Goal: Task Accomplishment & Management: Use online tool/utility

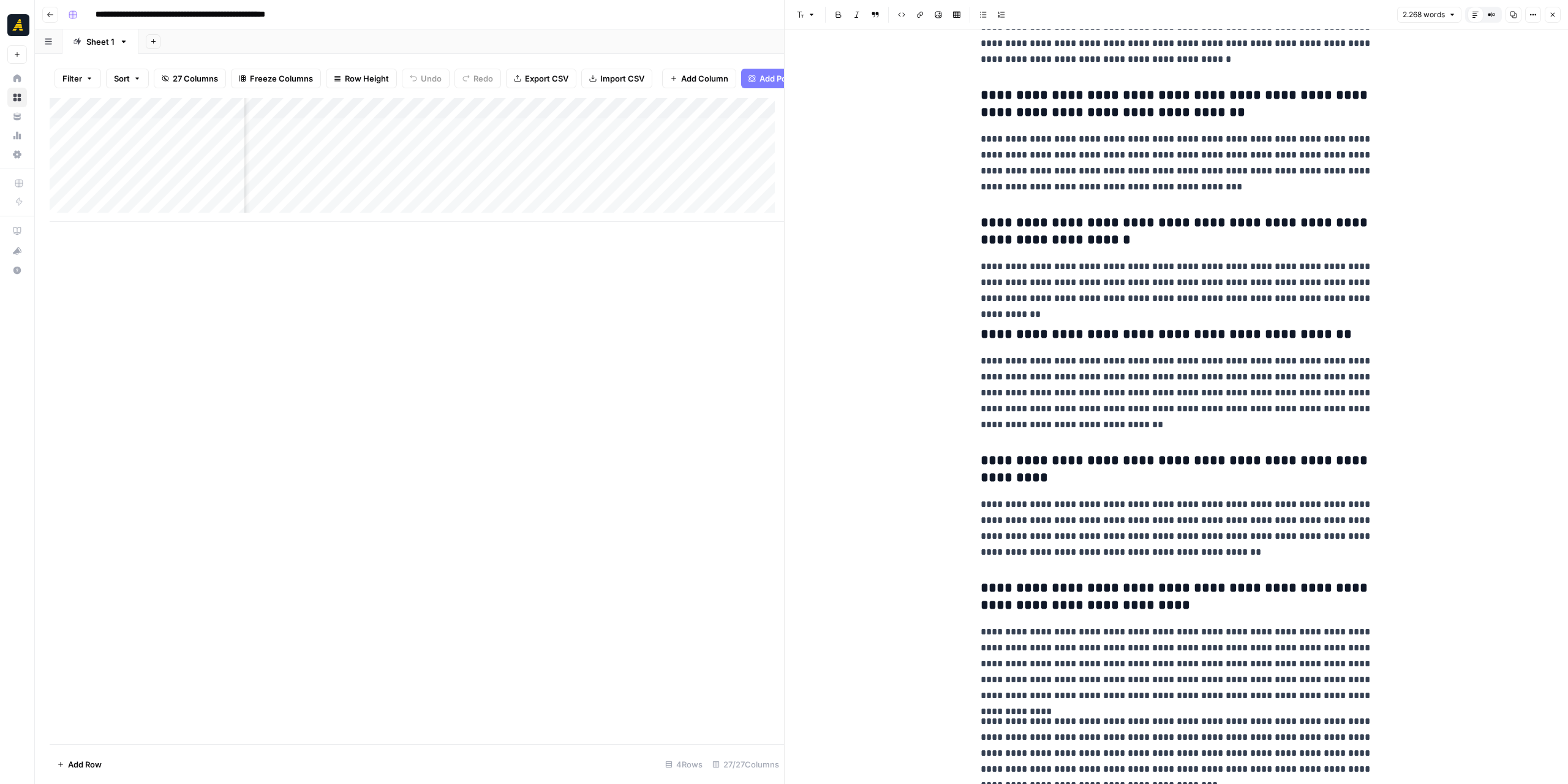
scroll to position [4012, 0]
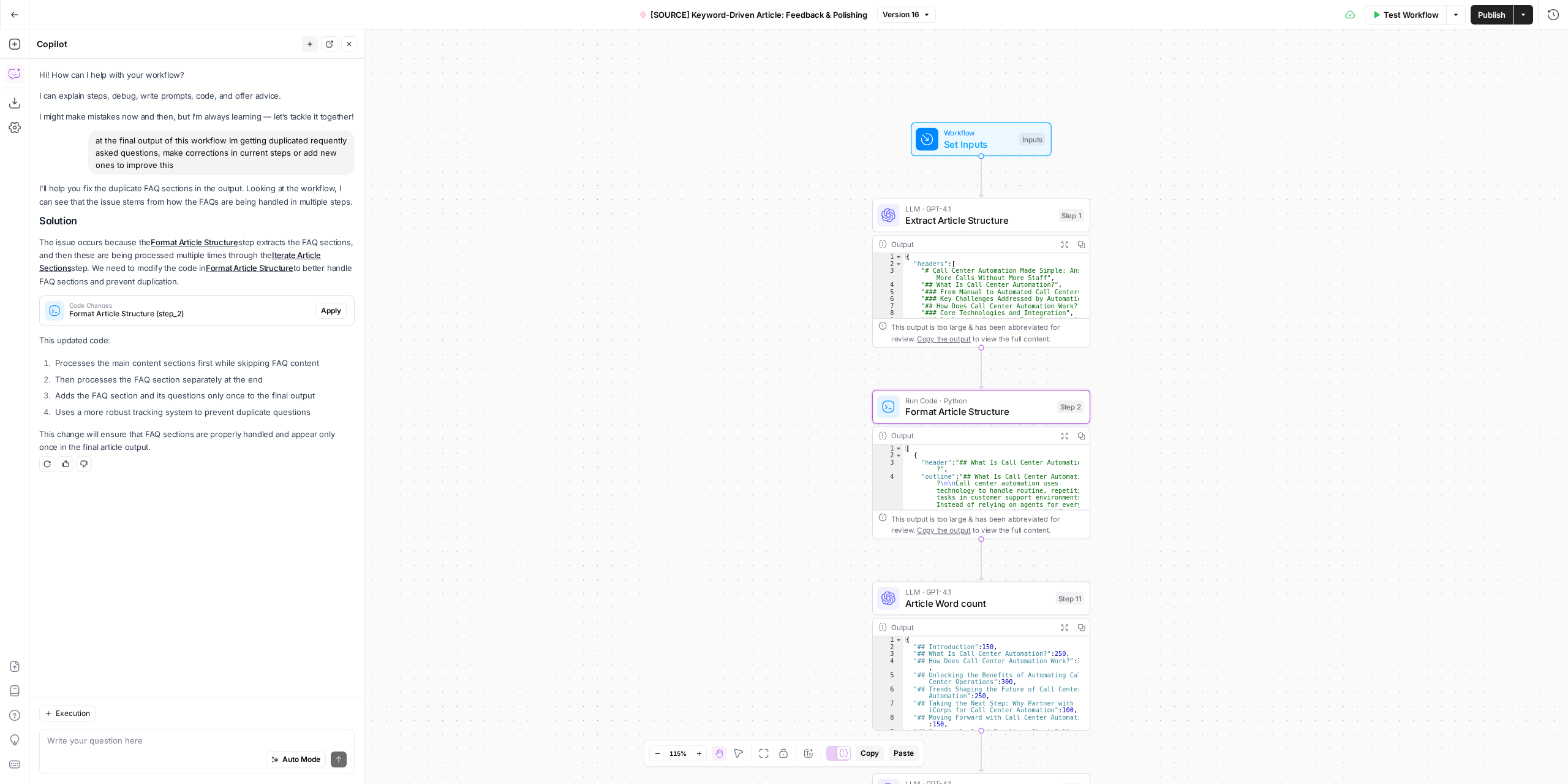
click at [333, 310] on span "Apply" at bounding box center [331, 310] width 20 height 11
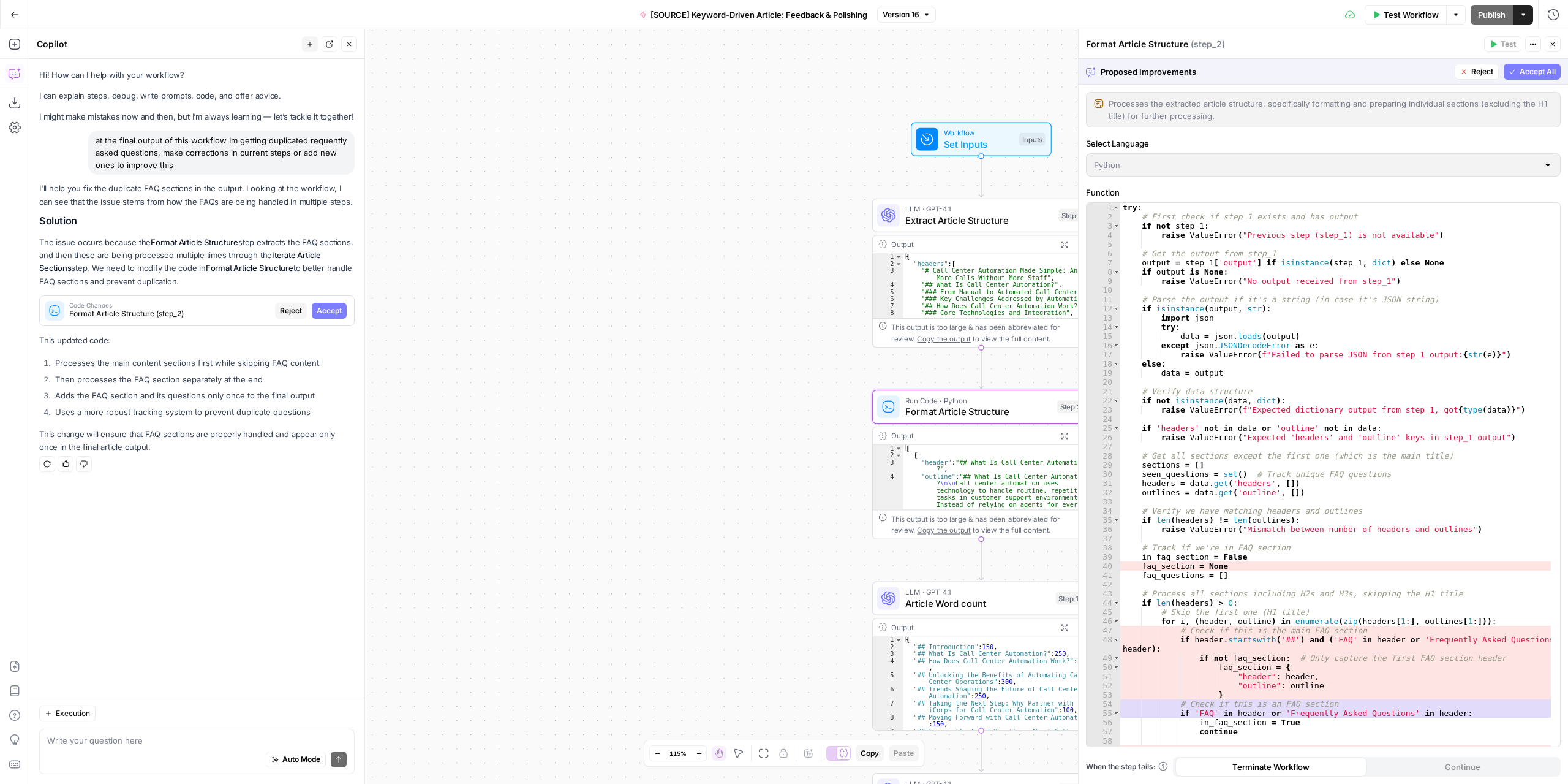
click at [333, 310] on span "Accept" at bounding box center [329, 310] width 25 height 11
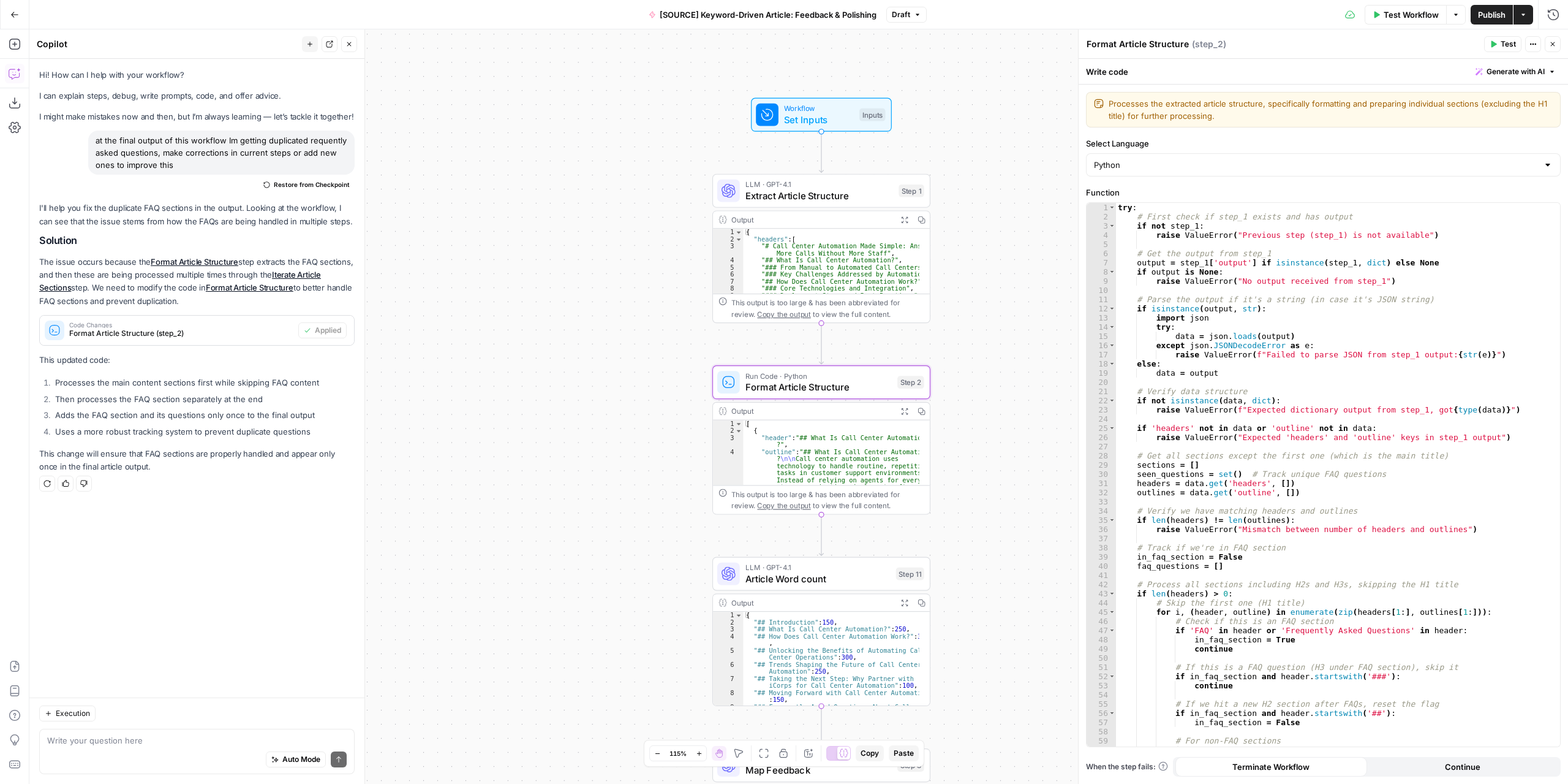
drag, startPoint x: 778, startPoint y: 171, endPoint x: 625, endPoint y: 151, distance: 154.3
click at [625, 151] on div "Workflow Set Inputs Inputs LLM · GPT-4.1 Extract Article Structure Step 1 Outpu…" at bounding box center [799, 407] width 1538 height 754
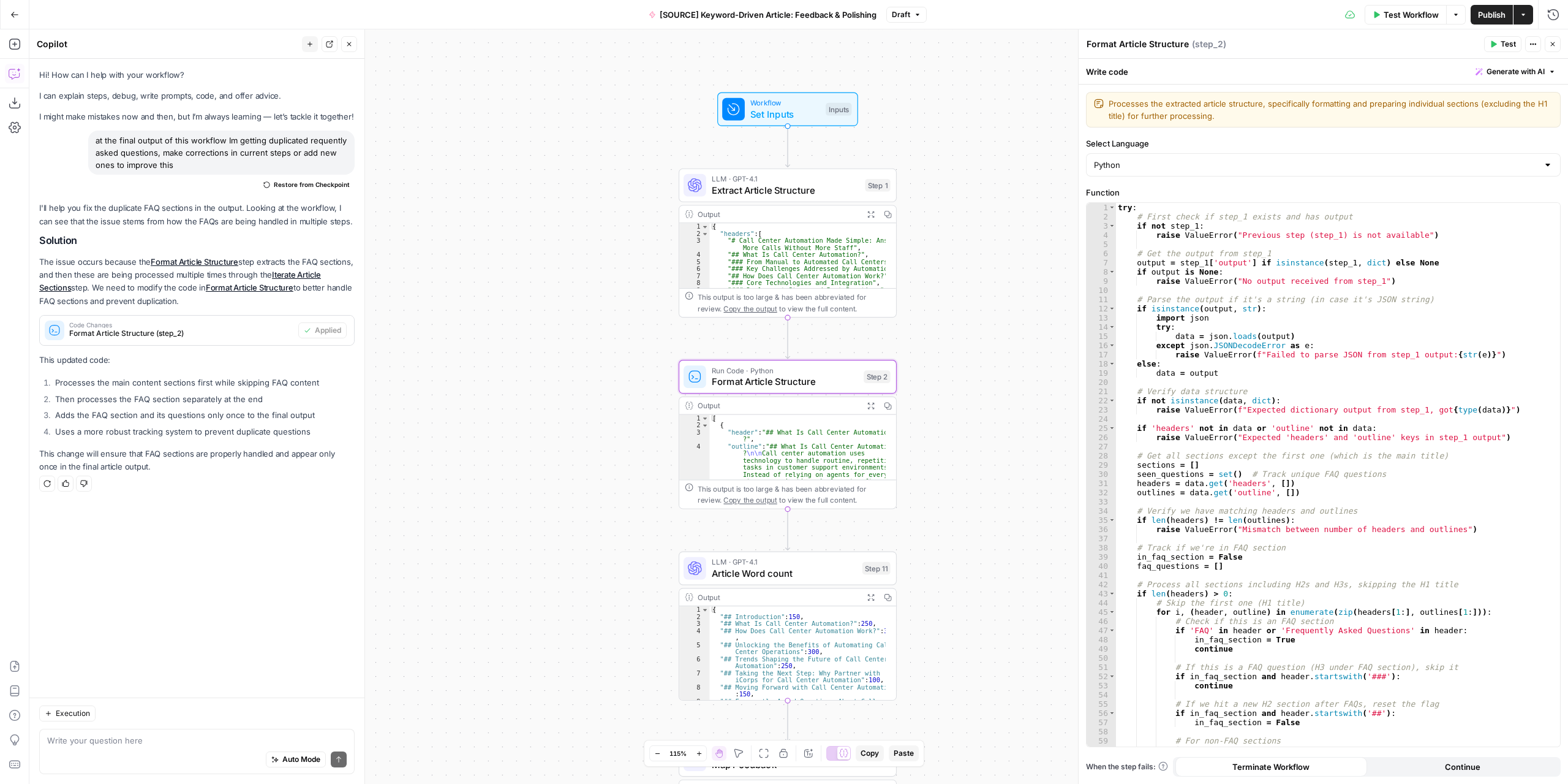
click at [1393, 7] on button "Test Workflow" at bounding box center [1405, 15] width 82 height 19
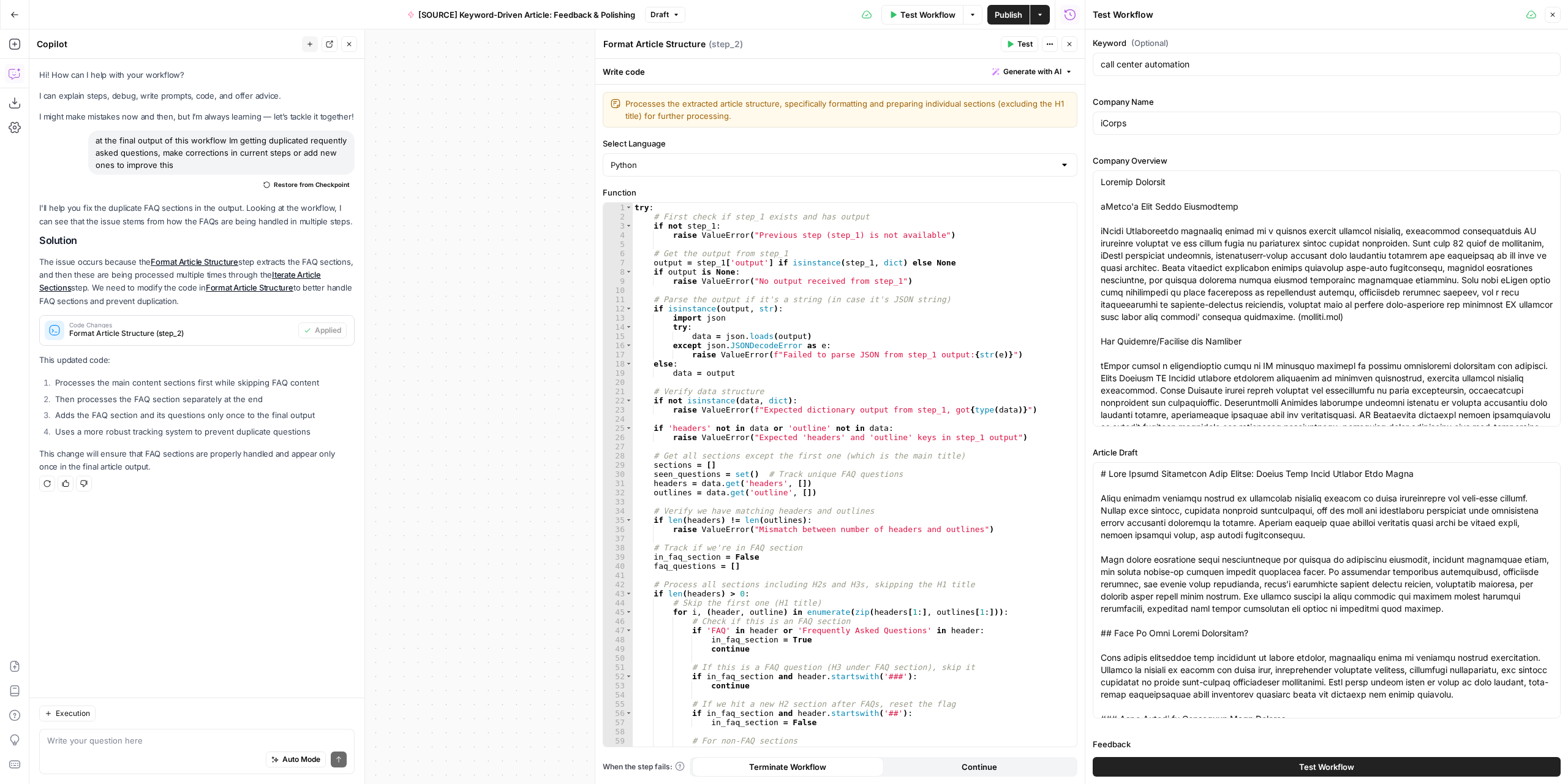
click at [1253, 769] on button "Test Workflow" at bounding box center [1326, 767] width 468 height 19
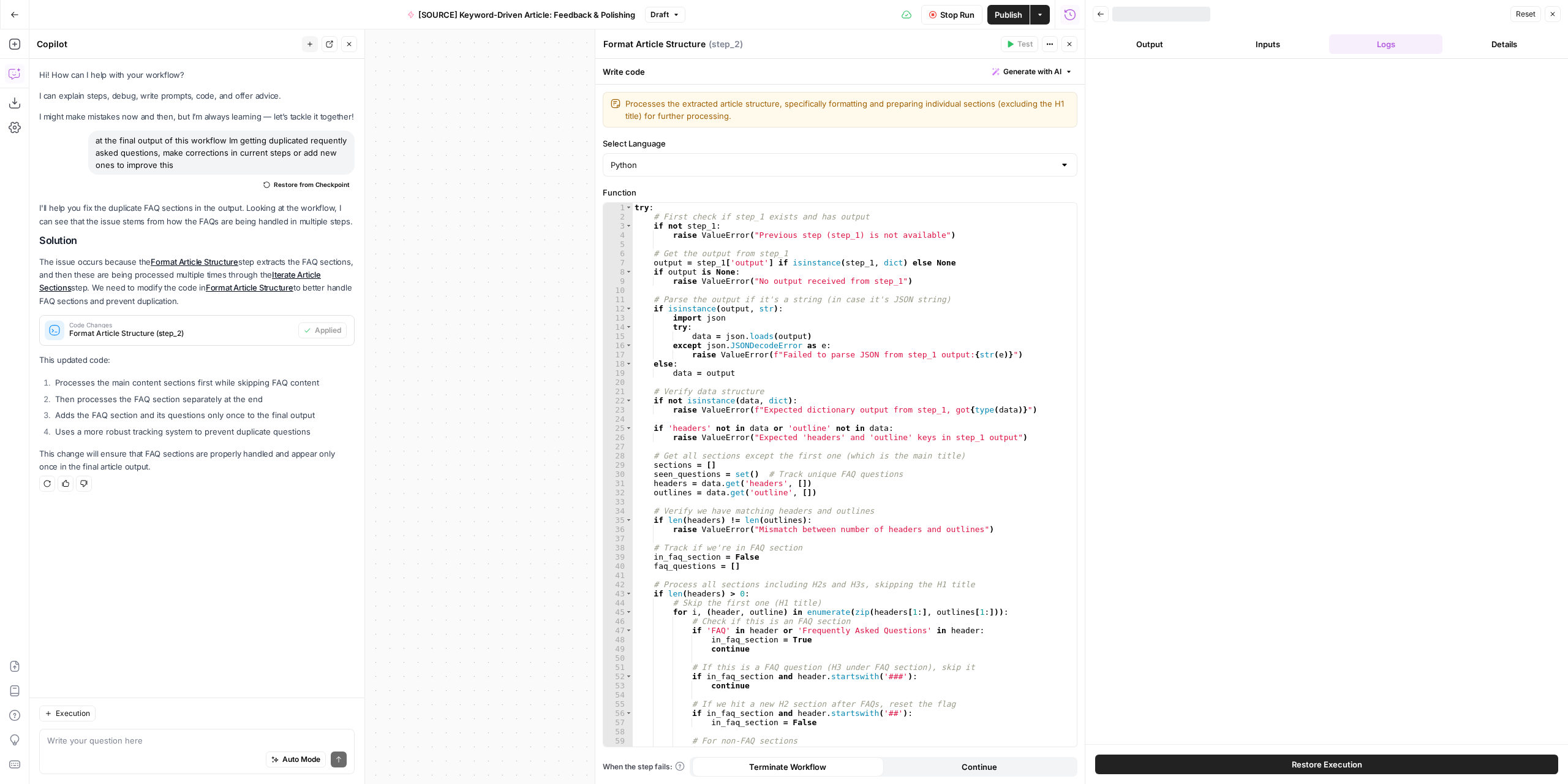
click at [1075, 40] on button "Close" at bounding box center [1069, 44] width 16 height 16
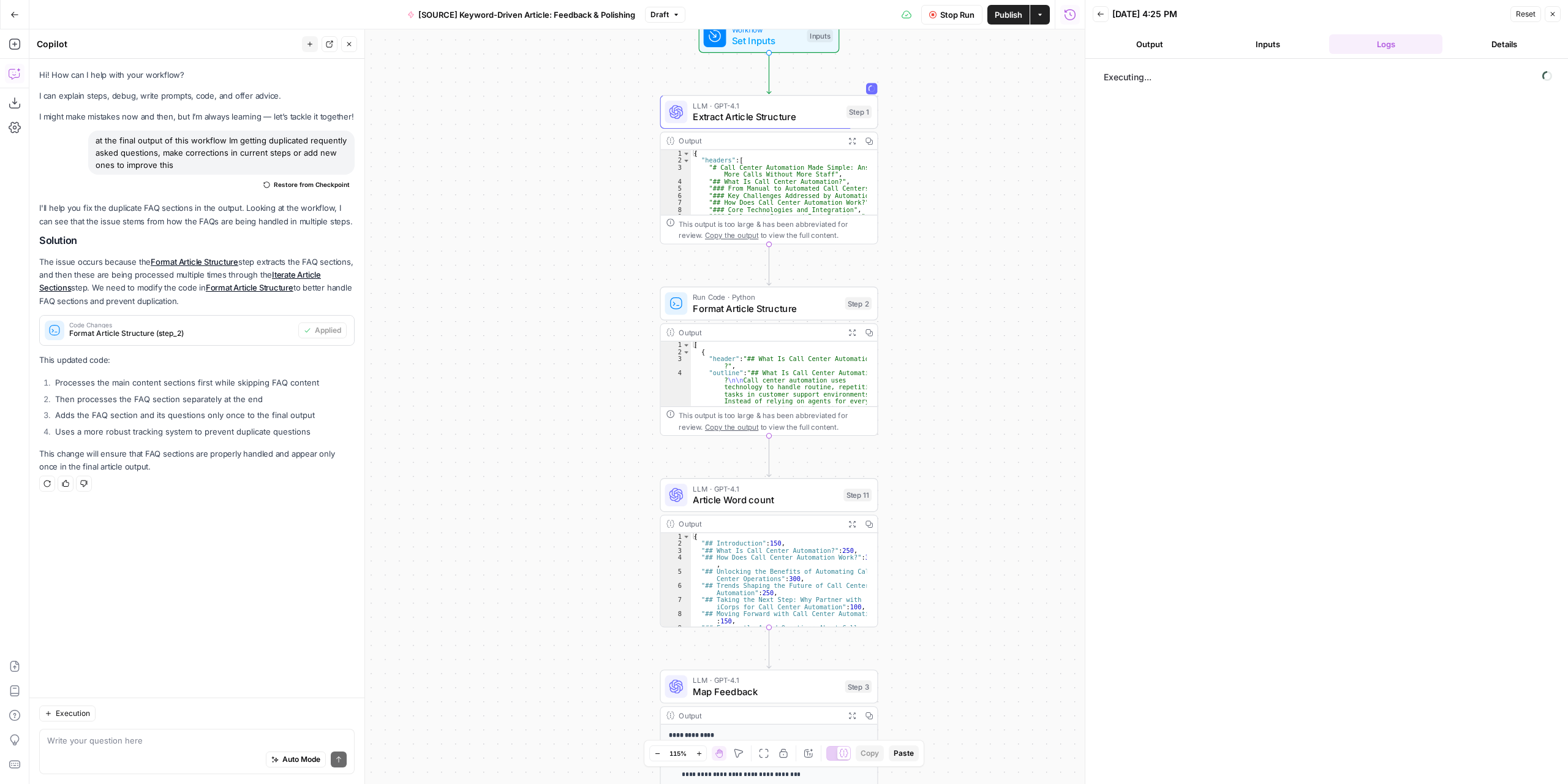
drag, startPoint x: 508, startPoint y: 370, endPoint x: 535, endPoint y: 273, distance: 100.7
click at [535, 273] on div "Workflow Set Inputs Inputs LLM · GPT-4.1 Extract Article Structure Step 1 Outpu…" at bounding box center [557, 407] width 1055 height 754
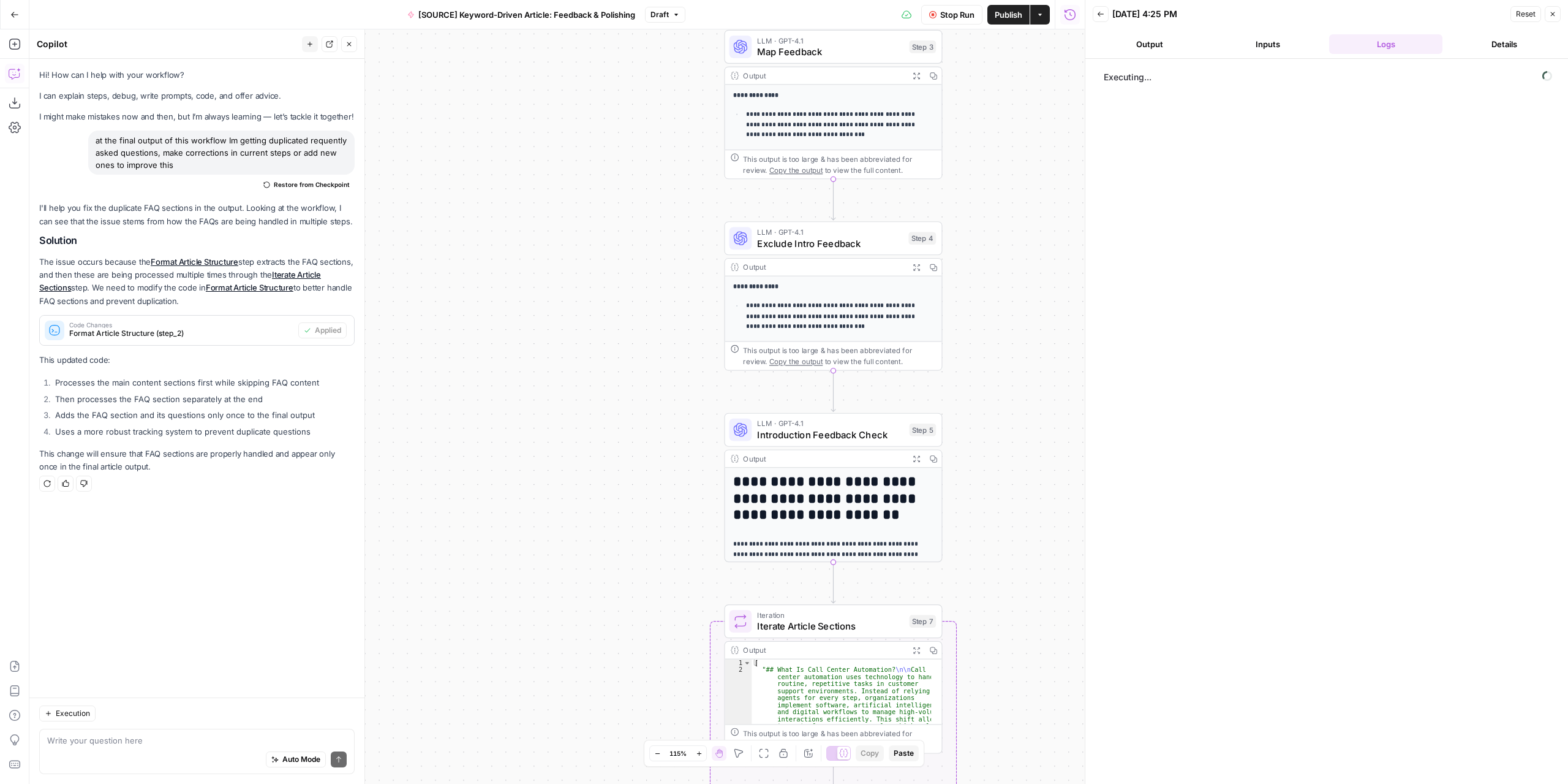
drag, startPoint x: 429, startPoint y: 399, endPoint x: 494, endPoint y: 545, distance: 159.8
click at [494, 545] on div "Workflow Set Inputs Inputs LLM · GPT-4.1 Extract Article Structure Step 1 Outpu…" at bounding box center [557, 407] width 1055 height 754
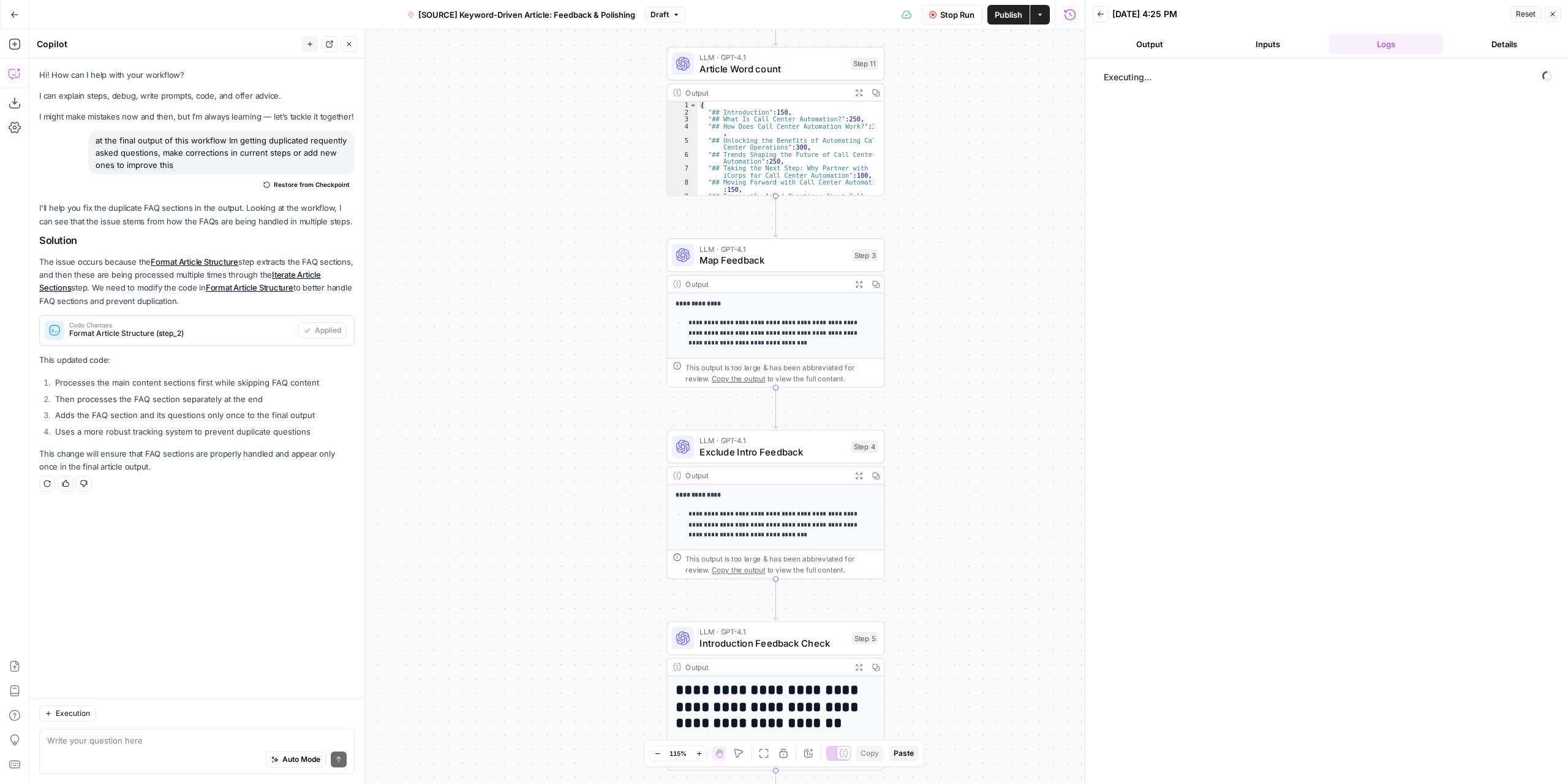
drag, startPoint x: 551, startPoint y: 393, endPoint x: 495, endPoint y: 594, distance: 208.7
click at [495, 594] on div "Workflow Set Inputs Inputs LLM · GPT-4.1 Extract Article Structure Step 1 Outpu…" at bounding box center [557, 407] width 1055 height 754
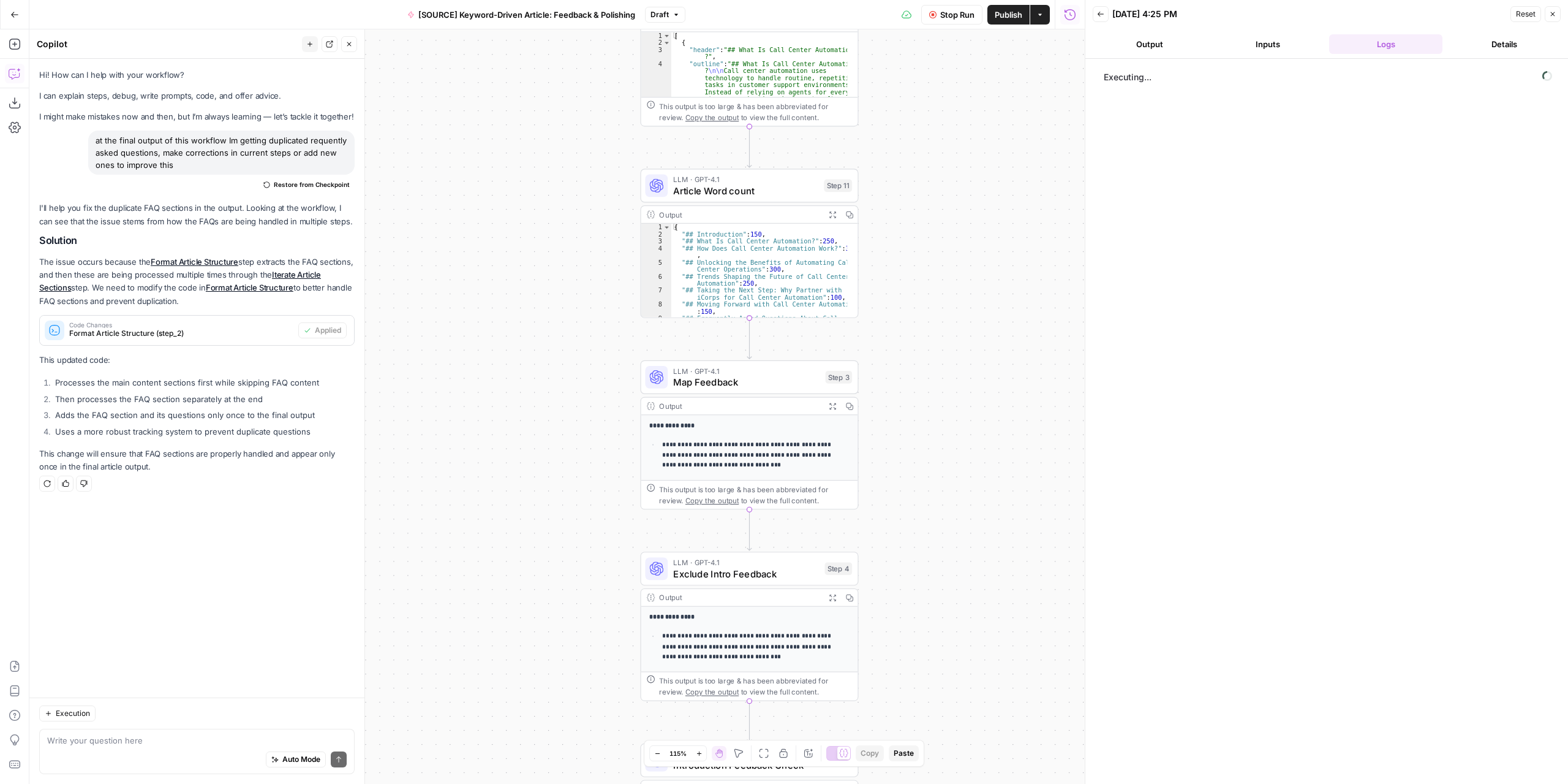
drag, startPoint x: 540, startPoint y: 442, endPoint x: 512, endPoint y: 573, distance: 134.0
click at [512, 576] on div "Workflow Set Inputs Inputs LLM · GPT-4.1 Extract Article Structure Step 1 Outpu…" at bounding box center [557, 407] width 1055 height 754
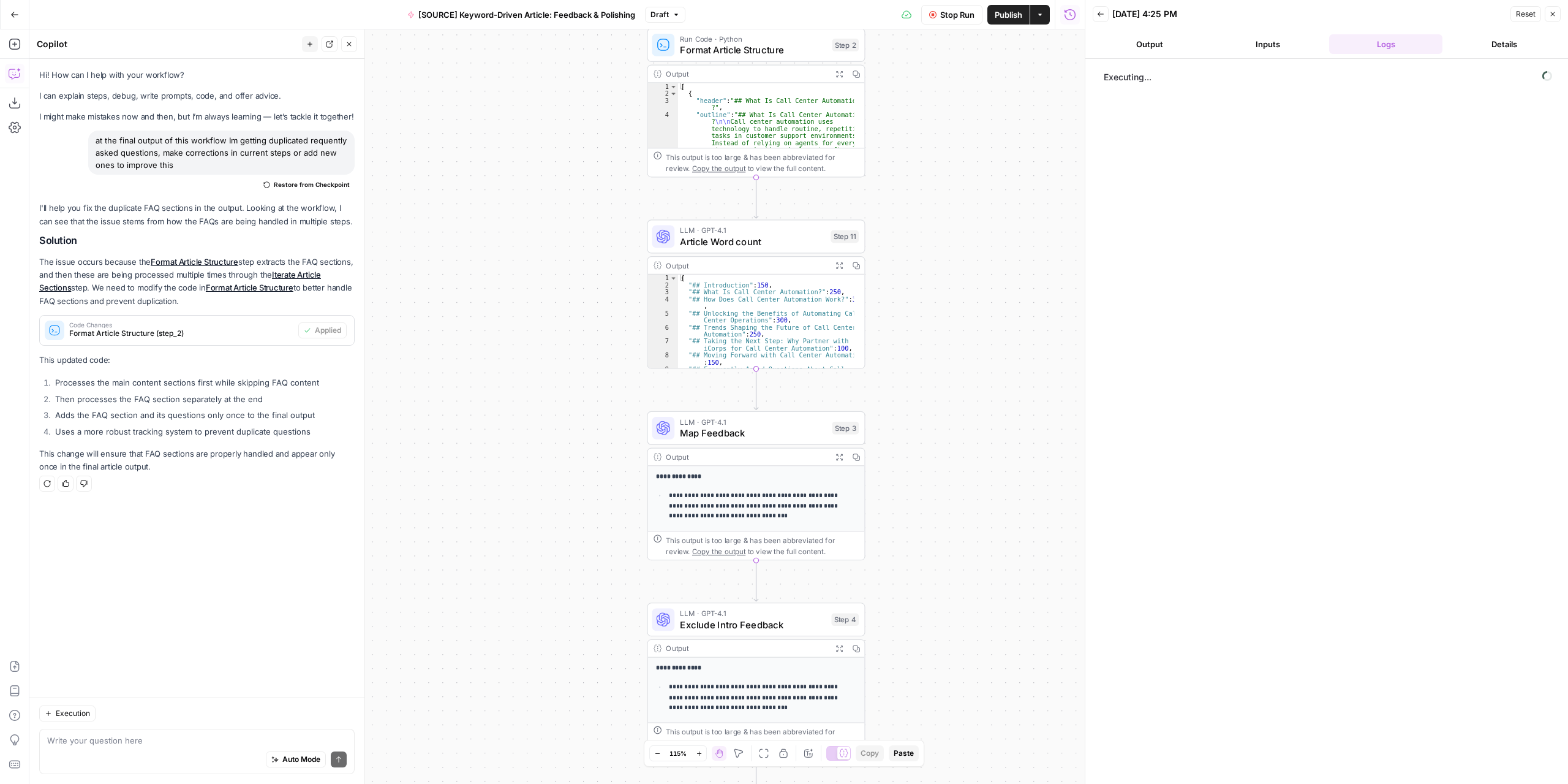
drag, startPoint x: 556, startPoint y: 330, endPoint x: 565, endPoint y: 600, distance: 270.1
click at [565, 600] on div "Workflow Set Inputs Inputs LLM · GPT-4.1 Extract Article Structure Step 1 Outpu…" at bounding box center [557, 407] width 1055 height 754
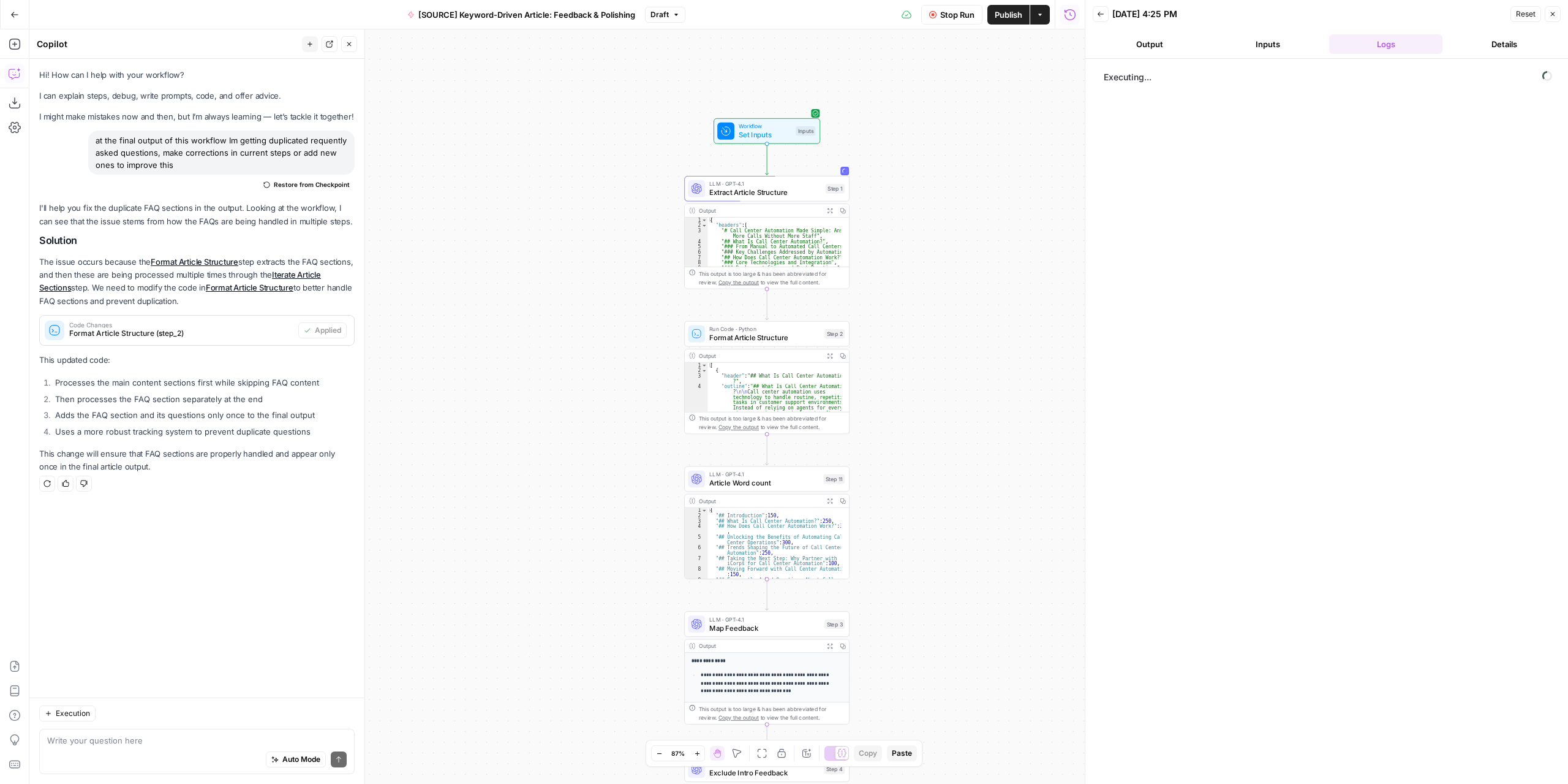
drag, startPoint x: 990, startPoint y: 290, endPoint x: 953, endPoint y: 338, distance: 60.6
click at [953, 338] on div "Workflow Set Inputs Inputs LLM · GPT-4.1 Extract Article Structure Step 1 Outpu…" at bounding box center [557, 407] width 1055 height 754
click at [829, 213] on button "Expand Output" at bounding box center [829, 210] width 13 height 13
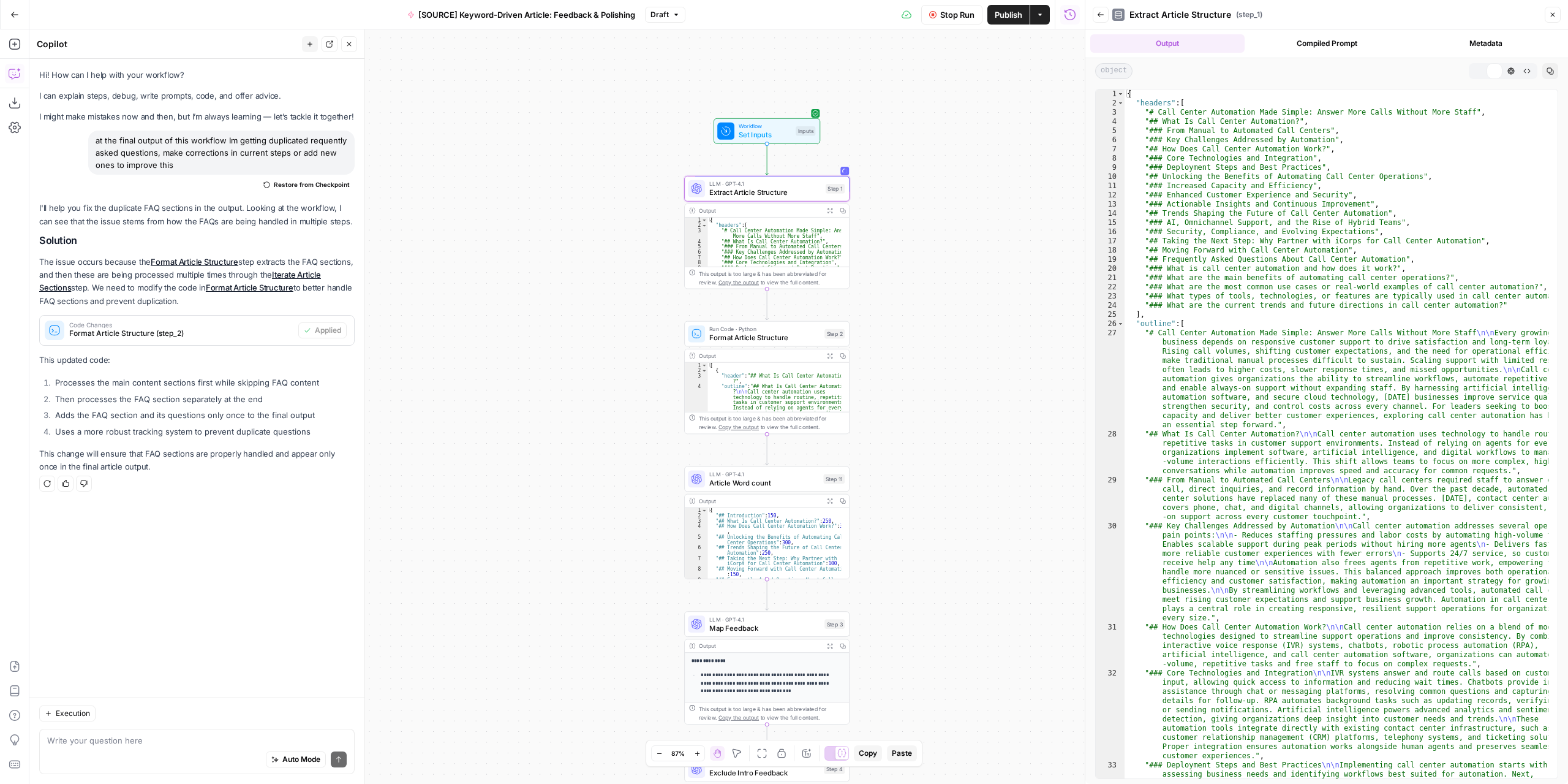
click at [794, 188] on span "Extract Article Structure" at bounding box center [766, 192] width 112 height 10
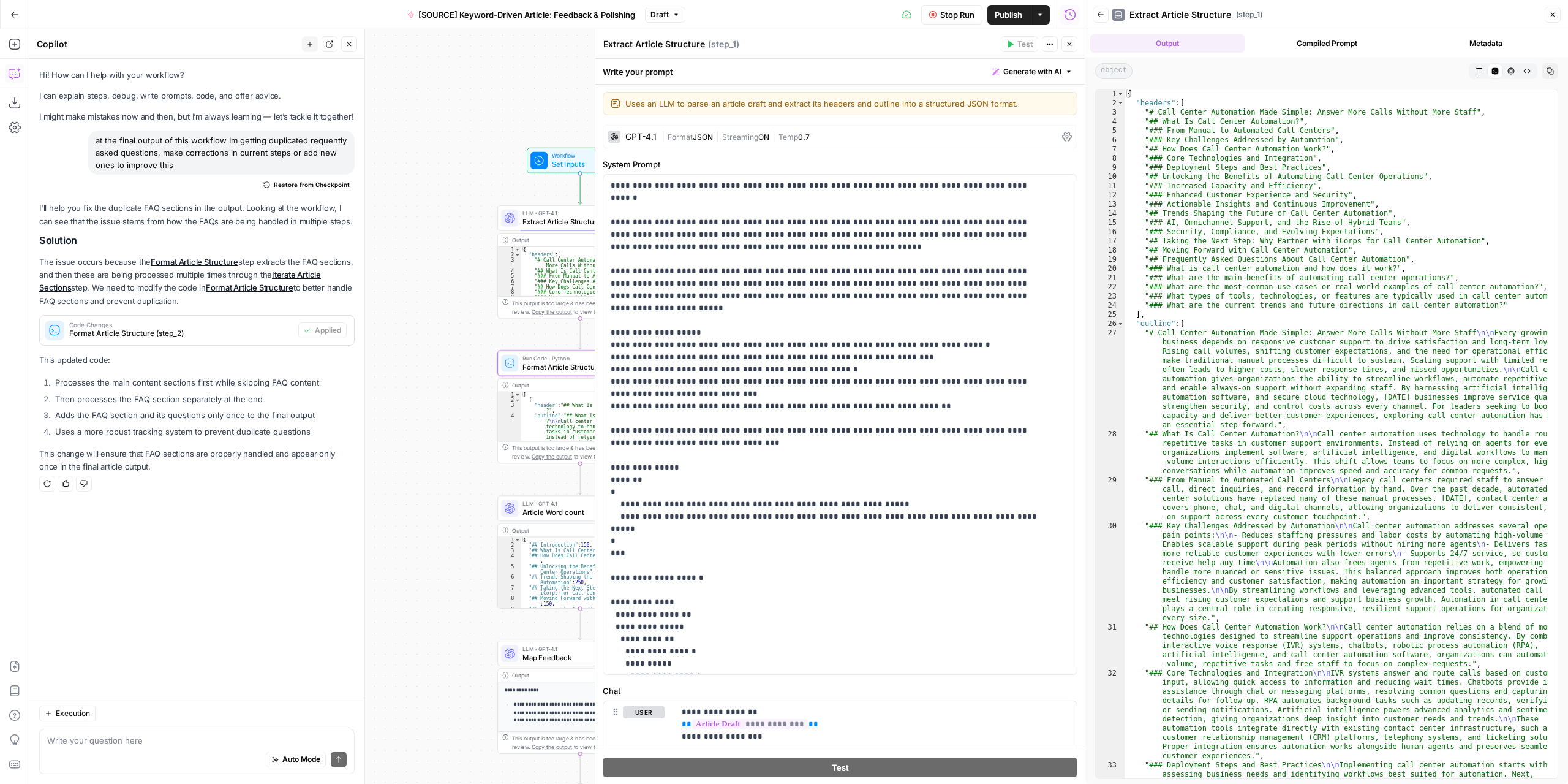
click at [332, 323] on body "Marketers in Demand New Home Browse Your Data Usage Settings Recent Grids [SOUR…" at bounding box center [784, 392] width 1568 height 784
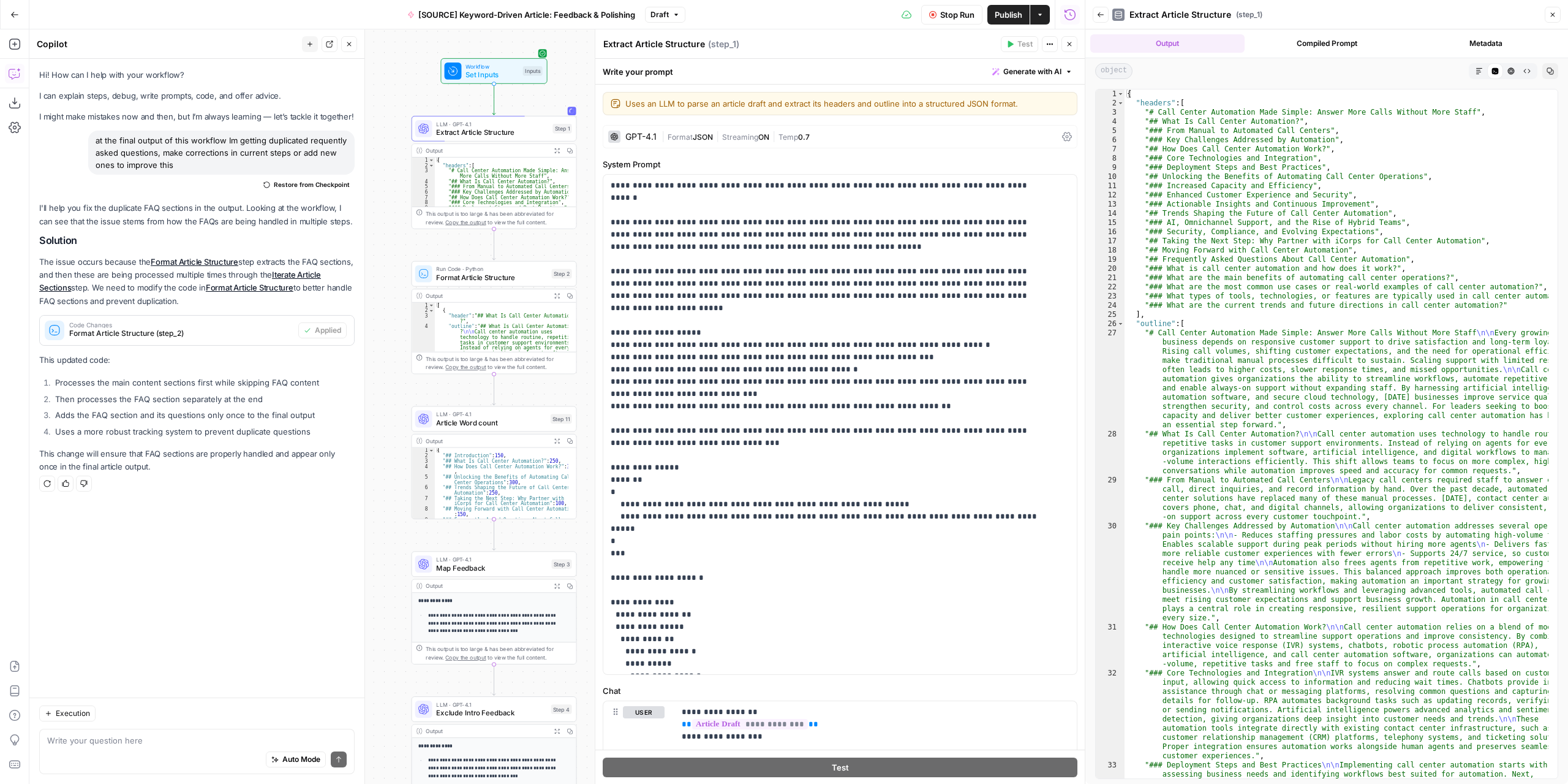
click at [350, 44] on icon "button" at bounding box center [349, 44] width 7 height 7
drag, startPoint x: 353, startPoint y: 45, endPoint x: 403, endPoint y: 59, distance: 51.9
click at [403, 59] on body "Marketers in Demand New Home Browse Your Data Usage Settings Recent Grids [SOUR…" at bounding box center [784, 392] width 1568 height 784
drag, startPoint x: 415, startPoint y: 72, endPoint x: 407, endPoint y: 70, distance: 8.2
click at [407, 70] on div "Workflow Set Inputs Inputs" at bounding box center [486, 70] width 165 height 26
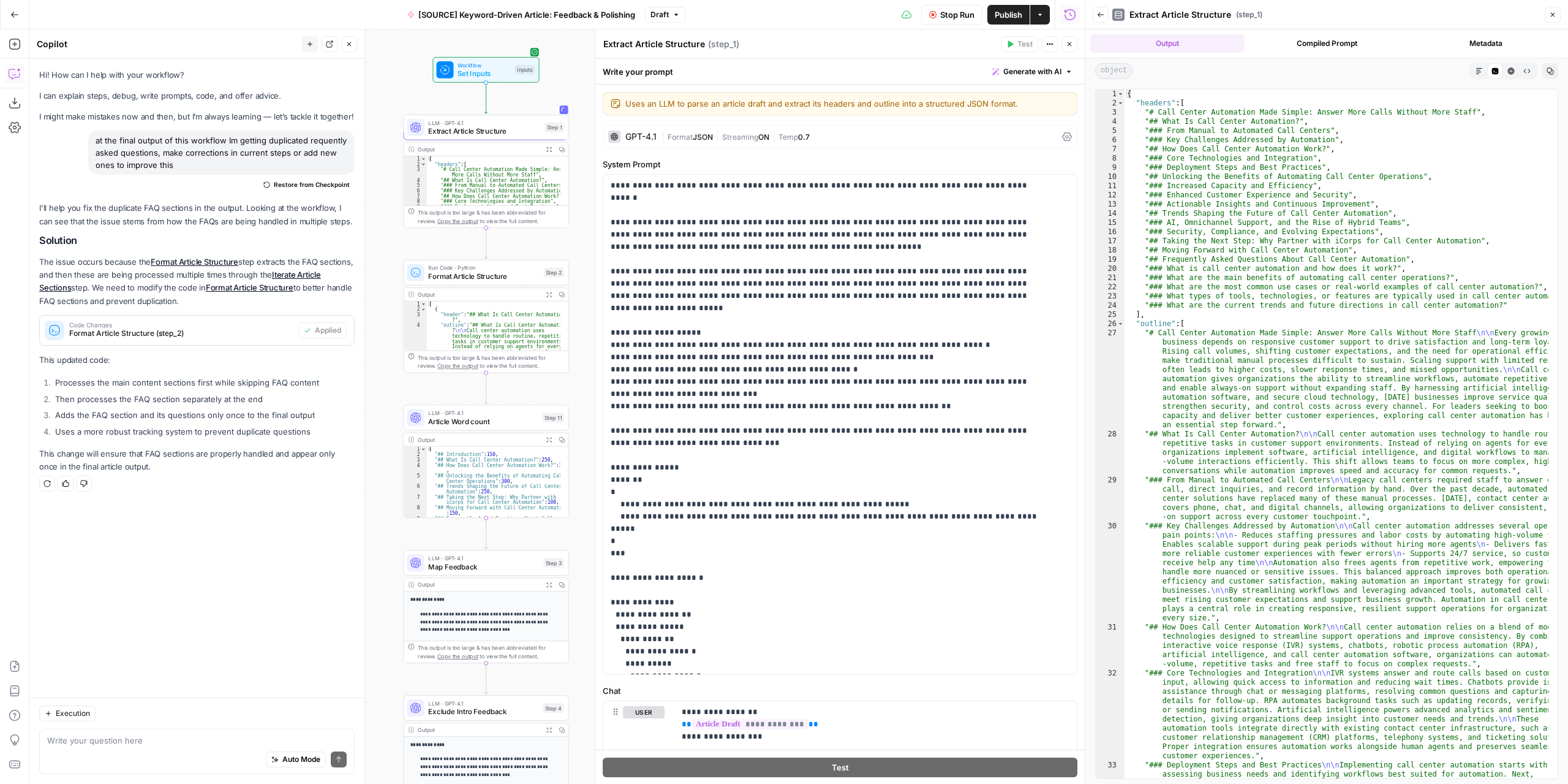
click at [729, 131] on div "| Format JSON | Streaming ON | Temp 0.7" at bounding box center [859, 137] width 395 height 12
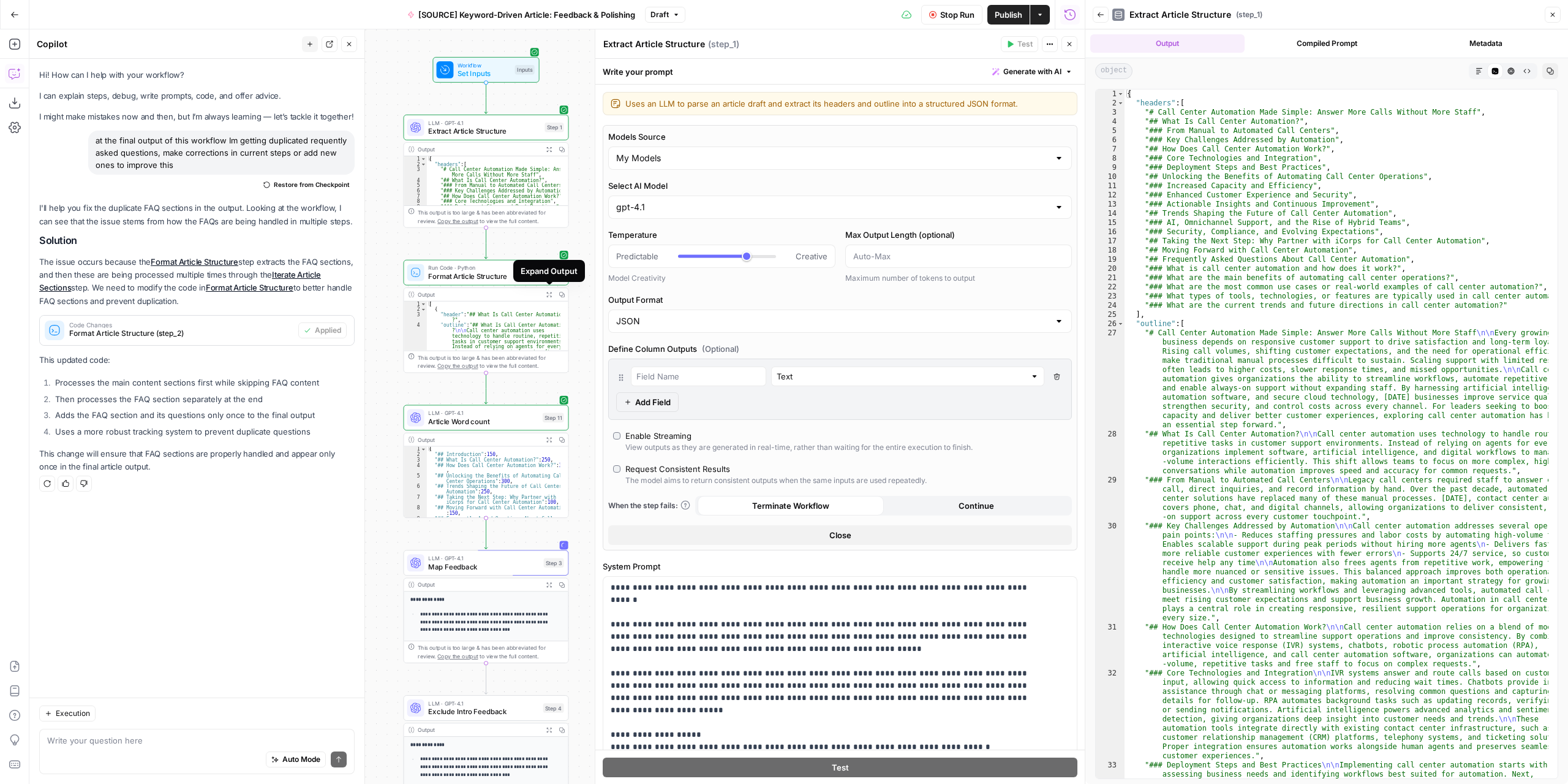
click at [551, 294] on span "Expand Output" at bounding box center [551, 294] width 1 height 1
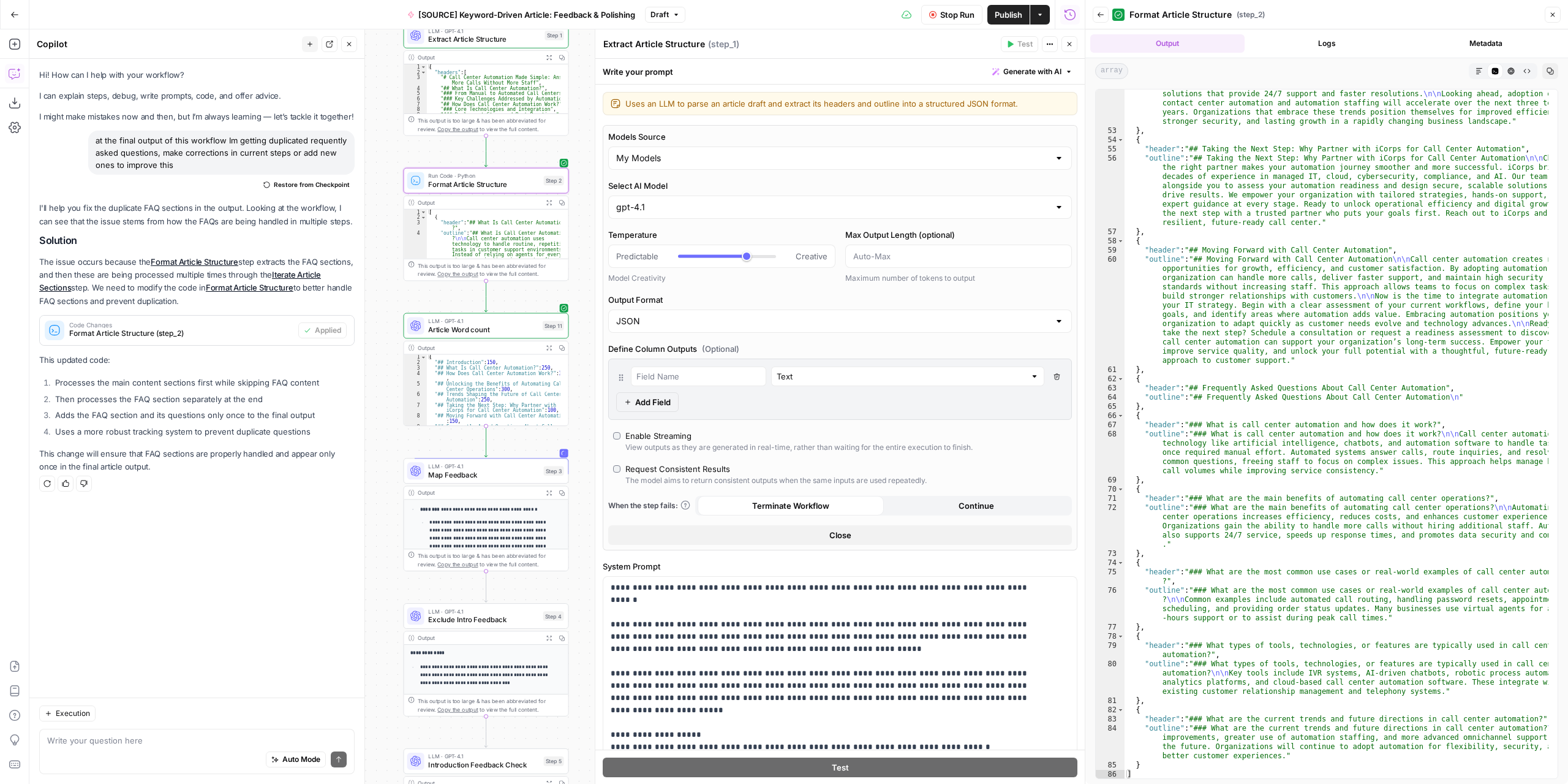
scroll to position [226, 0]
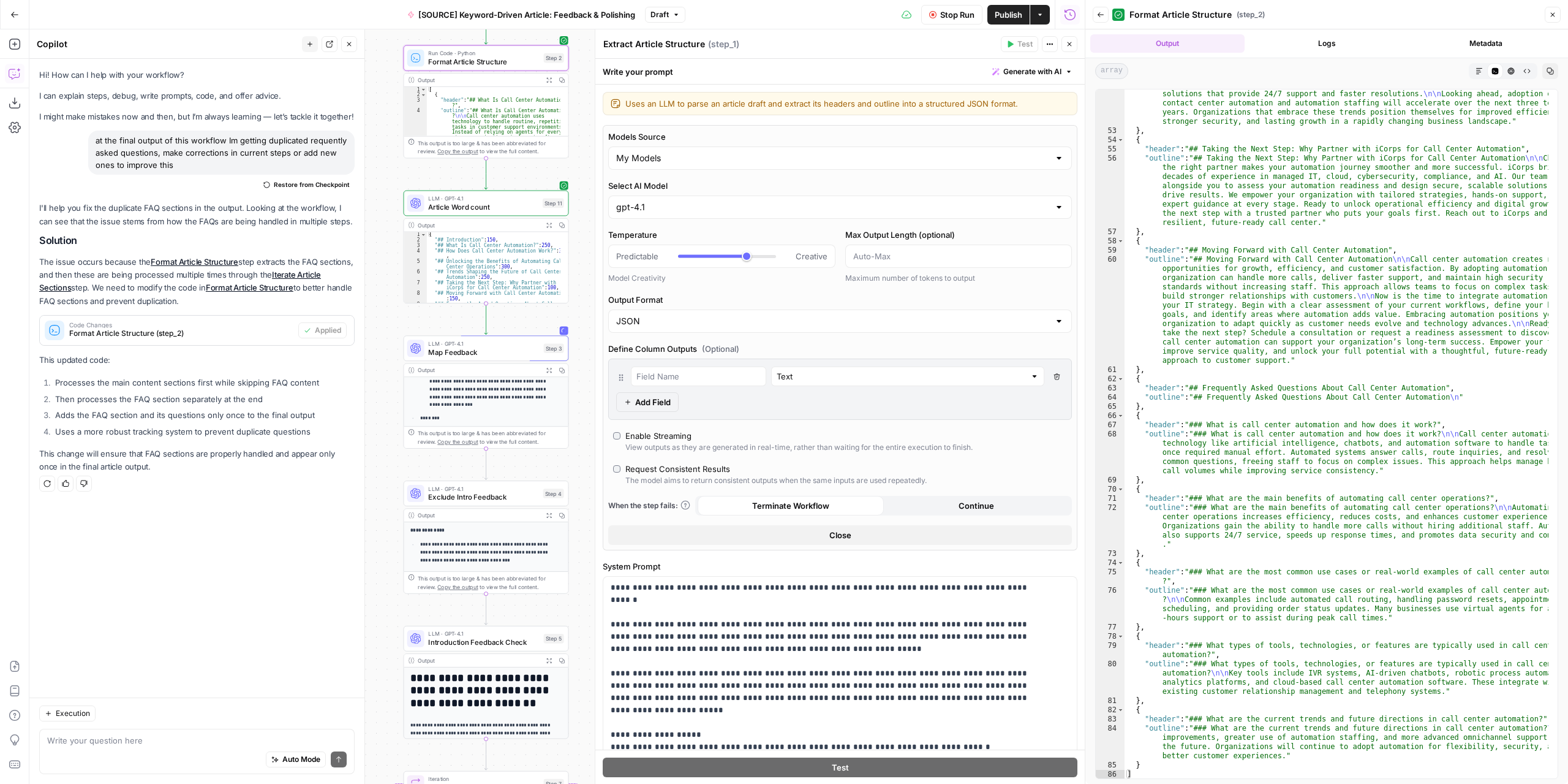
click at [1105, 18] on button "Back" at bounding box center [1100, 14] width 16 height 16
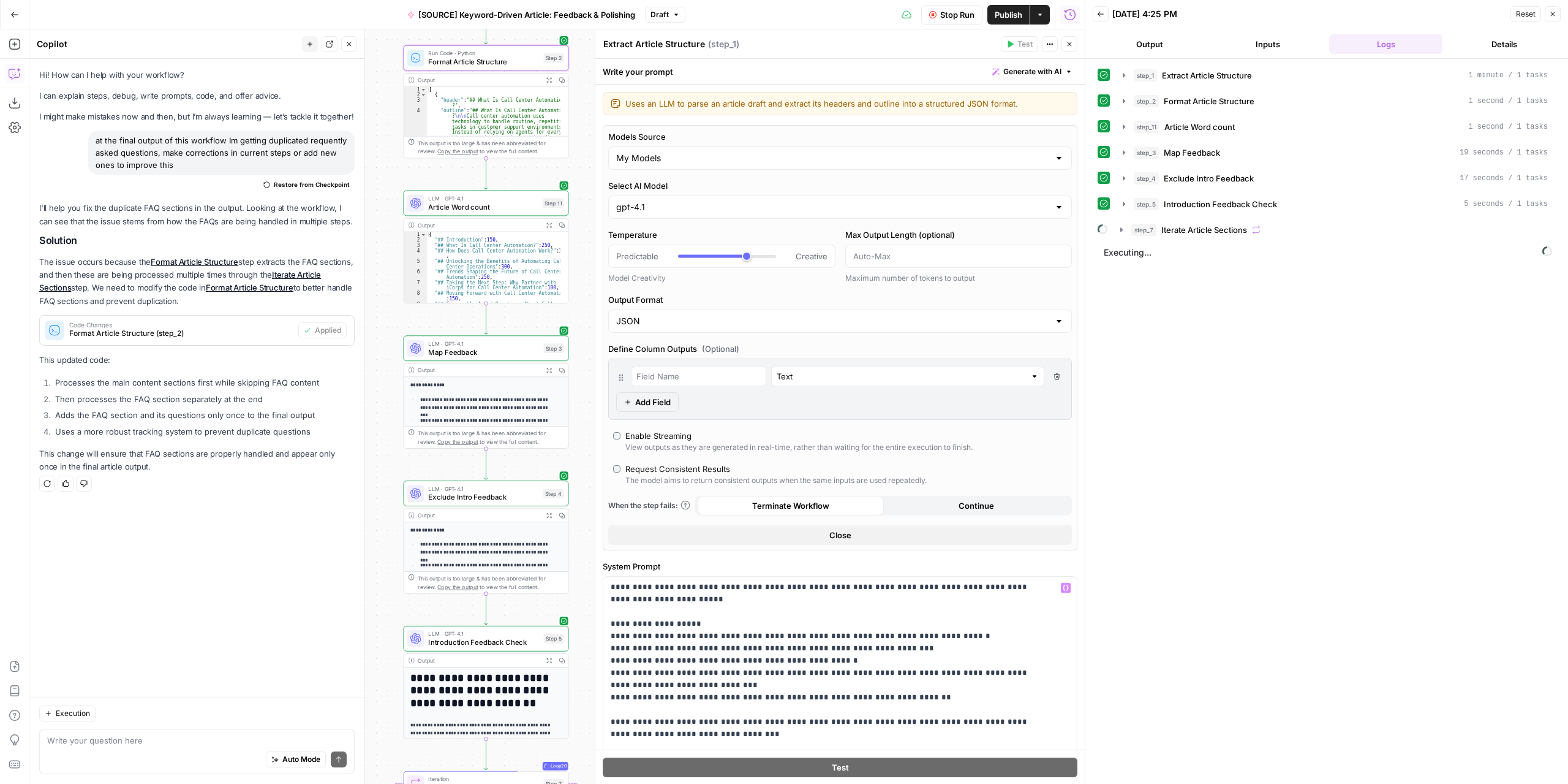
scroll to position [307, 0]
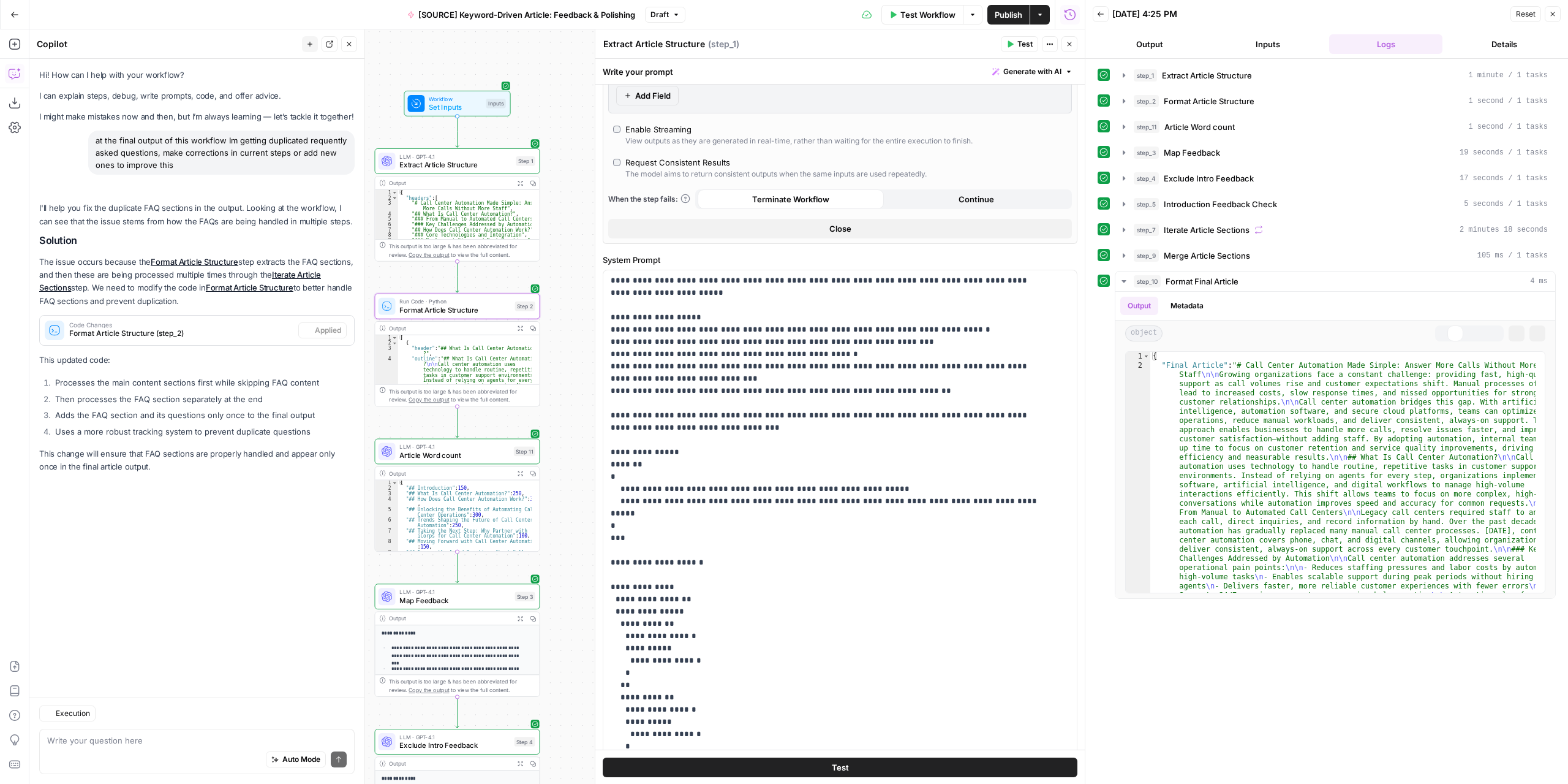
drag, startPoint x: 514, startPoint y: 317, endPoint x: 485, endPoint y: 565, distance: 249.7
click at [485, 565] on div "Workflow Set Inputs Inputs LLM · GPT-4.1 Extract Article Structure Step 1 Outpu…" at bounding box center [557, 407] width 1055 height 754
click at [1440, 325] on button "Markdown" at bounding box center [1445, 333] width 16 height 16
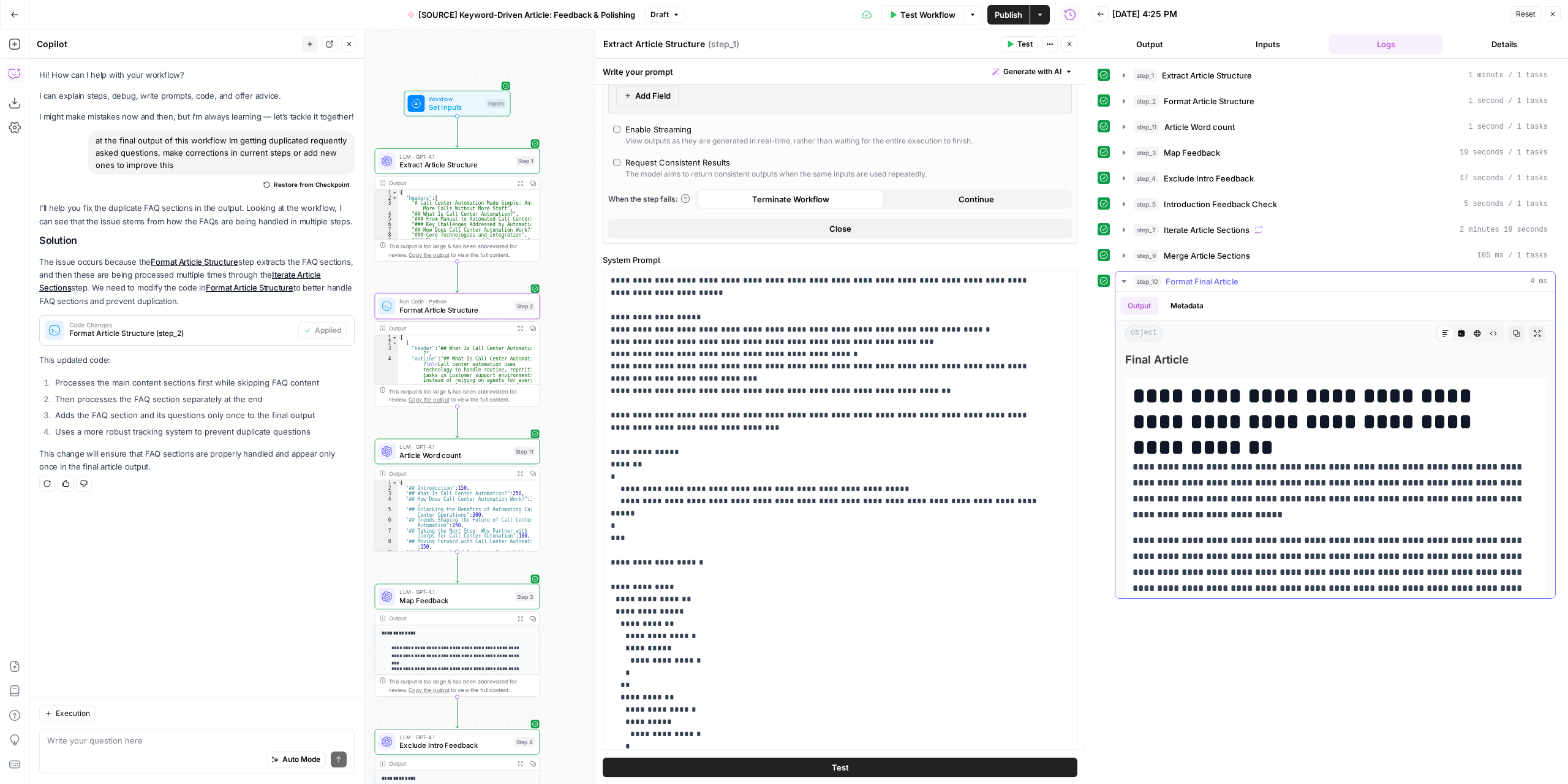
click at [1533, 325] on button "Expand Output" at bounding box center [1537, 333] width 16 height 16
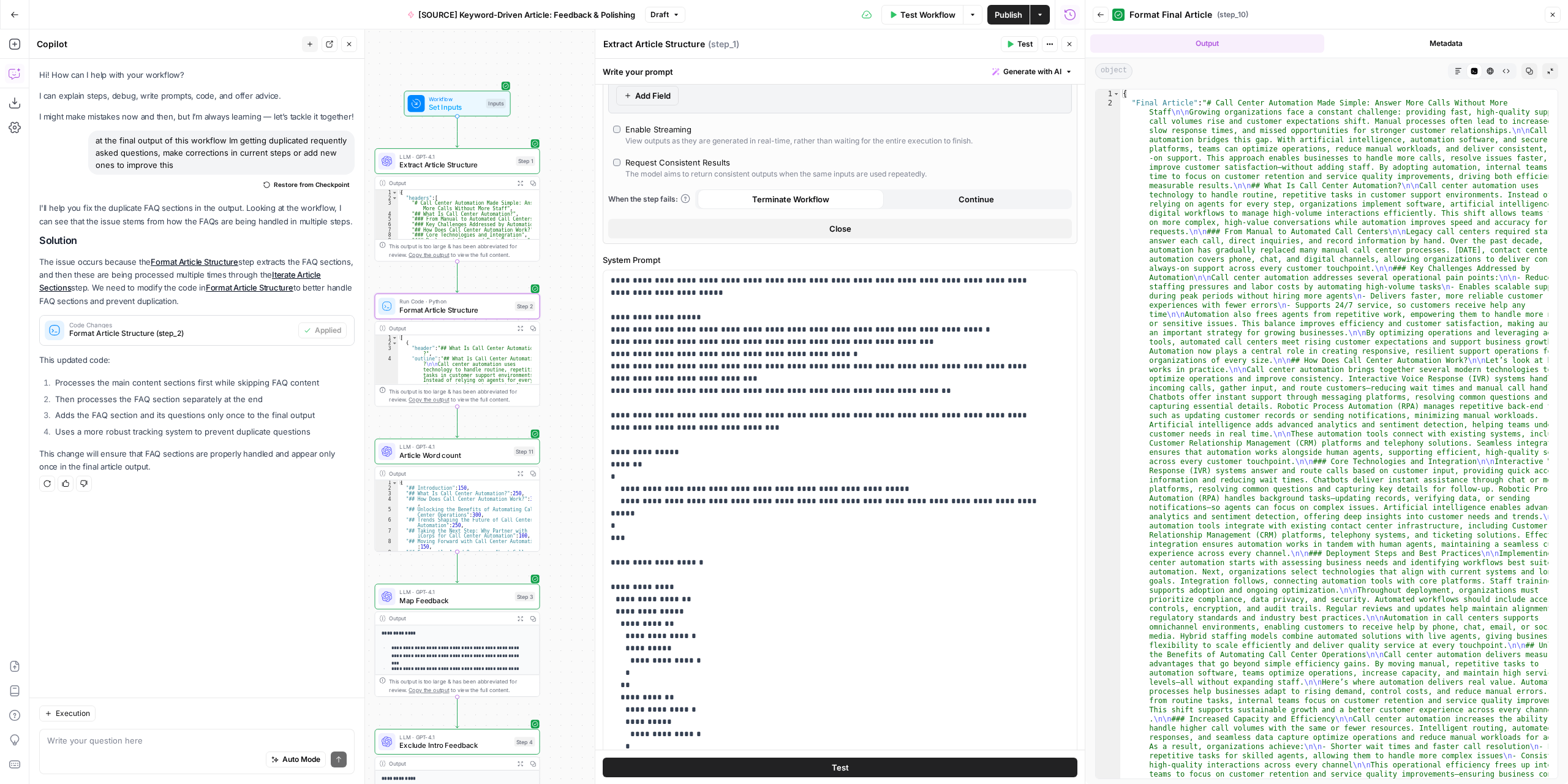
click at [1460, 72] on icon "button" at bounding box center [1458, 70] width 7 height 7
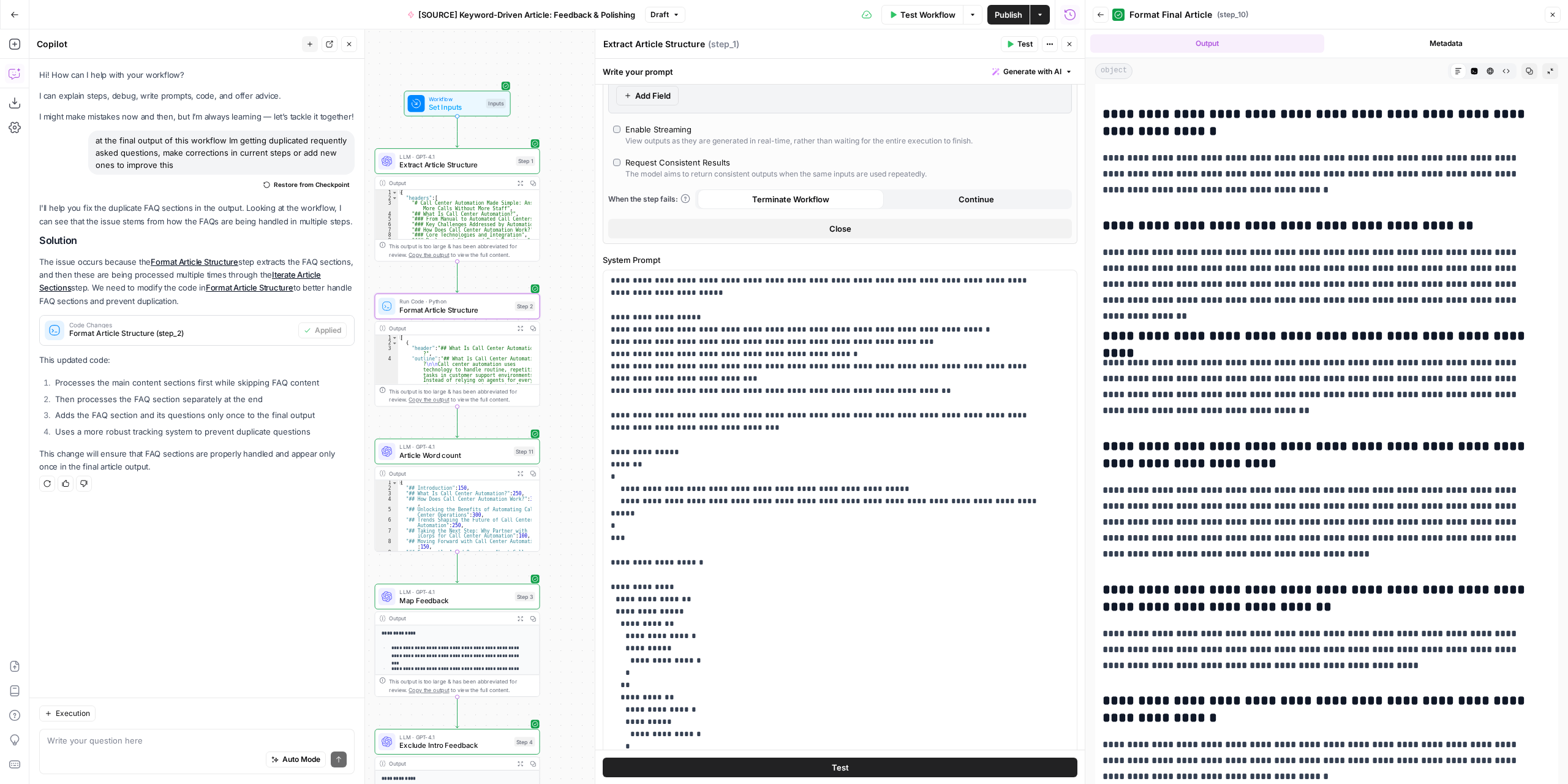
scroll to position [3918, 0]
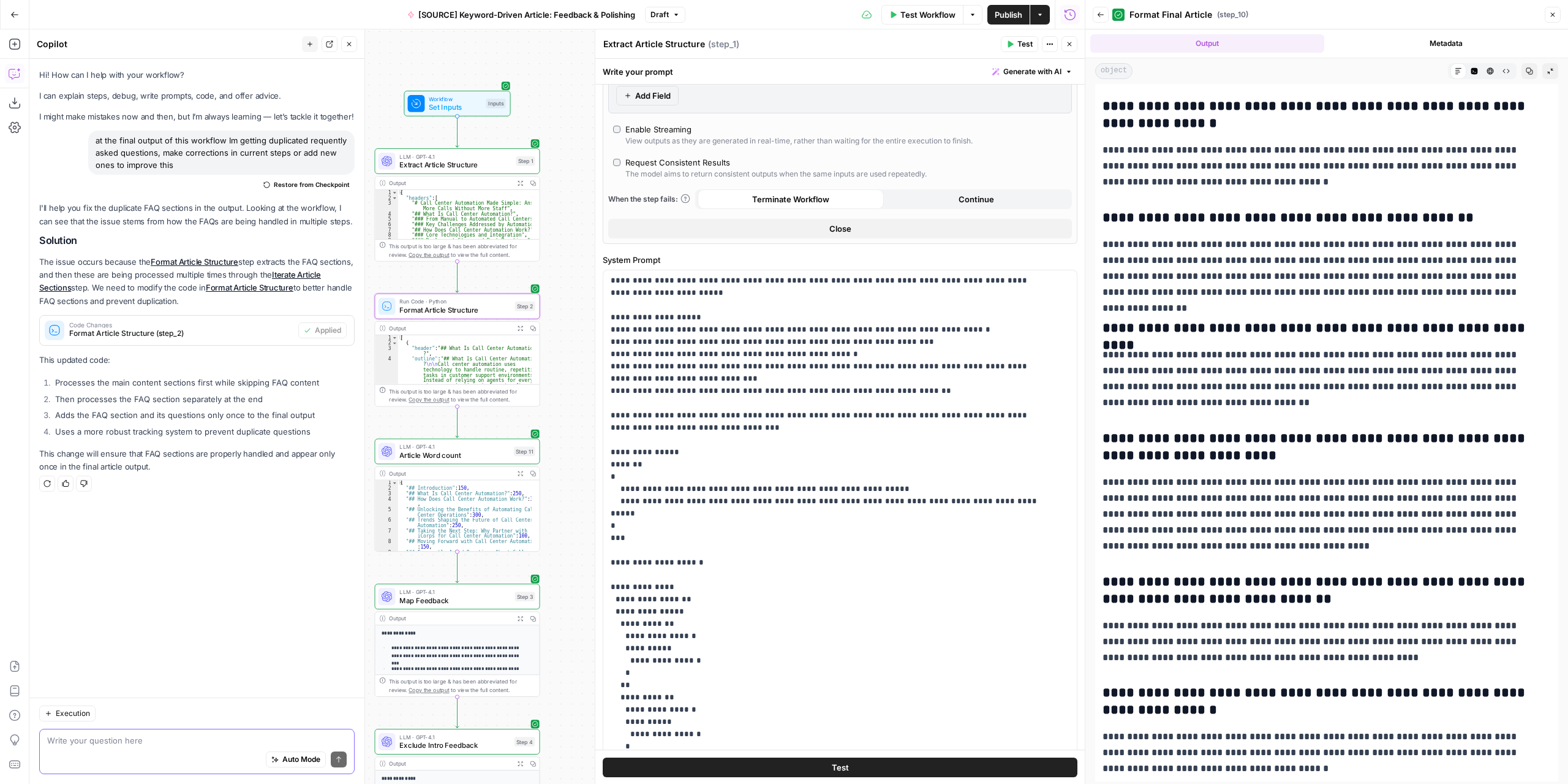
click at [201, 741] on textarea at bounding box center [197, 740] width 299 height 12
type textarea "they are still duplicated. I get the H2 for that section once but the questions…"
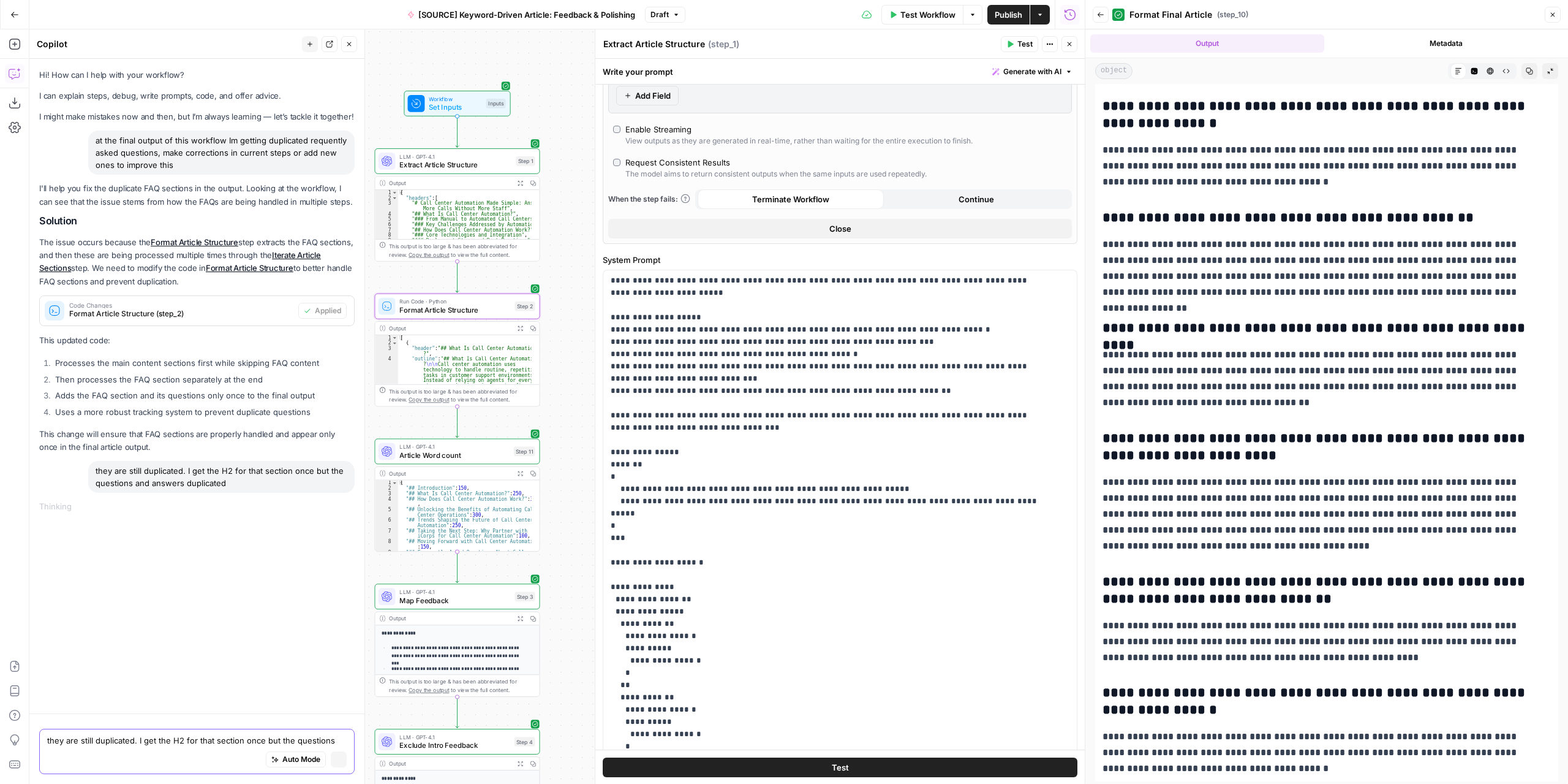
scroll to position [0, 0]
click at [1073, 41] on icon "button" at bounding box center [1069, 44] width 7 height 7
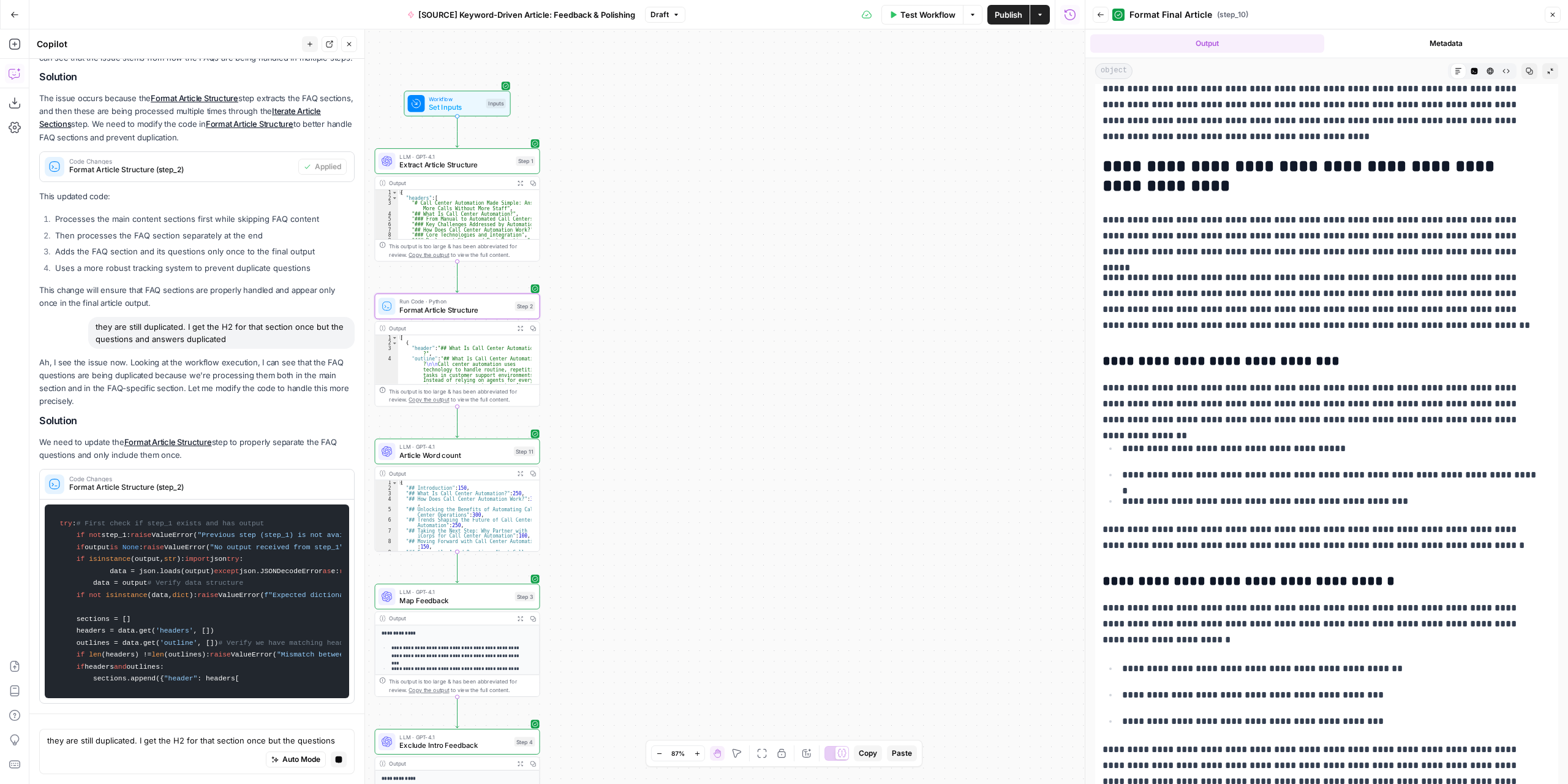
scroll to position [1405, 0]
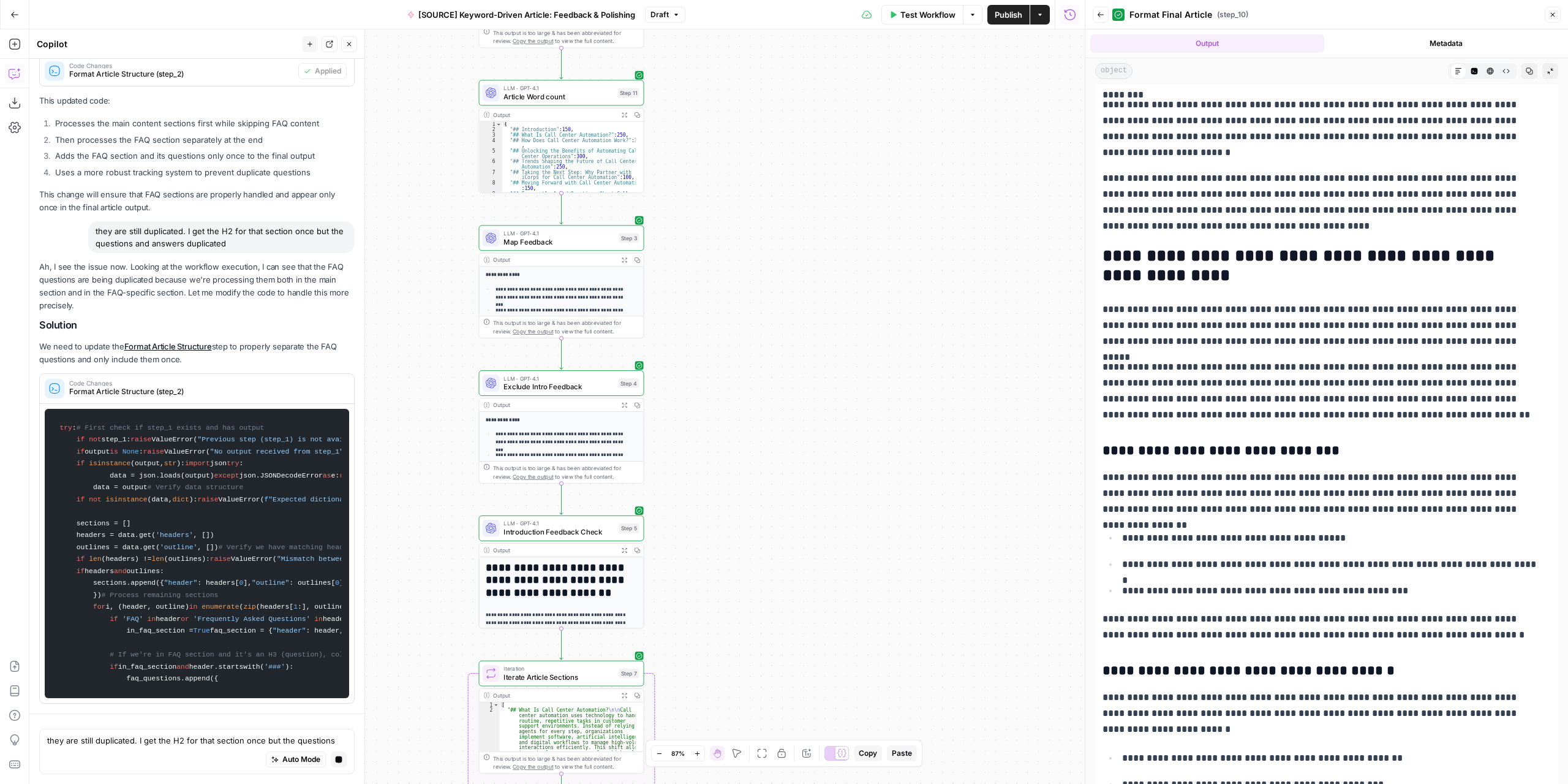
drag, startPoint x: 640, startPoint y: 472, endPoint x: 821, endPoint y: 375, distance: 205.4
click at [821, 375] on div "Workflow Set Inputs Inputs LLM · GPT-4.1 Extract Article Structure Step 1 Outpu…" at bounding box center [557, 407] width 1055 height 754
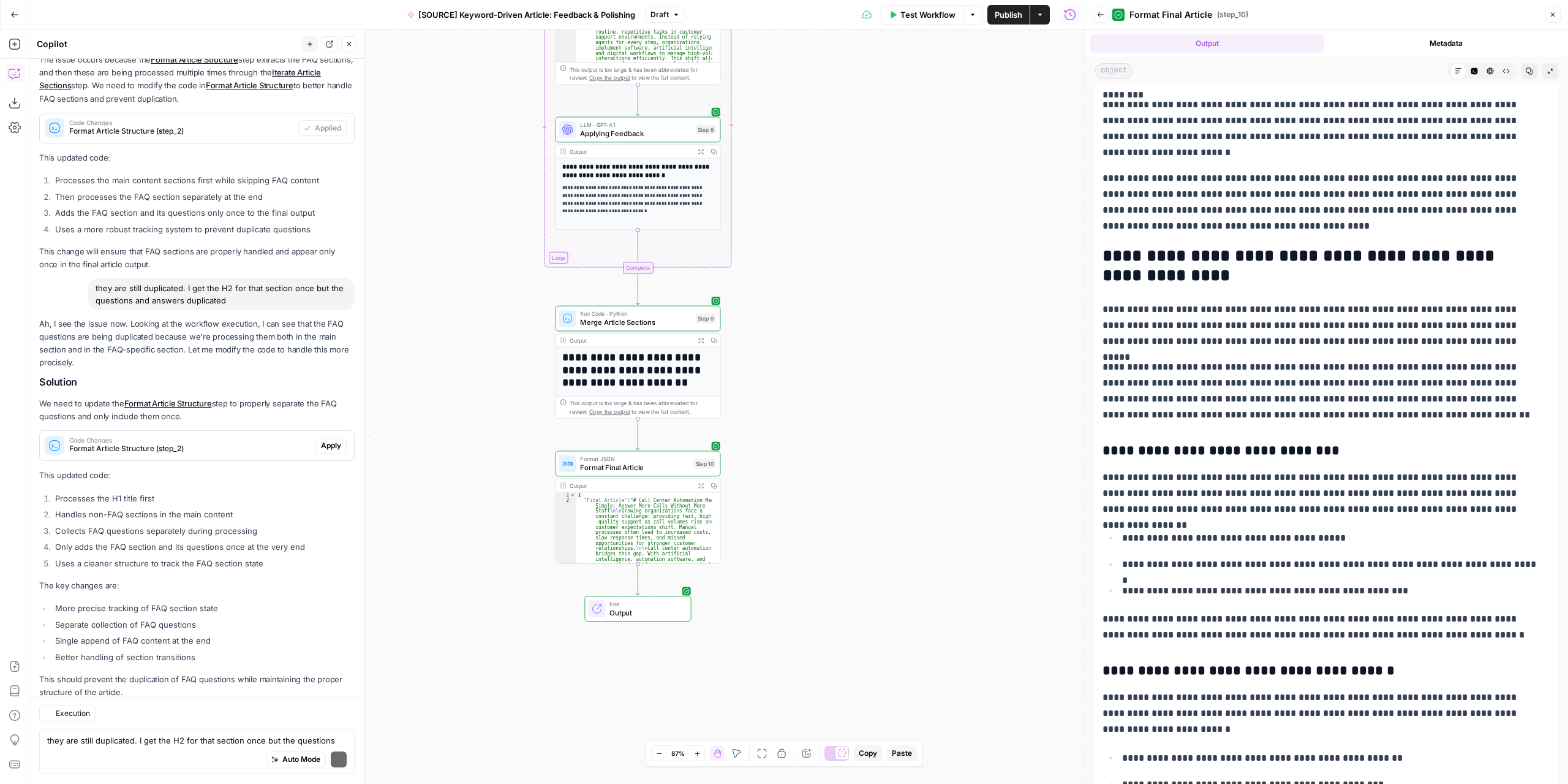
scroll to position [257, 0]
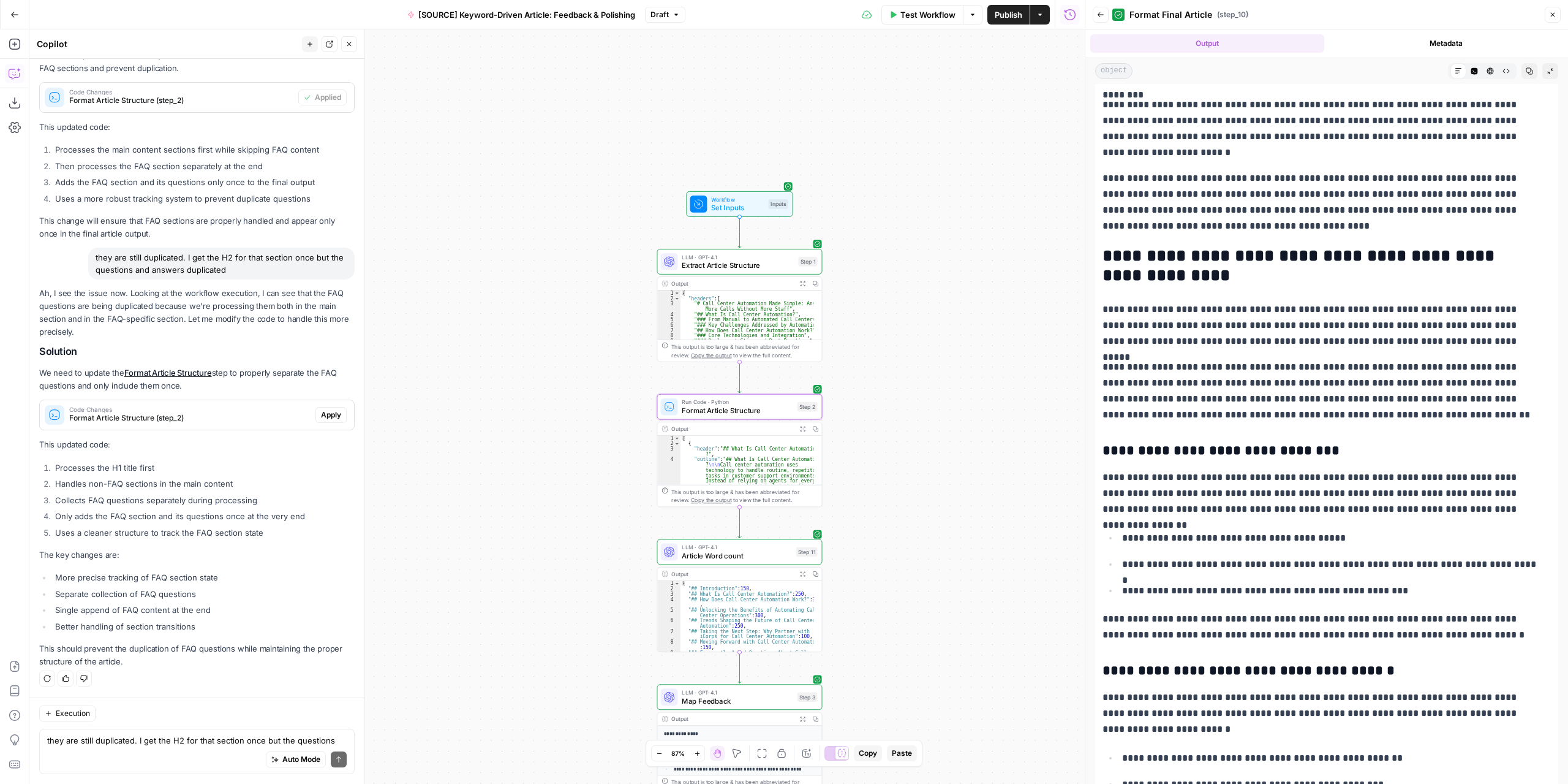
click at [321, 419] on span "Apply" at bounding box center [331, 414] width 20 height 11
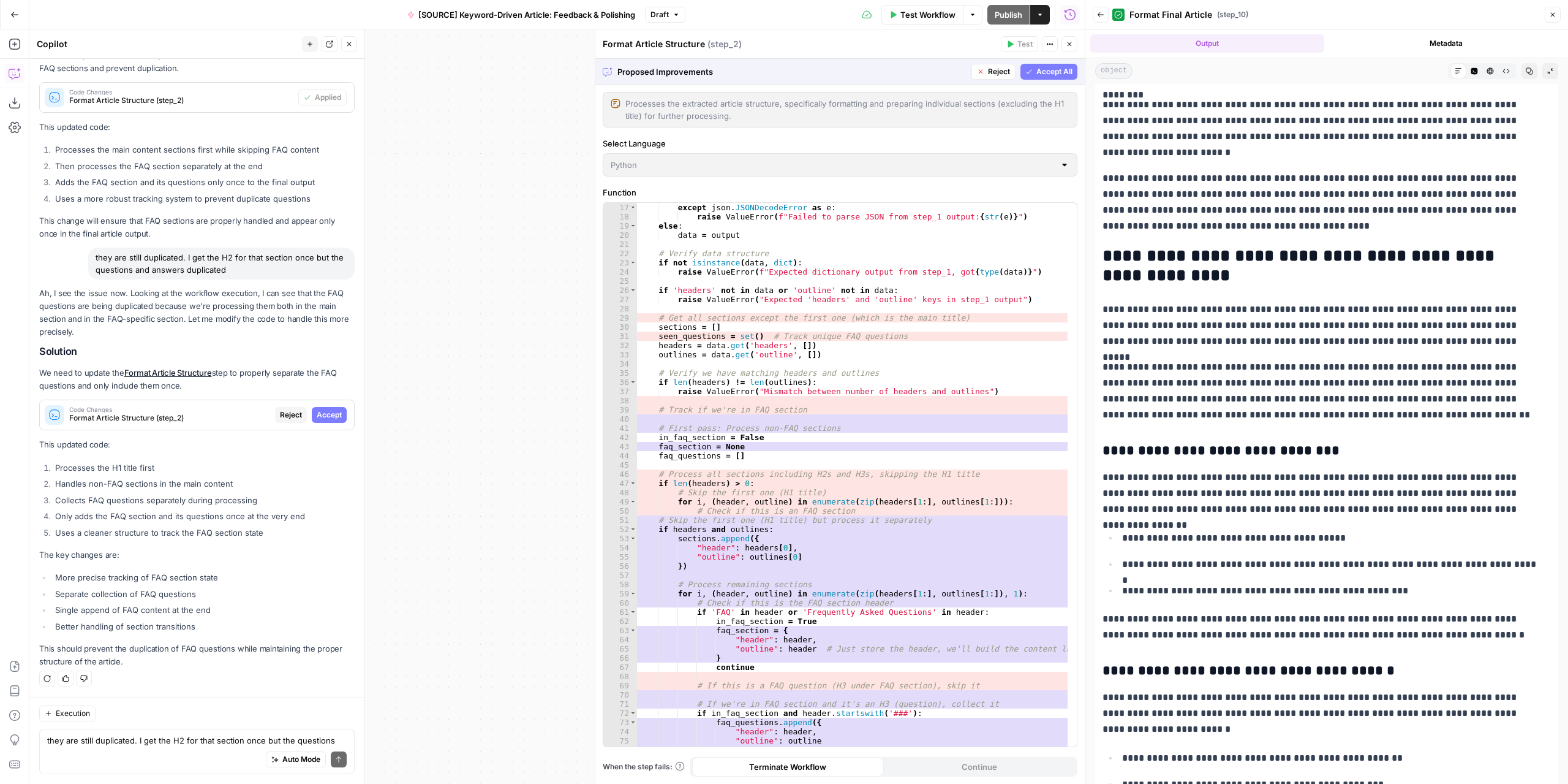
scroll to position [184, 0]
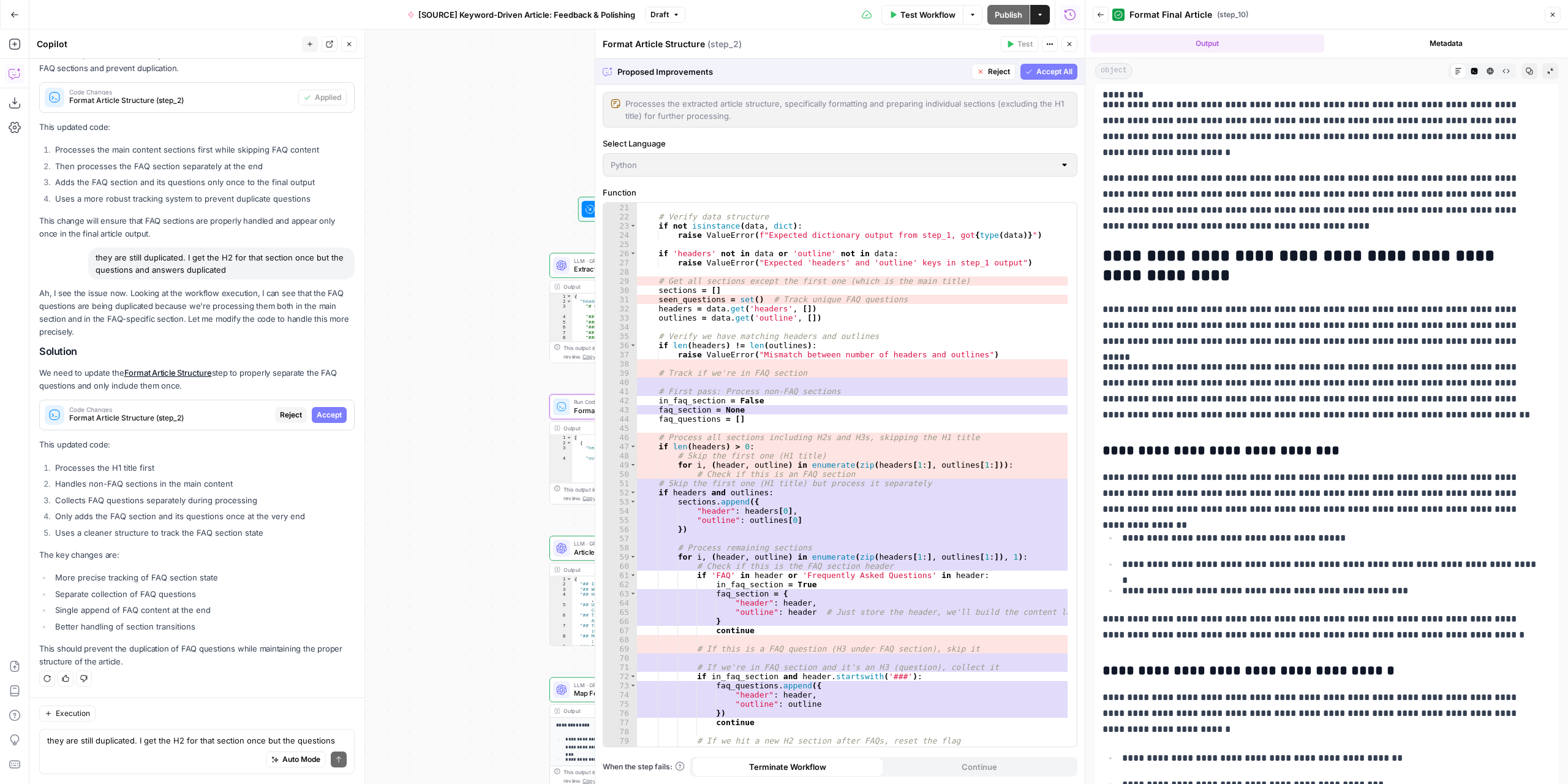
click at [329, 416] on span "Accept" at bounding box center [329, 414] width 25 height 11
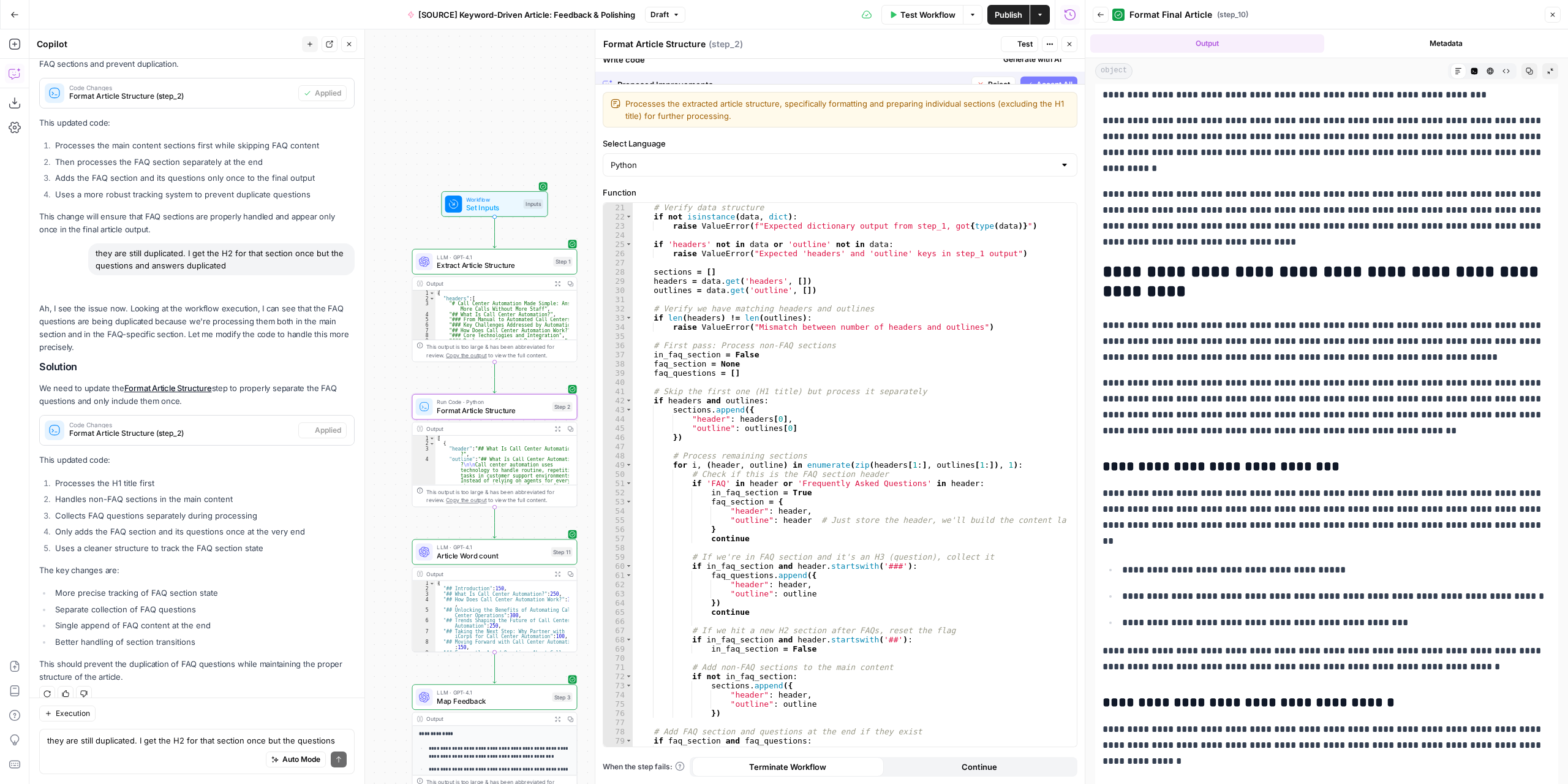
scroll to position [0, 0]
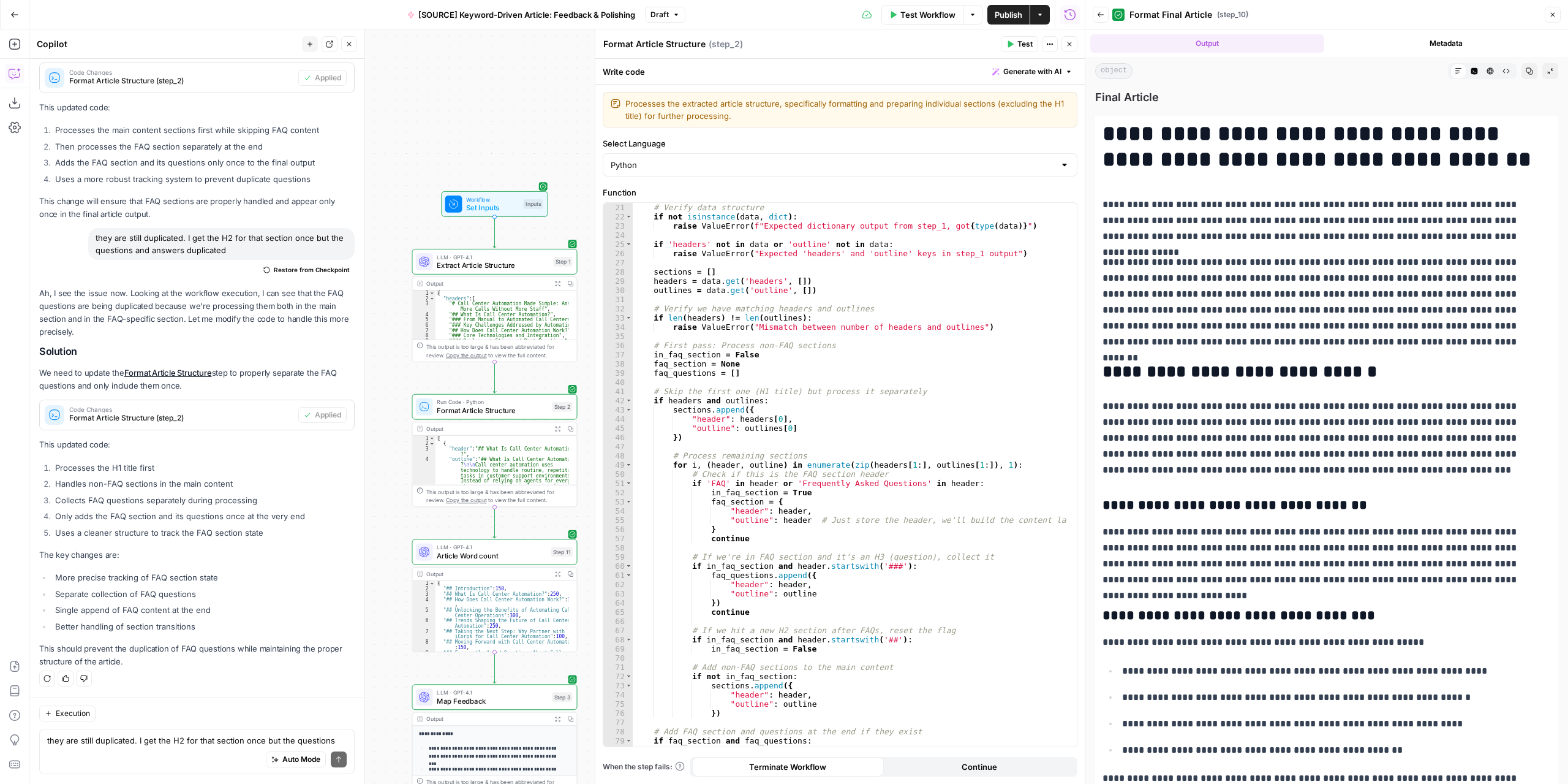
click at [941, 14] on span "Test Workflow" at bounding box center [928, 14] width 55 height 12
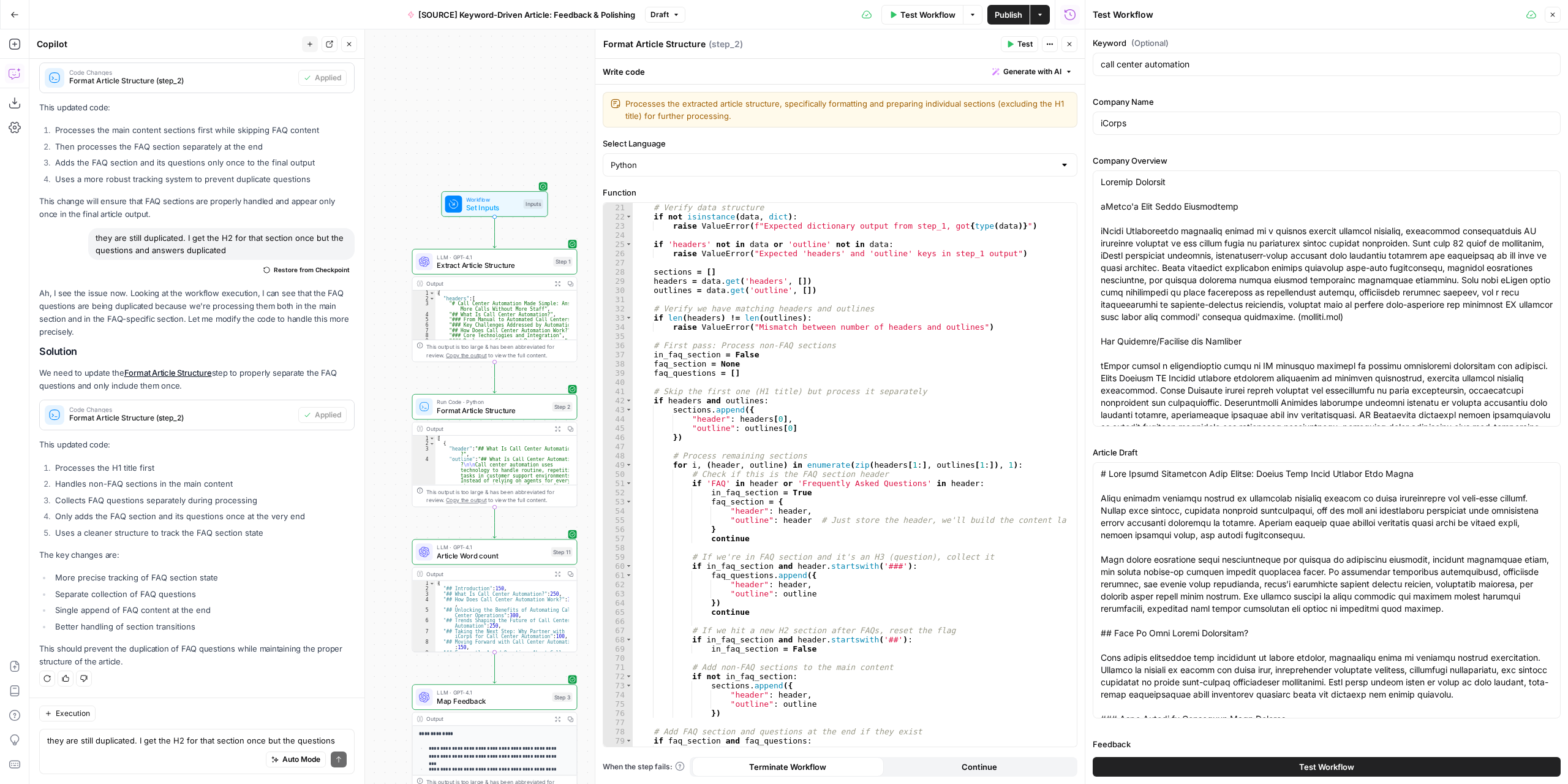
click at [1248, 760] on button "Test Workflow" at bounding box center [1326, 767] width 468 height 19
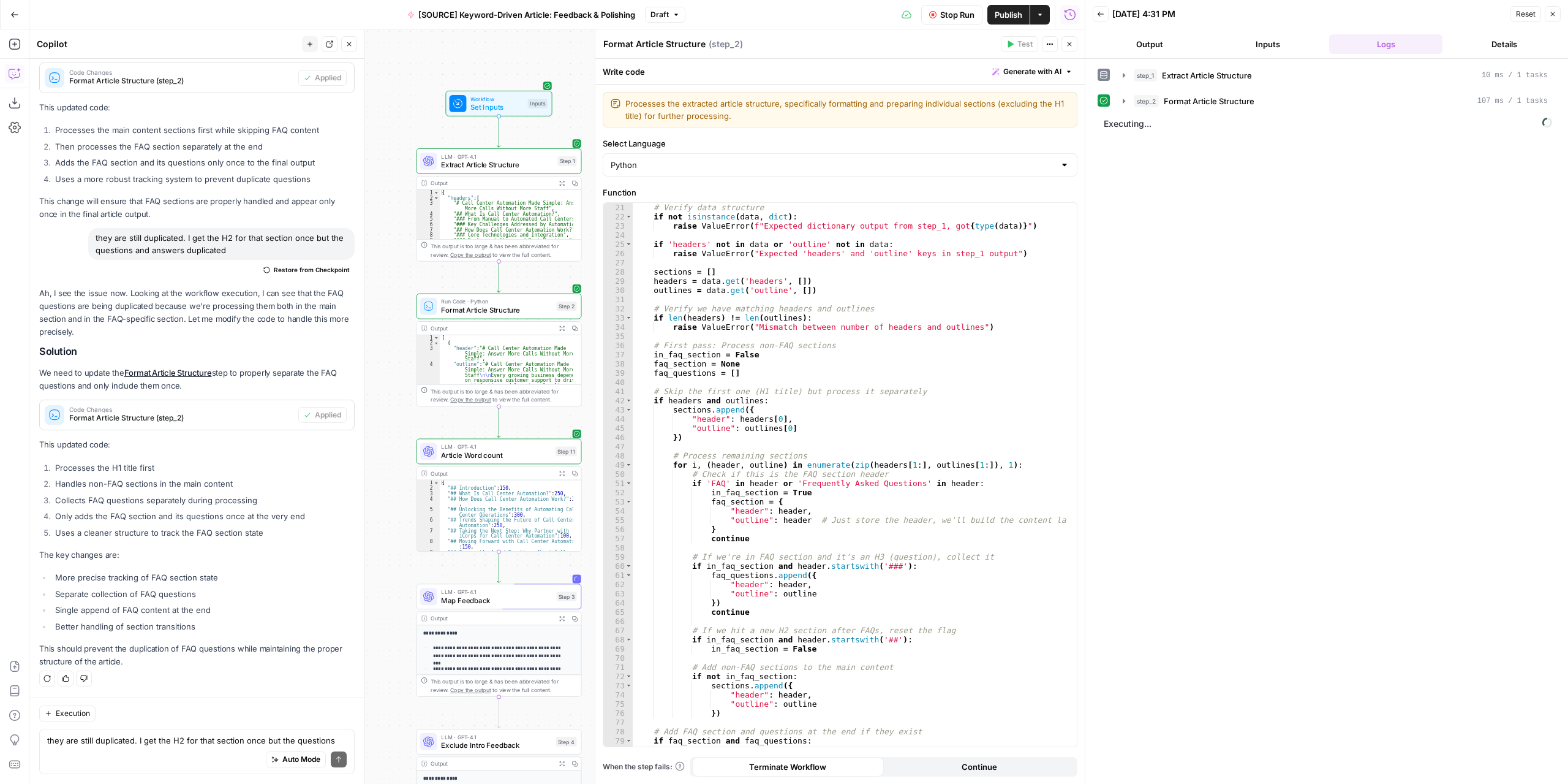
drag, startPoint x: 461, startPoint y: 147, endPoint x: 465, endPoint y: 45, distance: 102.1
click at [465, 45] on div "Workflow Set Inputs Inputs LLM · GPT-4.1 Extract Article Structure Step 1 Outpu…" at bounding box center [557, 407] width 1055 height 754
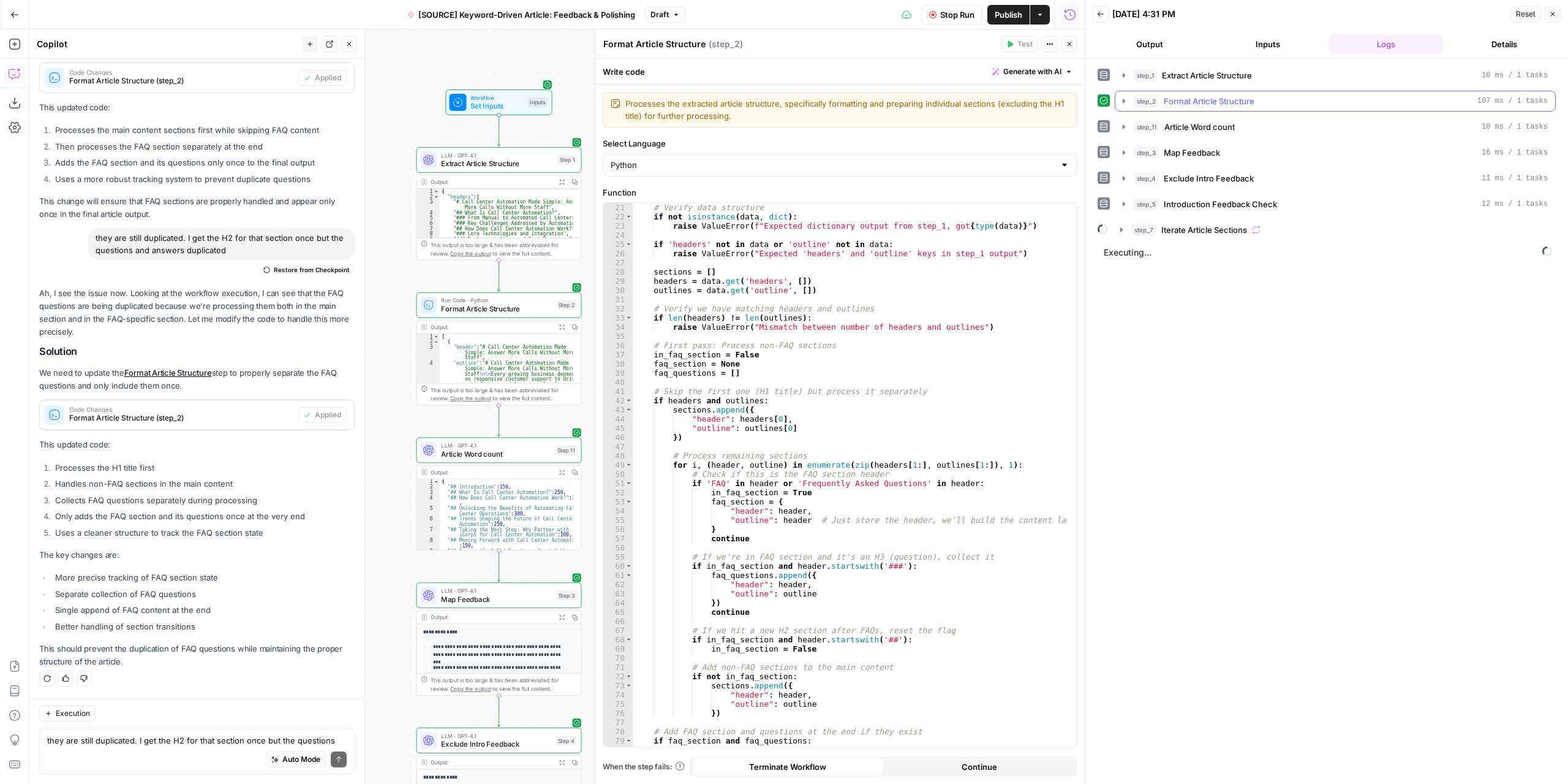
click at [1124, 100] on icon "button" at bounding box center [1124, 101] width 3 height 5
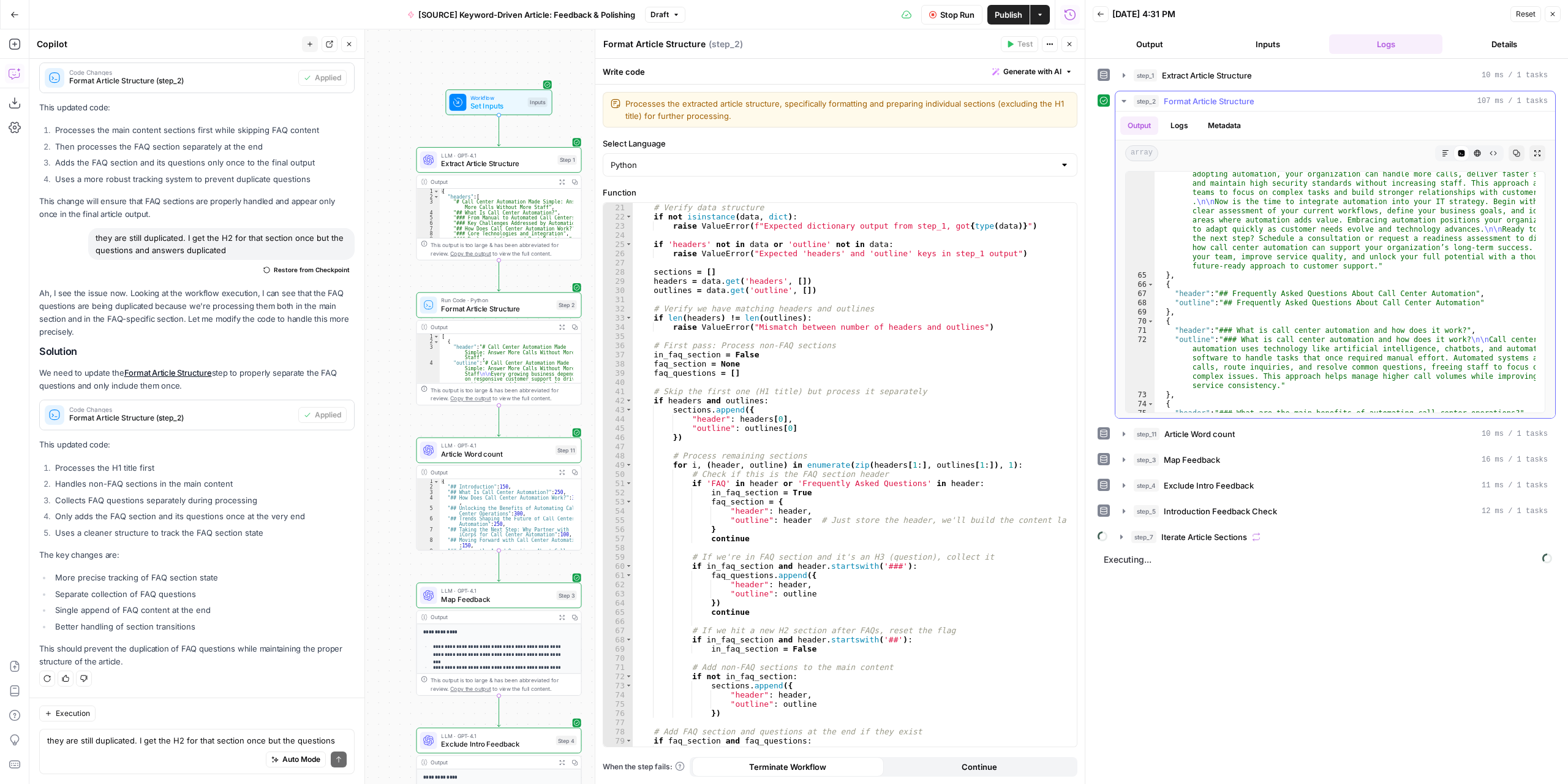
scroll to position [1629, 0]
click at [1067, 45] on icon "button" at bounding box center [1069, 44] width 7 height 7
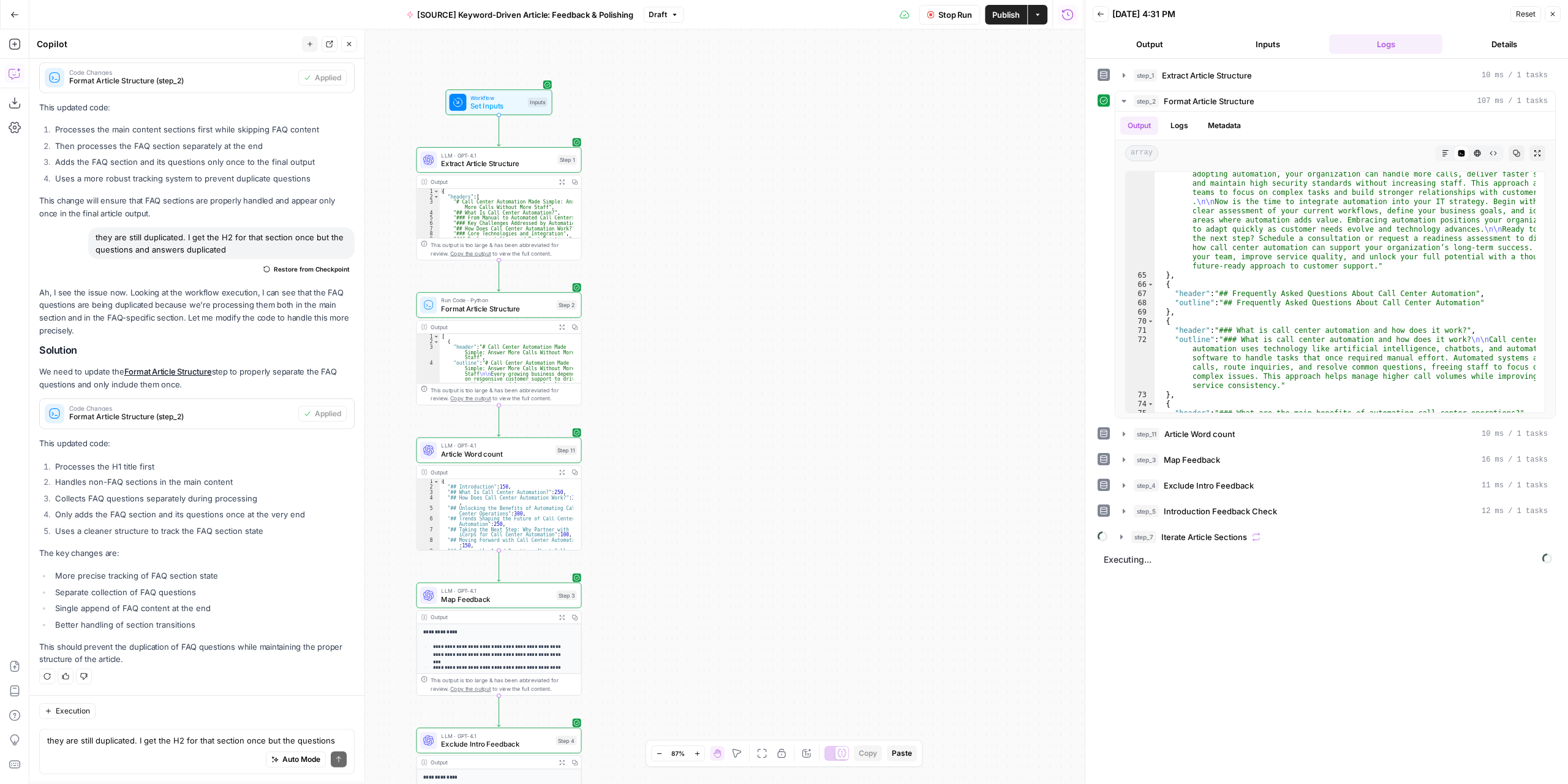
scroll to position [276, 0]
click at [936, 19] on button "Stop Run" at bounding box center [951, 15] width 61 height 19
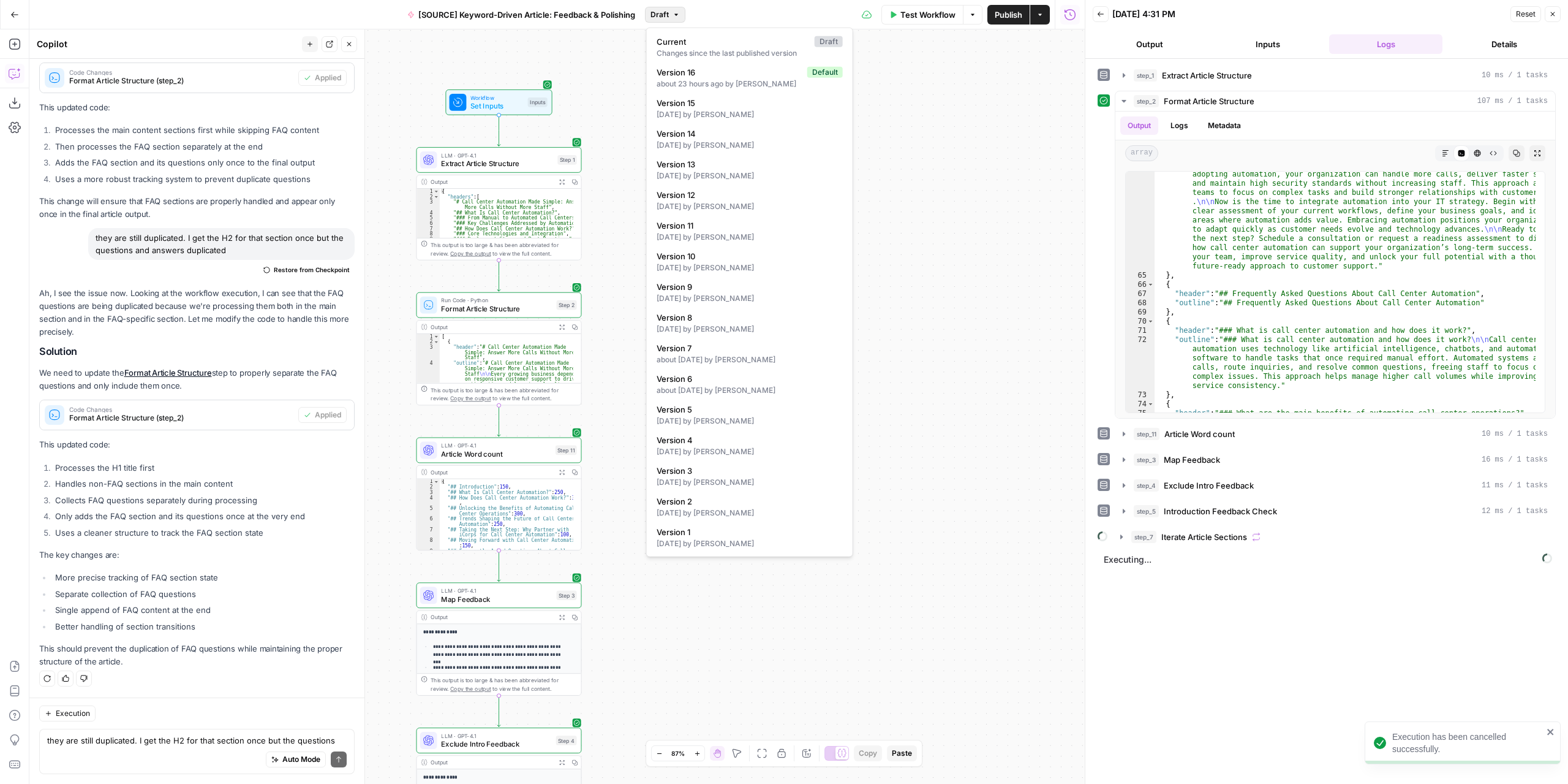
click at [670, 11] on button "Draft" at bounding box center [665, 14] width 41 height 16
click at [724, 84] on div "about 23 hours ago by Nicolás Fernández" at bounding box center [749, 84] width 186 height 11
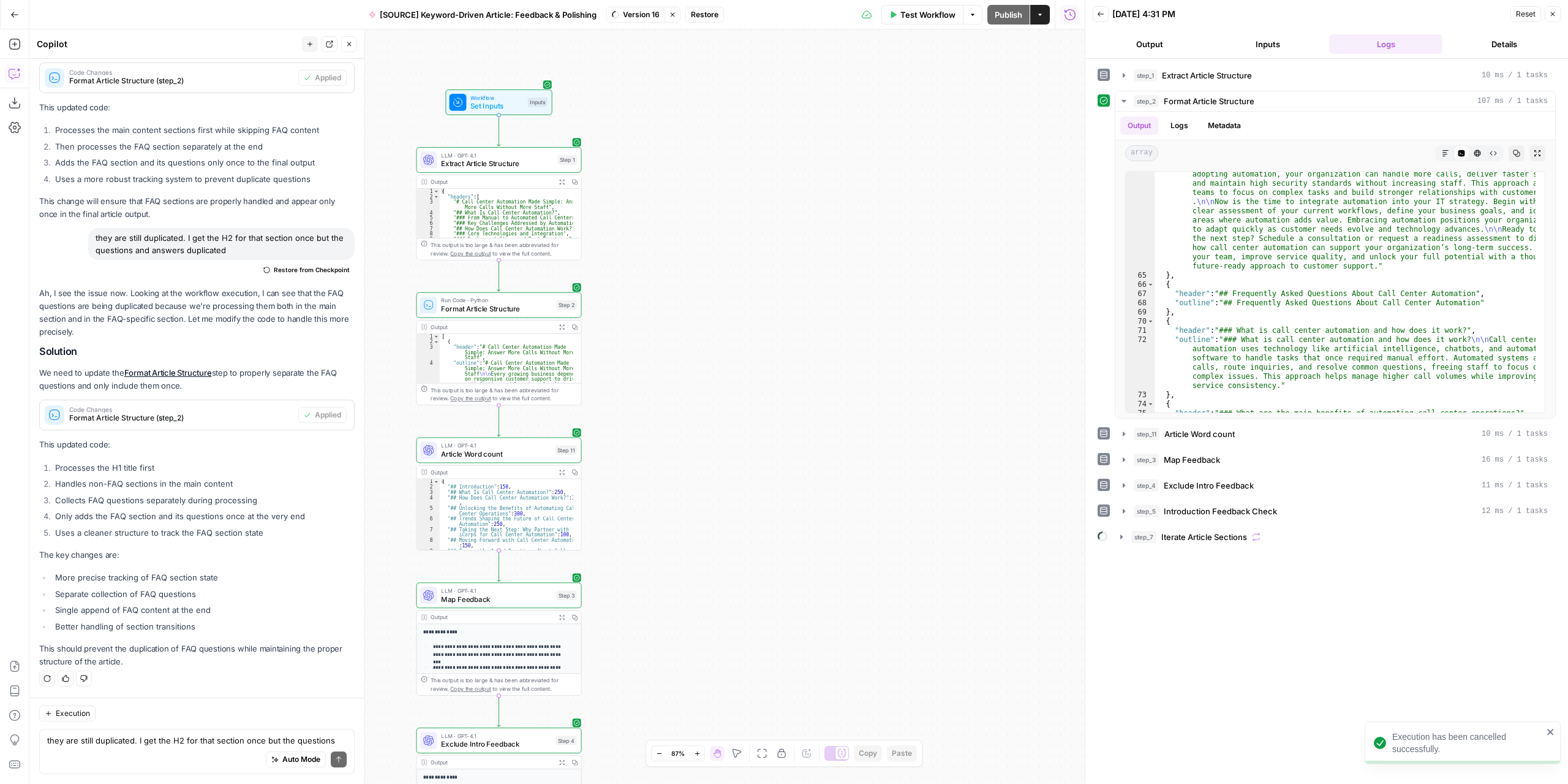
scroll to position [257, 0]
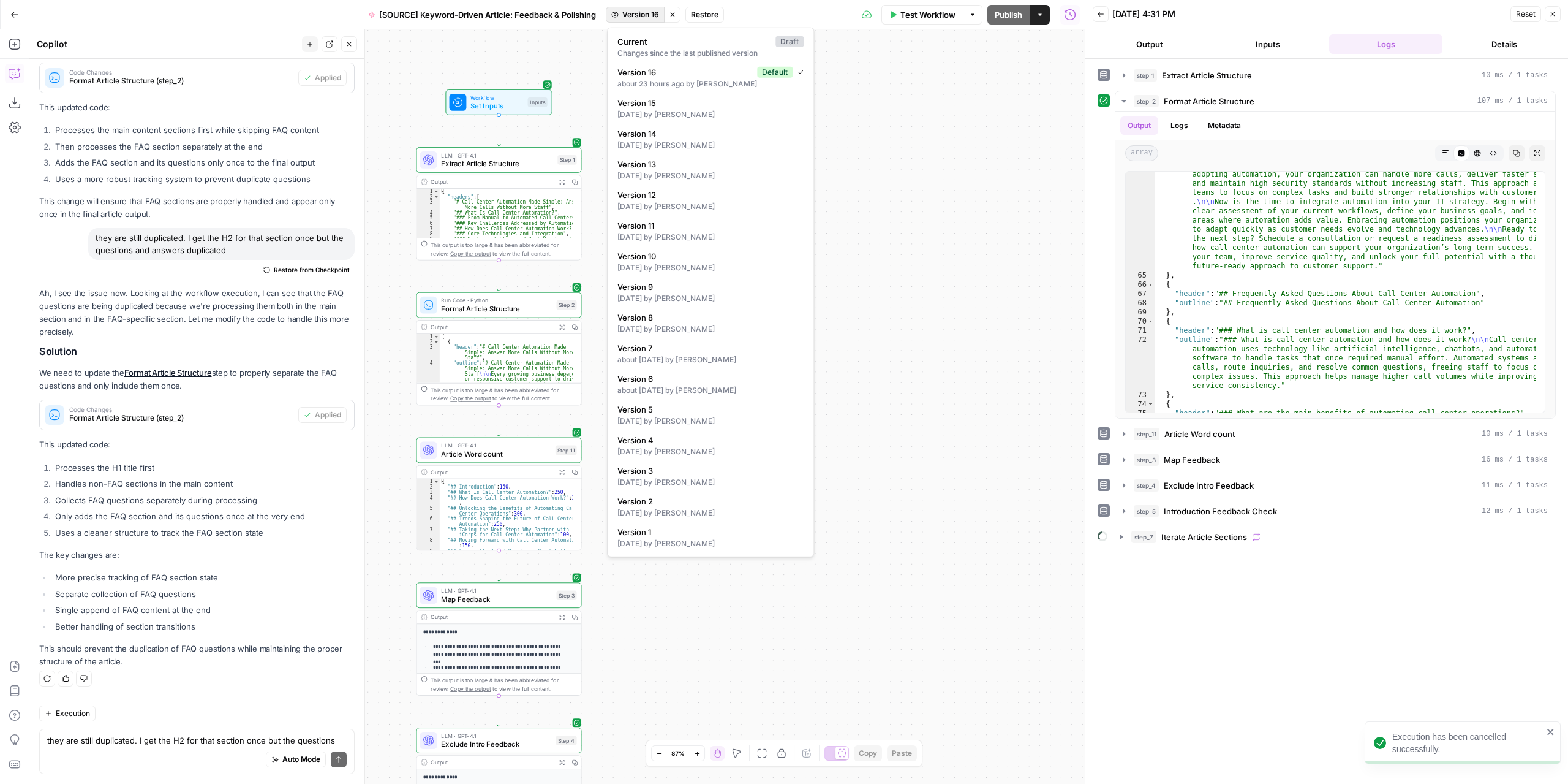
click at [650, 14] on span "Version 16" at bounding box center [640, 14] width 37 height 11
click at [684, 76] on span "Version 16" at bounding box center [684, 72] width 135 height 12
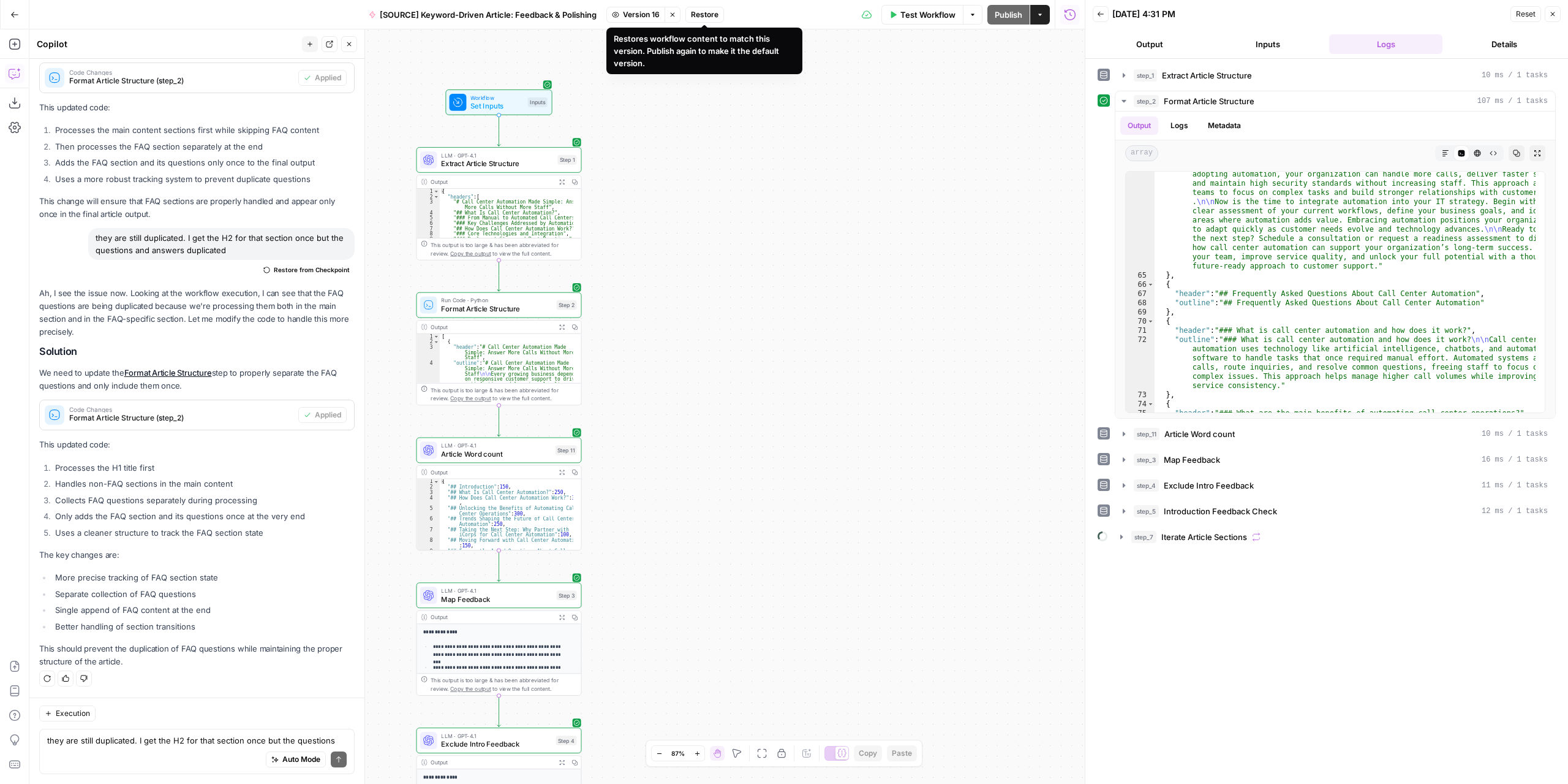
click at [701, 15] on span "Restore" at bounding box center [704, 14] width 28 height 11
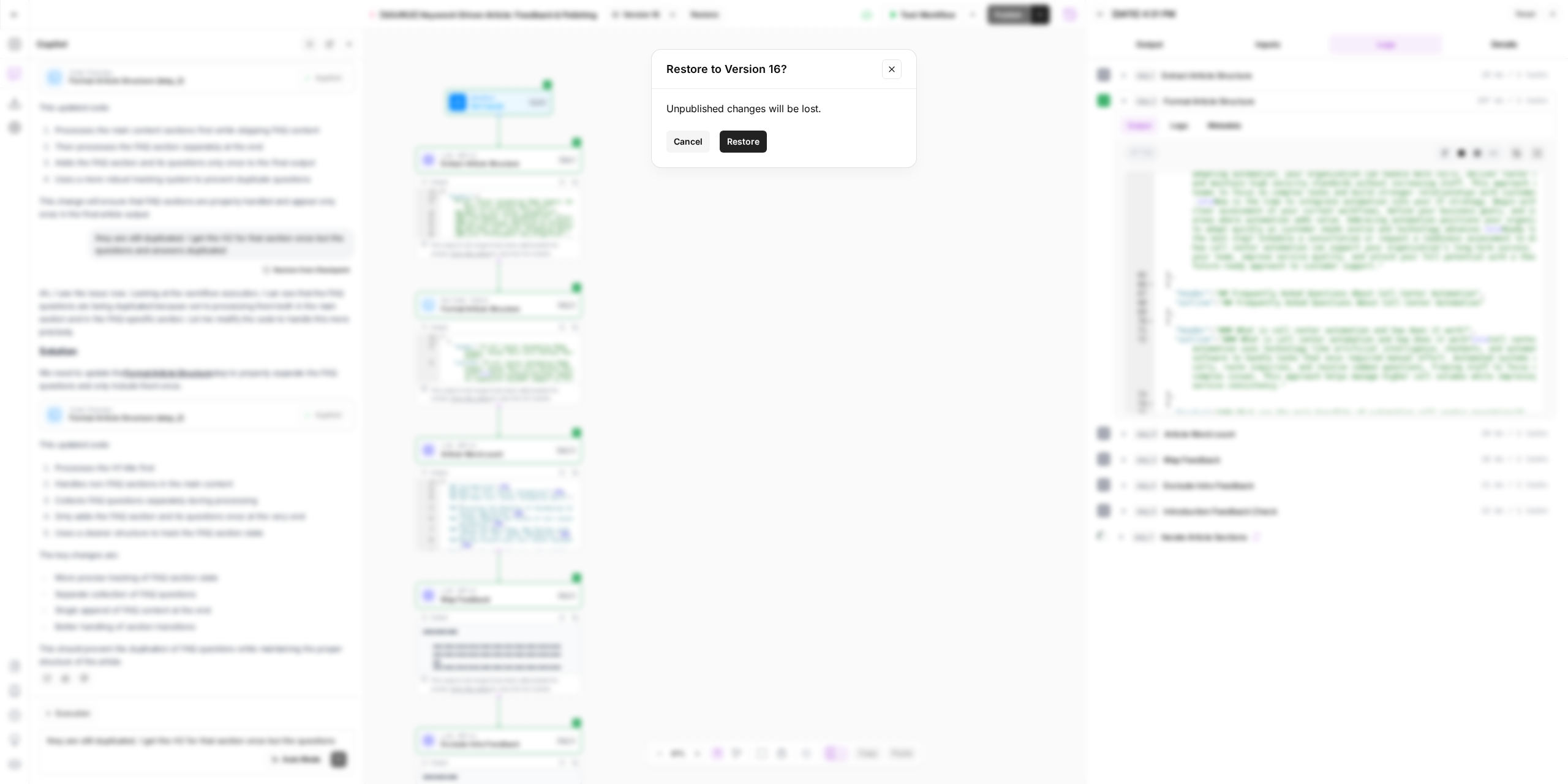
click at [743, 136] on span "Restore" at bounding box center [743, 141] width 32 height 12
click at [653, 15] on span "Version 16" at bounding box center [659, 14] width 37 height 11
click at [964, 150] on div "Workflow Set Inputs Inputs LLM · GPT-4.1 Extract Article Structure Step 1 Outpu…" at bounding box center [557, 407] width 1055 height 754
click at [159, 731] on div "they are still duplicated. I get the H2 for that section once but the questions…" at bounding box center [197, 751] width 315 height 45
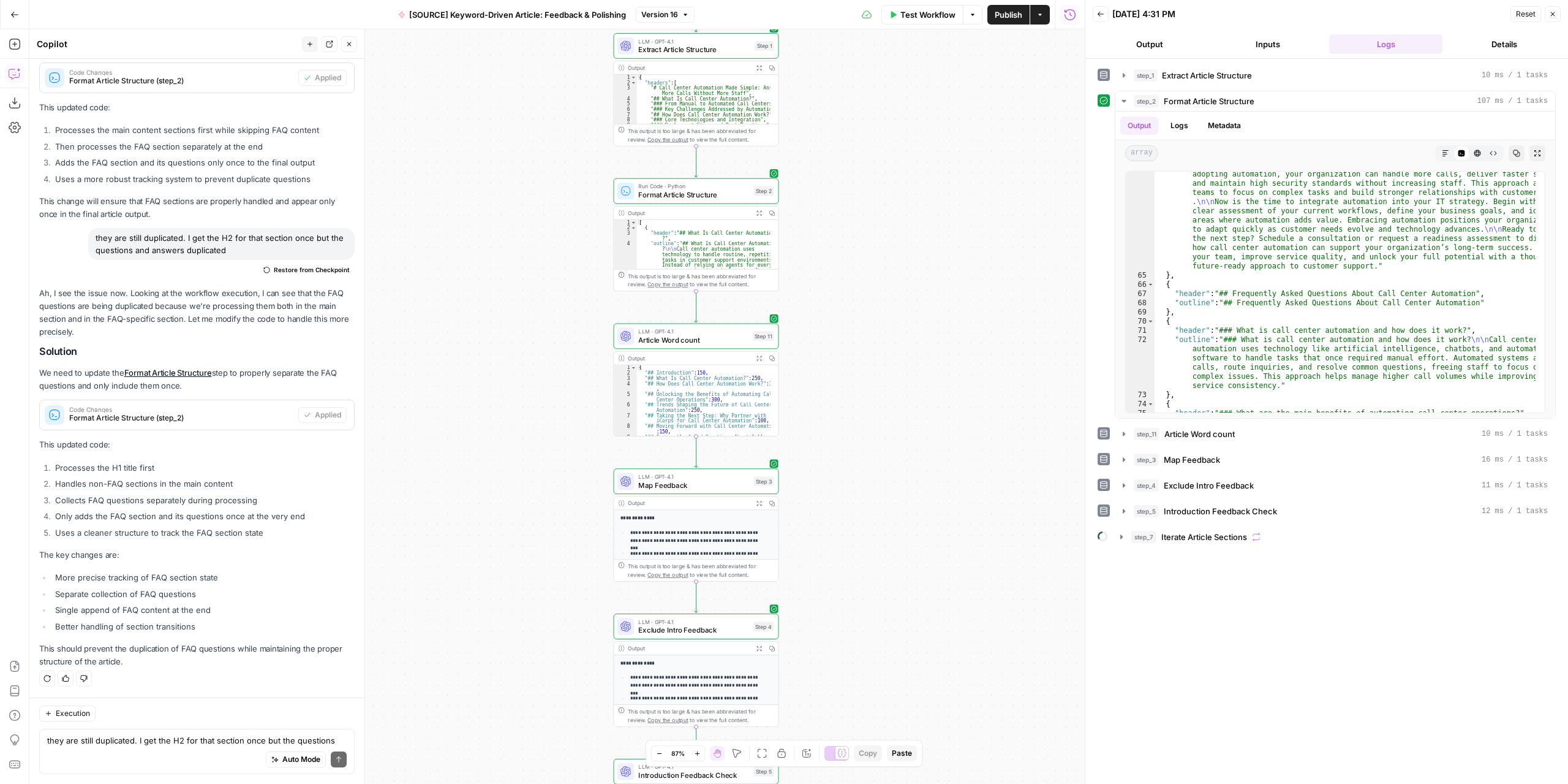
drag, startPoint x: 982, startPoint y: 530, endPoint x: 946, endPoint y: 333, distance: 200.3
click at [946, 333] on div "Workflow Set Inputs Inputs LLM · GPT-4.1 Extract Article Structure Step 1 Outpu…" at bounding box center [557, 407] width 1055 height 754
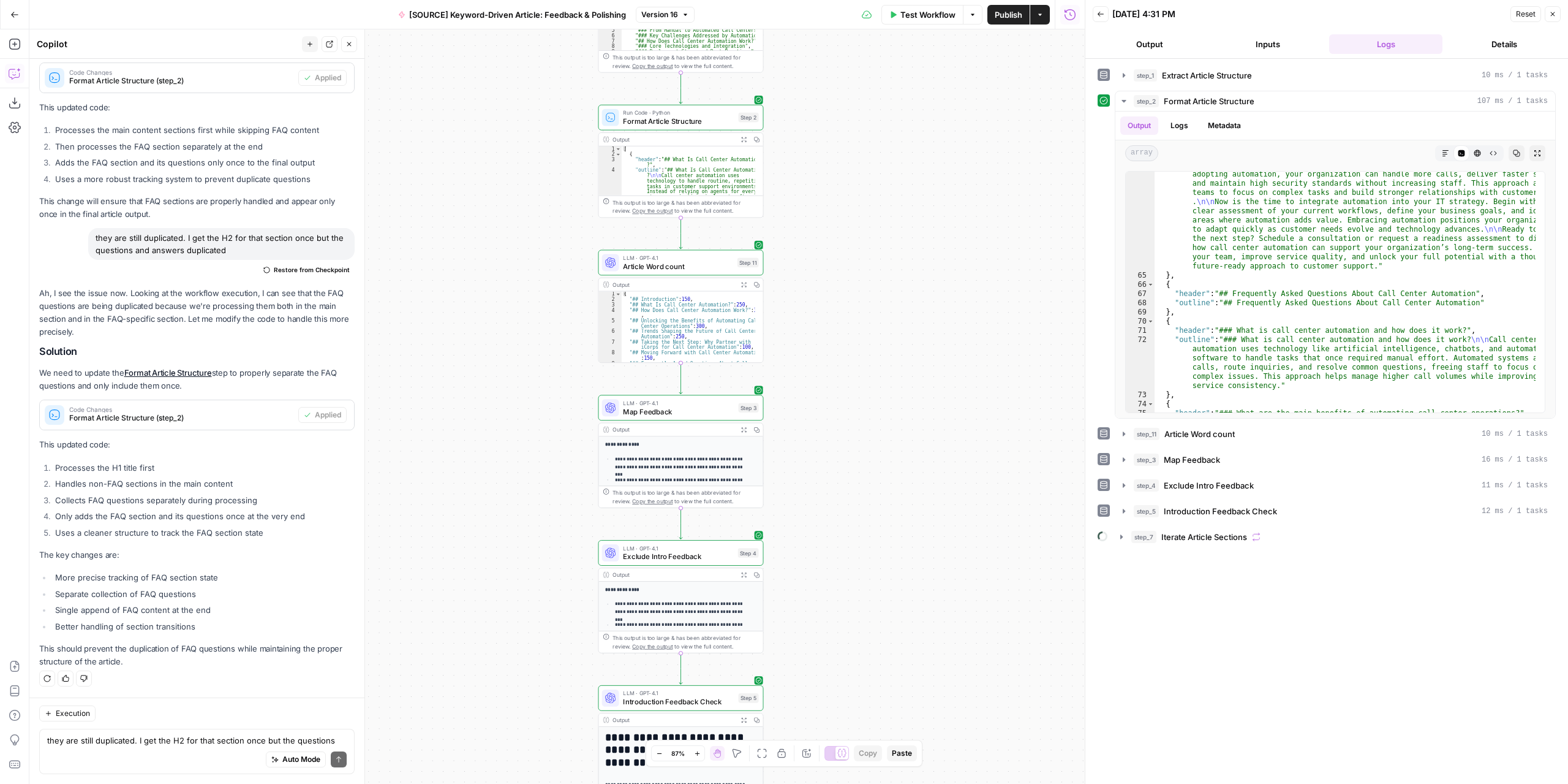
drag, startPoint x: 960, startPoint y: 562, endPoint x: 943, endPoint y: 483, distance: 80.8
click at [943, 483] on div "Workflow Set Inputs Inputs LLM · GPT-4.1 Extract Article Structure Step 1 Outpu…" at bounding box center [557, 407] width 1055 height 754
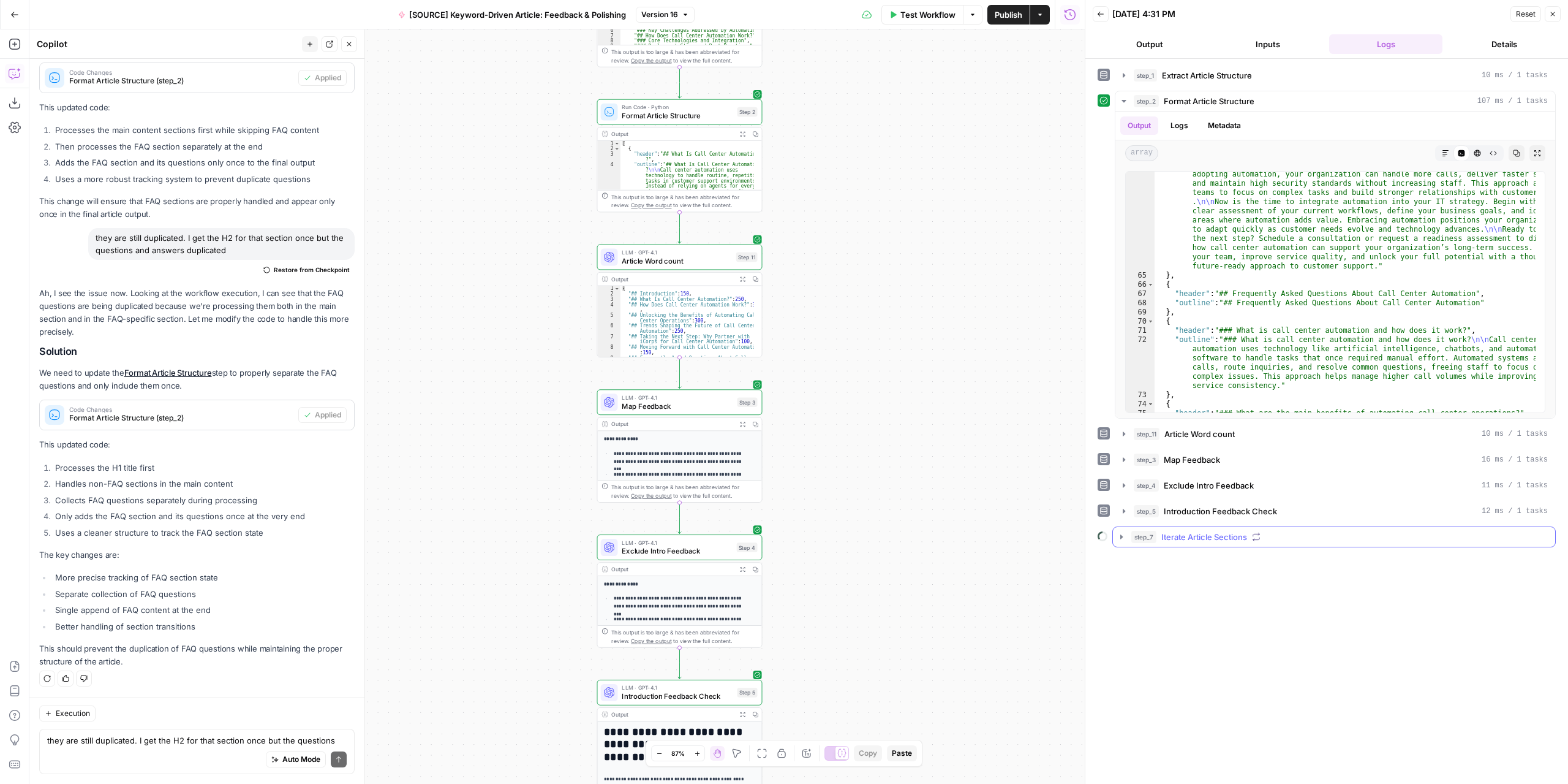
click at [1121, 534] on icon "button" at bounding box center [1122, 536] width 3 height 5
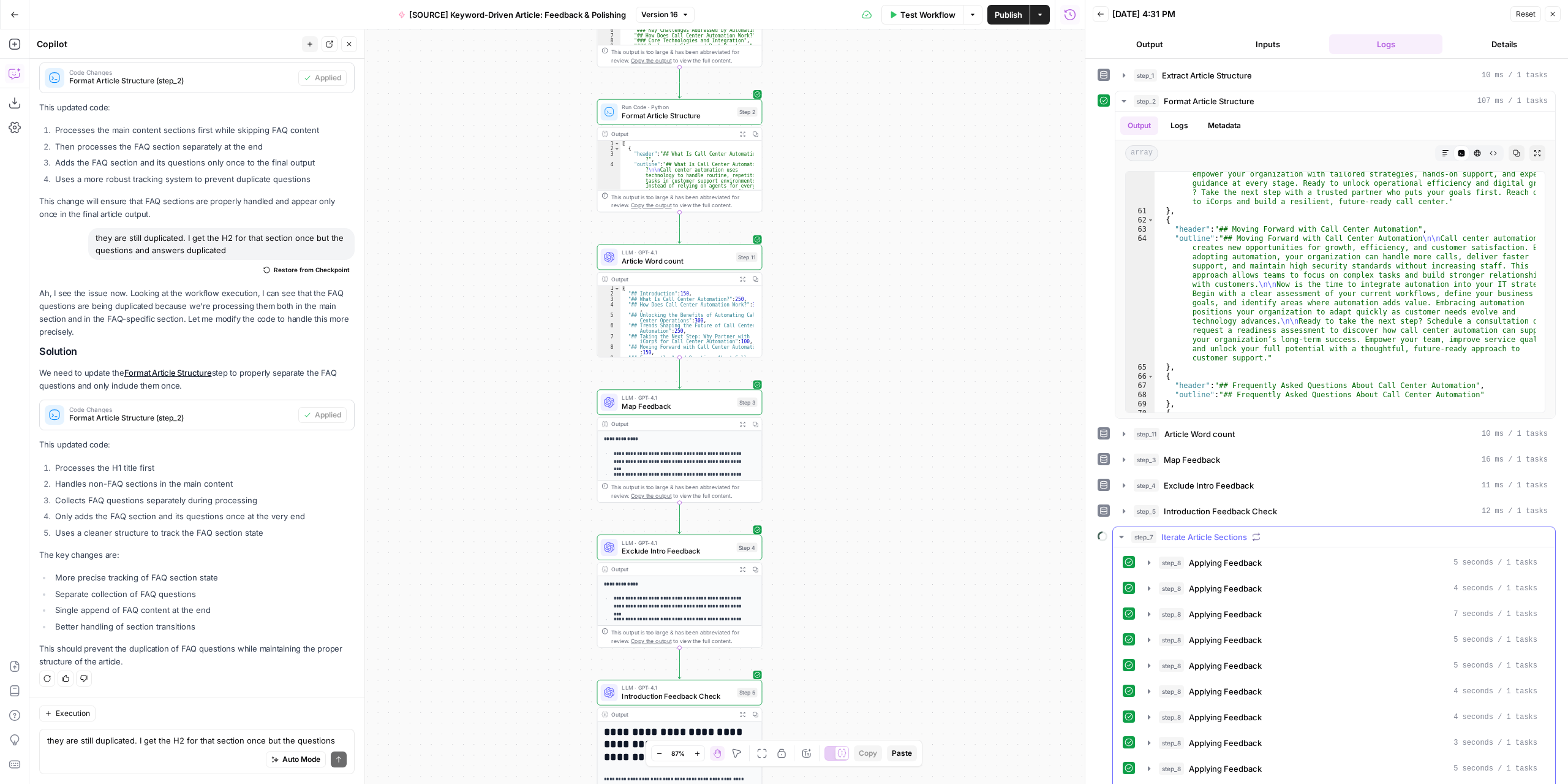
click at [1121, 536] on icon "button" at bounding box center [1121, 537] width 5 height 3
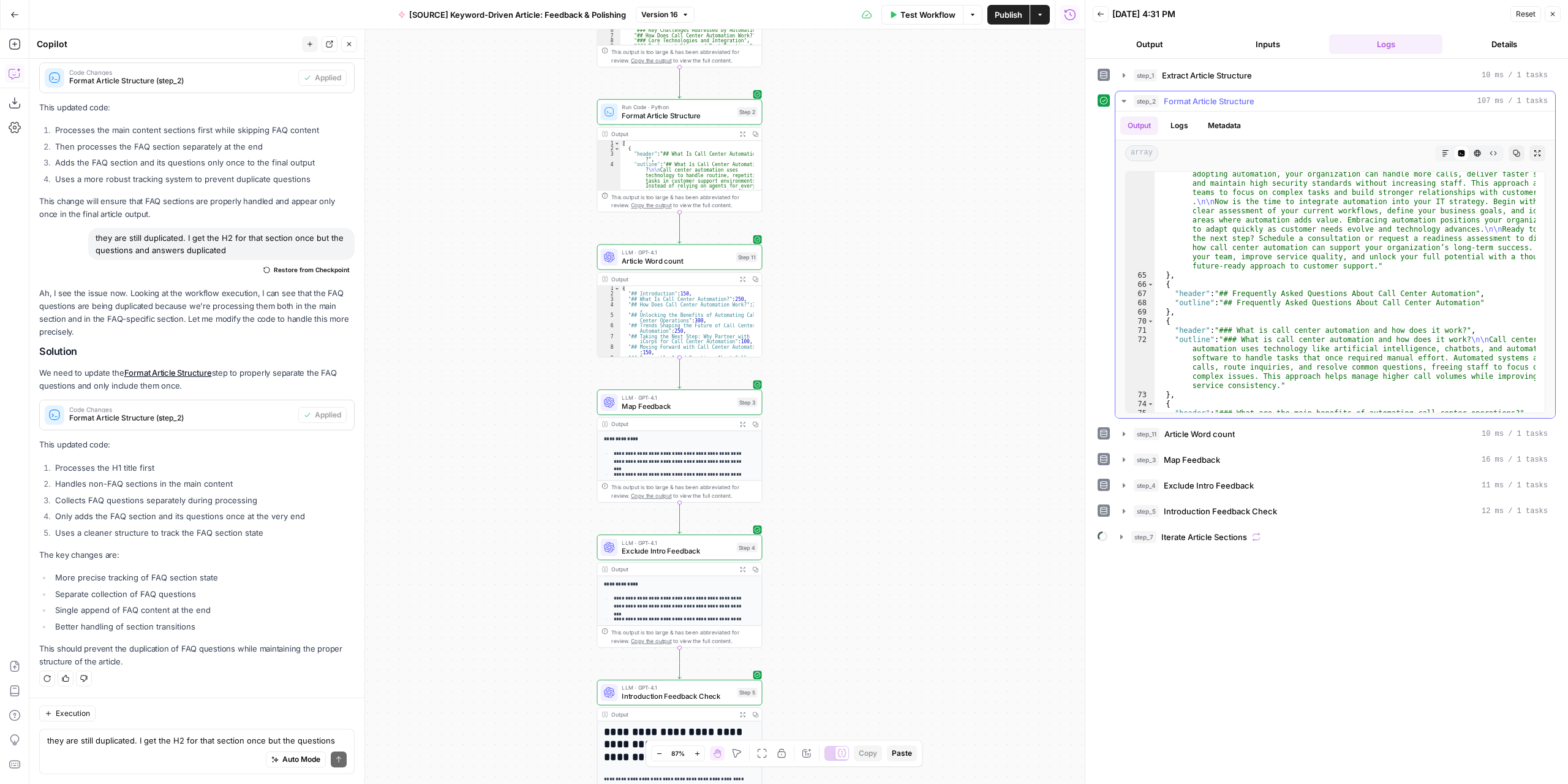
click at [1543, 155] on button "Expand Output" at bounding box center [1537, 153] width 16 height 16
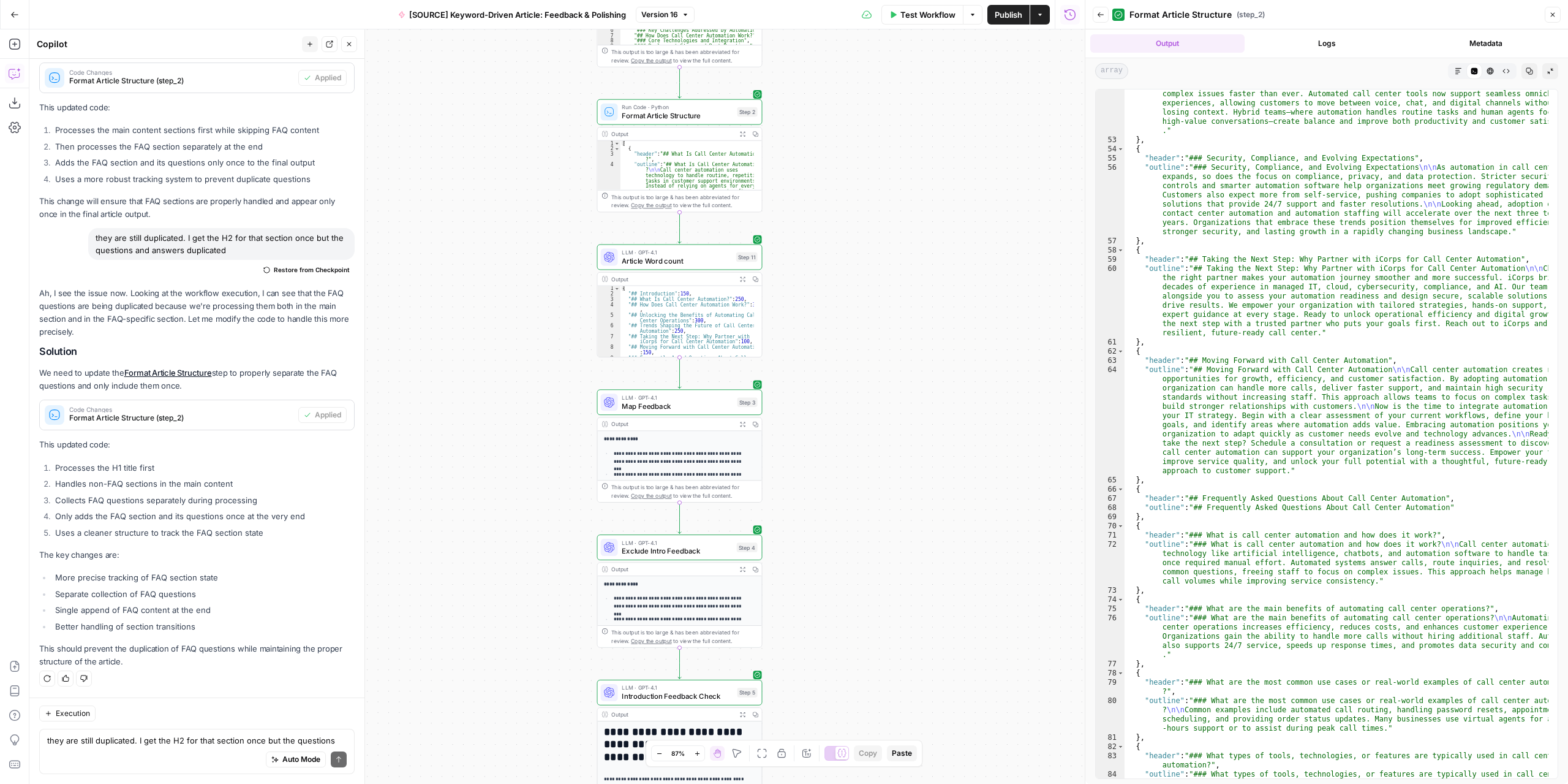
scroll to position [1323, 0]
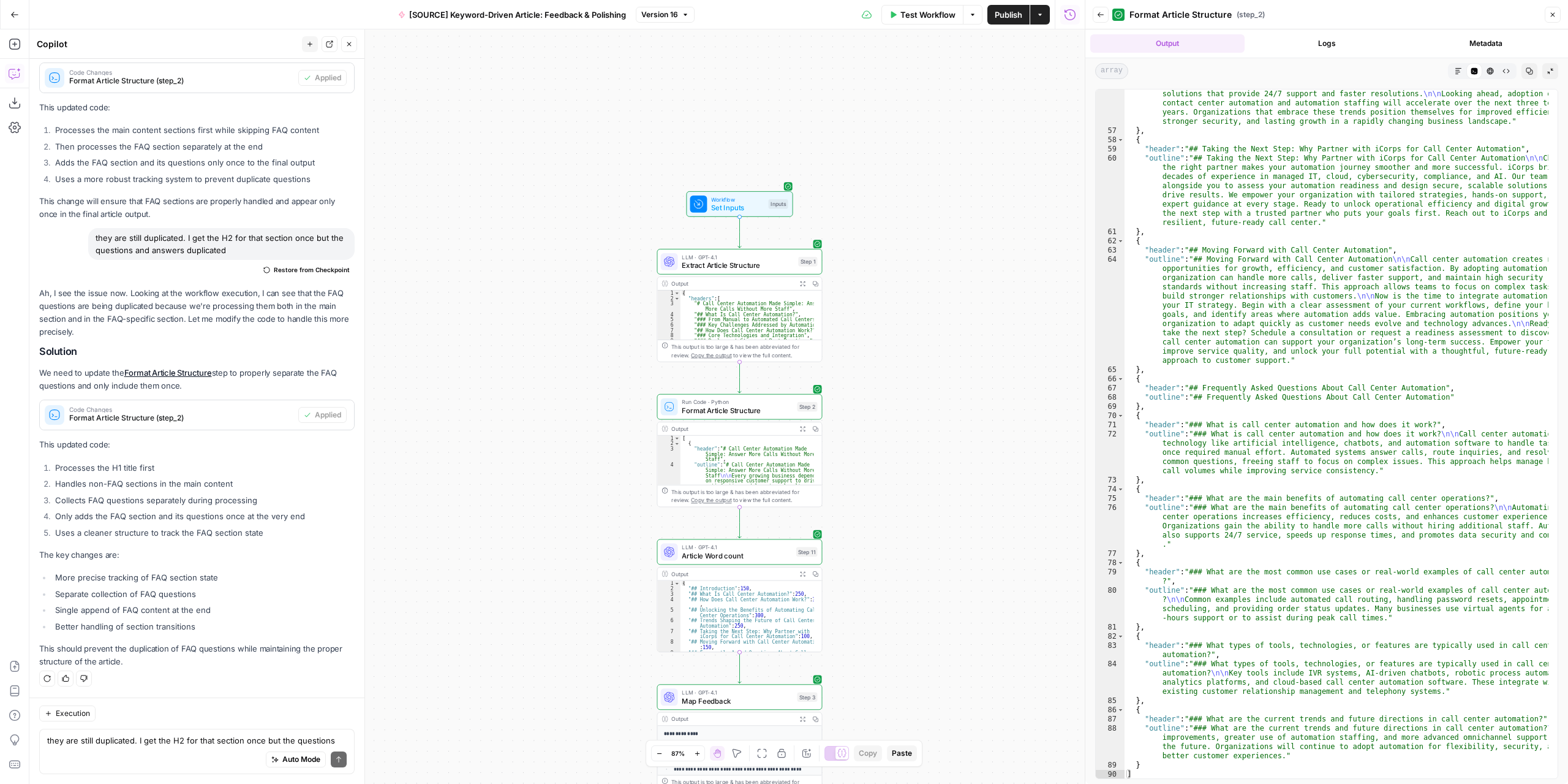
click at [1102, 14] on icon "button" at bounding box center [1100, 14] width 7 height 7
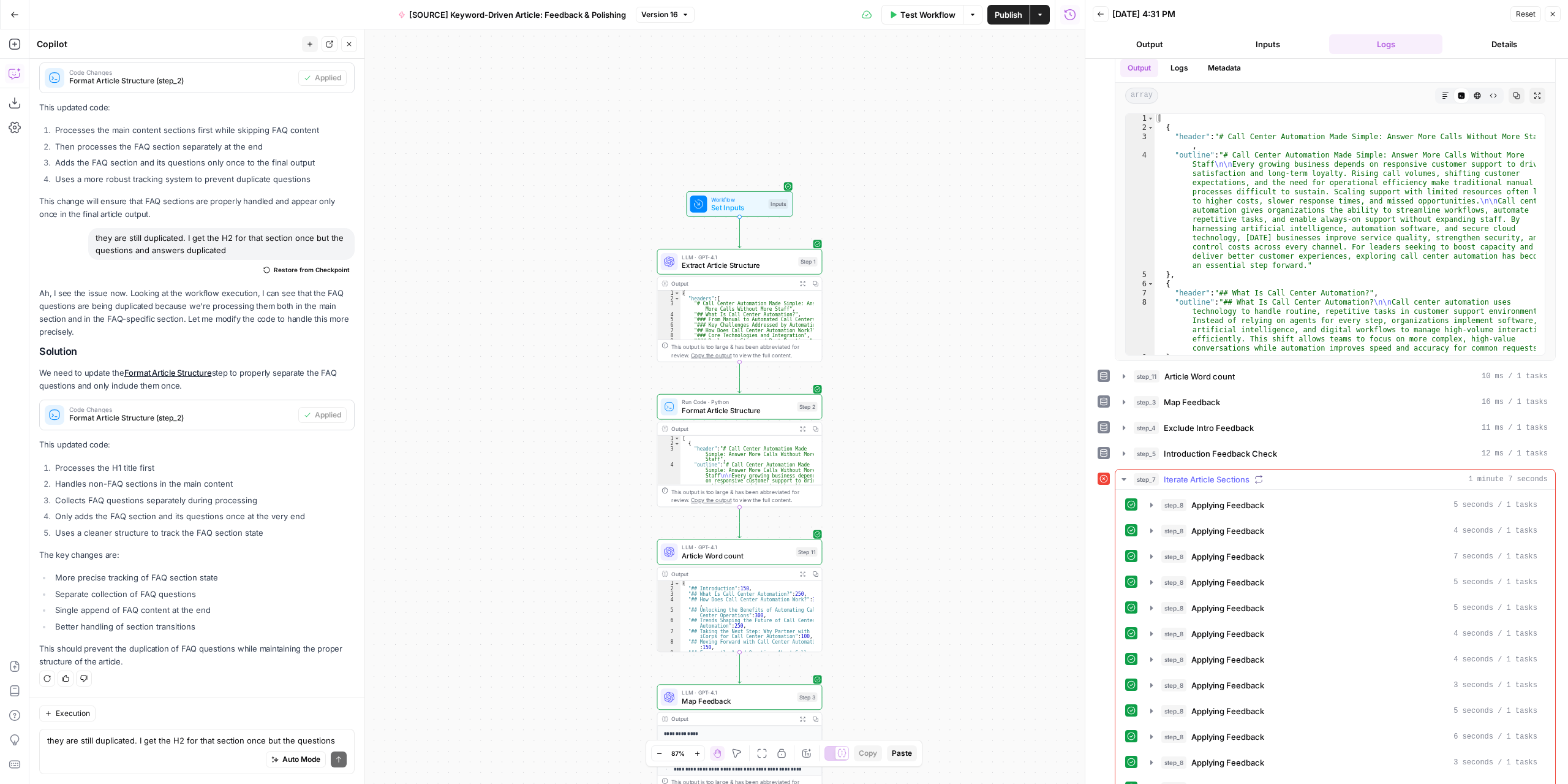
scroll to position [101, 0]
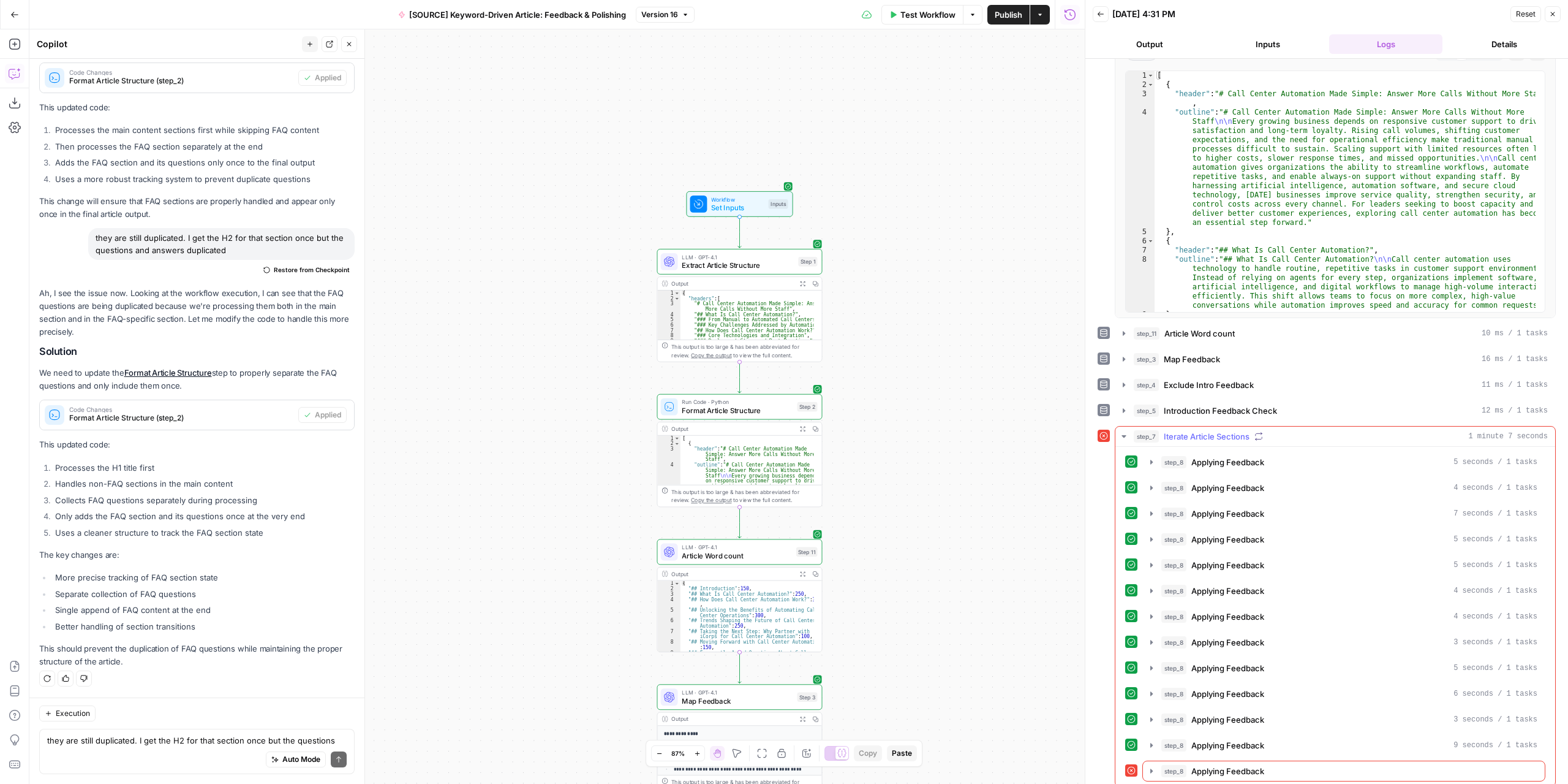
click at [1122, 435] on icon "button" at bounding box center [1124, 436] width 5 height 3
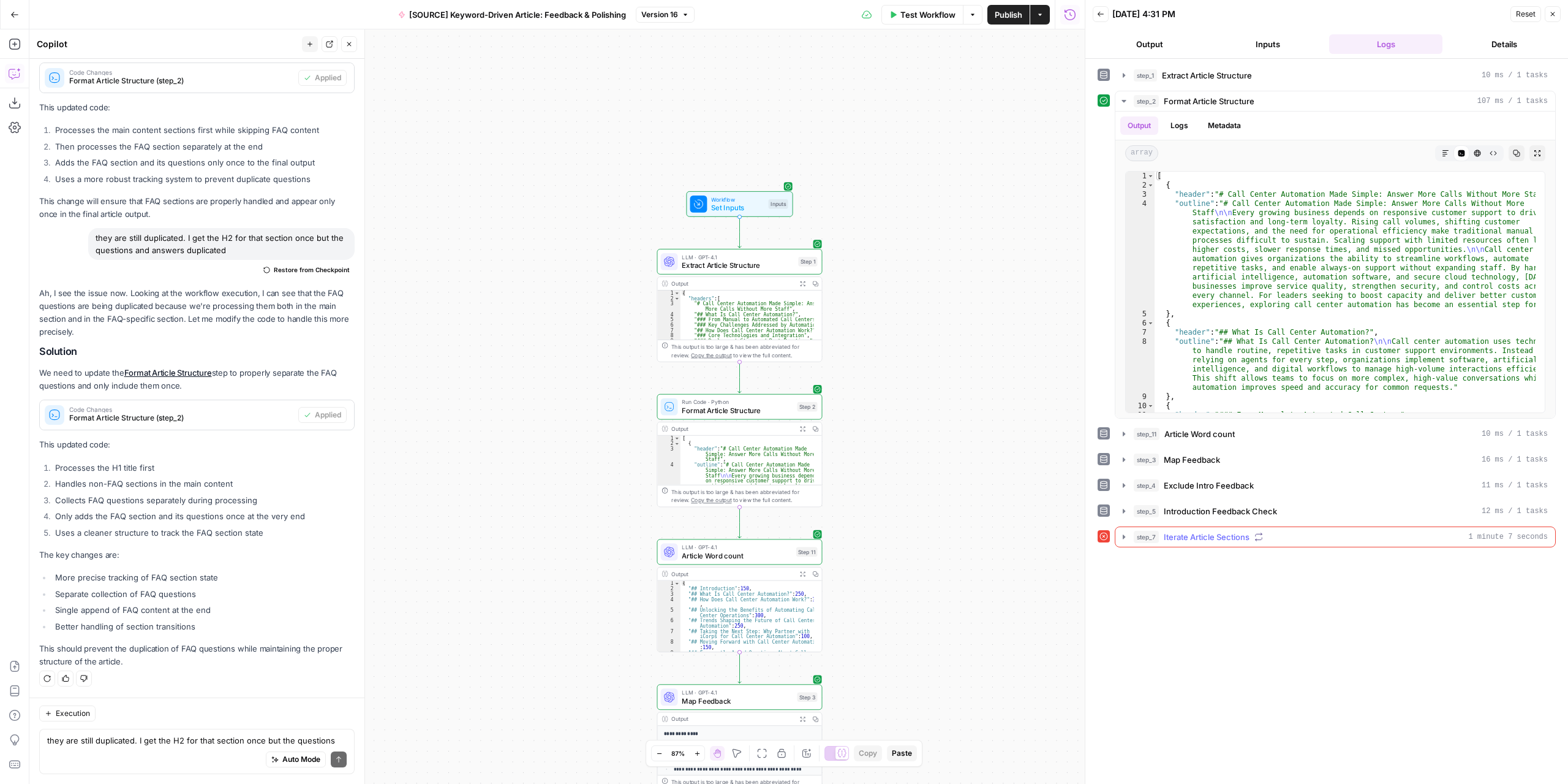
click at [1124, 537] on icon "button" at bounding box center [1124, 536] width 10 height 10
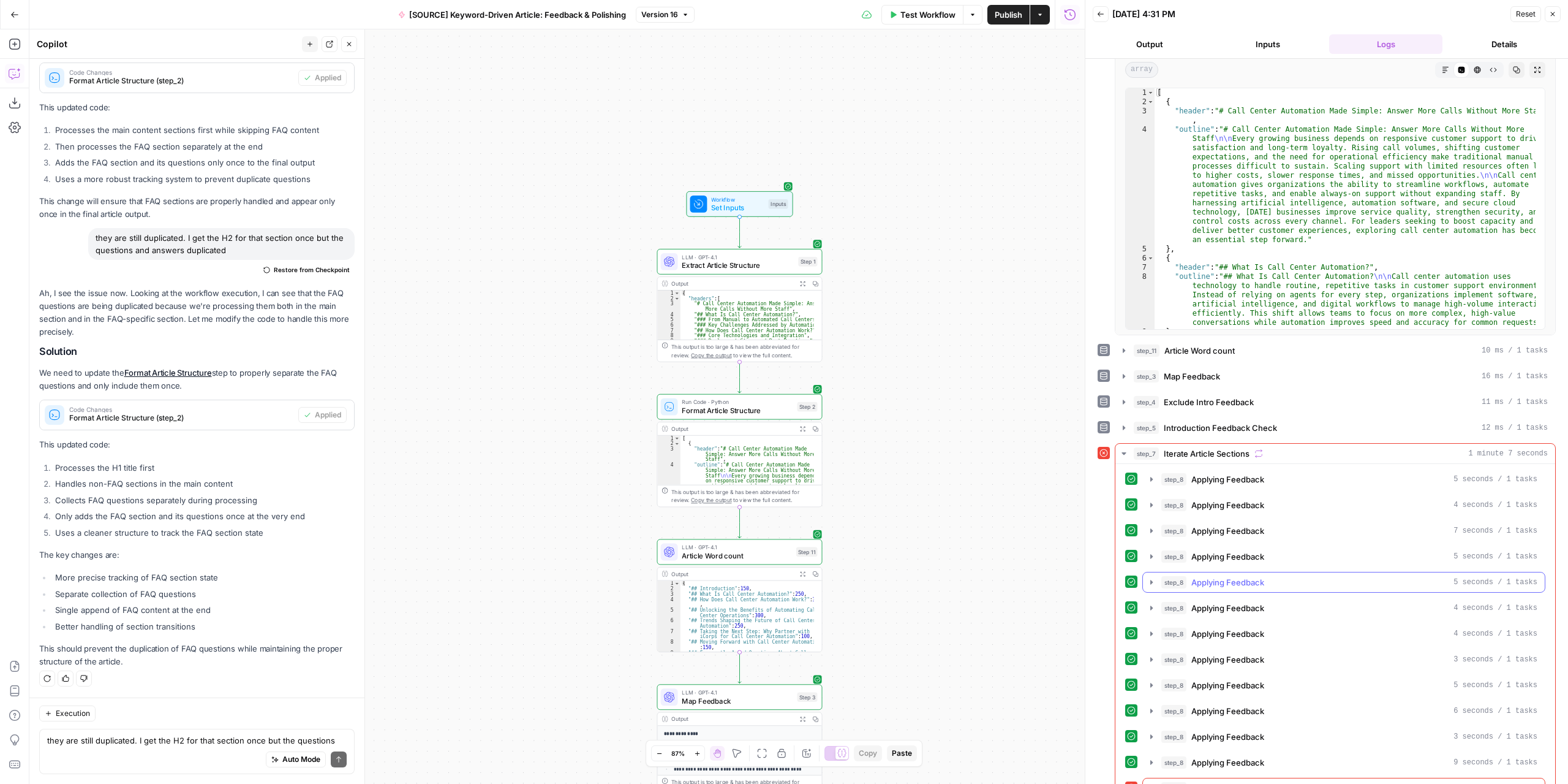
scroll to position [101, 0]
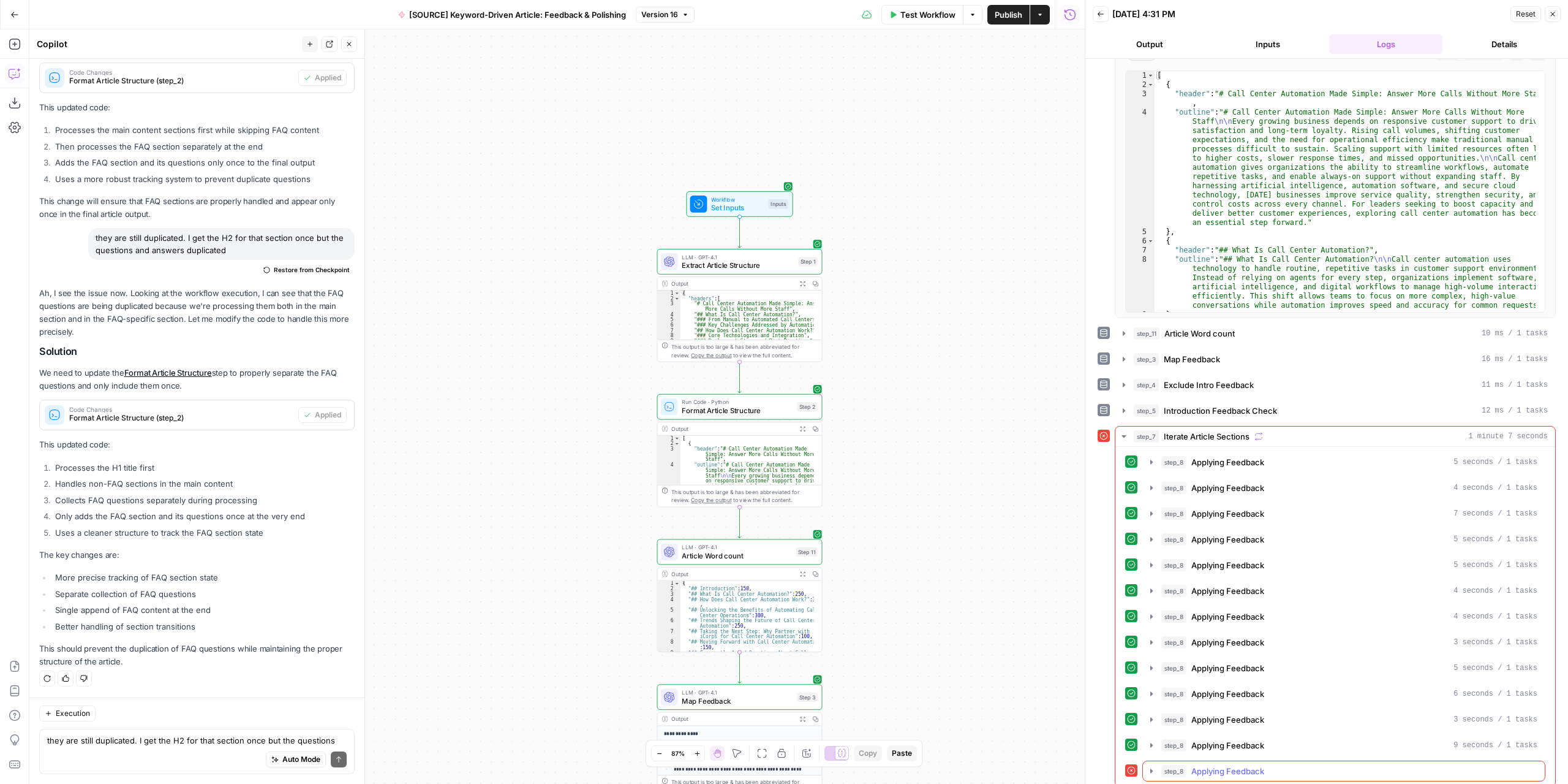
click at [1153, 766] on icon "button" at bounding box center [1151, 770] width 10 height 10
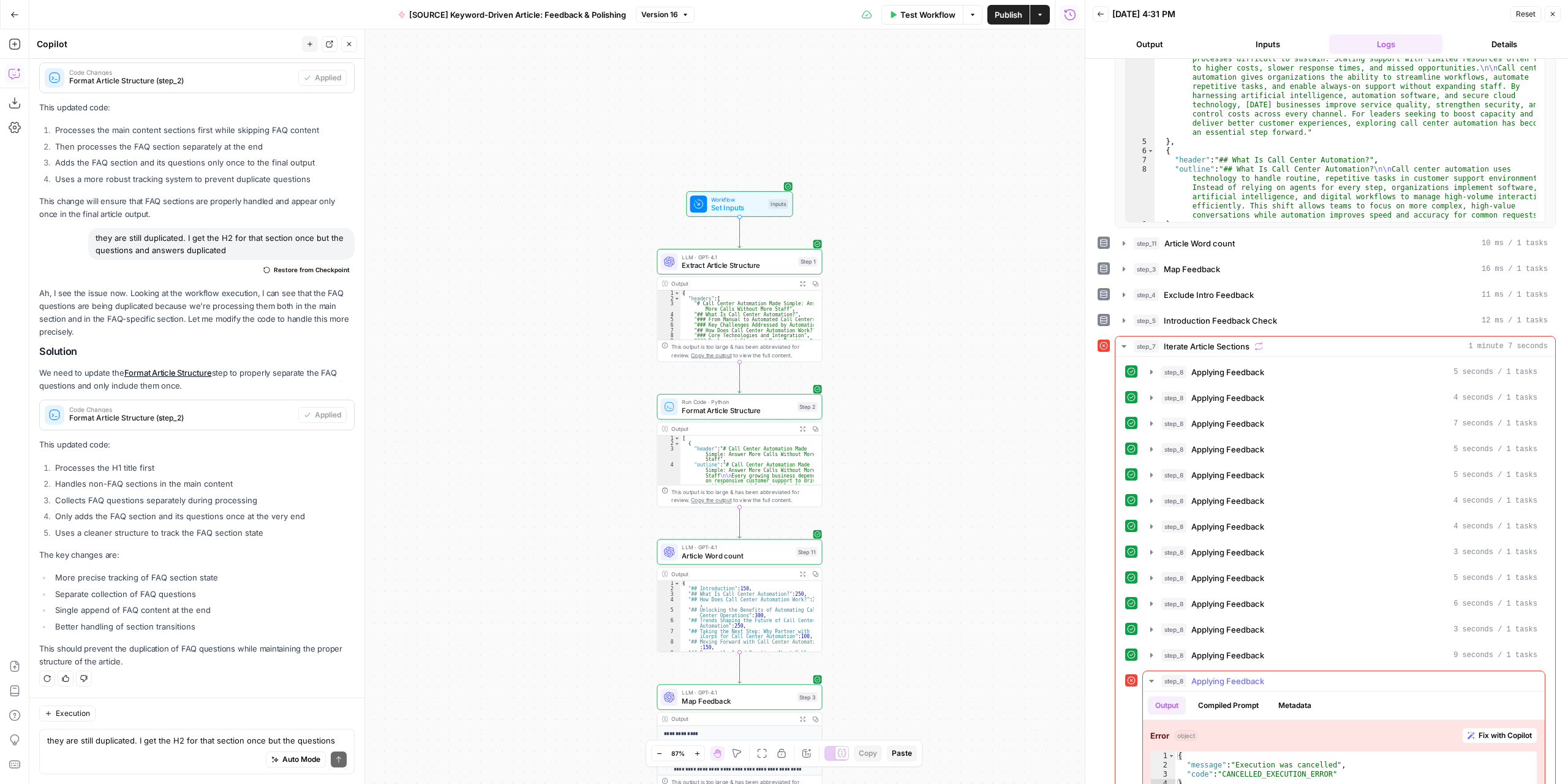
scroll to position [203, 0]
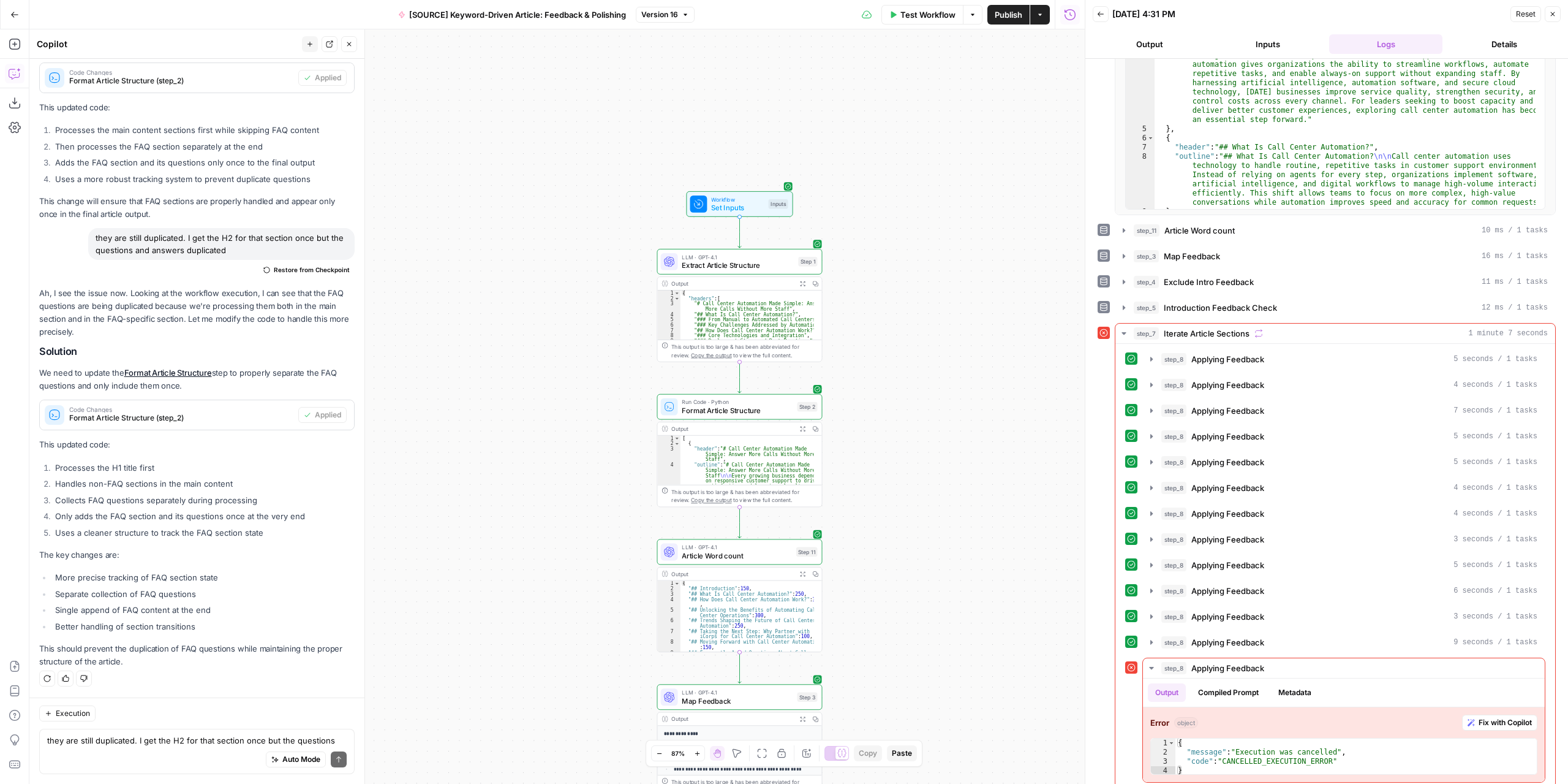
click at [1104, 18] on button "Back" at bounding box center [1100, 14] width 16 height 16
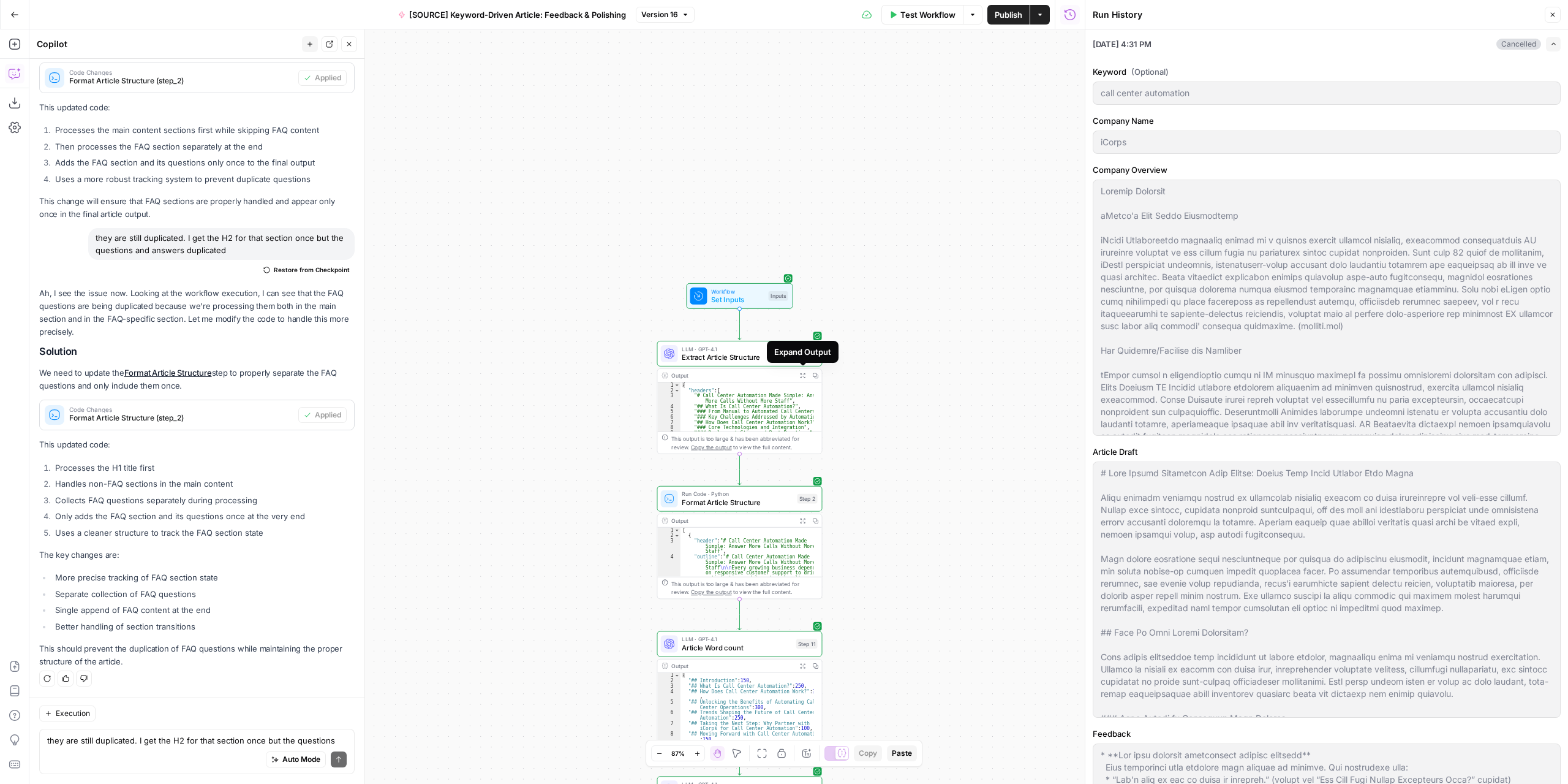
click at [801, 377] on icon "button" at bounding box center [802, 375] width 6 height 6
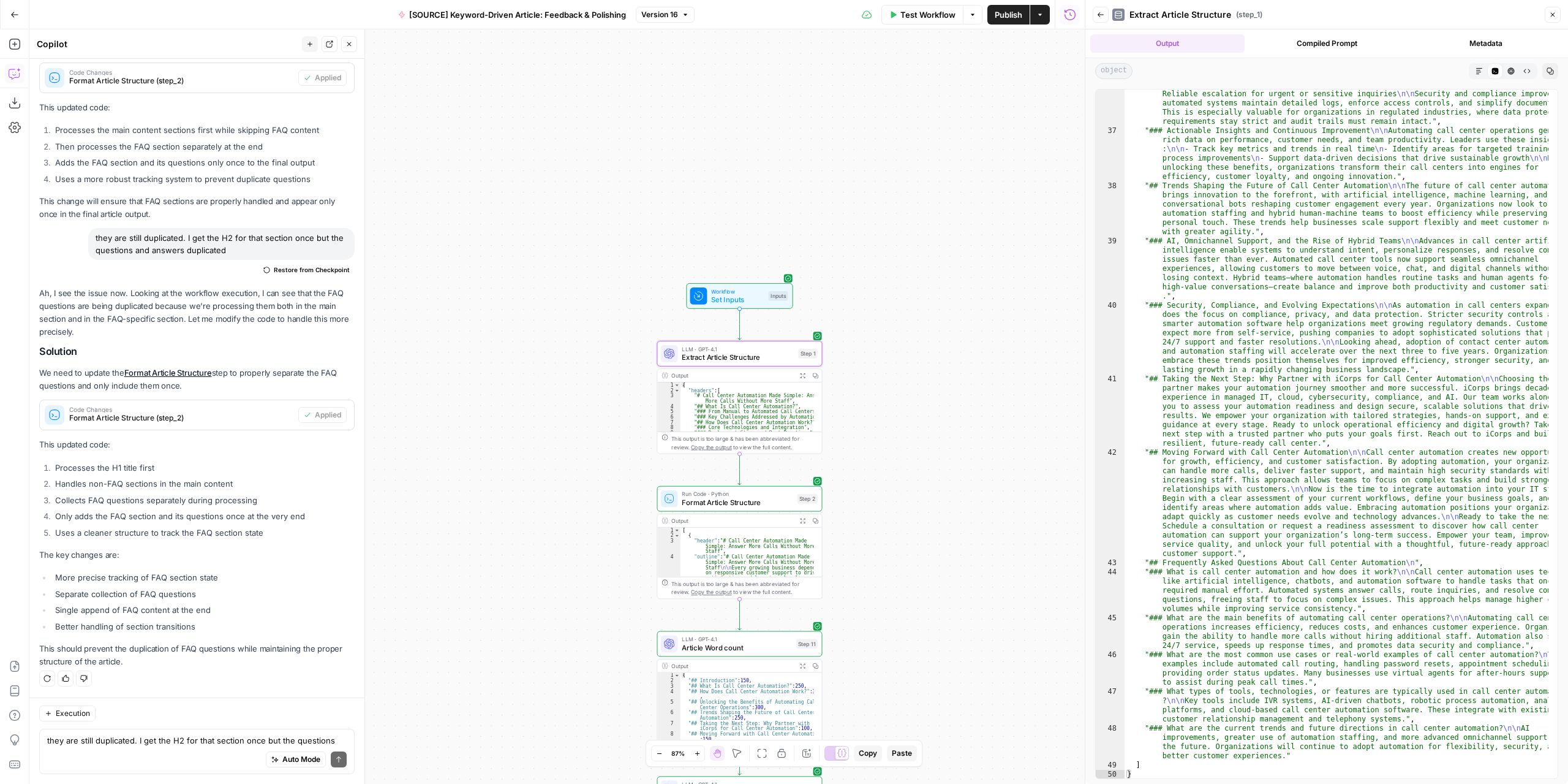
scroll to position [928, 0]
click at [802, 524] on button "Expand Output" at bounding box center [802, 521] width 13 height 13
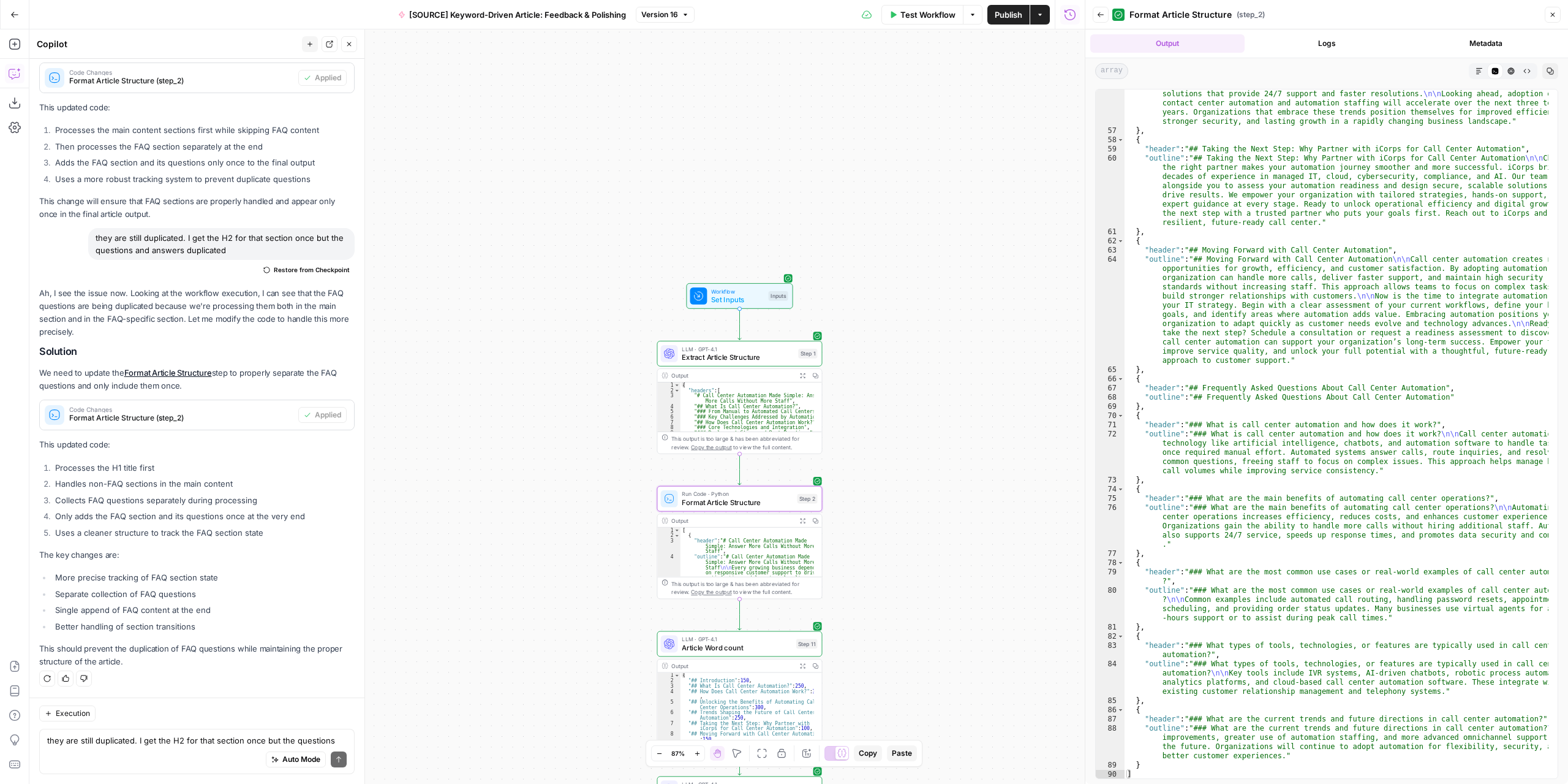
scroll to position [1323, 0]
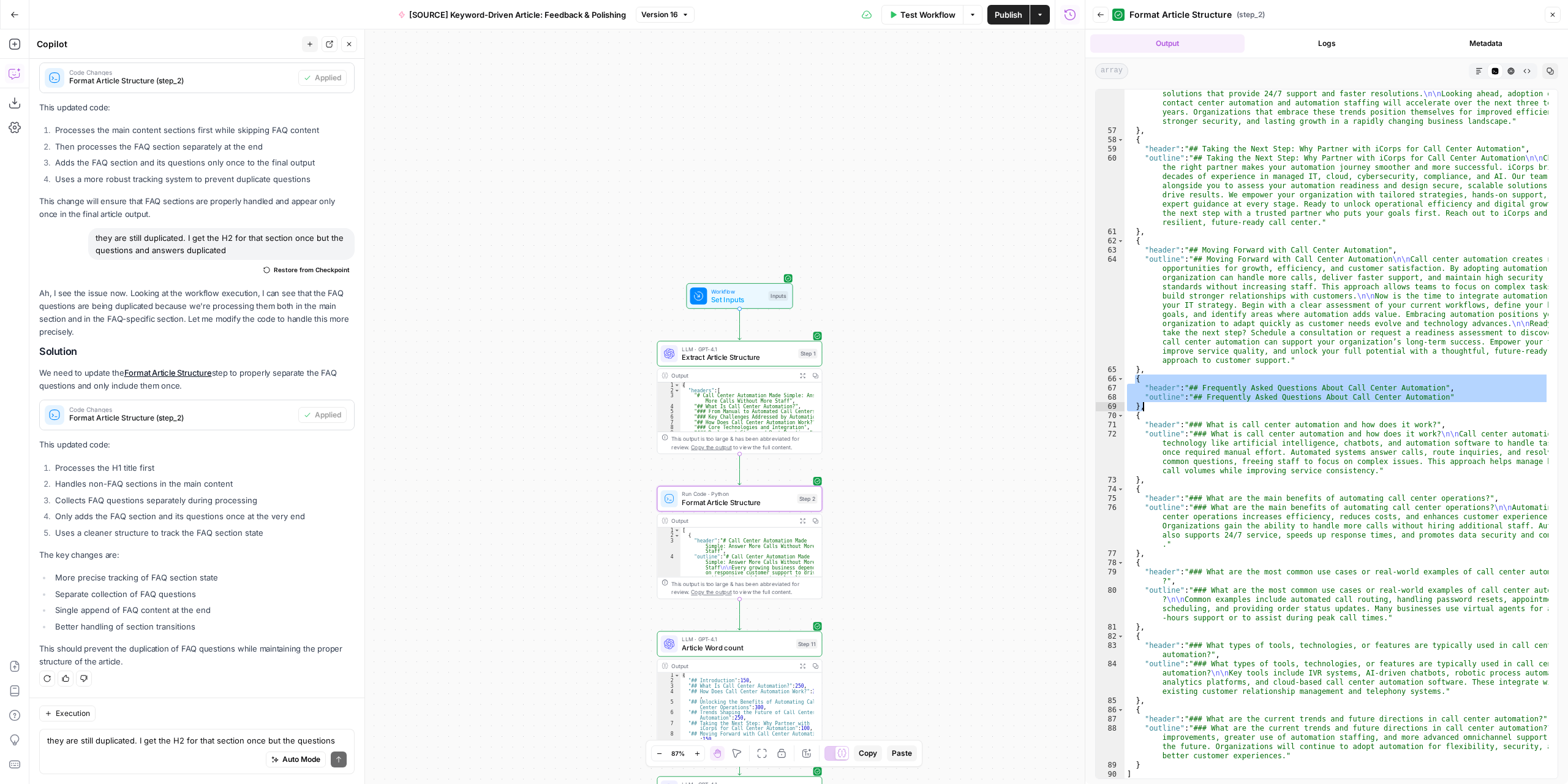
drag, startPoint x: 1133, startPoint y: 379, endPoint x: 1278, endPoint y: 410, distance: 148.3
click at [1278, 410] on div ""outline" : "### Security, Compliance, and Evolving Expectations \n\n As automa…" at bounding box center [1336, 439] width 424 height 772
type textarea "**********"
click at [120, 741] on textarea "they are still duplicated. I get the H2 for that section once but the questions…" at bounding box center [197, 740] width 299 height 12
paste textarea "{ "header": "## Frequently Asked Questions About Call Center Automation", "outl…"
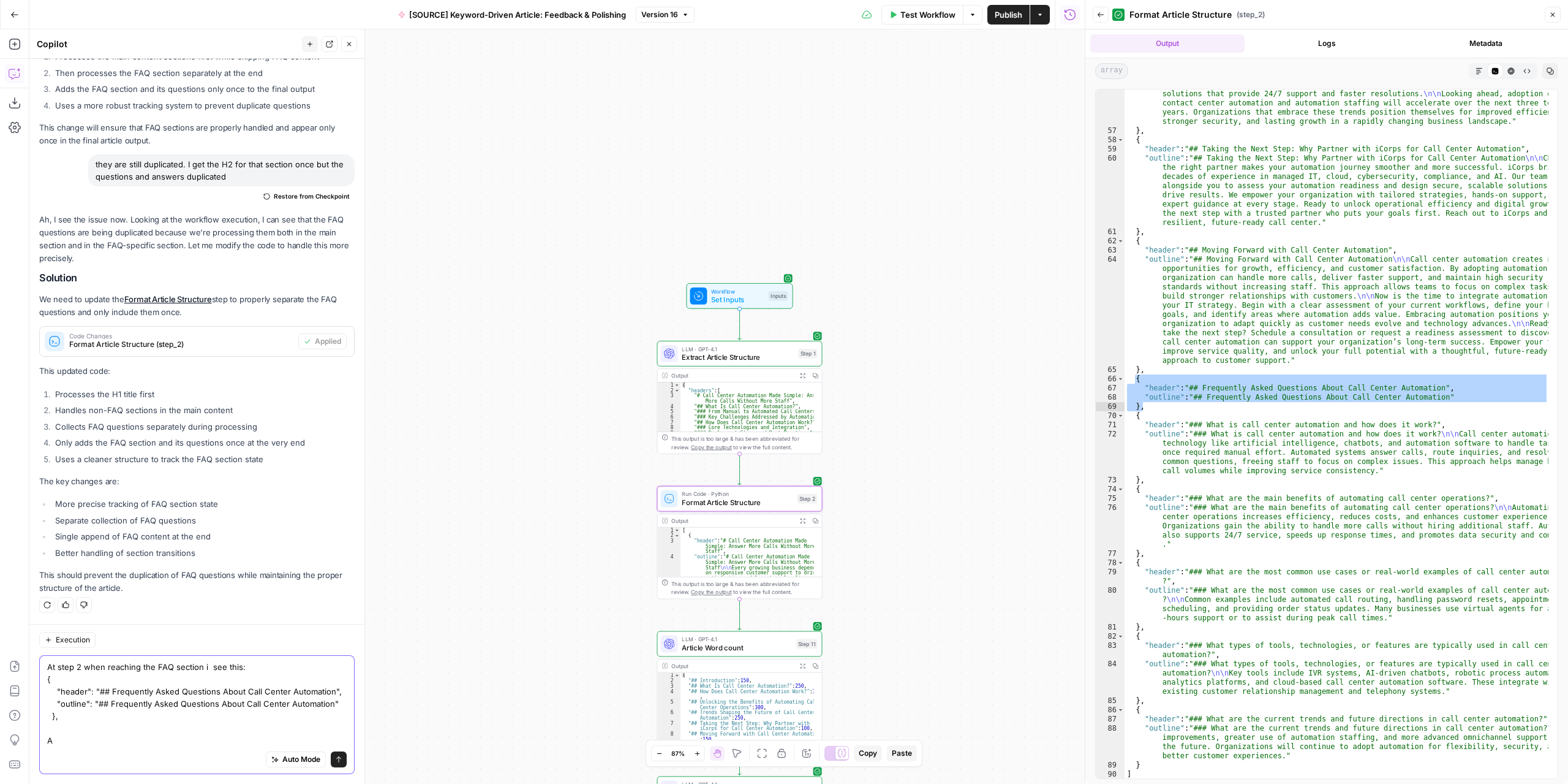
scroll to position [330, 0]
type textarea "At step 2 when reaching the FAQ section i see this: { "header": "## Frequently …"
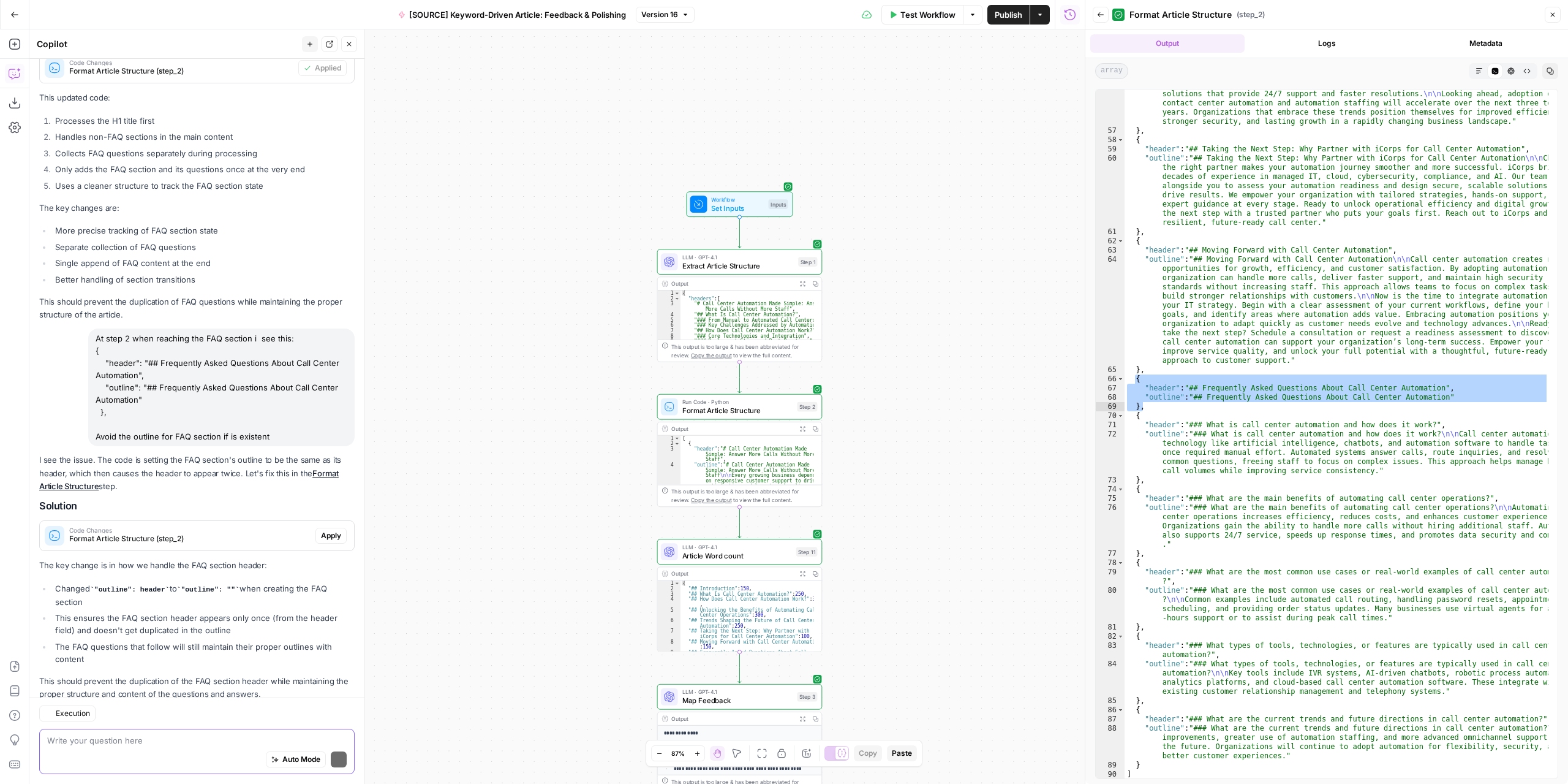
scroll to position [635, 0]
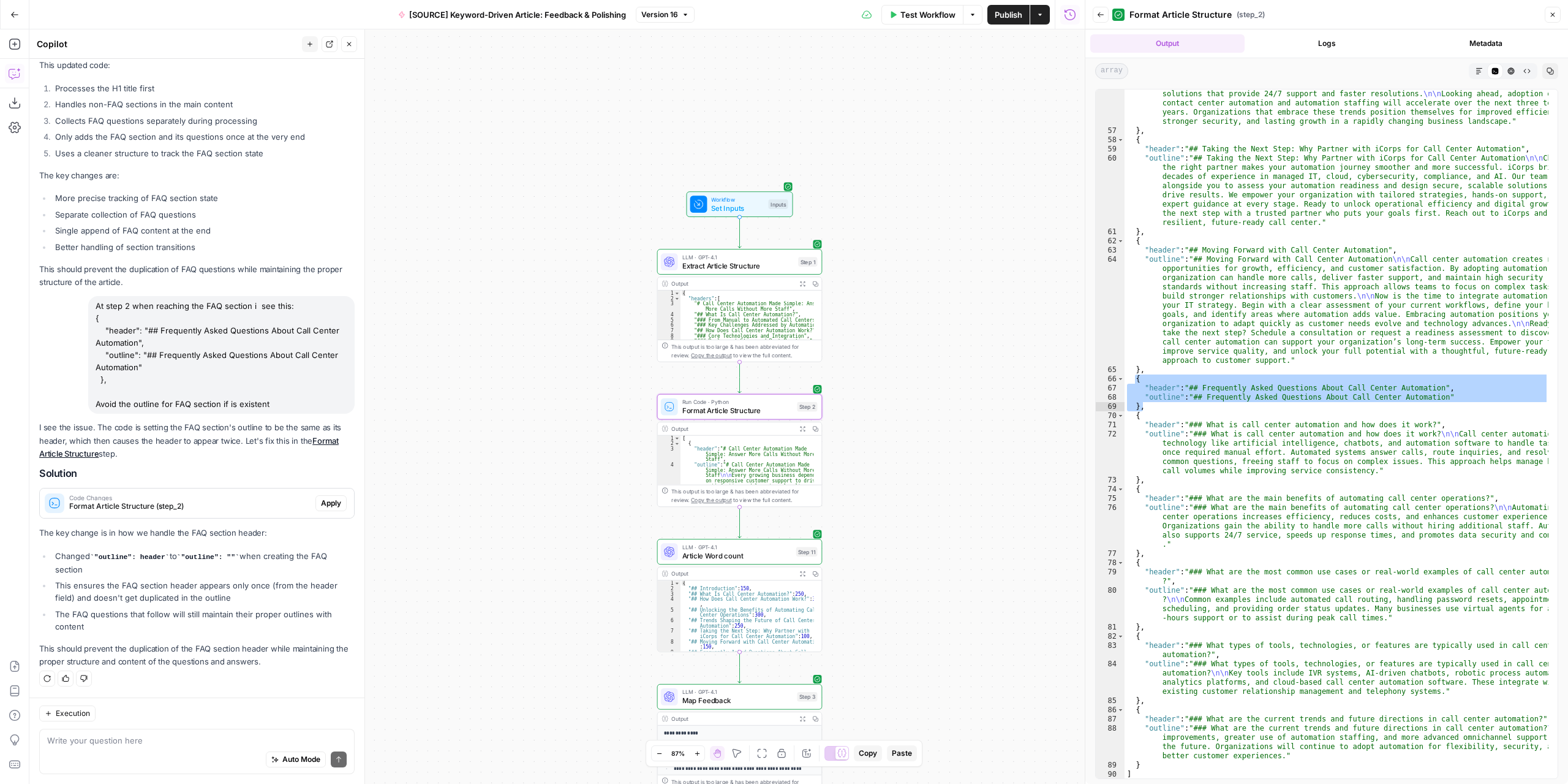
click at [322, 503] on span "Apply" at bounding box center [331, 503] width 20 height 11
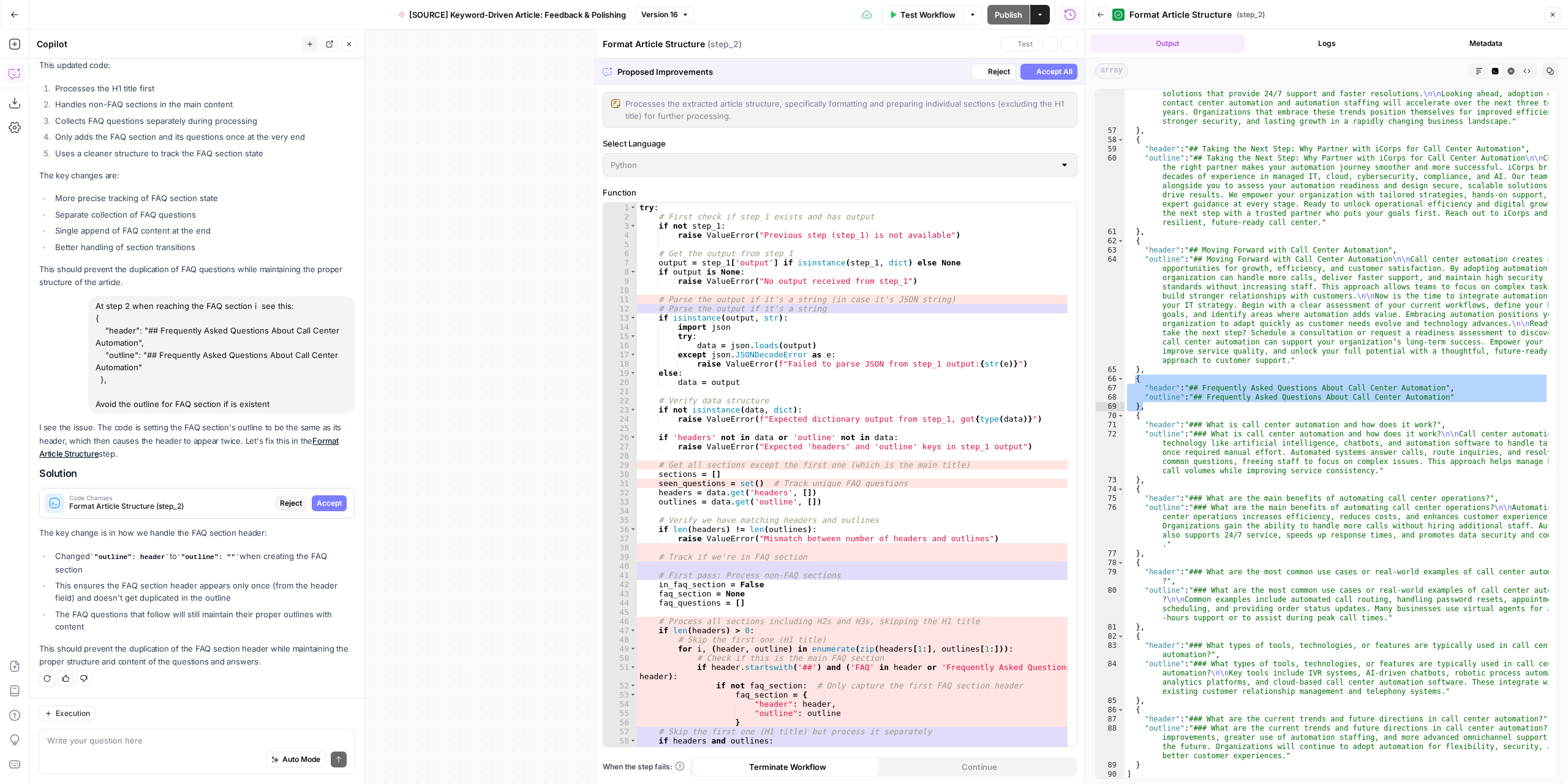
scroll to position [615, 0]
click at [326, 503] on span "Accept" at bounding box center [329, 503] width 25 height 11
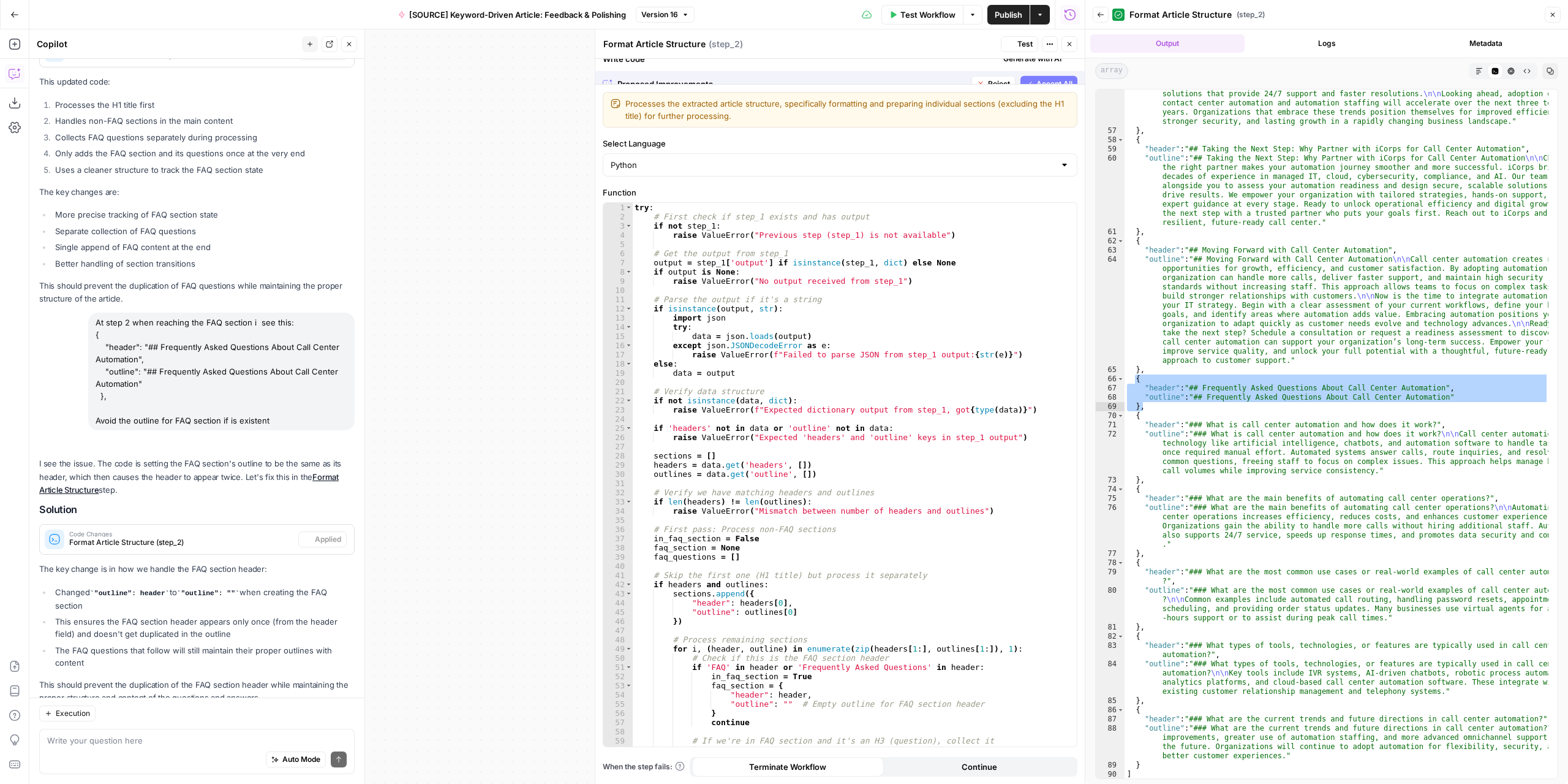
scroll to position [674, 0]
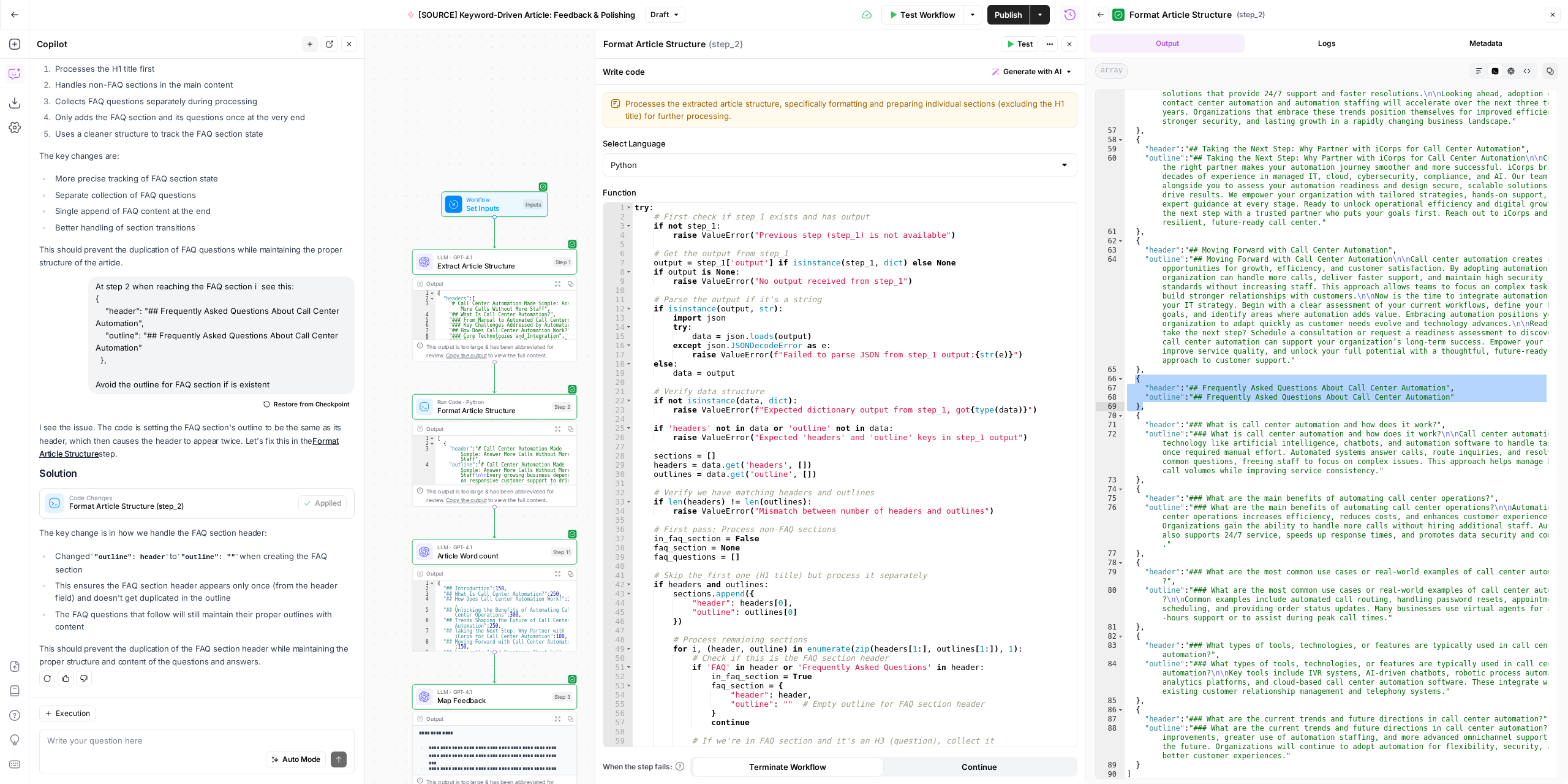
click at [927, 7] on button "Test Workflow" at bounding box center [922, 15] width 82 height 19
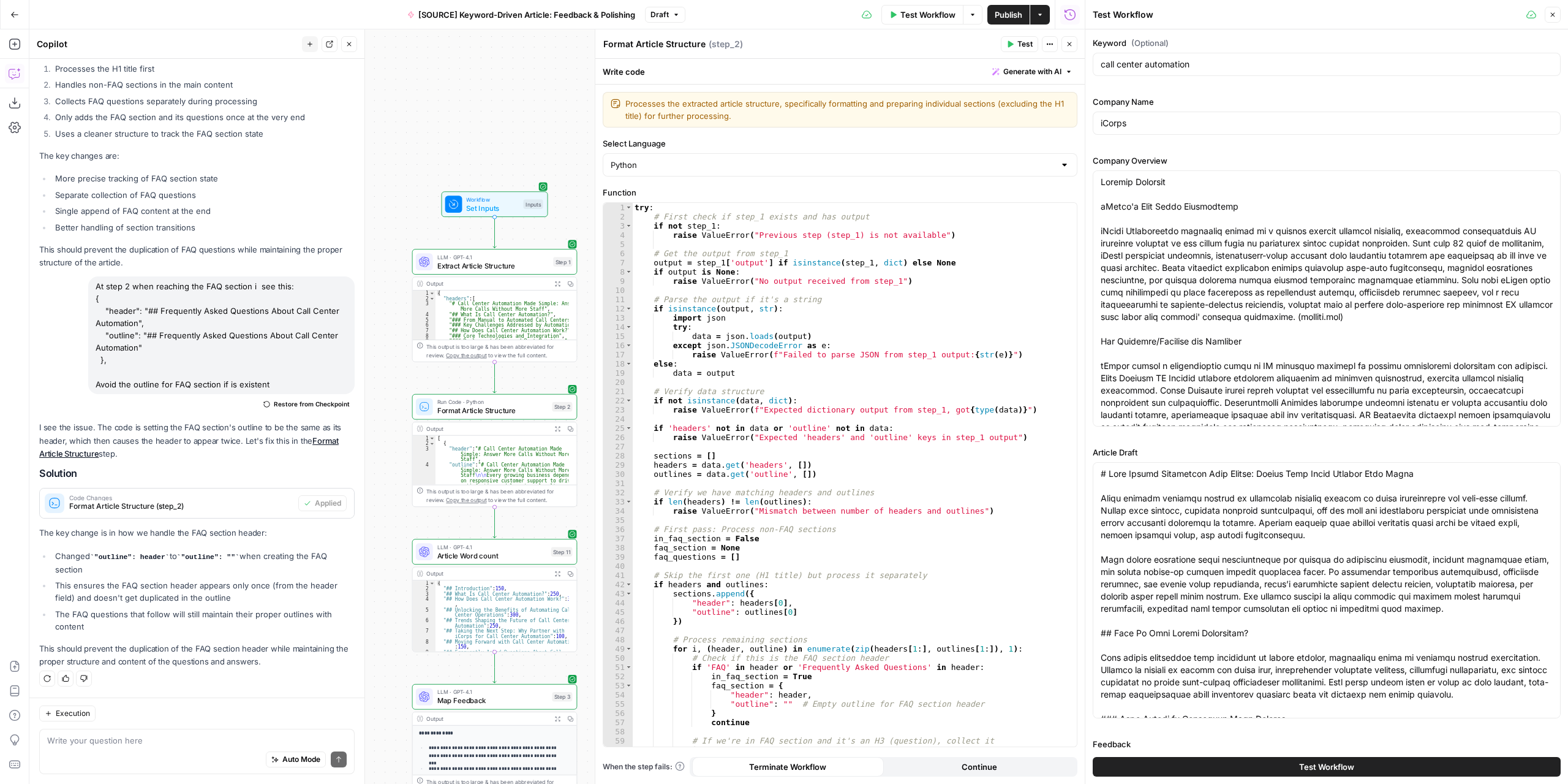
click at [1259, 768] on button "Test Workflow" at bounding box center [1326, 767] width 468 height 19
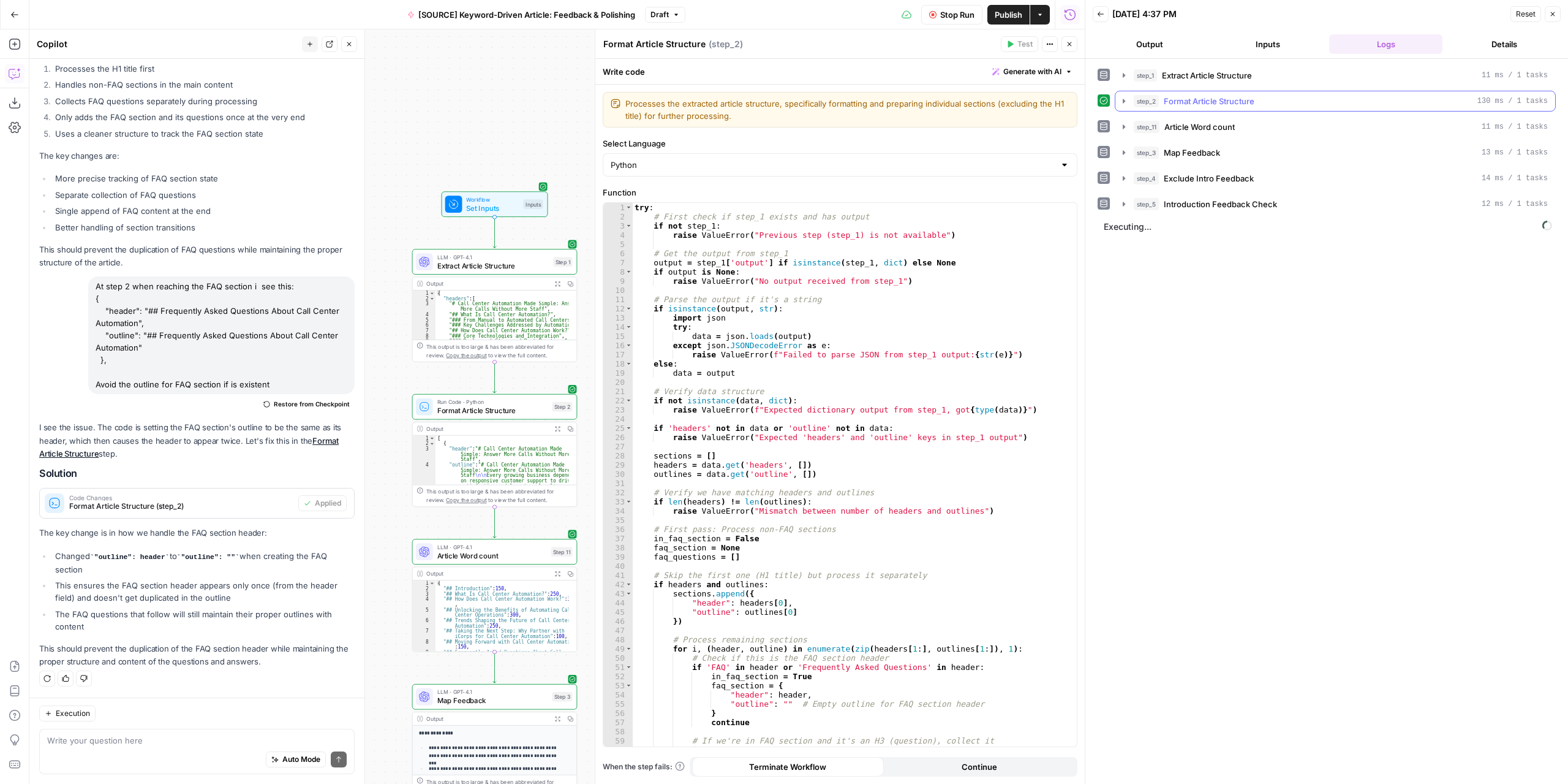
click at [1126, 99] on icon "button" at bounding box center [1124, 101] width 10 height 10
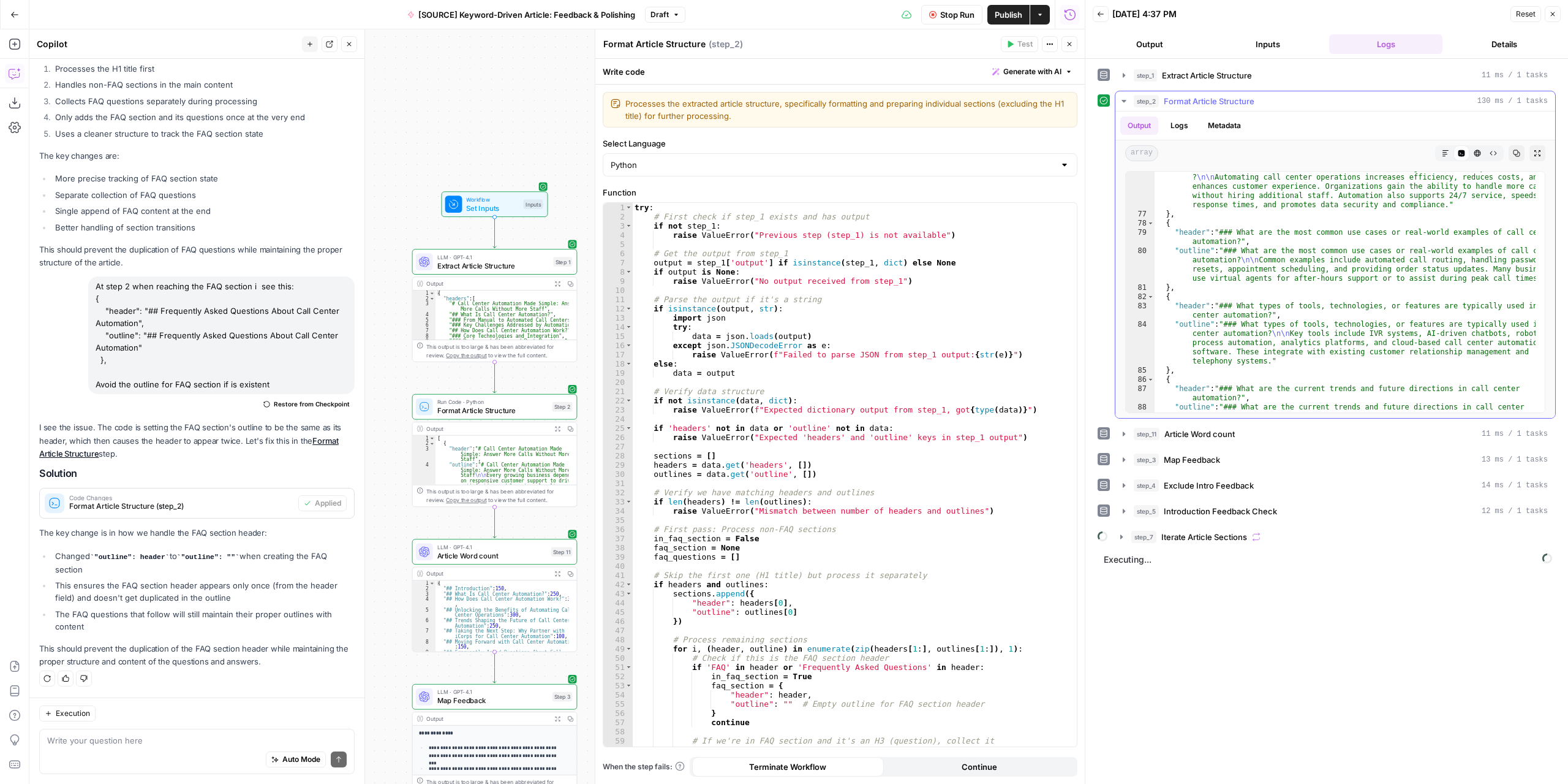
scroll to position [1927, 0]
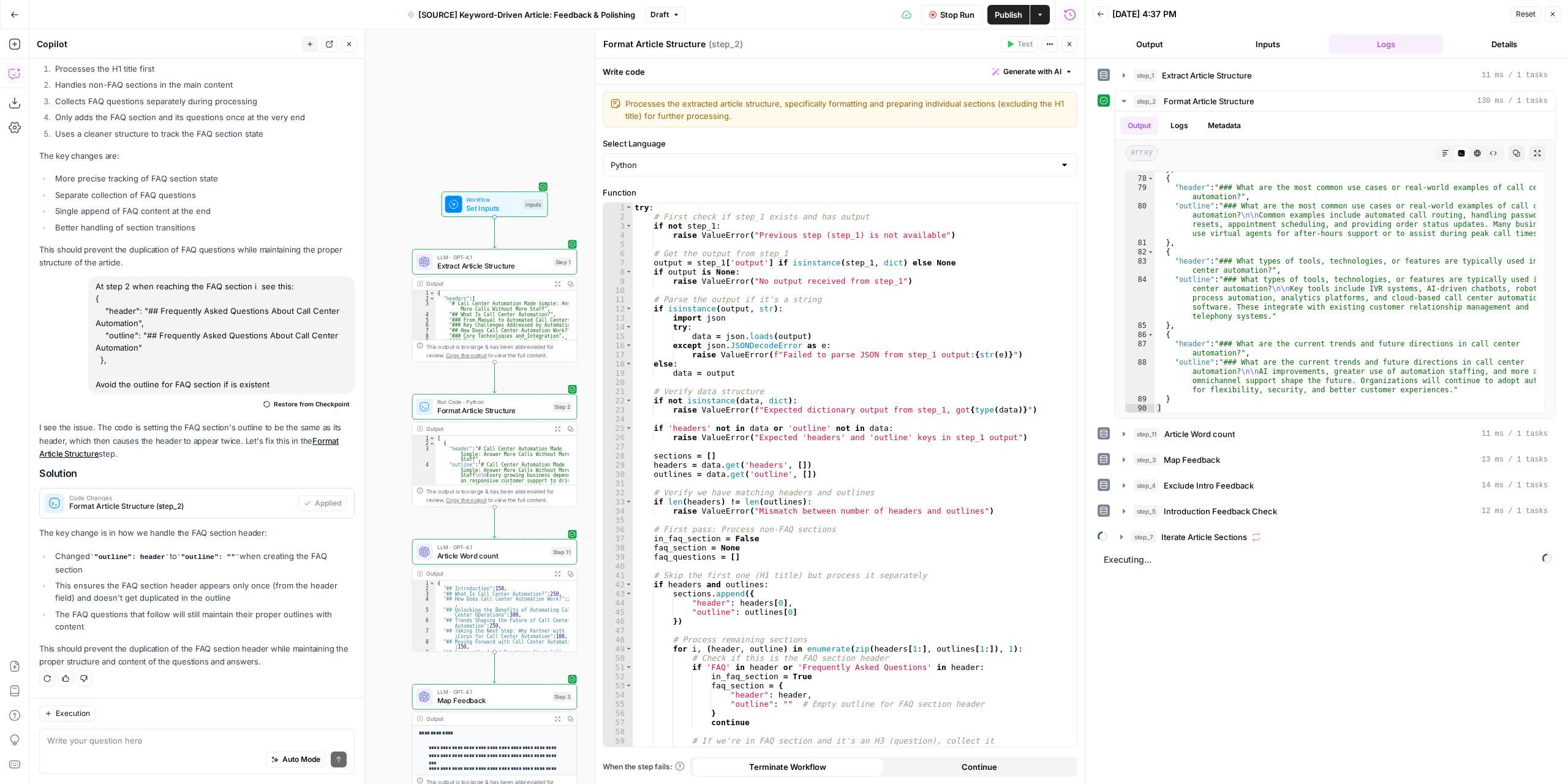
click at [1160, 41] on button "Output" at bounding box center [1149, 44] width 114 height 19
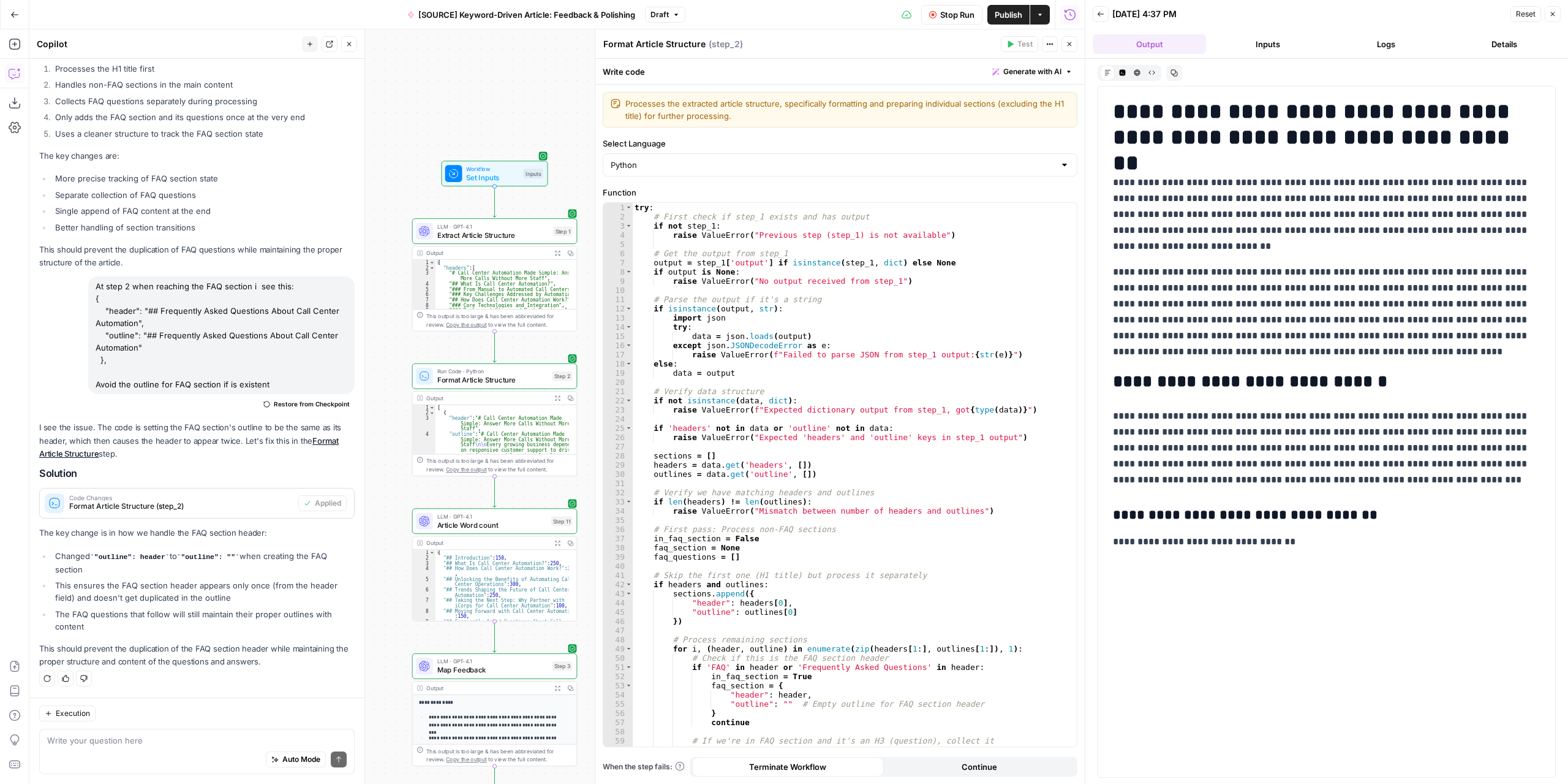
click at [1071, 45] on icon "button" at bounding box center [1069, 44] width 7 height 7
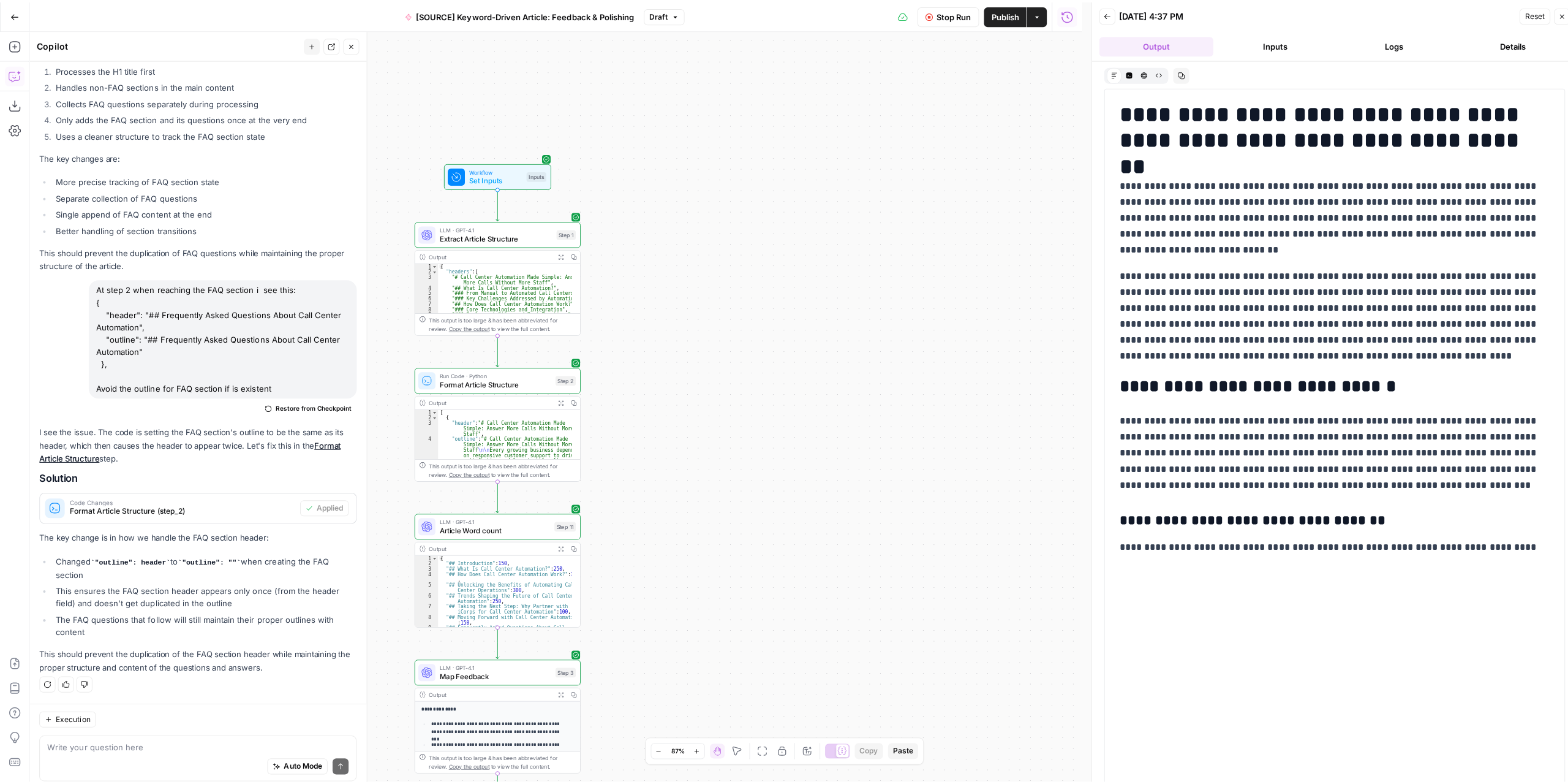
scroll to position [674, 0]
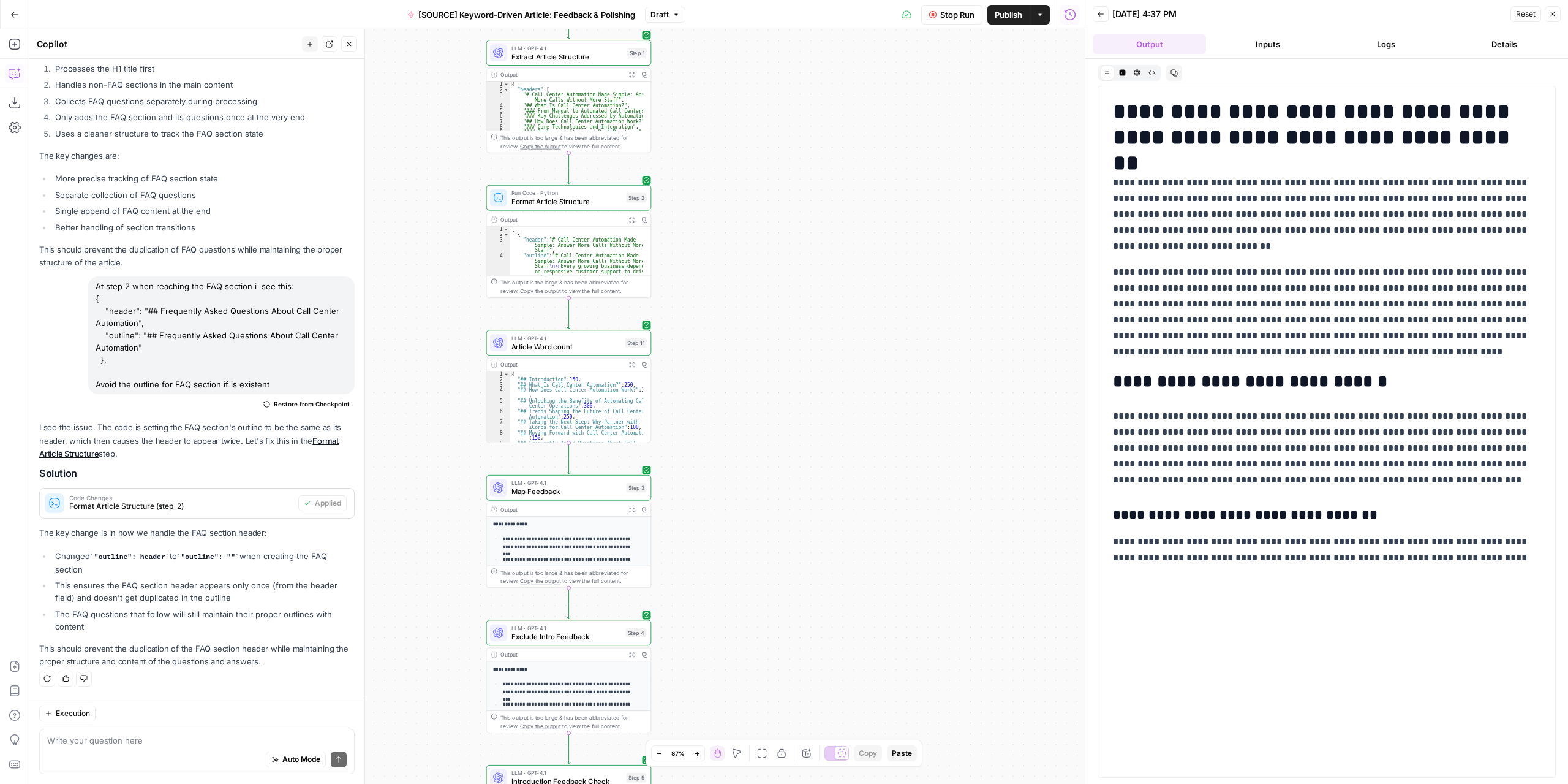
drag, startPoint x: 706, startPoint y: 569, endPoint x: 858, endPoint y: 240, distance: 362.4
click at [858, 241] on div "Workflow Set Inputs Inputs LLM · GPT-4.1 Extract Article Structure Step 1 Outpu…" at bounding box center [557, 407] width 1055 height 754
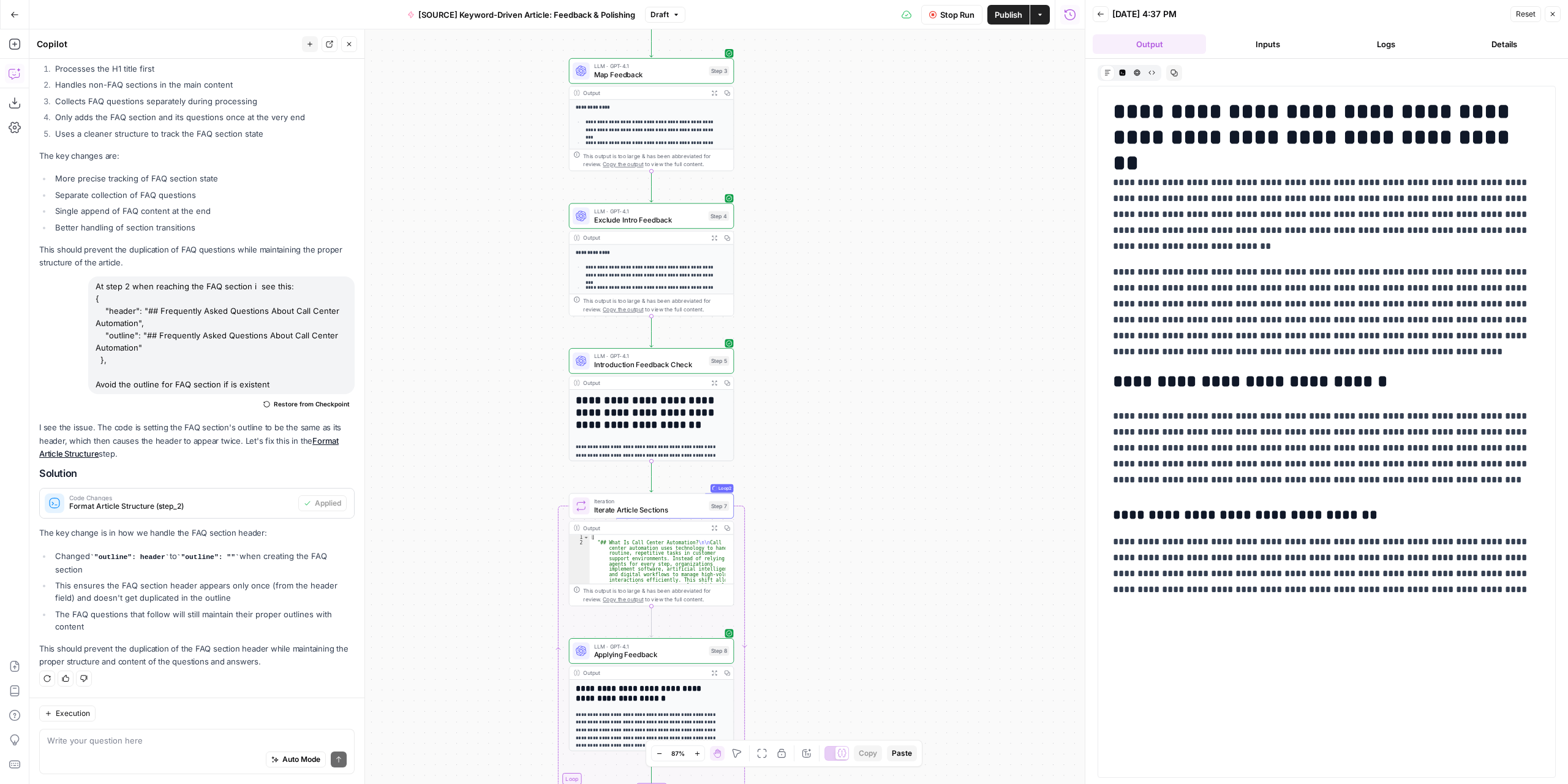
drag, startPoint x: 847, startPoint y: 552, endPoint x: 864, endPoint y: 292, distance: 260.6
click at [857, 246] on div "Workflow Set Inputs Inputs LLM · GPT-4.1 Extract Article Structure Step 1 Outpu…" at bounding box center [557, 407] width 1055 height 754
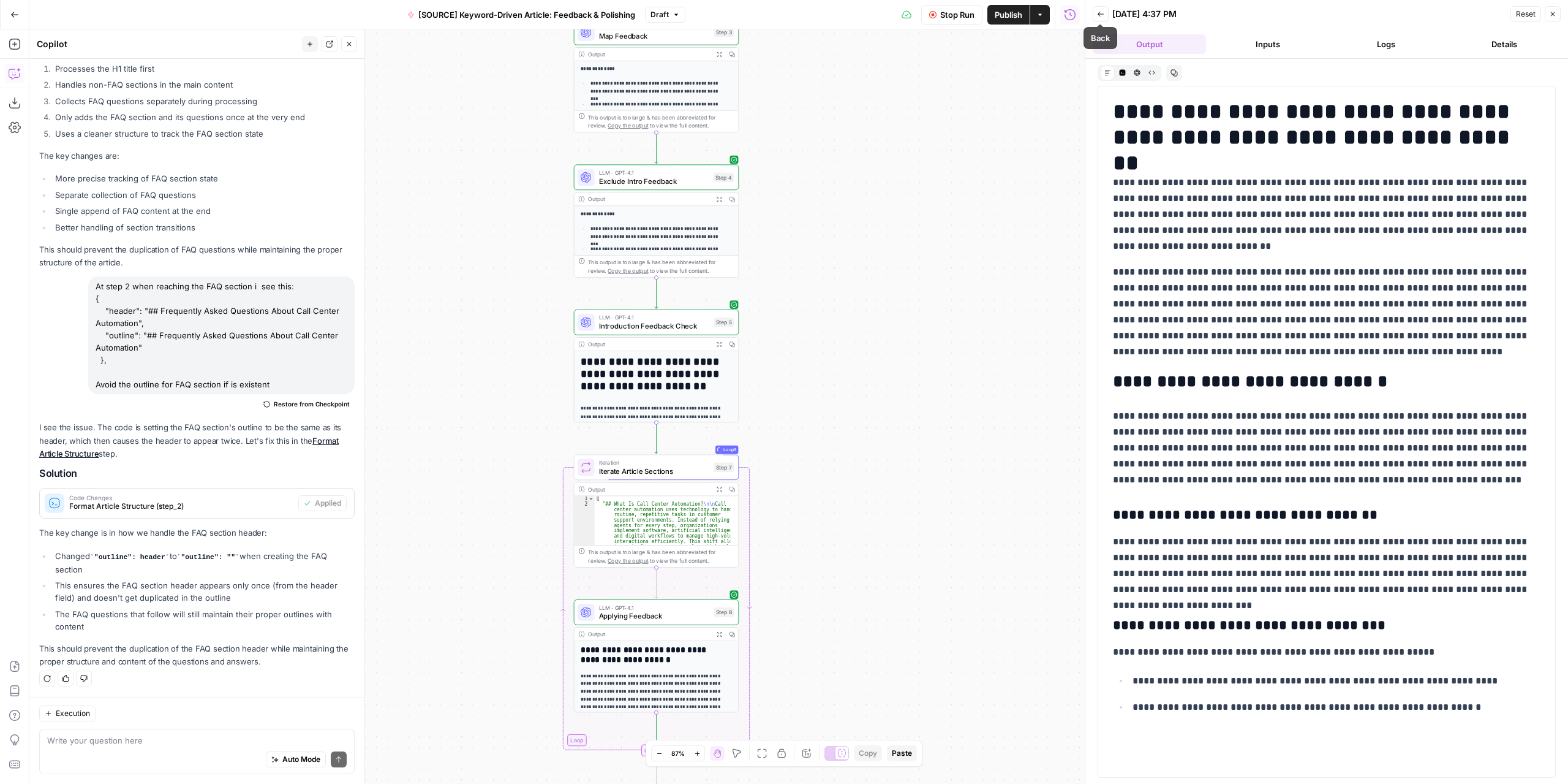
click at [1362, 50] on button "Logs" at bounding box center [1386, 44] width 114 height 19
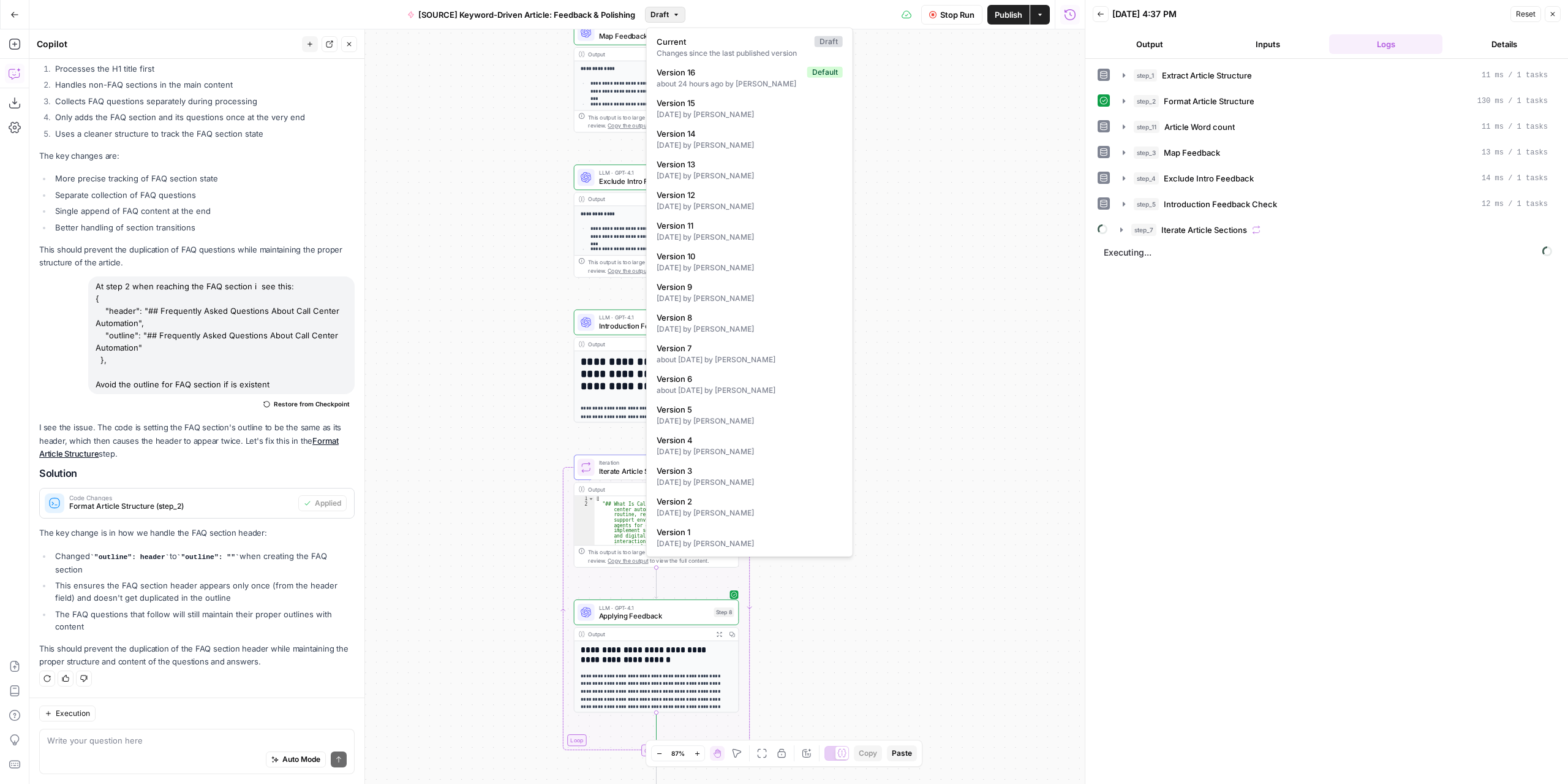
click at [664, 16] on span "Draft" at bounding box center [659, 14] width 18 height 11
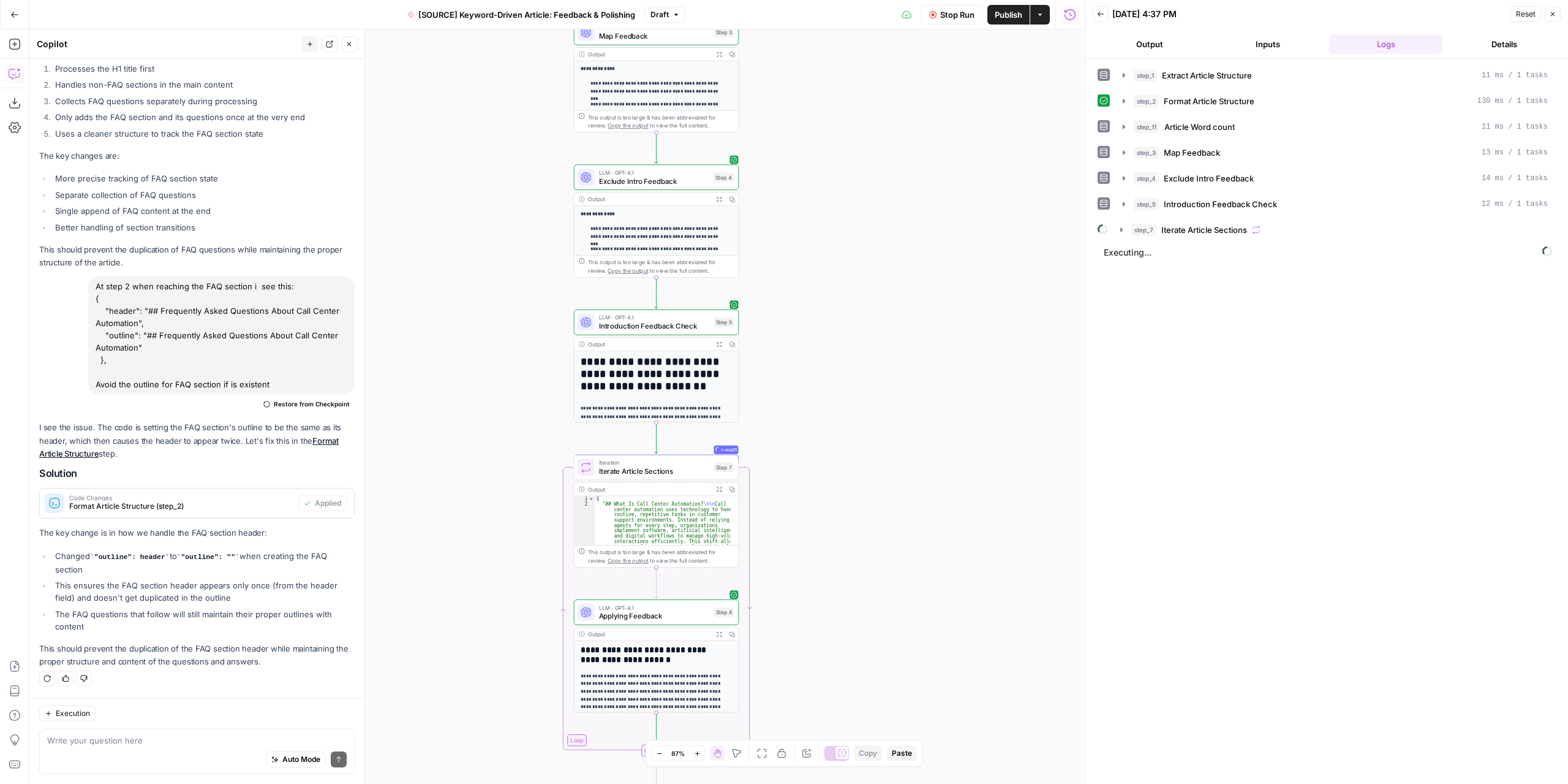
click at [936, 78] on div "Workflow Set Inputs Inputs LLM · GPT-4.1 Extract Article Structure Step 1 Outpu…" at bounding box center [557, 407] width 1055 height 754
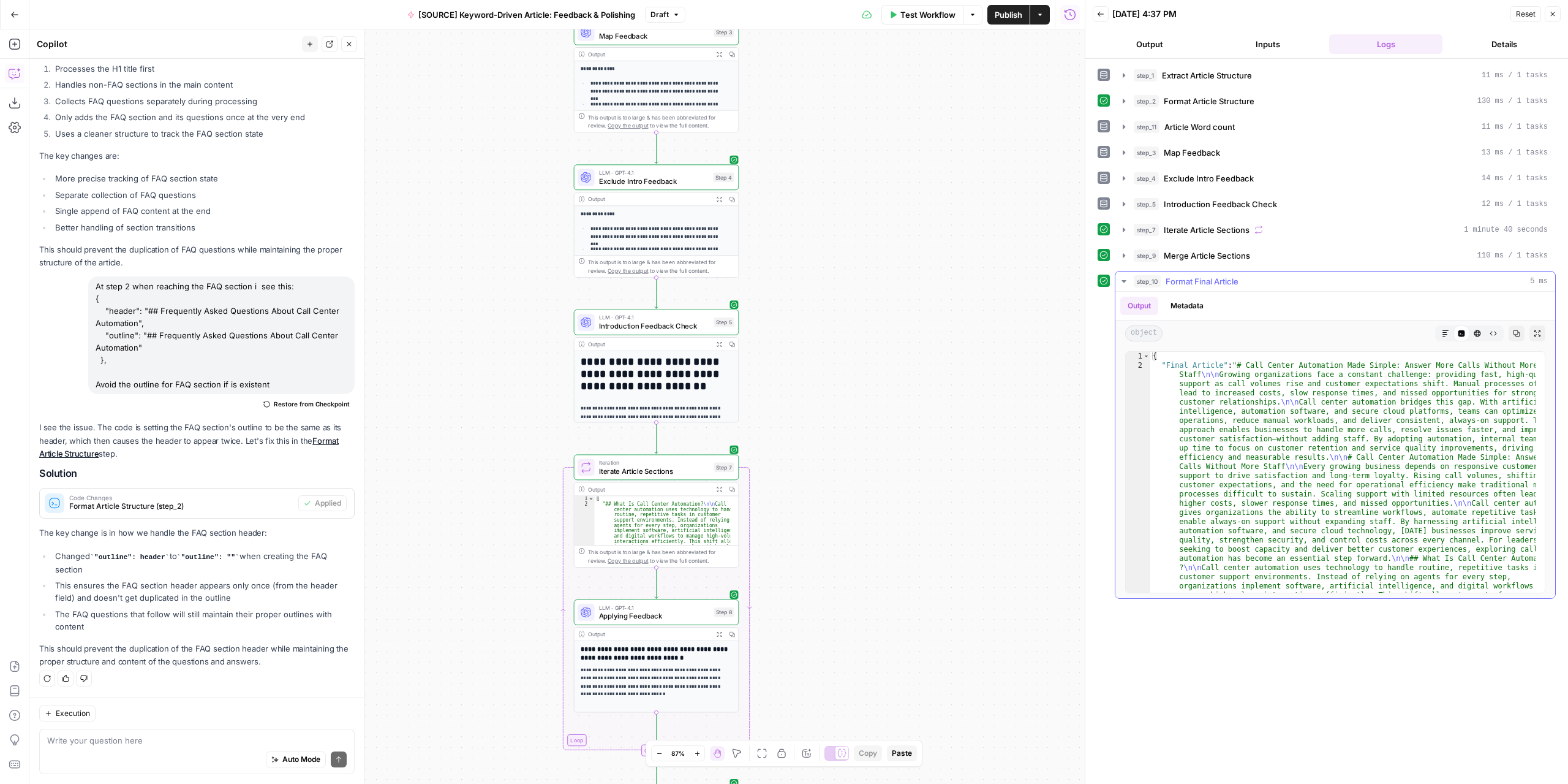
click at [1442, 330] on icon "button" at bounding box center [1445, 333] width 7 height 7
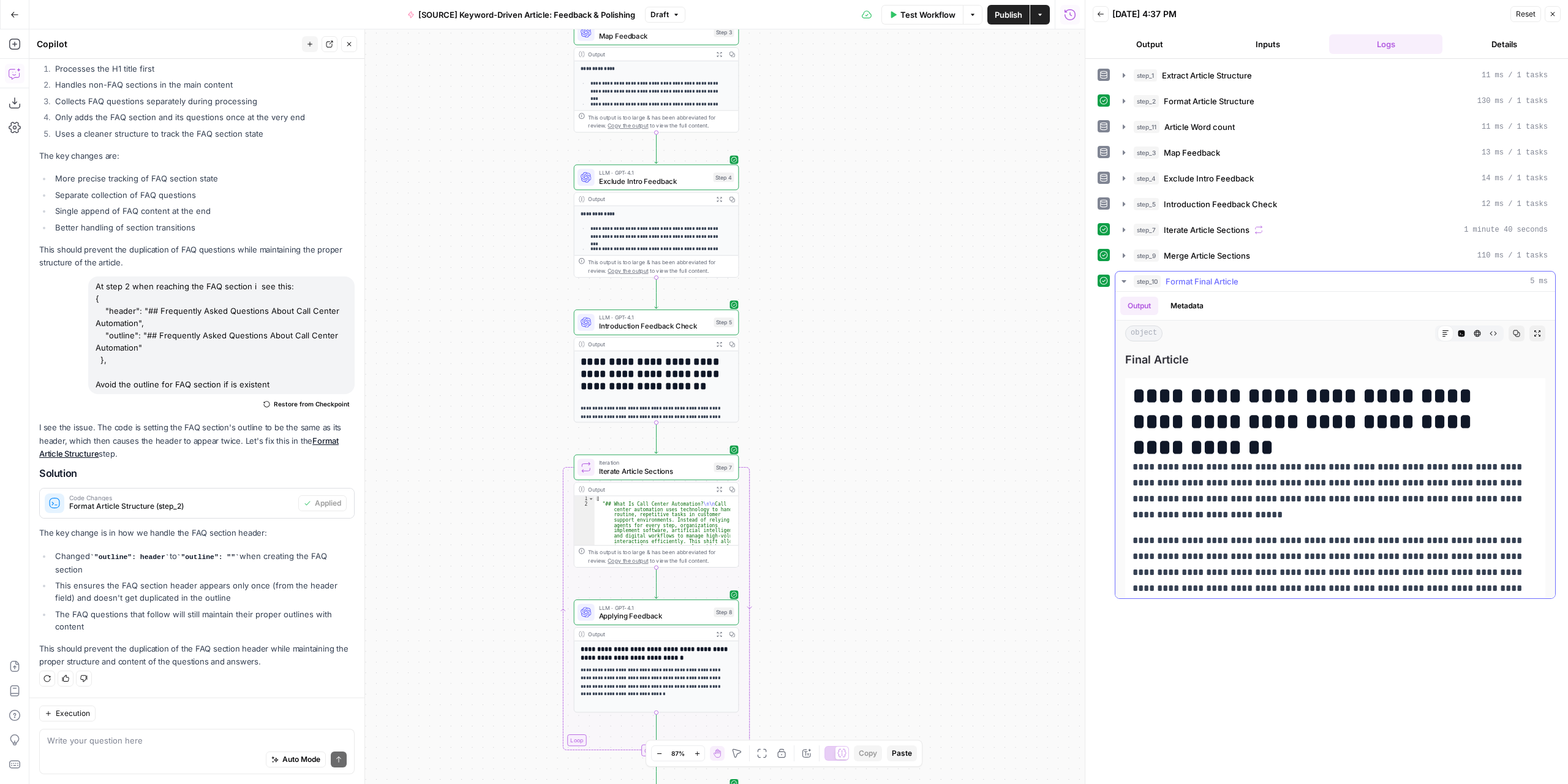
click at [1535, 325] on button "Expand Output" at bounding box center [1537, 333] width 16 height 16
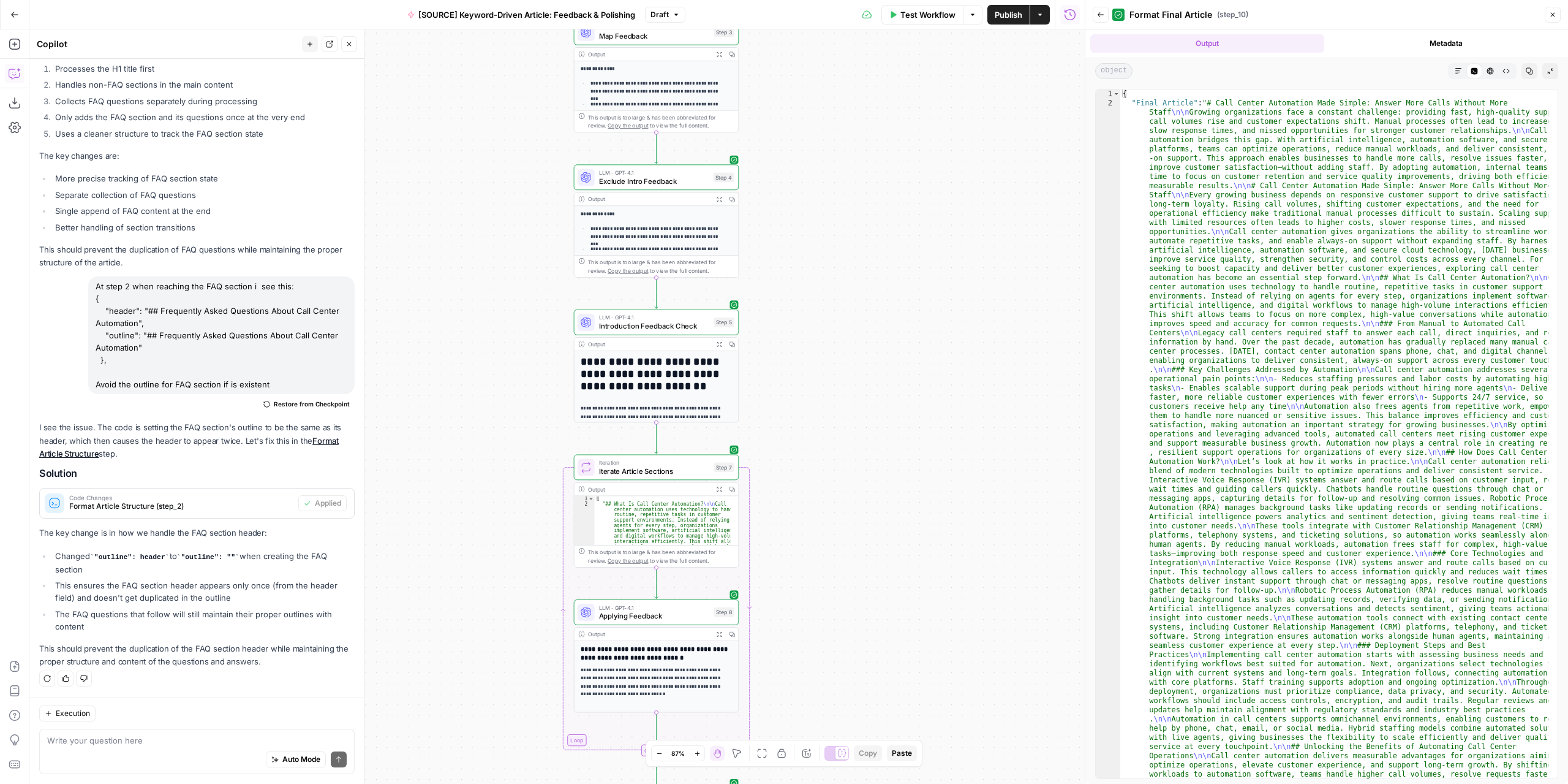
click at [1457, 72] on icon "button" at bounding box center [1458, 70] width 7 height 7
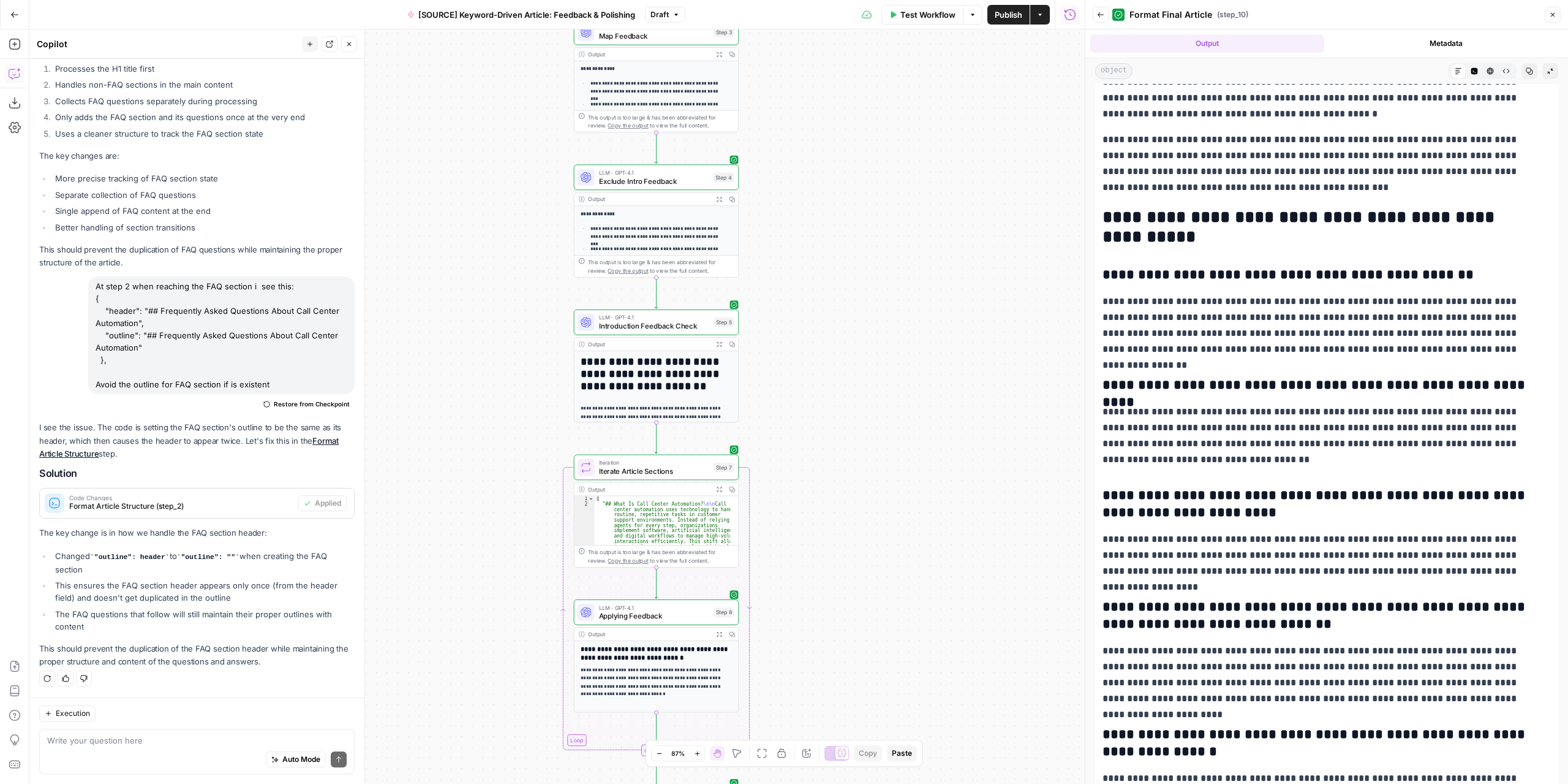
scroll to position [3464, 0]
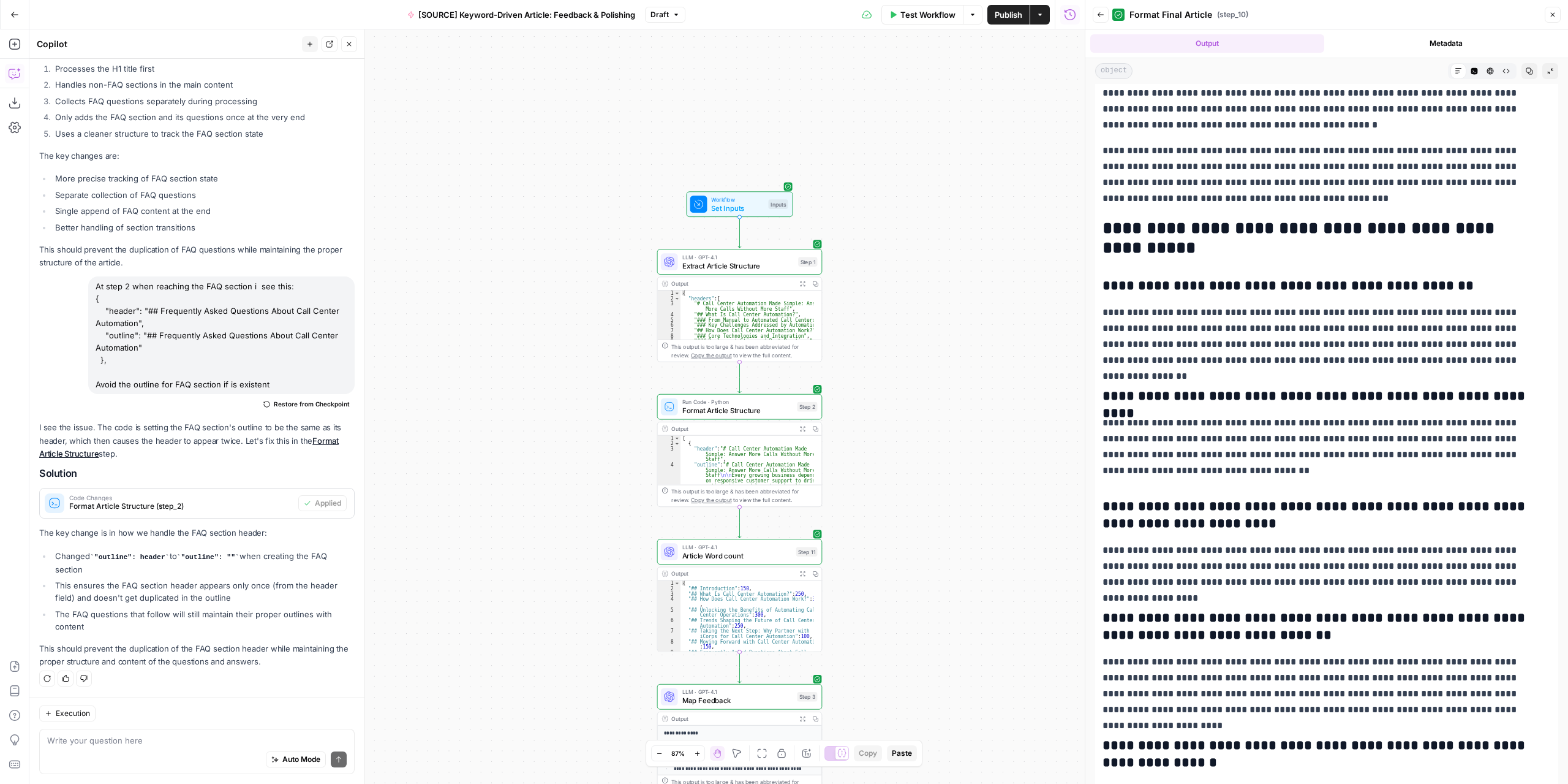
click at [664, 12] on span "Draft" at bounding box center [659, 14] width 18 height 11
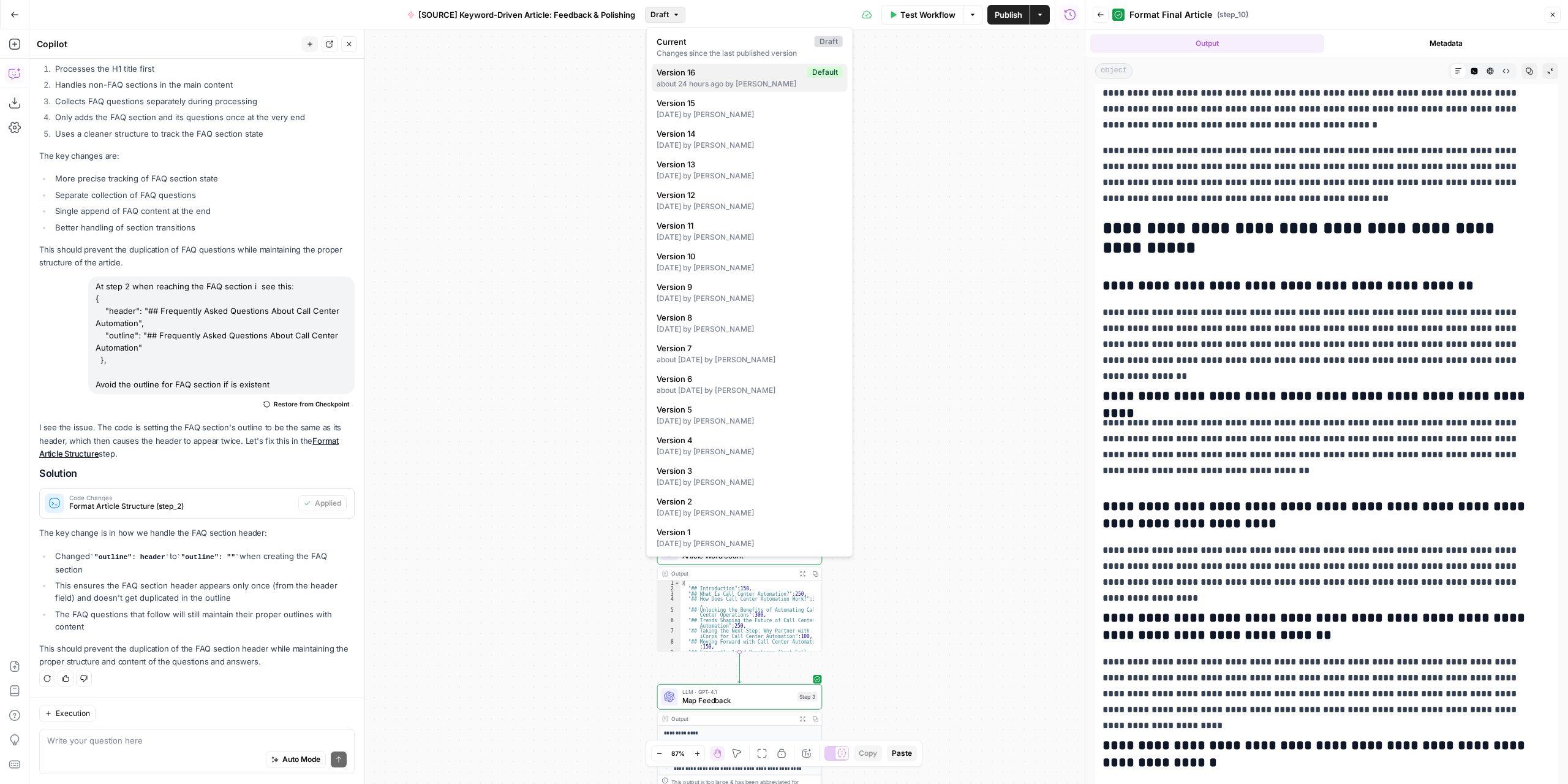
click at [703, 67] on span "Version 16" at bounding box center [729, 72] width 146 height 12
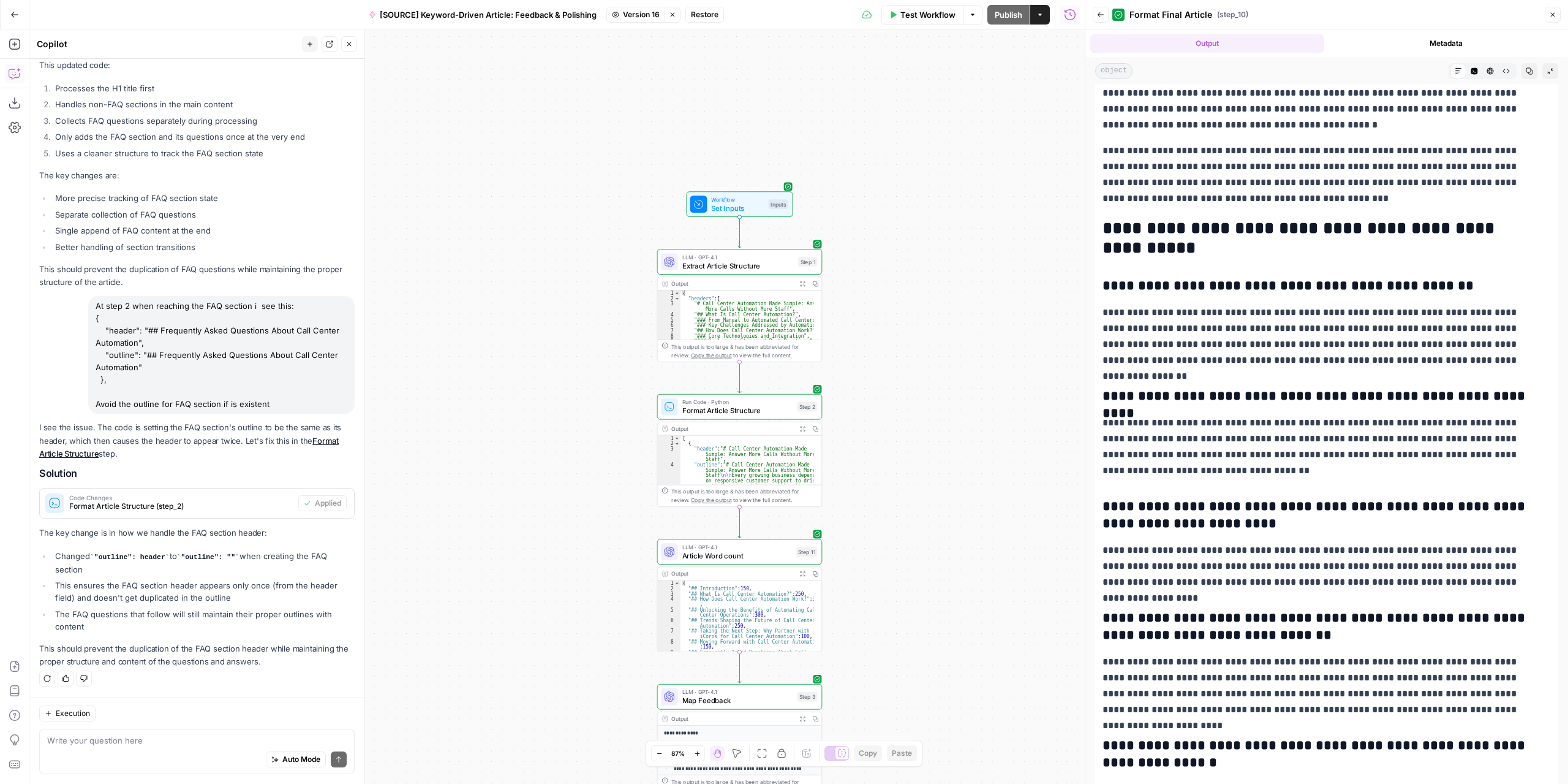
scroll to position [0, 0]
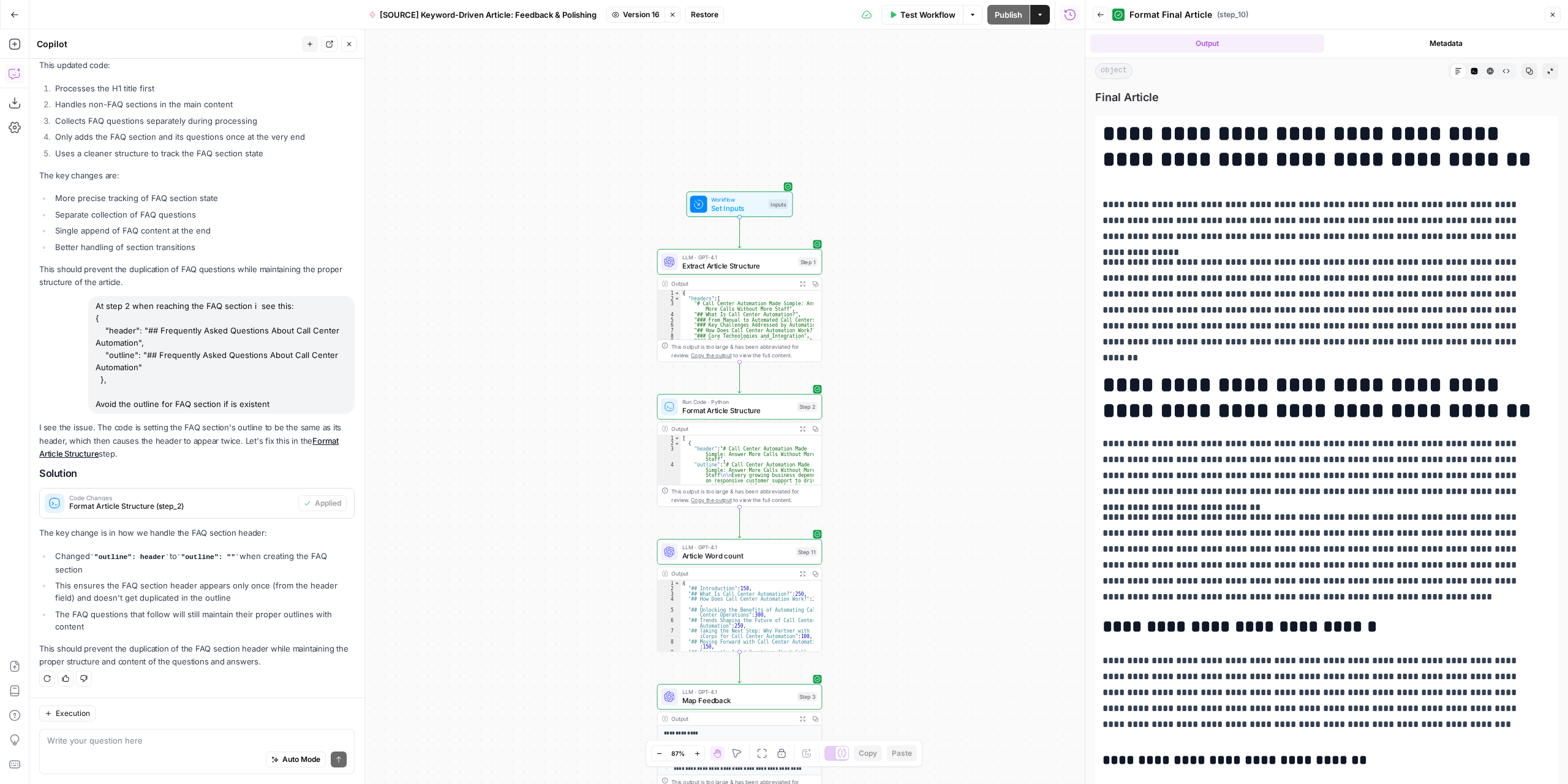
click at [707, 12] on span "Restore" at bounding box center [704, 14] width 28 height 11
click at [746, 145] on span "Restore" at bounding box center [743, 141] width 32 height 12
click at [964, 347] on div "Workflow Set Inputs Inputs LLM · GPT-4.1 Extract Article Structure Step 1 Outpu…" at bounding box center [557, 407] width 1055 height 754
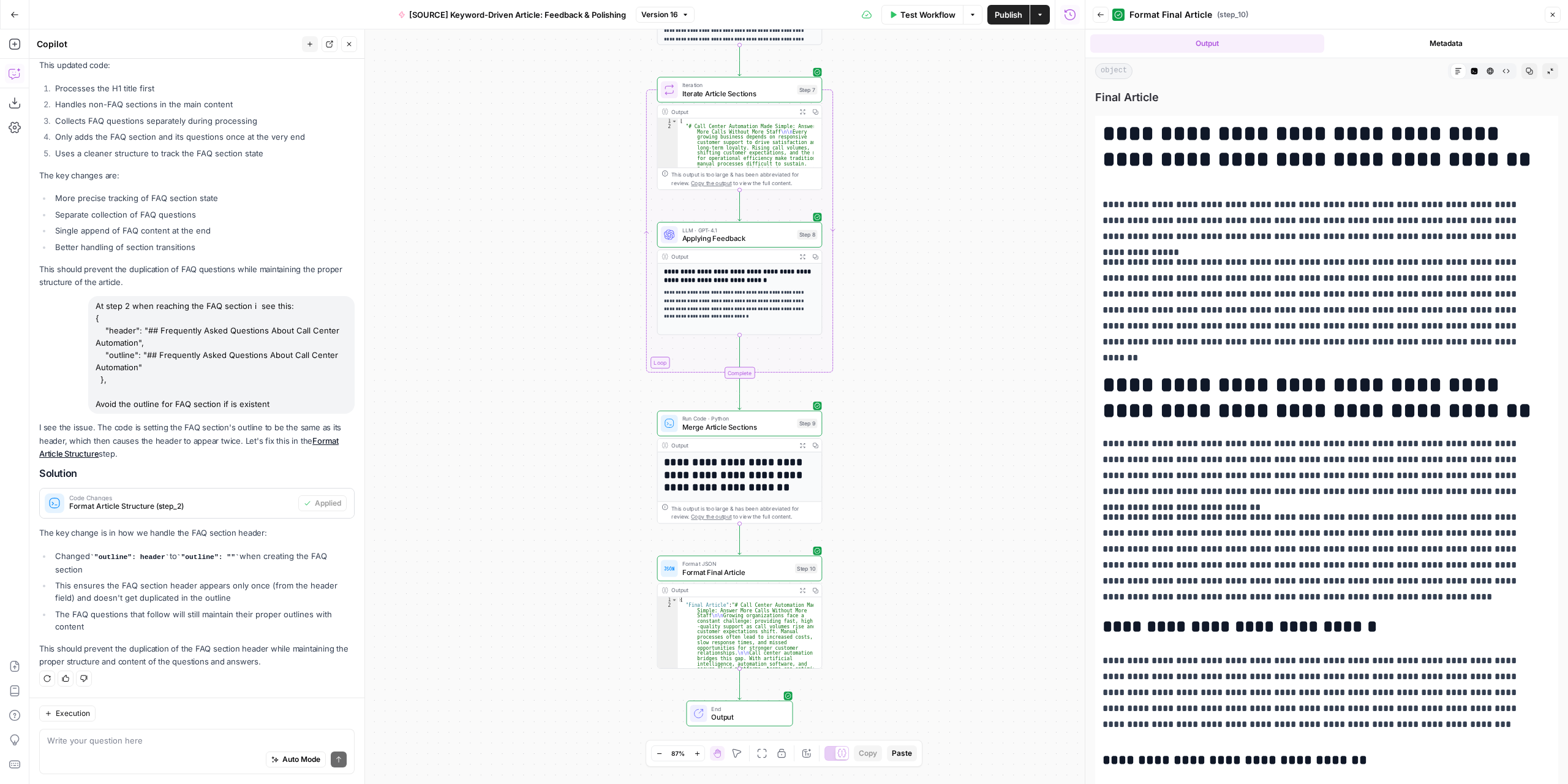
click at [842, 448] on div "Workflow Set Inputs Inputs LLM · GPT-4.1 Extract Article Structure Step 1 Outpu…" at bounding box center [557, 407] width 1055 height 754
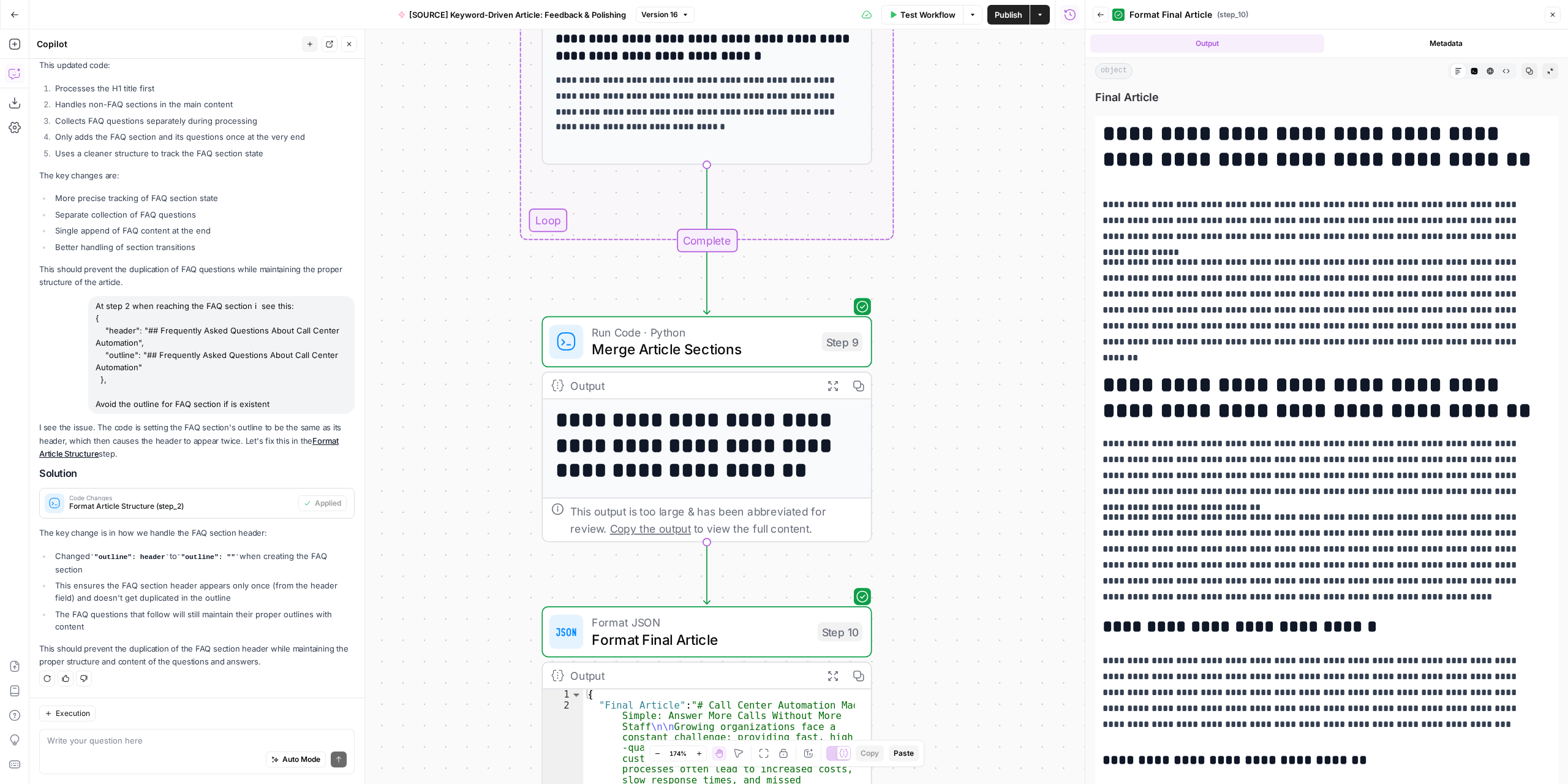
drag, startPoint x: 843, startPoint y: 453, endPoint x: 911, endPoint y: 396, distance: 88.7
click at [911, 396] on div "Workflow Set Inputs Inputs LLM · GPT-4.1 Extract Article Structure Step 1 Outpu…" at bounding box center [557, 407] width 1055 height 754
click at [188, 743] on textarea at bounding box center [197, 740] width 299 height 12
type textarea "Create a step after"
click at [17, 38] on icon "button" at bounding box center [14, 44] width 12 height 12
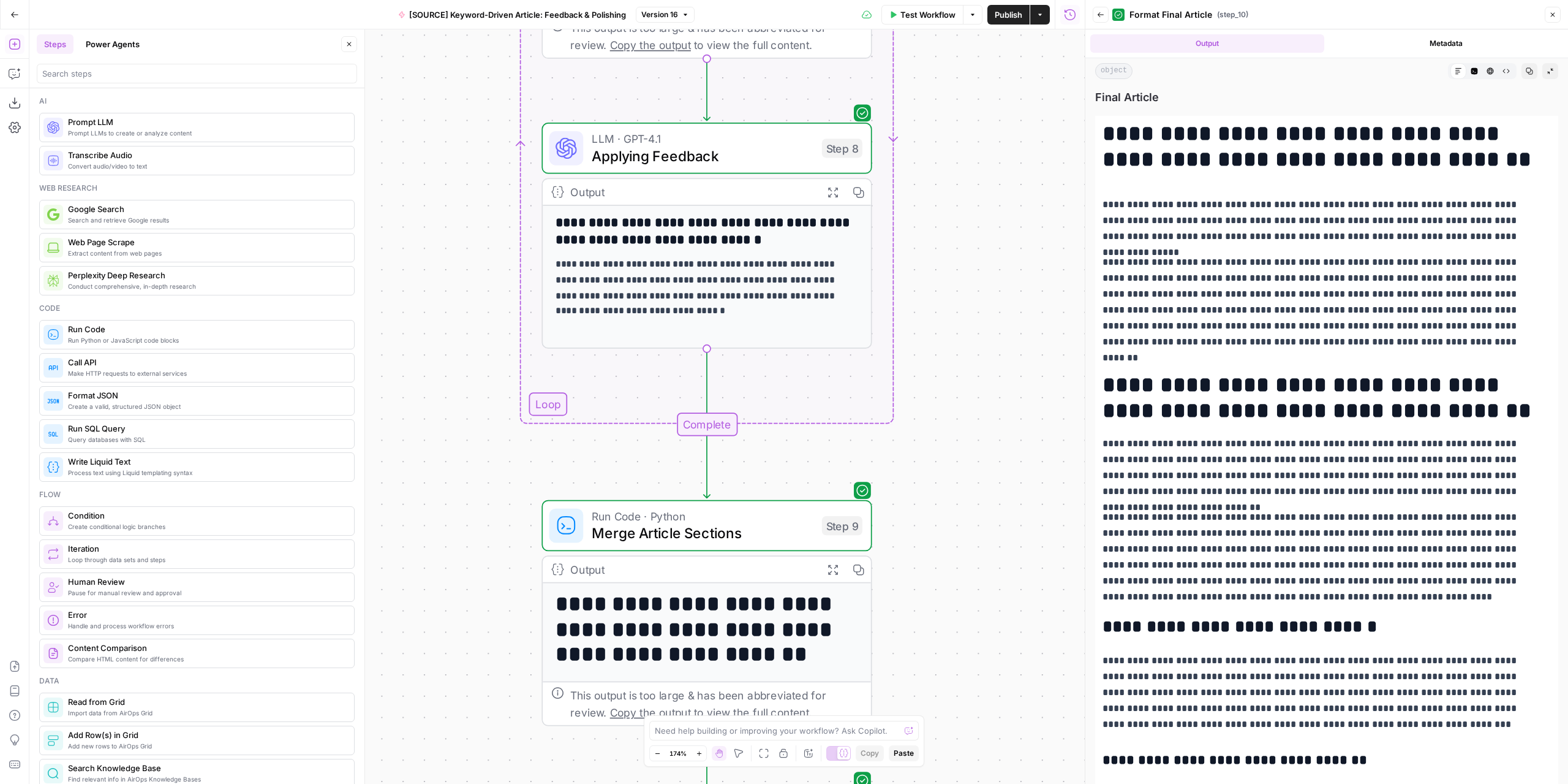
click at [1098, 14] on icon "button" at bounding box center [1100, 15] width 6 height 5
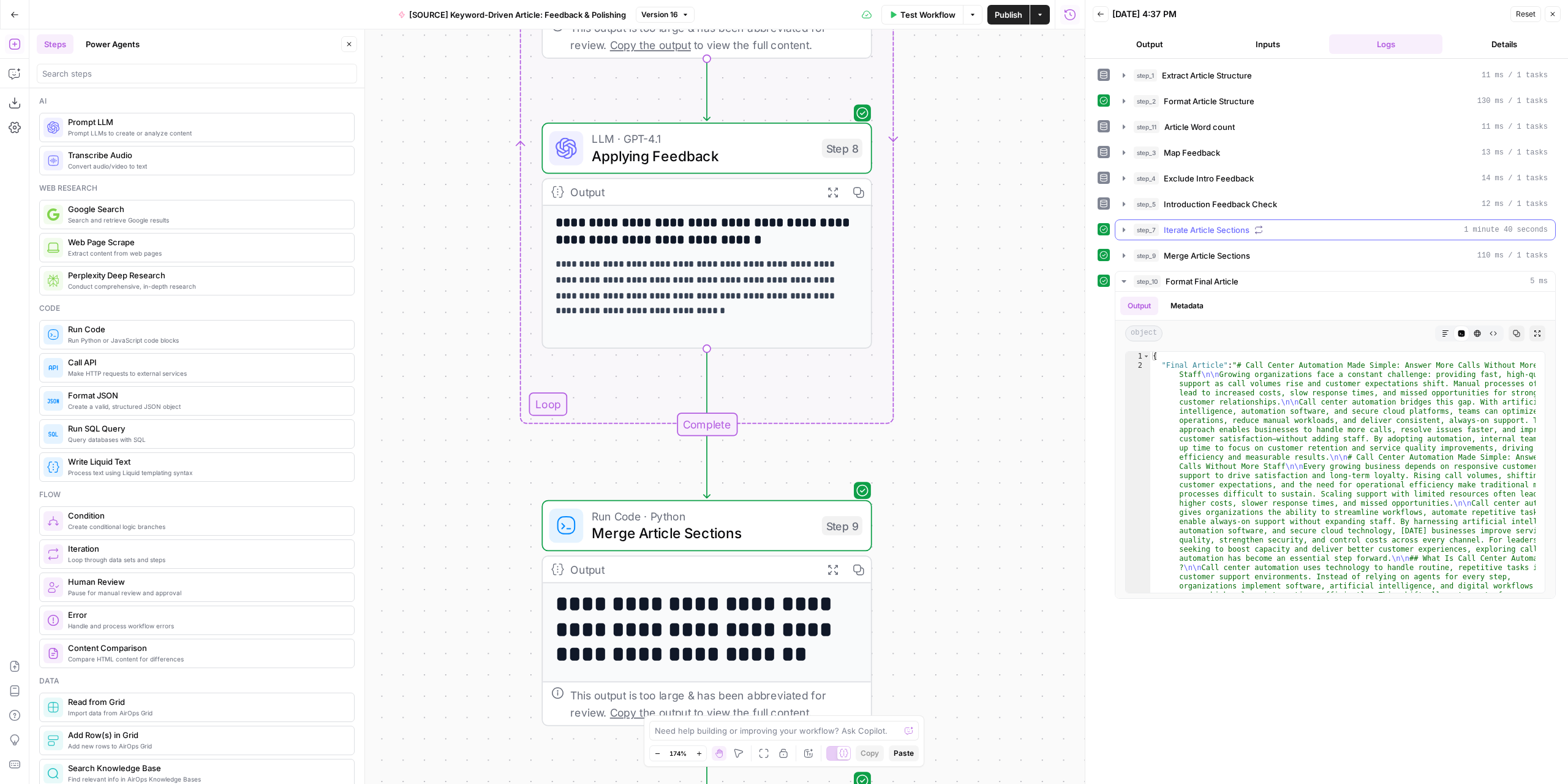
click at [1124, 225] on icon "button" at bounding box center [1124, 229] width 10 height 10
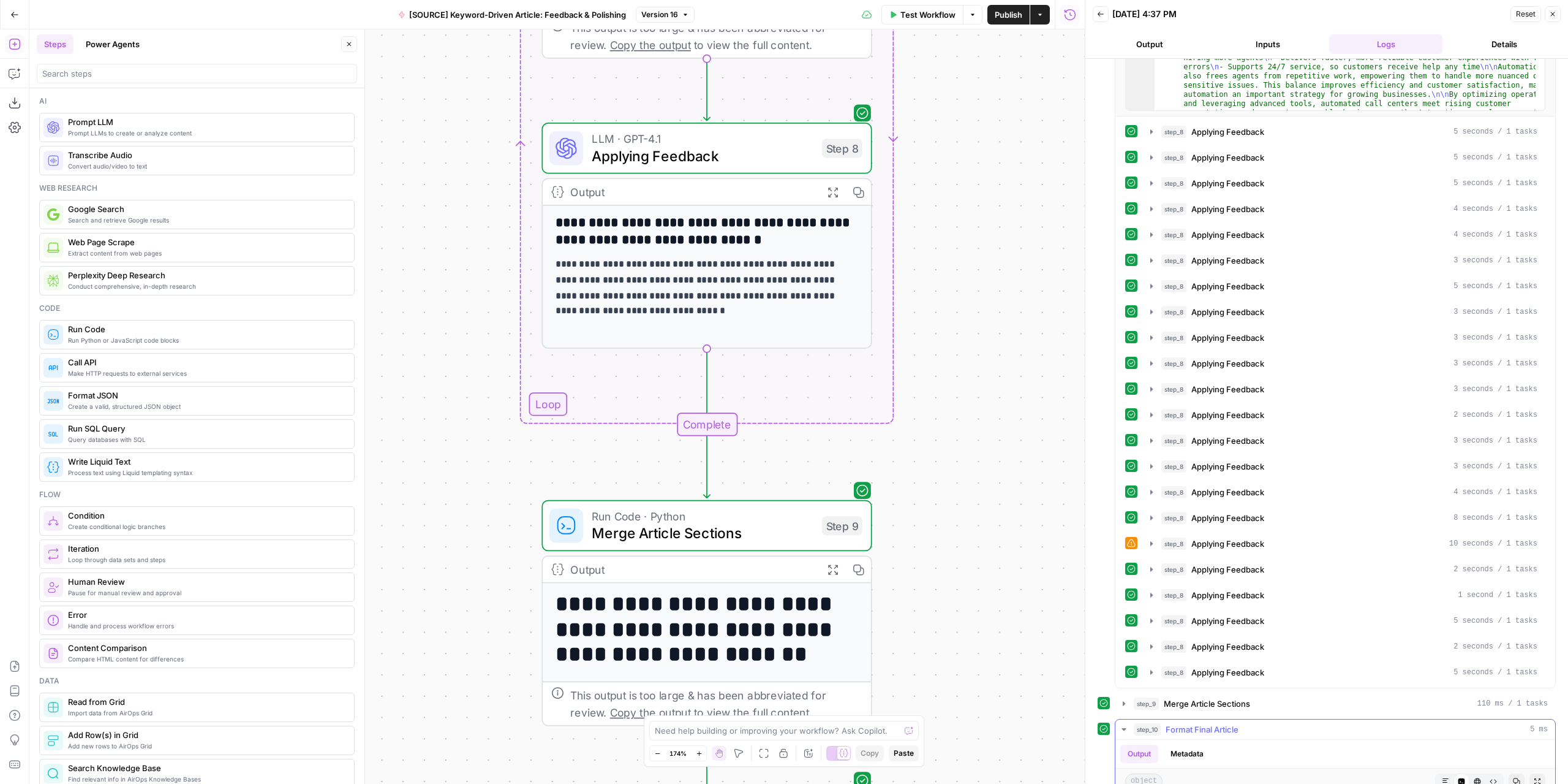
scroll to position [552, 0]
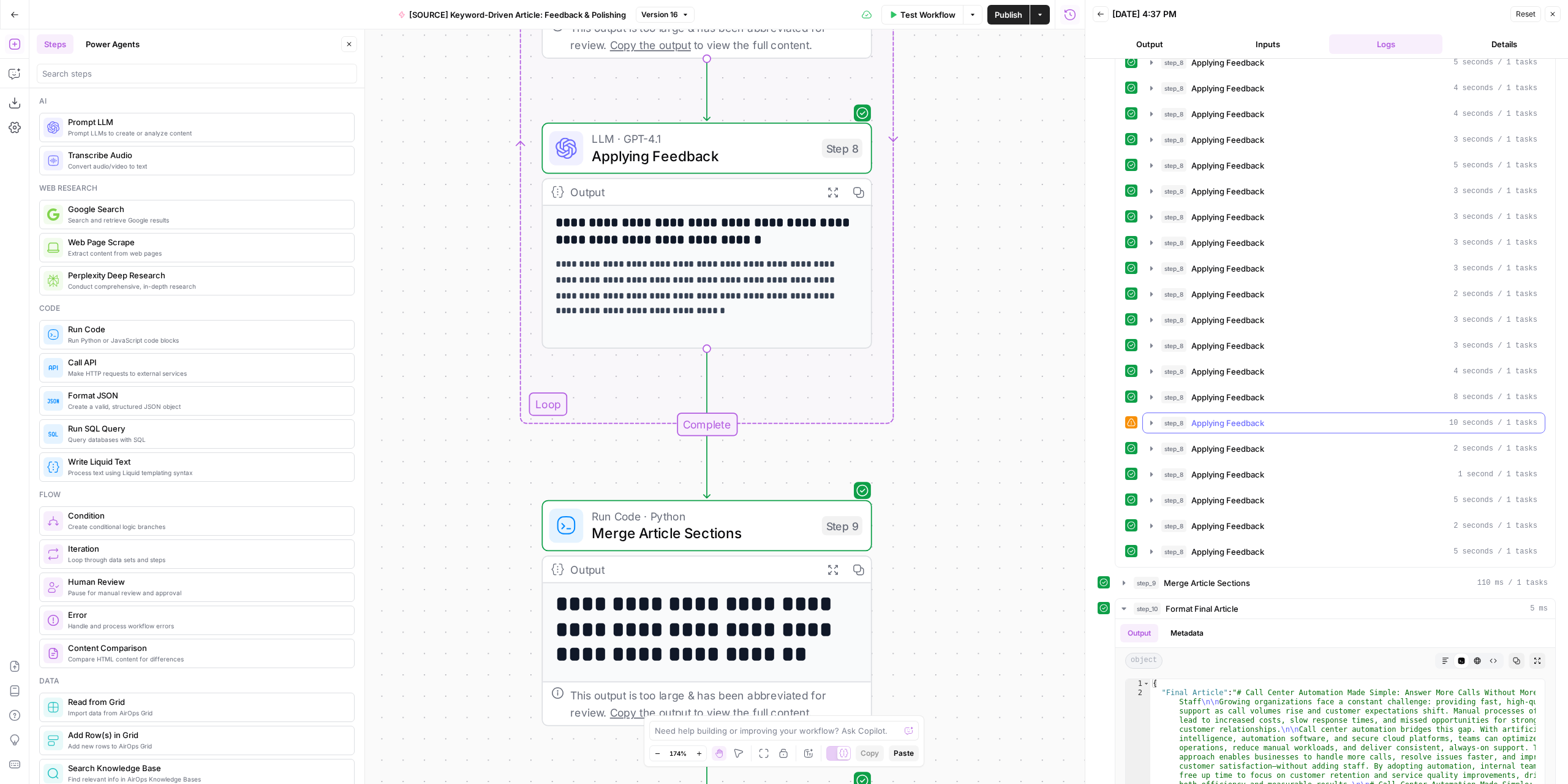
click at [1150, 420] on icon "button" at bounding box center [1151, 422] width 3 height 5
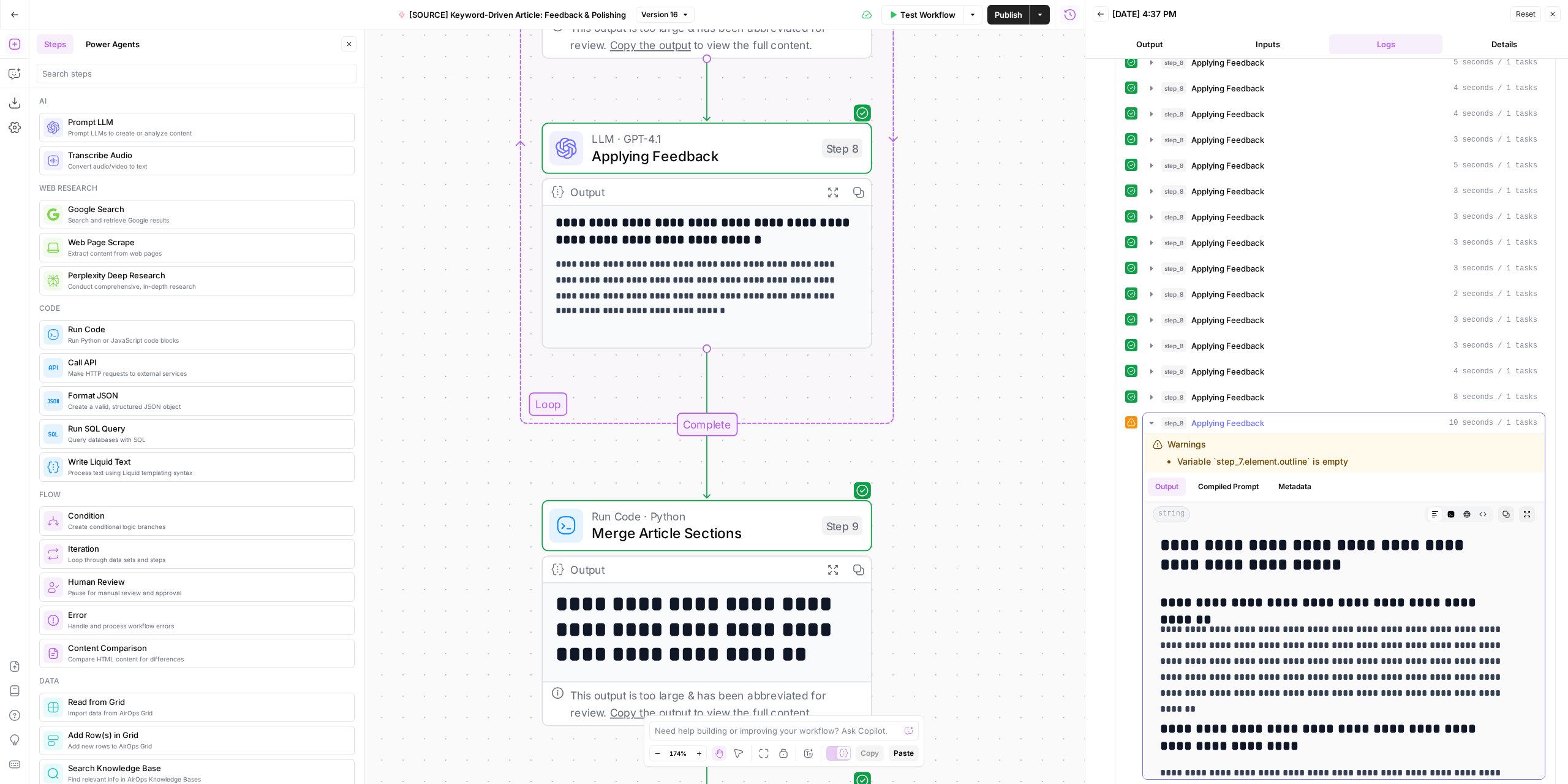
scroll to position [0, 0]
click at [1152, 421] on icon "button" at bounding box center [1151, 423] width 5 height 3
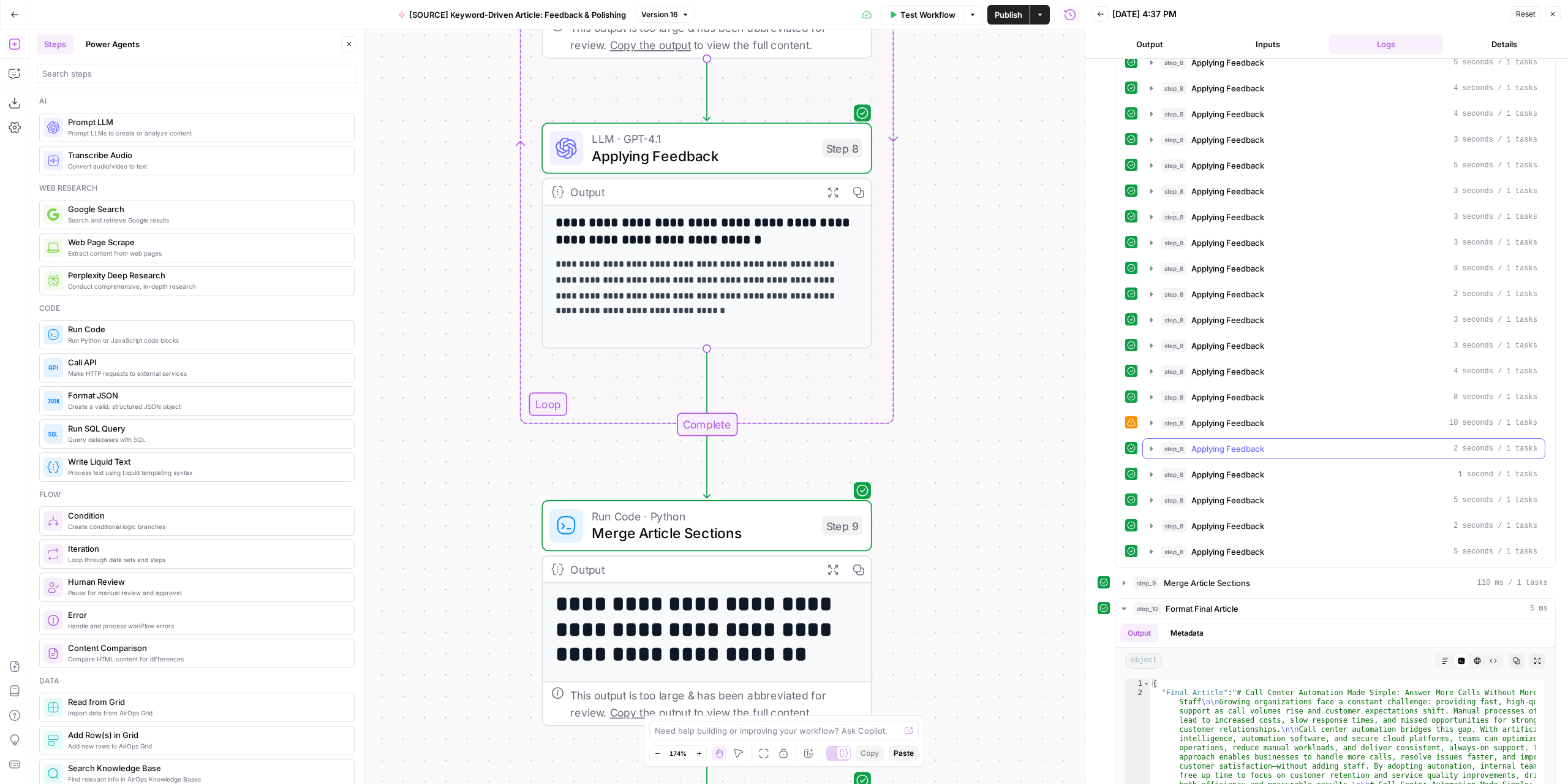
click at [1149, 443] on icon "button" at bounding box center [1151, 448] width 10 height 10
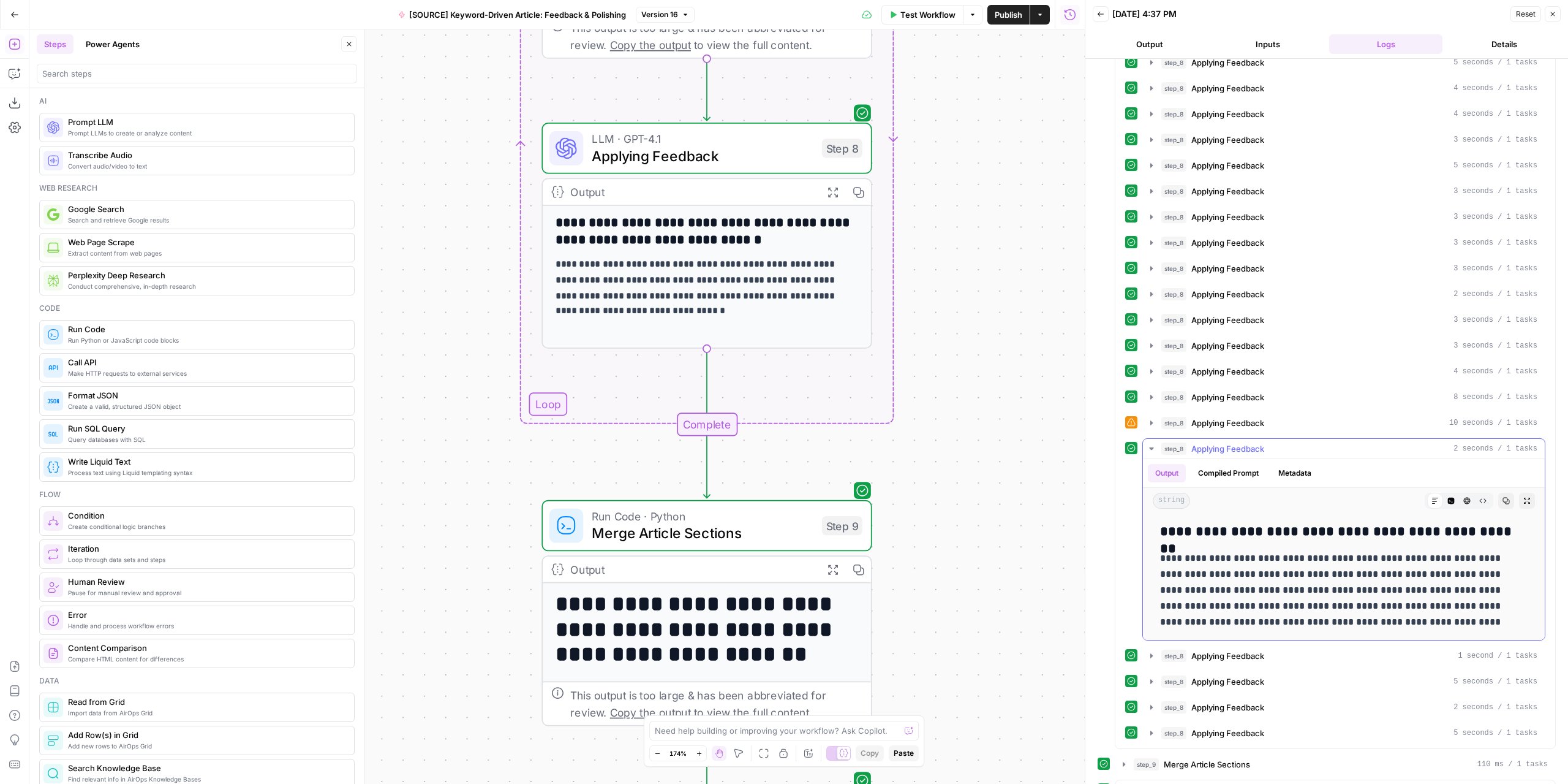
click at [1149, 443] on icon "button" at bounding box center [1151, 448] width 10 height 10
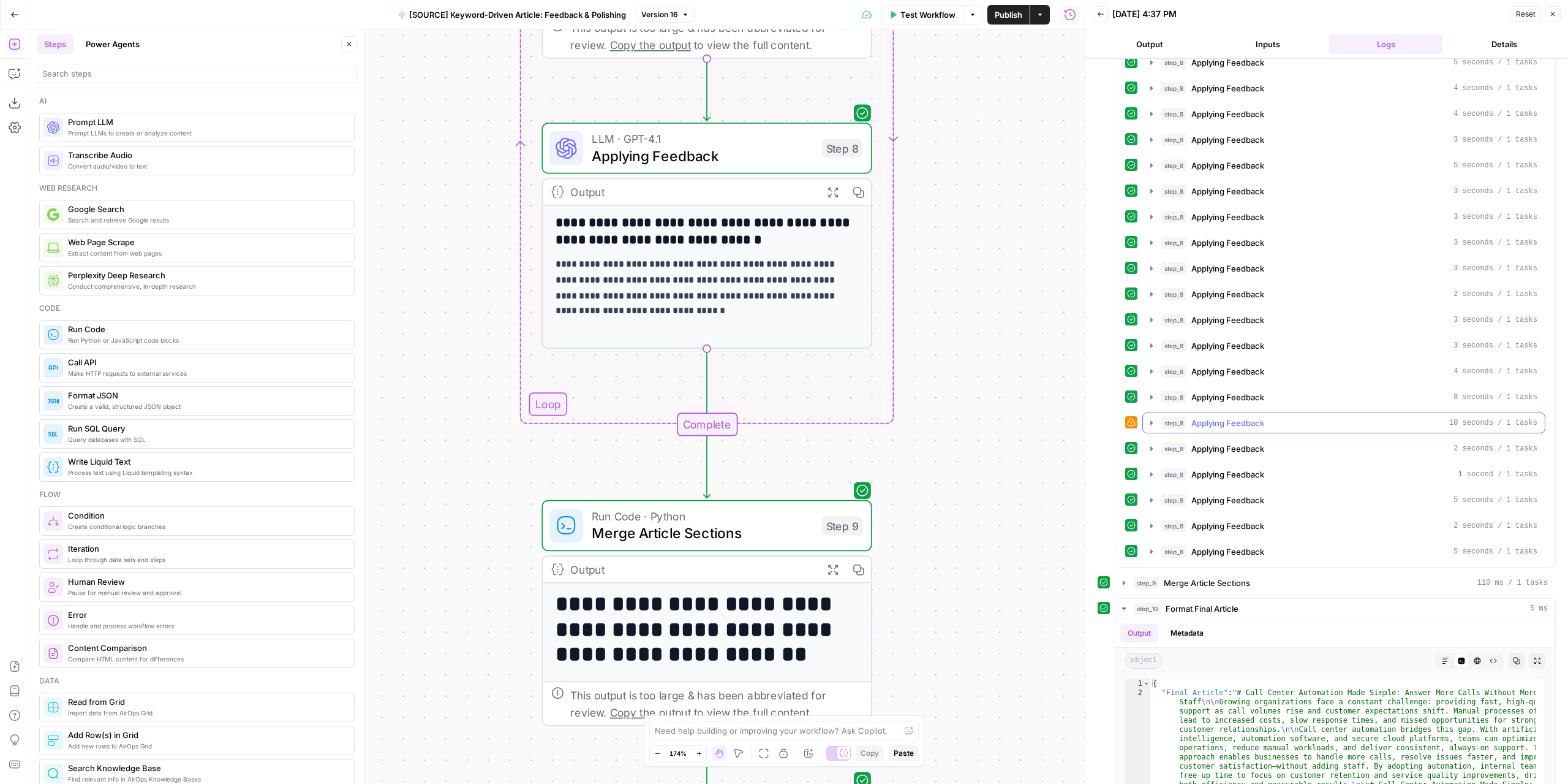
click at [1152, 418] on icon "button" at bounding box center [1151, 423] width 10 height 10
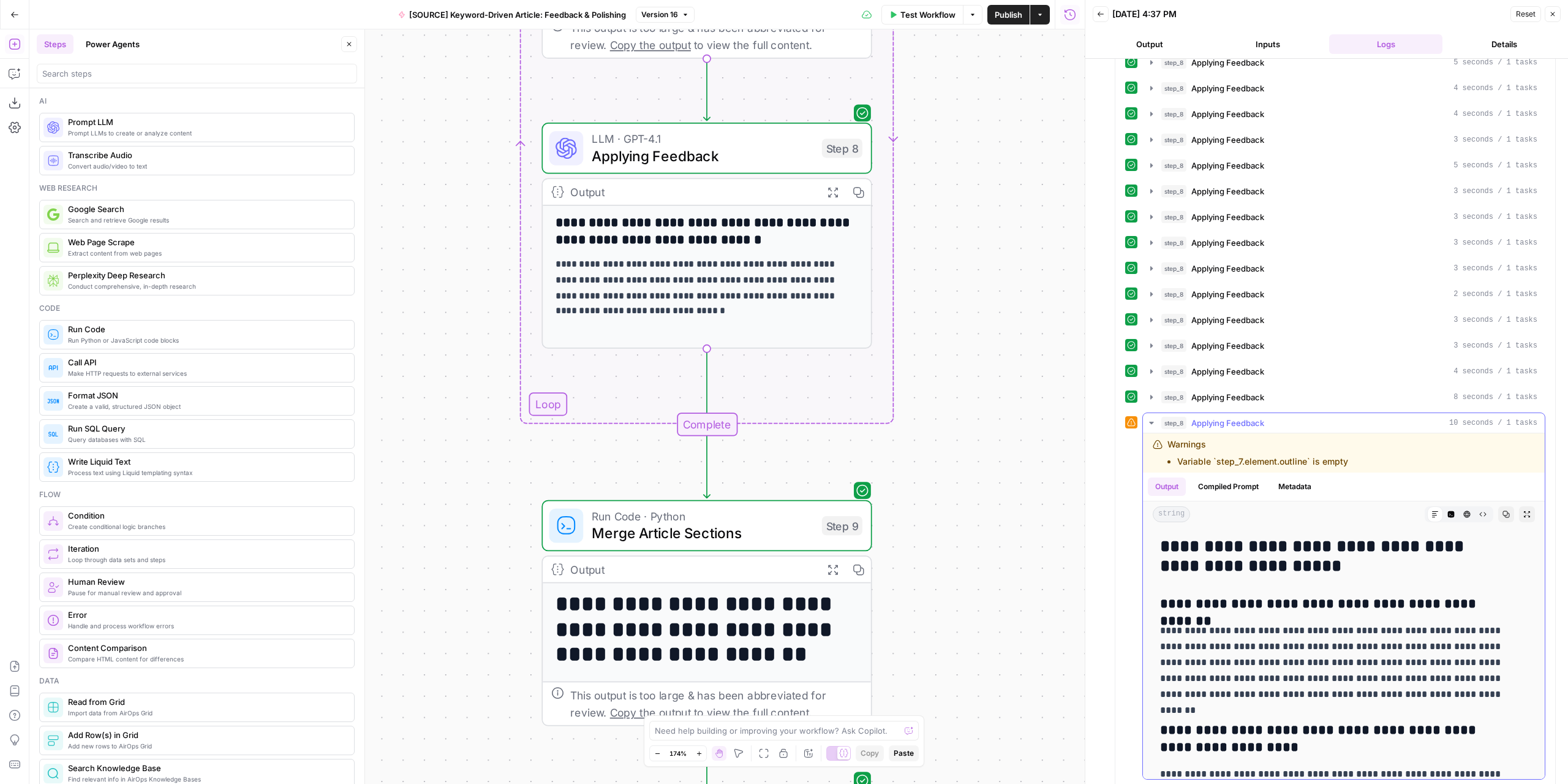
click at [1152, 418] on icon "button" at bounding box center [1151, 423] width 10 height 10
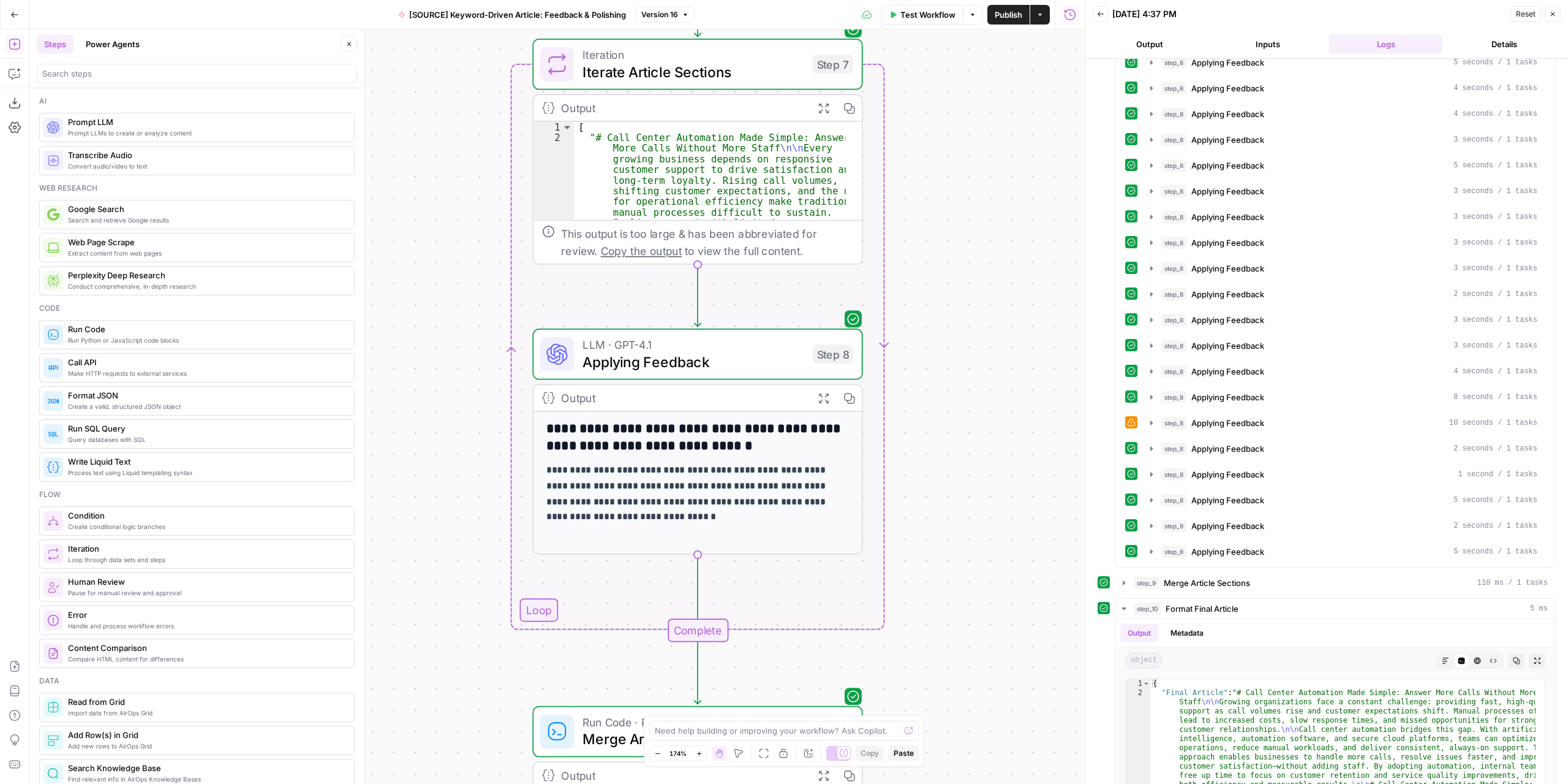
drag, startPoint x: 1025, startPoint y: 394, endPoint x: 1015, endPoint y: 600, distance: 206.2
click at [1015, 600] on div "Workflow Set Inputs Inputs LLM · GPT-4.1 Extract Article Structure Step 1 Outpu…" at bounding box center [557, 407] width 1055 height 754
click at [675, 15] on span "Version 16" at bounding box center [659, 14] width 37 height 11
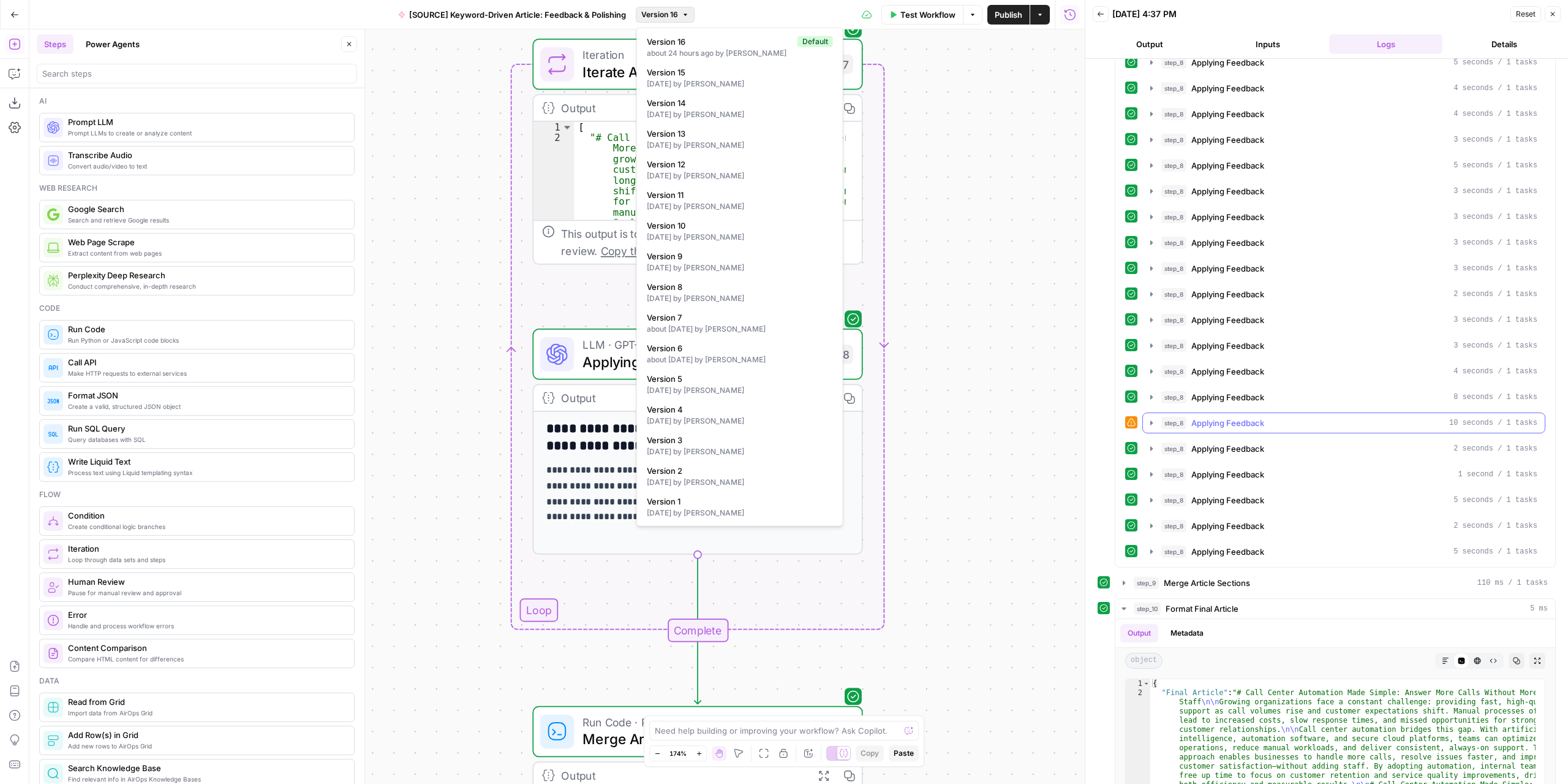
click at [1155, 418] on icon "button" at bounding box center [1151, 423] width 10 height 10
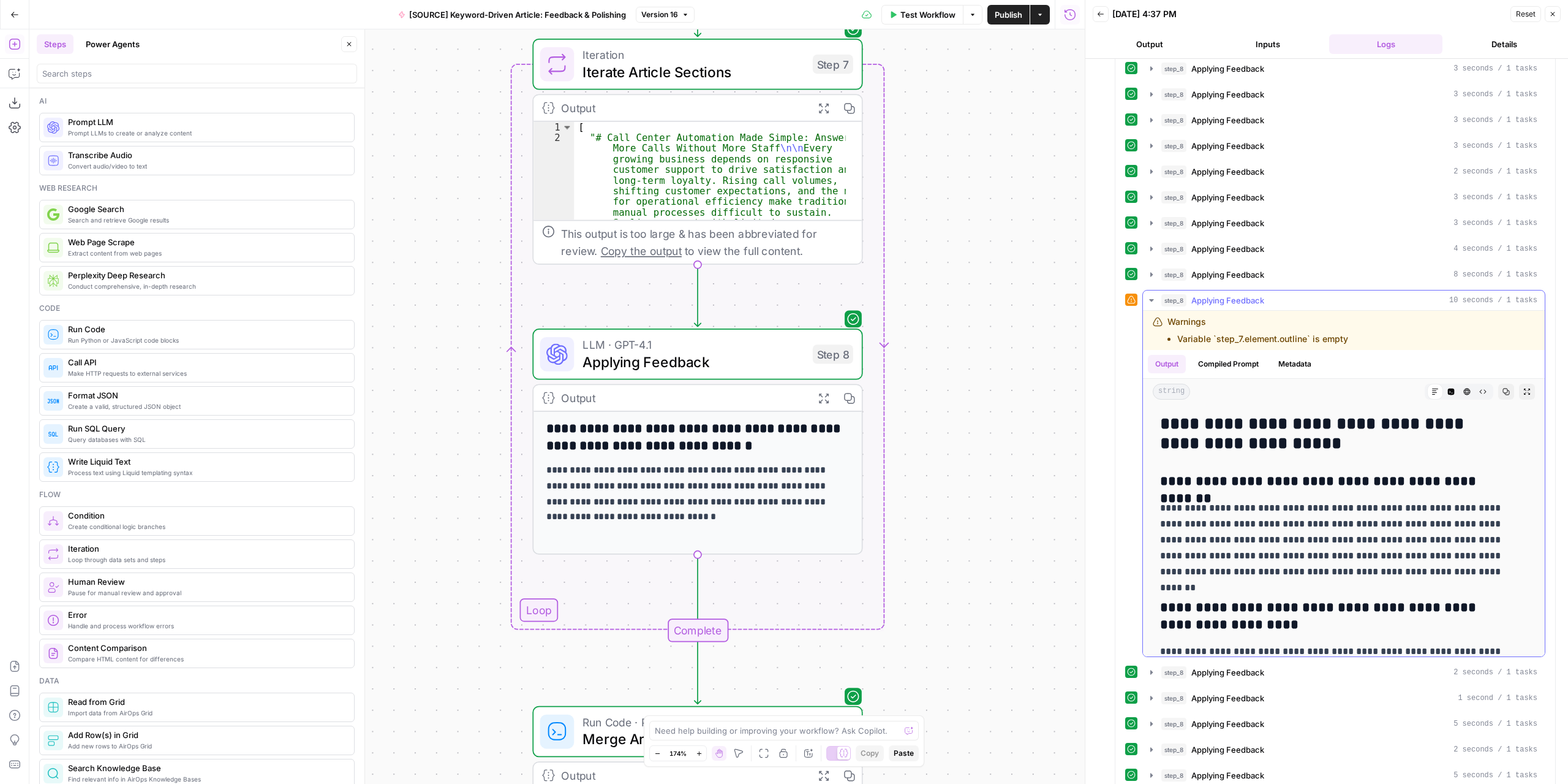
click at [1151, 296] on icon "button" at bounding box center [1151, 300] width 10 height 10
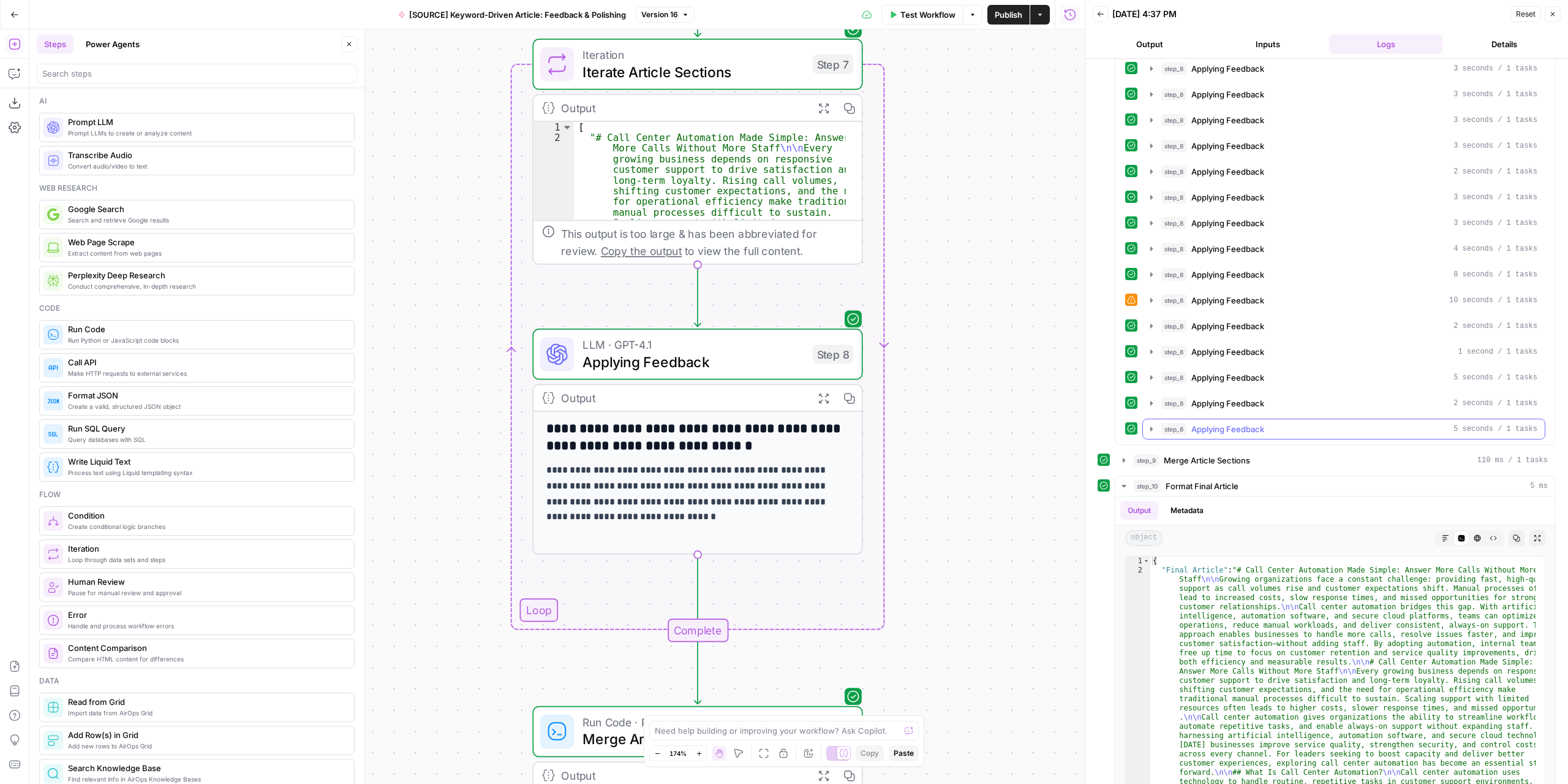
click at [1155, 424] on icon "button" at bounding box center [1151, 428] width 10 height 10
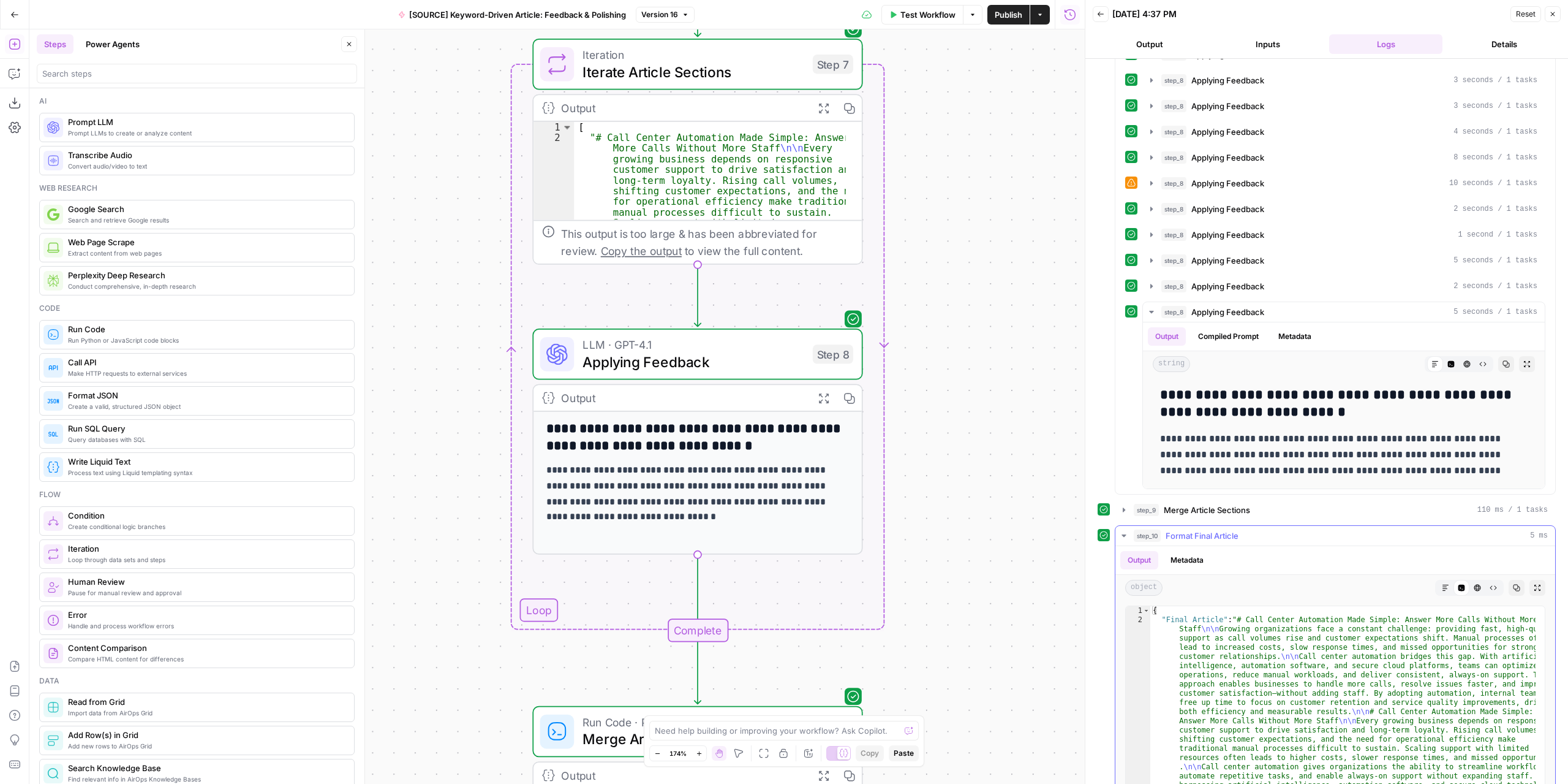
scroll to position [729, 0]
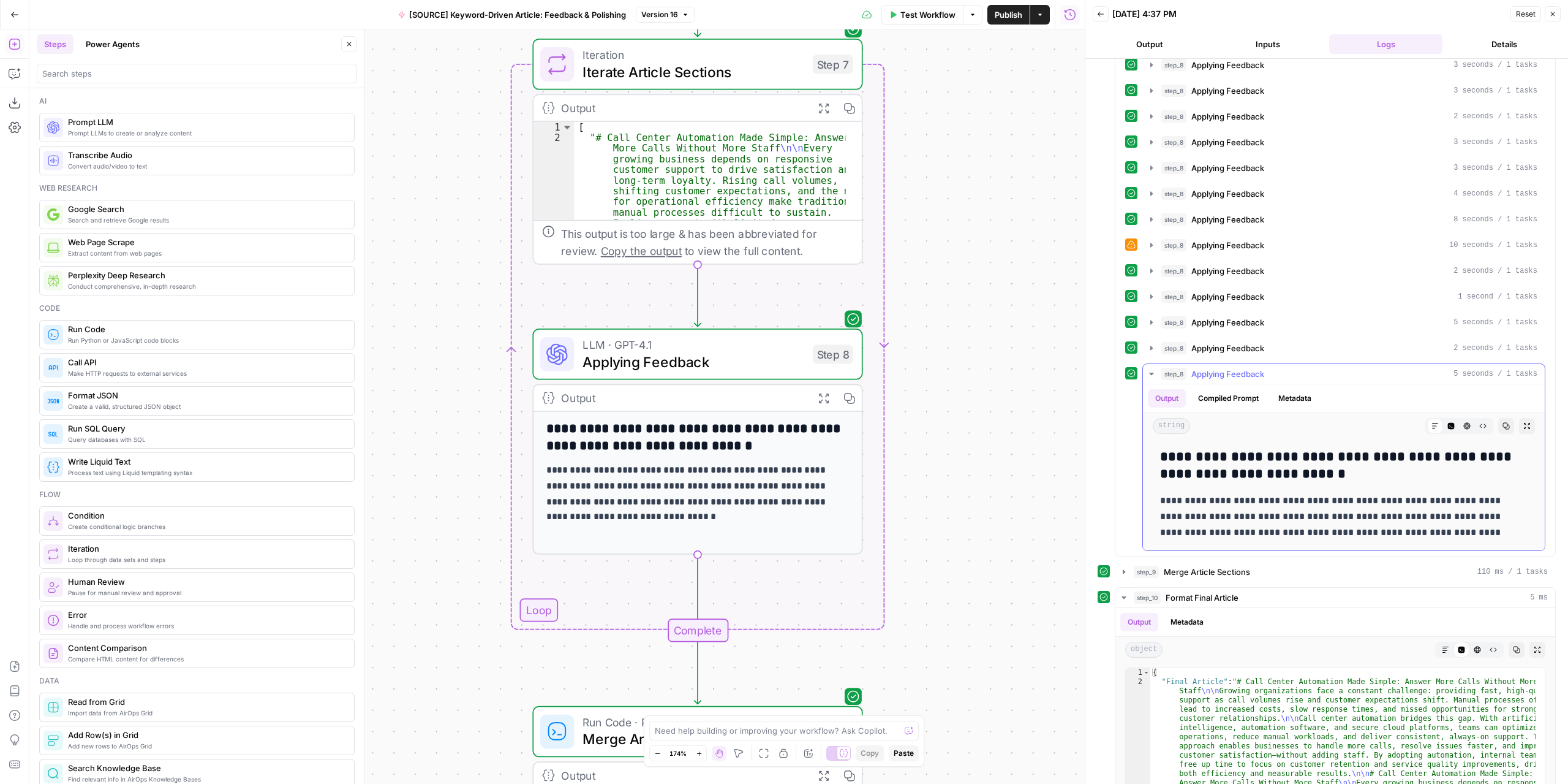
click at [1151, 369] on icon "button" at bounding box center [1151, 374] width 10 height 10
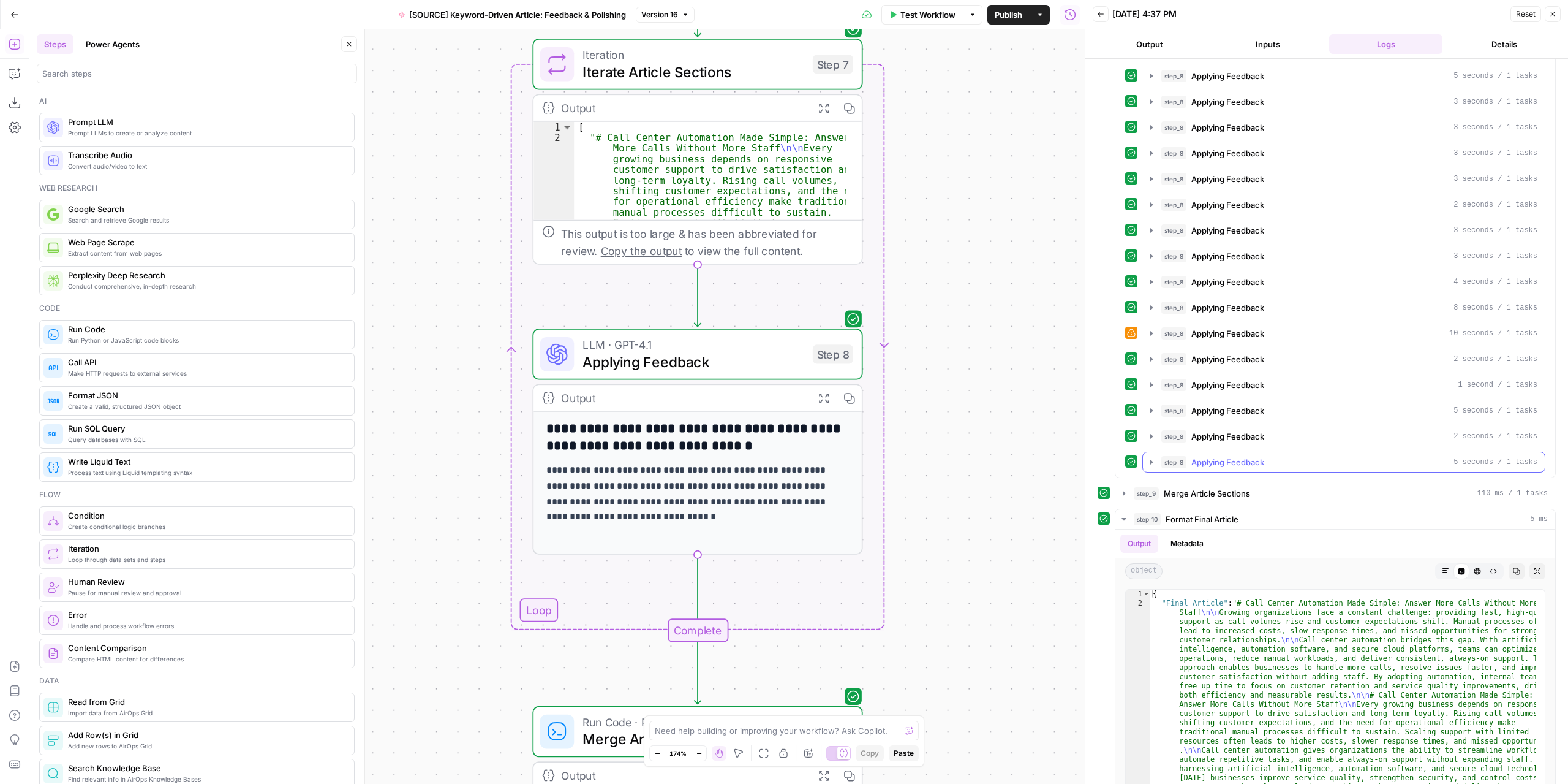
scroll to position [625, 0]
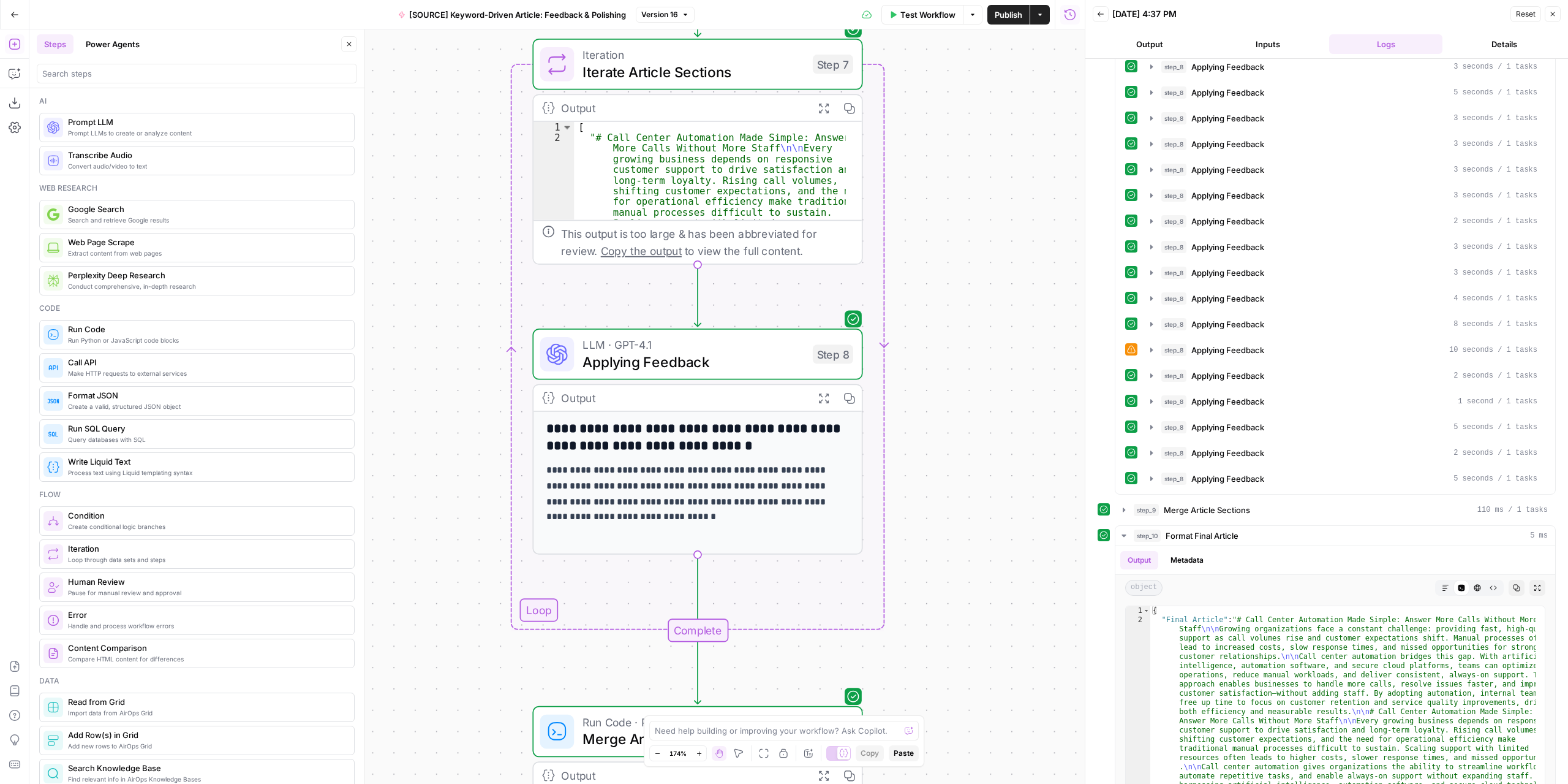
click at [747, 356] on span "Applying Feedback" at bounding box center [693, 361] width 222 height 21
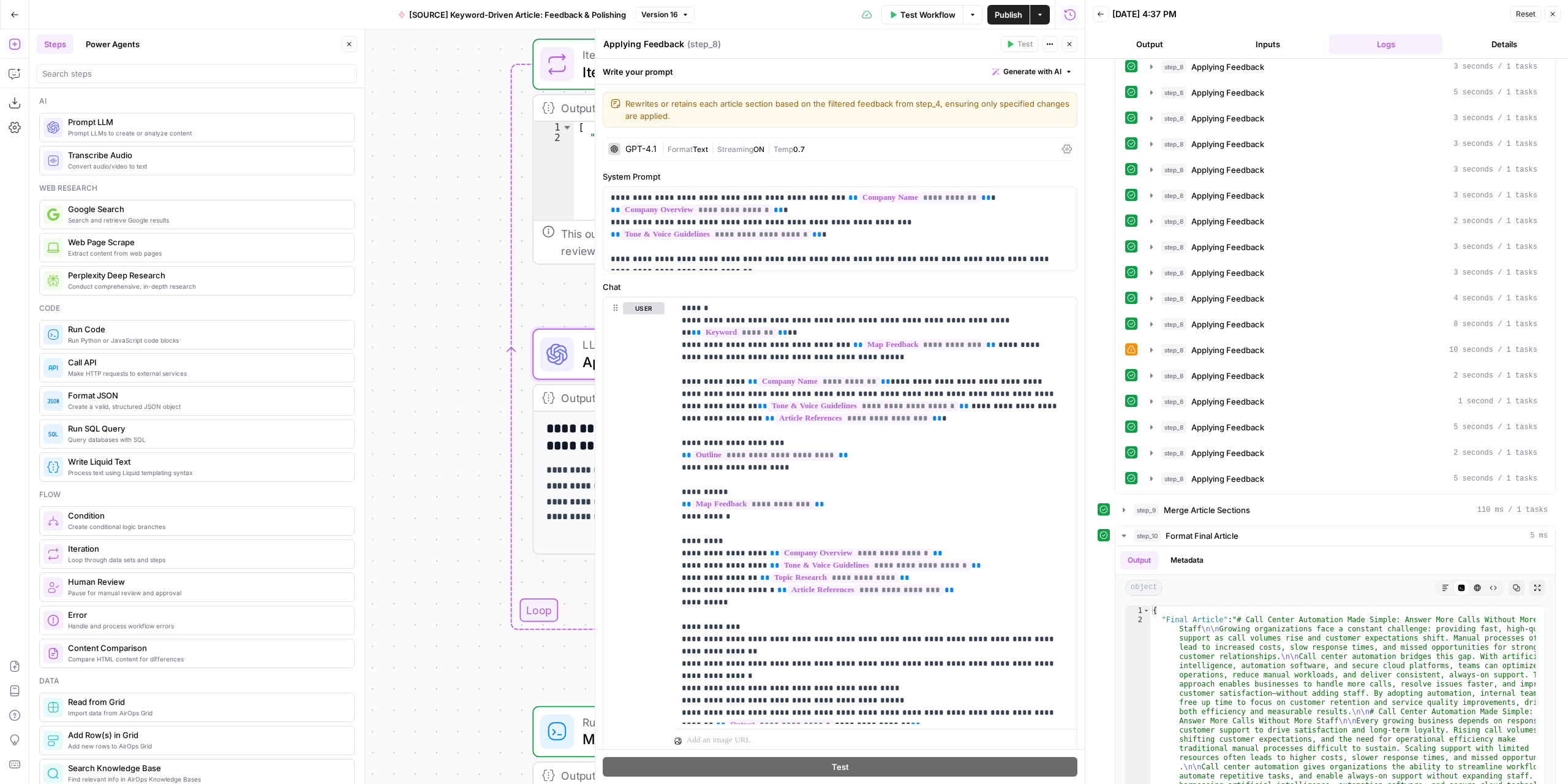
click at [1068, 43] on icon "button" at bounding box center [1069, 44] width 7 height 7
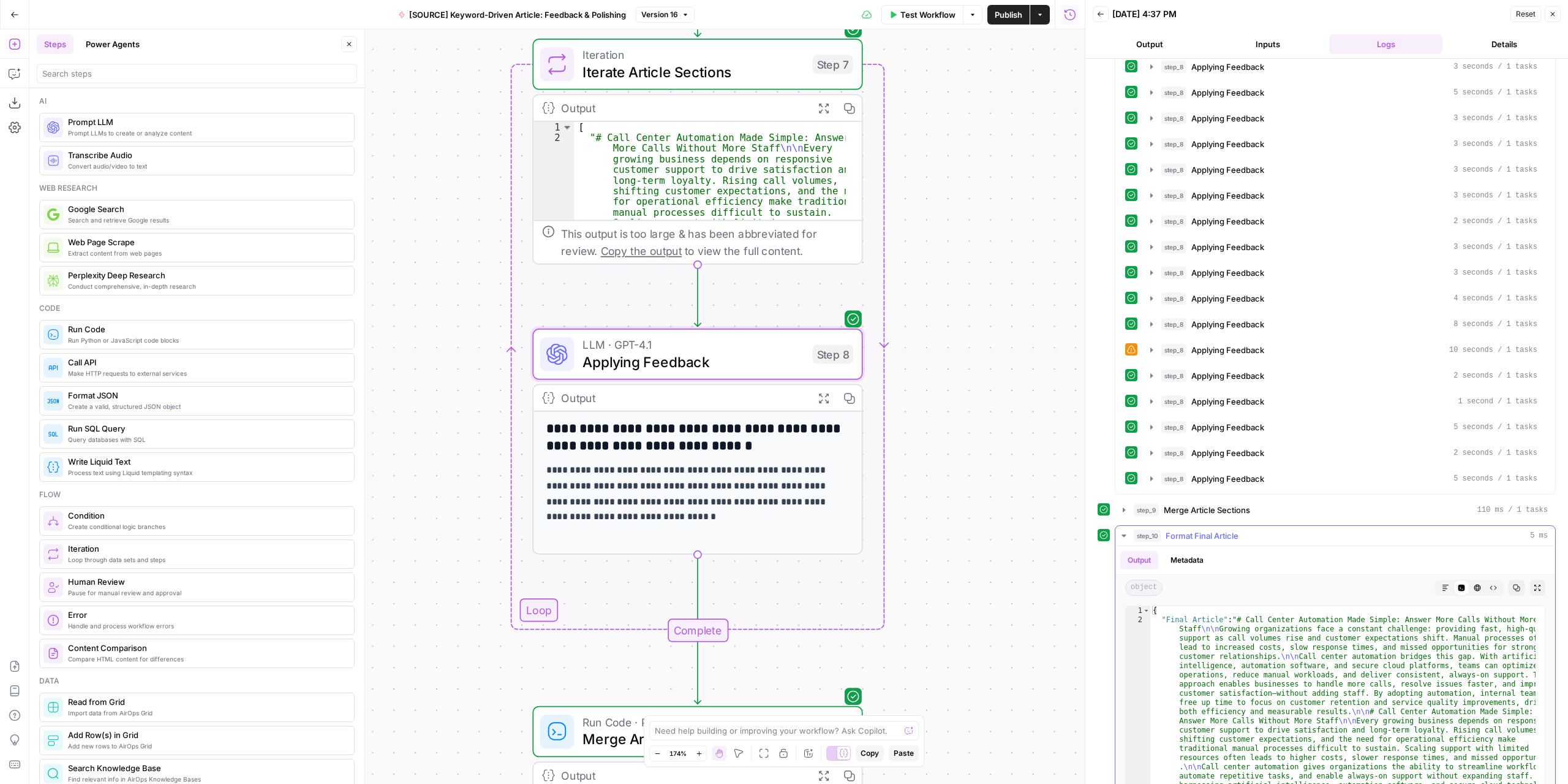
click at [1124, 534] on icon "button" at bounding box center [1124, 536] width 5 height 3
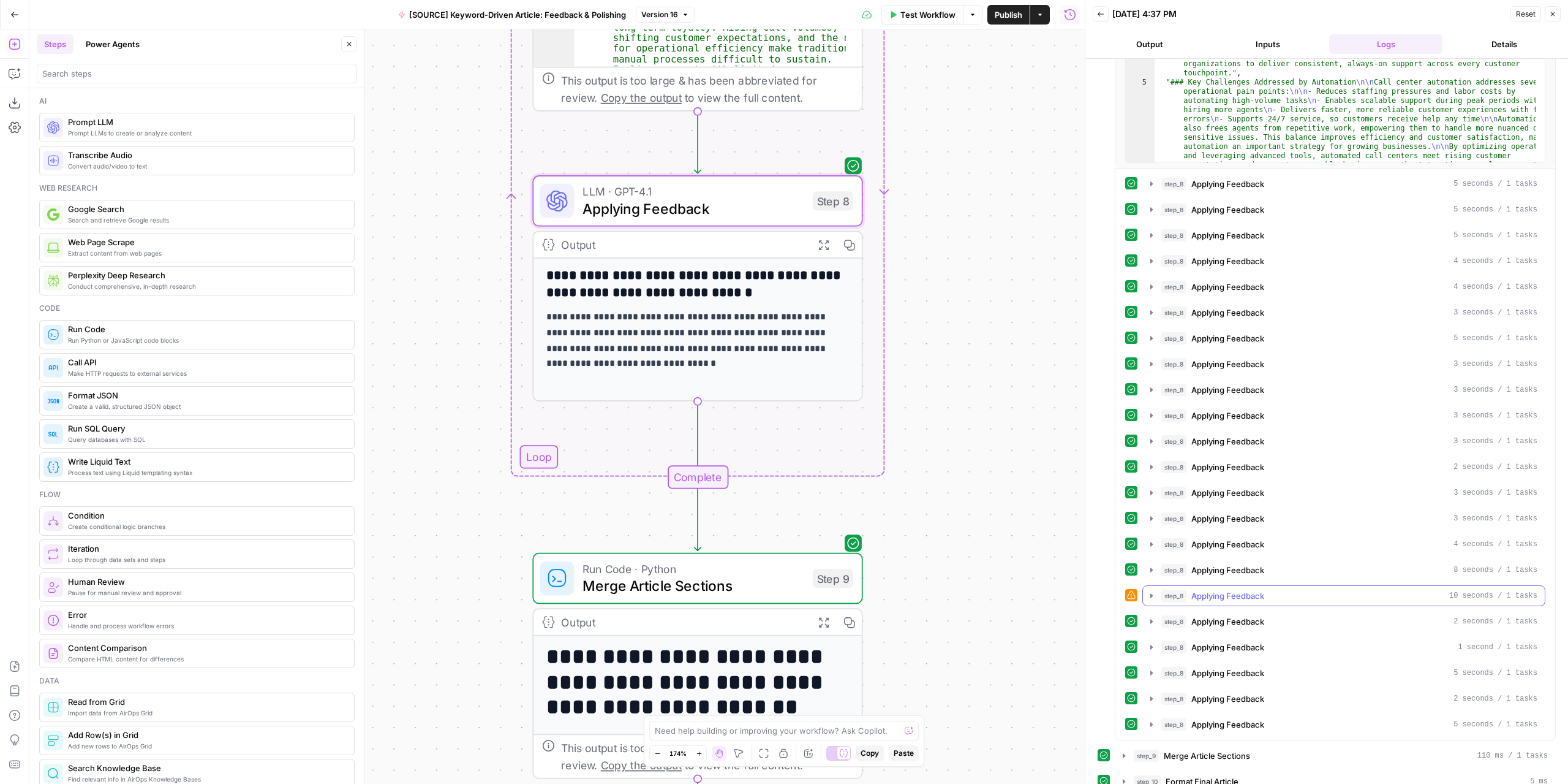
click at [1150, 593] on icon "button" at bounding box center [1151, 595] width 3 height 5
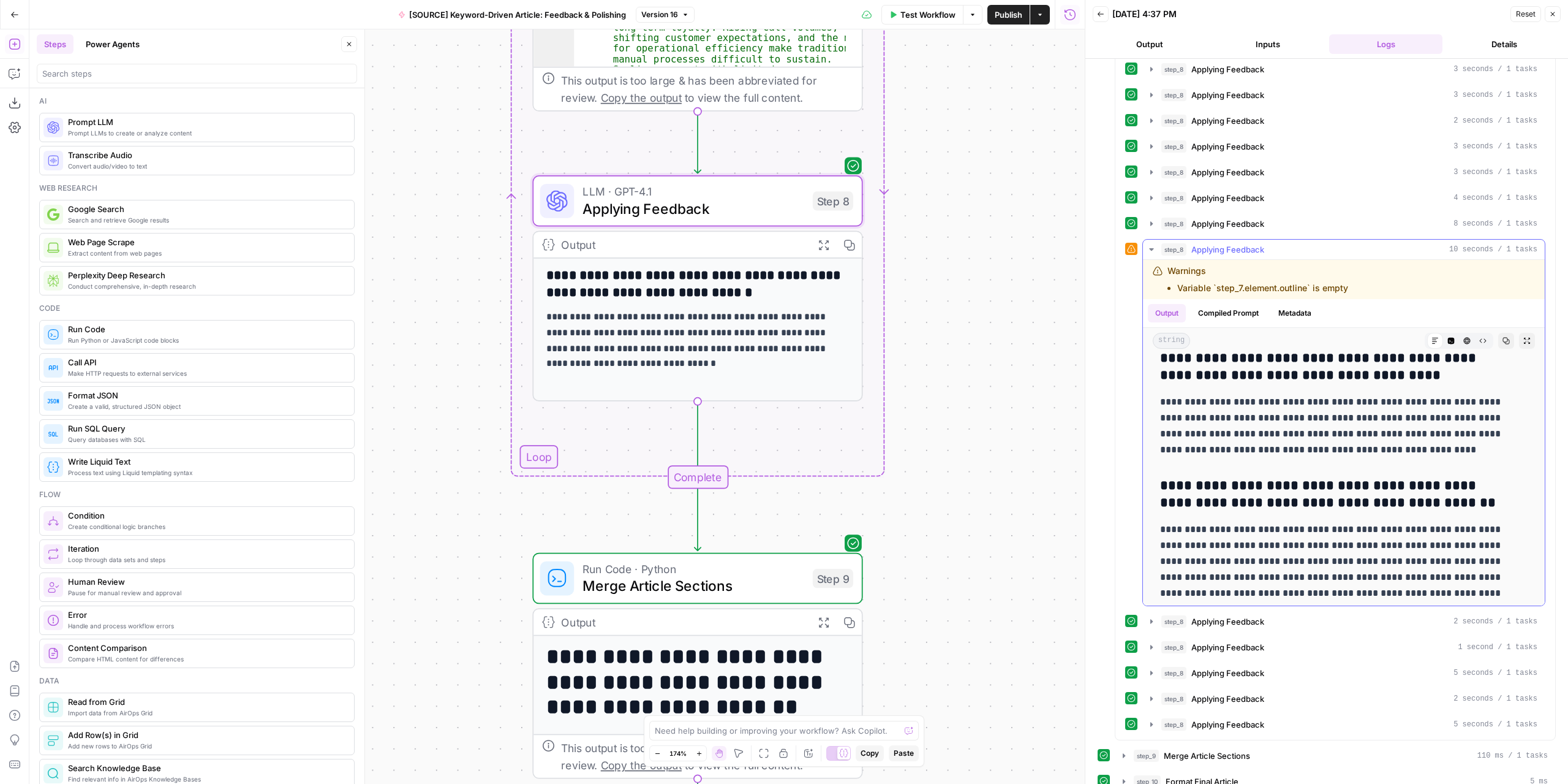
scroll to position [335, 0]
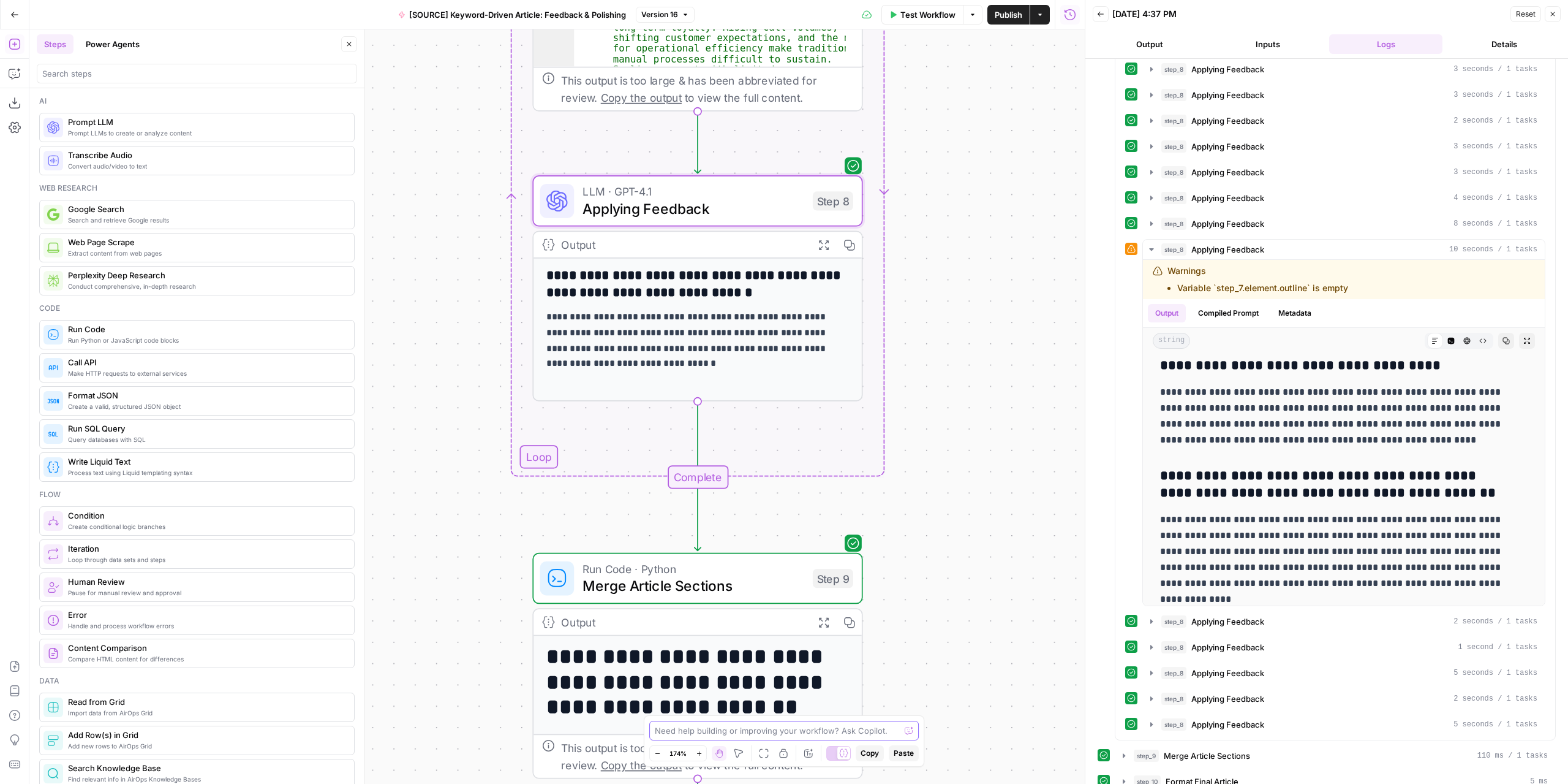
click at [713, 734] on textarea at bounding box center [777, 730] width 245 height 12
click at [784, 721] on textarea "what im seeing is that at the iteratin step it goes over the whole FAQ section …" at bounding box center [771, 724] width 235 height 25
click at [787, 730] on textarea "what im seeing is that at the iteration step it goes over the whole FAQ section…" at bounding box center [771, 724] width 235 height 25
type textarea "what im seeing is that at the iteration step it goes over the whole FAQ section…"
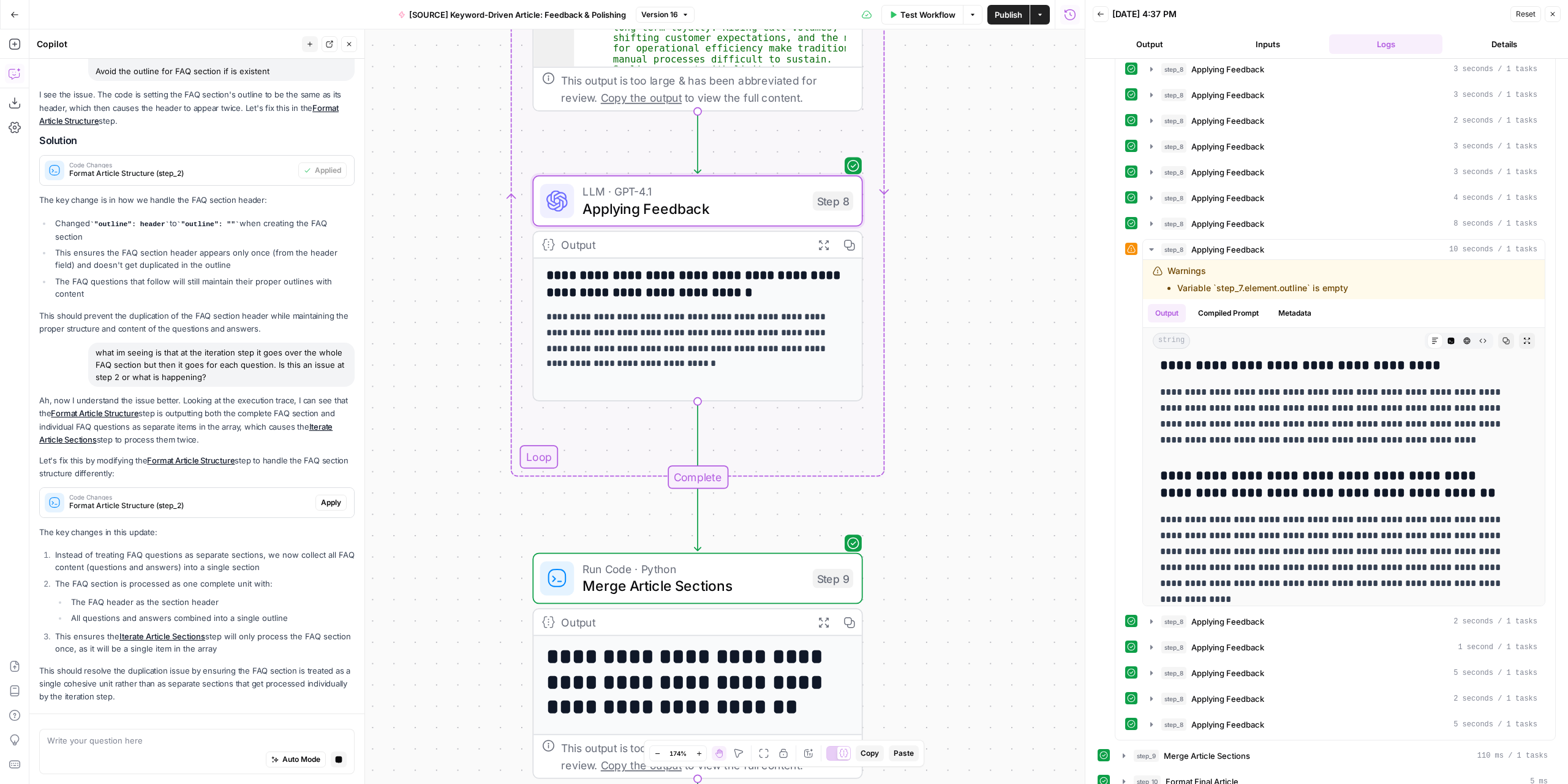
scroll to position [1003, 0]
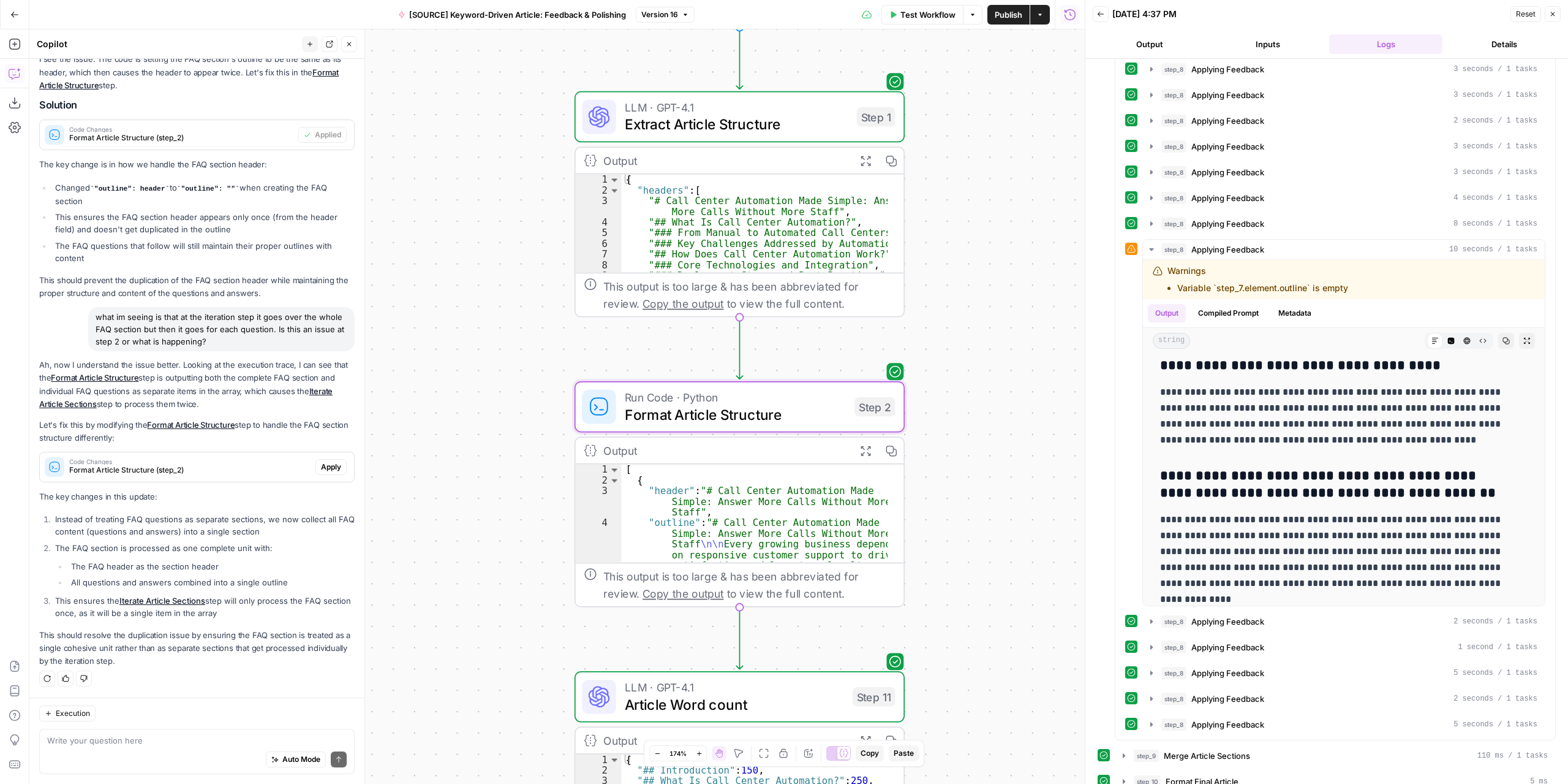
click at [321, 467] on span "Apply" at bounding box center [331, 467] width 20 height 11
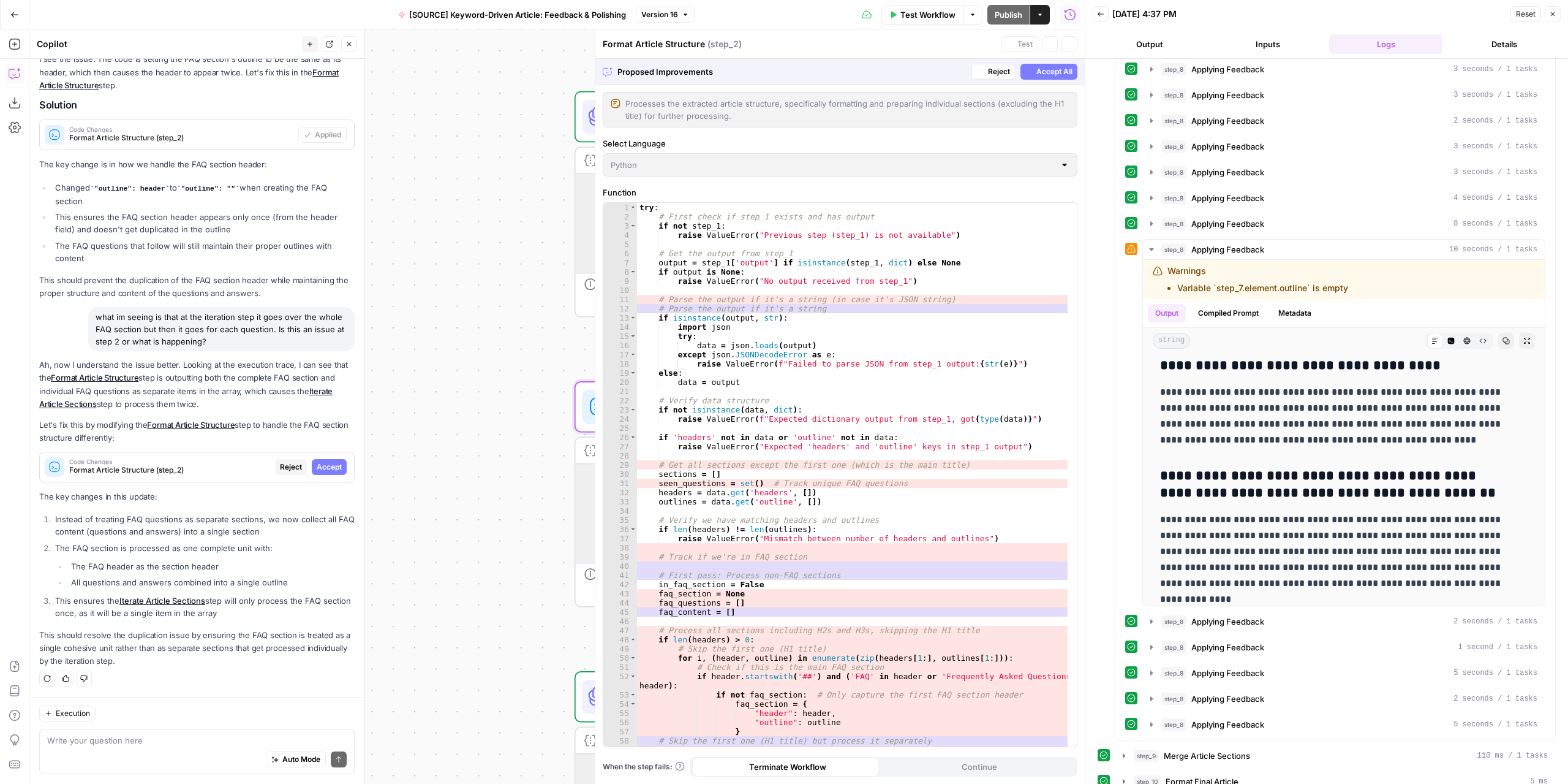
scroll to position [983, 0]
click at [320, 467] on span "Accept" at bounding box center [329, 467] width 25 height 11
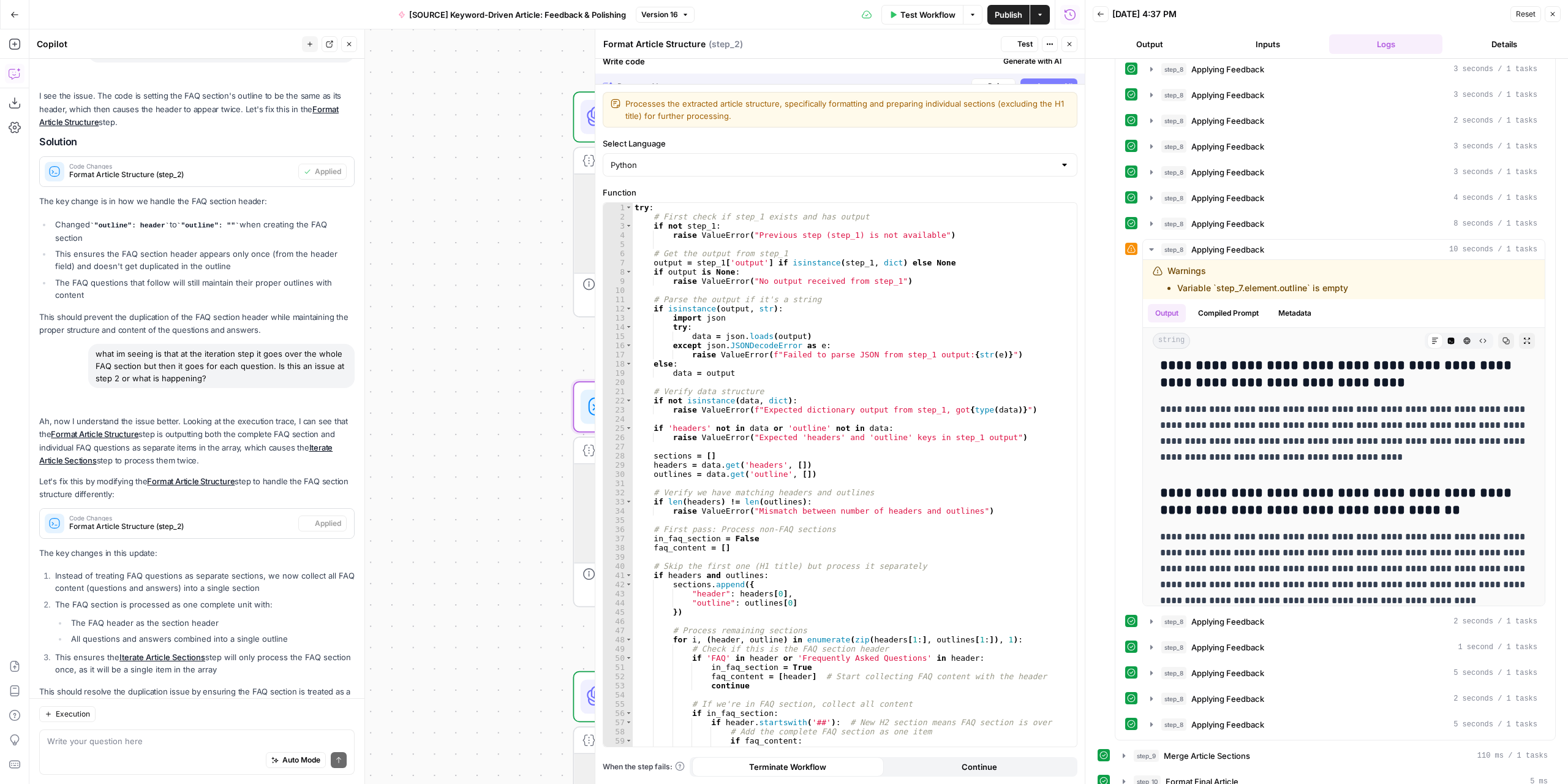
scroll to position [0, 0]
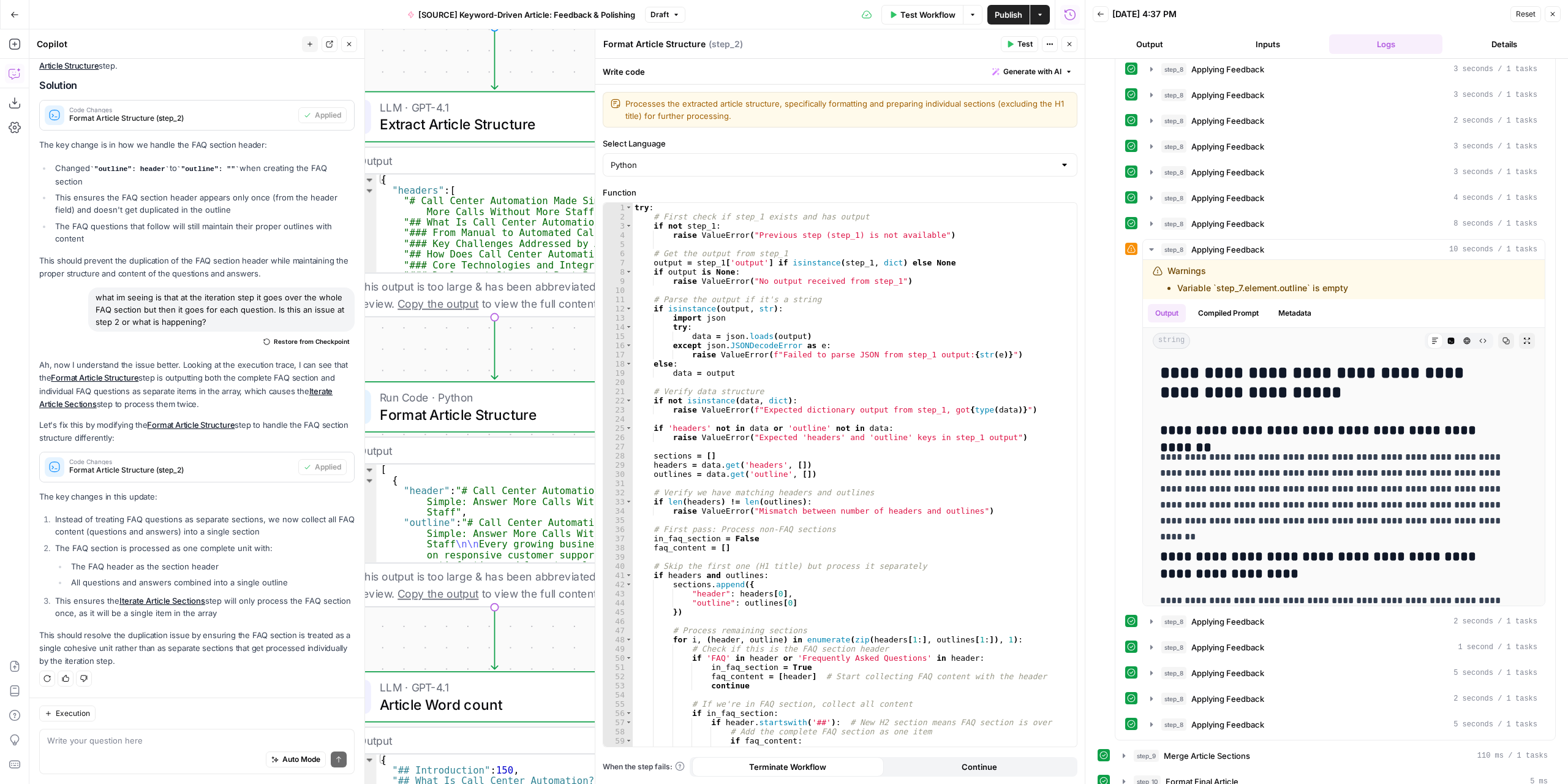
click at [1013, 43] on icon "button" at bounding box center [1009, 44] width 7 height 7
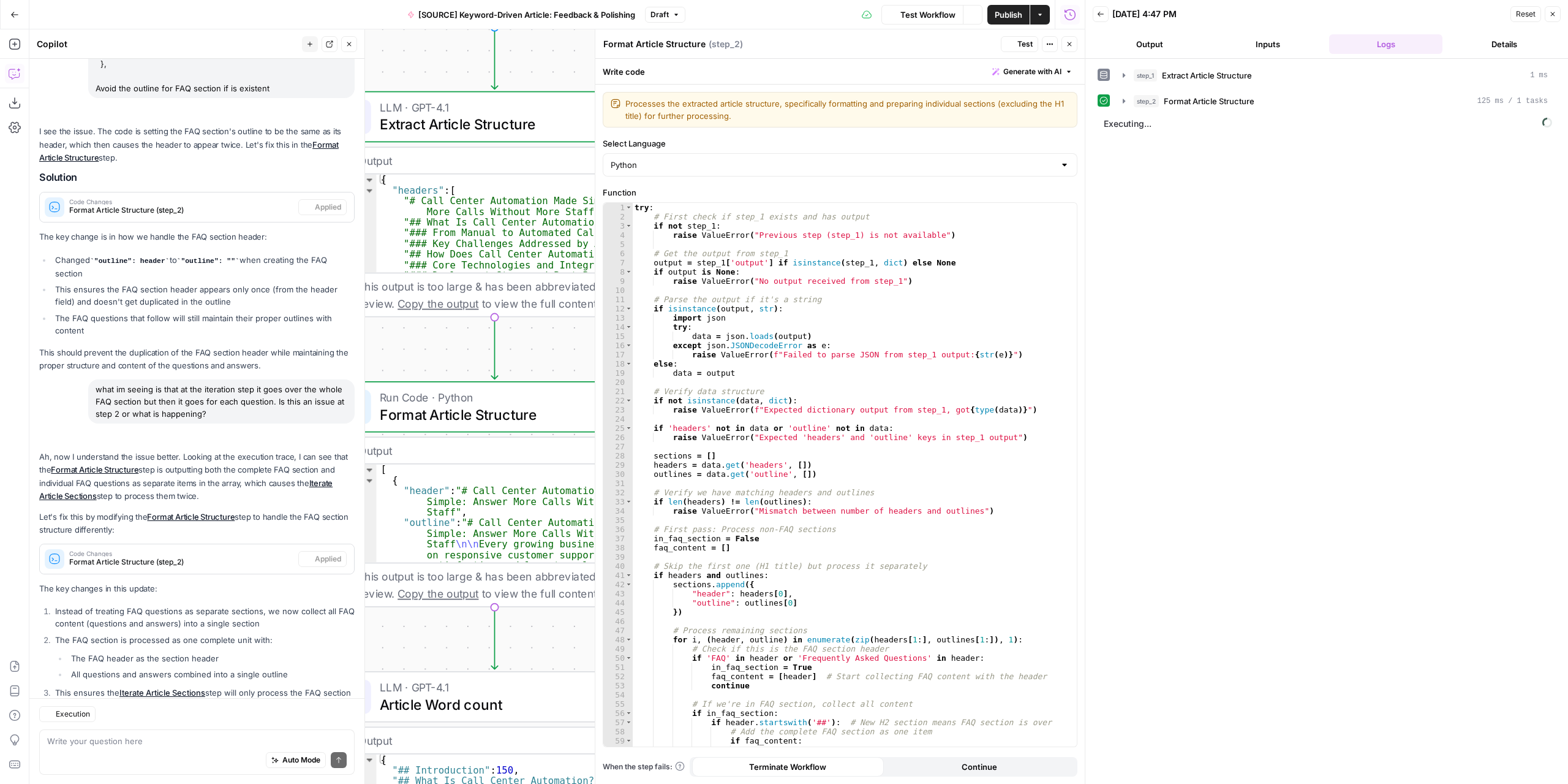
scroll to position [1061, 0]
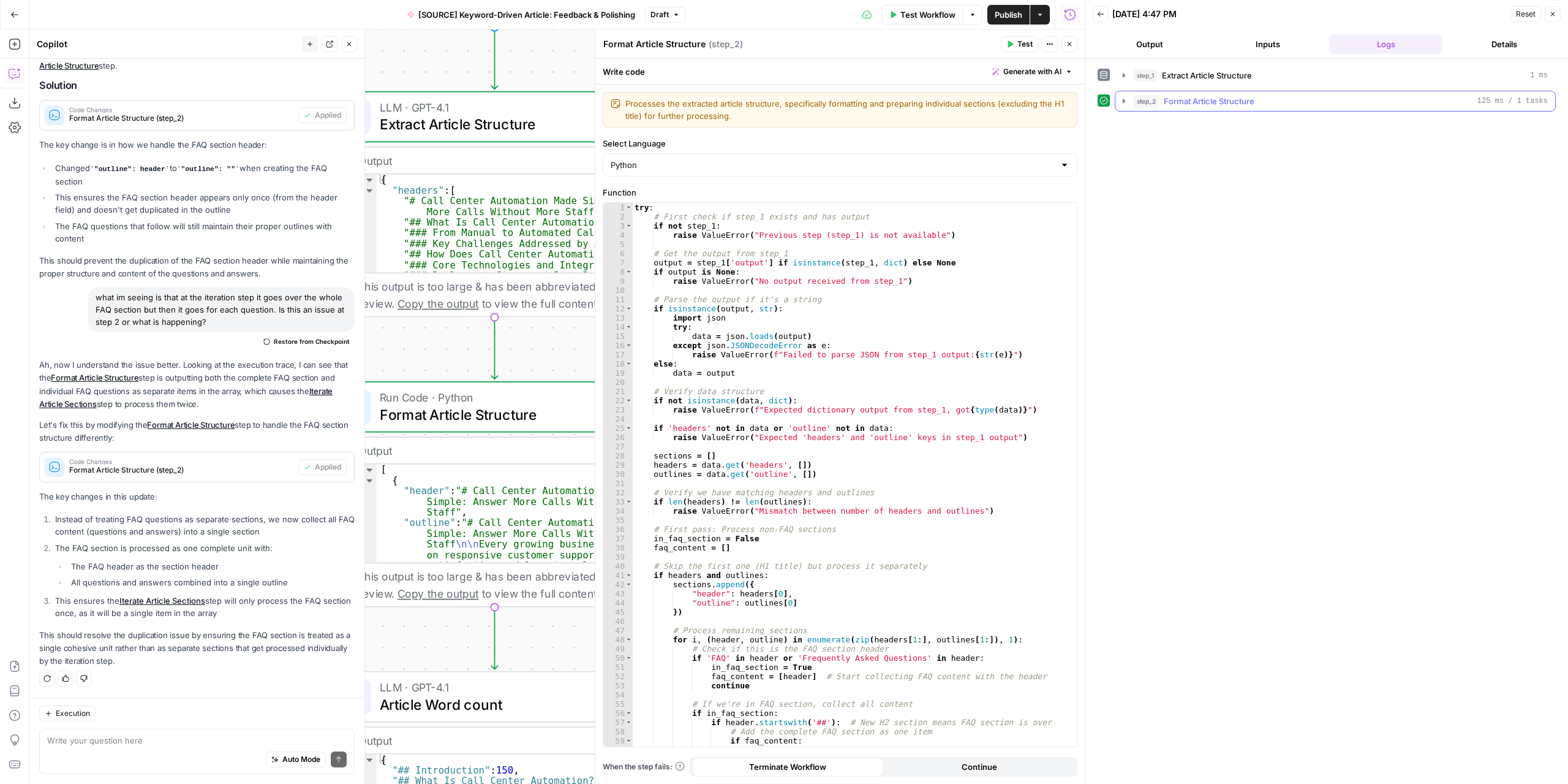
click at [1127, 99] on icon "button" at bounding box center [1124, 101] width 10 height 10
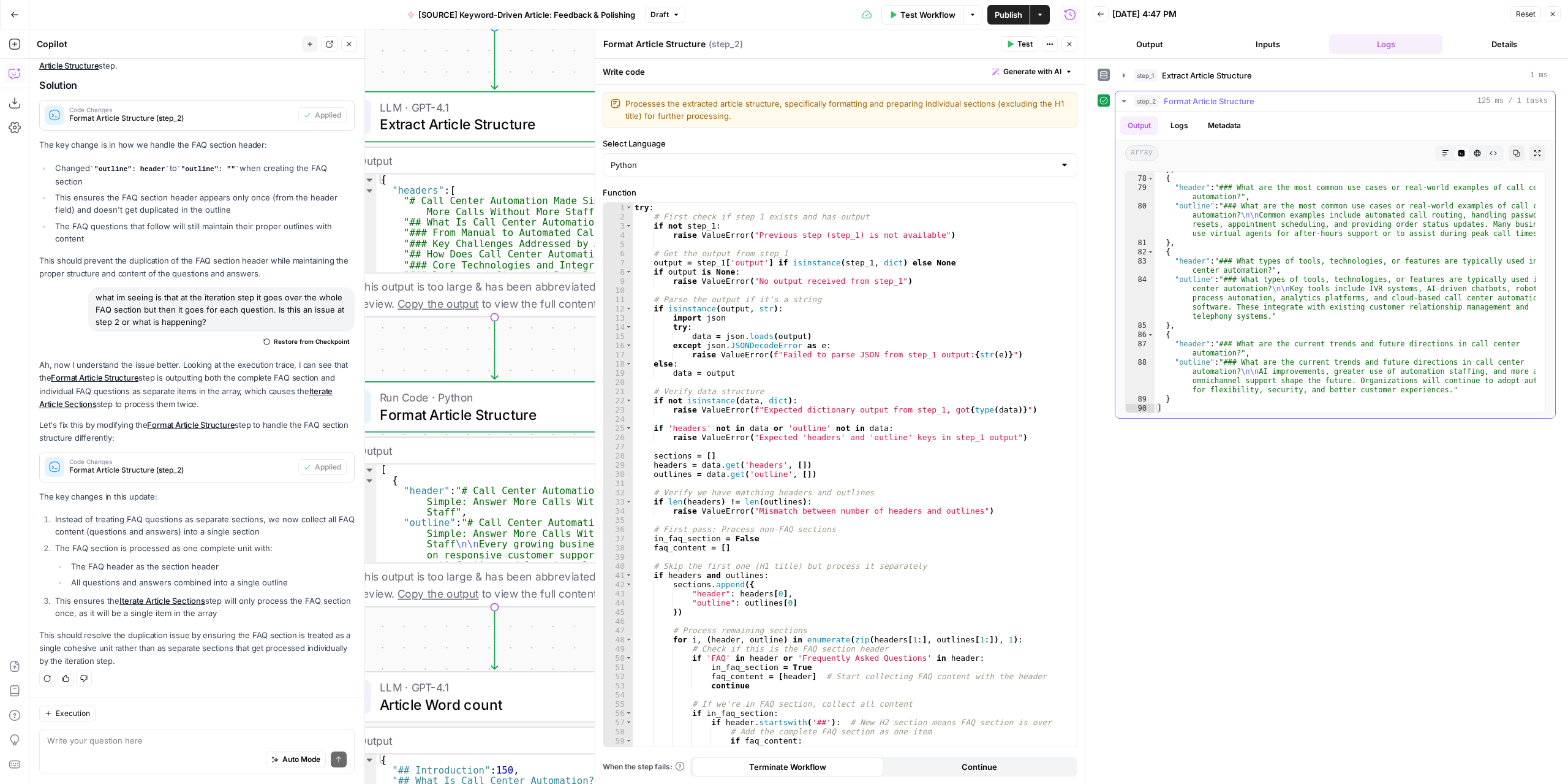
scroll to position [1927, 0]
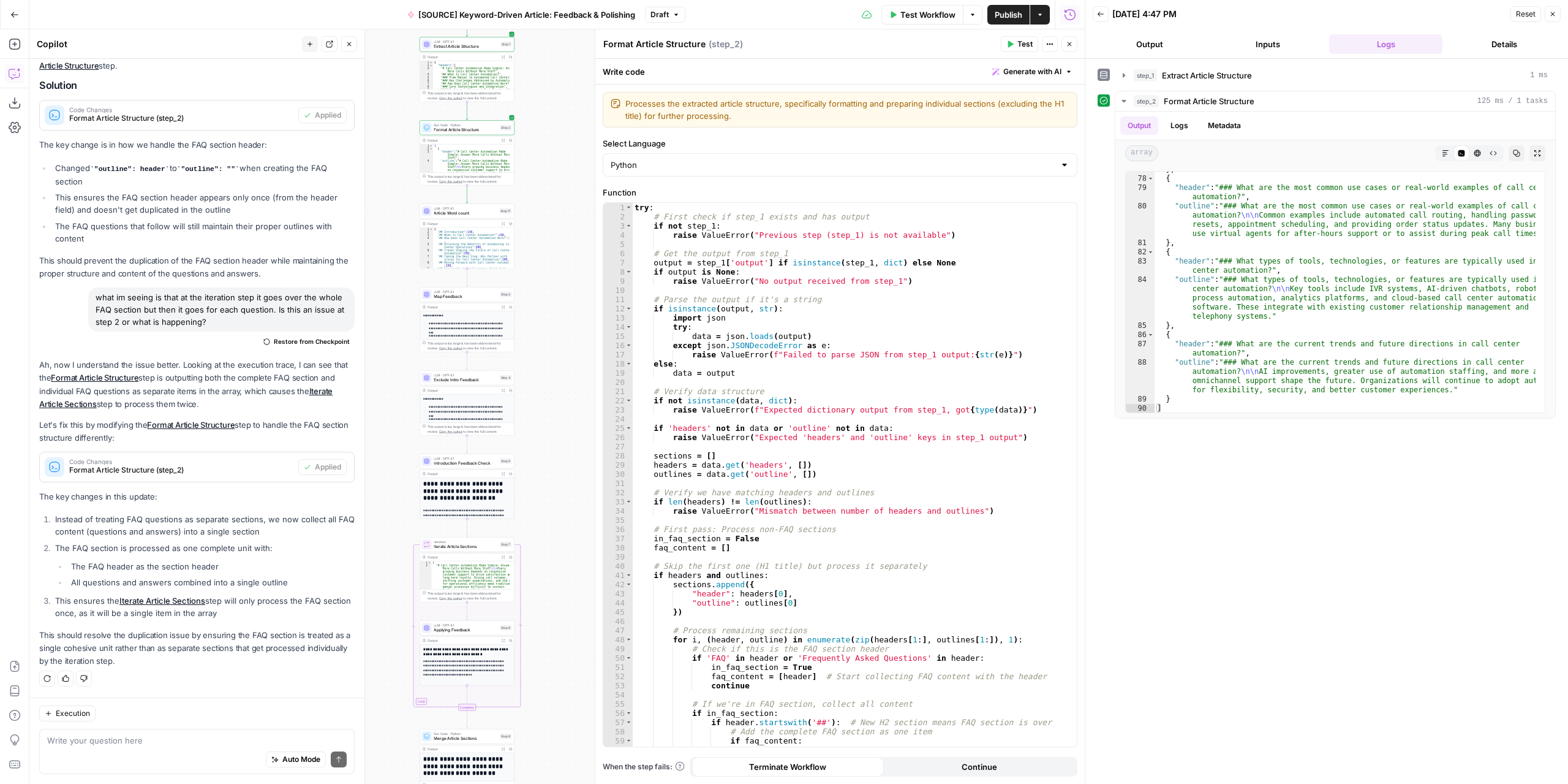
drag, startPoint x: 559, startPoint y: 432, endPoint x: 491, endPoint y: 240, distance: 203.7
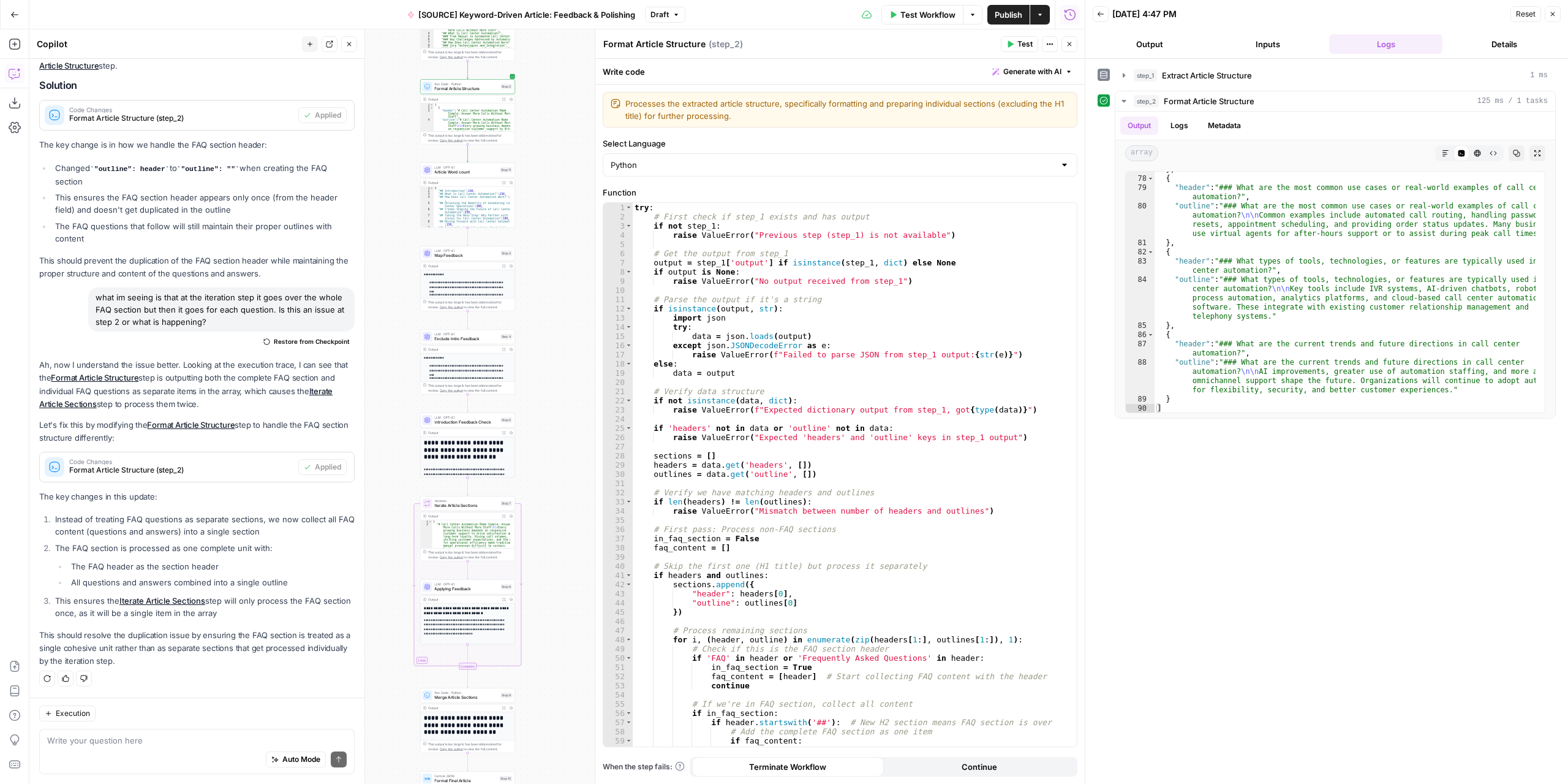
click at [928, 9] on span "Test Workflow" at bounding box center [928, 14] width 55 height 12
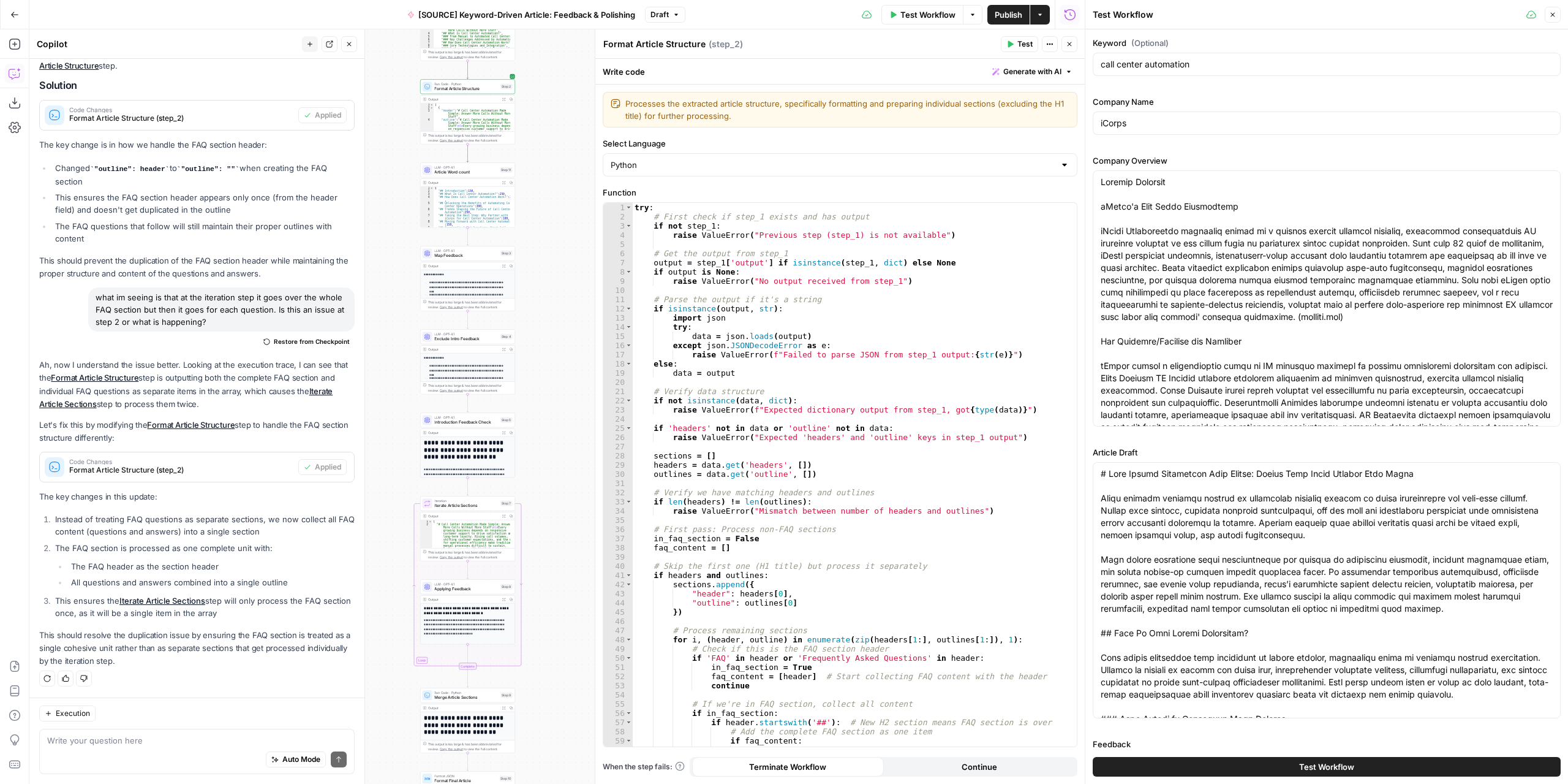
click at [1225, 768] on button "Test Workflow" at bounding box center [1326, 767] width 468 height 19
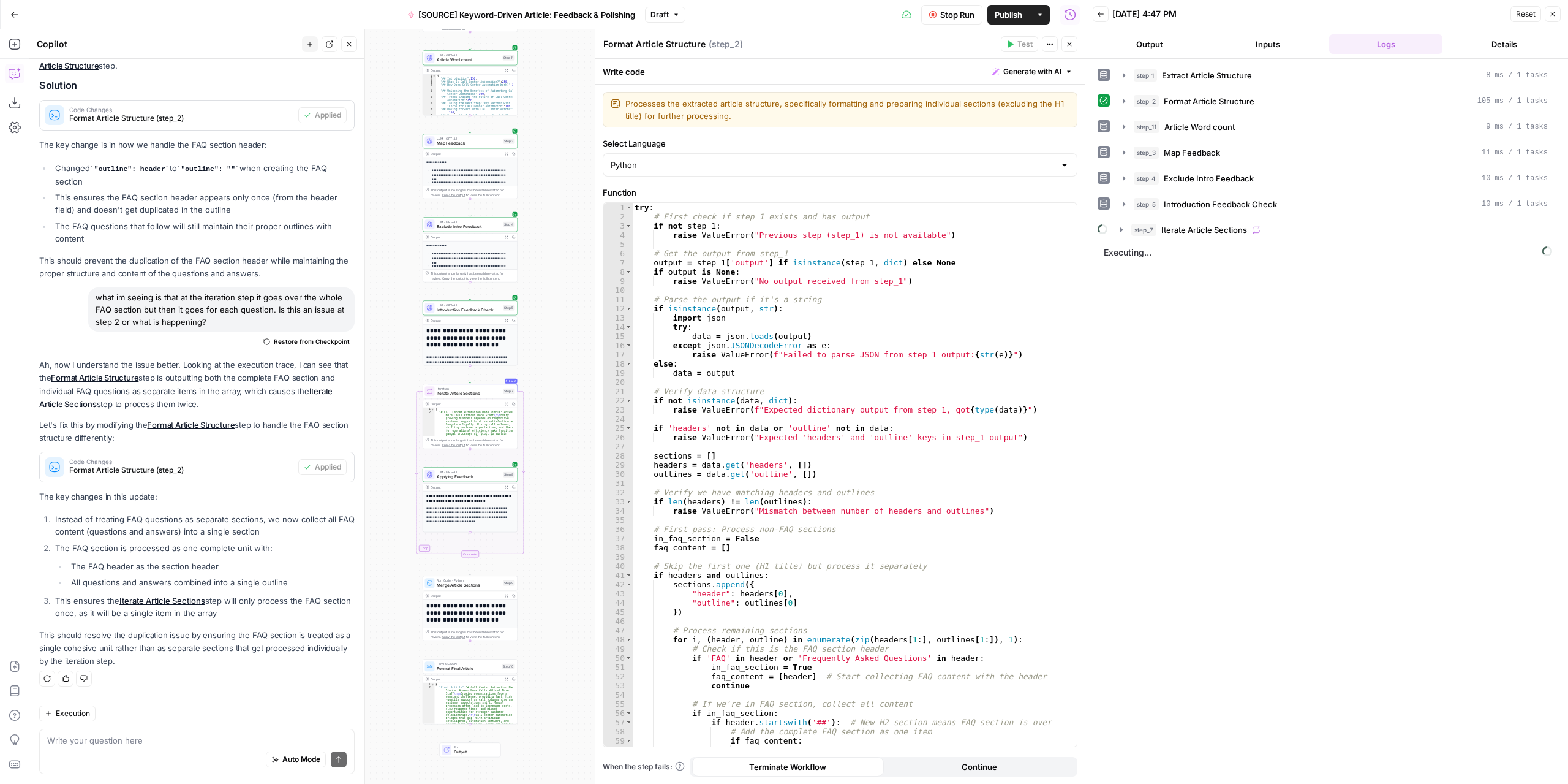
drag, startPoint x: 553, startPoint y: 499, endPoint x: 555, endPoint y: 388, distance: 111.0
click at [555, 388] on div "Workflow Set Inputs Inputs LLM · GPT-4.1 Extract Article Structure Step 1 Outpu…" at bounding box center [557, 407] width 1055 height 754
click at [1120, 225] on icon "button" at bounding box center [1121, 229] width 10 height 10
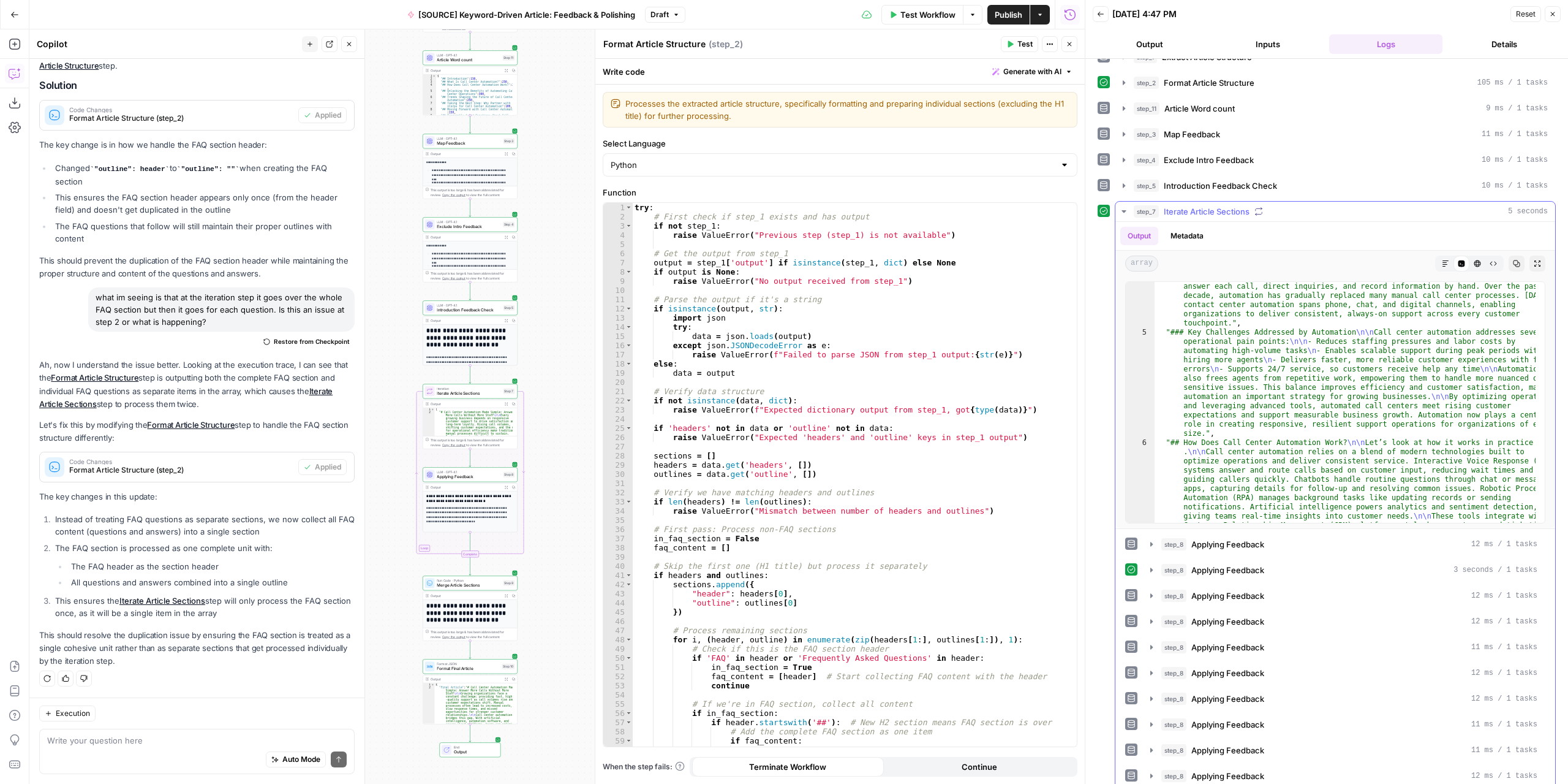
scroll to position [221, 0]
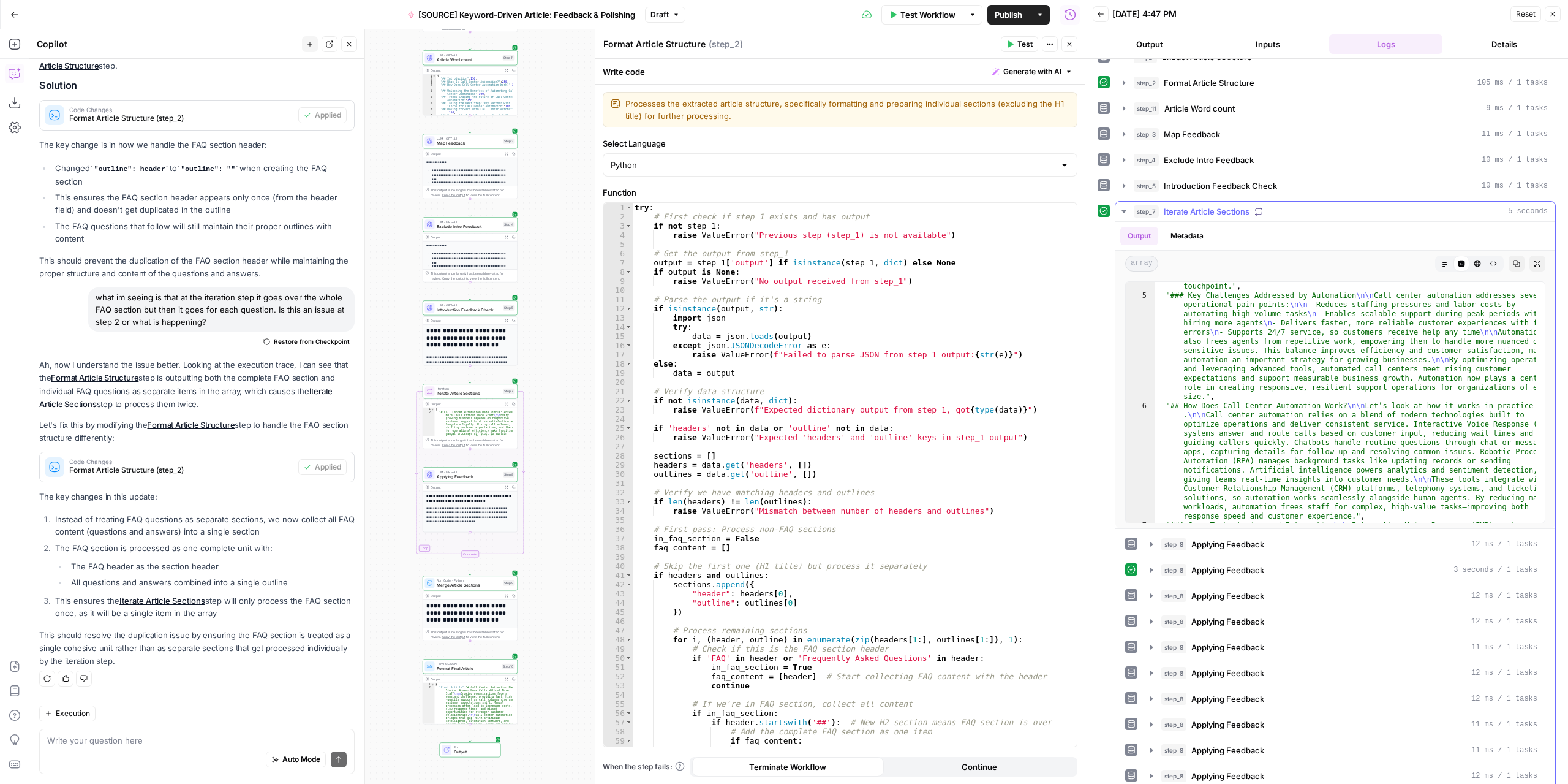
click at [1123, 210] on icon "button" at bounding box center [1124, 212] width 5 height 3
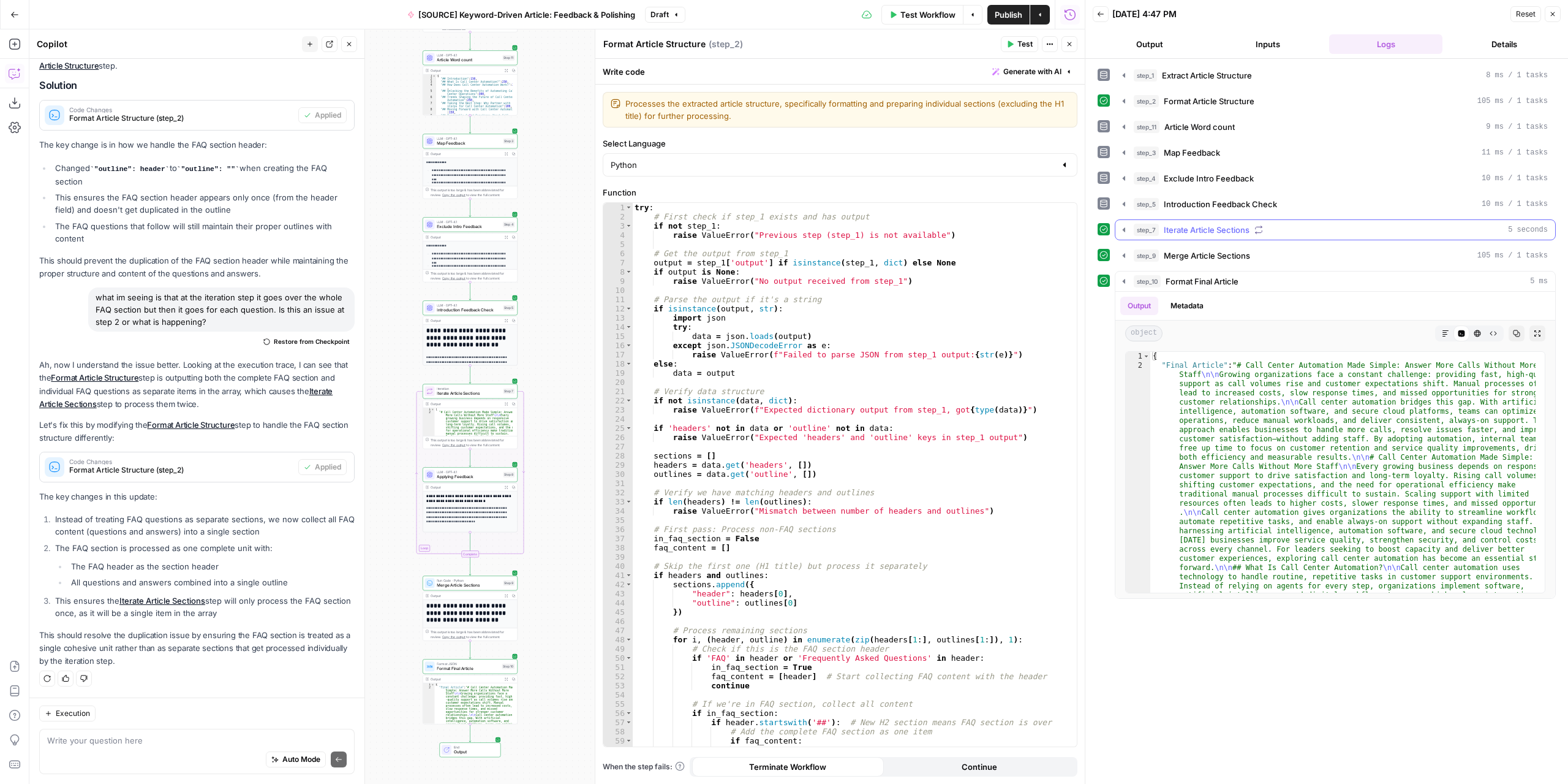
scroll to position [0, 0]
click at [1124, 254] on icon "button" at bounding box center [1124, 255] width 3 height 5
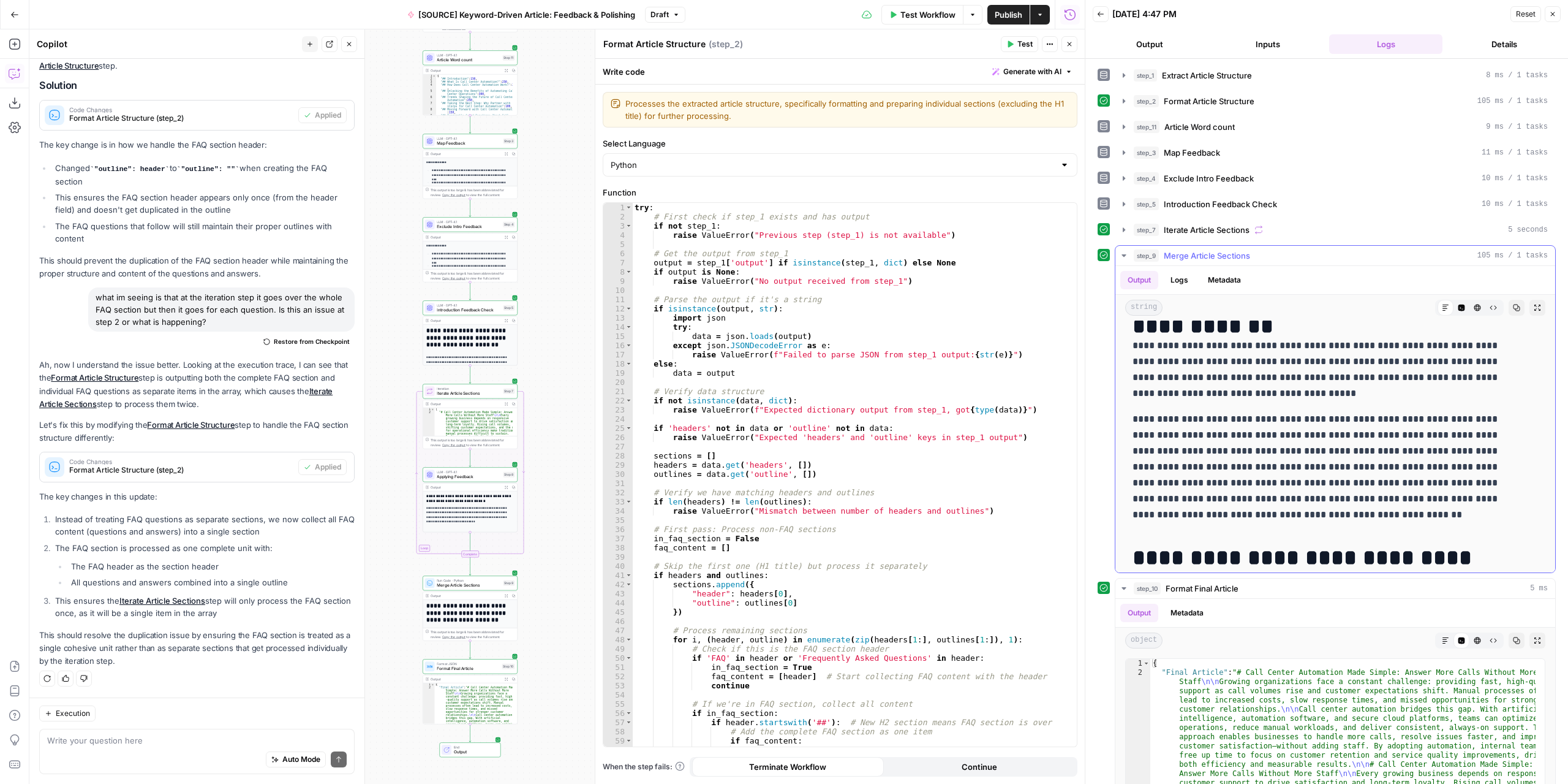
scroll to position [123, 0]
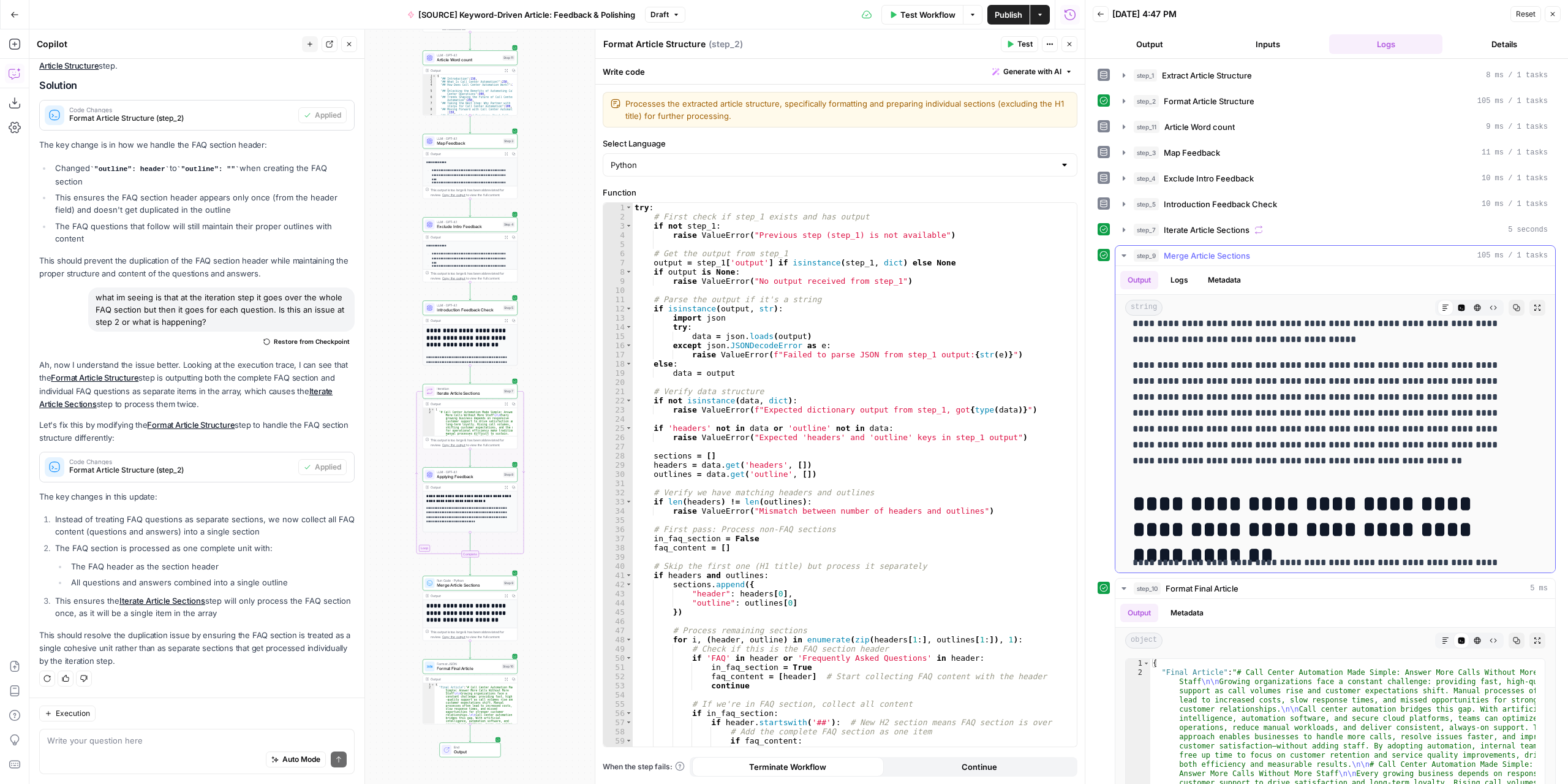
click at [1529, 299] on button "Expand Output" at bounding box center [1537, 307] width 16 height 16
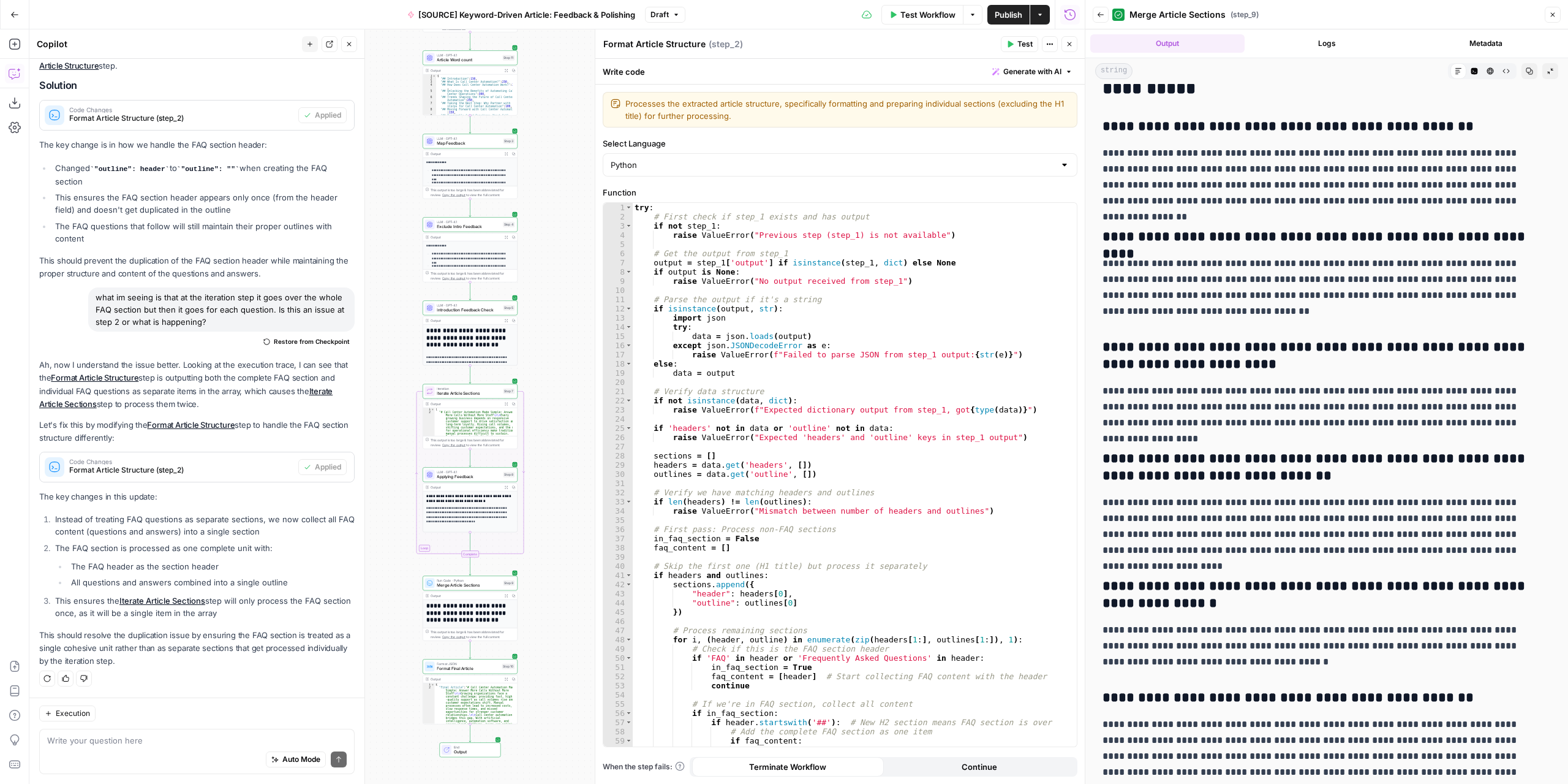
scroll to position [3299, 0]
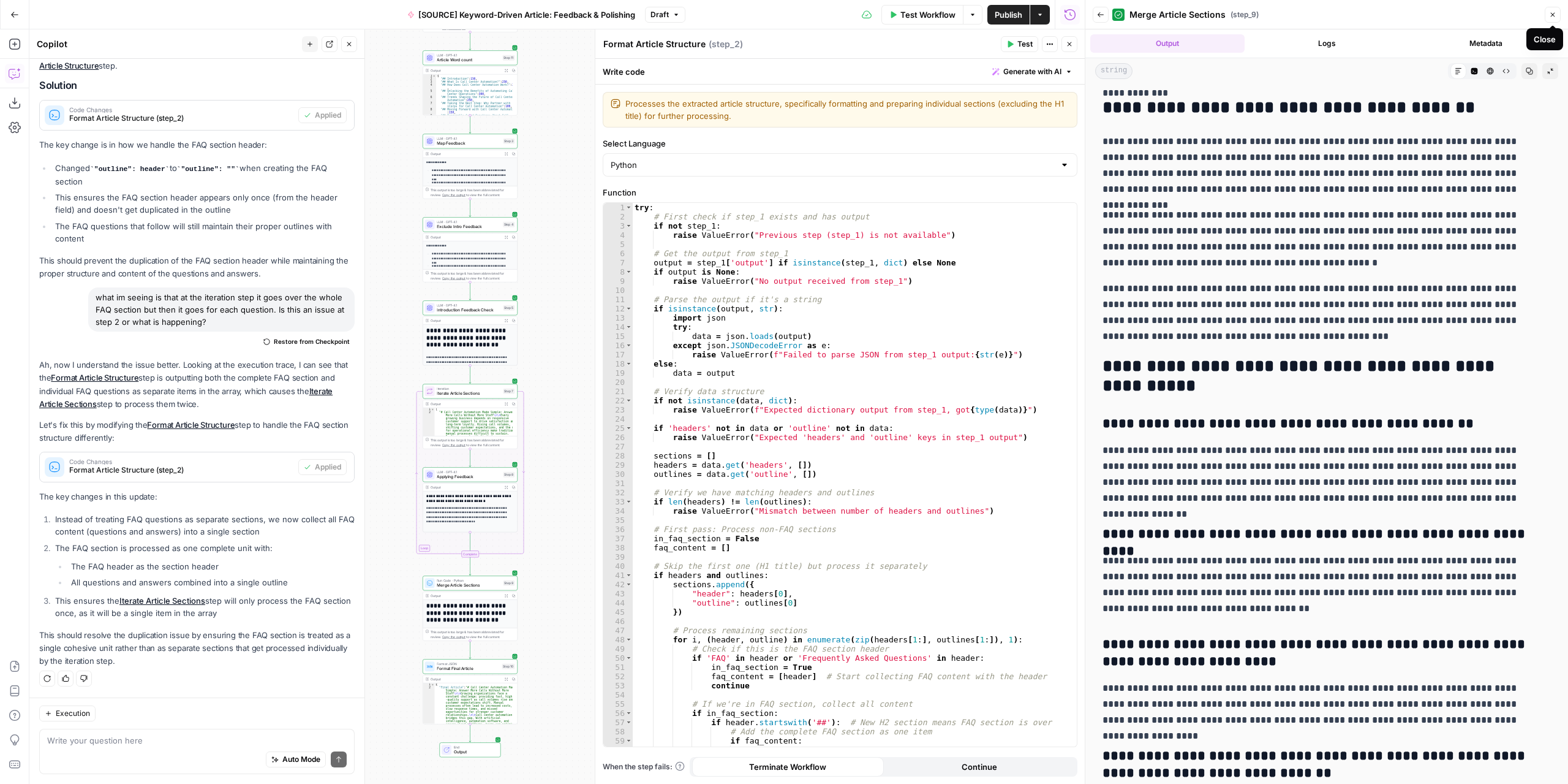
click at [1553, 17] on icon "button" at bounding box center [1552, 14] width 7 height 7
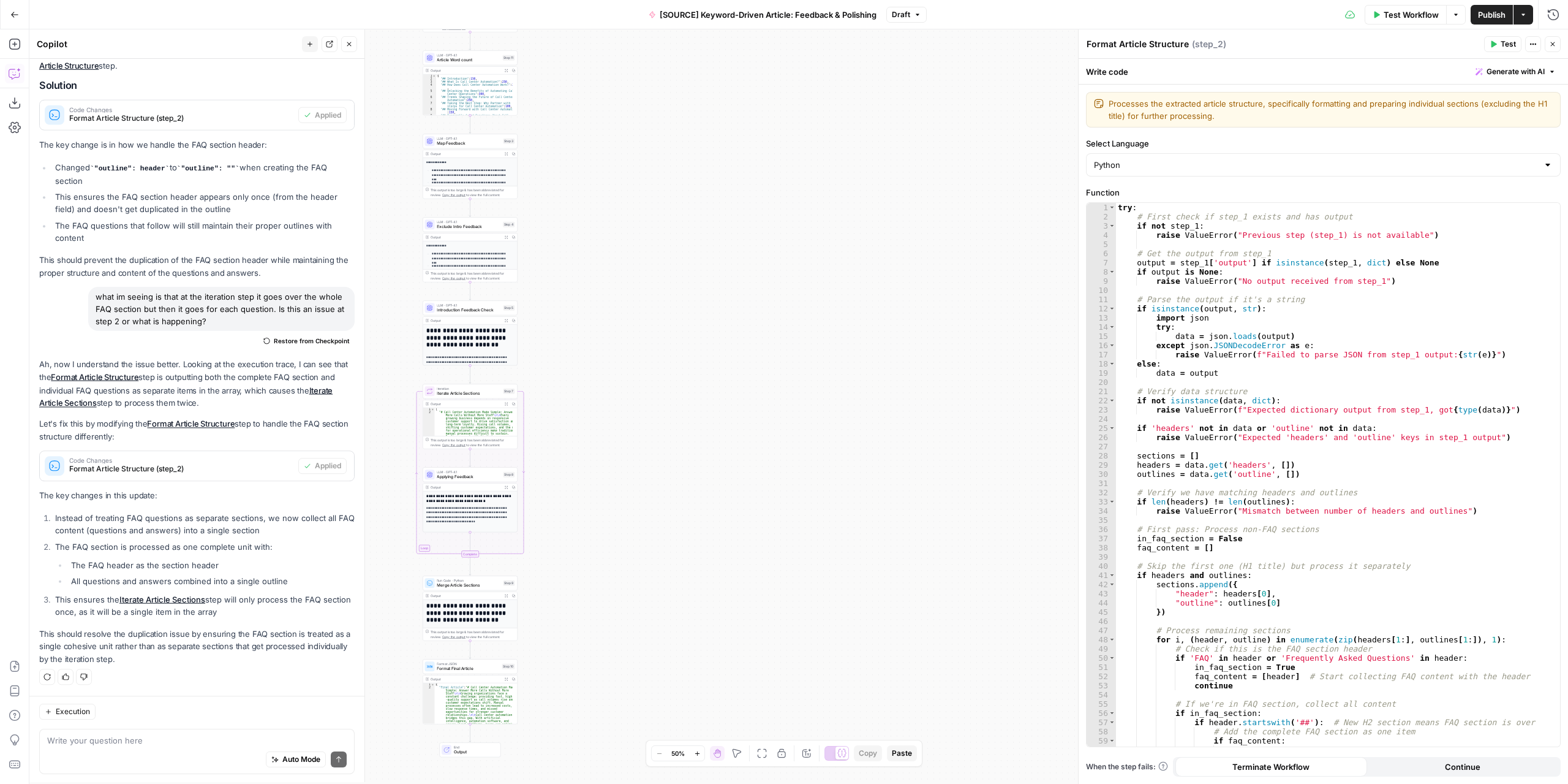
scroll to position [1061, 0]
click at [163, 741] on textarea at bounding box center [197, 740] width 299 height 12
type textarea "Im still getting duplicated content at faqs section"
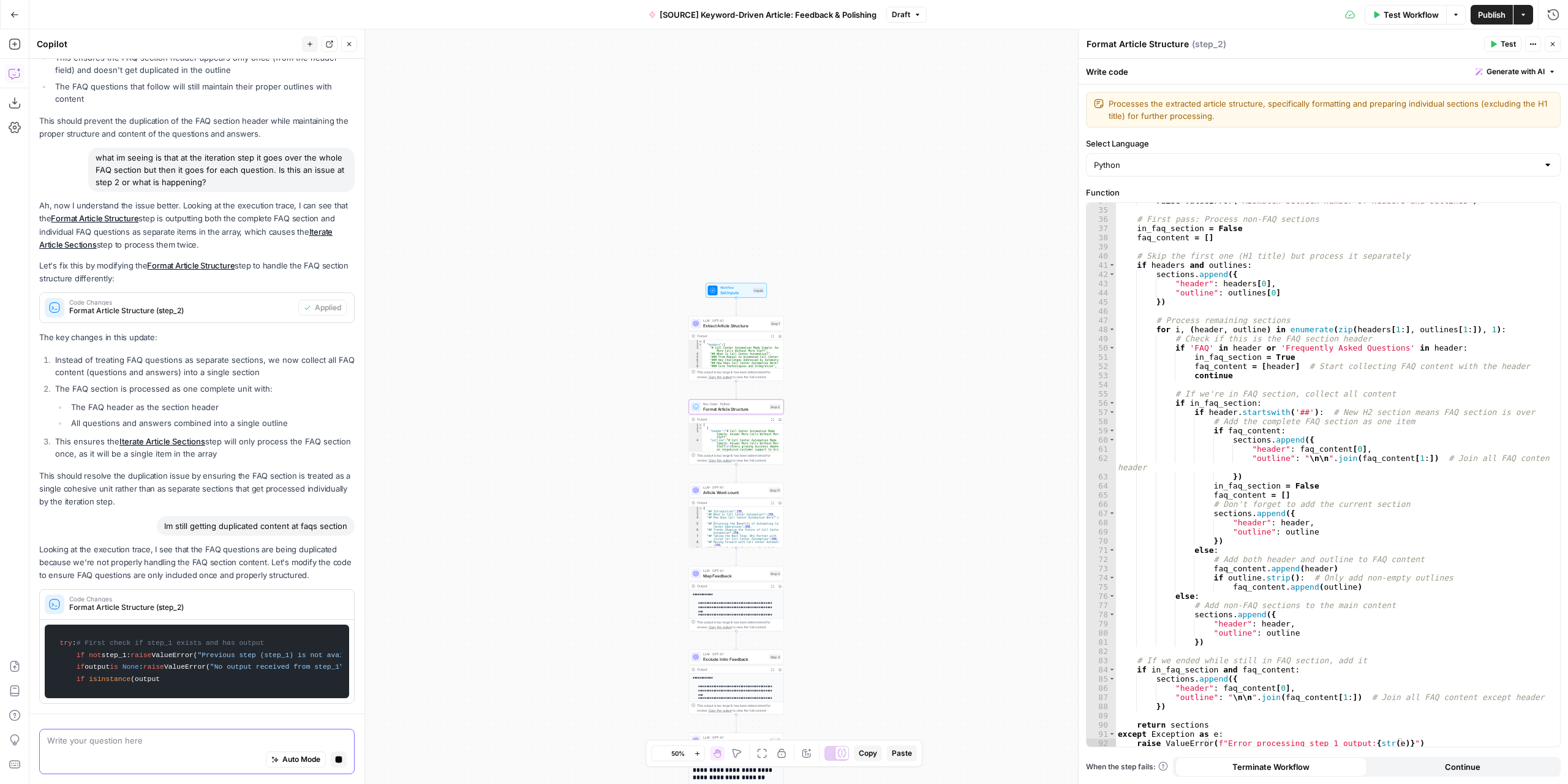
scroll to position [1164, 0]
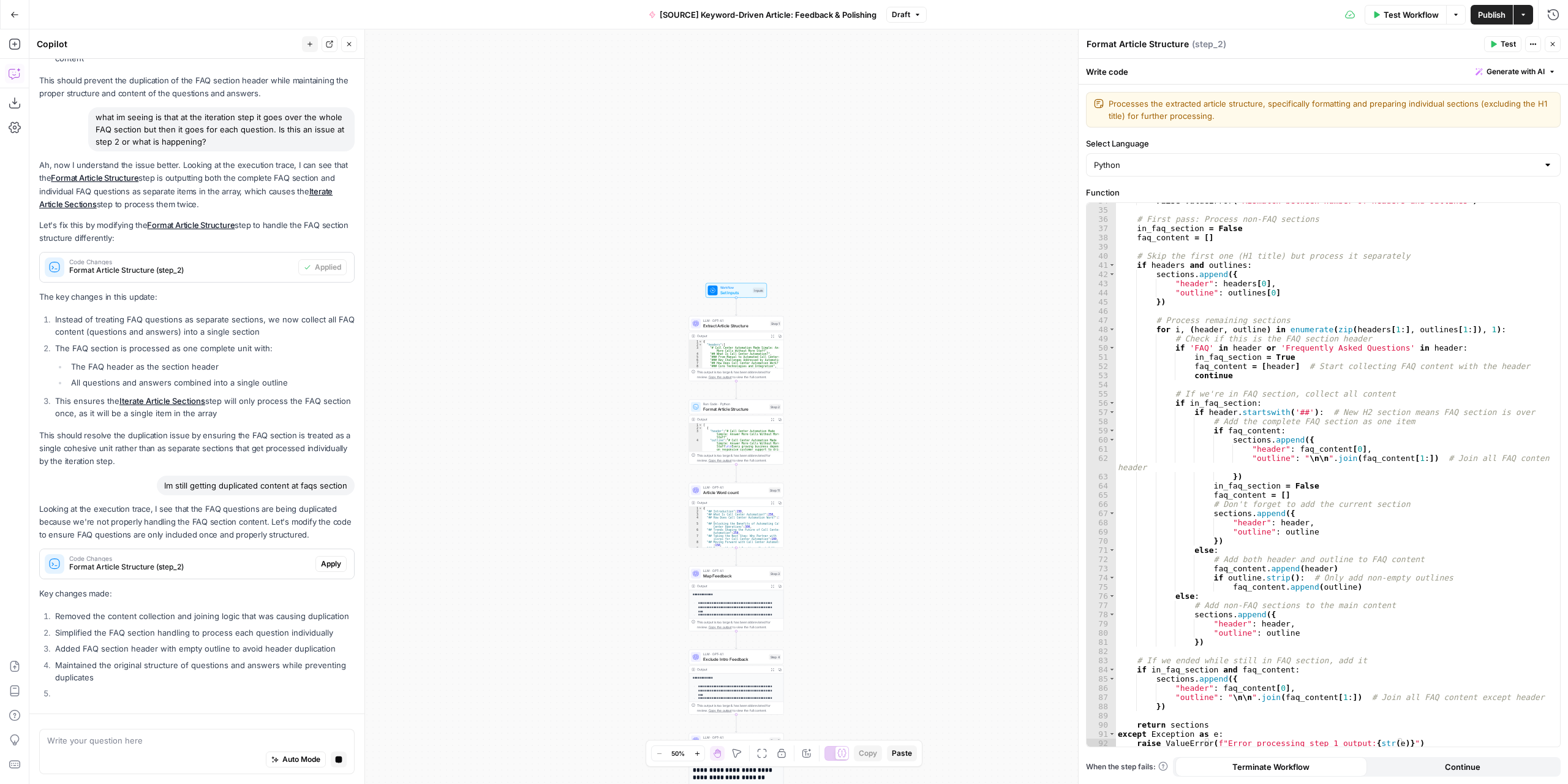
click at [317, 568] on div "Looking at the execution trace, I see that the FAQ questions are being duplicat…" at bounding box center [197, 603] width 315 height 201
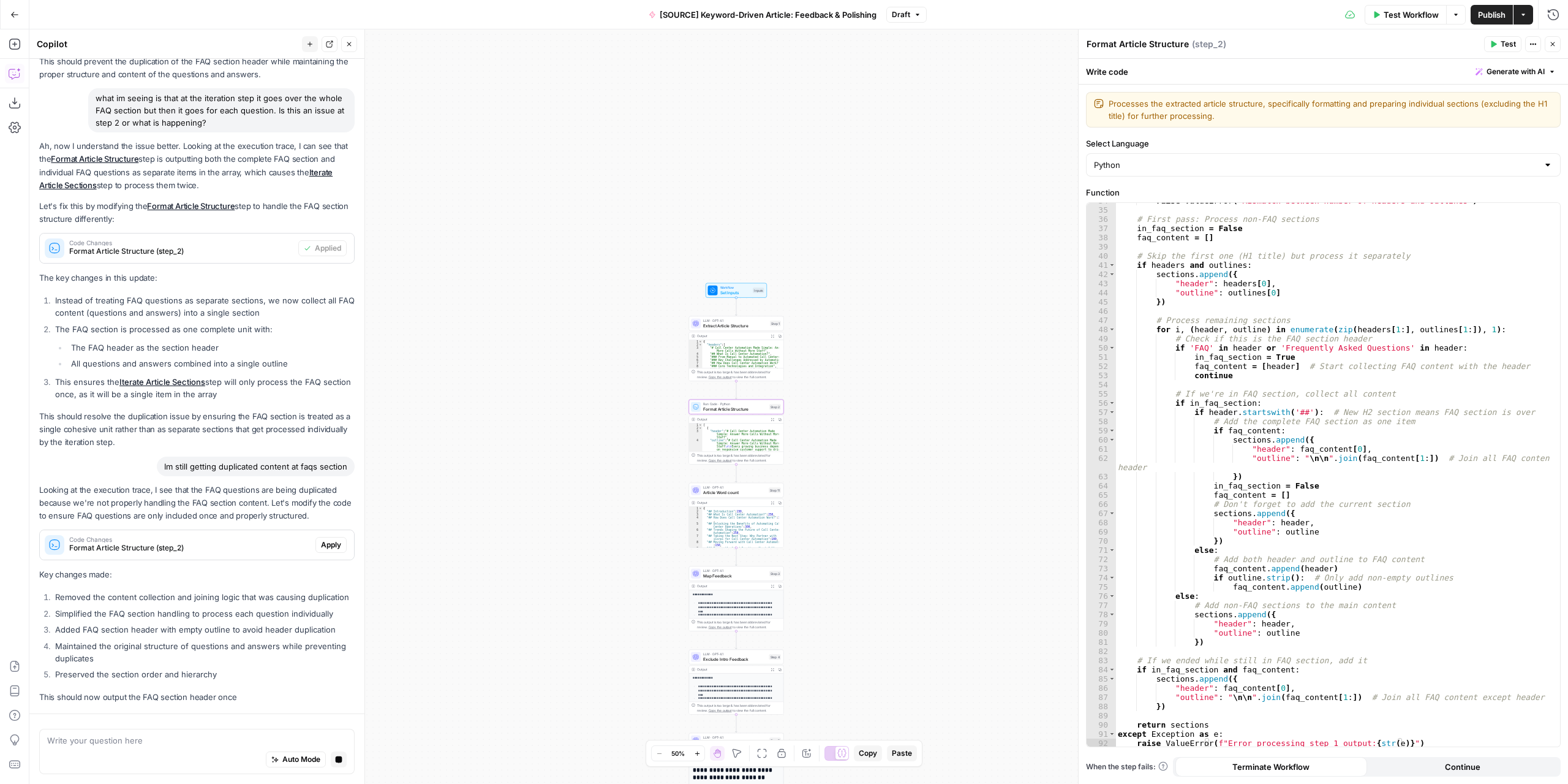
click at [315, 537] on button "Apply" at bounding box center [331, 545] width 31 height 16
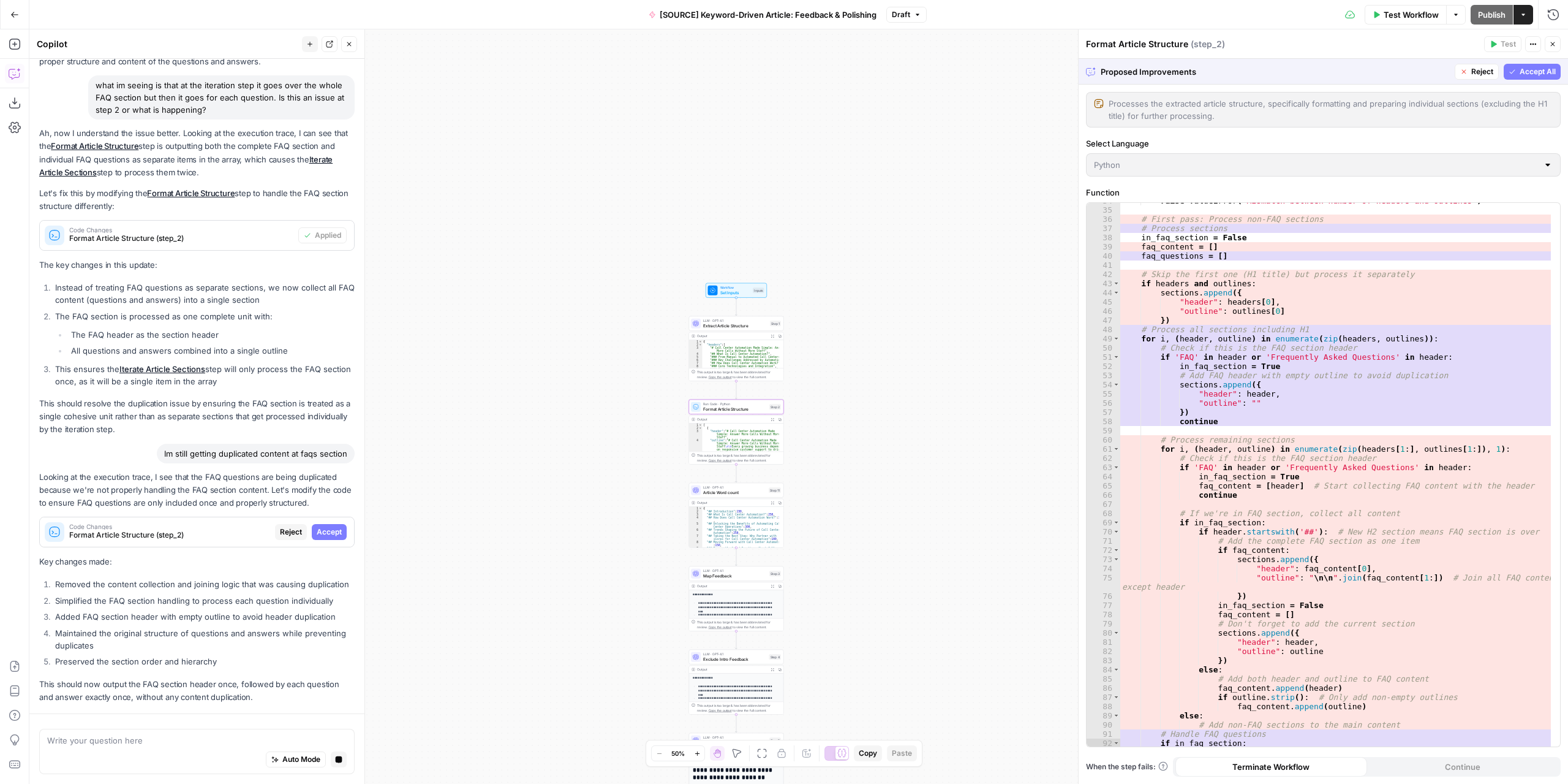
click at [317, 527] on span "Accept" at bounding box center [329, 532] width 25 height 11
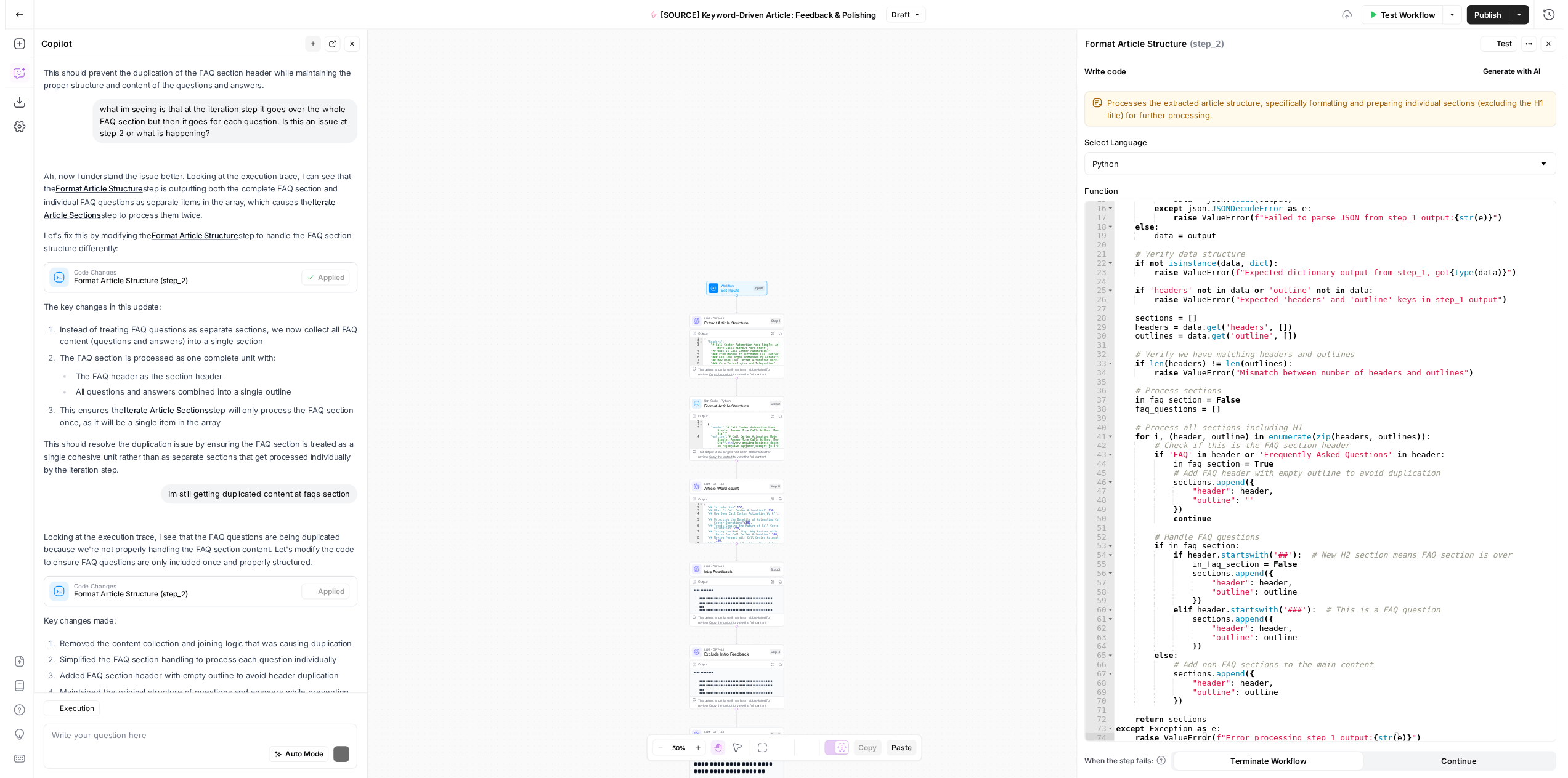
scroll to position [1366, 0]
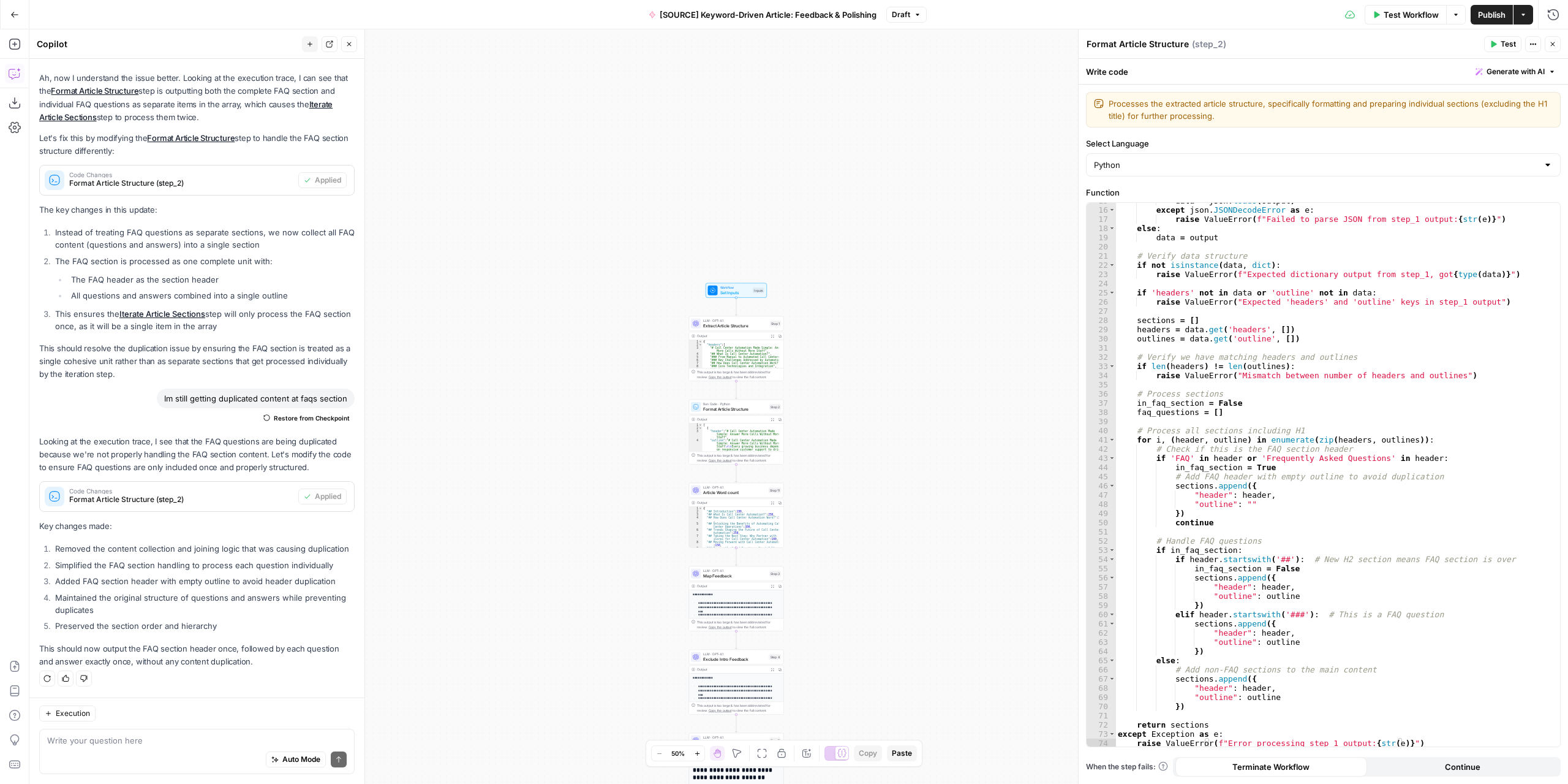
click at [1498, 46] on button "Test" at bounding box center [1503, 44] width 37 height 16
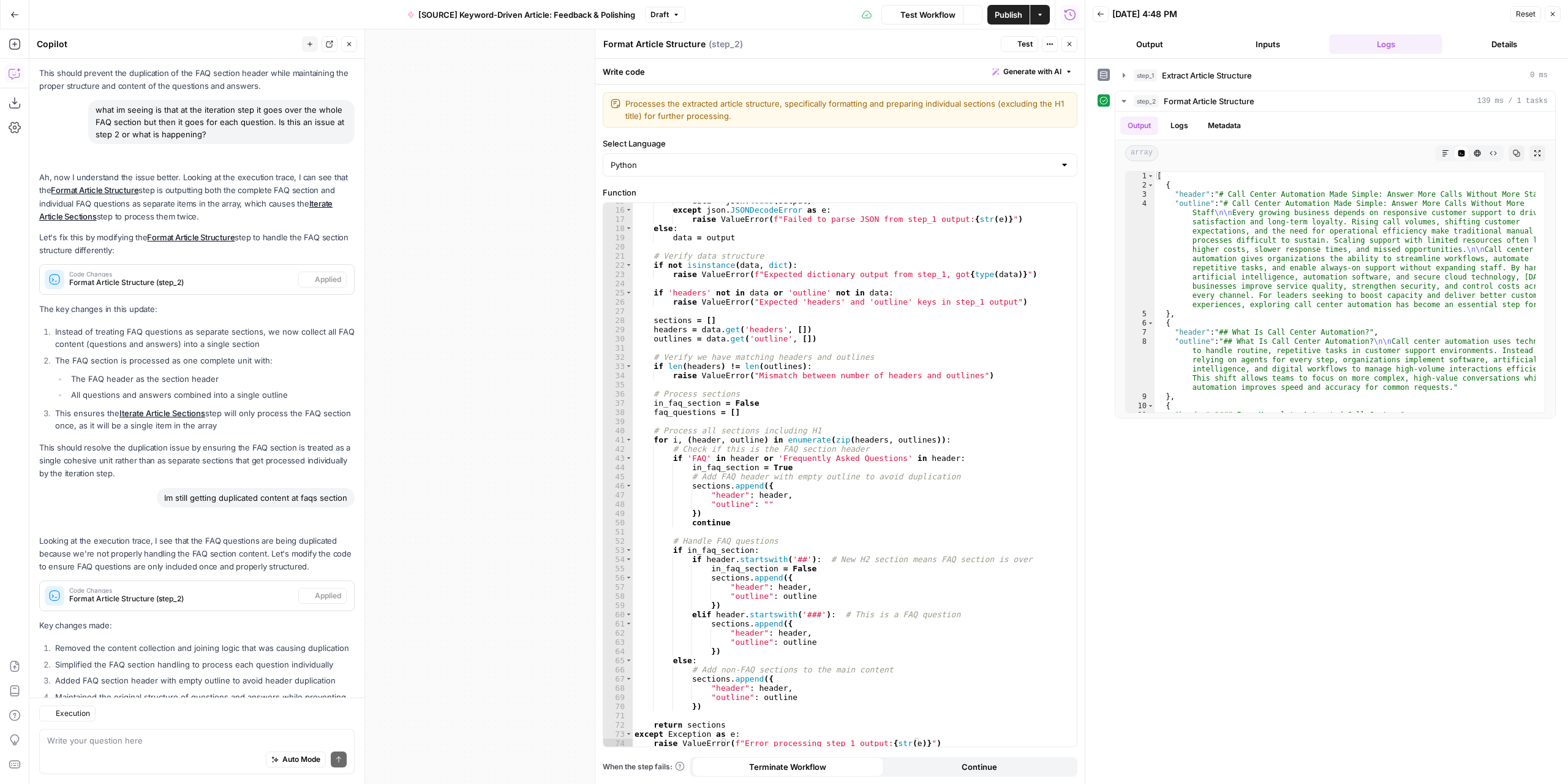
scroll to position [1360, 0]
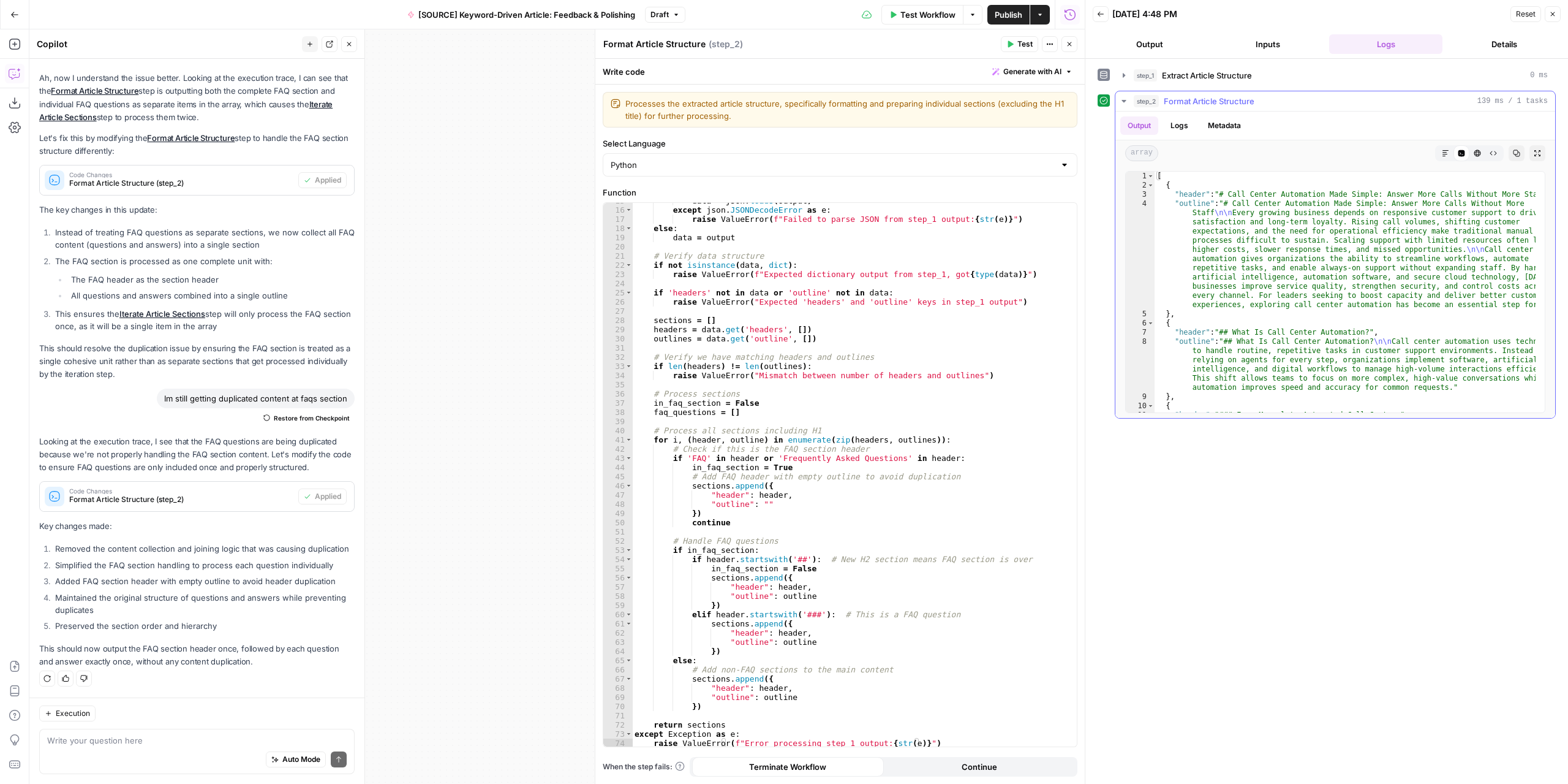
click at [1451, 154] on button "Markdown" at bounding box center [1445, 153] width 16 height 16
click at [1534, 150] on icon "button" at bounding box center [1537, 153] width 6 height 6
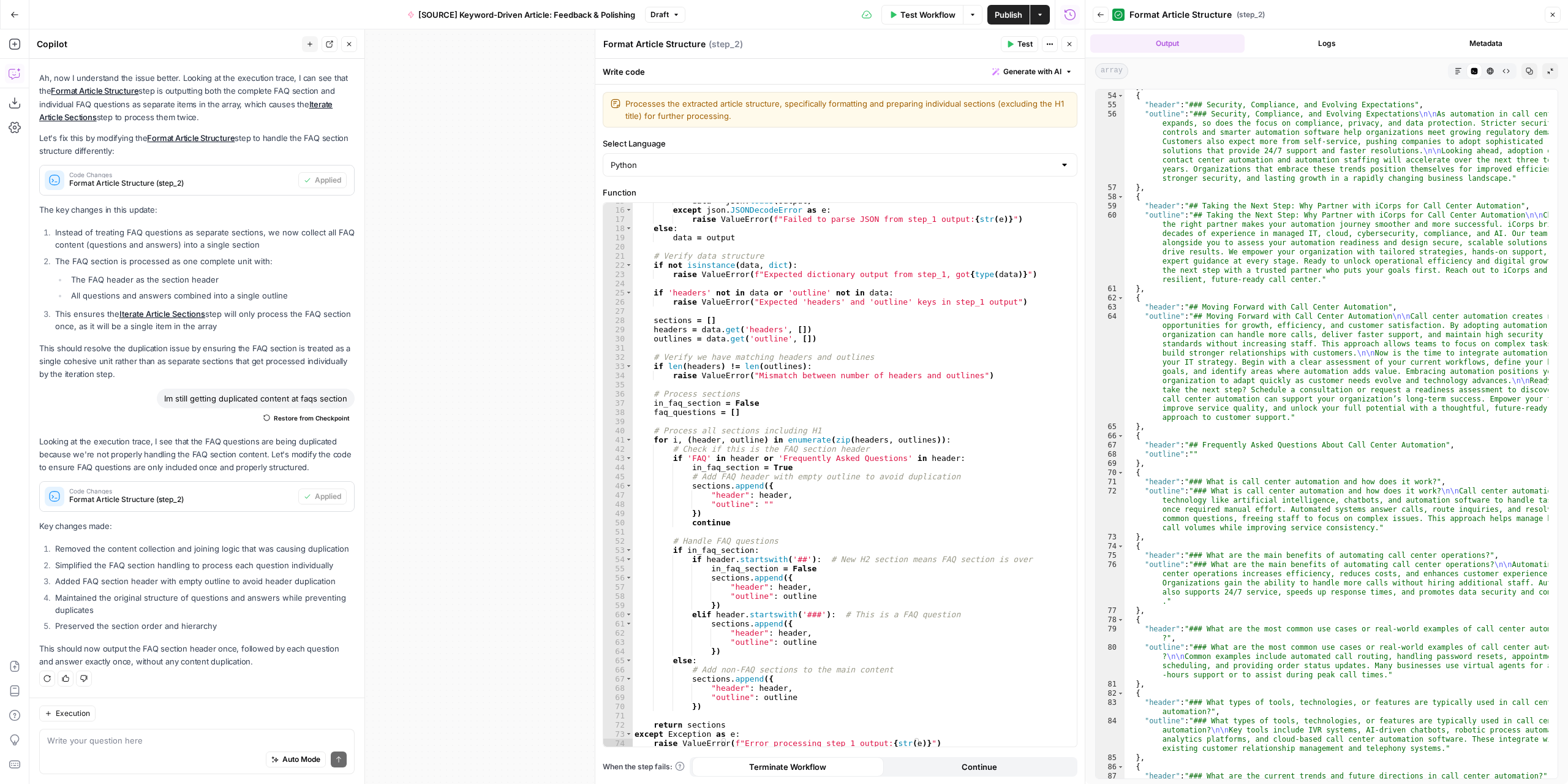
scroll to position [1323, 0]
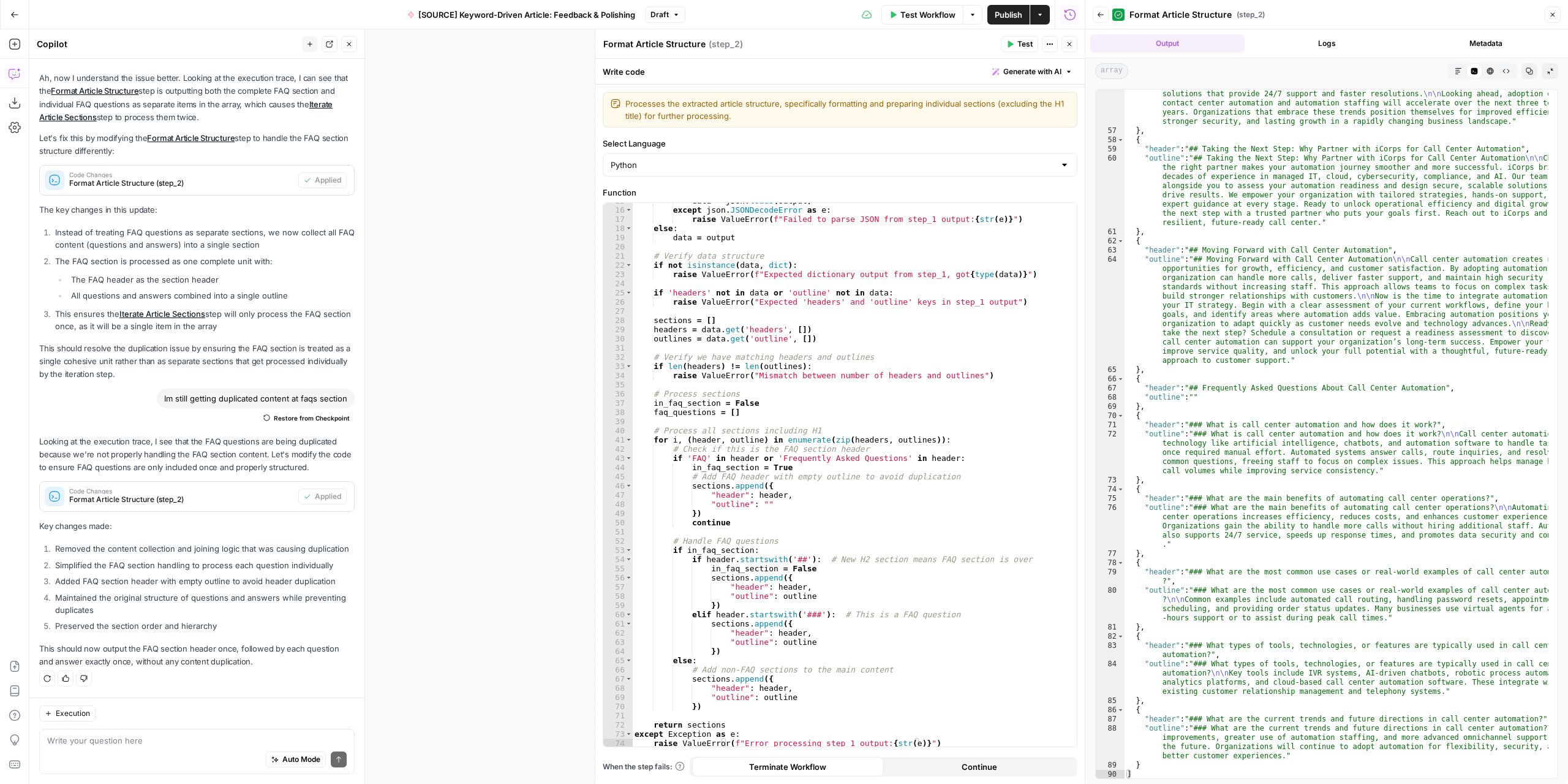
click at [1007, 44] on button "Test" at bounding box center [1020, 44] width 37 height 16
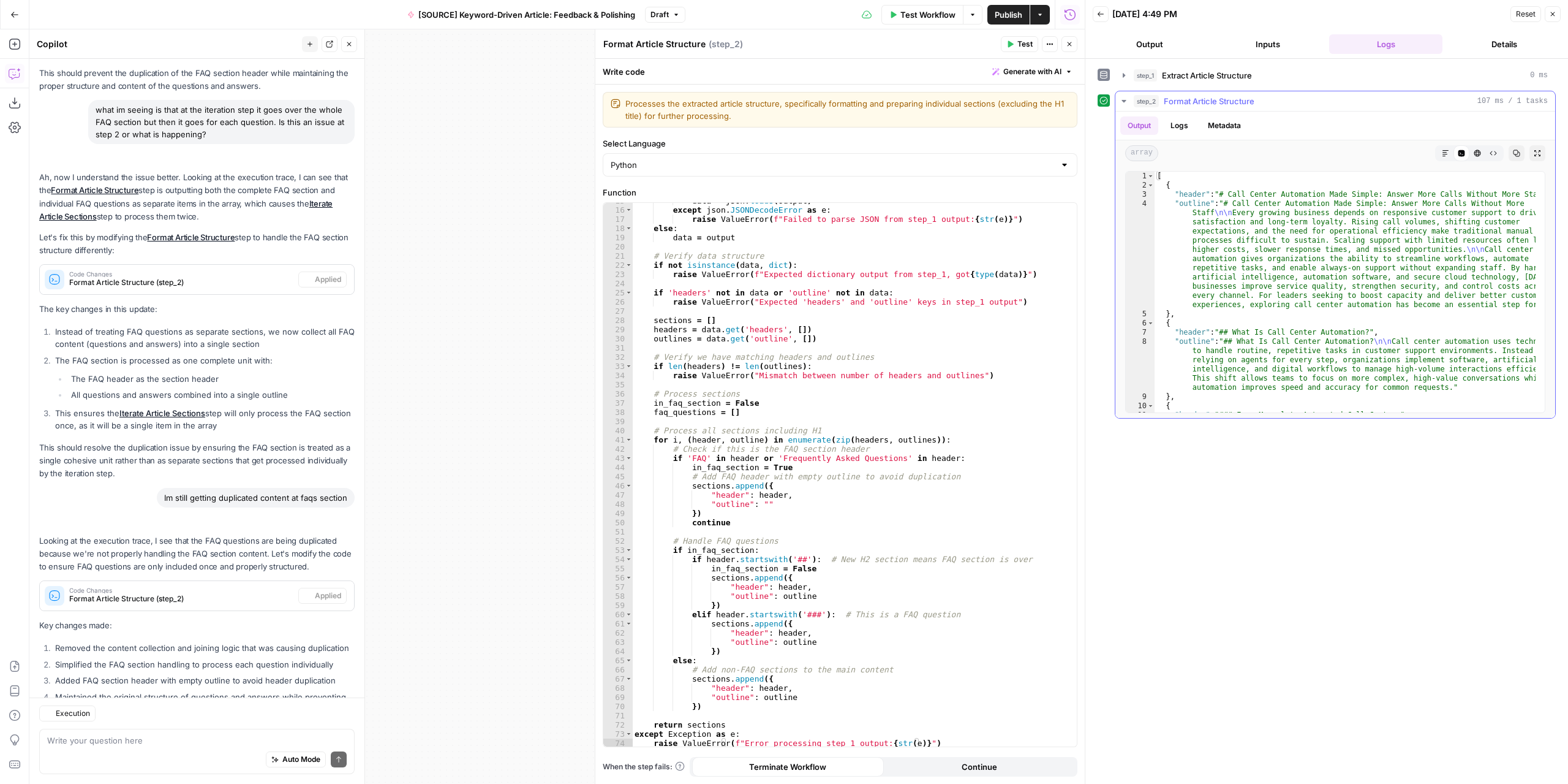
scroll to position [1360, 0]
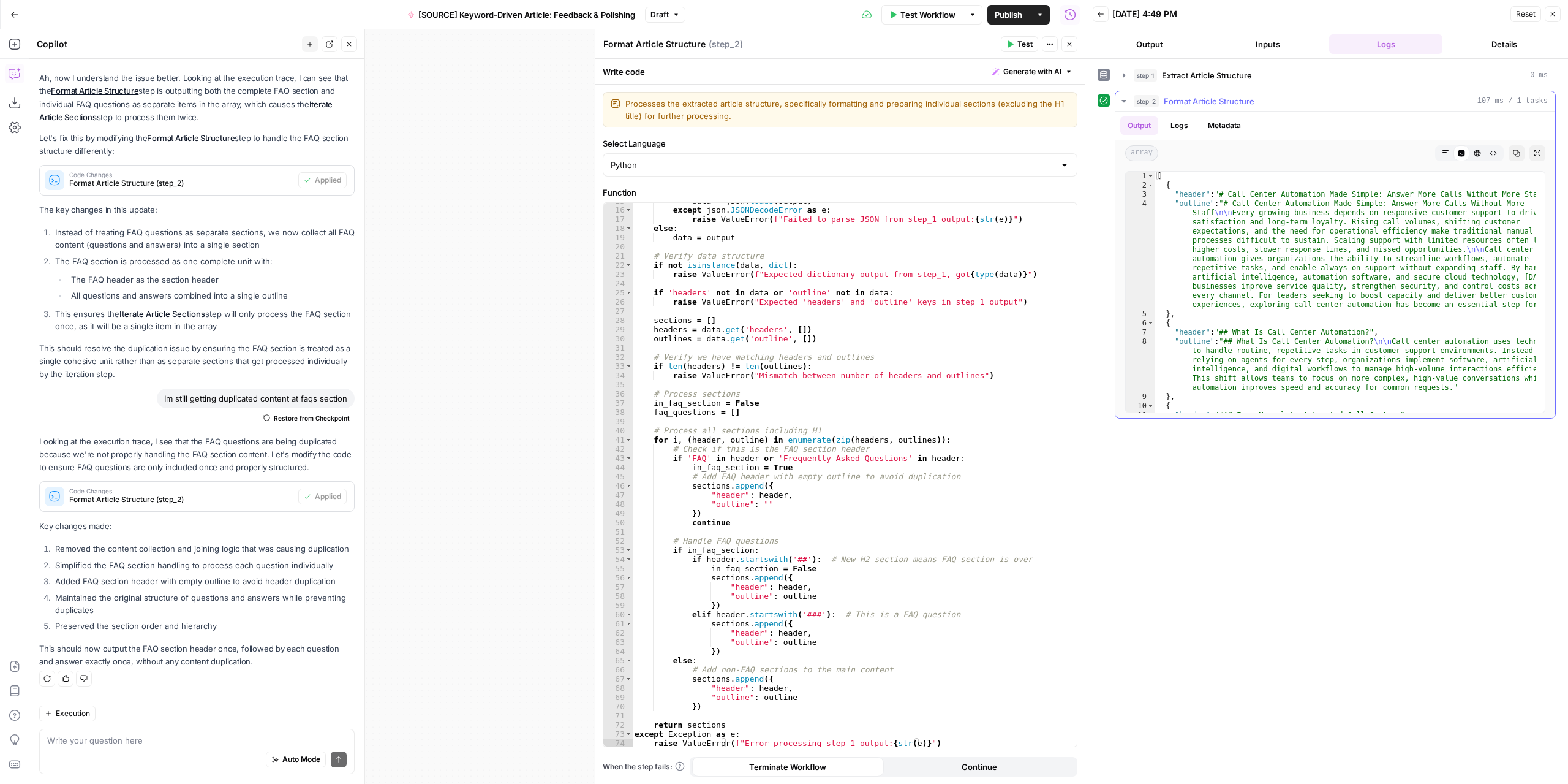
click at [1446, 146] on button "Markdown" at bounding box center [1445, 153] width 16 height 16
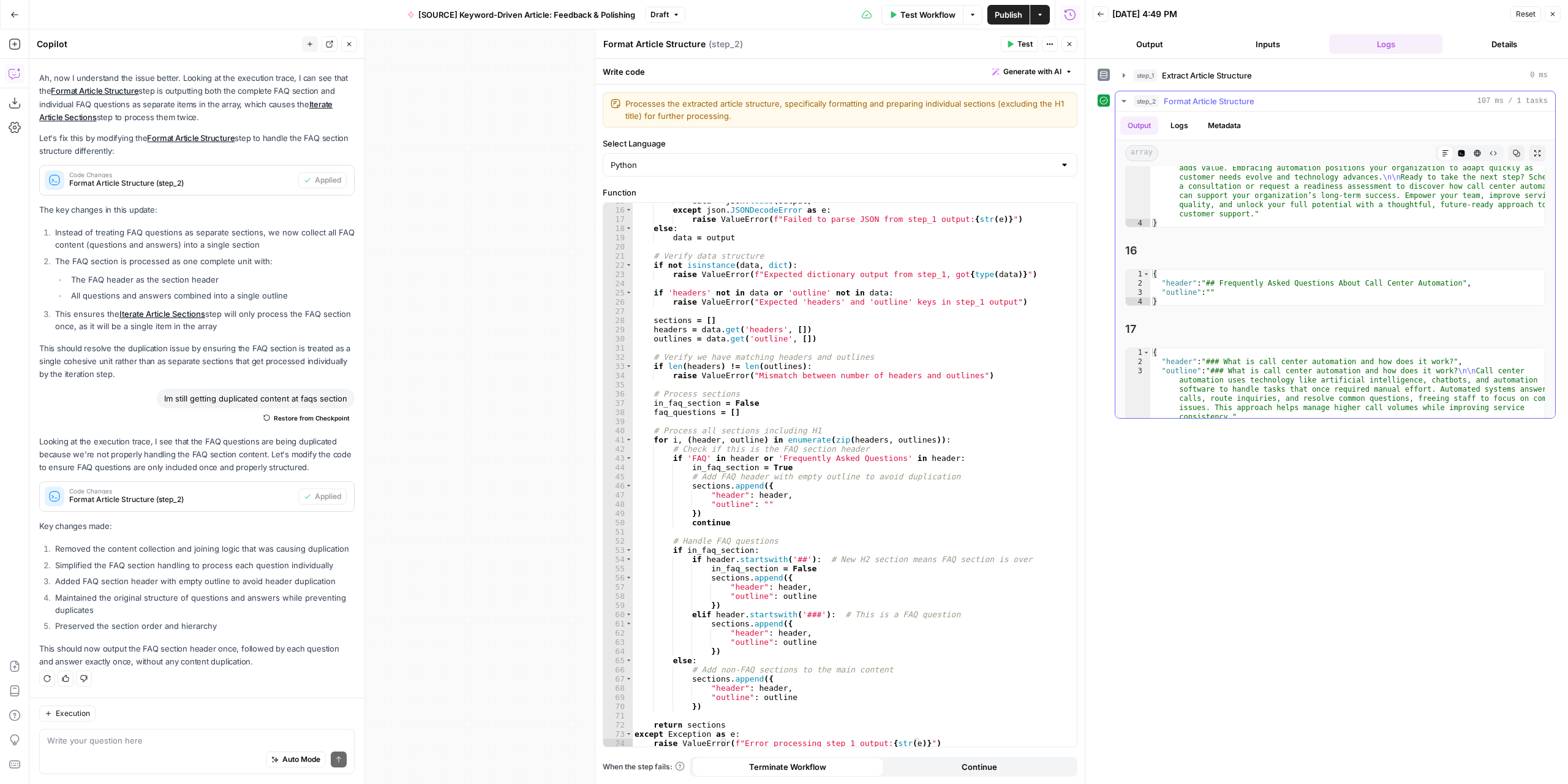
scroll to position [2323, 0]
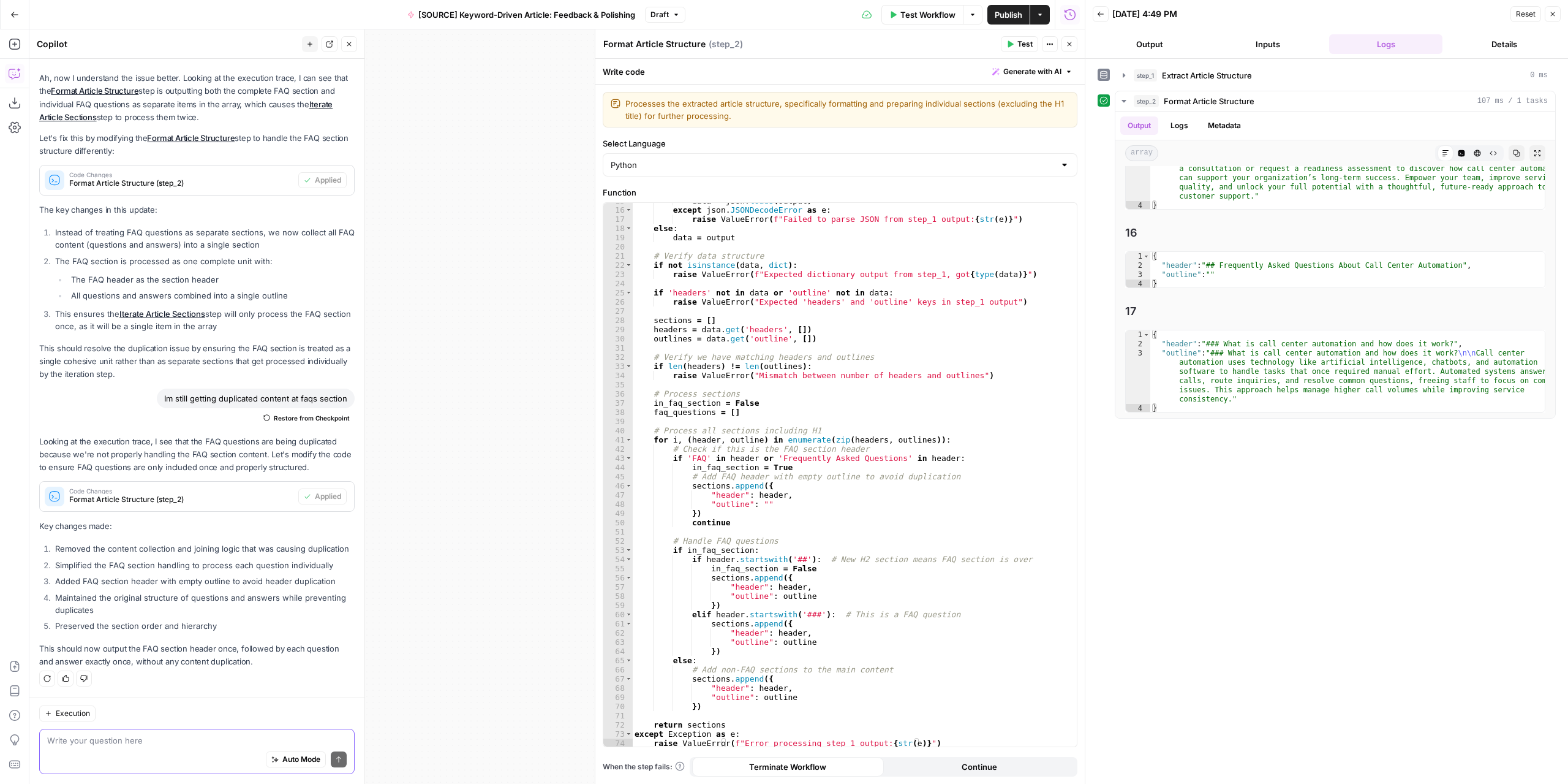
click at [149, 738] on textarea at bounding box center [197, 740] width 299 height 12
type textarea "l"
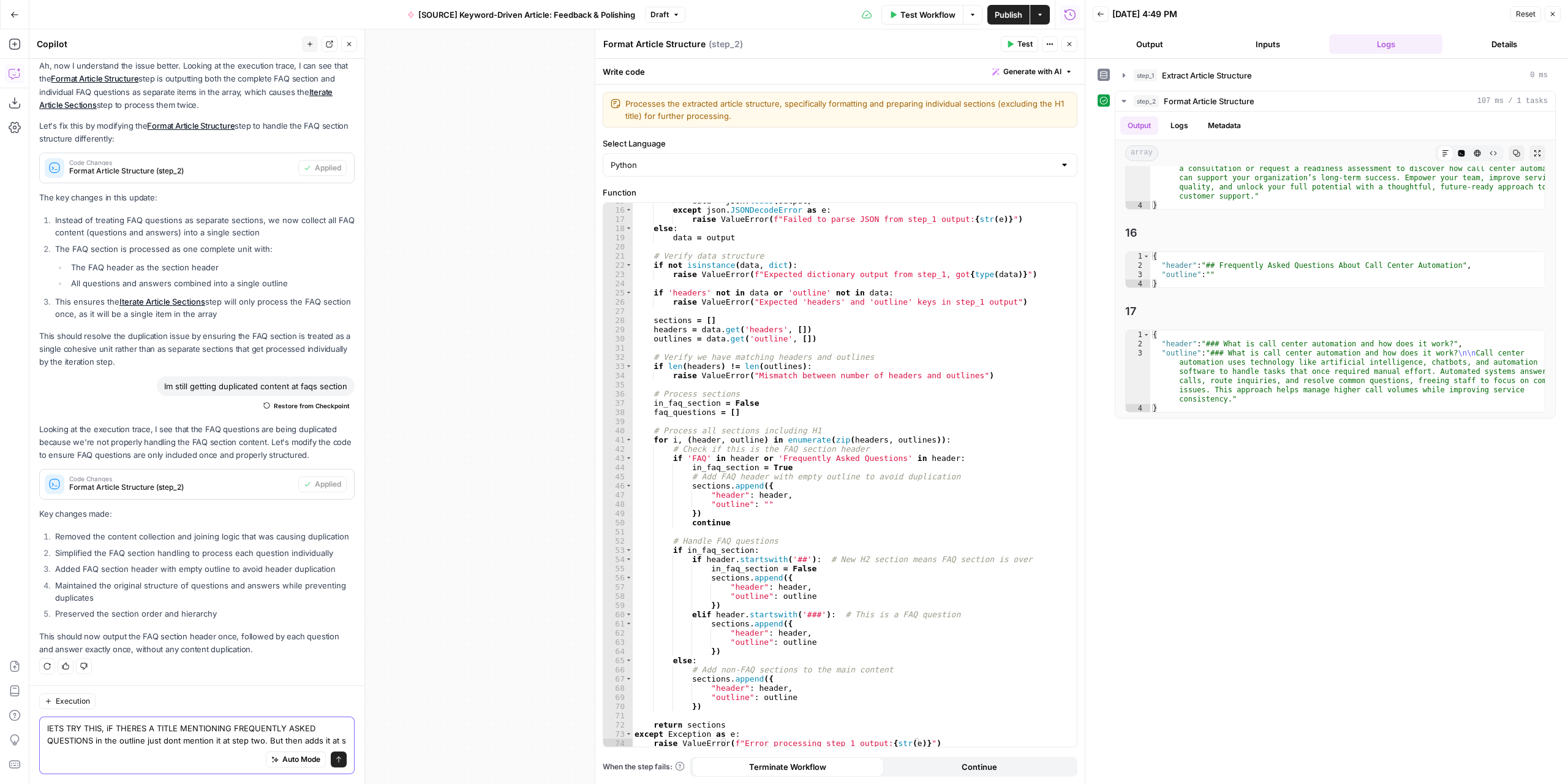
scroll to position [1384, 0]
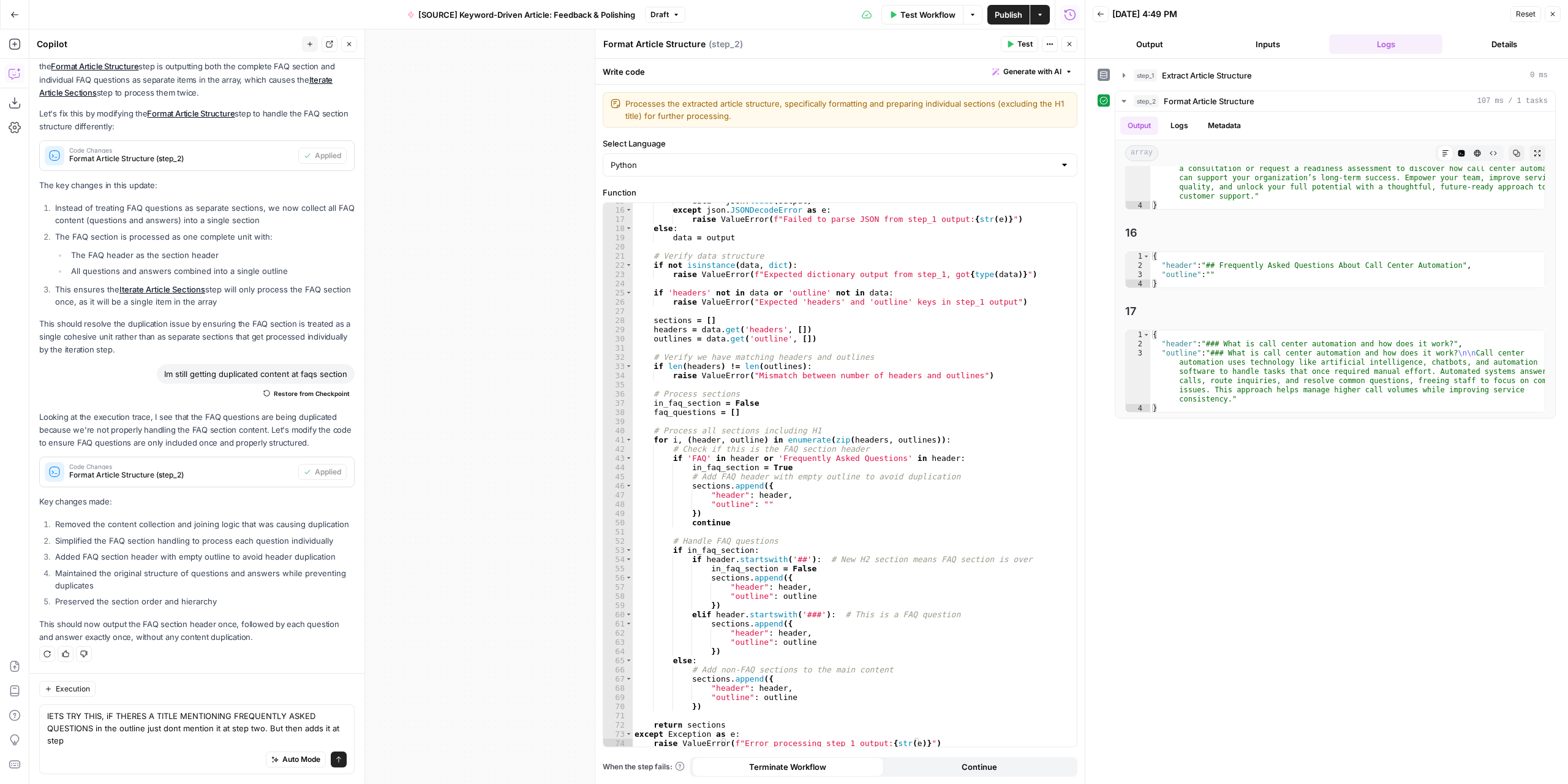
click at [1069, 48] on button "Close" at bounding box center [1069, 44] width 16 height 16
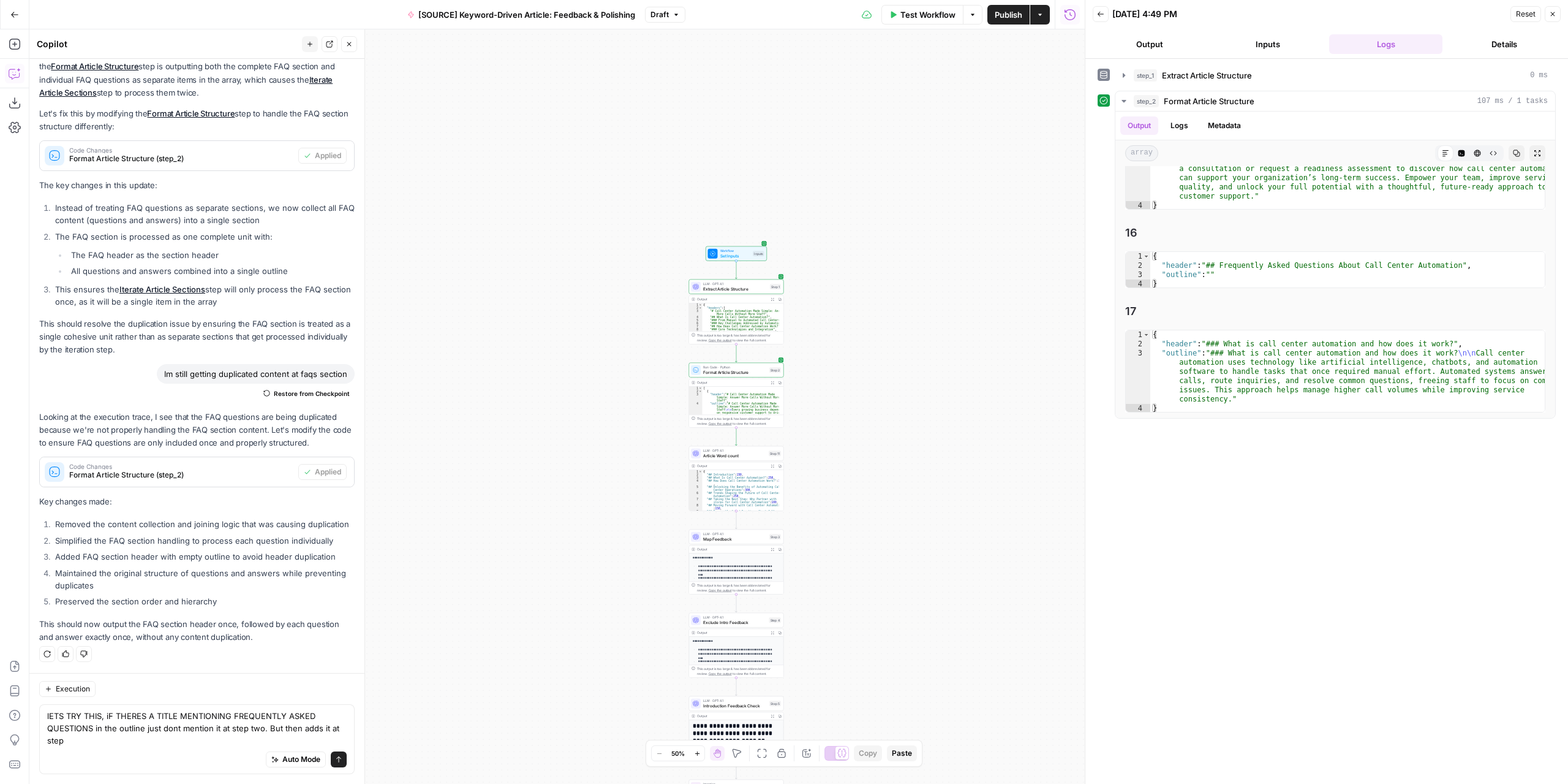
drag, startPoint x: 838, startPoint y: 536, endPoint x: 823, endPoint y: 256, distance: 280.4
click at [822, 261] on div "Workflow Set Inputs Inputs LLM · GPT-4.1 Extract Article Structure Step 1 Outpu…" at bounding box center [557, 407] width 1055 height 754
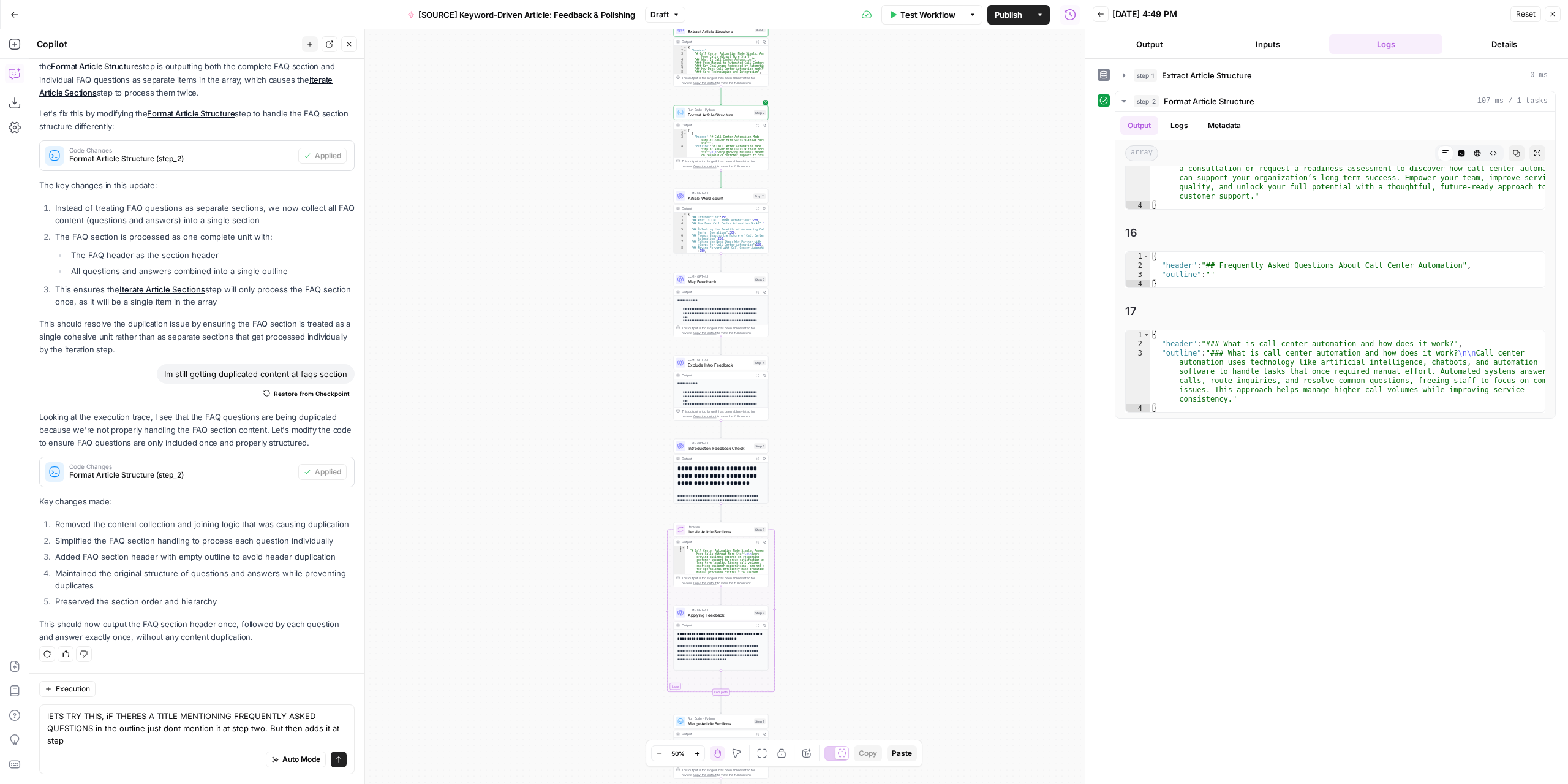
drag, startPoint x: 868, startPoint y: 561, endPoint x: 871, endPoint y: 367, distance: 194.0
click at [869, 354] on div "Workflow Set Inputs Inputs LLM · GPT-4.1 Extract Article Structure Step 1 Outpu…" at bounding box center [557, 407] width 1055 height 754
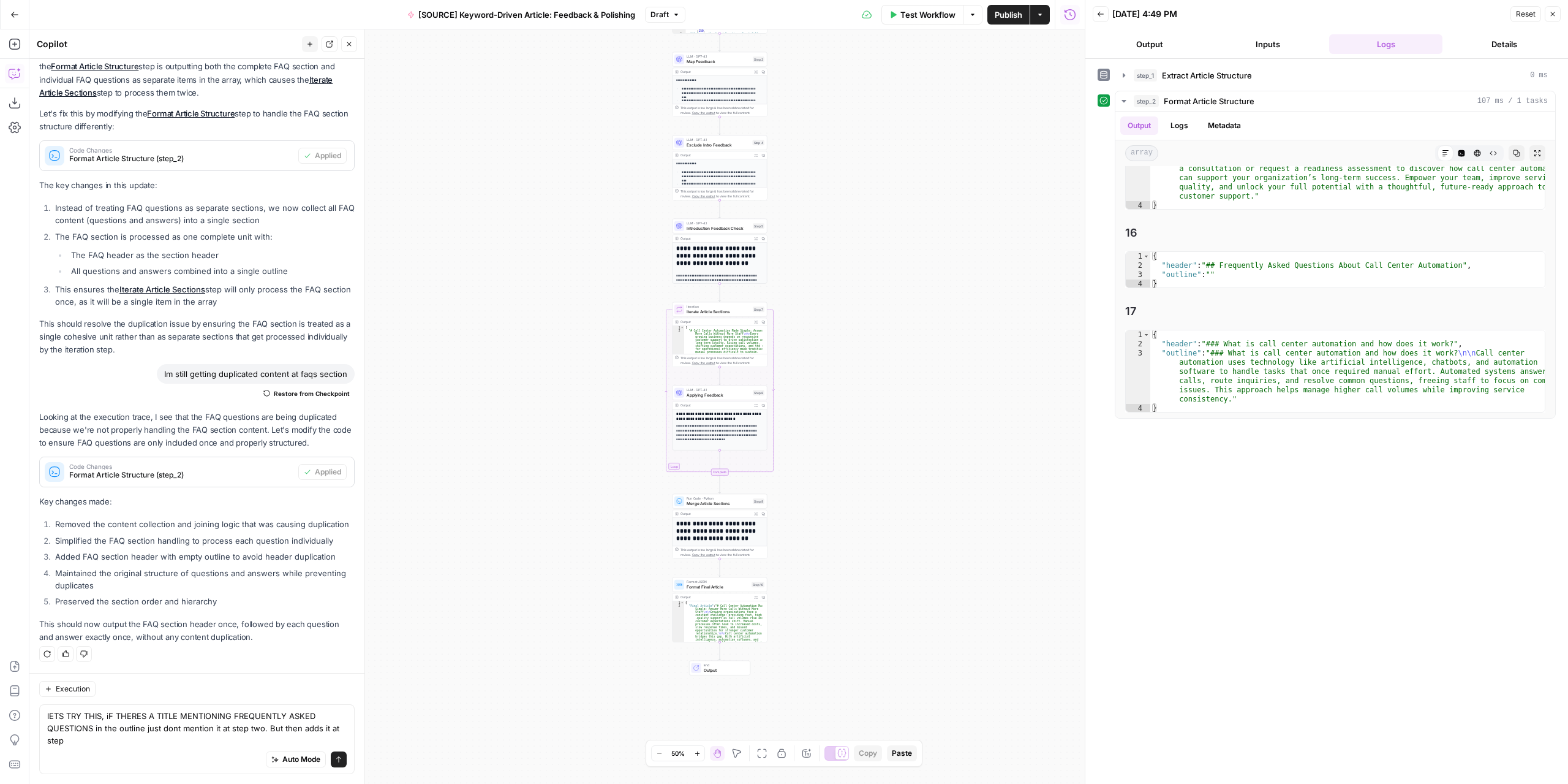
drag, startPoint x: 878, startPoint y: 621, endPoint x: 860, endPoint y: 443, distance: 178.9
click at [871, 441] on div "Workflow Set Inputs Inputs LLM · GPT-4.1 Extract Article Structure Step 1 Outpu…" at bounding box center [557, 407] width 1055 height 754
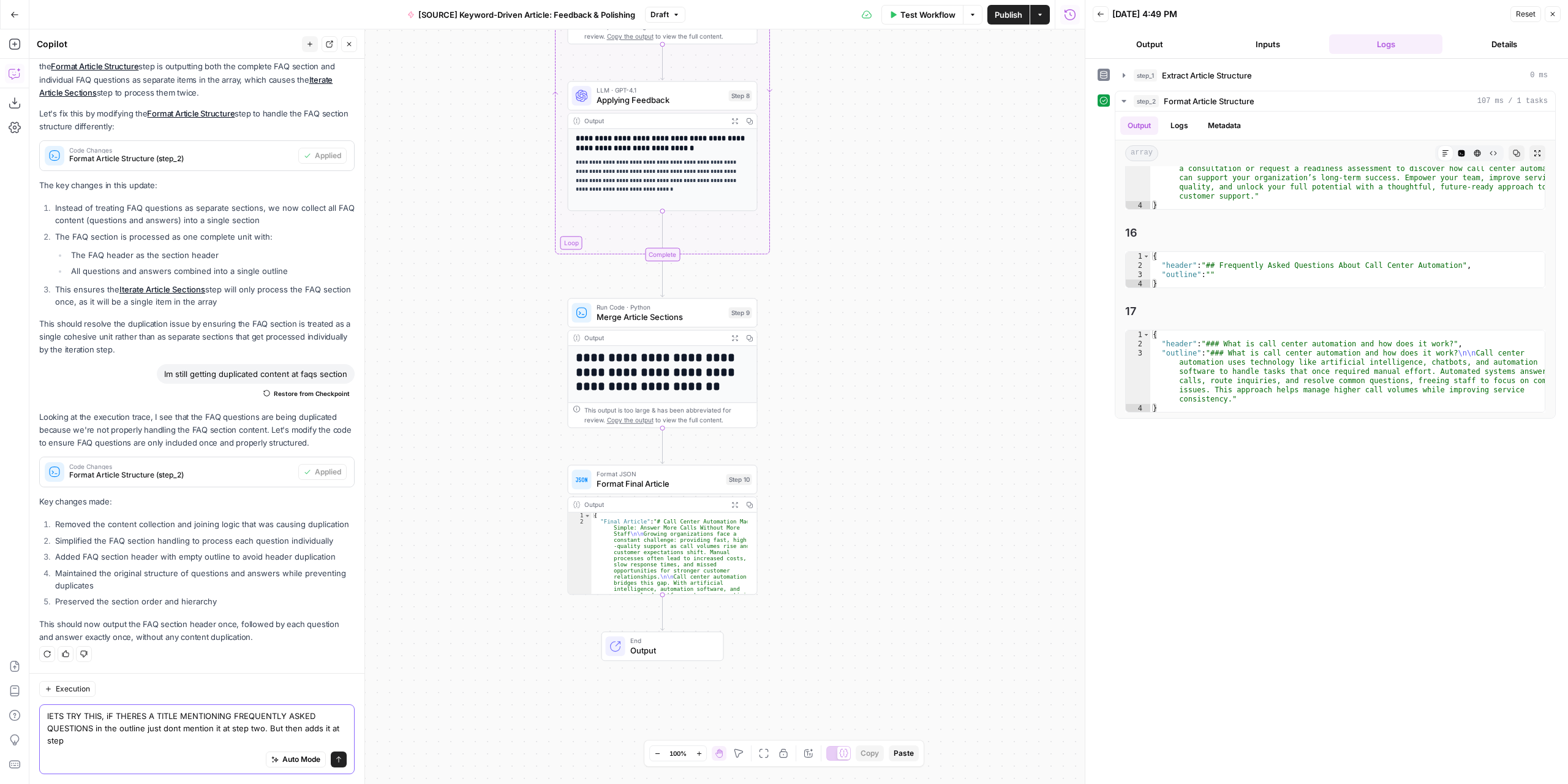
click at [211, 742] on textarea "lETS TRY THIS, iF THERES A TITLE MENTIONING FREQUENTLY ASKED QUESTIONS in the o…" at bounding box center [197, 728] width 299 height 37
type textarea "lETS TRY THIS, iF THERES A TITLE MENTIONING FREQUENTLY ASKED QUESTIONS in the o…"
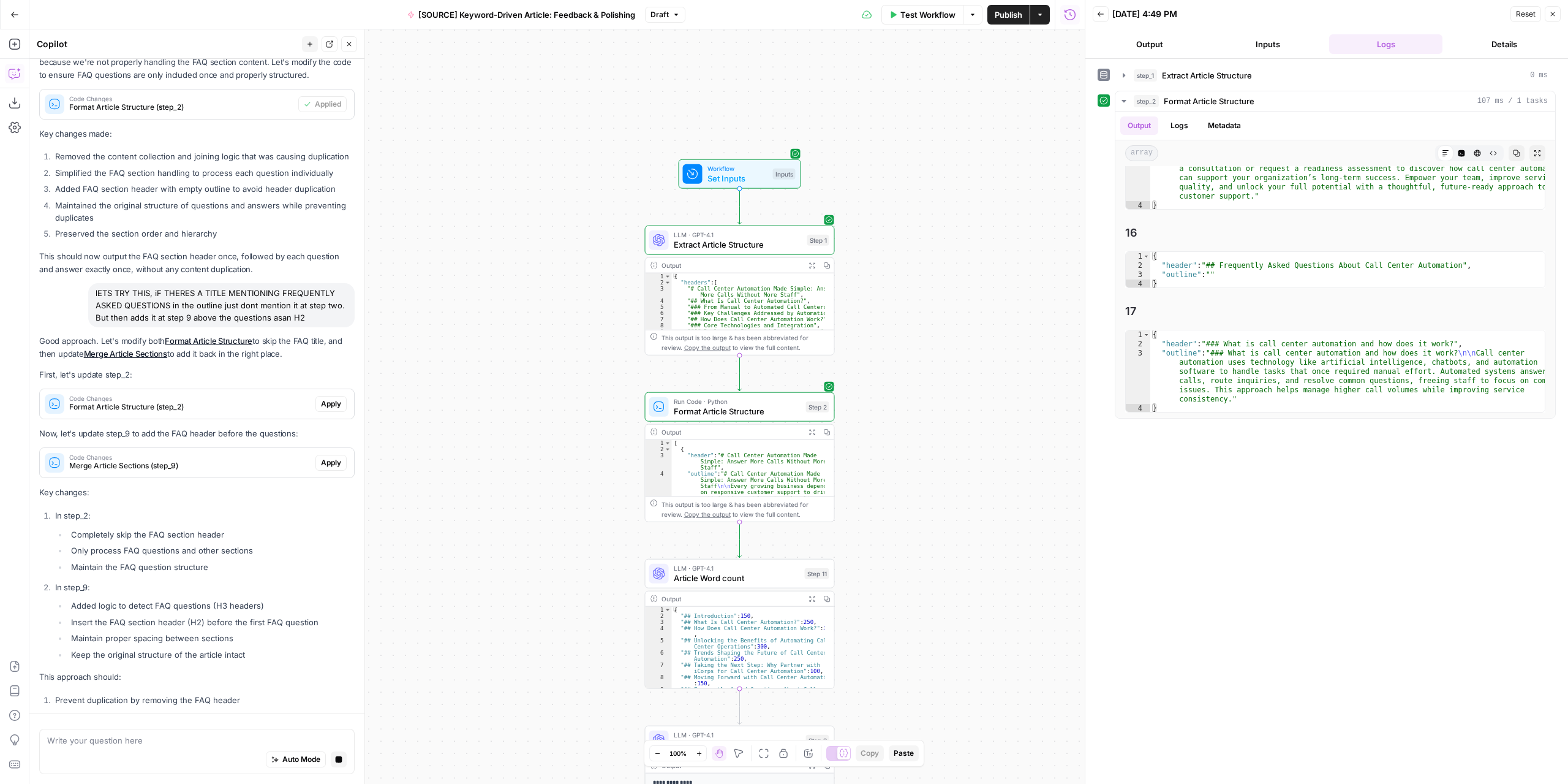
scroll to position [1615, 0]
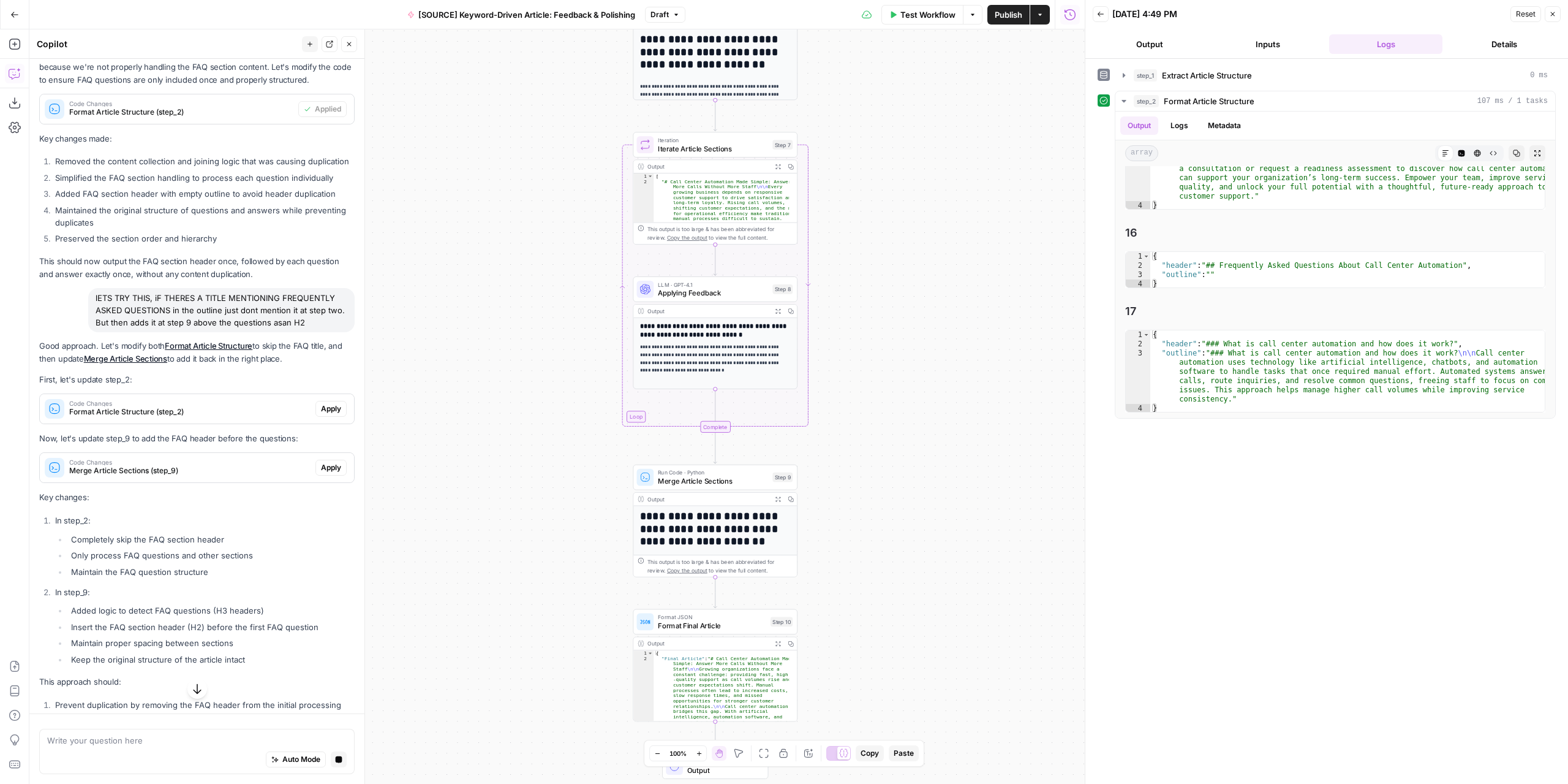
drag, startPoint x: 323, startPoint y: 443, endPoint x: 322, endPoint y: 472, distance: 29.0
click at [323, 414] on span "Apply" at bounding box center [331, 408] width 20 height 11
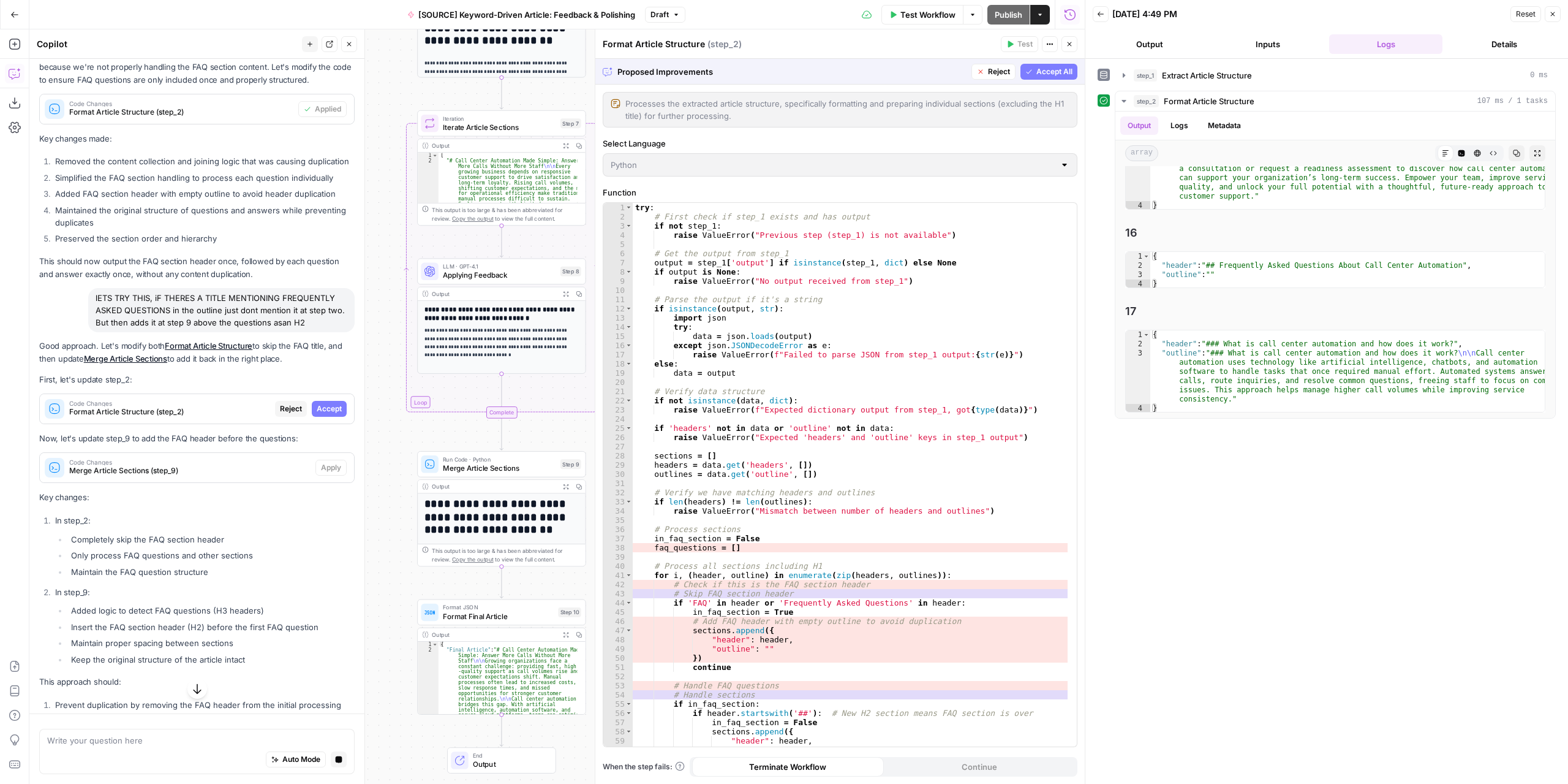
click at [320, 414] on span "Accept" at bounding box center [329, 408] width 25 height 11
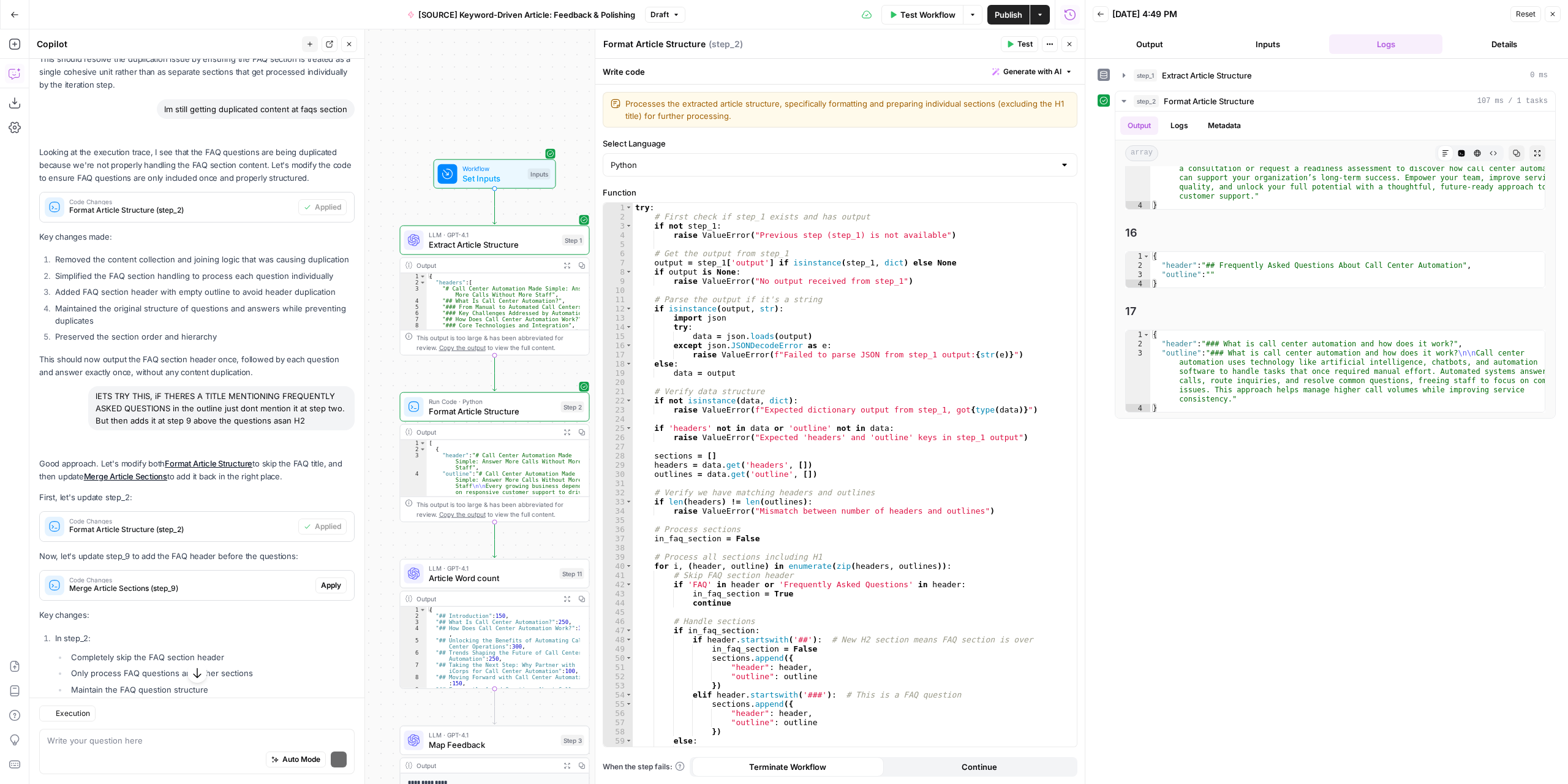
scroll to position [1694, 0]
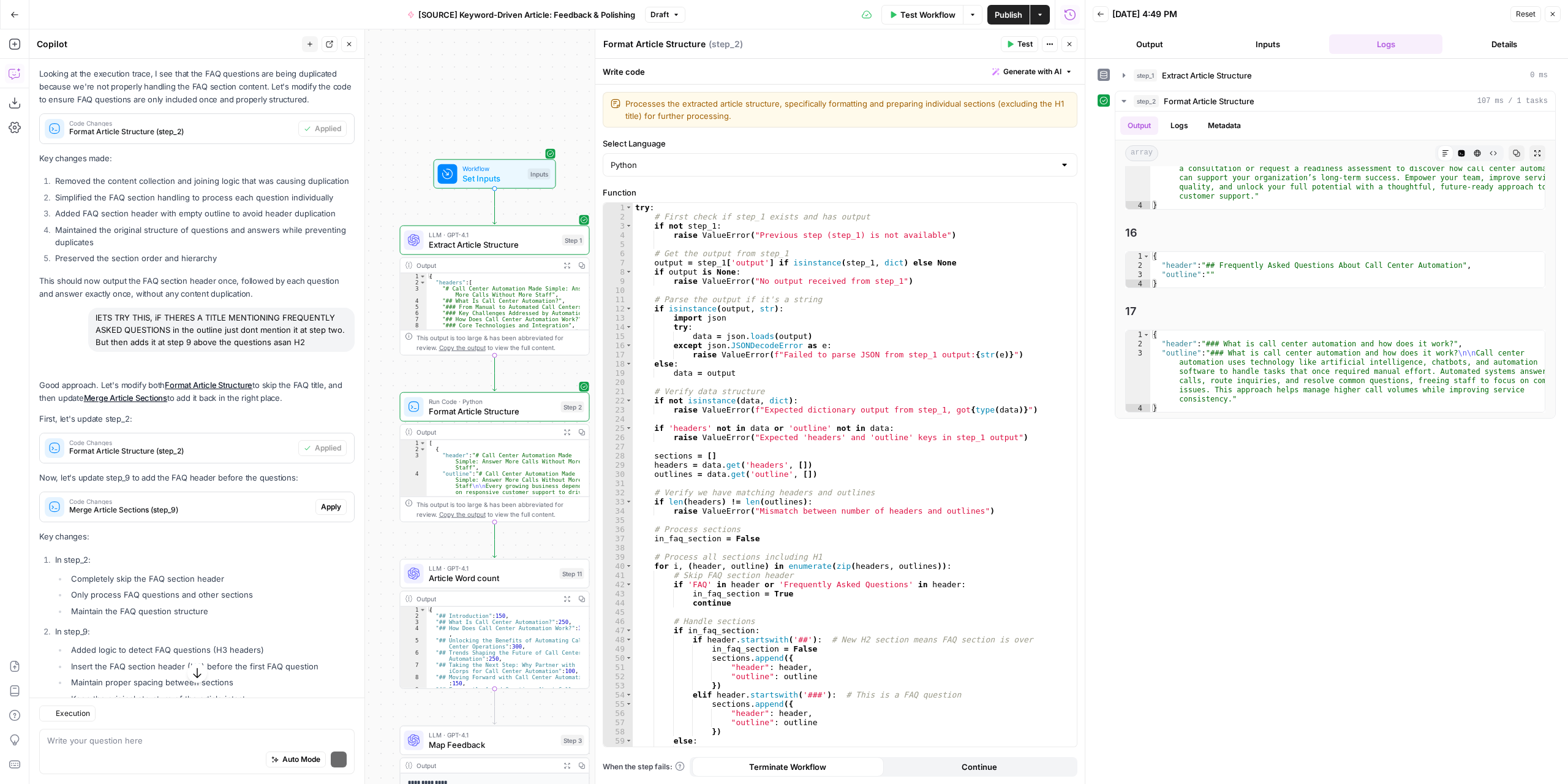
click at [317, 484] on p "Now, let's update step_9 to add the FAQ header before the questions:" at bounding box center [197, 477] width 315 height 13
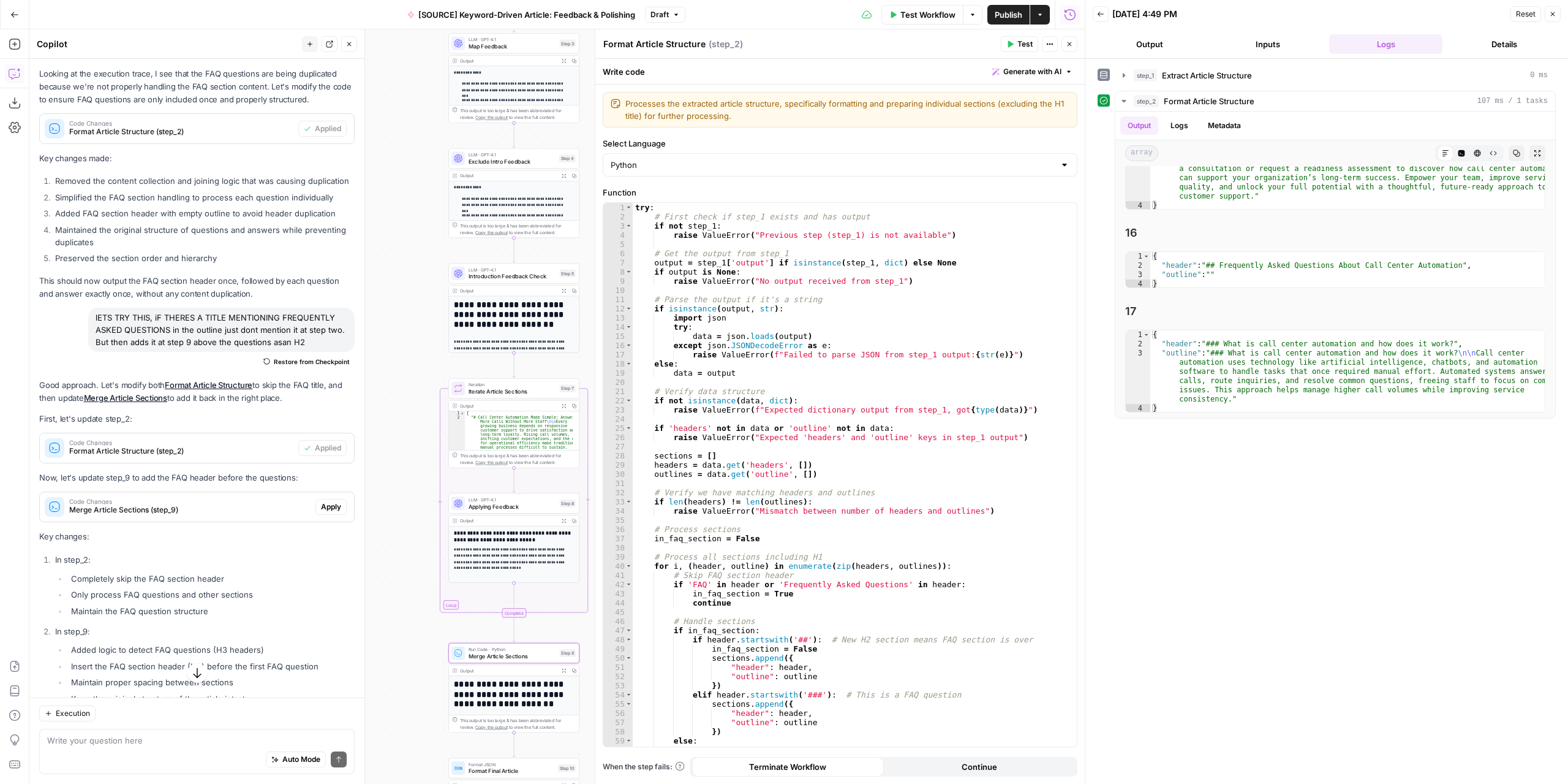
click at [323, 512] on span "Apply" at bounding box center [331, 507] width 20 height 11
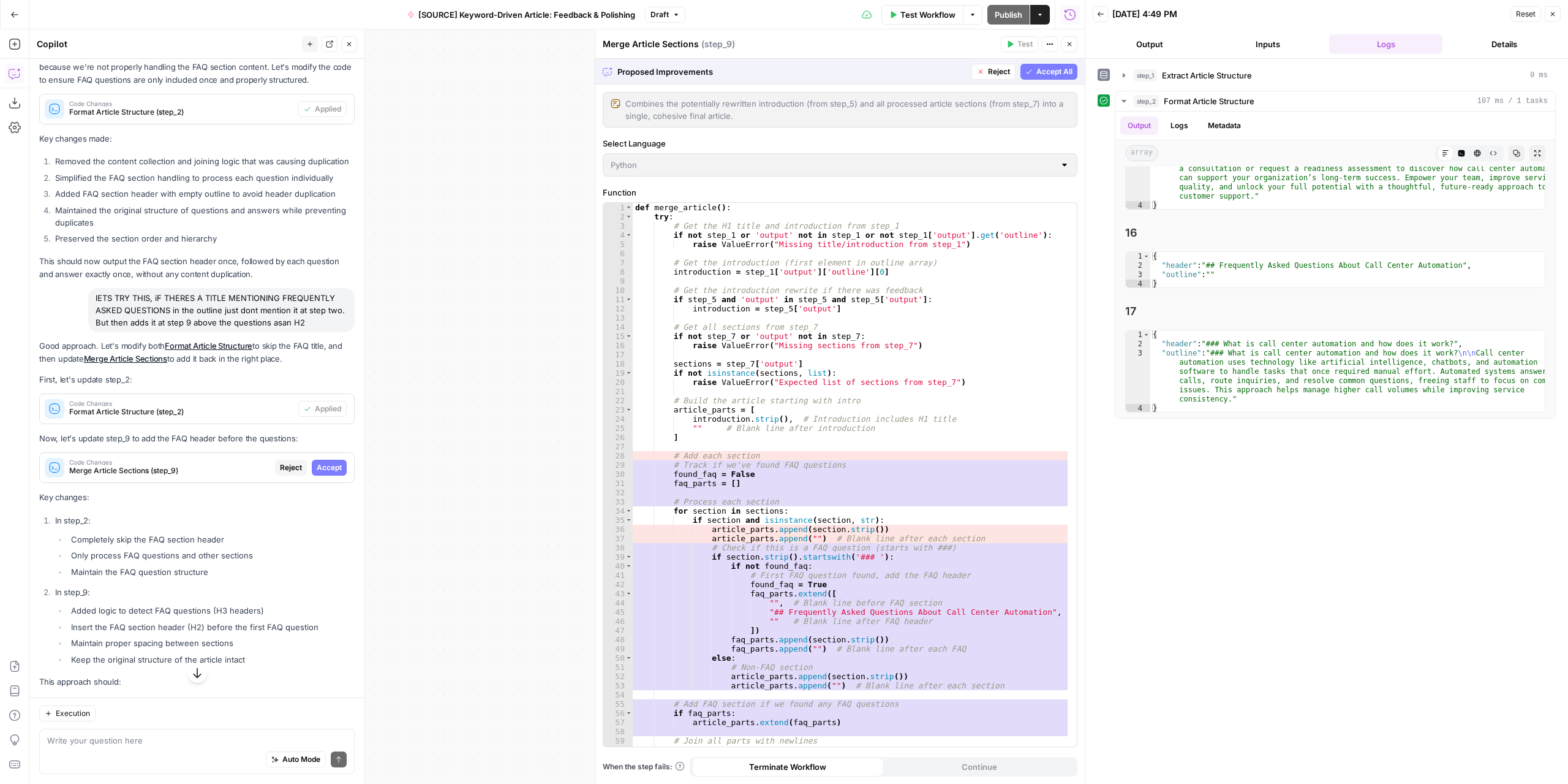
click at [332, 473] on span "Accept" at bounding box center [329, 467] width 25 height 11
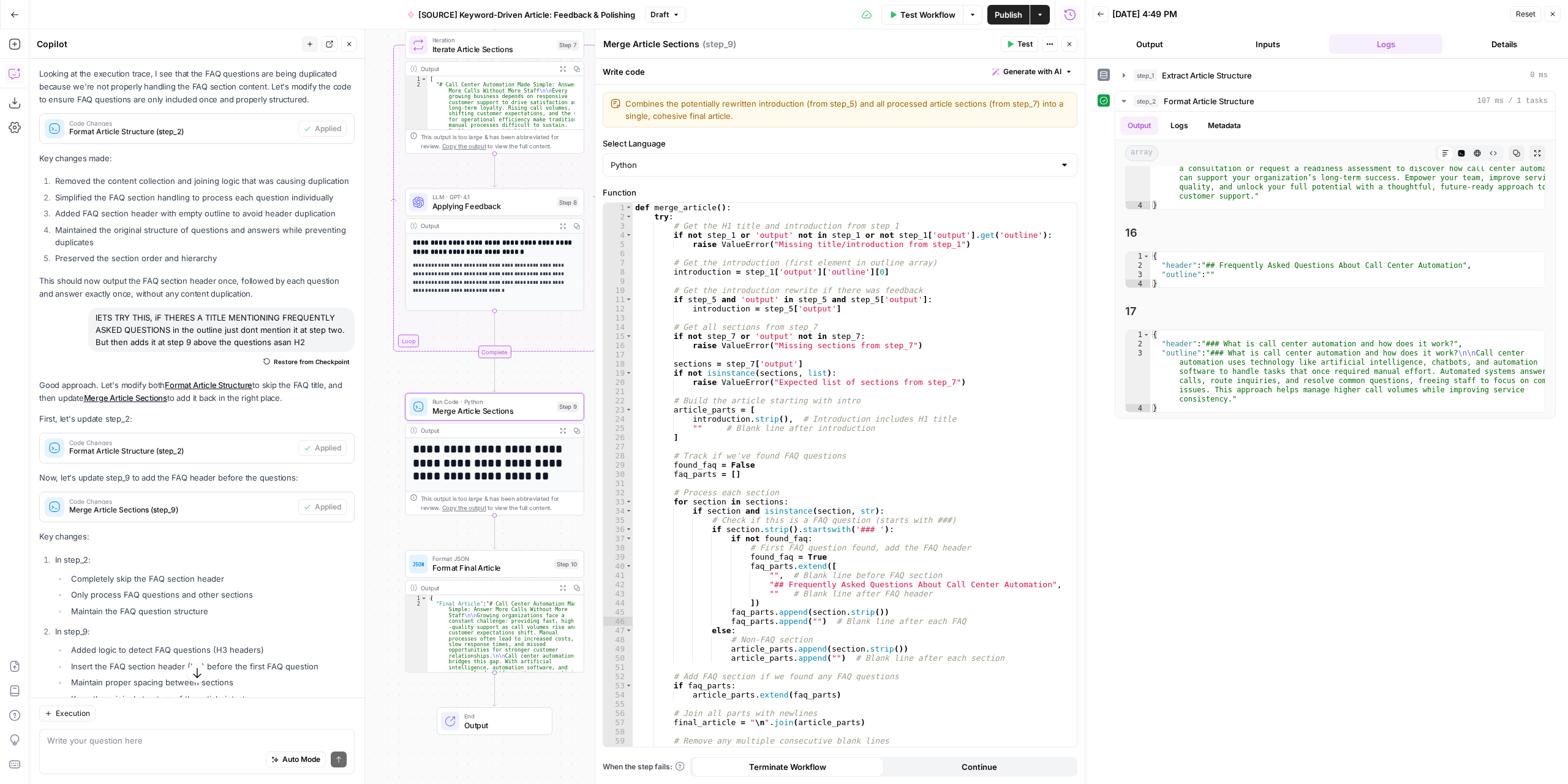
click at [942, 21] on button "Test Workflow" at bounding box center [922, 15] width 82 height 19
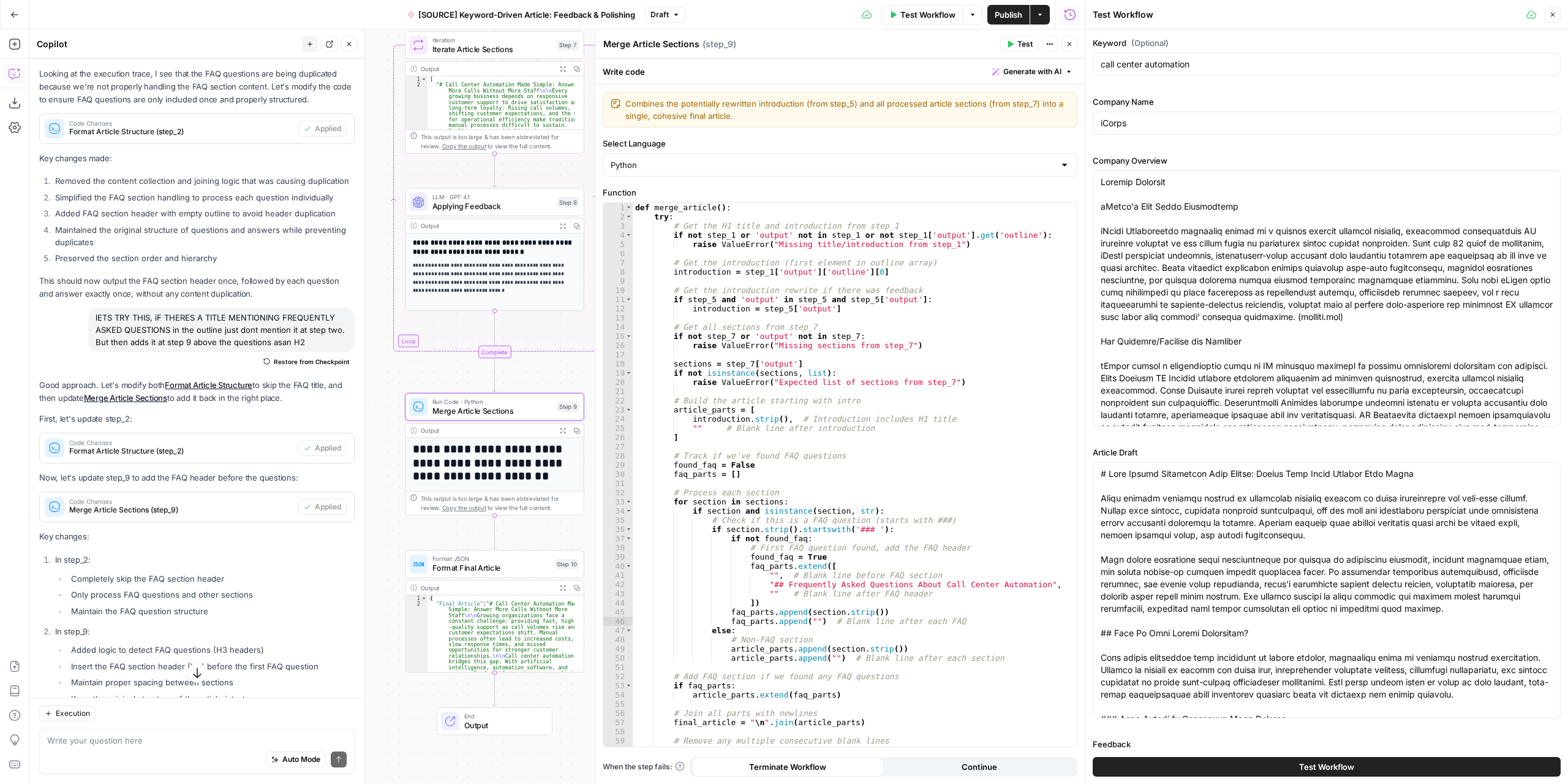
click at [1278, 760] on button "Test Workflow" at bounding box center [1326, 767] width 468 height 19
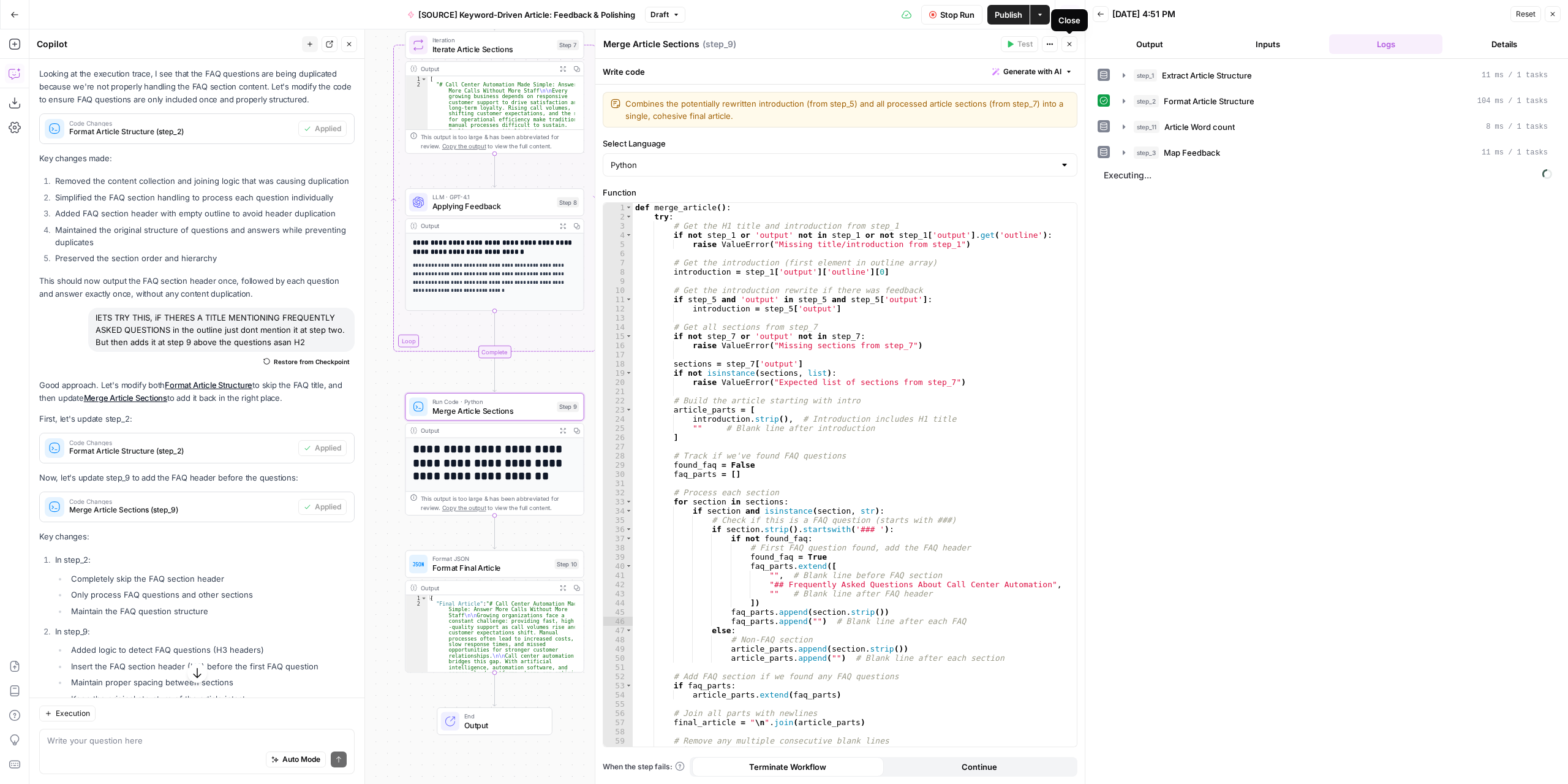
click at [1071, 46] on icon "button" at bounding box center [1069, 44] width 7 height 7
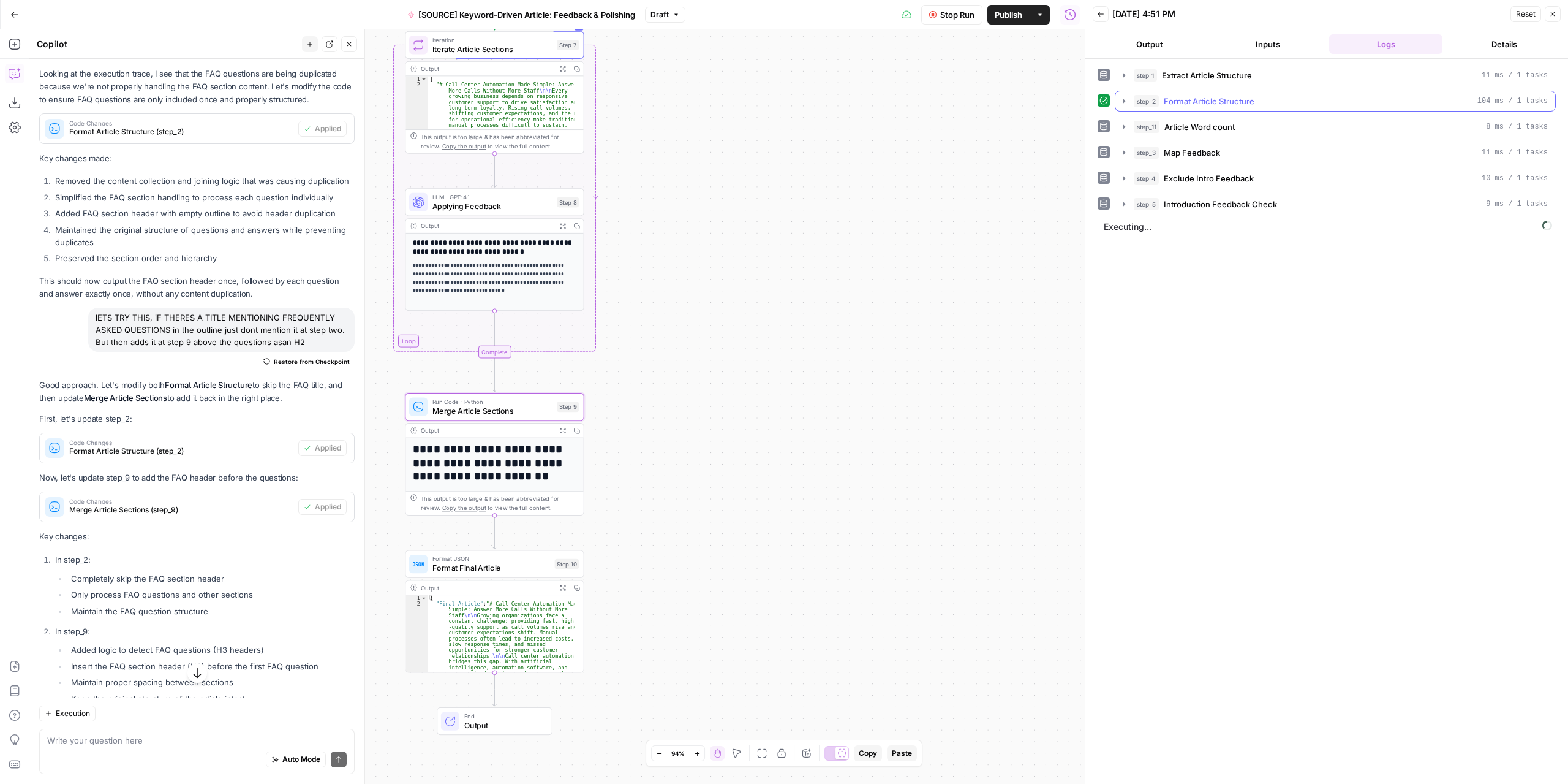
click at [1124, 103] on icon "button" at bounding box center [1124, 101] width 10 height 10
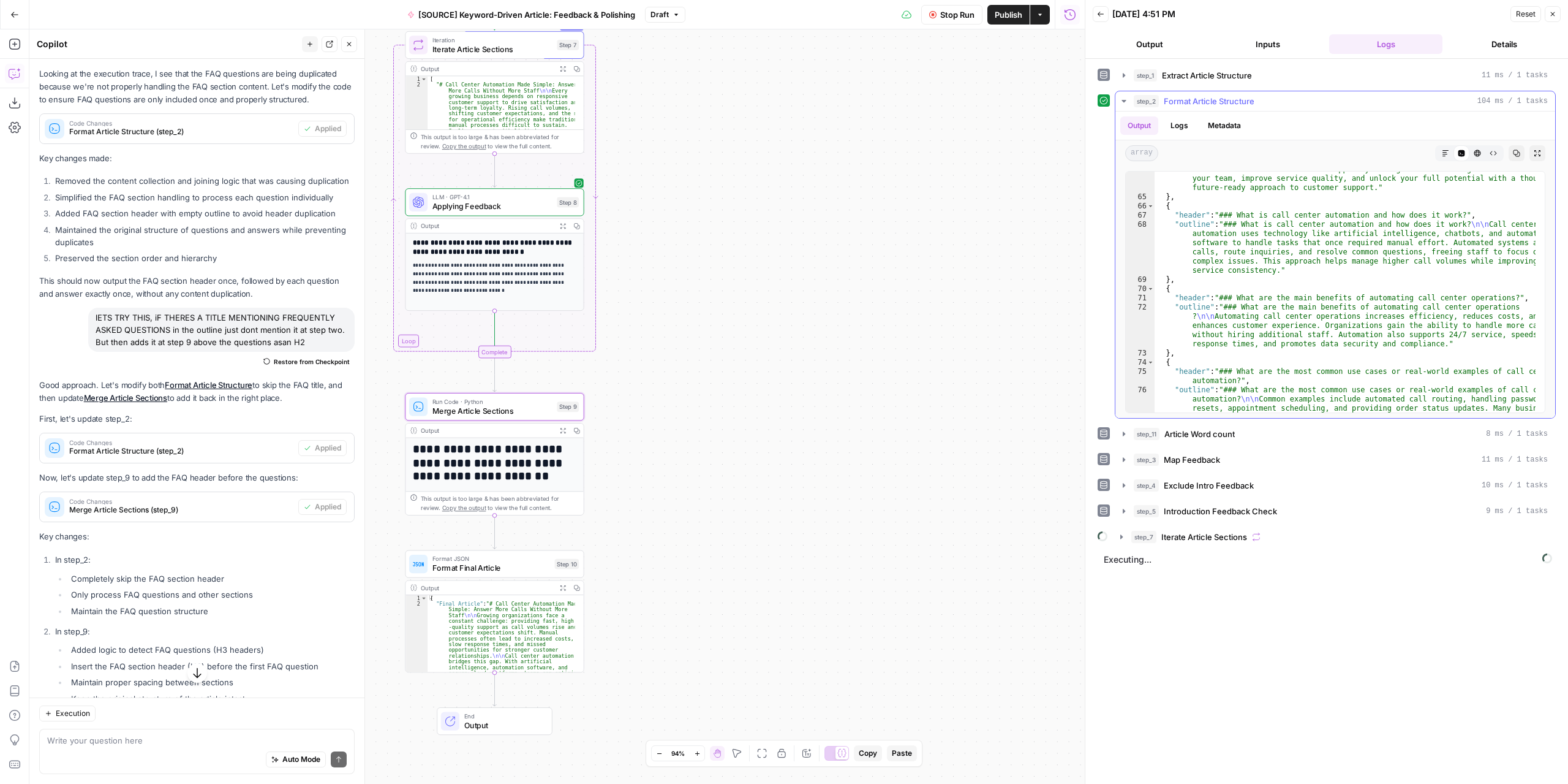
scroll to position [1854, 0]
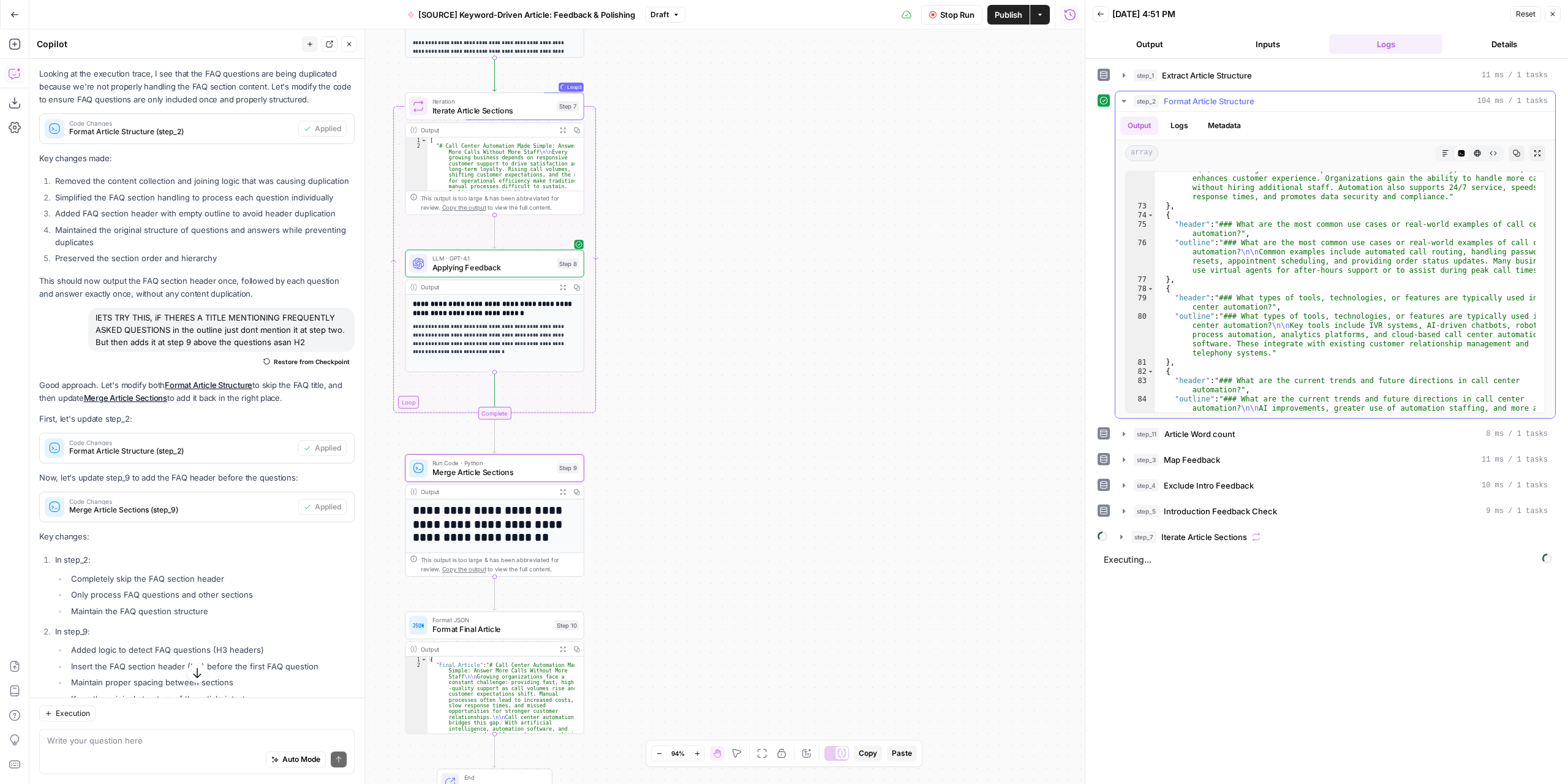
click at [1126, 101] on icon "button" at bounding box center [1124, 101] width 10 height 10
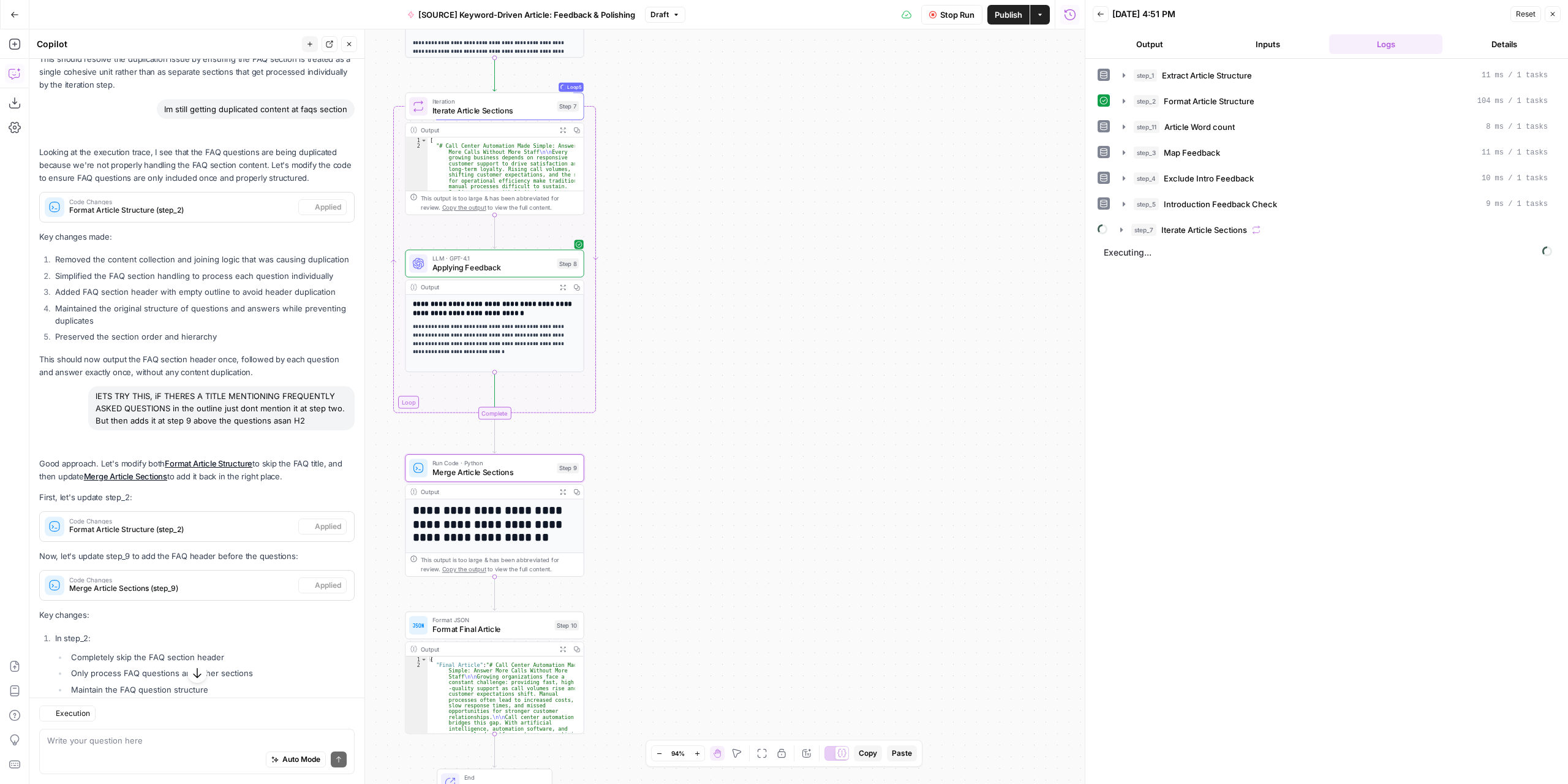
scroll to position [1694, 0]
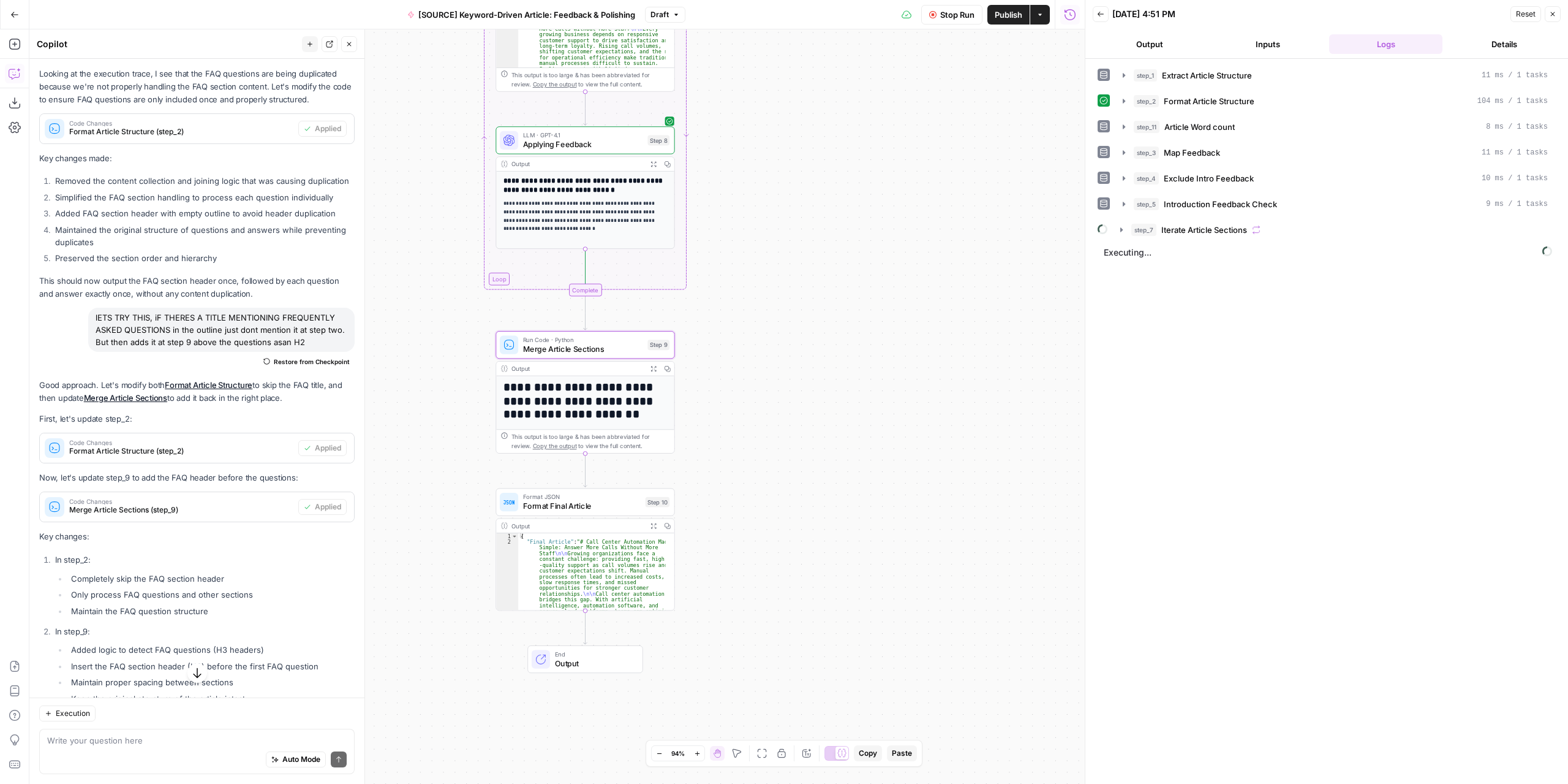
drag, startPoint x: 699, startPoint y: 459, endPoint x: 775, endPoint y: 365, distance: 120.9
click at [775, 365] on div "Workflow Set Inputs Inputs LLM · GPT-4.1 Extract Article Structure Step 1 Outpu…" at bounding box center [557, 407] width 1055 height 754
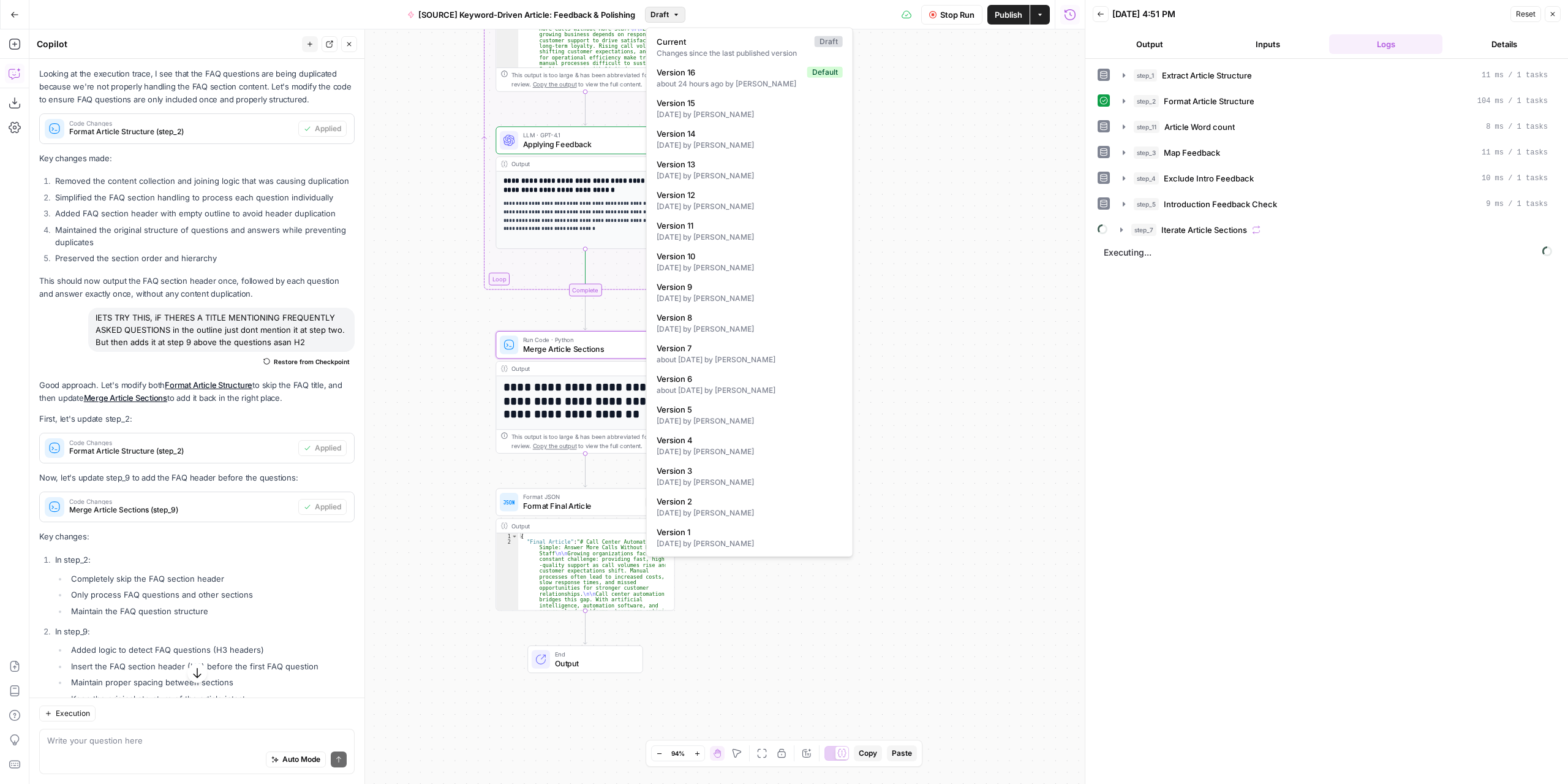
click at [660, 15] on span "Draft" at bounding box center [659, 14] width 18 height 11
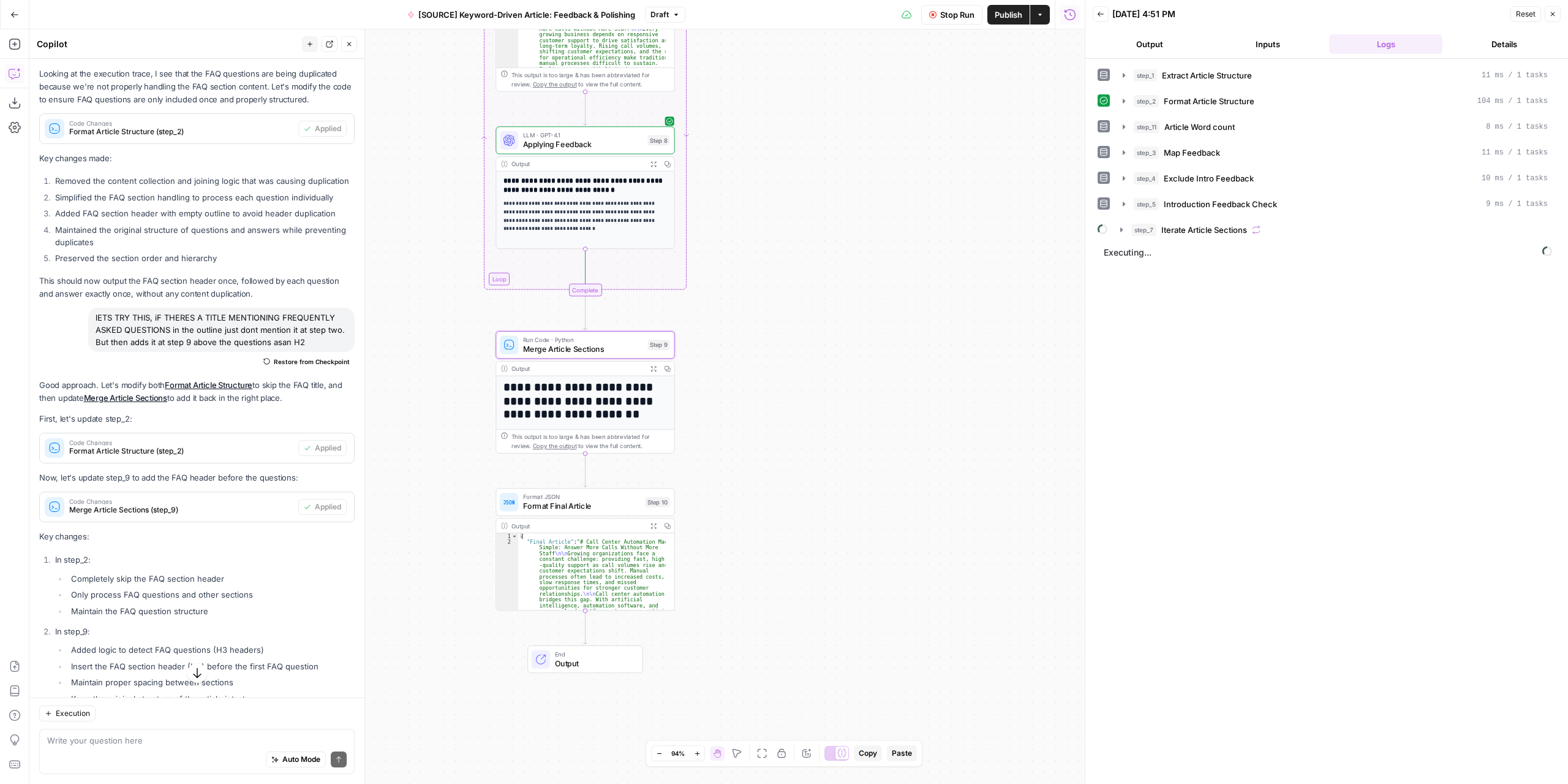
click at [926, 145] on div "Workflow Set Inputs Inputs LLM · GPT-4.1 Extract Article Structure Step 1 Outpu…" at bounding box center [557, 407] width 1055 height 754
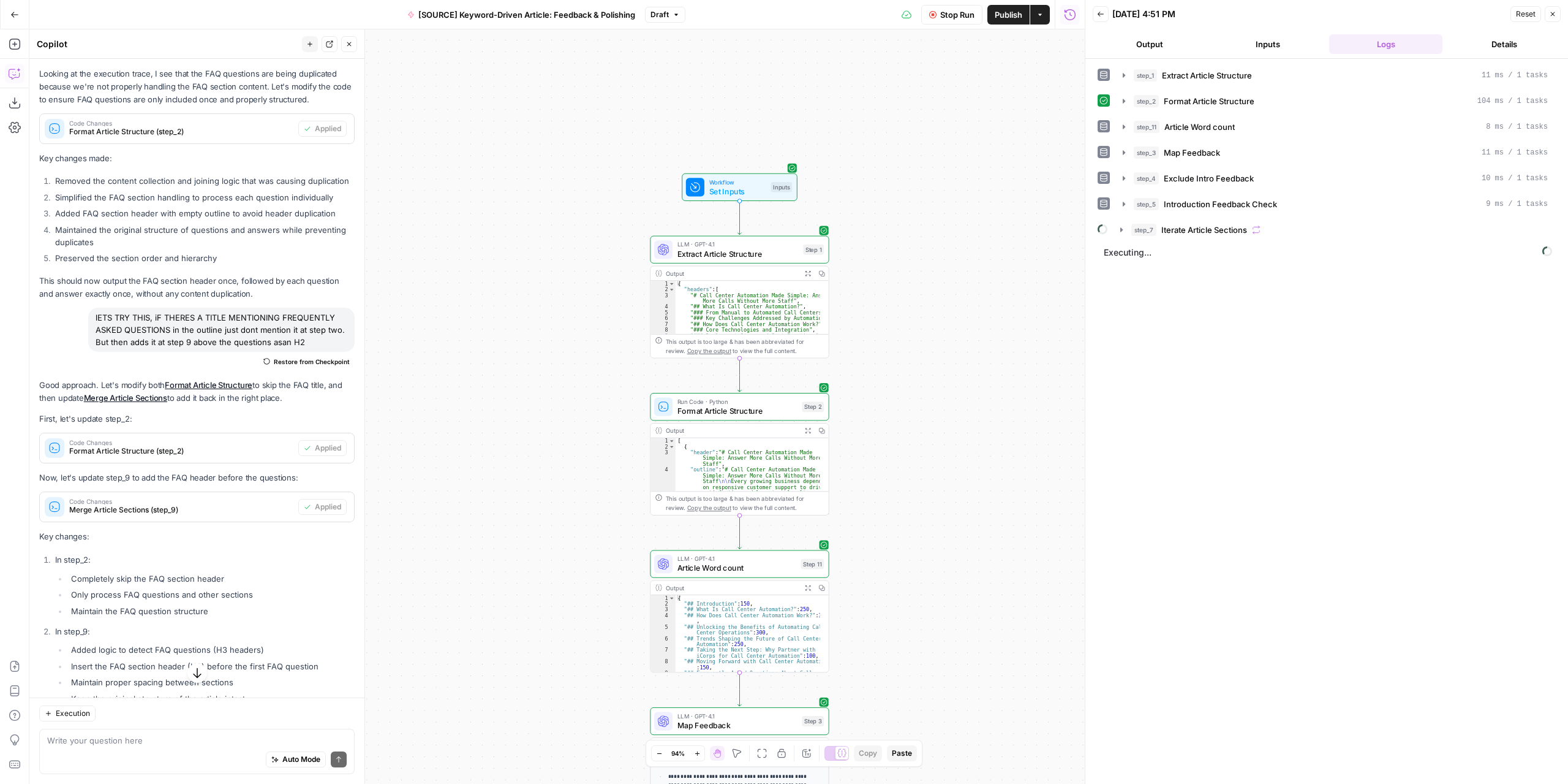
click at [655, 15] on span "Draft" at bounding box center [659, 14] width 18 height 11
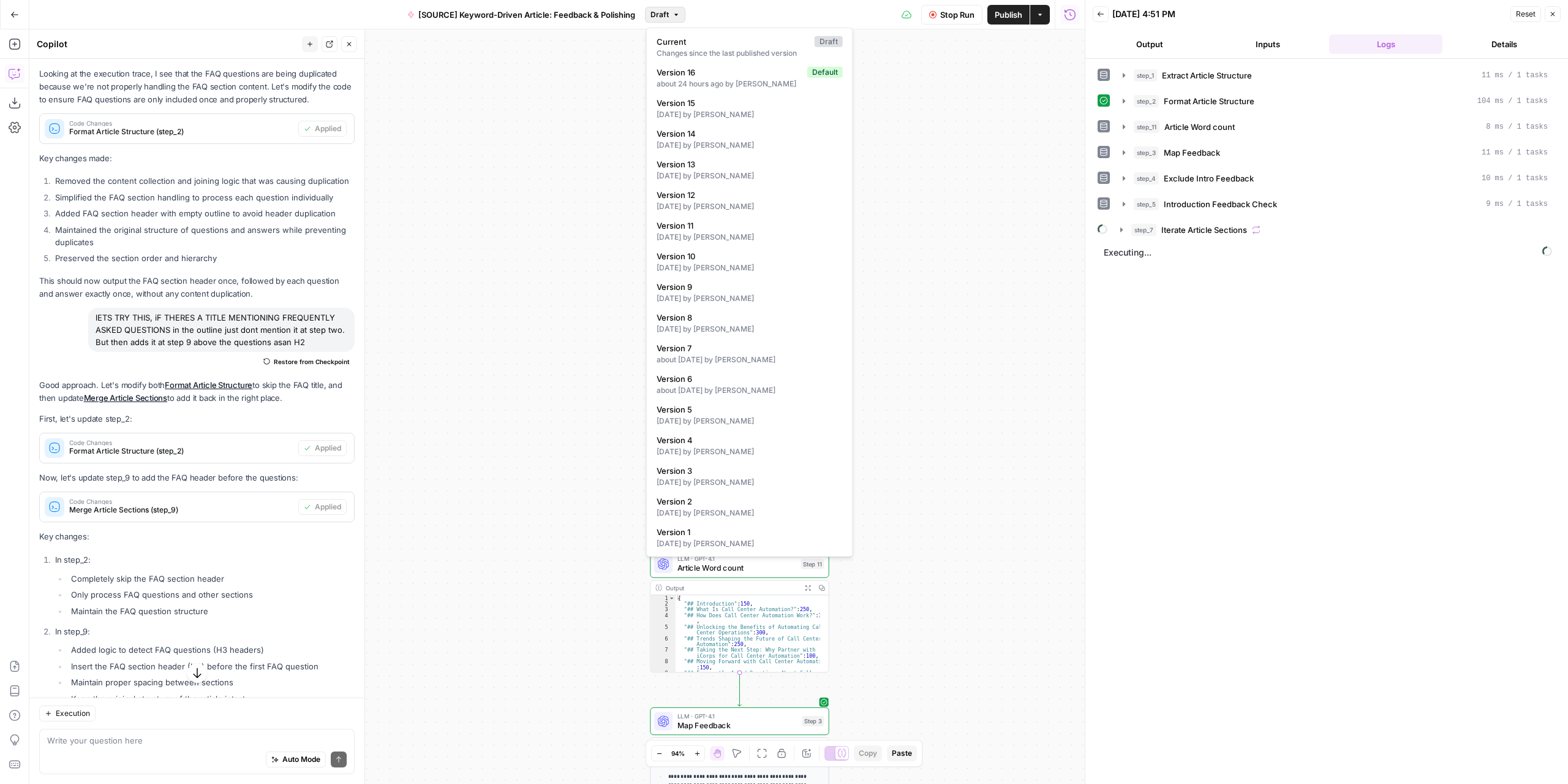
click at [580, 124] on div "Workflow Set Inputs Inputs LLM · GPT-4.1 Extract Article Structure Step 1 Outpu…" at bounding box center [557, 407] width 1055 height 754
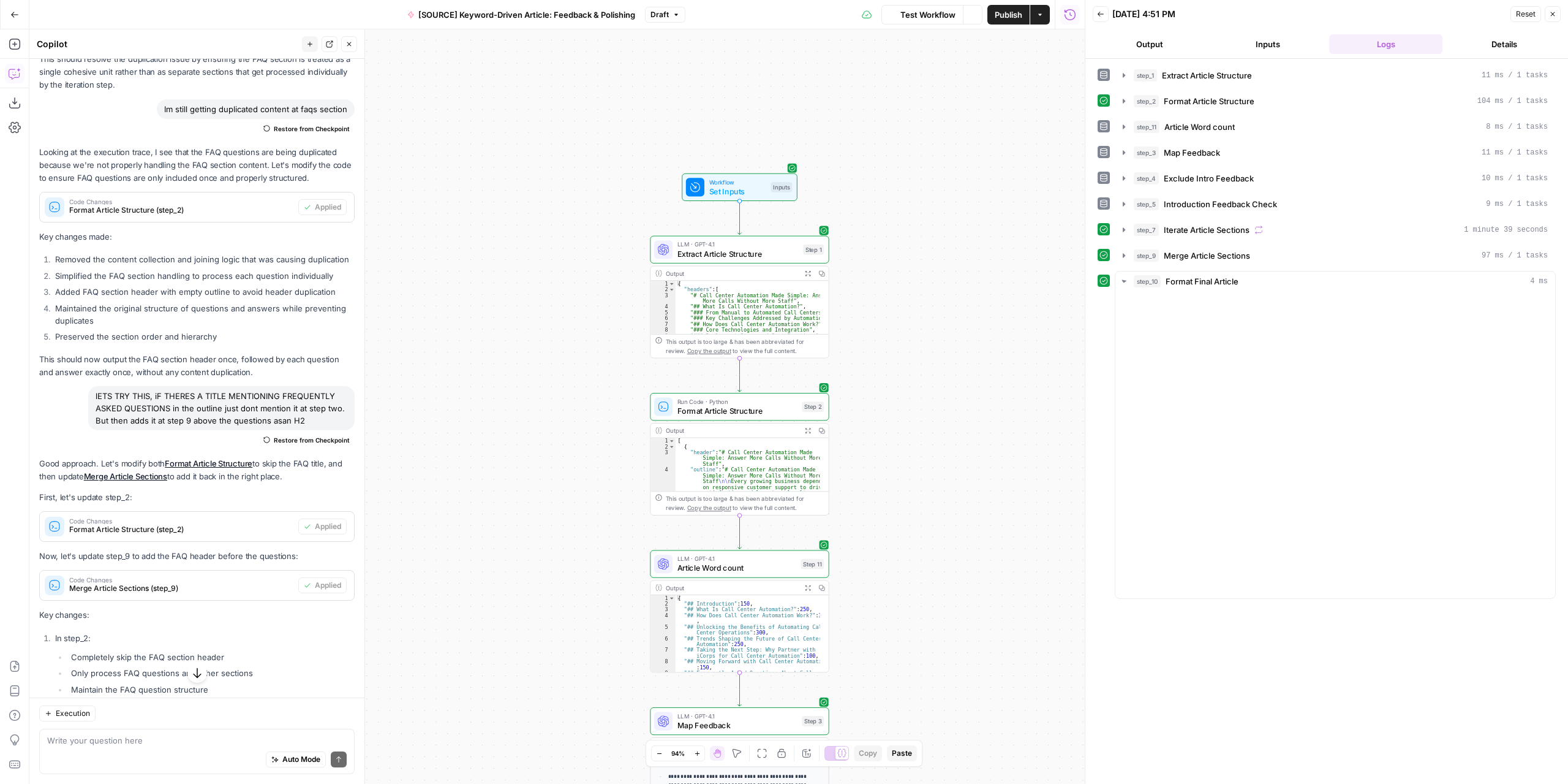
scroll to position [1694, 0]
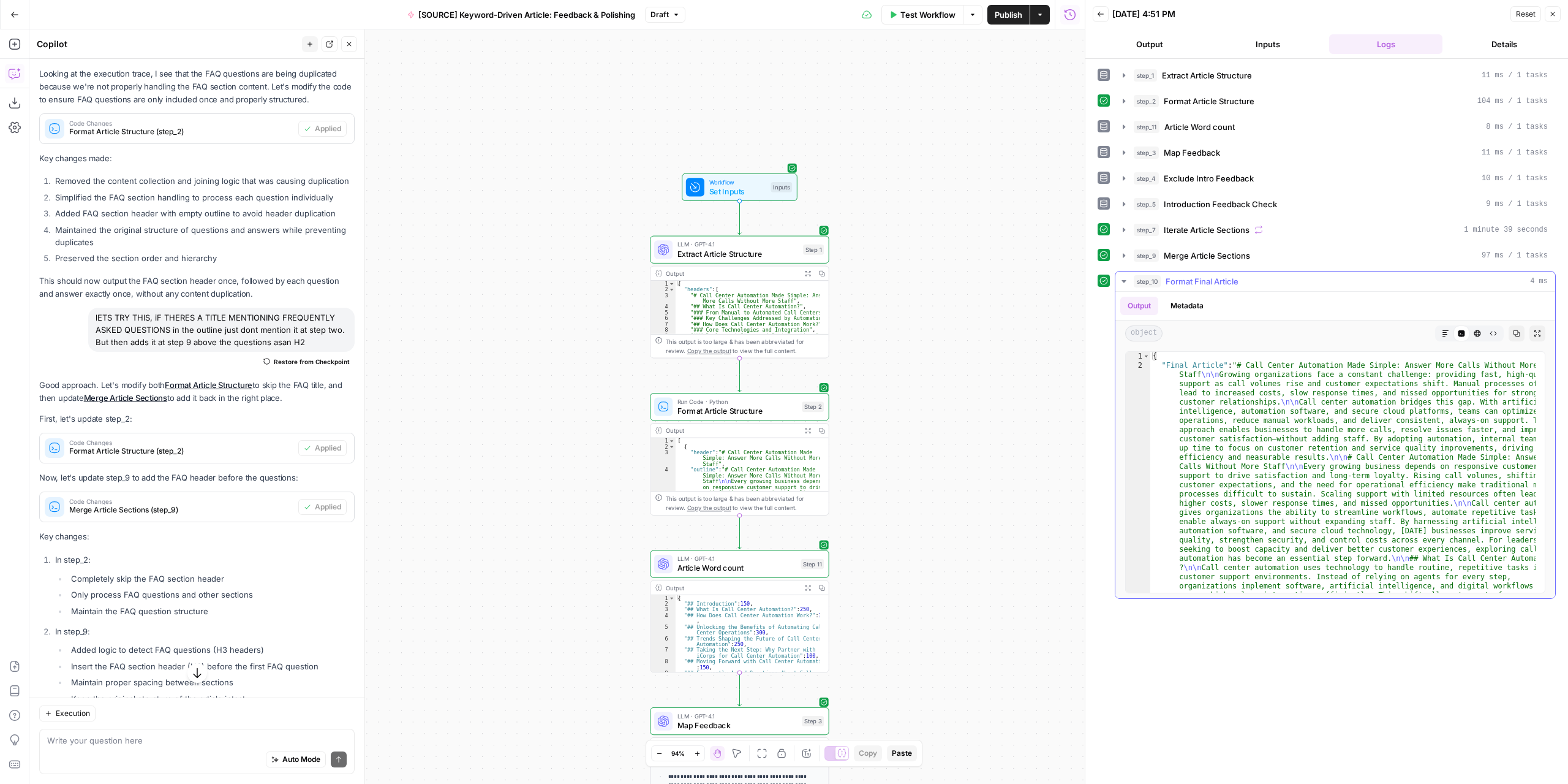
click at [1448, 330] on icon "button" at bounding box center [1445, 333] width 7 height 7
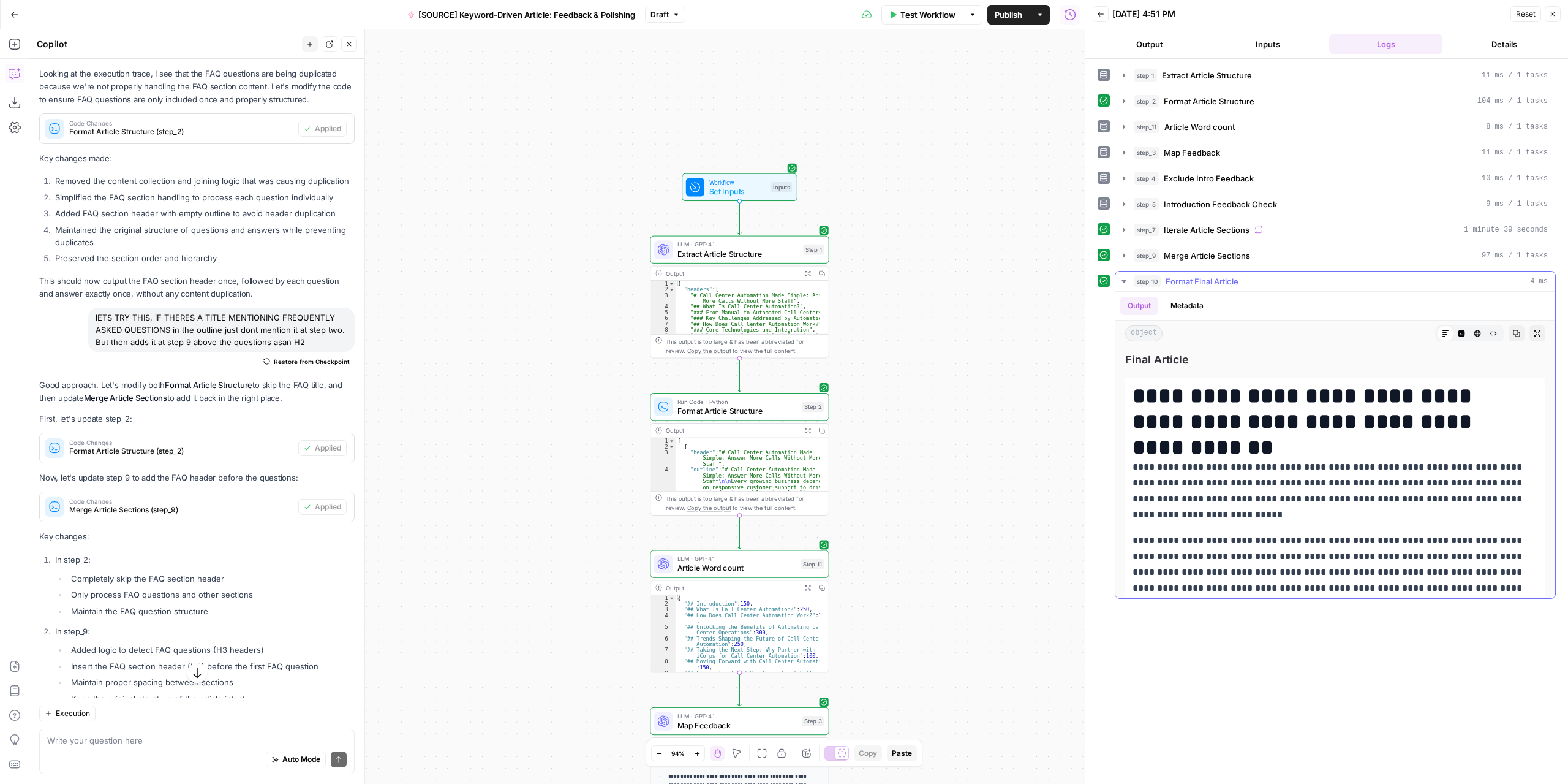
click at [1534, 332] on icon "button" at bounding box center [1537, 333] width 7 height 7
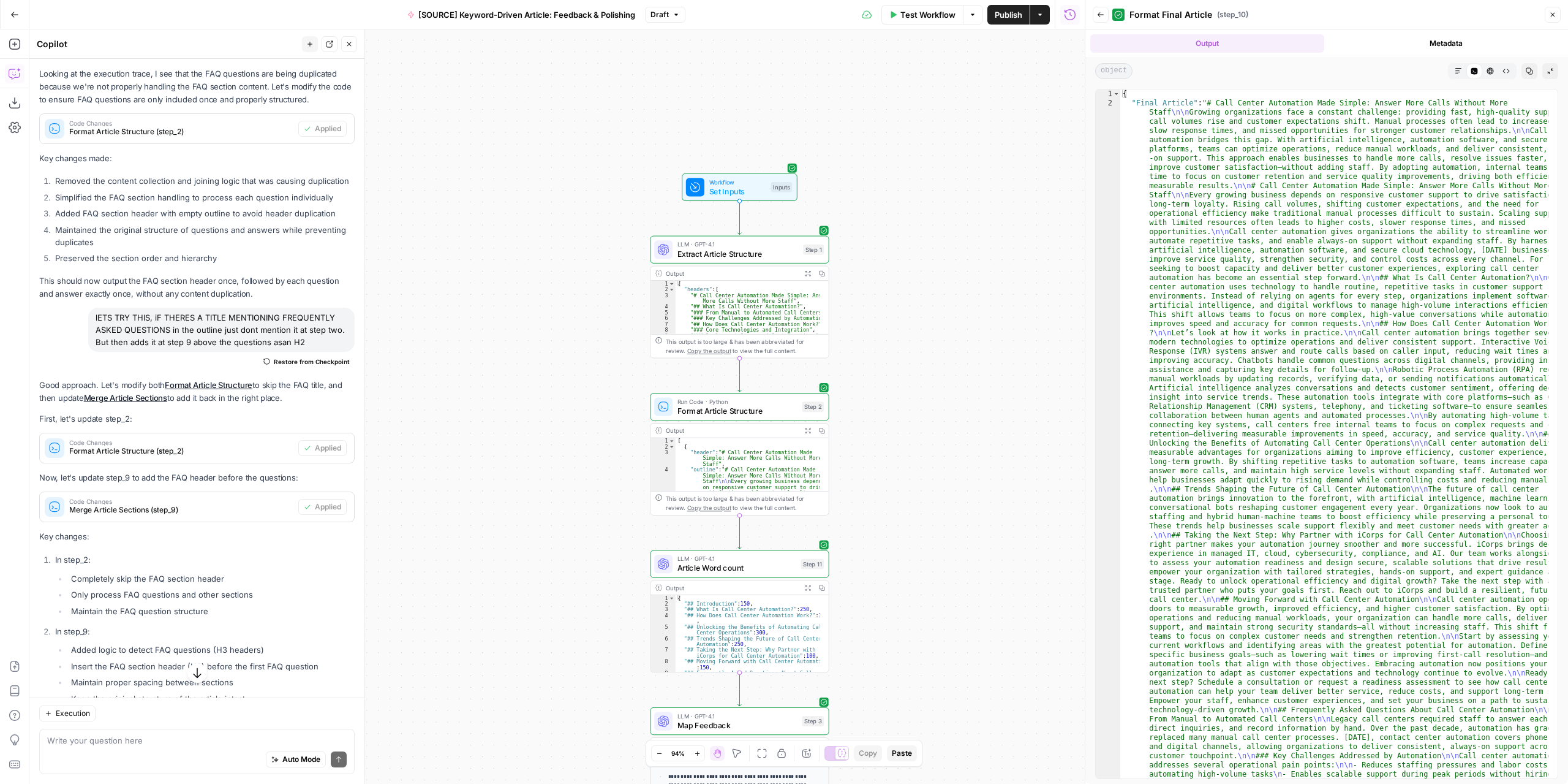
click at [1463, 79] on div "Markdown" at bounding box center [1458, 71] width 16 height 16
click at [1458, 75] on button "Markdown" at bounding box center [1458, 71] width 16 height 16
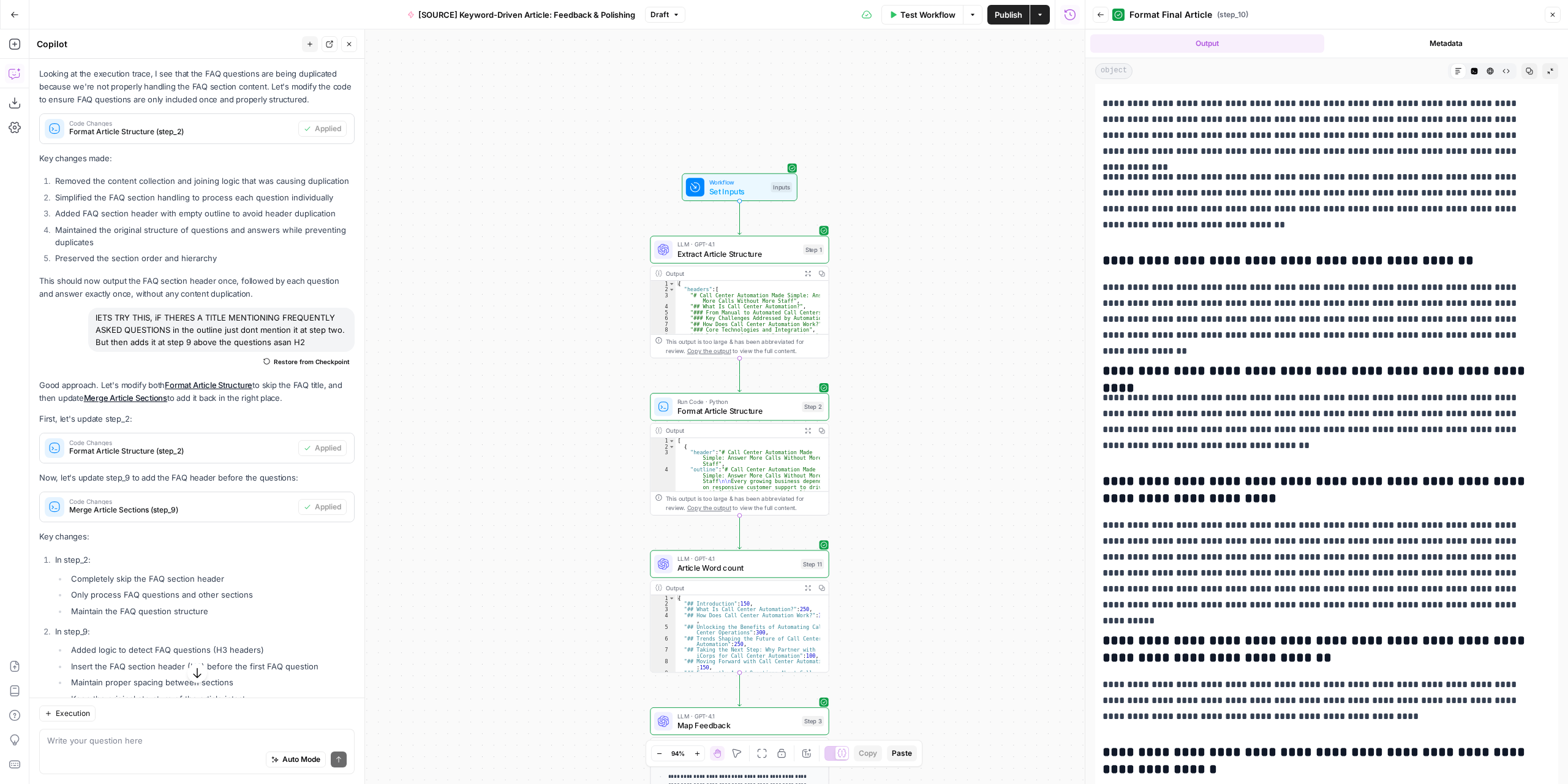
scroll to position [3415, 0]
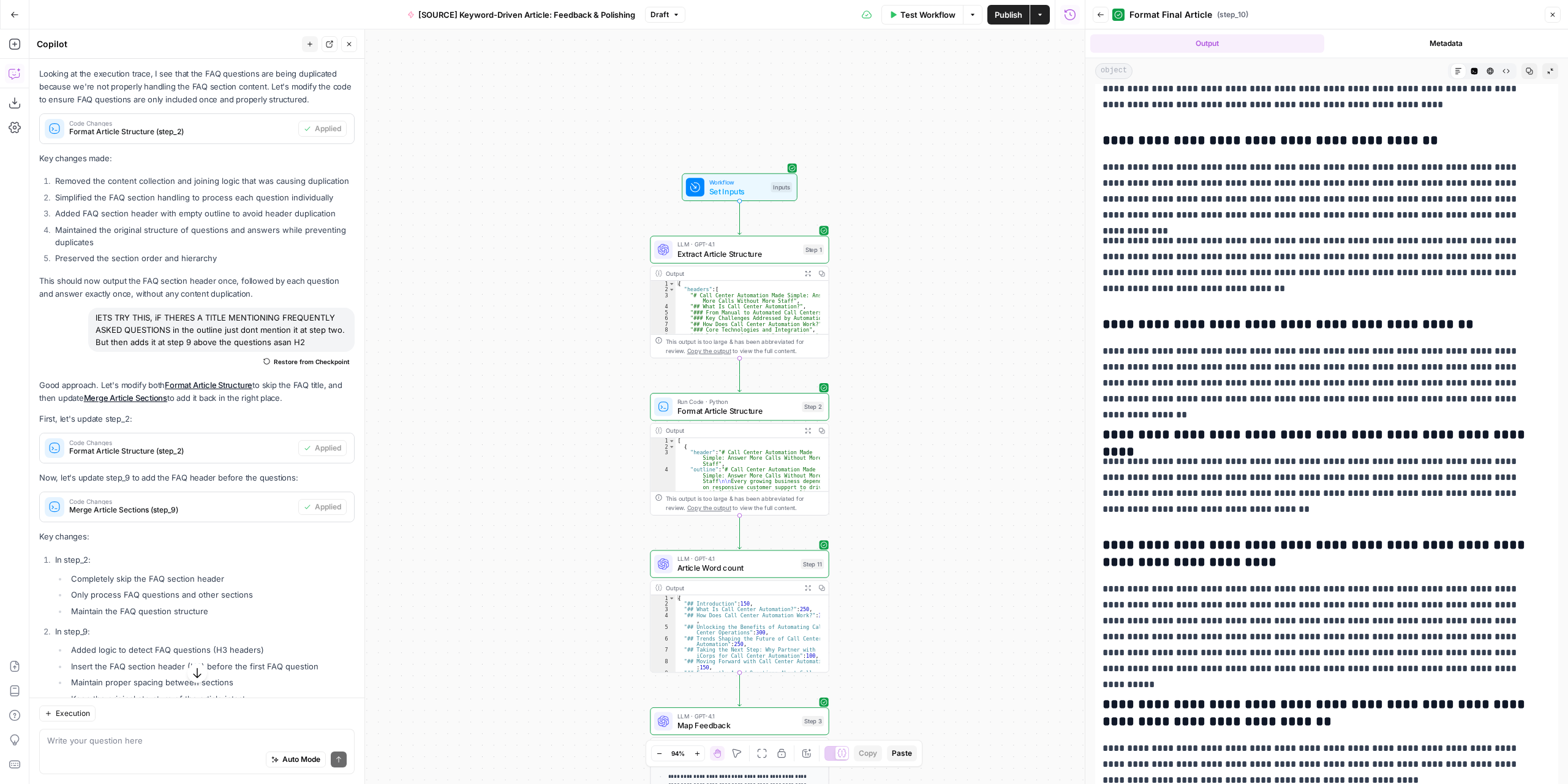
click at [660, 15] on span "Draft" at bounding box center [659, 14] width 18 height 11
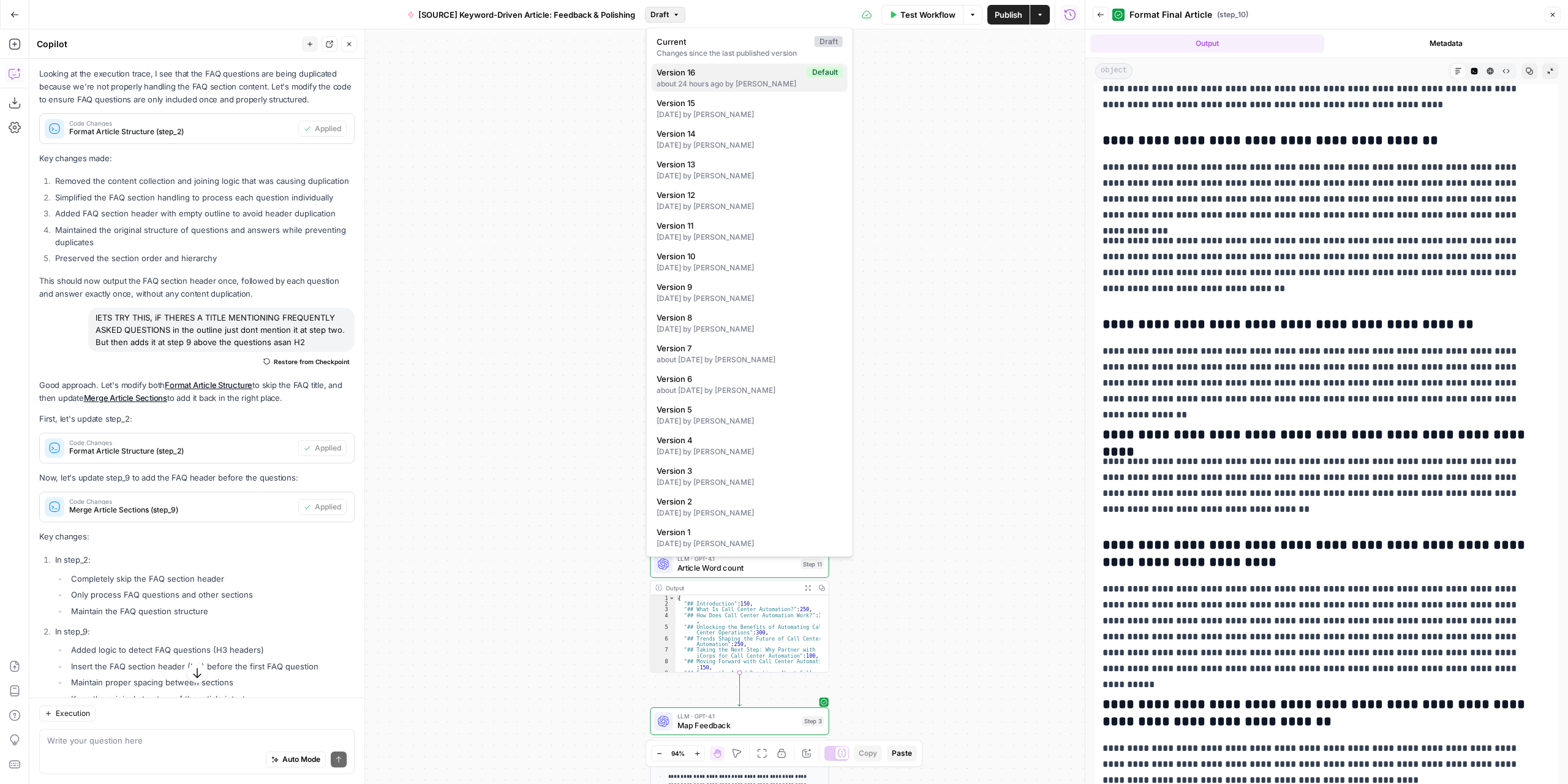
click at [692, 70] on span "Version 16" at bounding box center [729, 72] width 146 height 12
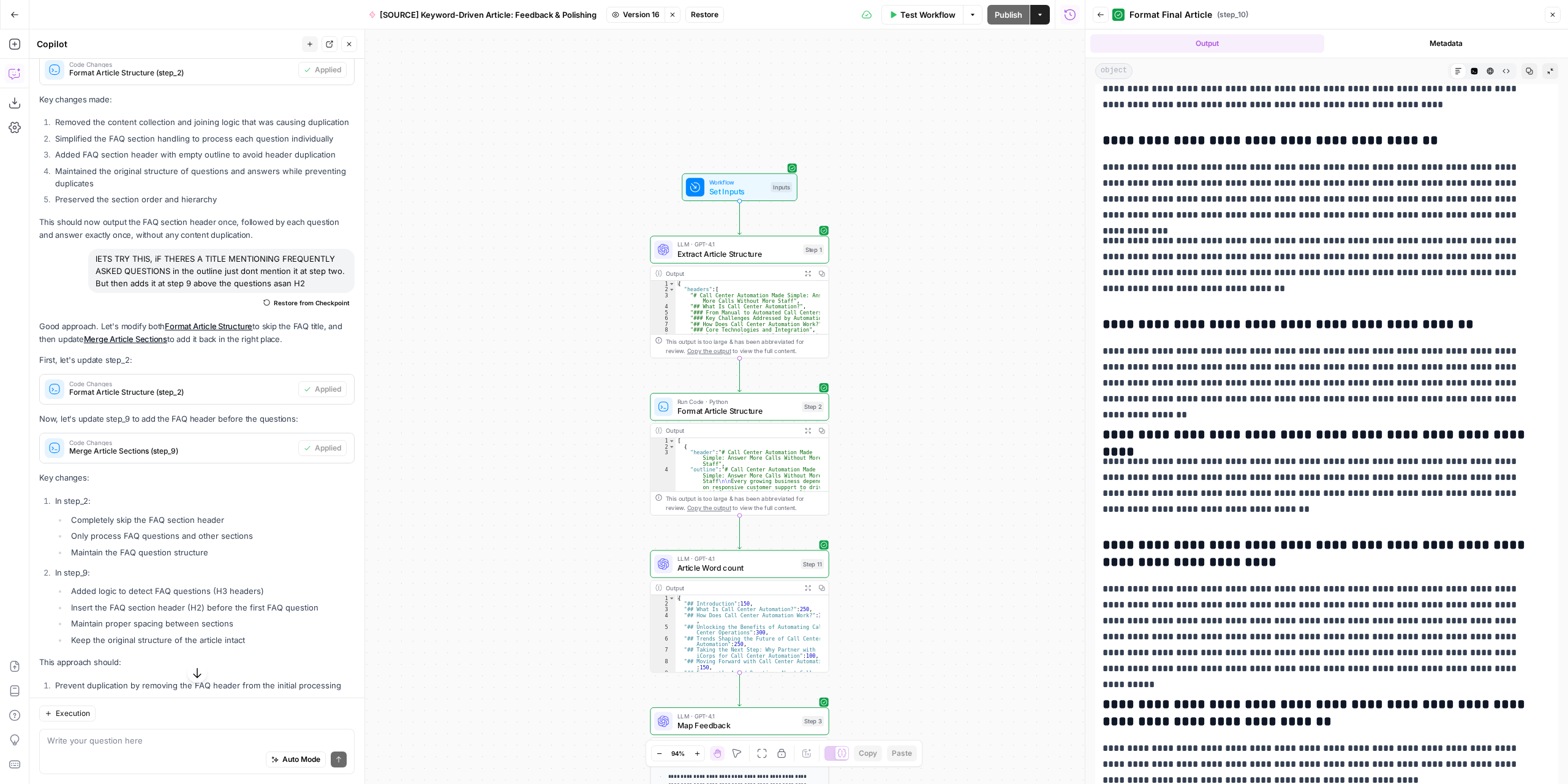
scroll to position [1634, 0]
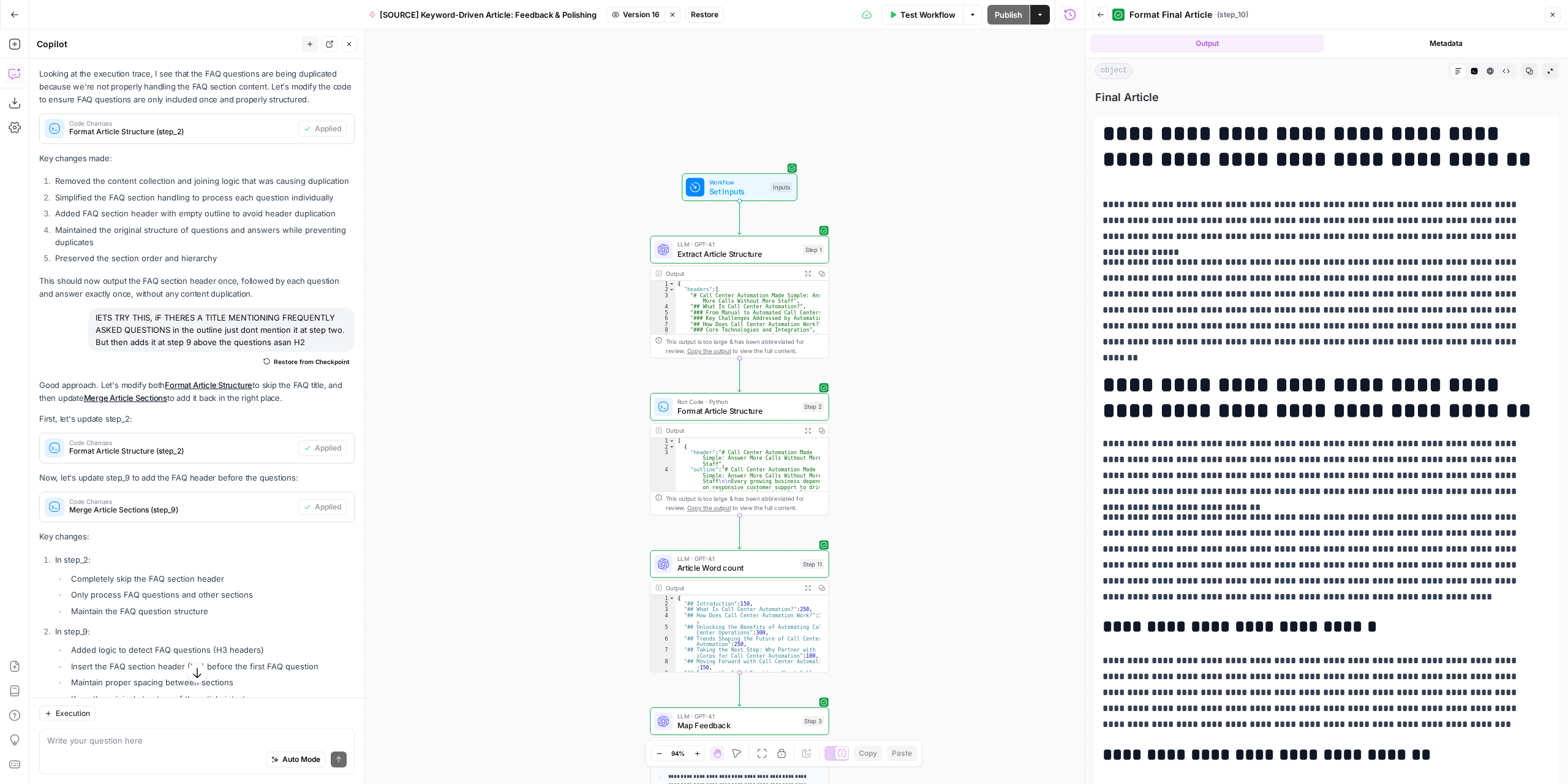
click at [700, 12] on span "Restore" at bounding box center [704, 14] width 28 height 11
click at [745, 140] on span "Restore" at bounding box center [743, 141] width 32 height 12
click at [922, 14] on span "Test Workflow" at bounding box center [928, 14] width 55 height 12
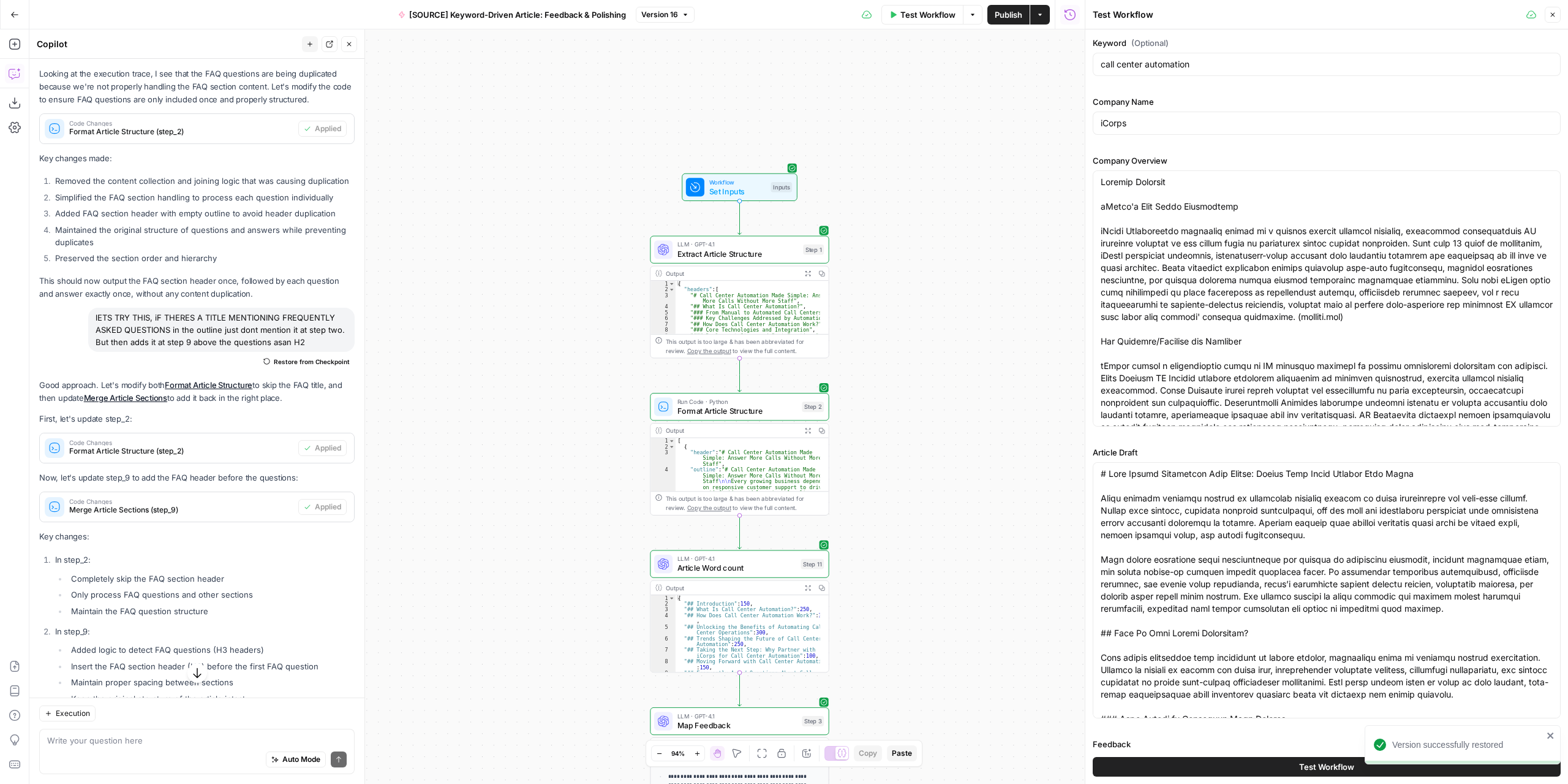
click at [1315, 767] on span "Test Workflow" at bounding box center [1326, 766] width 55 height 12
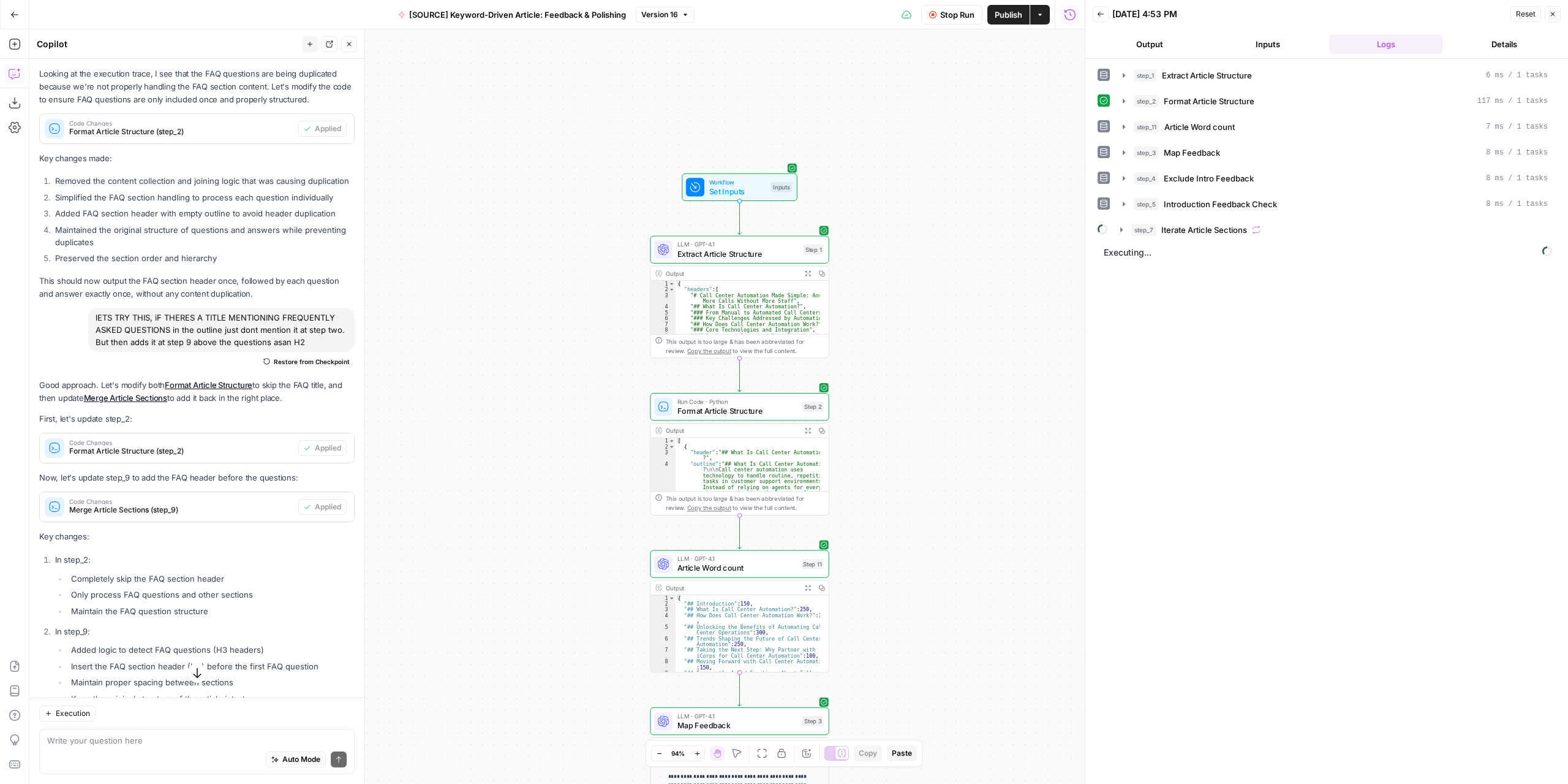
click at [804, 270] on button "Expand Output" at bounding box center [808, 274] width 14 height 14
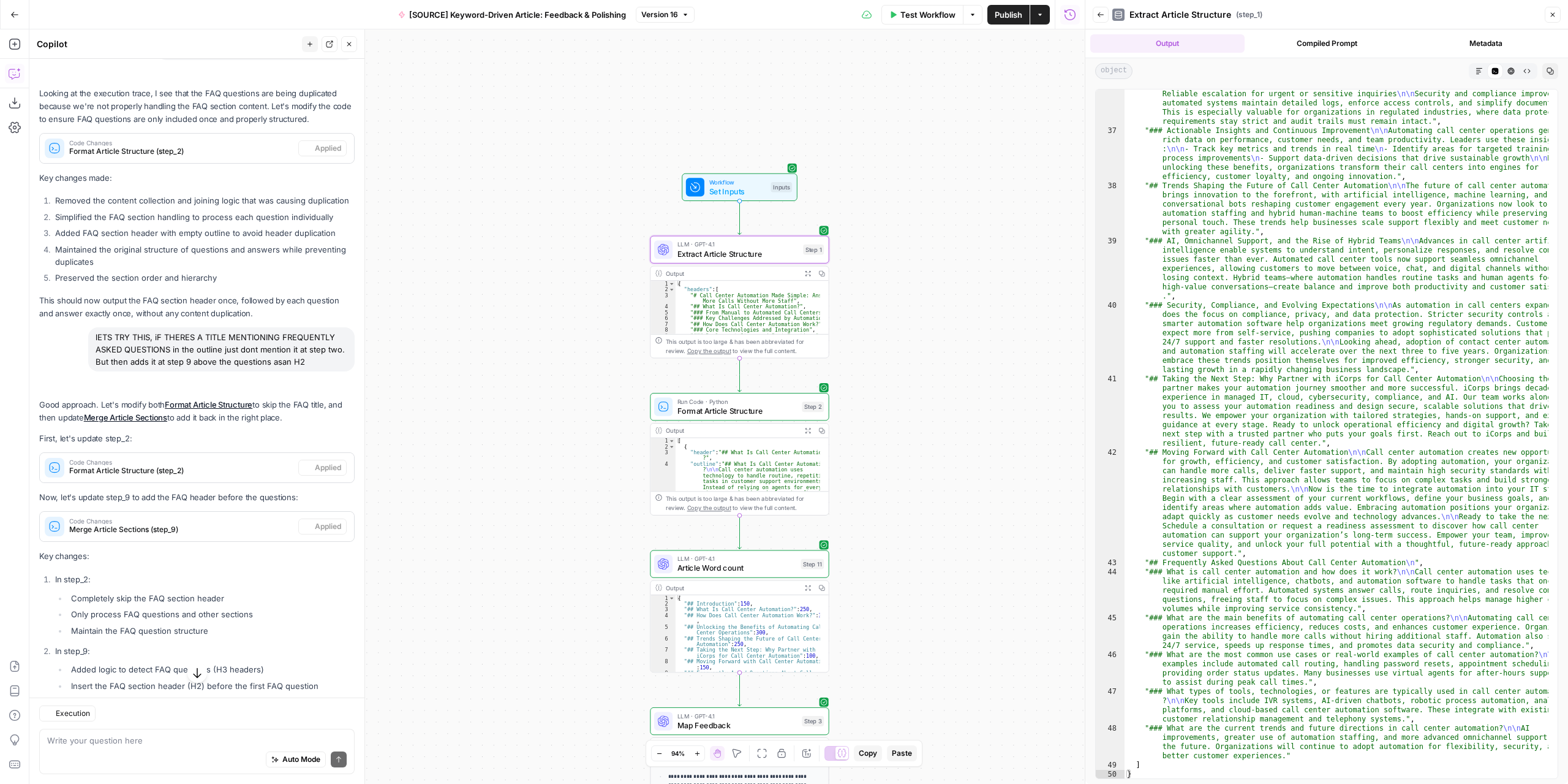
scroll to position [1634, 0]
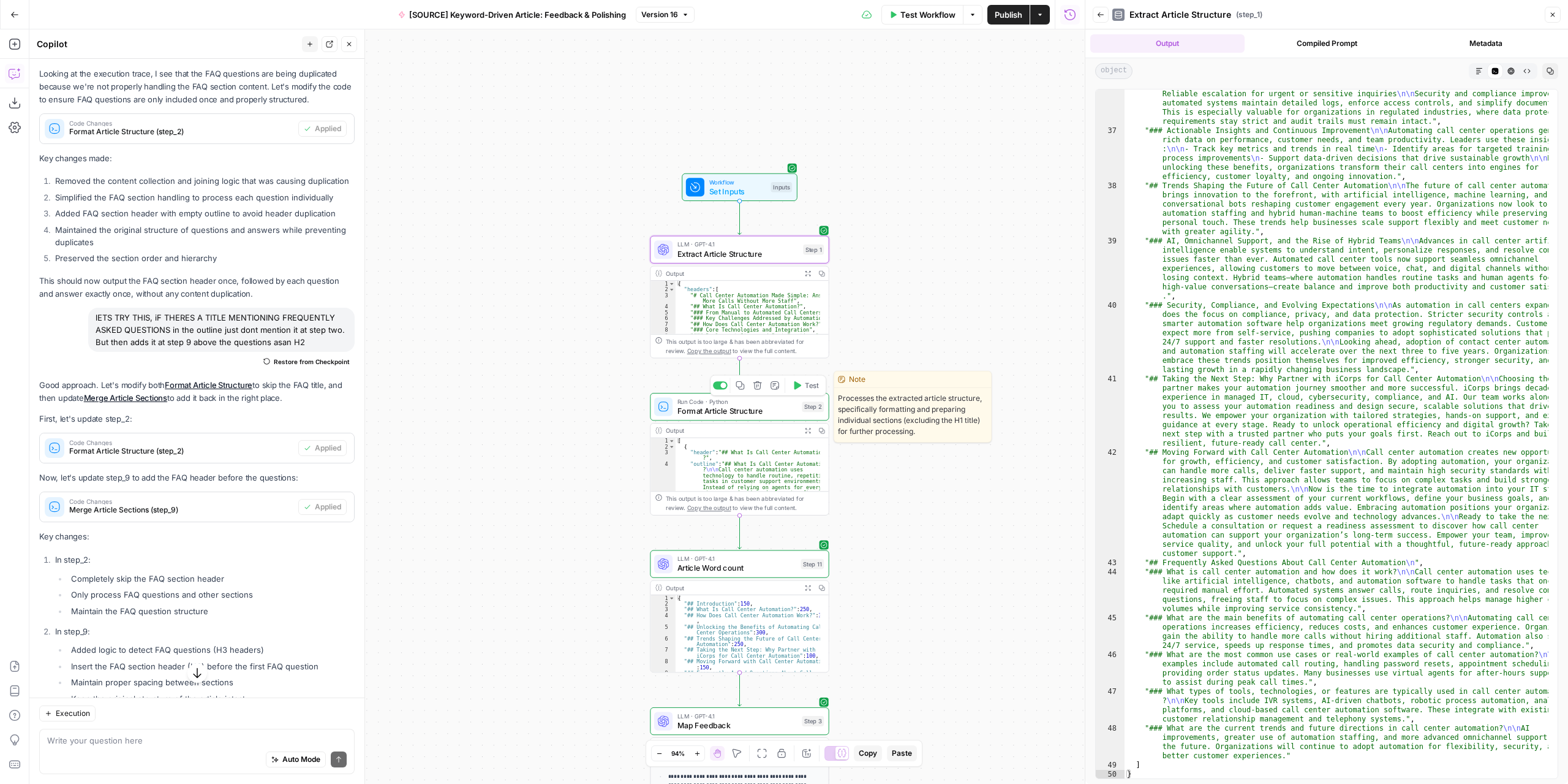
click at [755, 413] on span "Format Article Structure" at bounding box center [737, 411] width 120 height 12
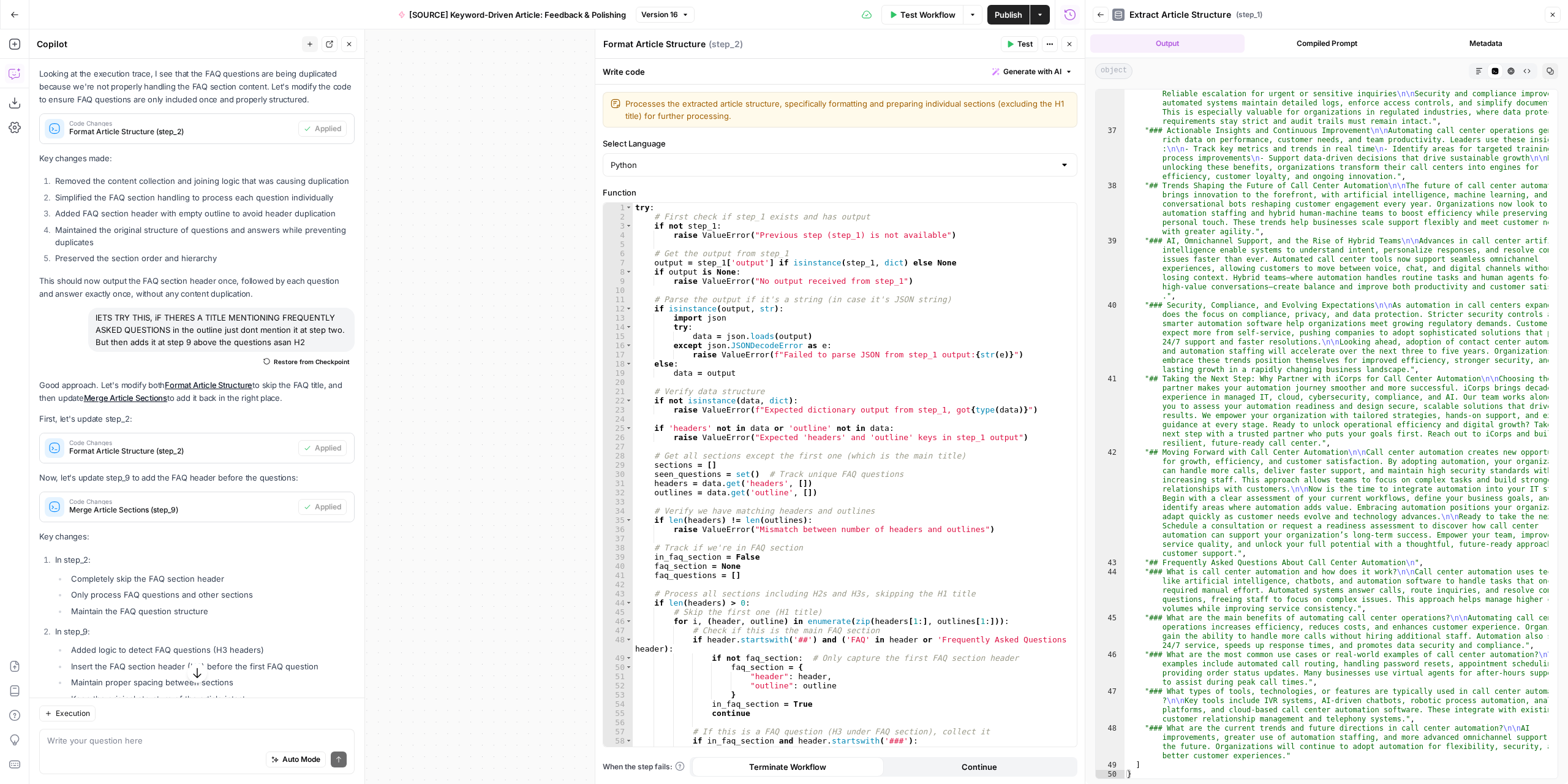
click at [1094, 18] on button "Back" at bounding box center [1100, 14] width 16 height 16
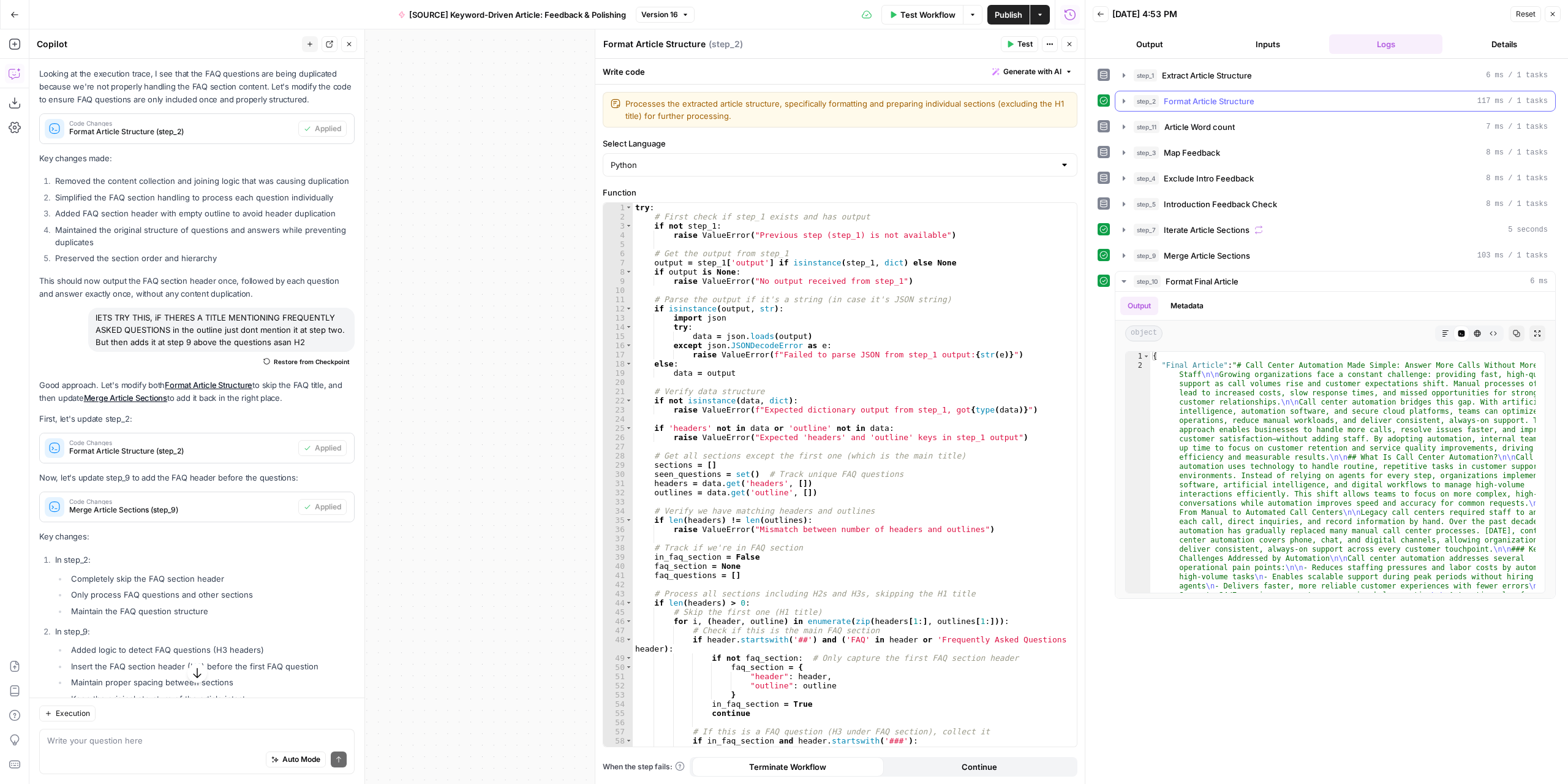
click at [1121, 101] on icon "button" at bounding box center [1124, 101] width 10 height 10
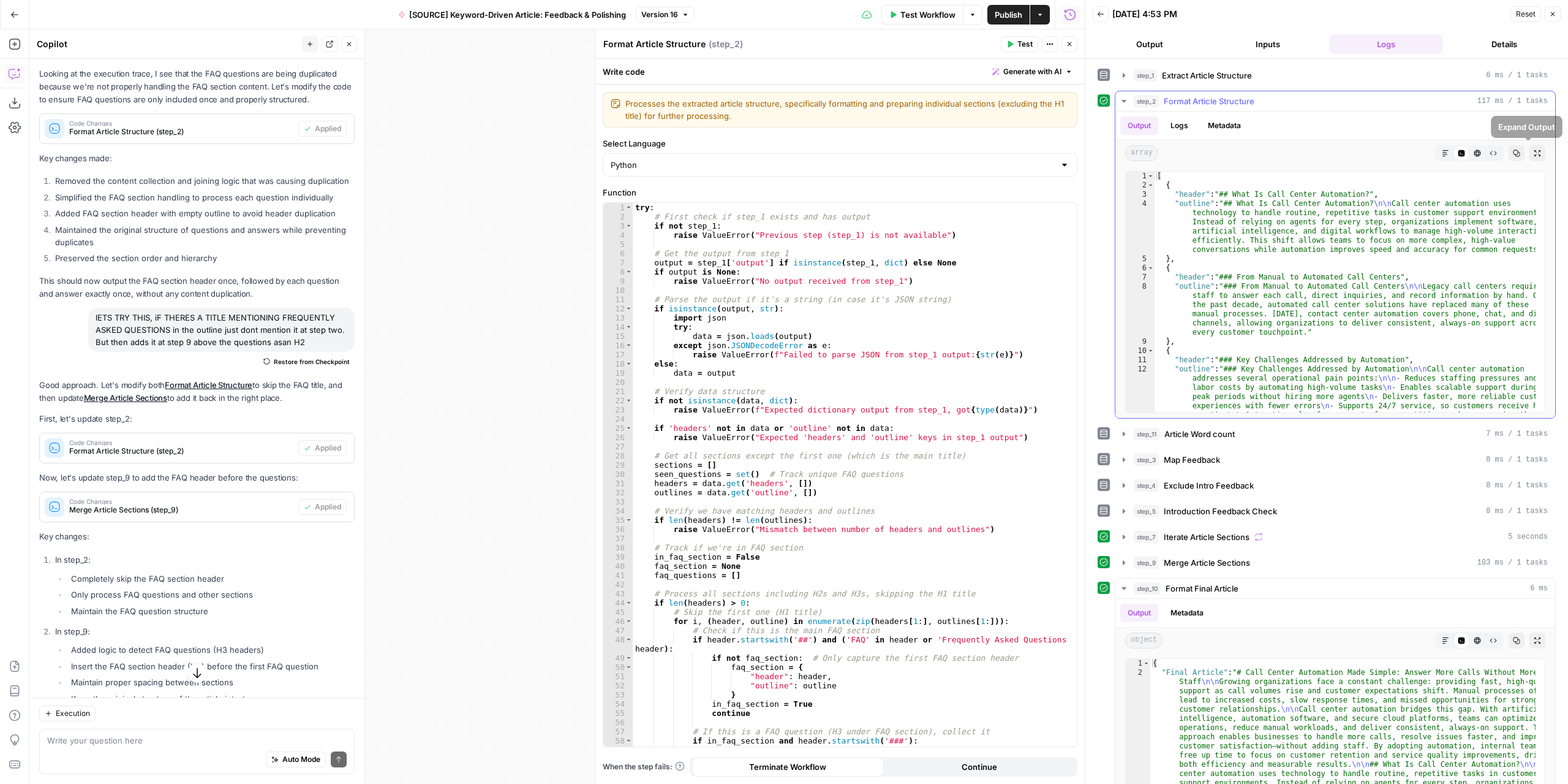
click at [1534, 150] on icon "button" at bounding box center [1537, 153] width 7 height 7
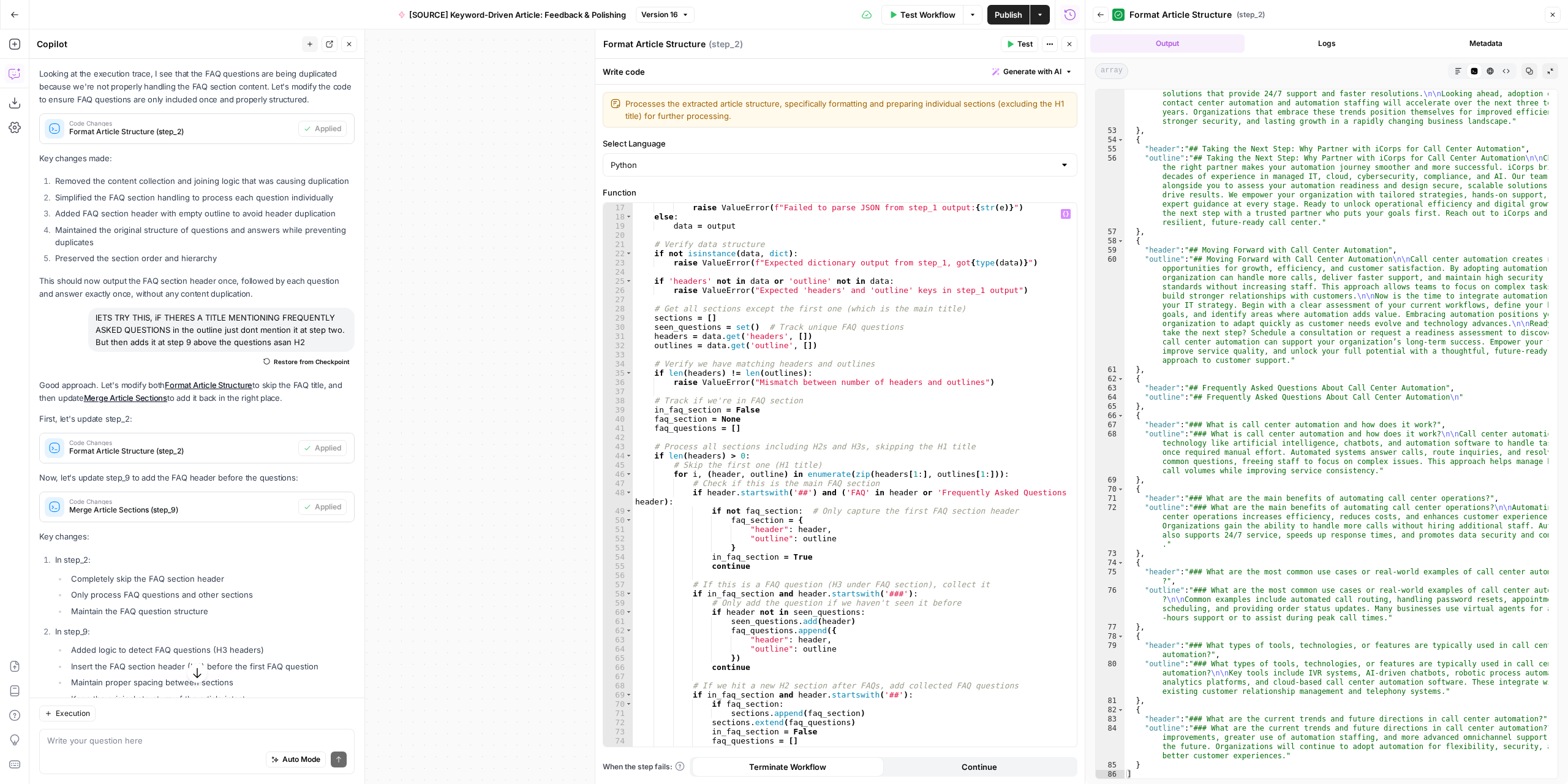
scroll to position [319, 0]
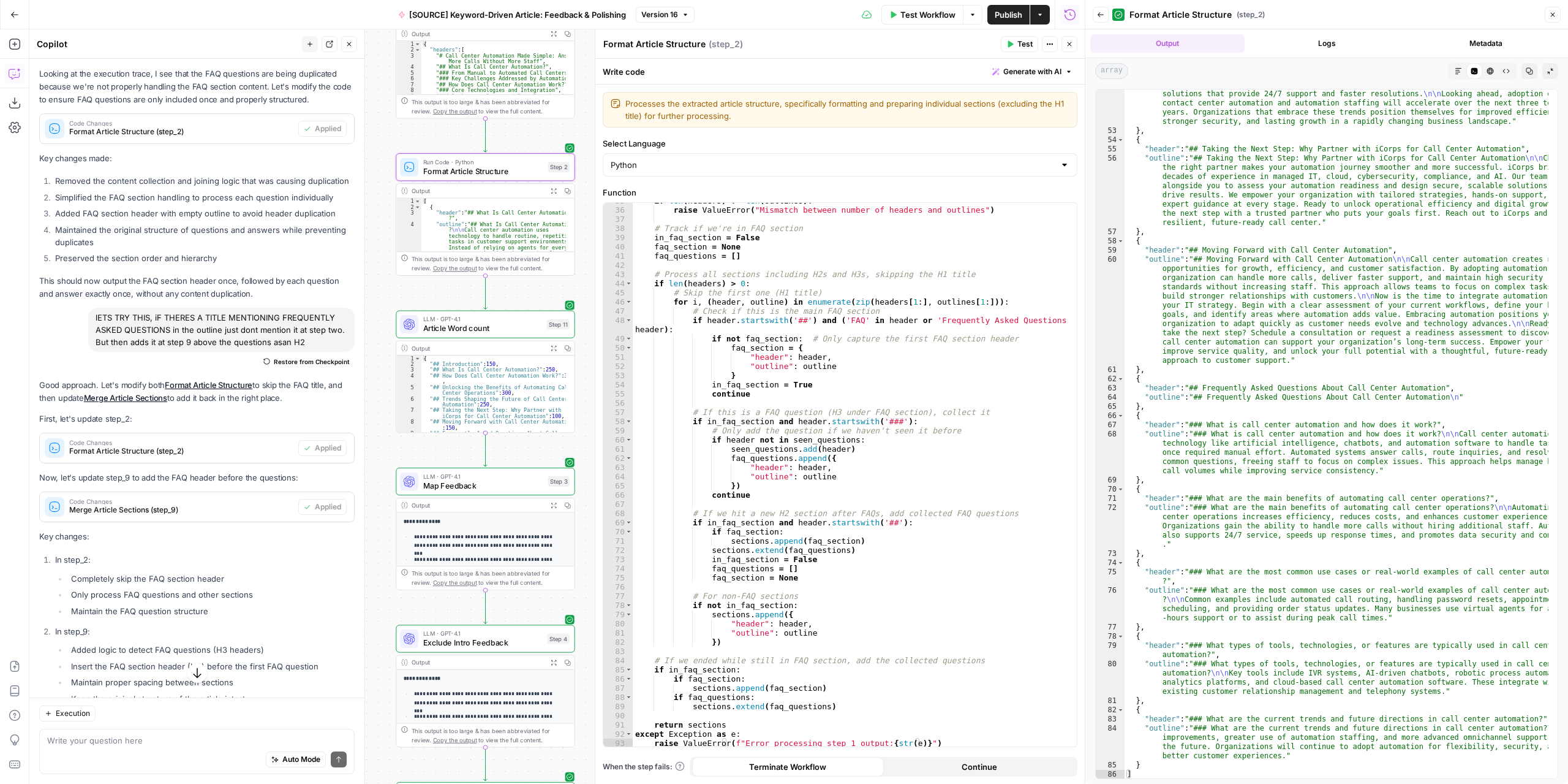
drag, startPoint x: 484, startPoint y: 387, endPoint x: 237, endPoint y: 163, distance: 333.4
click at [237, 163] on body "Marketers in Demand New Home Browse Your Data Usage Settings Recent Grids [SOUR…" at bounding box center [784, 392] width 1568 height 784
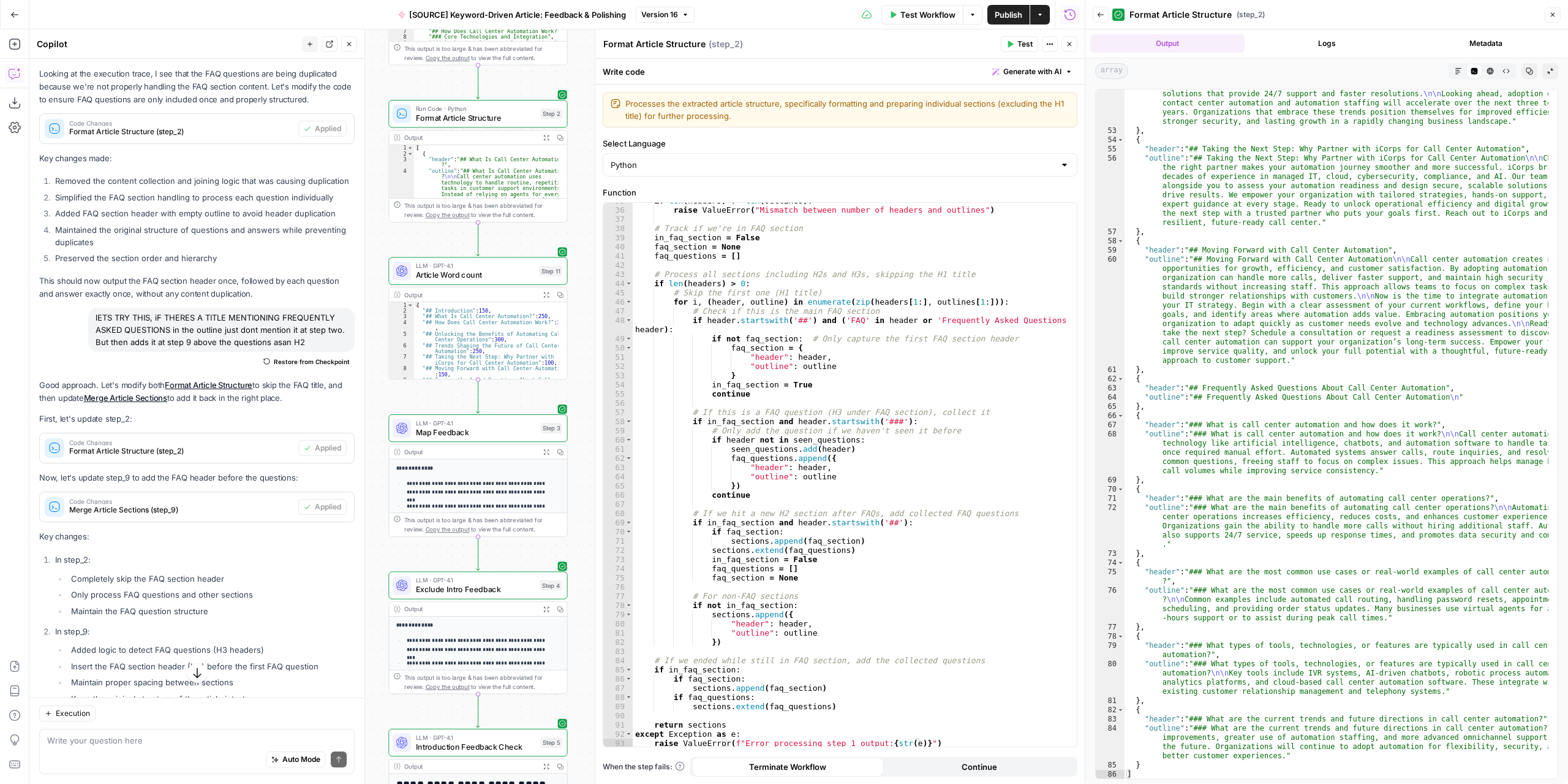
drag, startPoint x: 407, startPoint y: 527, endPoint x: 391, endPoint y: 234, distance: 293.4
click at [391, 234] on div "Workflow Set Inputs Inputs LLM · GPT-4.1 Extract Article Structure Step 1 Outpu…" at bounding box center [557, 407] width 1055 height 754
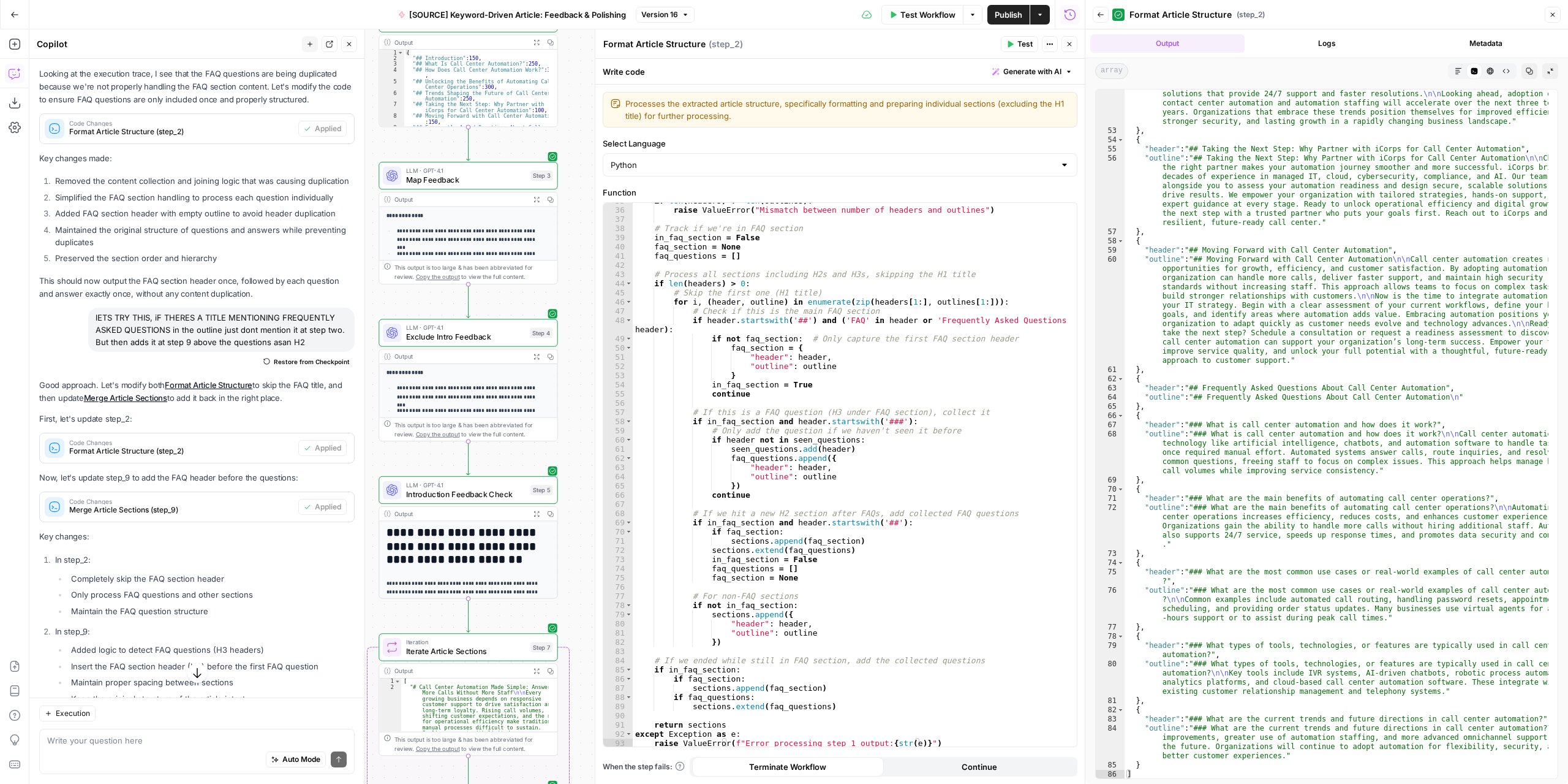
drag, startPoint x: 418, startPoint y: 550, endPoint x: 407, endPoint y: 267, distance: 283.2
click at [407, 267] on div "Workflow Set Inputs Inputs LLM · GPT-4.1 Extract Article Structure Step 1 Outpu…" at bounding box center [557, 407] width 1055 height 754
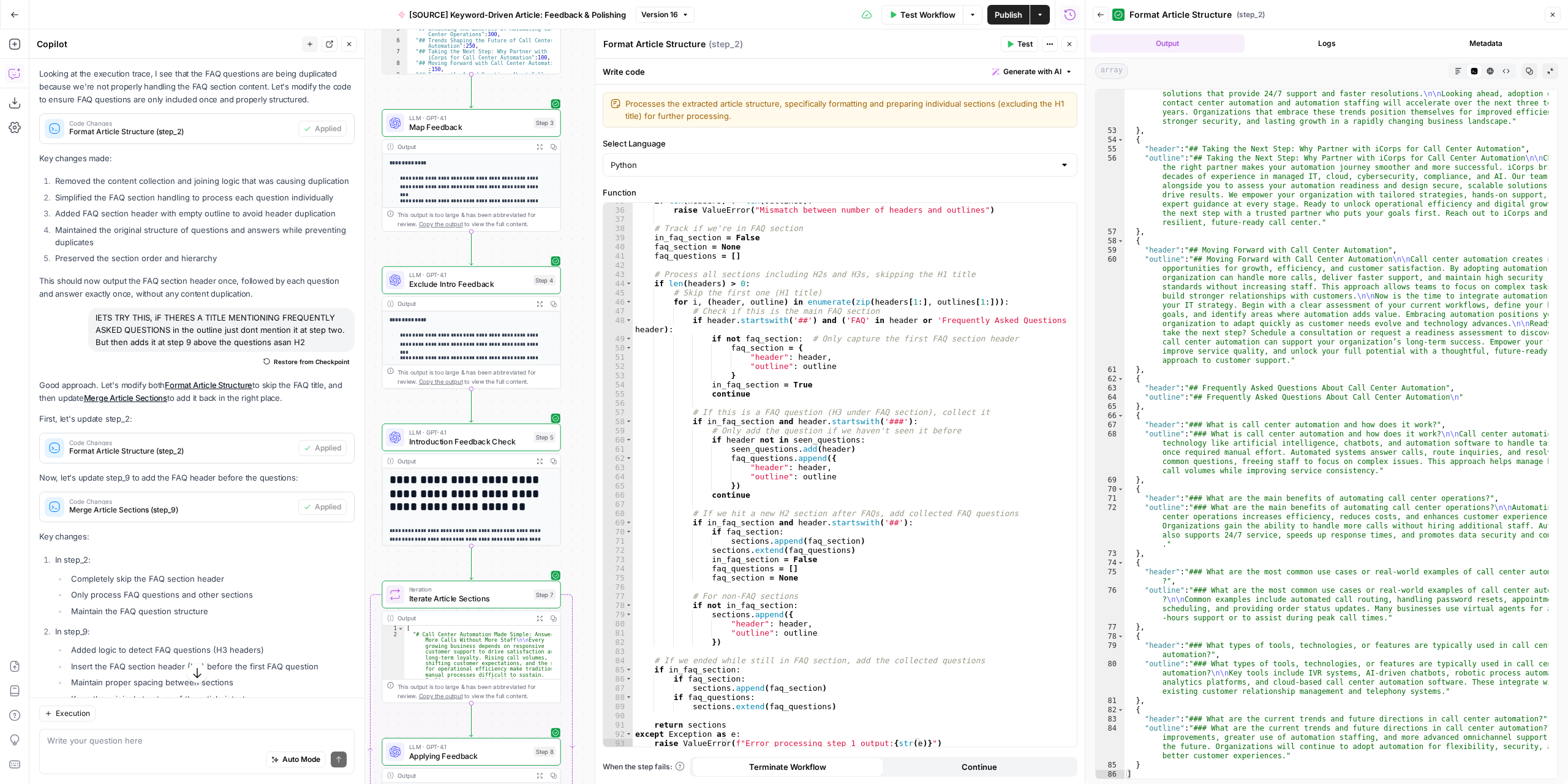
drag, startPoint x: 421, startPoint y: 419, endPoint x: 424, endPoint y: 397, distance: 22.2
click at [424, 397] on div "Workflow Set Inputs Inputs LLM · GPT-4.1 Extract Article Structure Step 1 Outpu…" at bounding box center [557, 407] width 1055 height 754
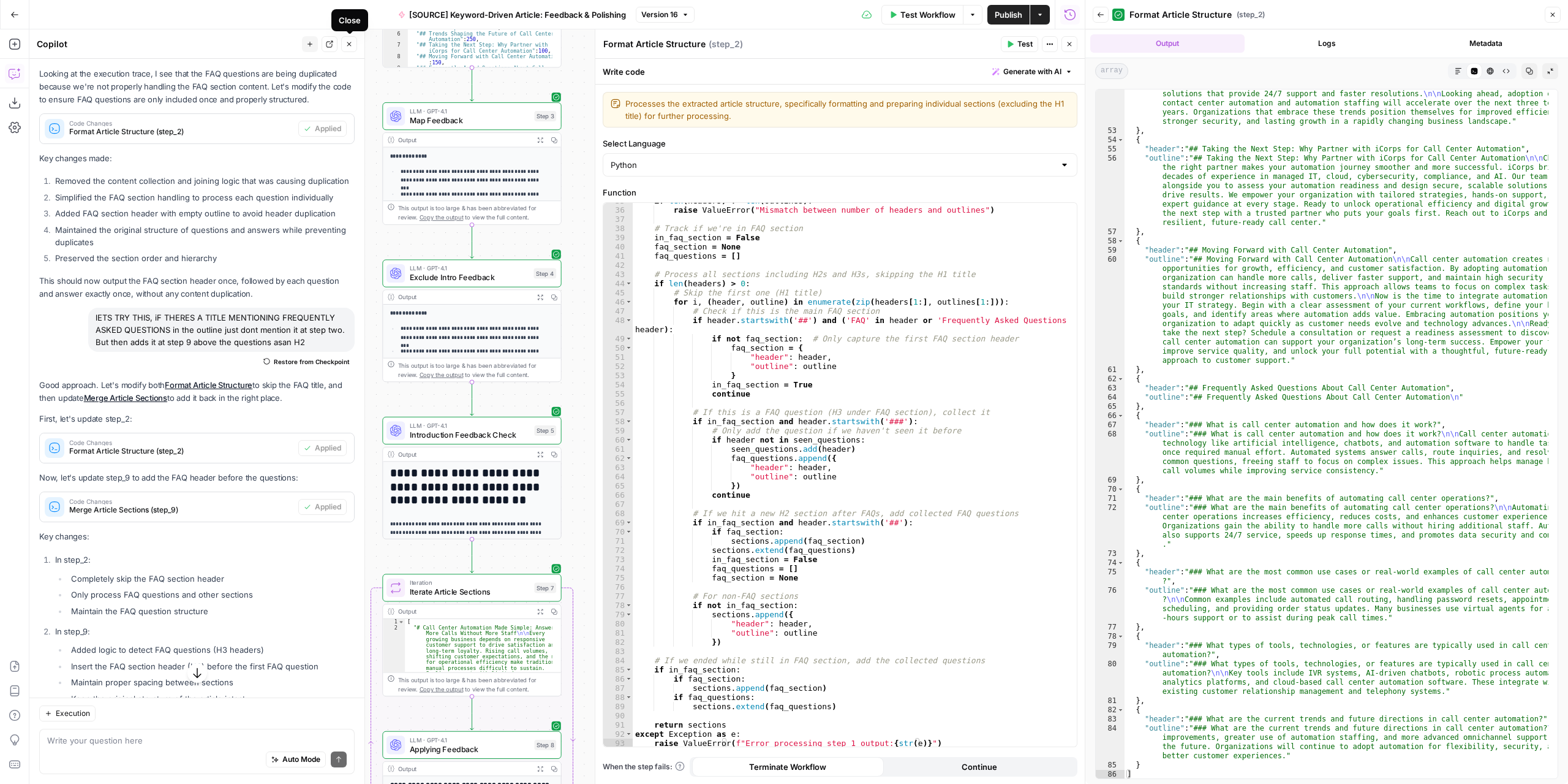
click at [354, 40] on button "Close" at bounding box center [349, 44] width 16 height 16
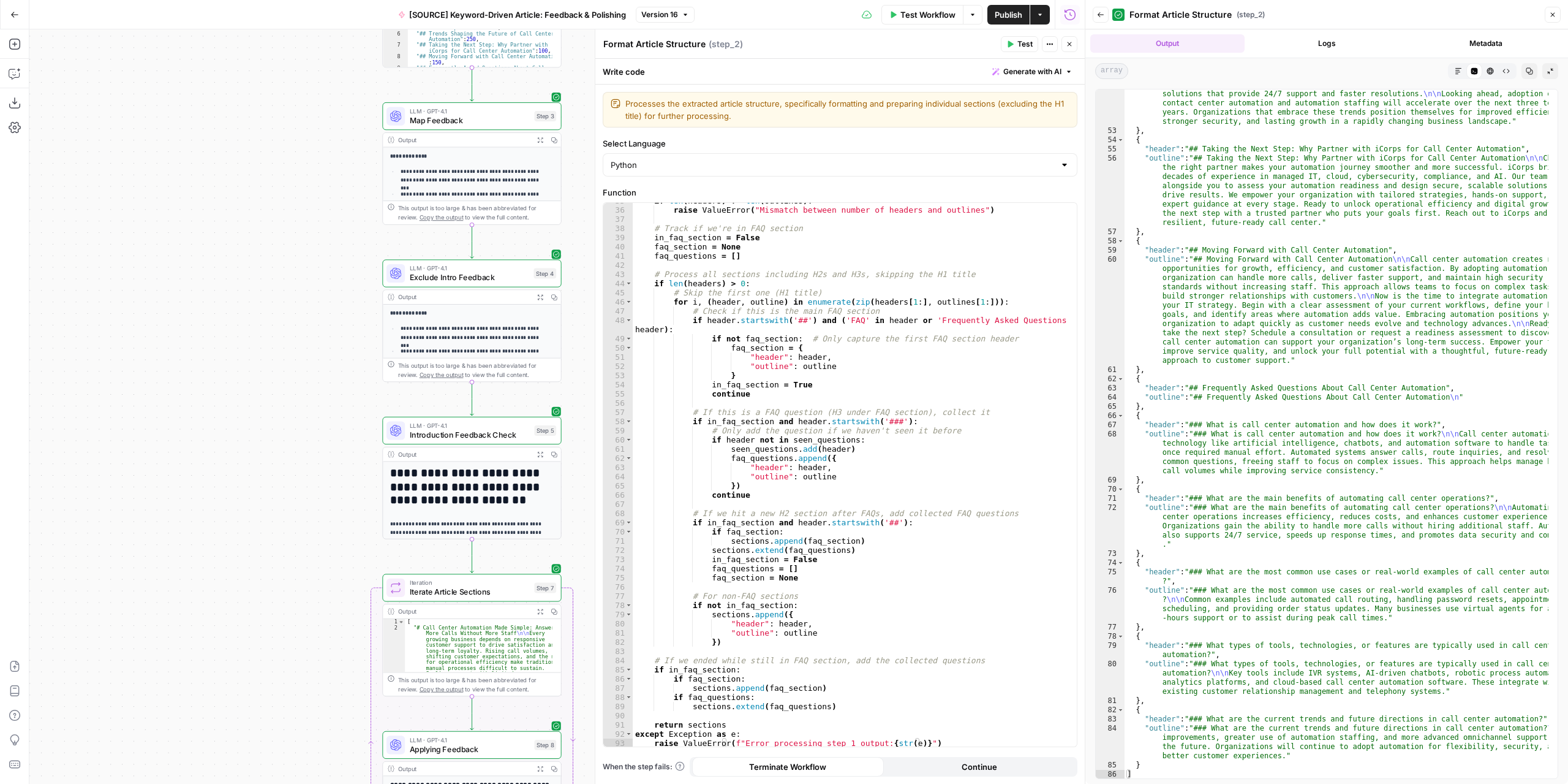
drag, startPoint x: 1098, startPoint y: 13, endPoint x: 1111, endPoint y: 19, distance: 14.3
click at [1098, 13] on icon "button" at bounding box center [1100, 14] width 7 height 7
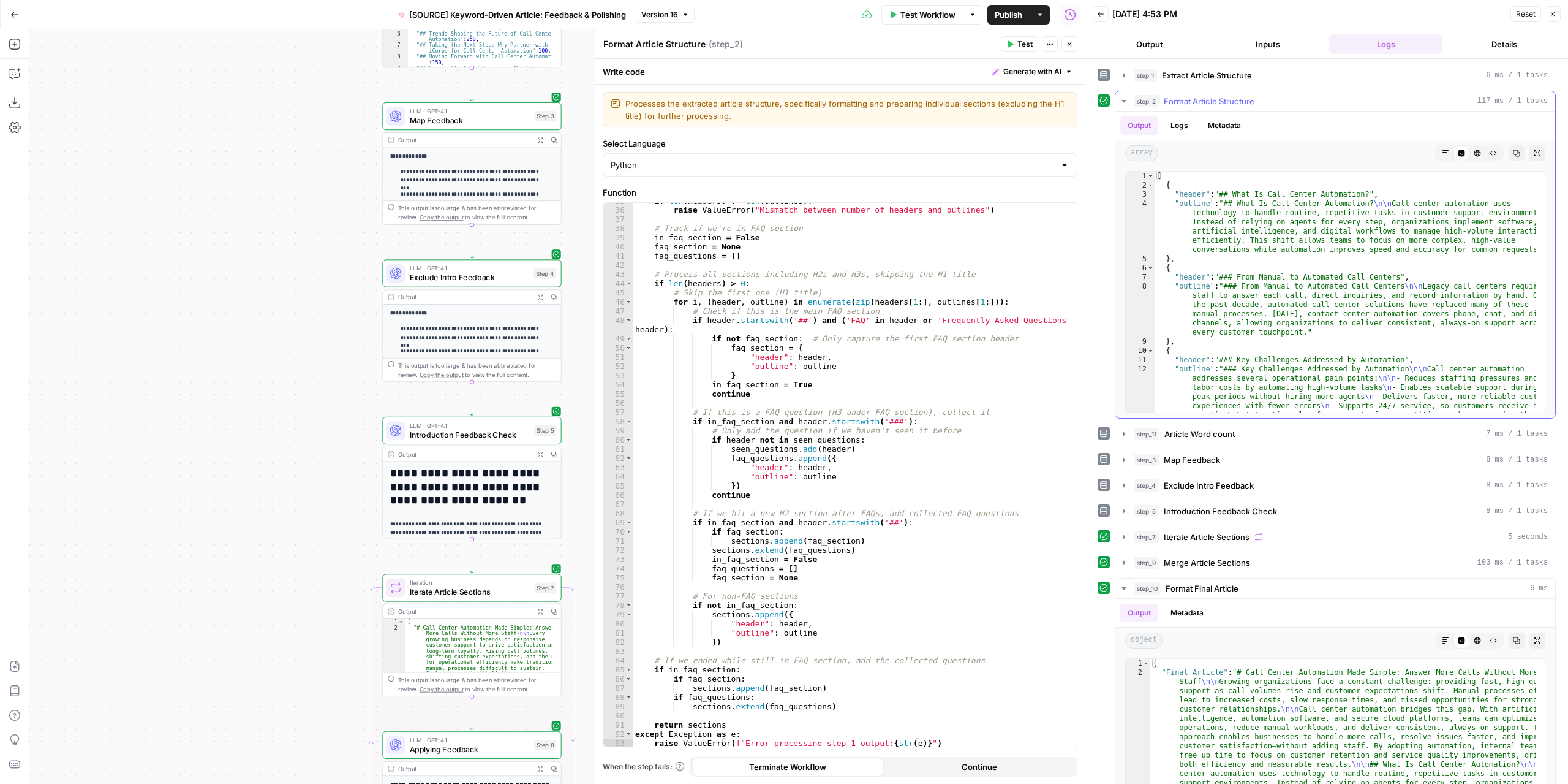
click at [1123, 101] on icon "button" at bounding box center [1124, 101] width 5 height 3
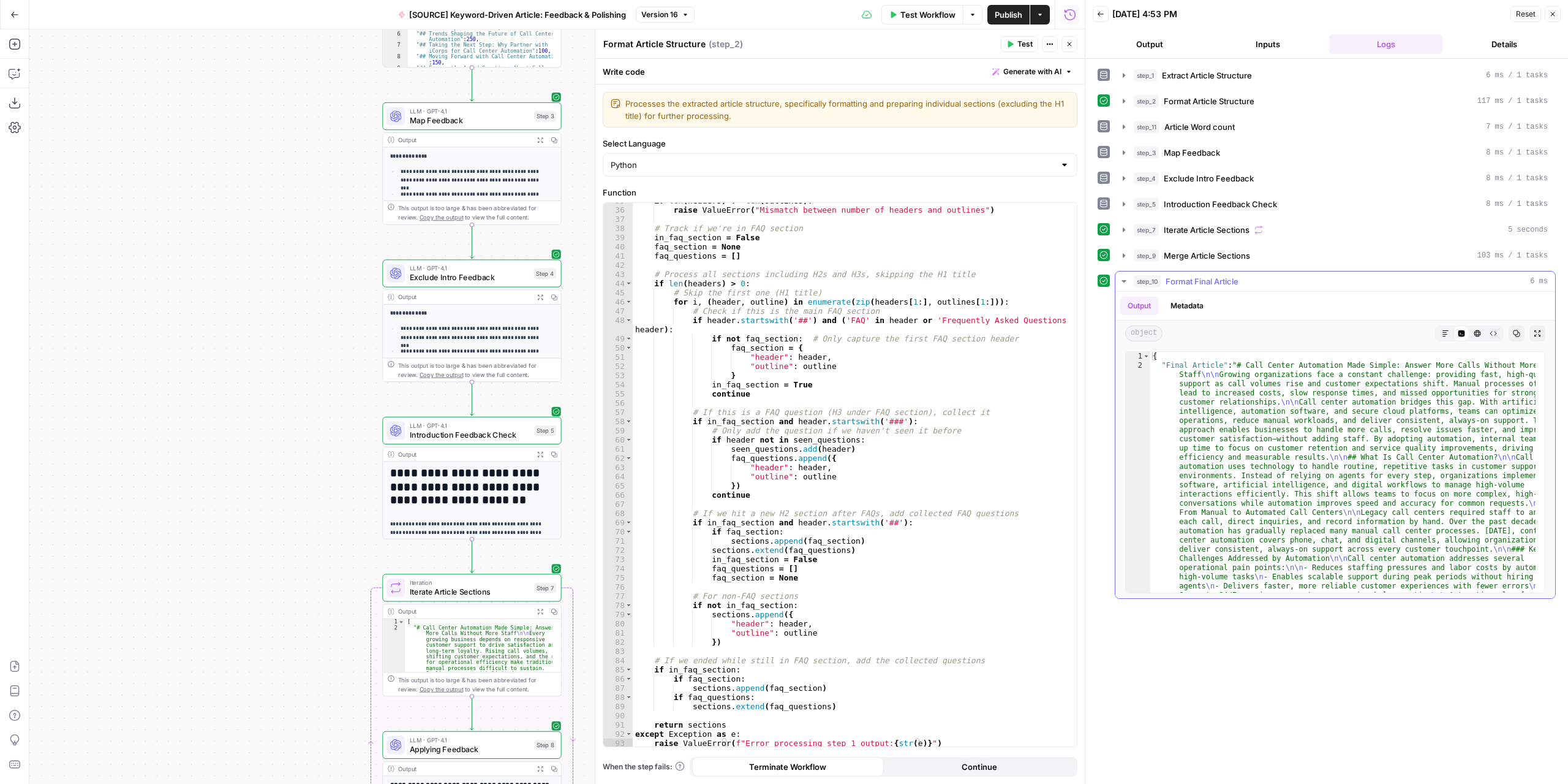
click at [1449, 333] on button "Markdown" at bounding box center [1445, 333] width 16 height 16
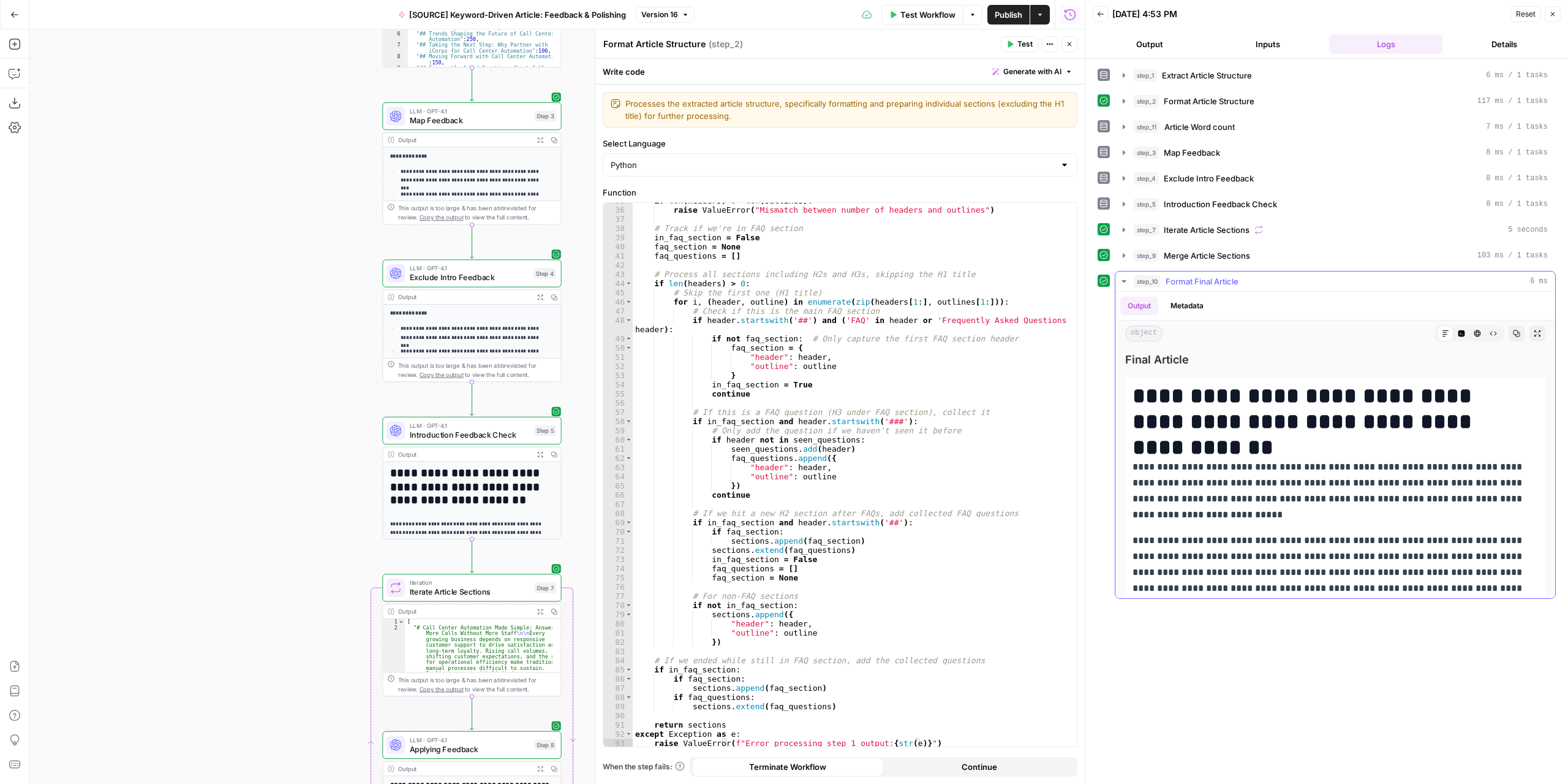
click at [1534, 330] on icon "button" at bounding box center [1537, 333] width 7 height 7
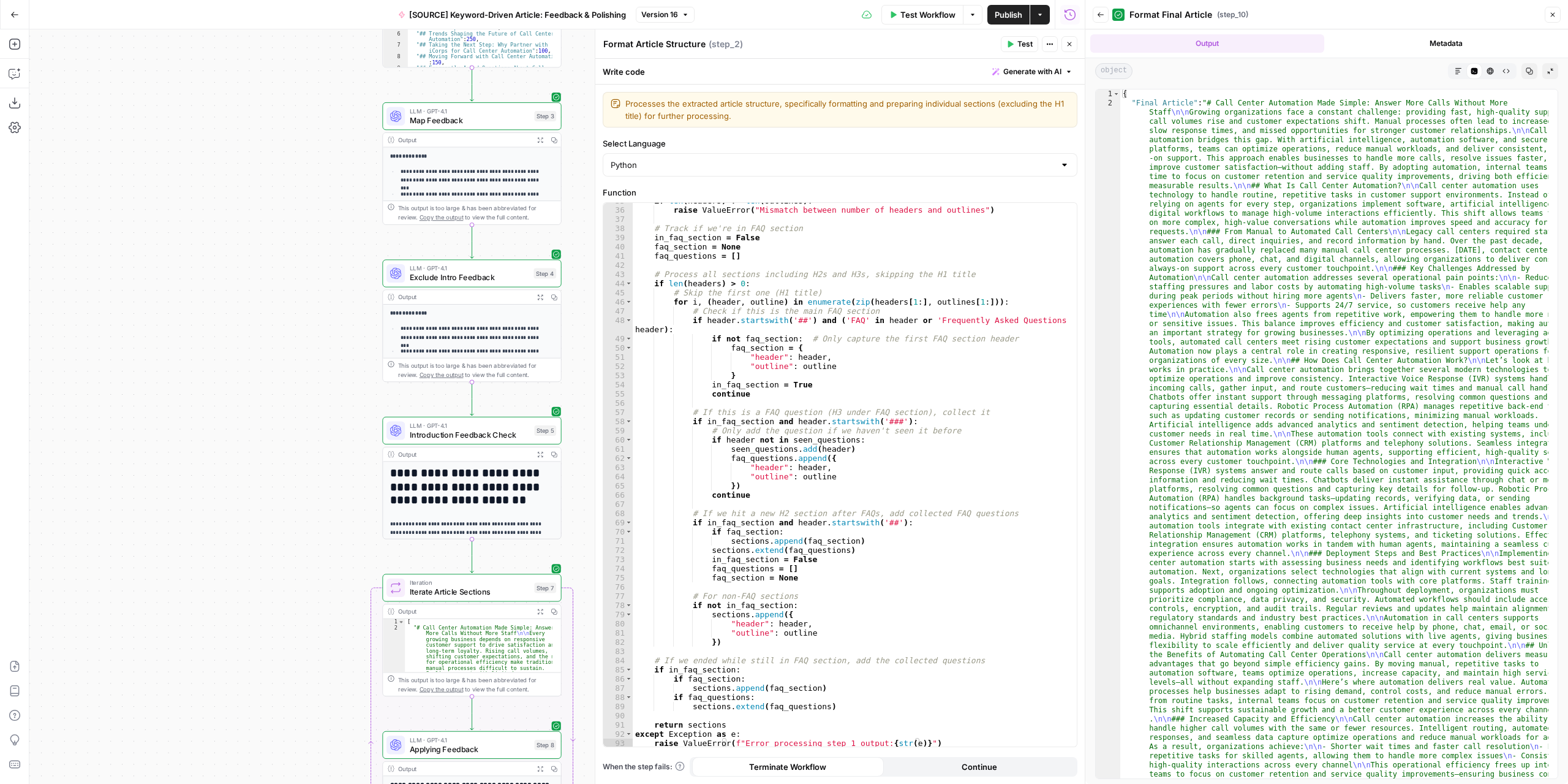
click at [1455, 77] on button "Markdown" at bounding box center [1458, 71] width 16 height 16
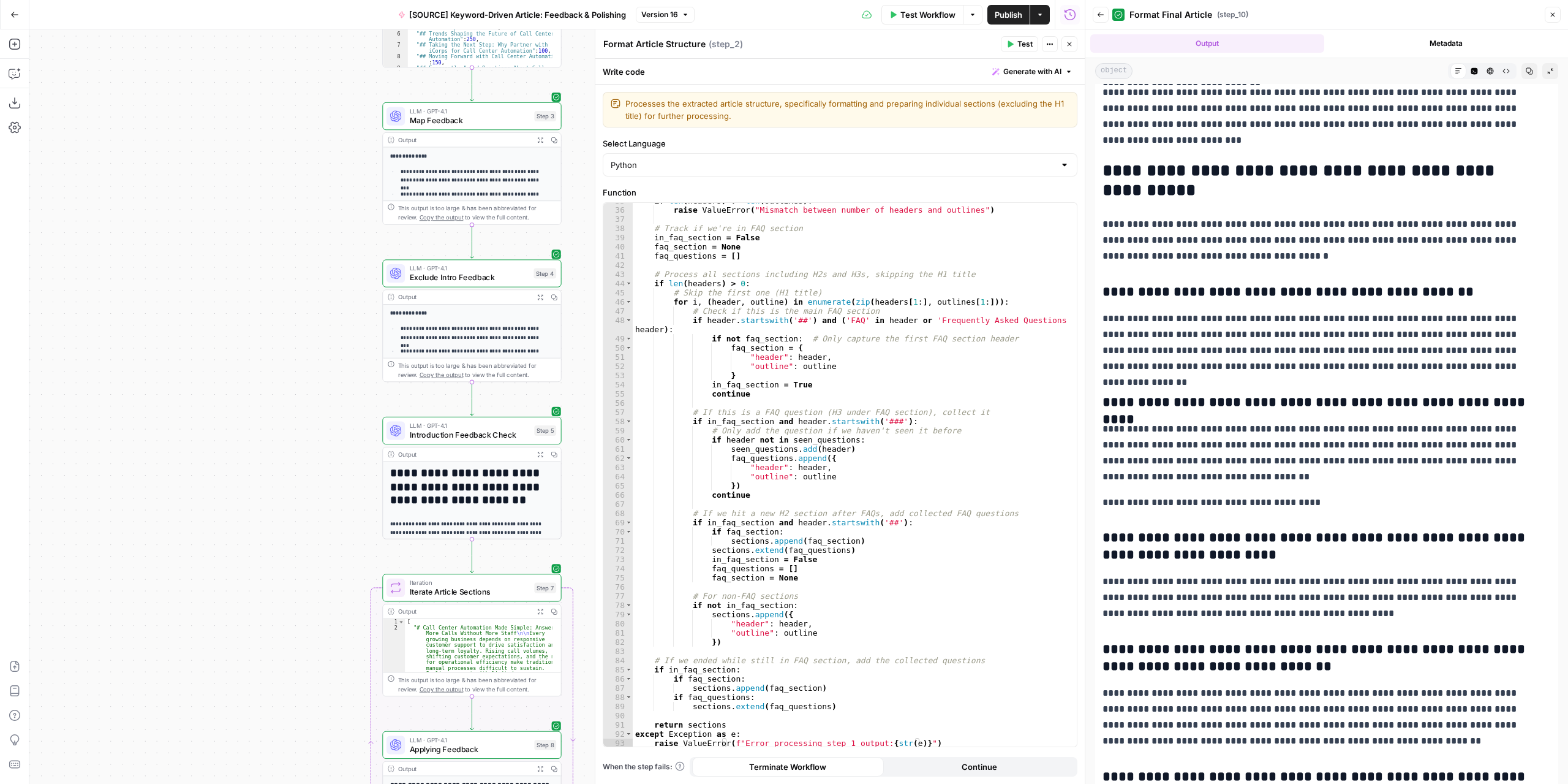
scroll to position [3229, 0]
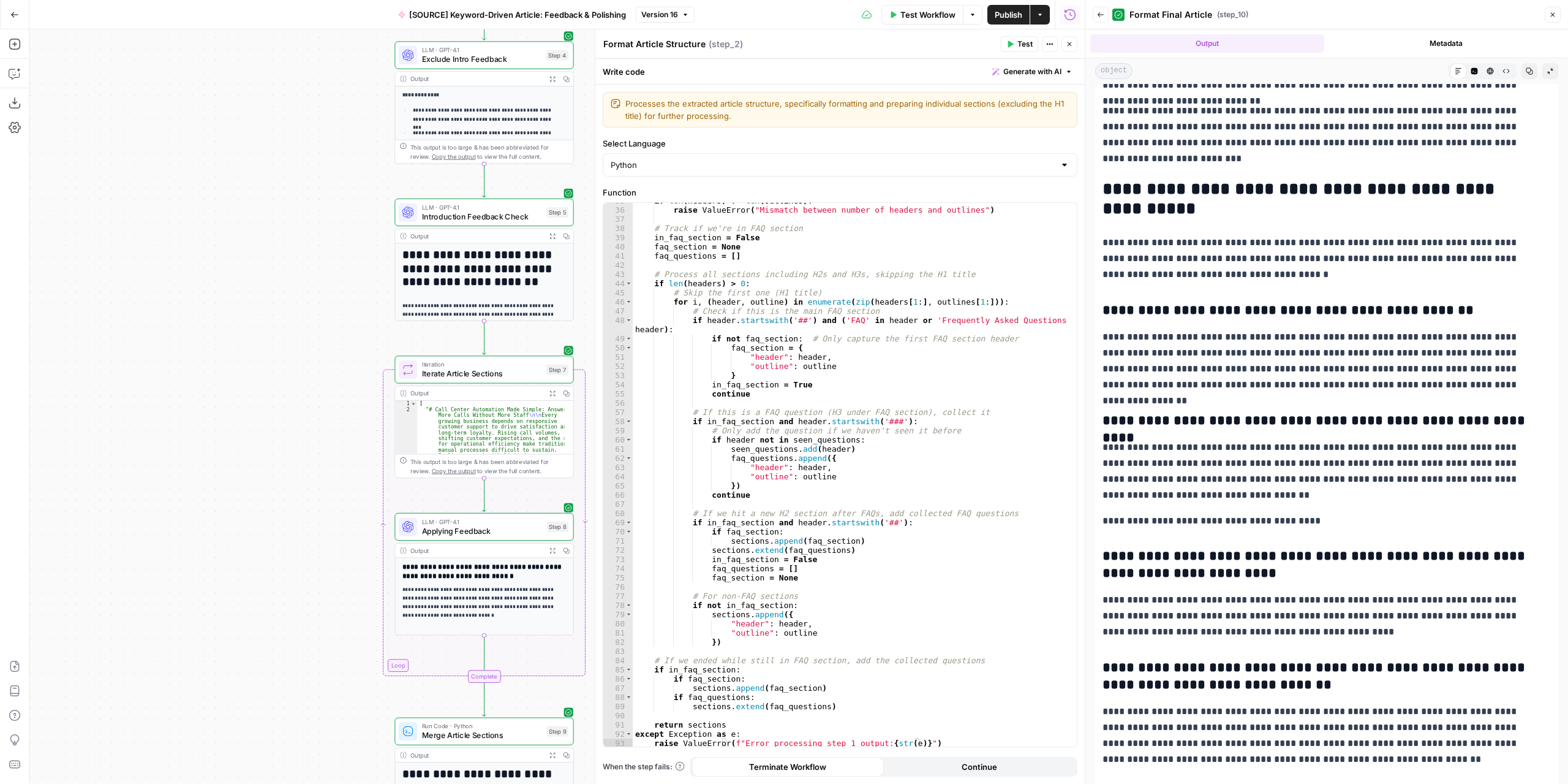
drag, startPoint x: 260, startPoint y: 531, endPoint x: 266, endPoint y: 310, distance: 221.1
click at [266, 310] on div "Workflow Set Inputs Inputs LLM · GPT-4.1 Extract Article Structure Step 1 Outpu…" at bounding box center [557, 407] width 1055 height 754
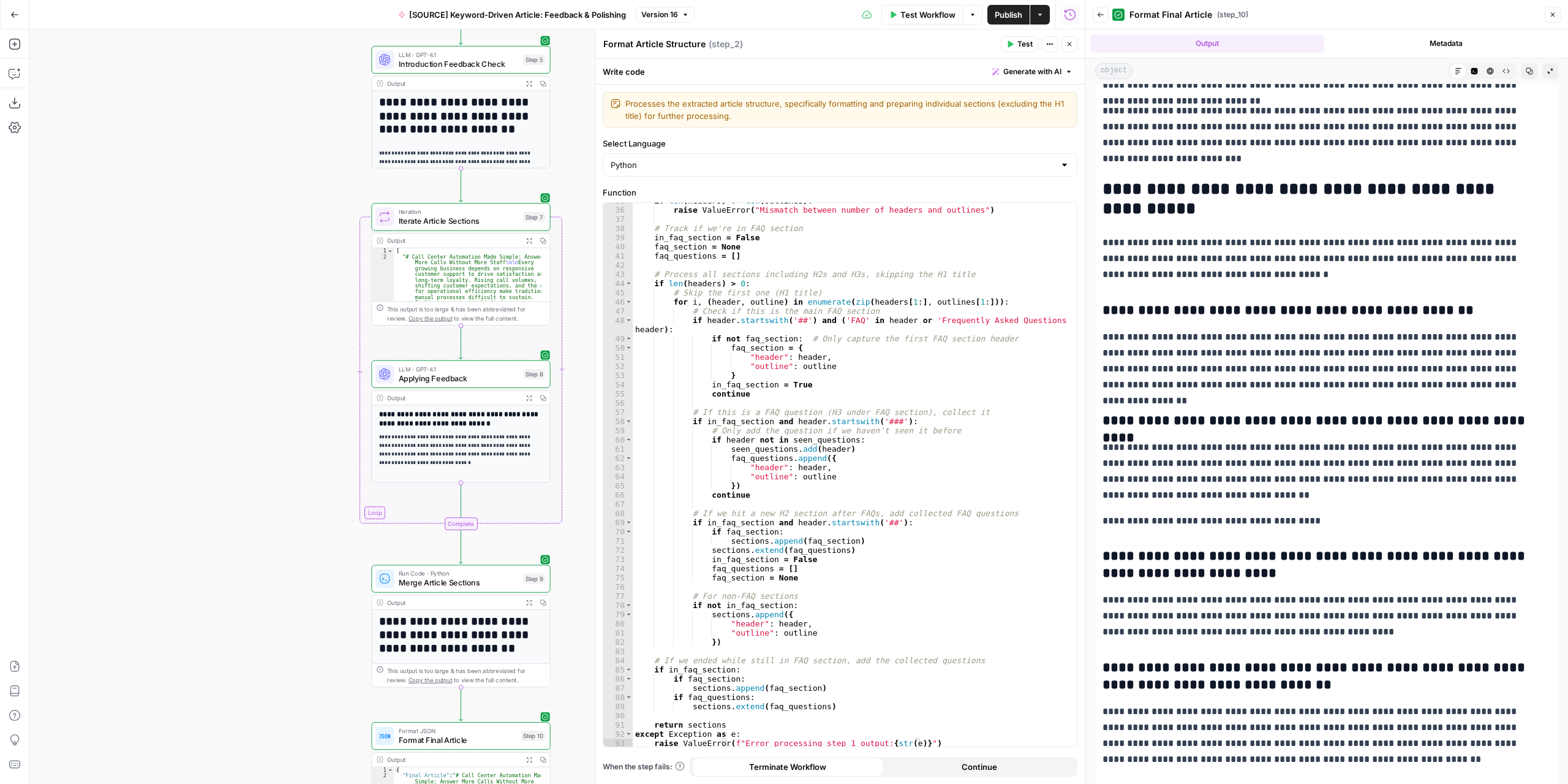
drag, startPoint x: 314, startPoint y: 516, endPoint x: 297, endPoint y: 389, distance: 128.1
click at [297, 389] on div "Workflow Set Inputs Inputs LLM · GPT-4.1 Extract Article Structure Step 1 Outpu…" at bounding box center [557, 407] width 1055 height 754
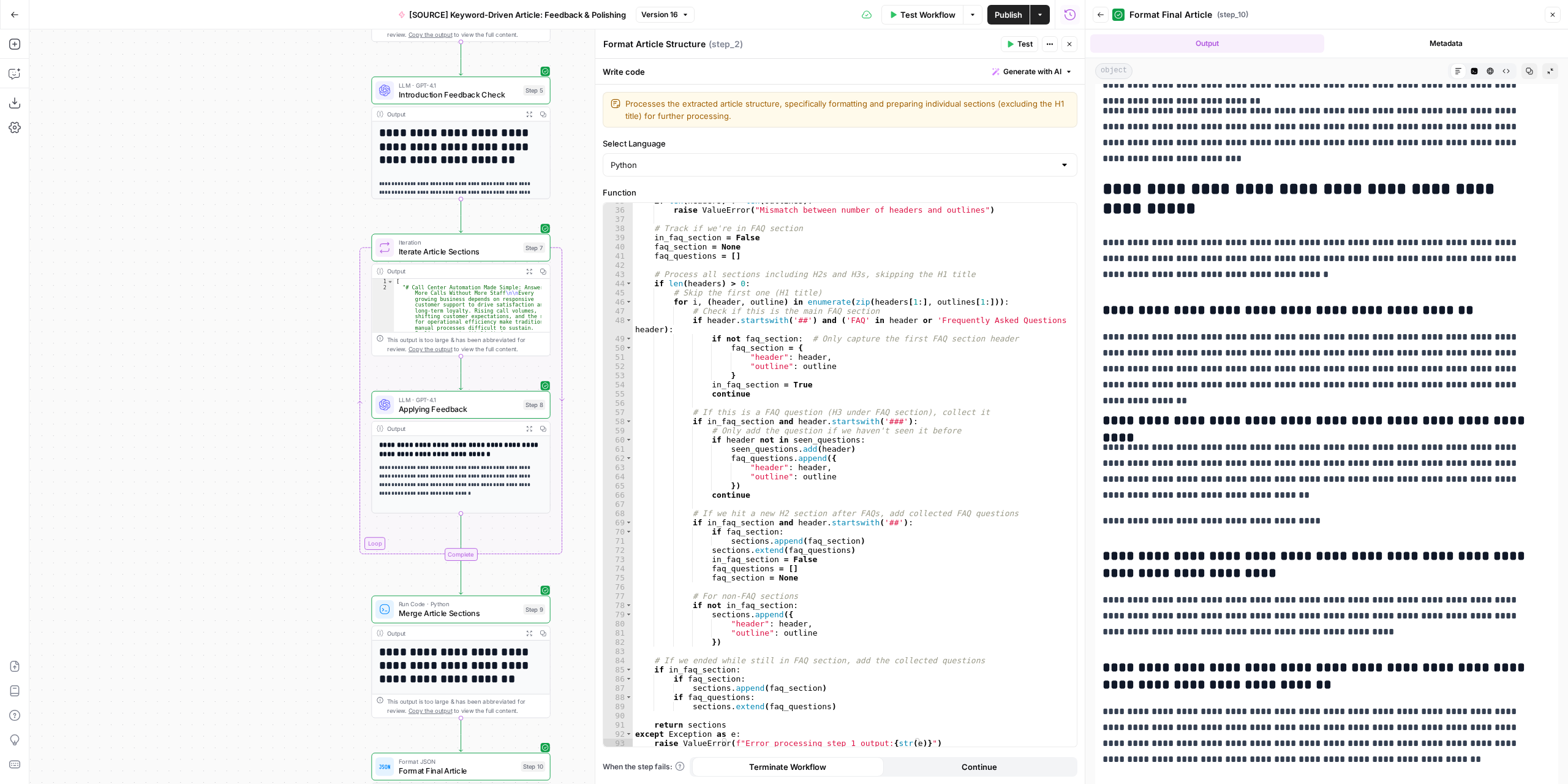
click at [1071, 48] on button "Close" at bounding box center [1069, 44] width 16 height 16
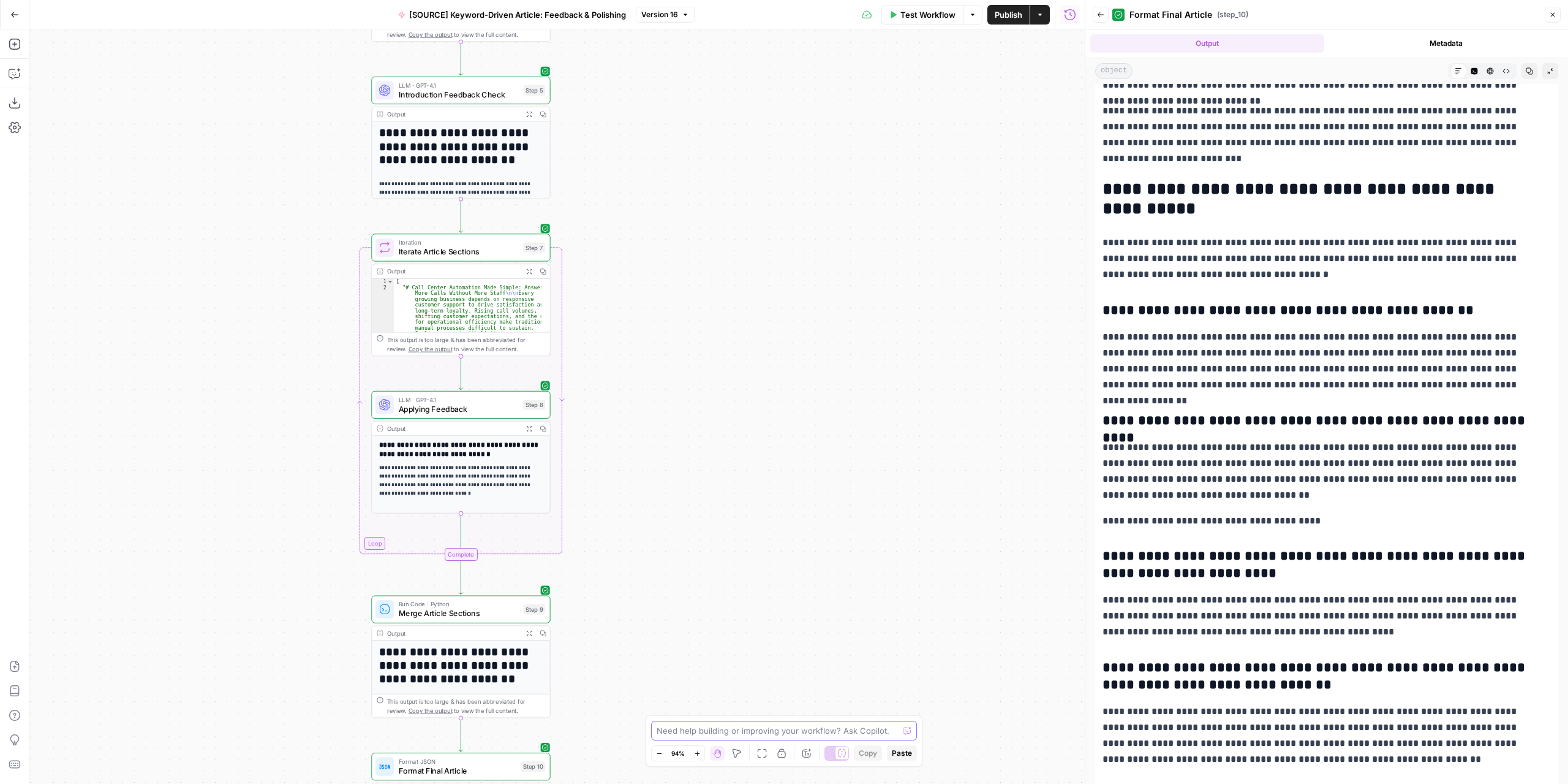
click at [731, 734] on textarea at bounding box center [777, 730] width 241 height 12
type textarea "add a step inside the iteration step to check for duplicated section content, i…"
click at [911, 719] on icon "submit" at bounding box center [909, 718] width 7 height 7
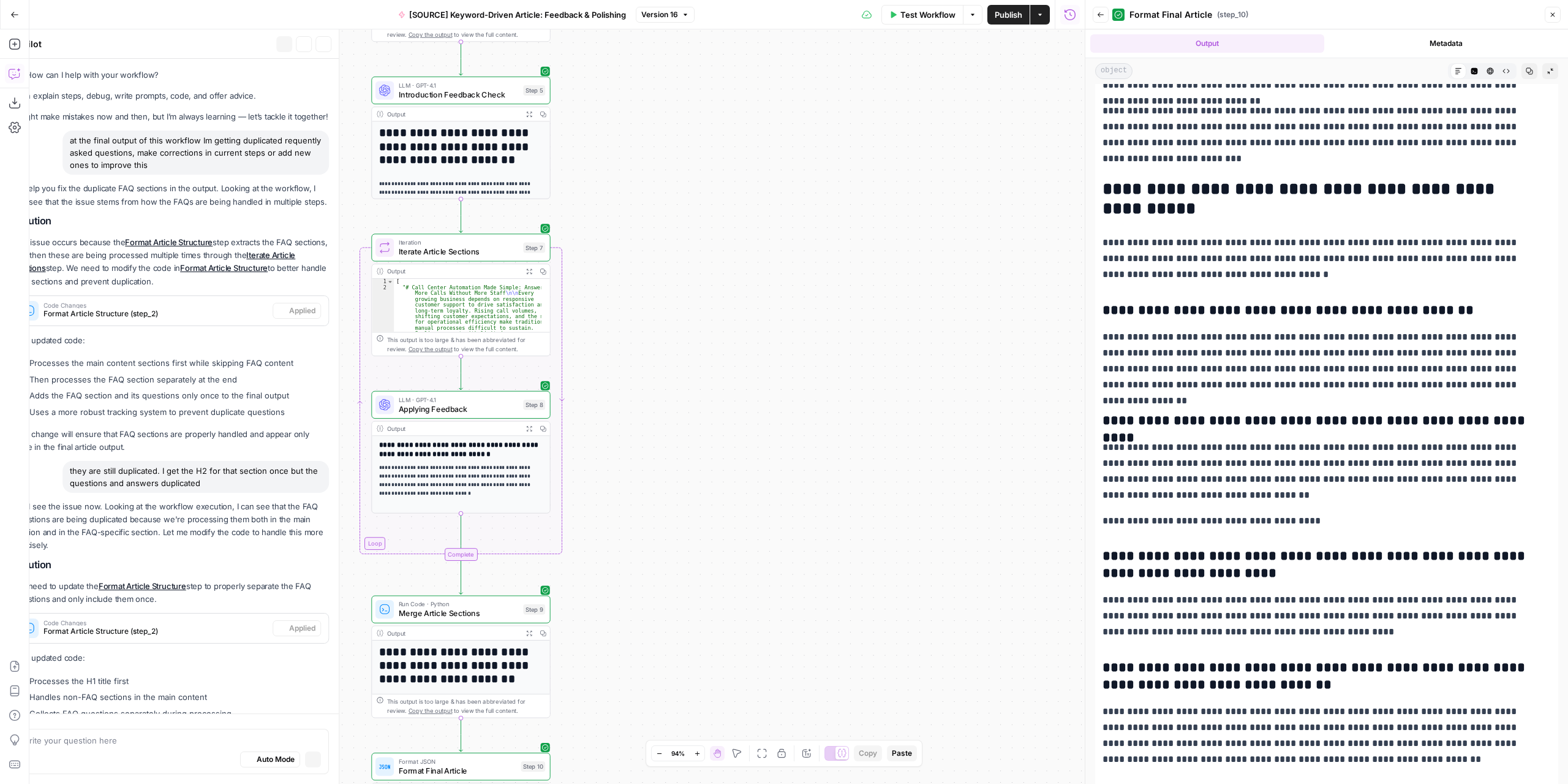
scroll to position [1751, 0]
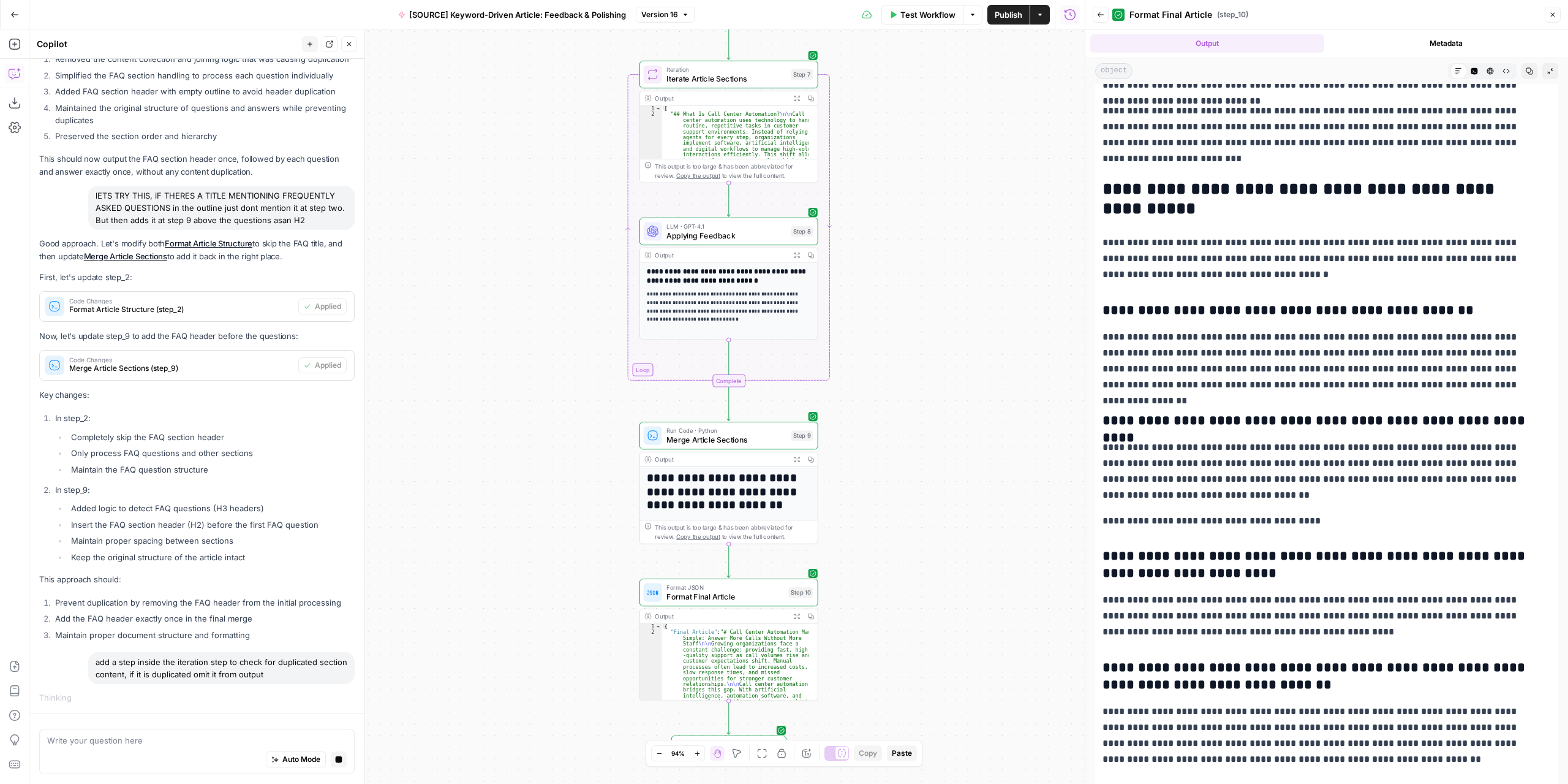
drag, startPoint x: 675, startPoint y: 388, endPoint x: 633, endPoint y: 415, distance: 49.9
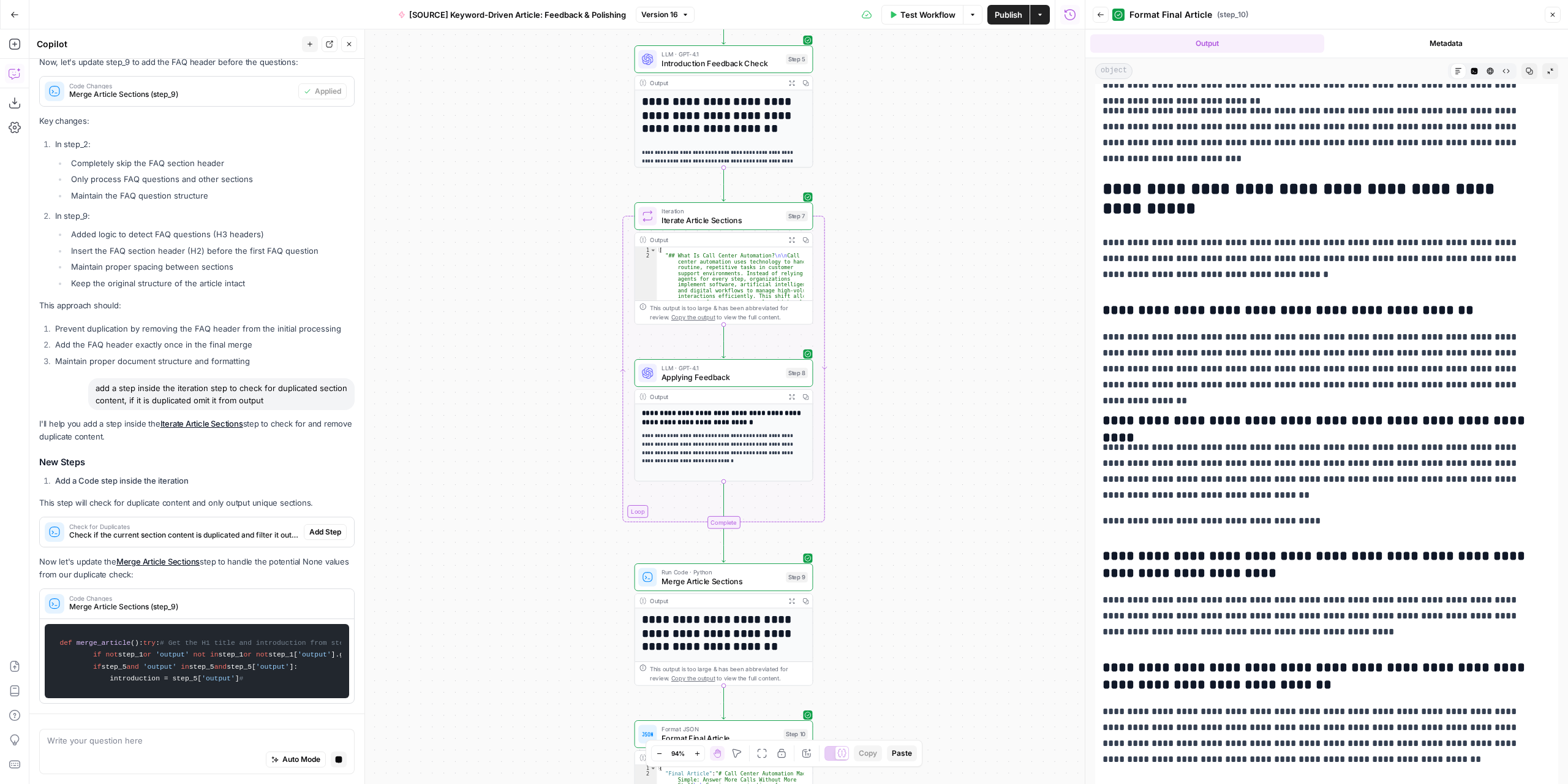
drag, startPoint x: 507, startPoint y: 359, endPoint x: 491, endPoint y: 528, distance: 169.8
click at [491, 528] on div "Workflow Set Inputs Inputs LLM · GPT-4.1 Extract Article Structure Step 1 Outpu…" at bounding box center [557, 407] width 1055 height 754
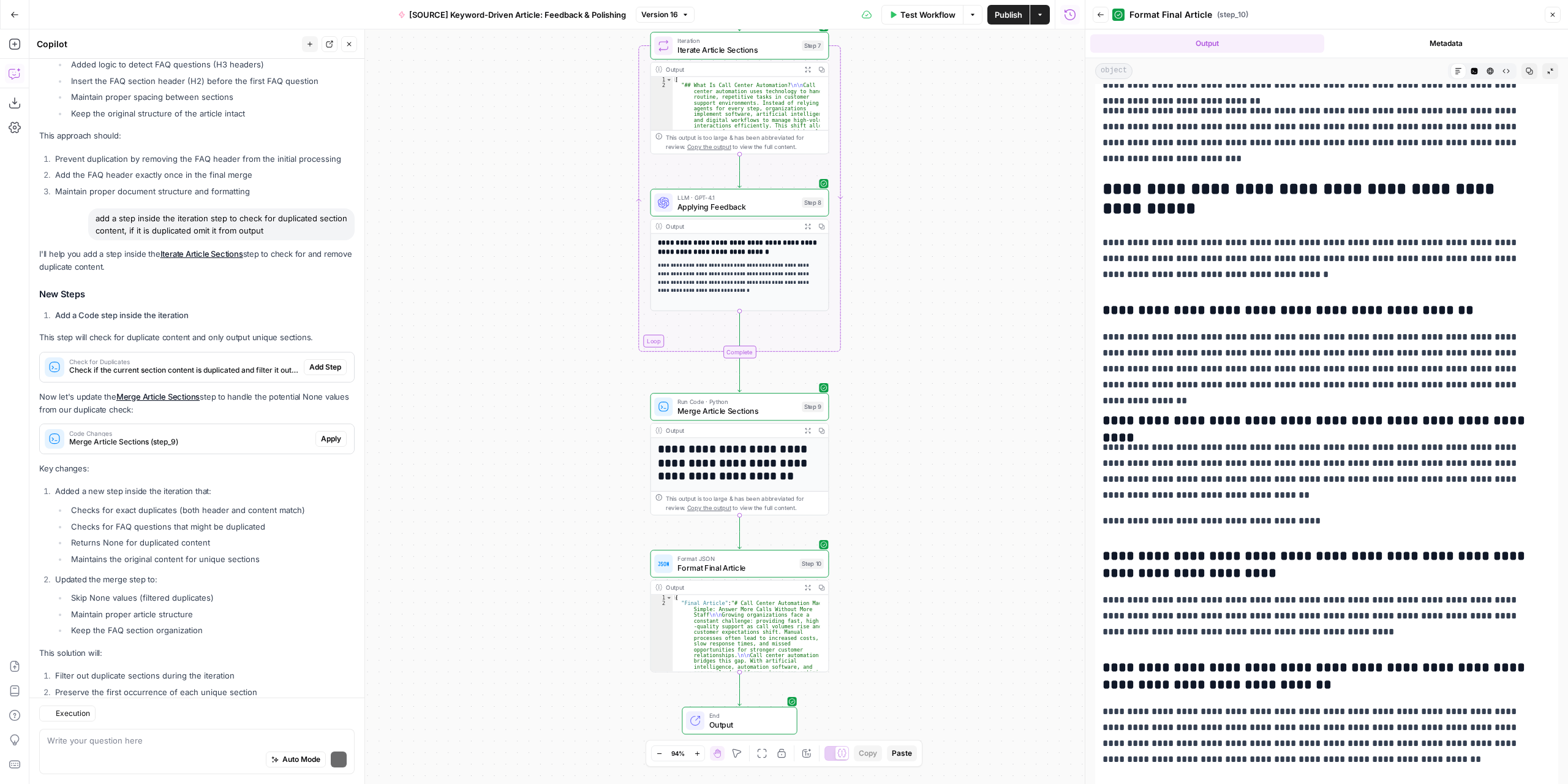
scroll to position [2318, 0]
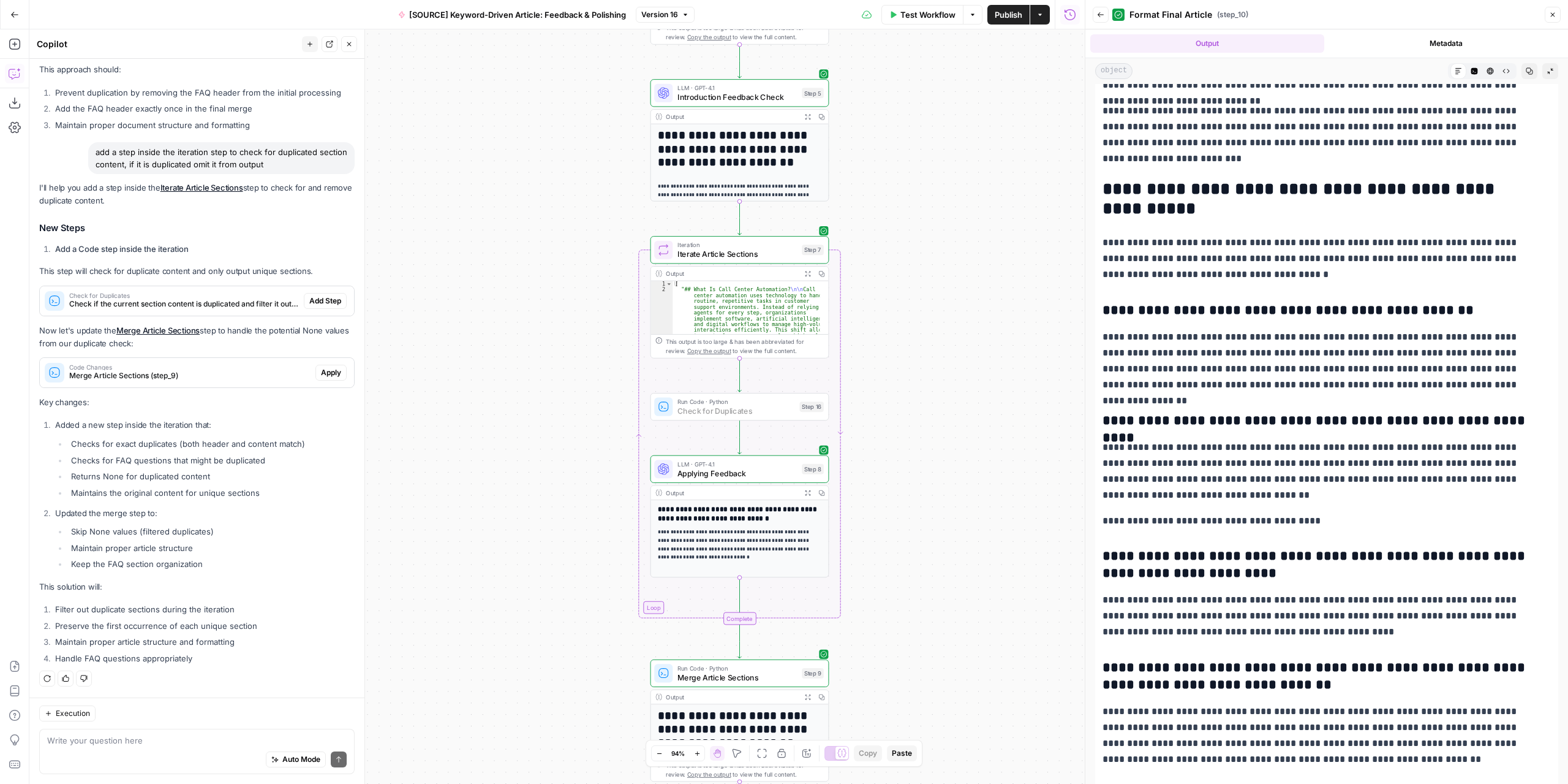
click at [310, 304] on span "Add Step" at bounding box center [325, 301] width 32 height 11
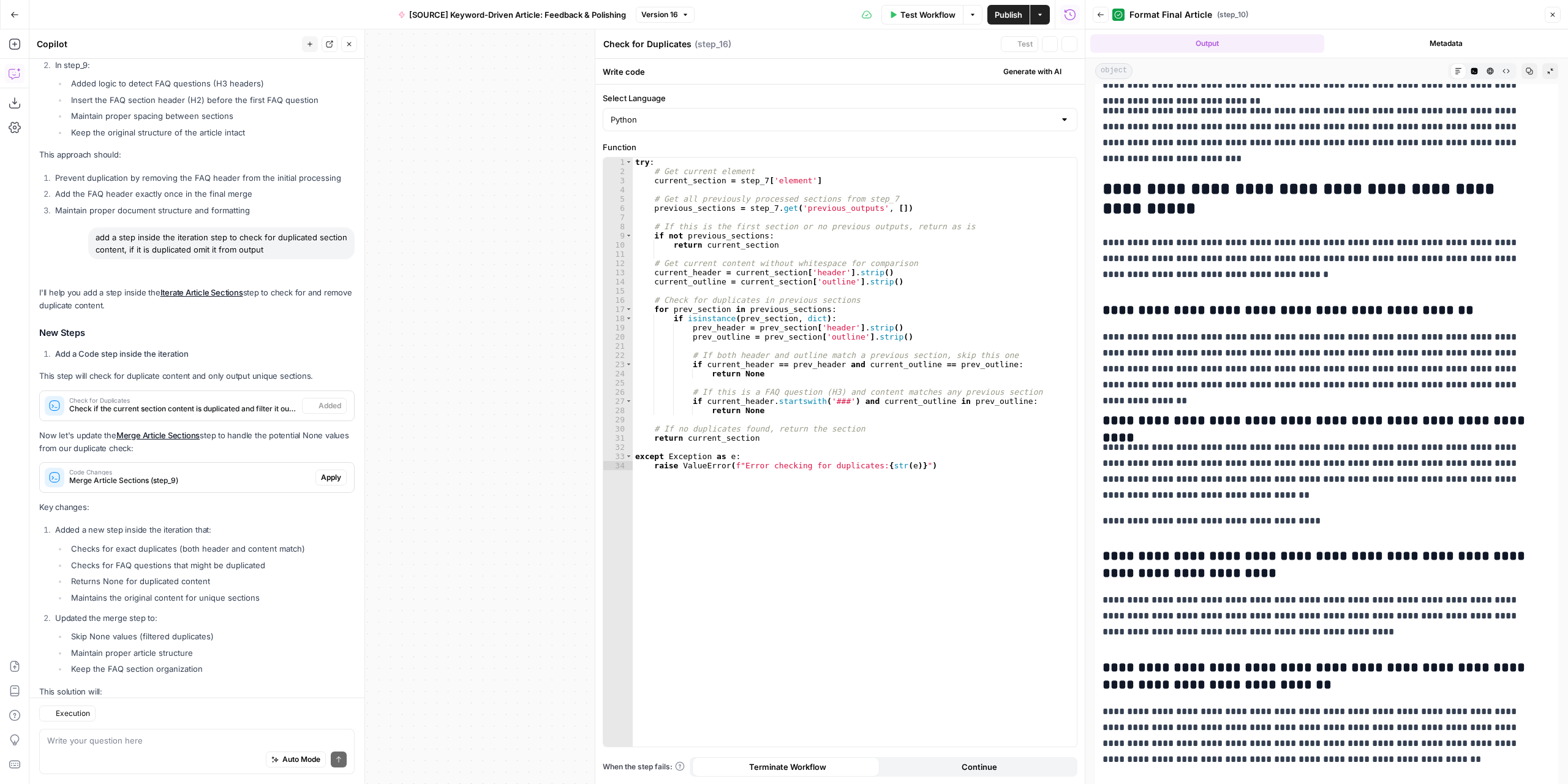
scroll to position [2397, 0]
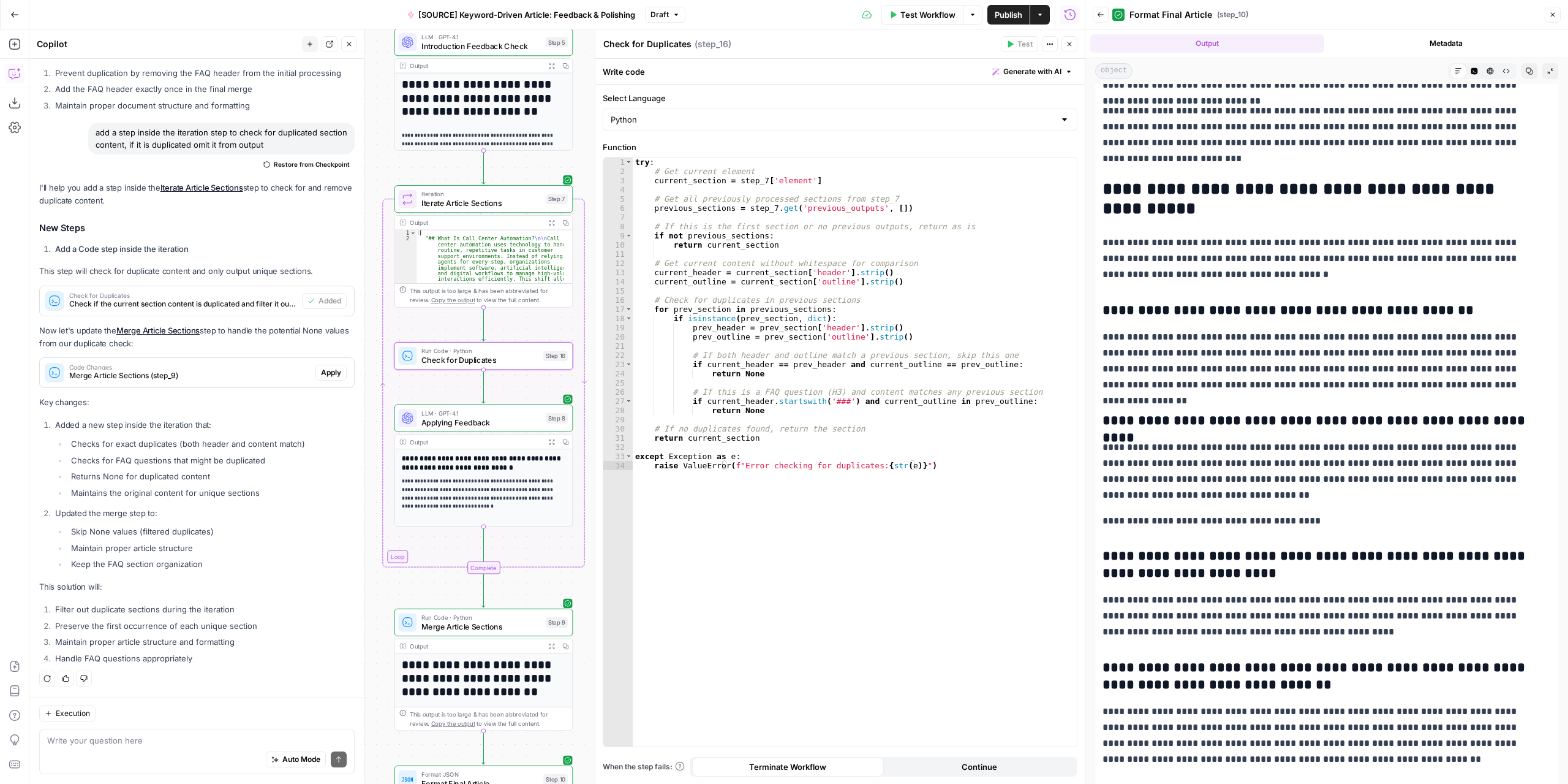
drag, startPoint x: 521, startPoint y: 263, endPoint x: 267, endPoint y: 213, distance: 258.9
click at [267, 213] on body "Marketers in Demand New Home Browse Your Data Usage Settings Recent Grids [SOUR…" at bounding box center [784, 392] width 1568 height 784
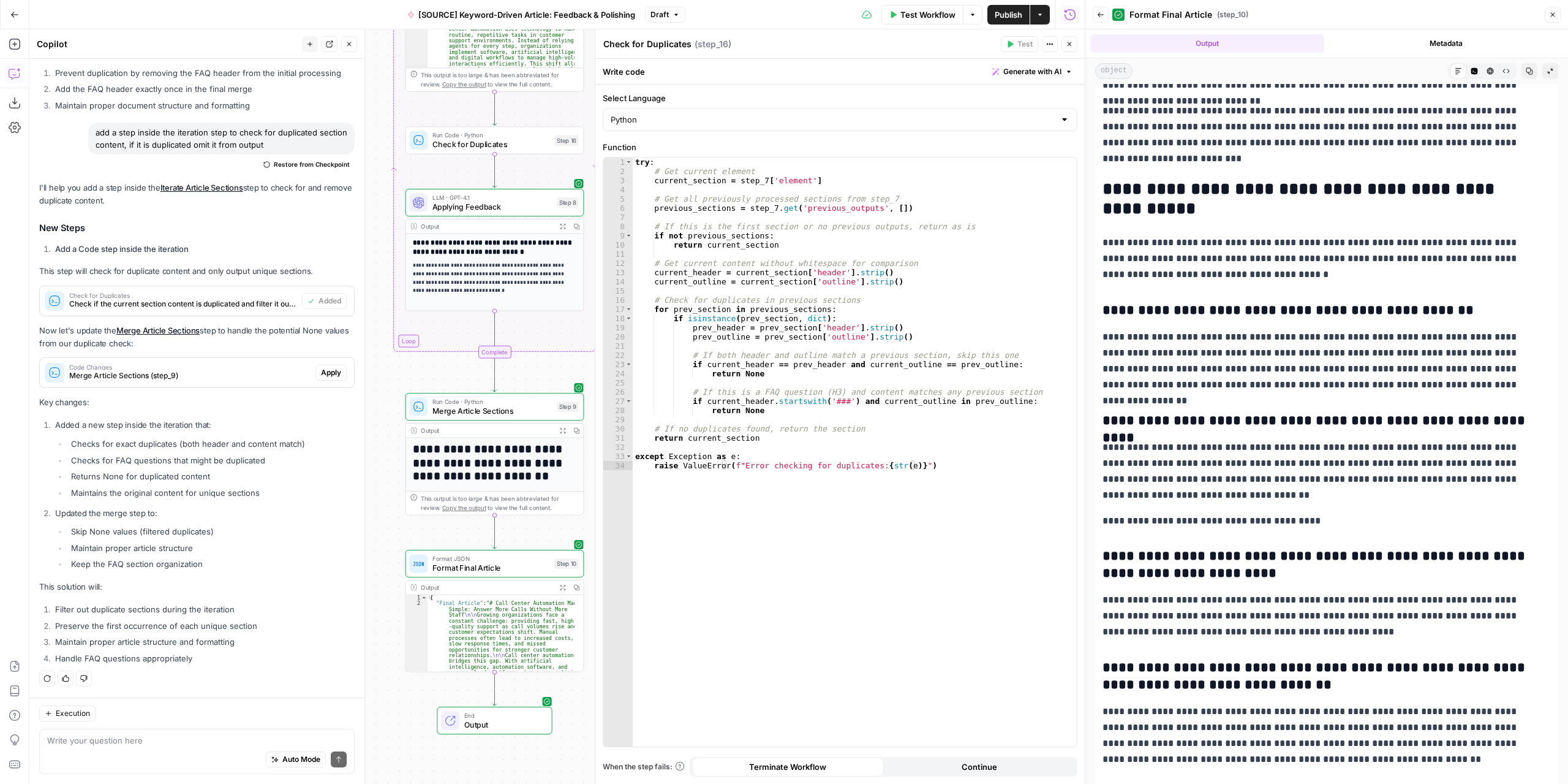
click at [932, 14] on span "Test Workflow" at bounding box center [928, 14] width 55 height 12
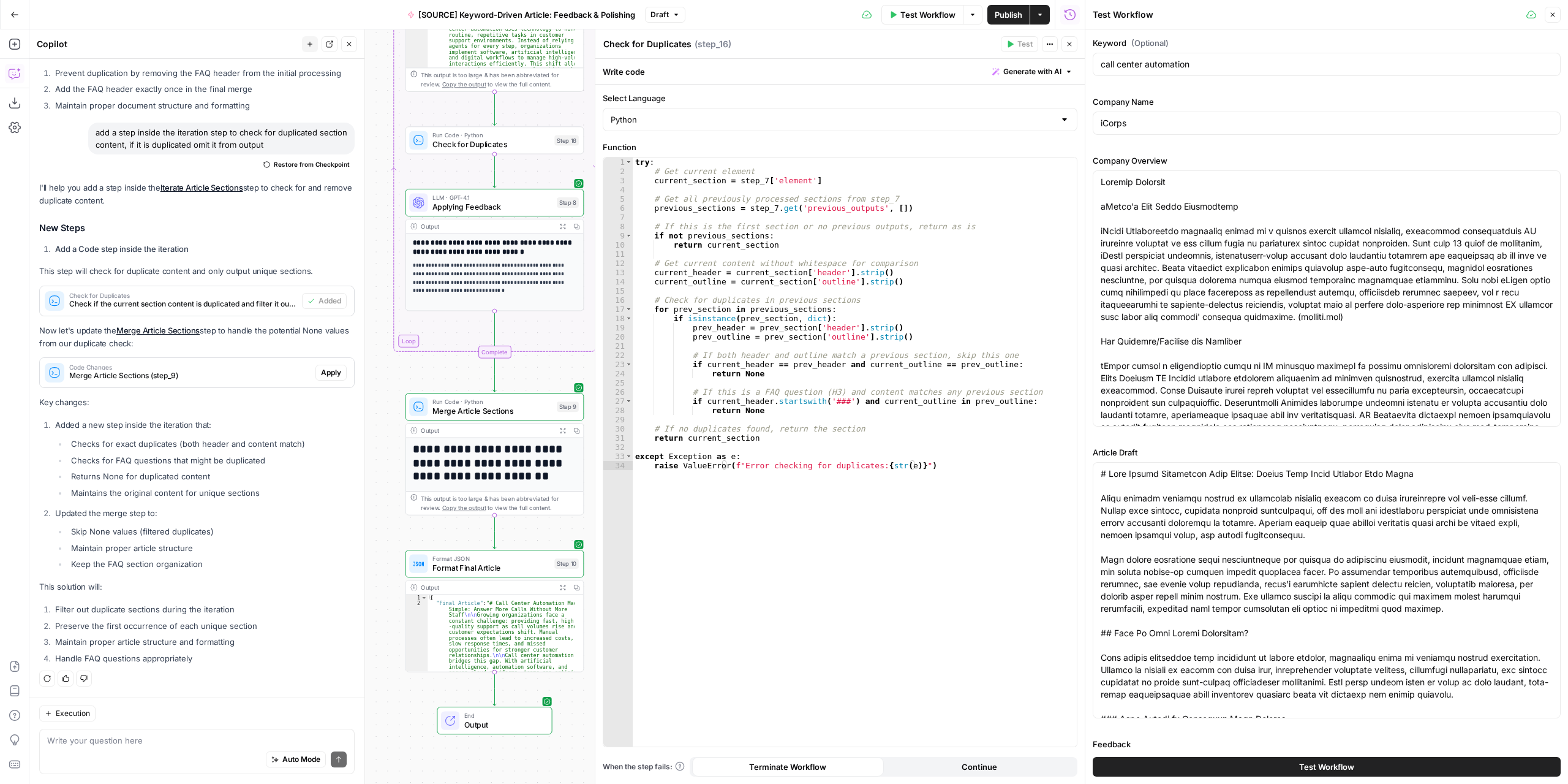
click at [1305, 773] on button "Test Workflow" at bounding box center [1326, 767] width 468 height 19
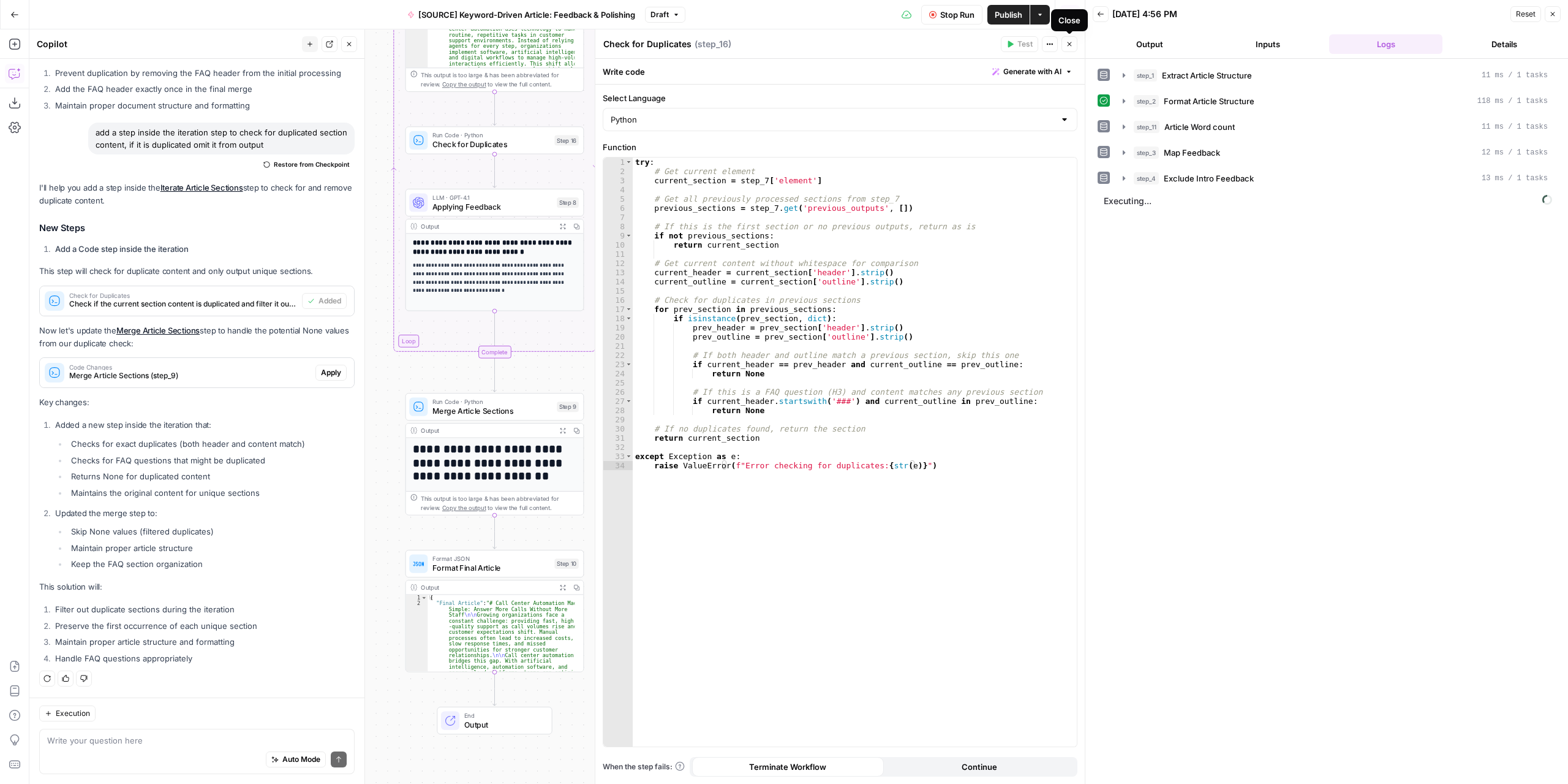
click at [1069, 46] on icon "button" at bounding box center [1069, 44] width 7 height 7
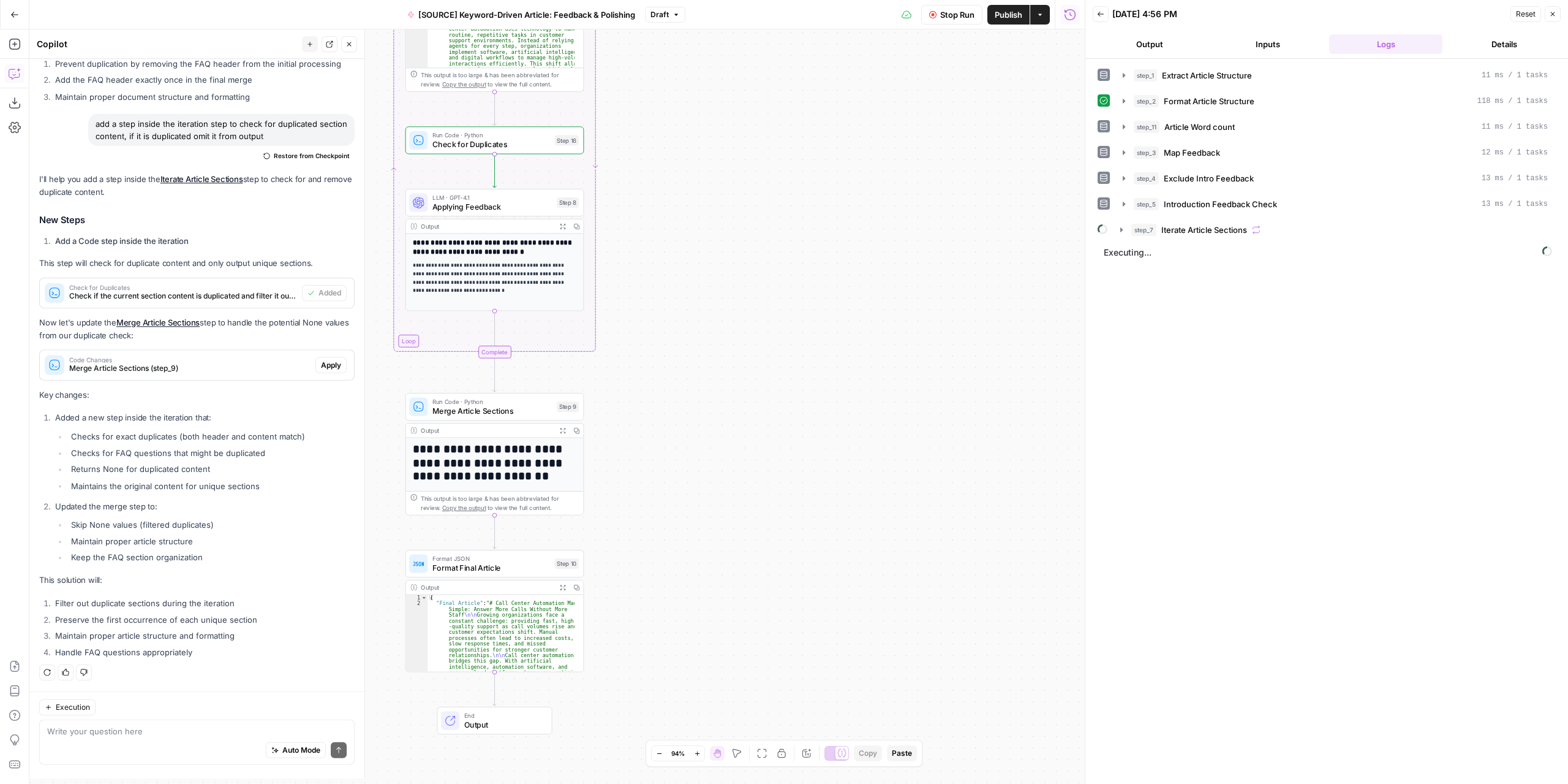
scroll to position [2397, 0]
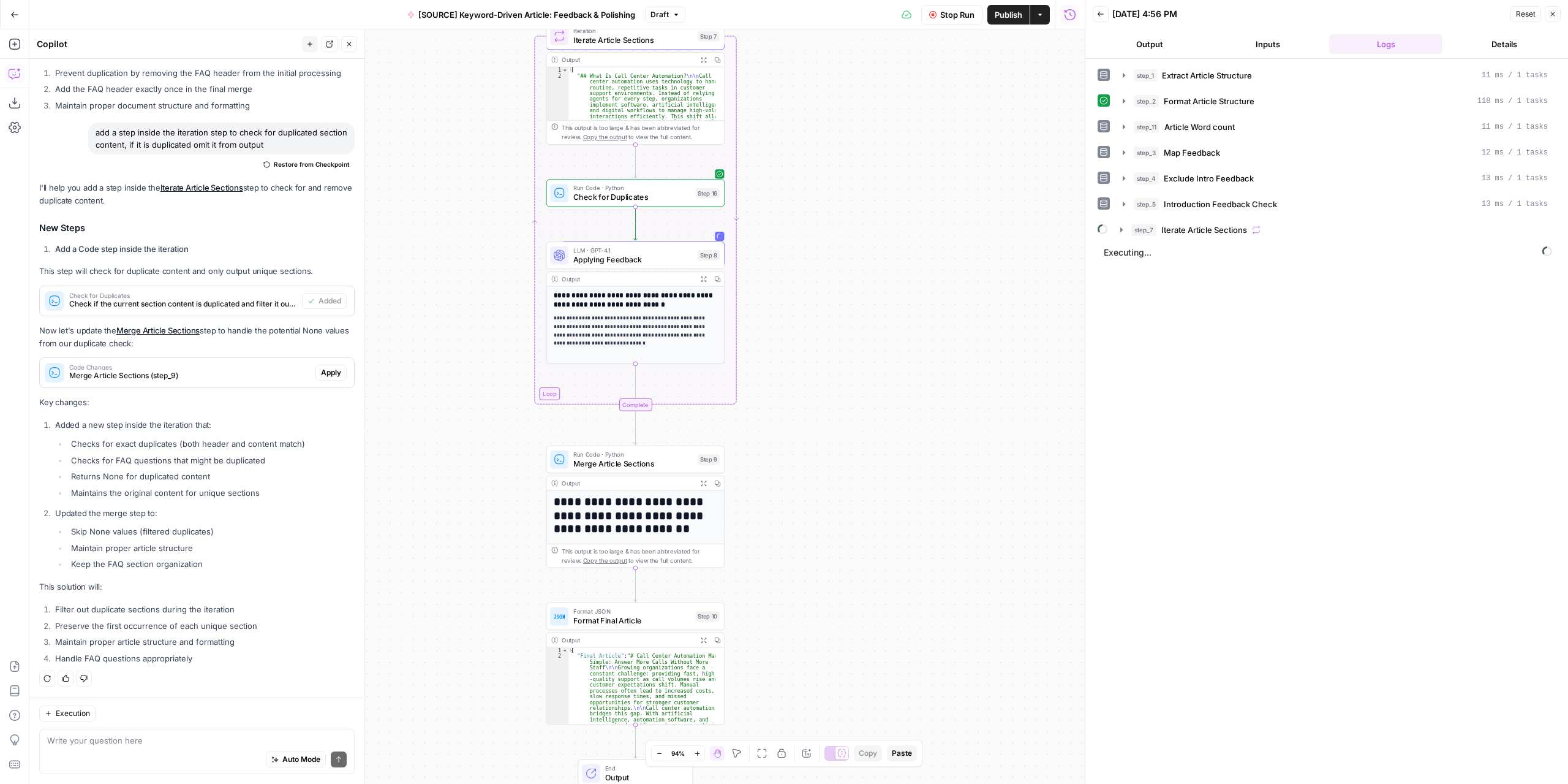
drag, startPoint x: 725, startPoint y: 321, endPoint x: 851, endPoint y: 362, distance: 132.5
click at [851, 362] on div "Workflow Set Inputs Inputs LLM · GPT-4.1 Extract Article Structure Step 1 Outpu…" at bounding box center [557, 407] width 1055 height 754
click at [1118, 225] on icon "button" at bounding box center [1121, 229] width 10 height 10
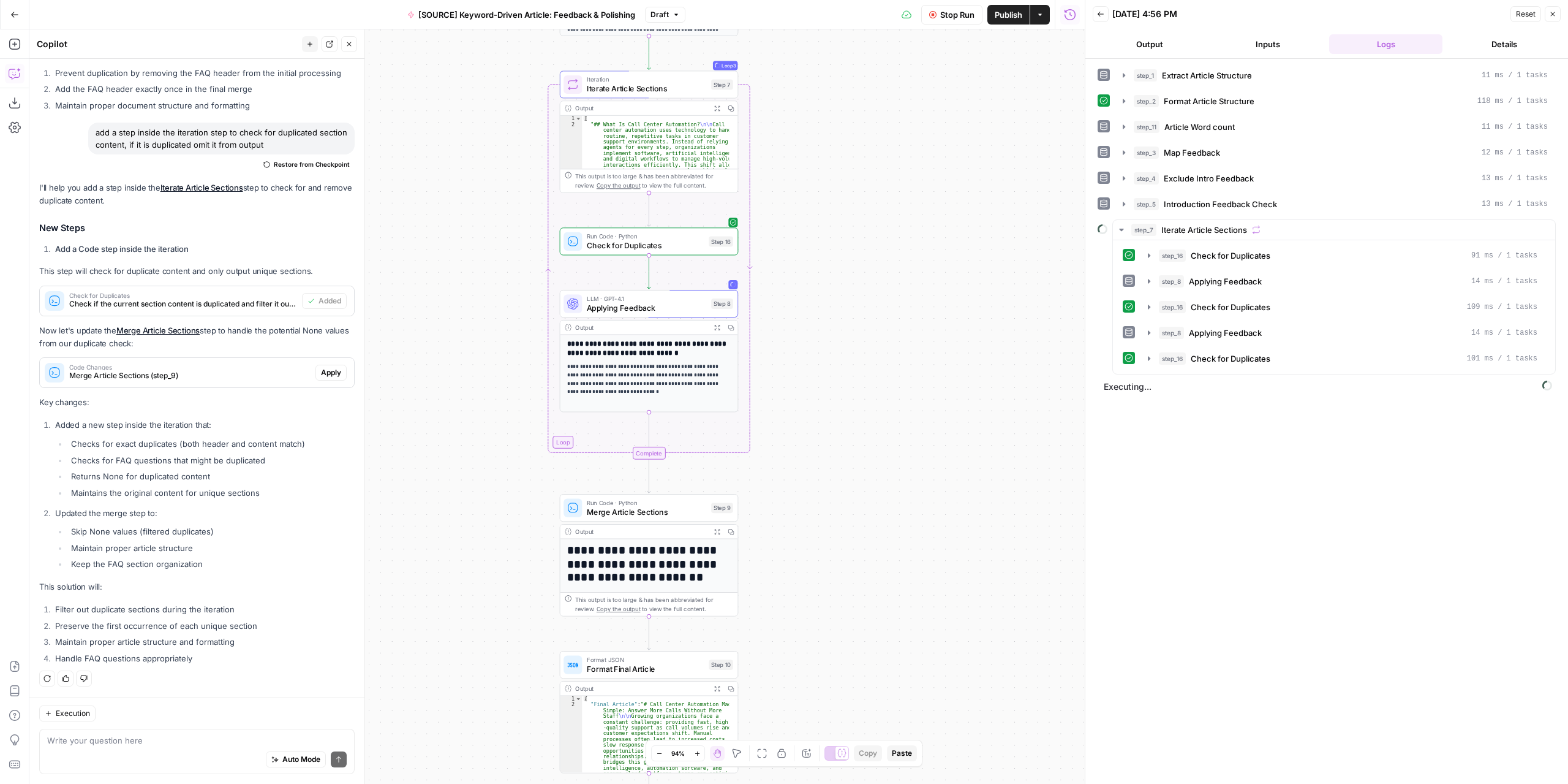
drag, startPoint x: 904, startPoint y: 301, endPoint x: 916, endPoint y: 341, distance: 41.8
click at [916, 341] on div "Workflow Set Inputs Inputs LLM · GPT-4.1 Extract Article Structure Step 1 Outpu…" at bounding box center [557, 407] width 1055 height 754
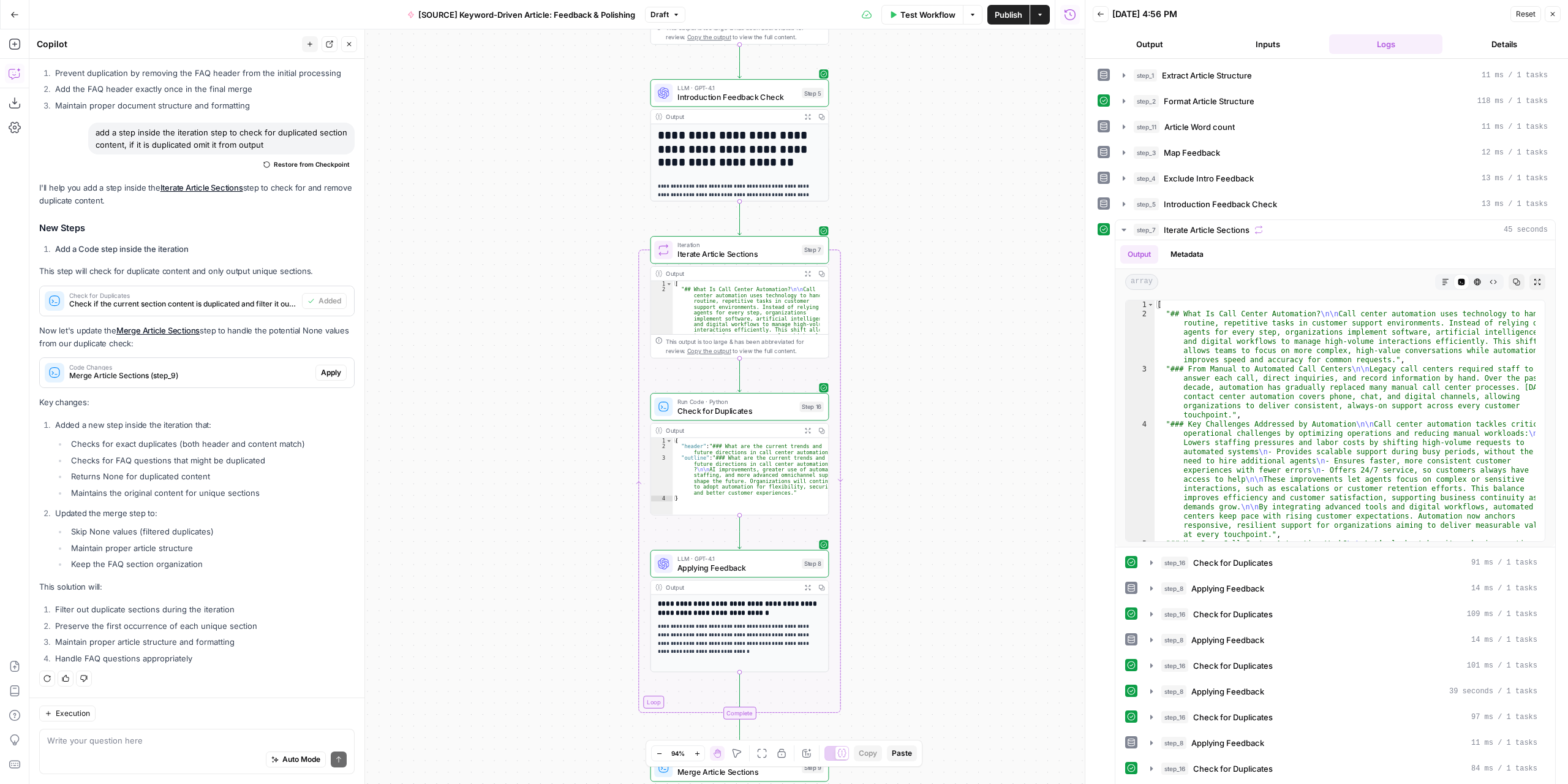
click at [1099, 12] on icon "button" at bounding box center [1100, 14] width 7 height 7
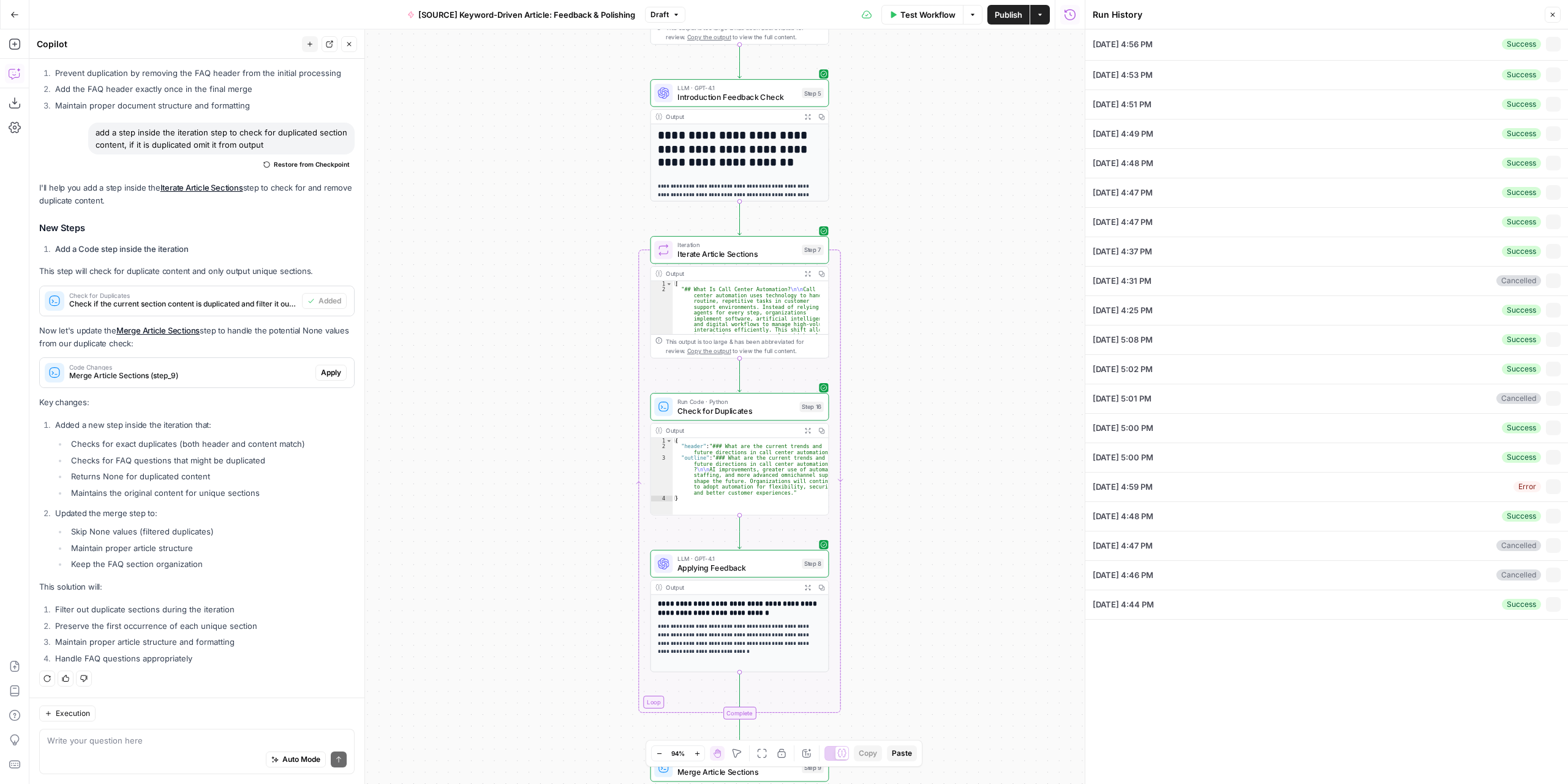
type textarea "Company Overview iCorps's Core Value Proposition iCorps Technologies positions …"
type textarea "# Call Center Automation Made Simple: Answer More Calls Without More Staff Ever…"
type textarea "* **Use more specific transitions between sections** Some paragraphs jump direc…"
type textarea ""# Voice & Tone Guidelines # iCorps Blog Voice & Tone Guidelines ### 1\. Lead w…"
type textarea "Internal Expert Guide: Call Center Automation & iCorps Understanding Call Cente…"
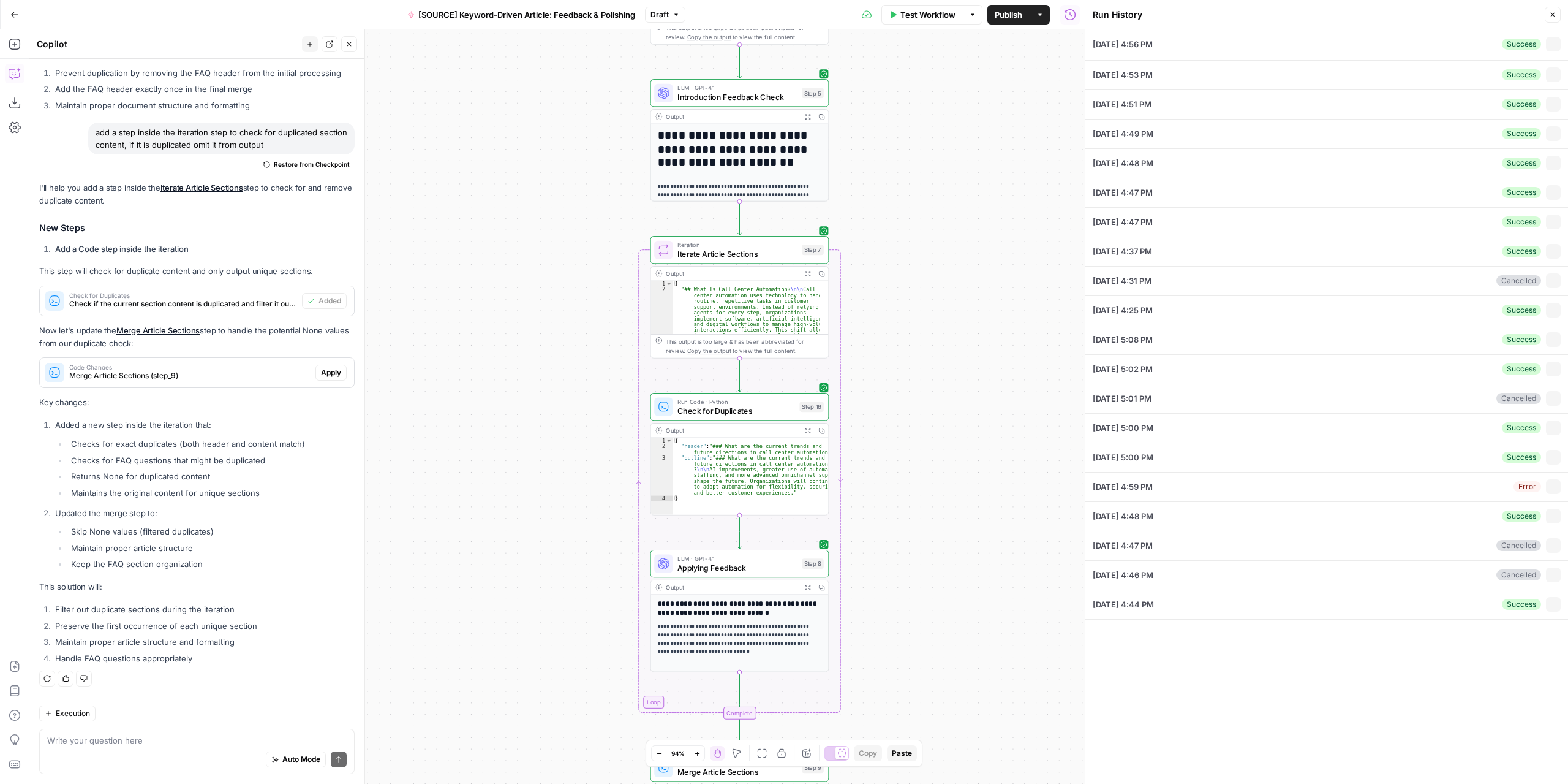
type textarea "# **Understanding Janitorial Service Contracts and Pricing in Washington DC** E…"
type textarea "**Total Article Wordcount: 1800** # Call Center Automation Made Simple: Answer …"
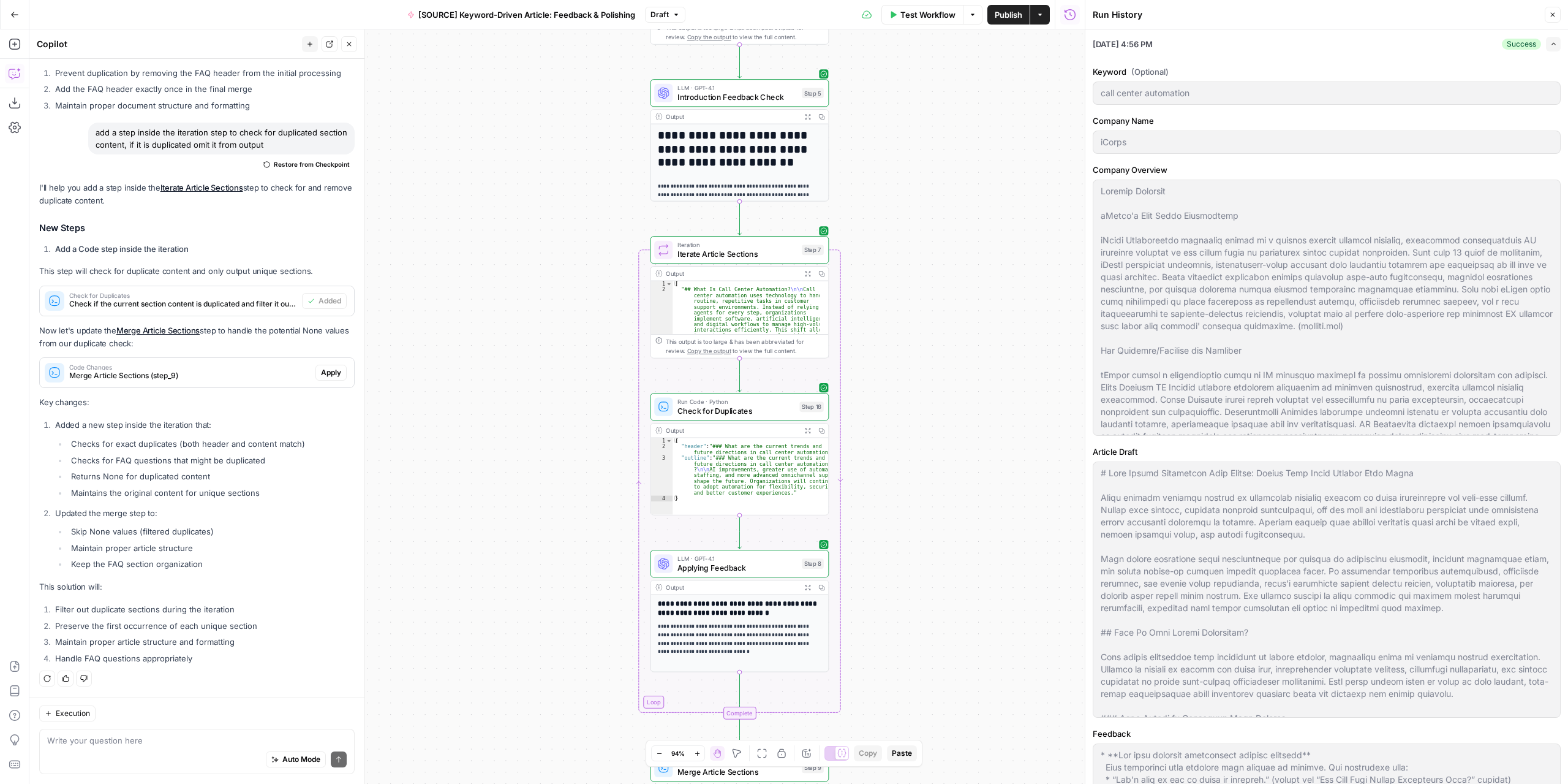
click at [0, 0] on div "Run History" at bounding box center [0, 0] width 0 height 0
click at [1550, 15] on icon "button" at bounding box center [1552, 14] width 7 height 7
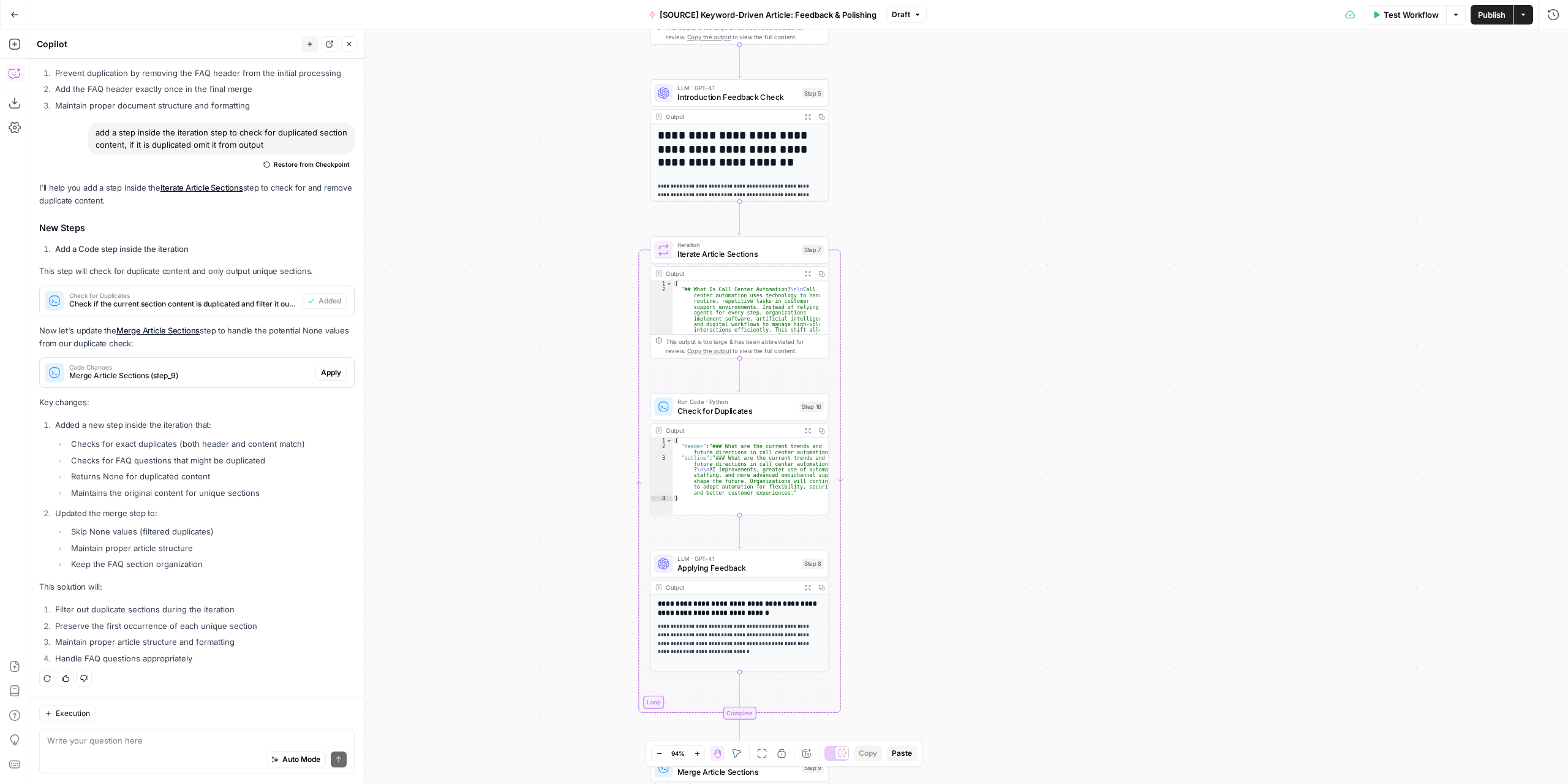
click at [1389, 10] on span "Test Workflow" at bounding box center [1411, 14] width 55 height 12
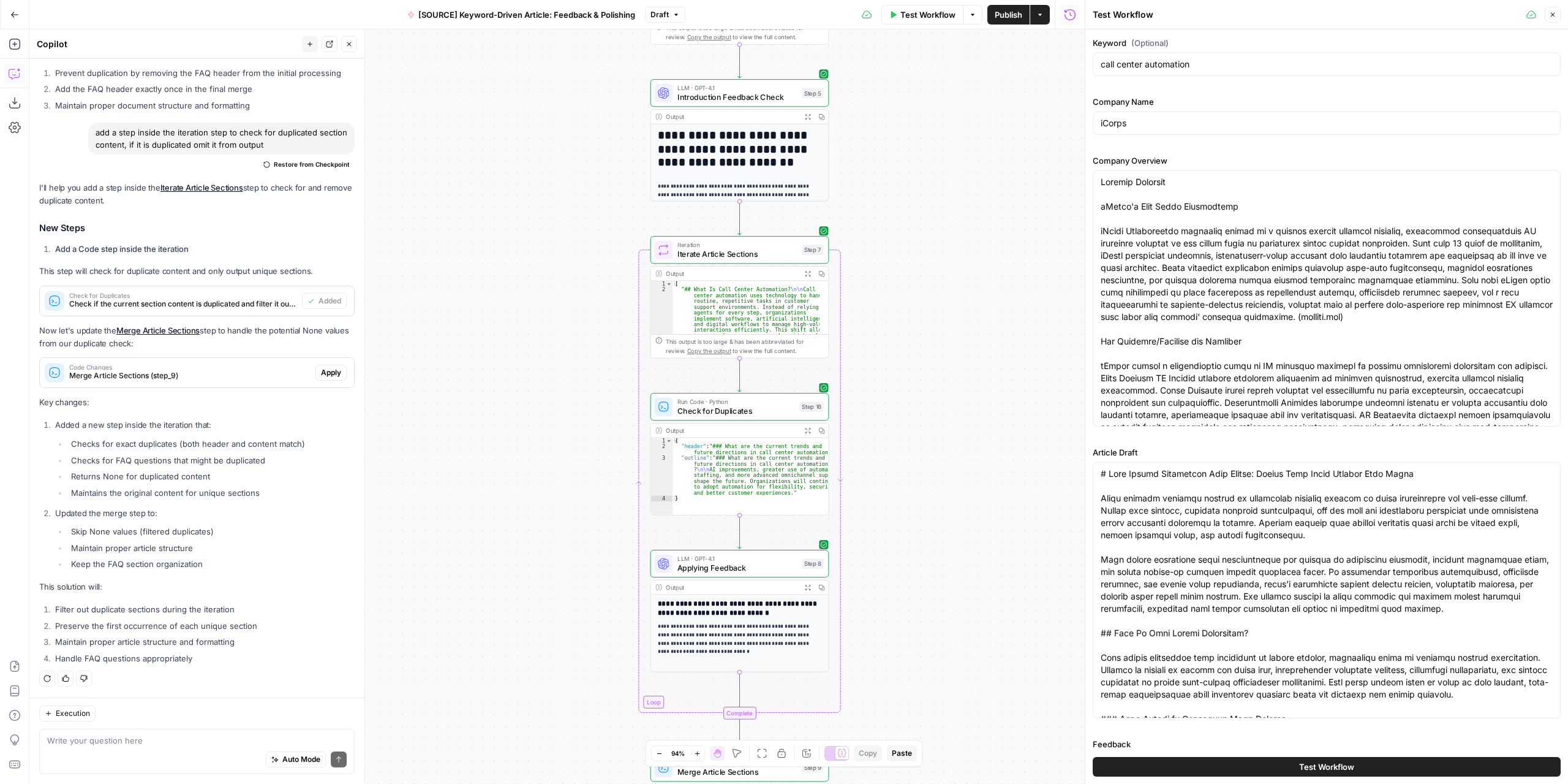
click at [1256, 768] on button "Test Workflow" at bounding box center [1326, 767] width 468 height 19
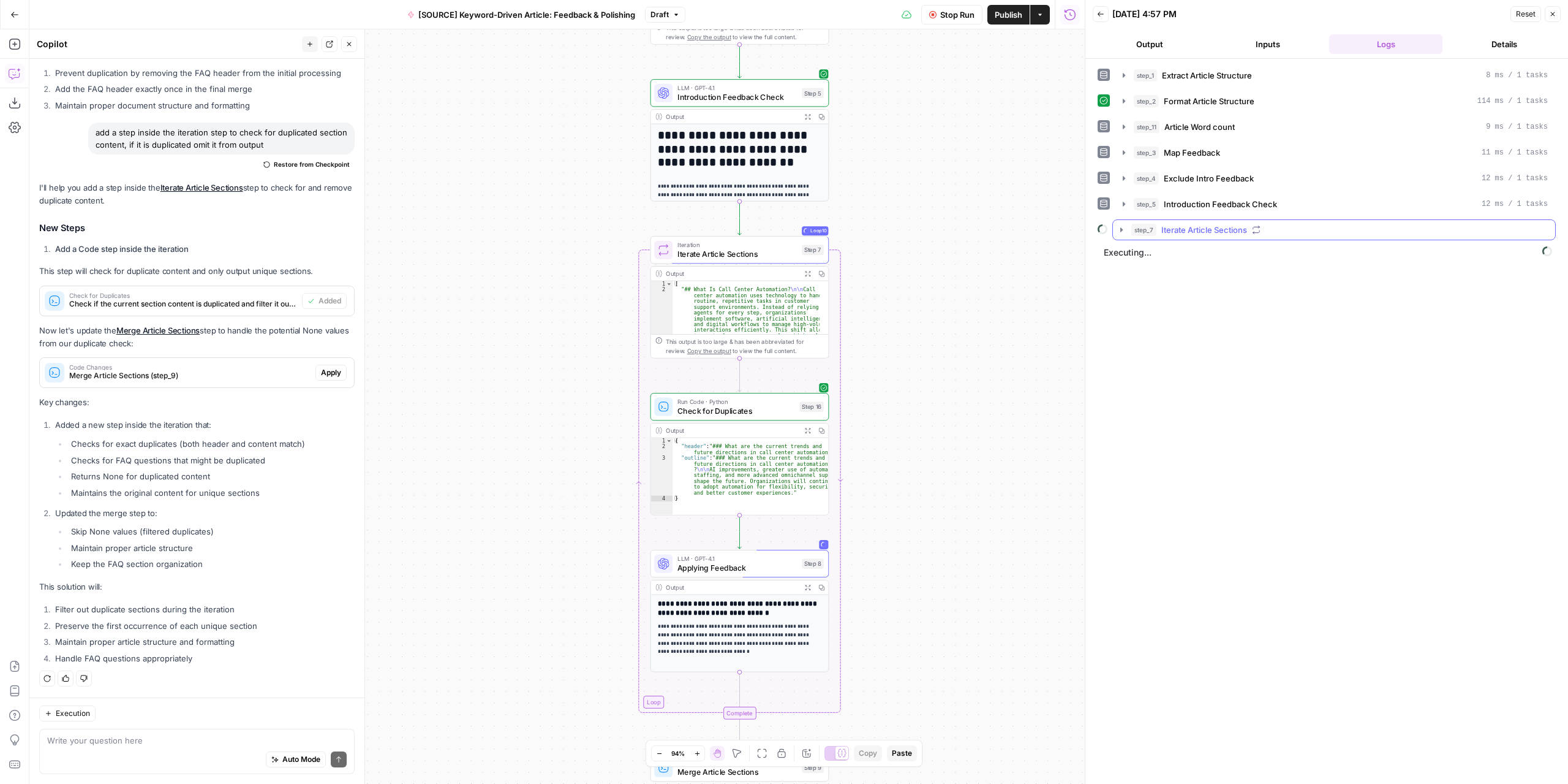
click at [1122, 227] on icon "button" at bounding box center [1122, 229] width 3 height 5
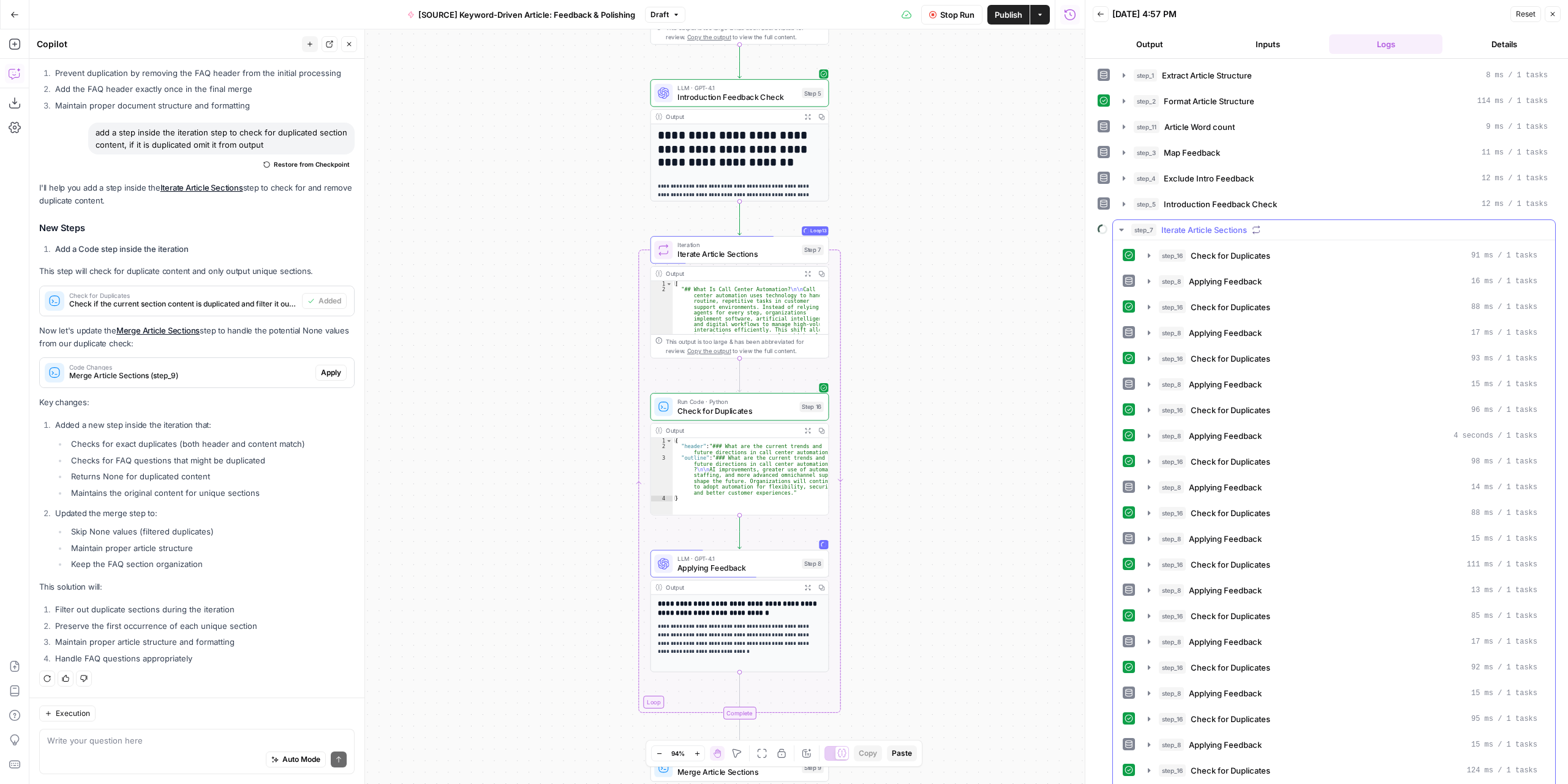
click at [1122, 228] on icon "button" at bounding box center [1121, 230] width 5 height 3
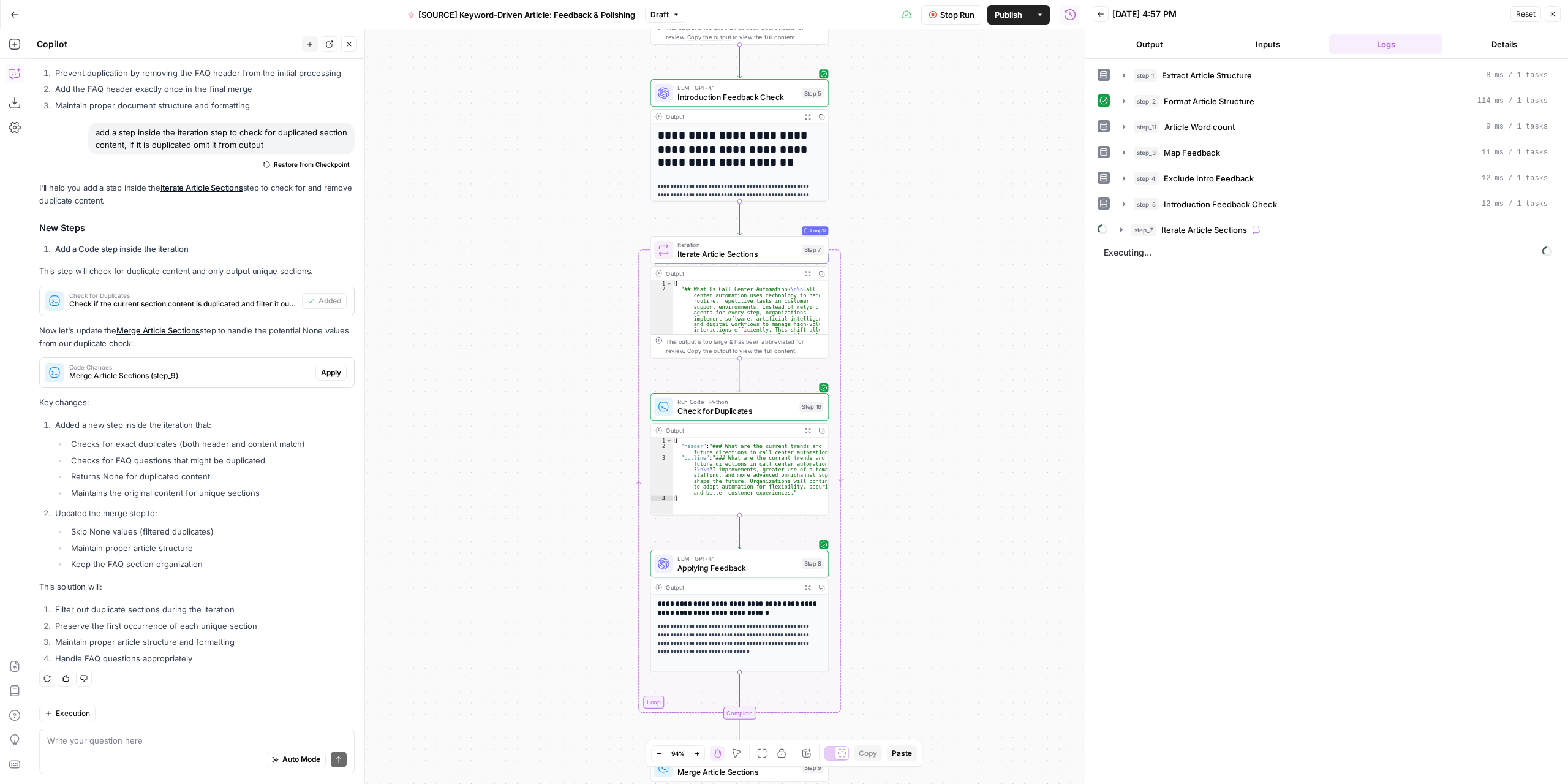
click at [1167, 41] on button "Output" at bounding box center [1149, 44] width 114 height 19
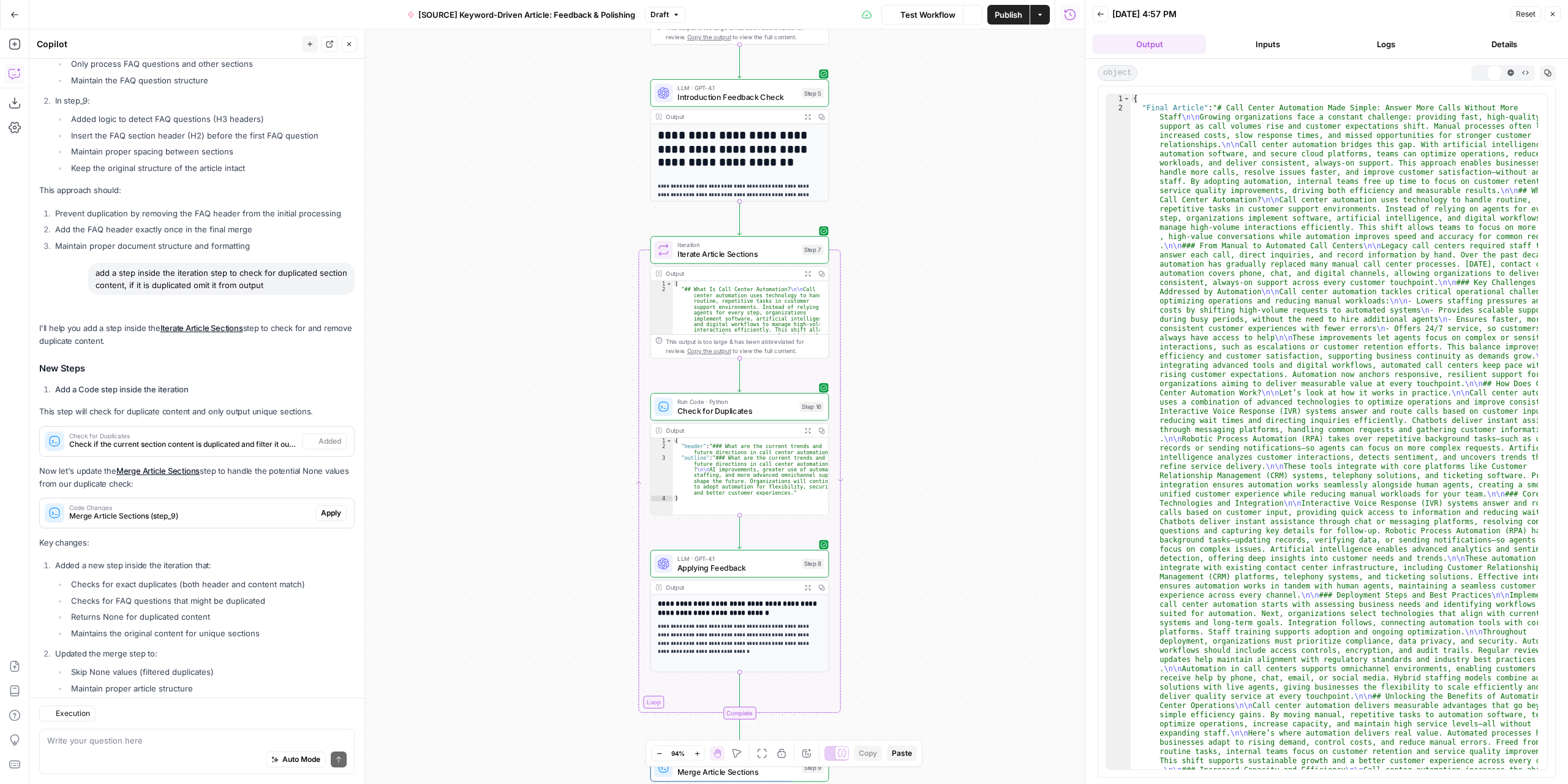
scroll to position [2397, 0]
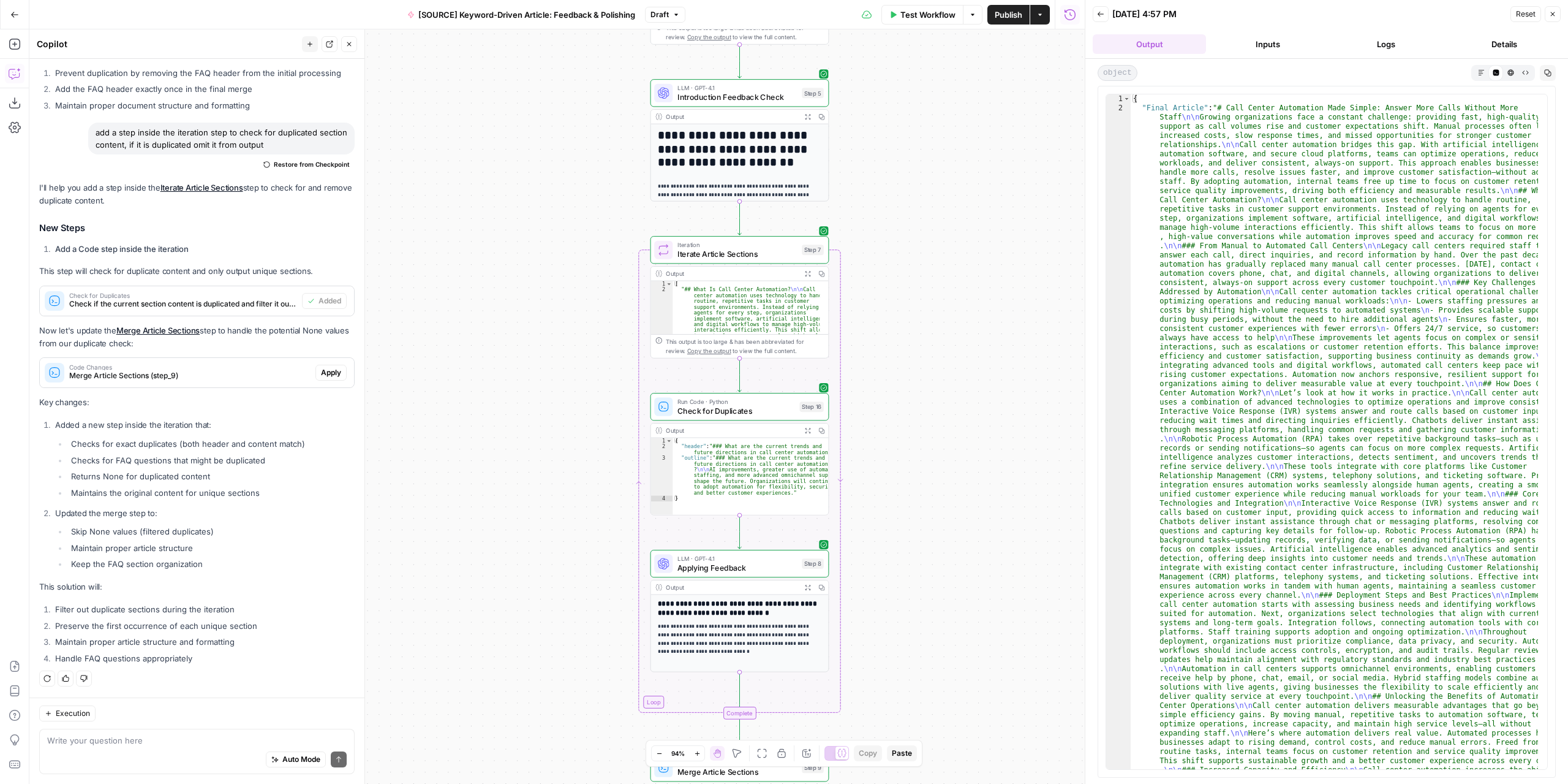
click at [1480, 71] on icon "button" at bounding box center [1481, 72] width 6 height 6
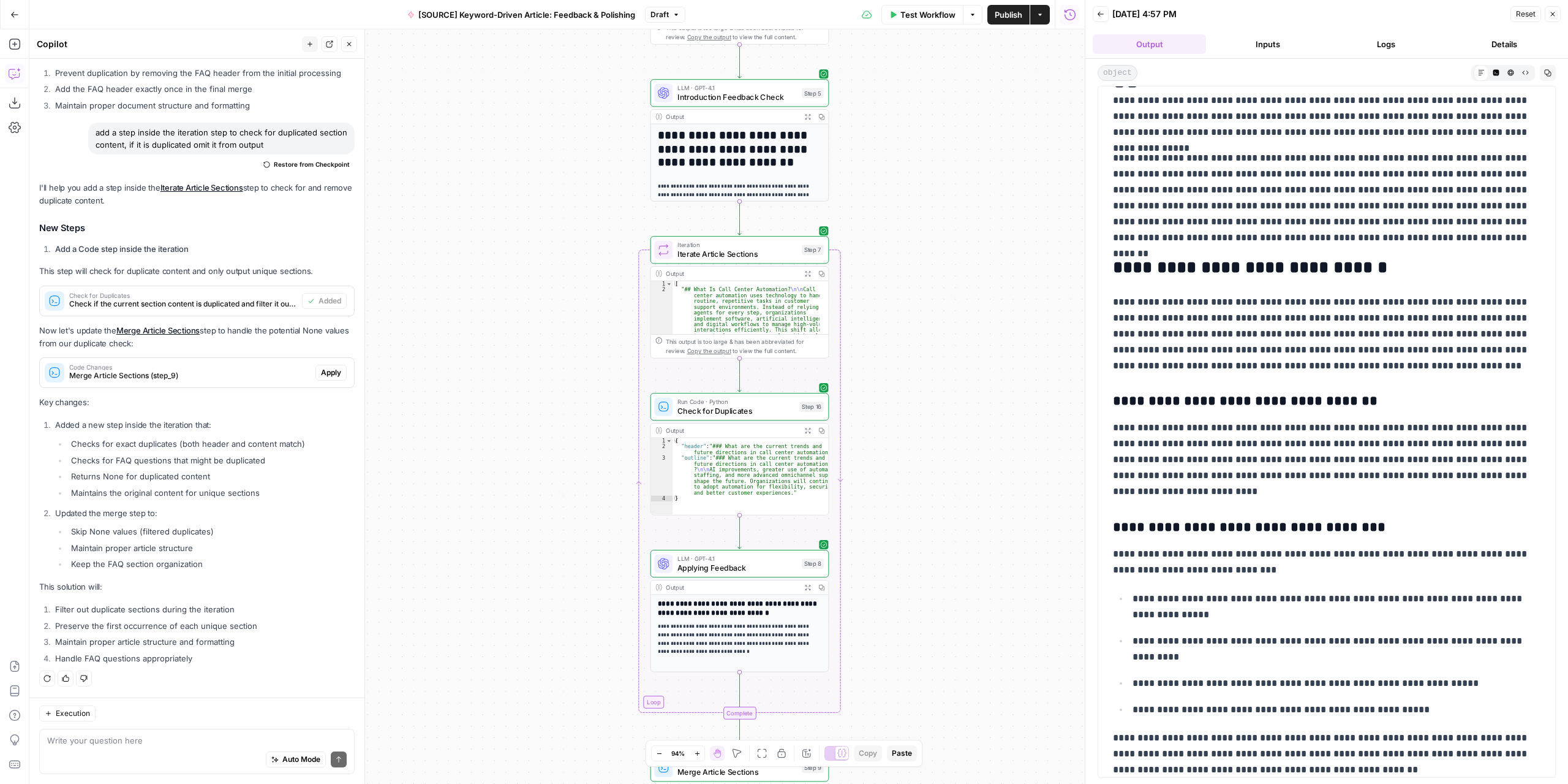
scroll to position [0, 0]
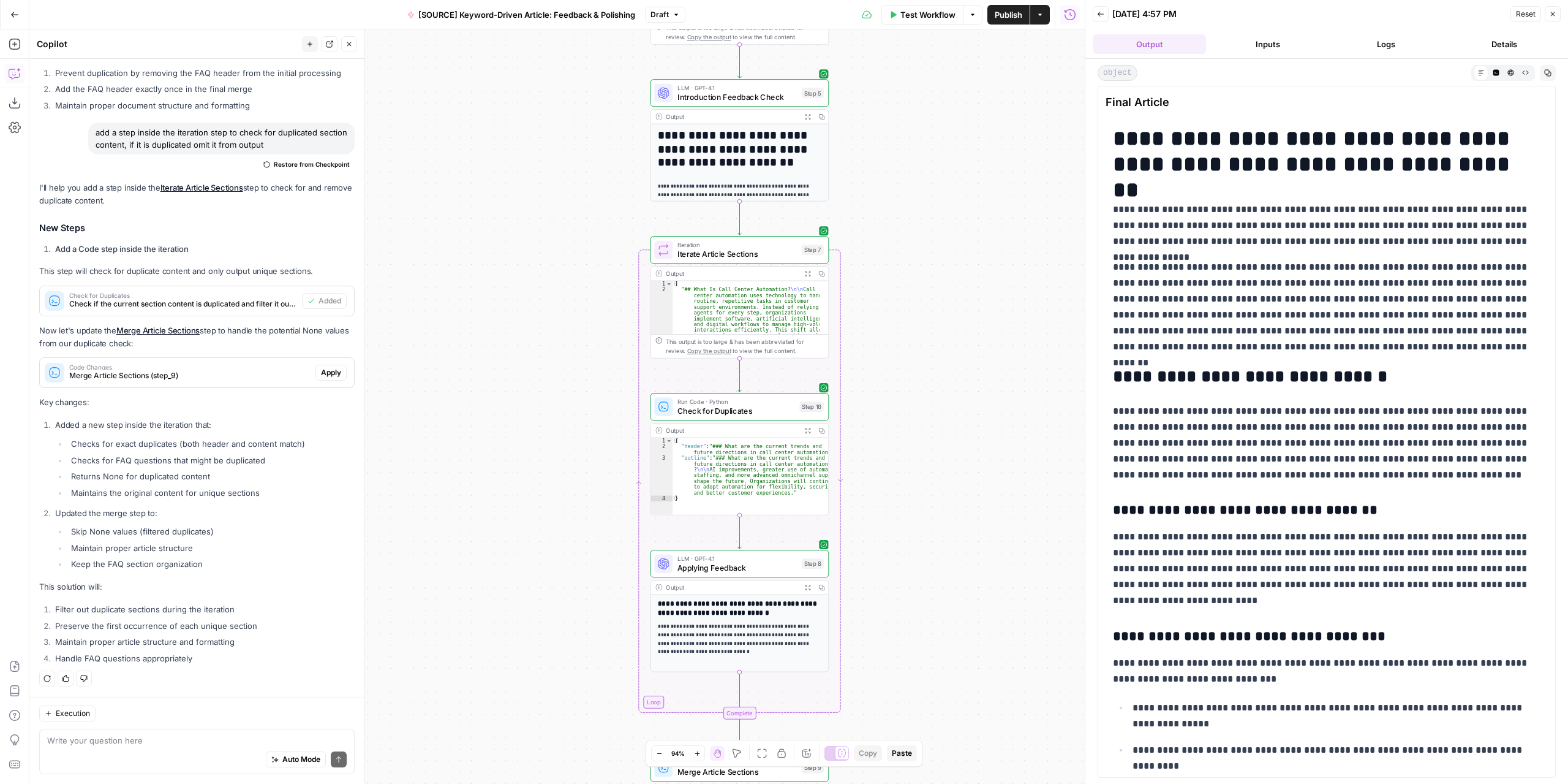
click at [667, 10] on span "Draft" at bounding box center [659, 14] width 18 height 11
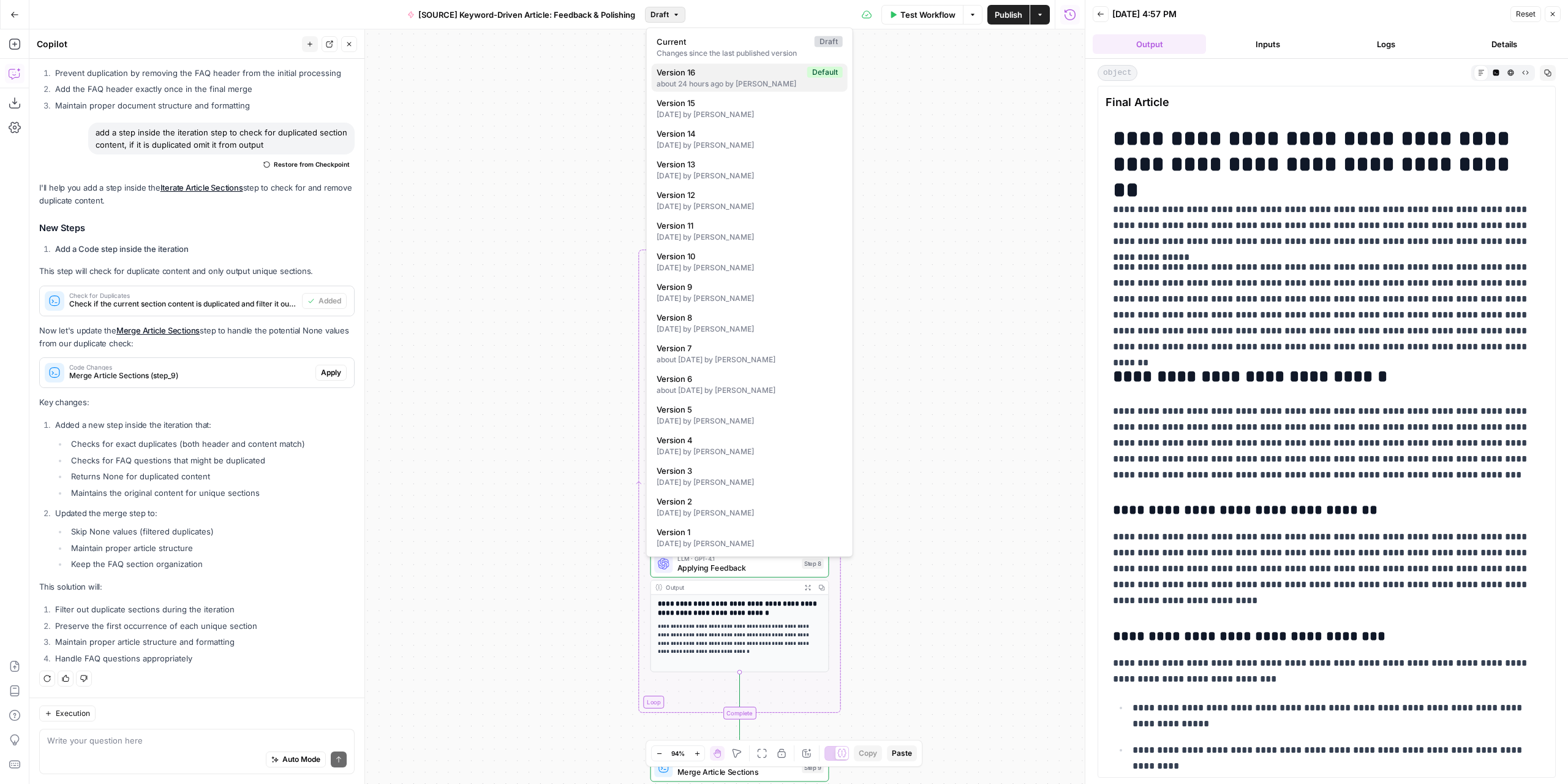
click at [729, 76] on span "Version 16" at bounding box center [729, 72] width 146 height 12
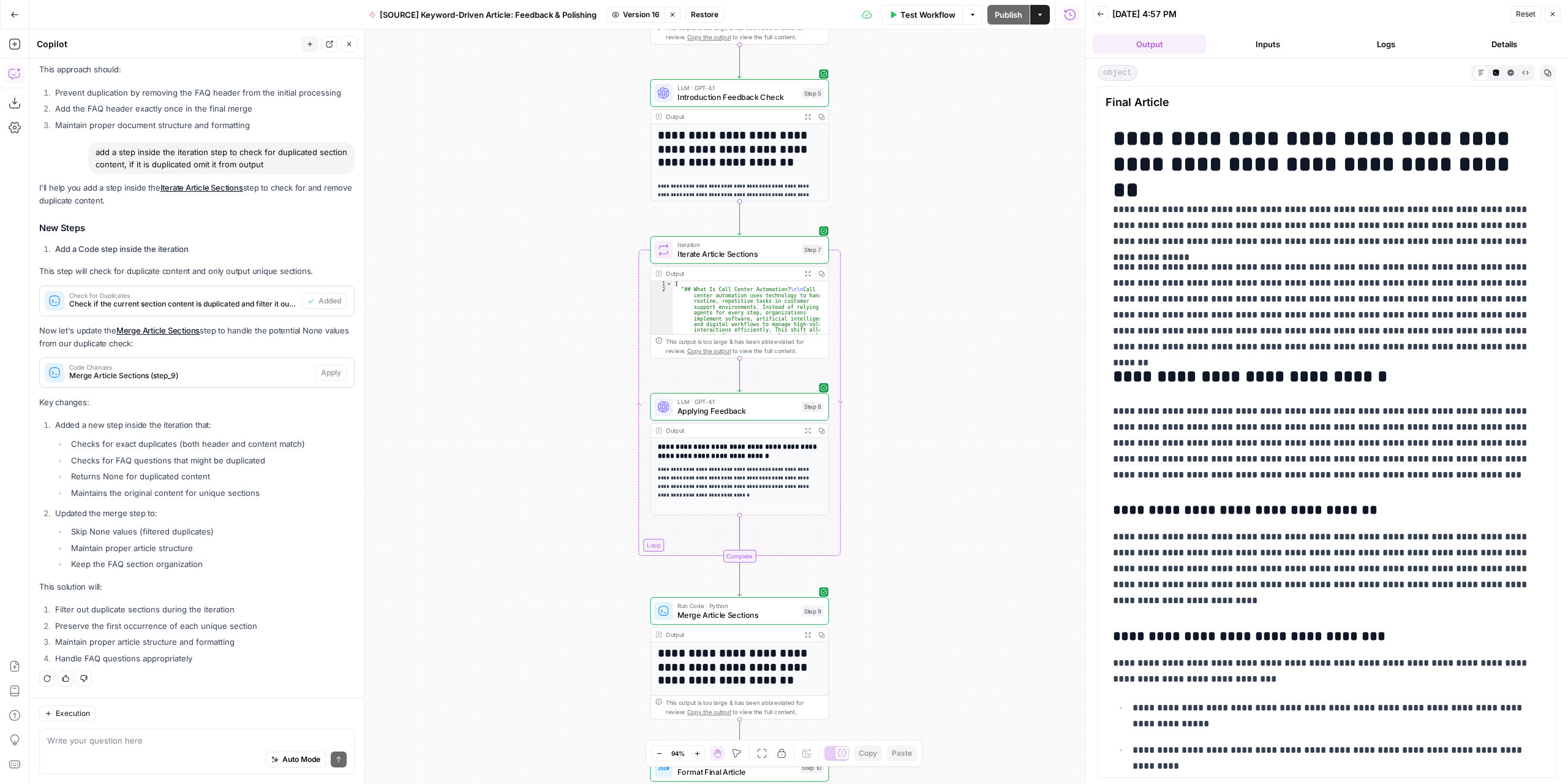
scroll to position [2318, 0]
click at [706, 12] on span "Restore" at bounding box center [704, 14] width 28 height 11
click at [748, 136] on span "Restore" at bounding box center [743, 141] width 32 height 12
click at [1549, 17] on icon "button" at bounding box center [1552, 14] width 7 height 7
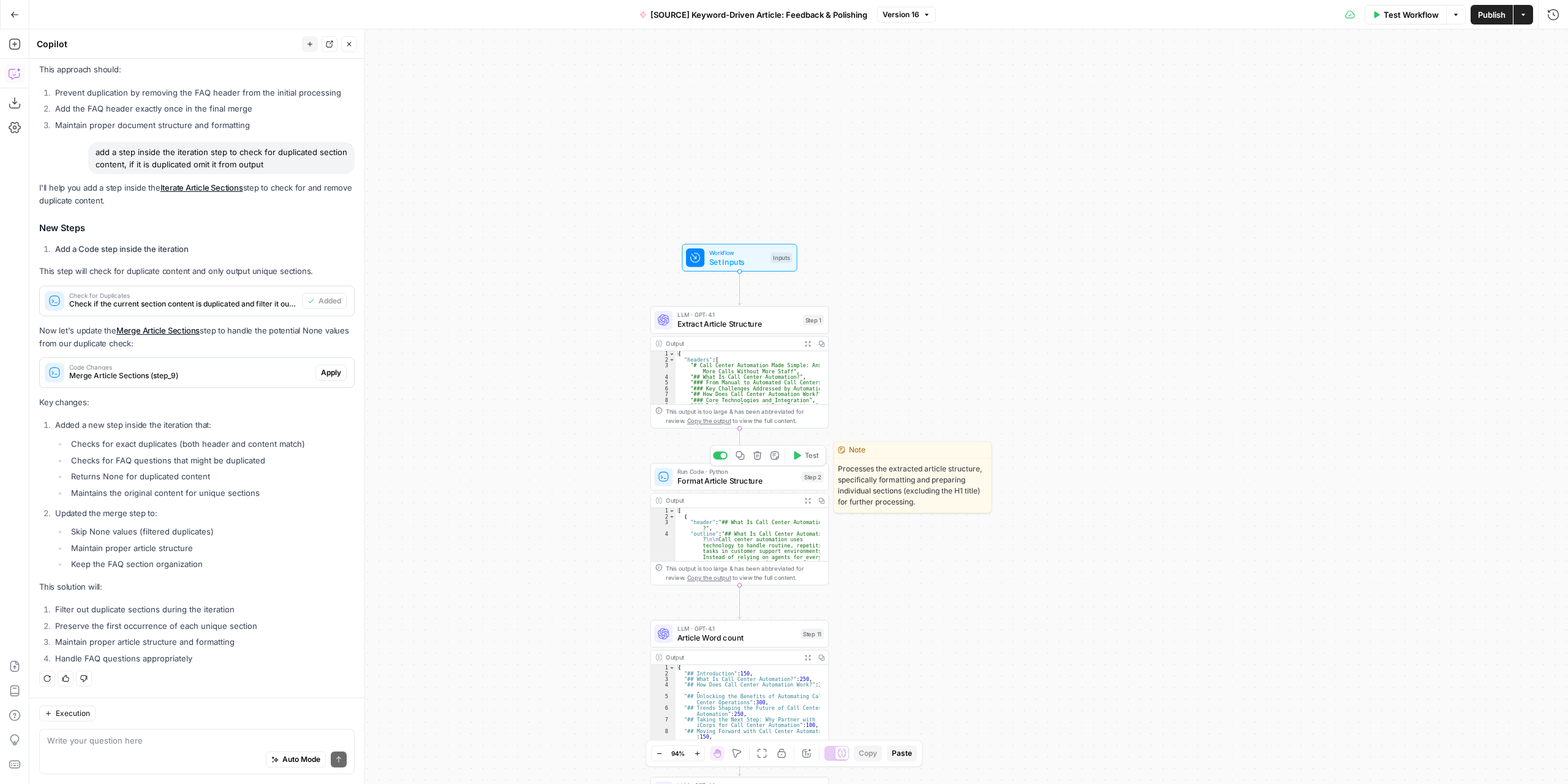
click at [760, 485] on span "Format Article Structure" at bounding box center [737, 481] width 120 height 12
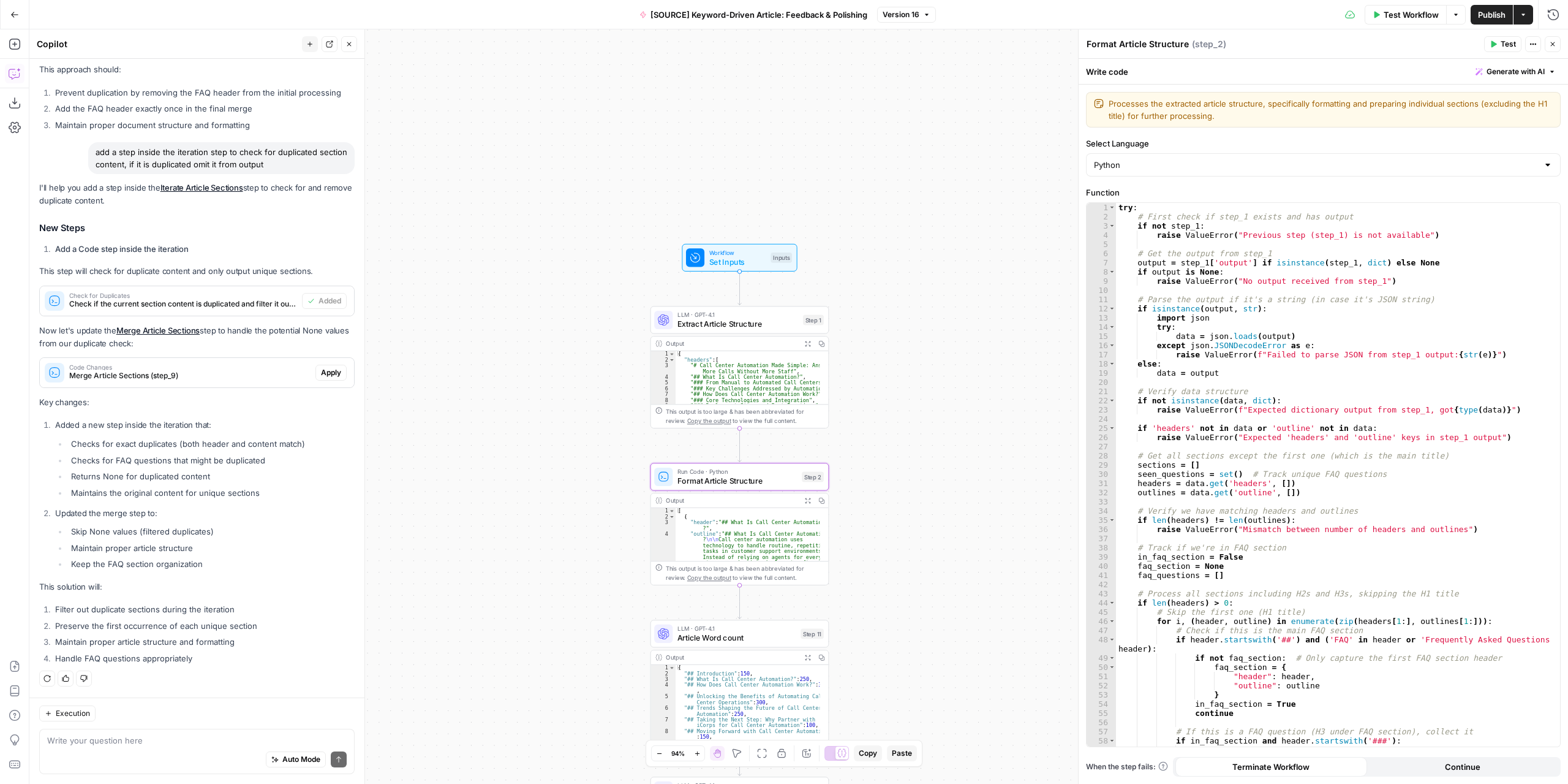
click at [811, 502] on button "Expand Output" at bounding box center [808, 500] width 14 height 14
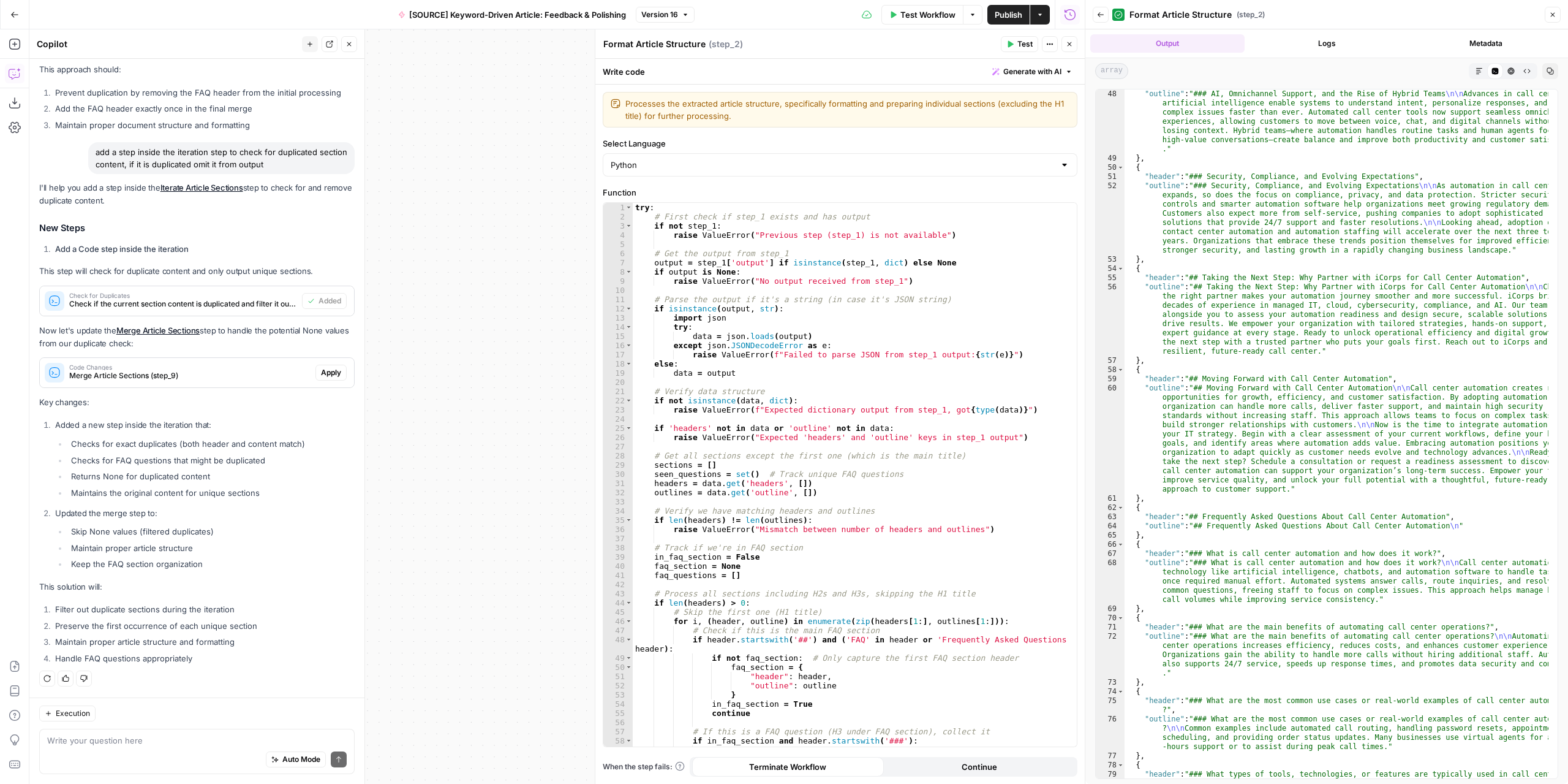
scroll to position [1195, 0]
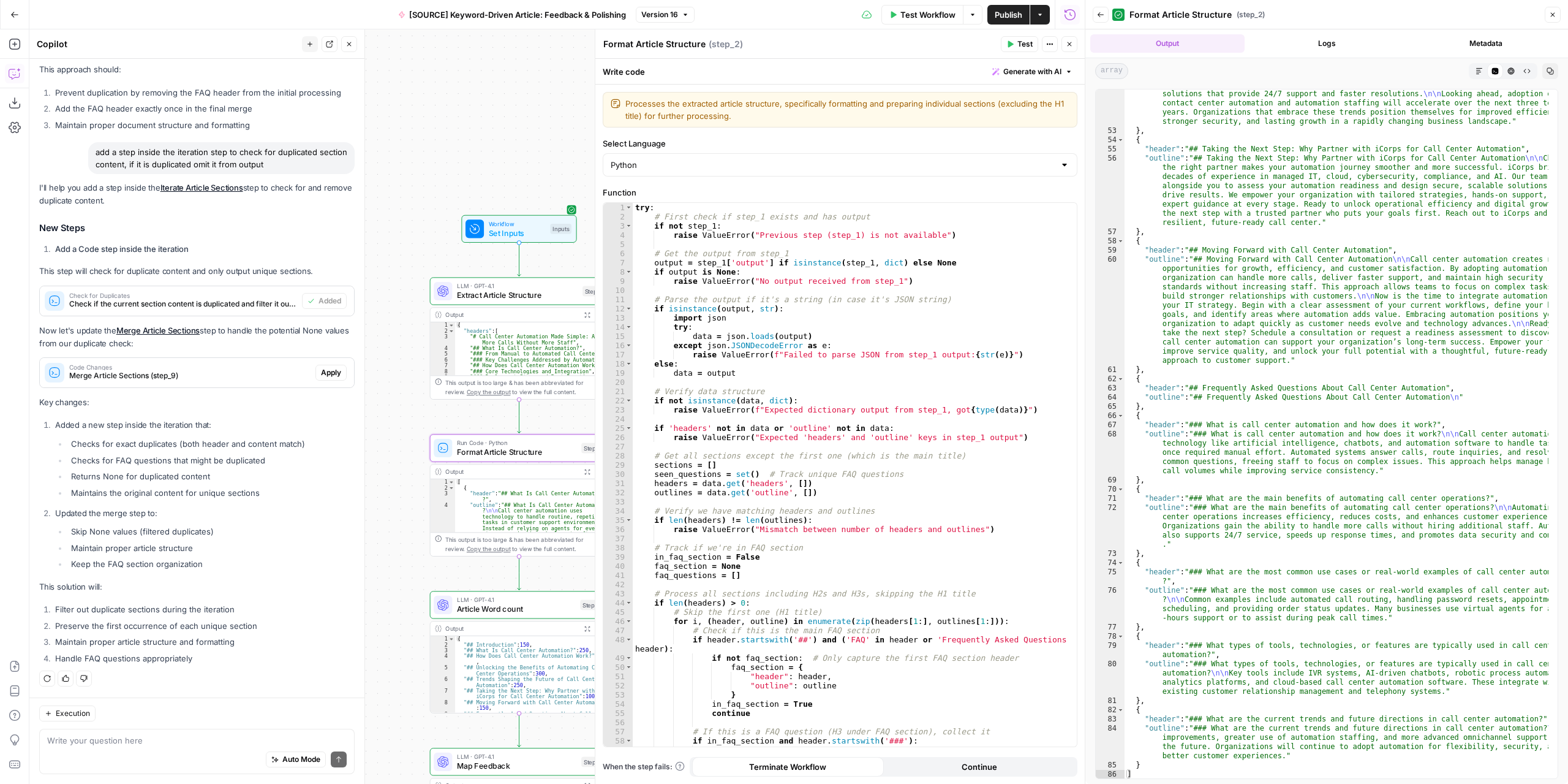
drag, startPoint x: 499, startPoint y: 301, endPoint x: 308, endPoint y: 270, distance: 193.5
click at [292, 270] on body "Marketers in Demand New Home Browse Your Data Usage Settings Recent Grids [SOUR…" at bounding box center [784, 392] width 1568 height 784
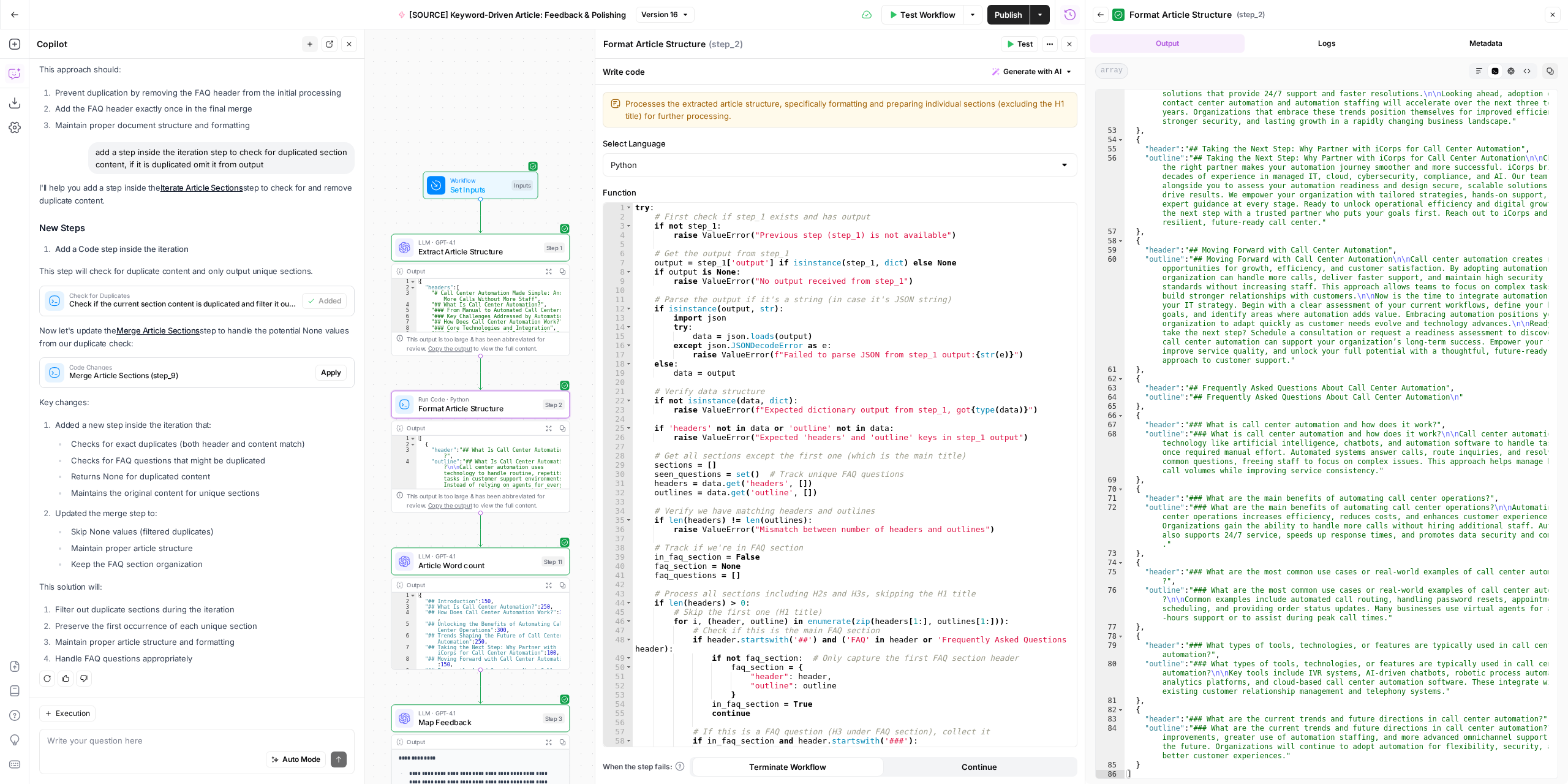
drag, startPoint x: 441, startPoint y: 242, endPoint x: 412, endPoint y: 213, distance: 41.0
click at [412, 213] on div "Workflow Set Inputs Inputs LLM · GPT-4.1 Extract Article Structure Step 1 Outpu…" at bounding box center [557, 407] width 1055 height 754
click at [90, 742] on textarea at bounding box center [197, 740] width 299 height 12
type textarea "t"
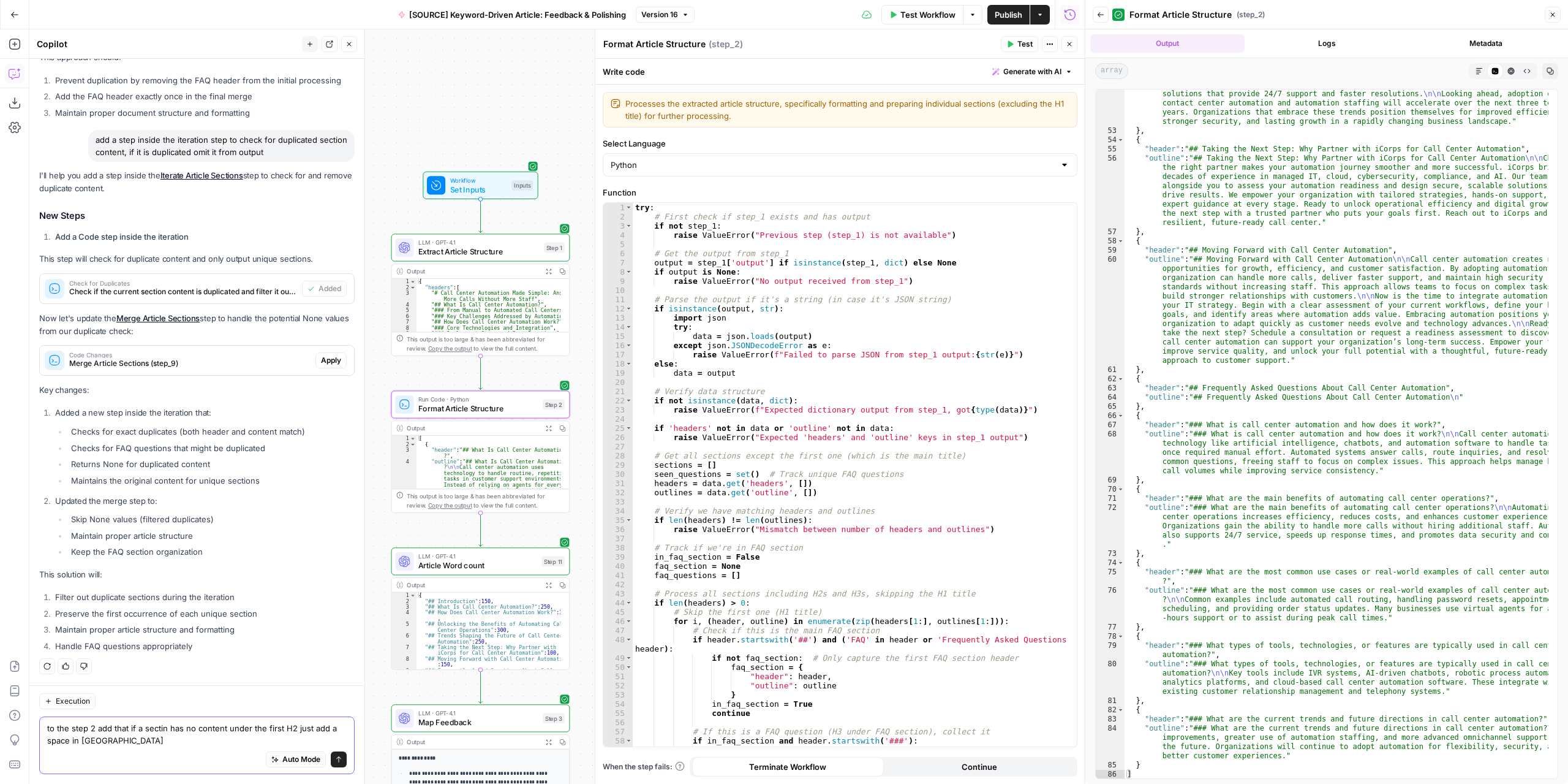
type textarea "to the step 2 add that if a sectin has no content under the first H2 just add a…"
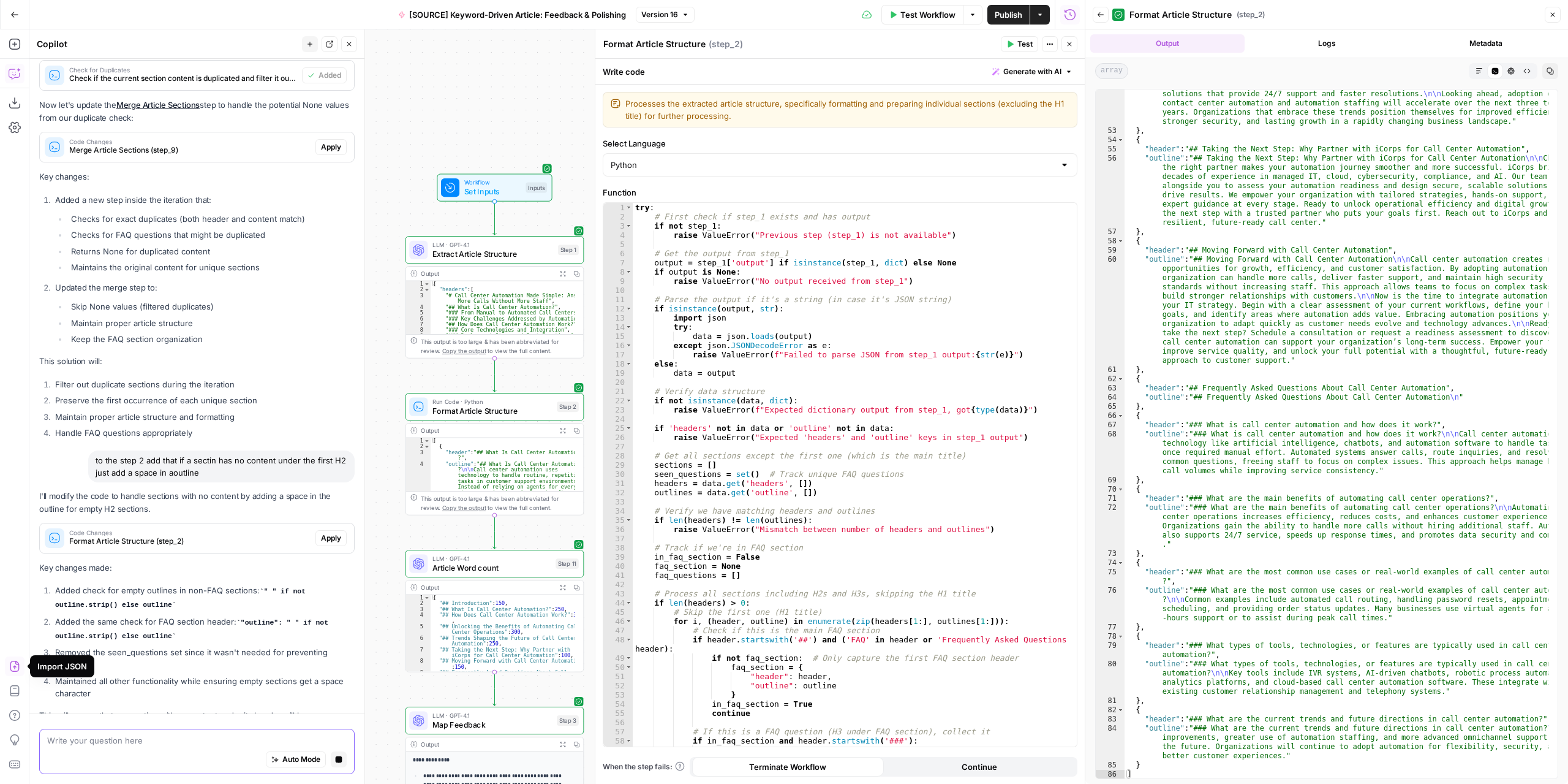
scroll to position [2447, 0]
click at [326, 544] on span "Apply" at bounding box center [331, 538] width 20 height 11
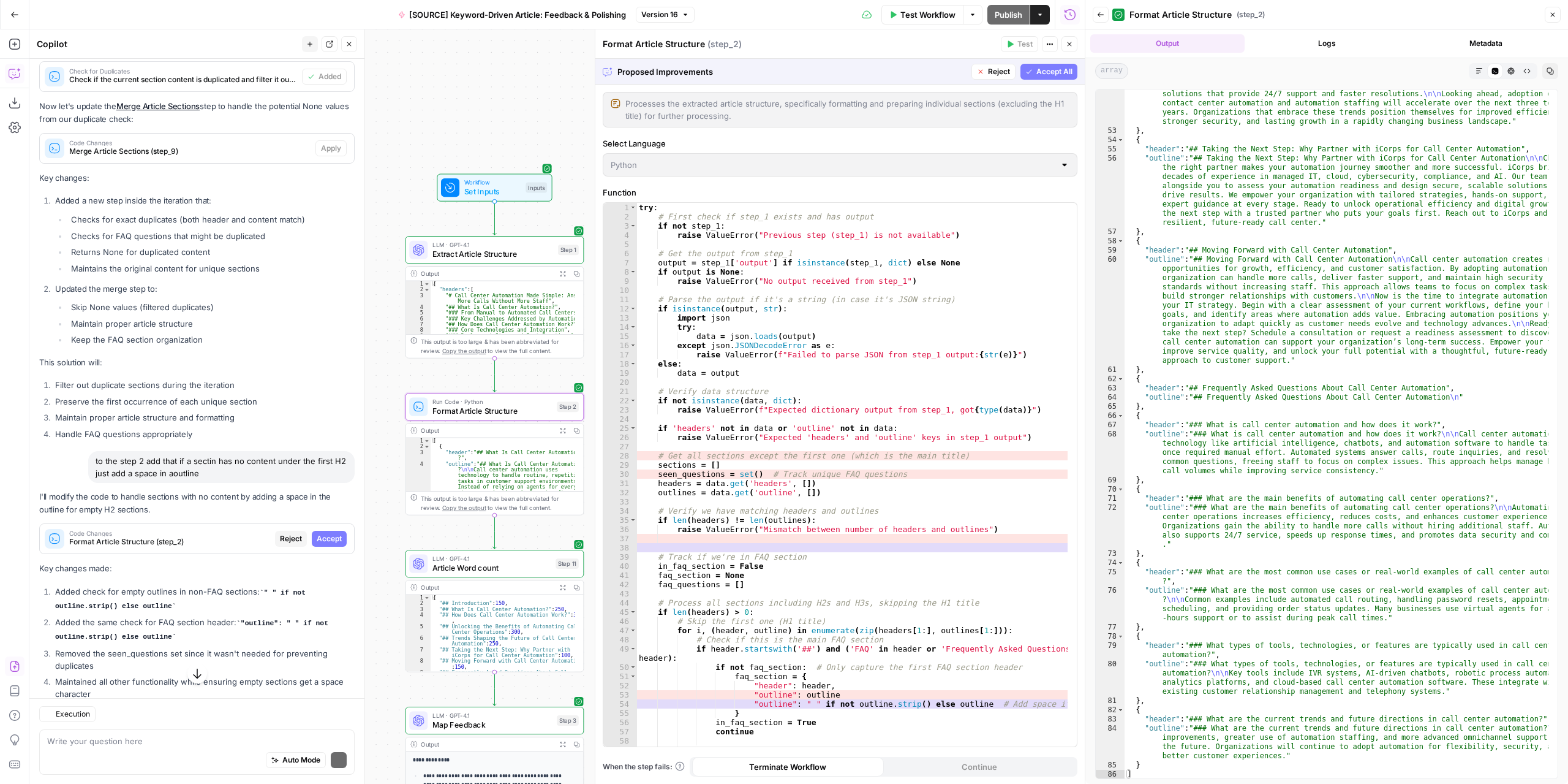
click at [326, 544] on span "Accept" at bounding box center [329, 538] width 25 height 11
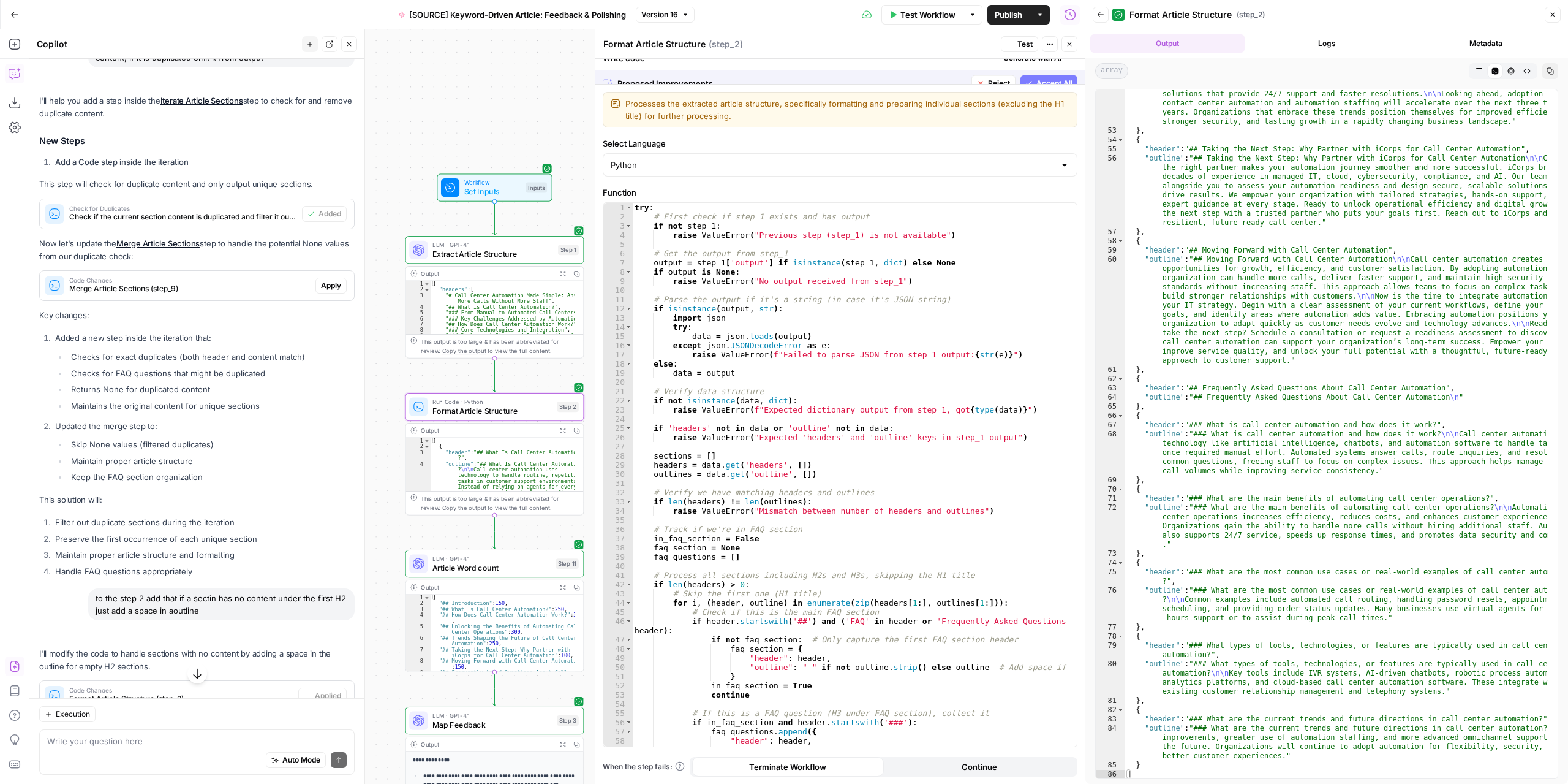
scroll to position [2589, 0]
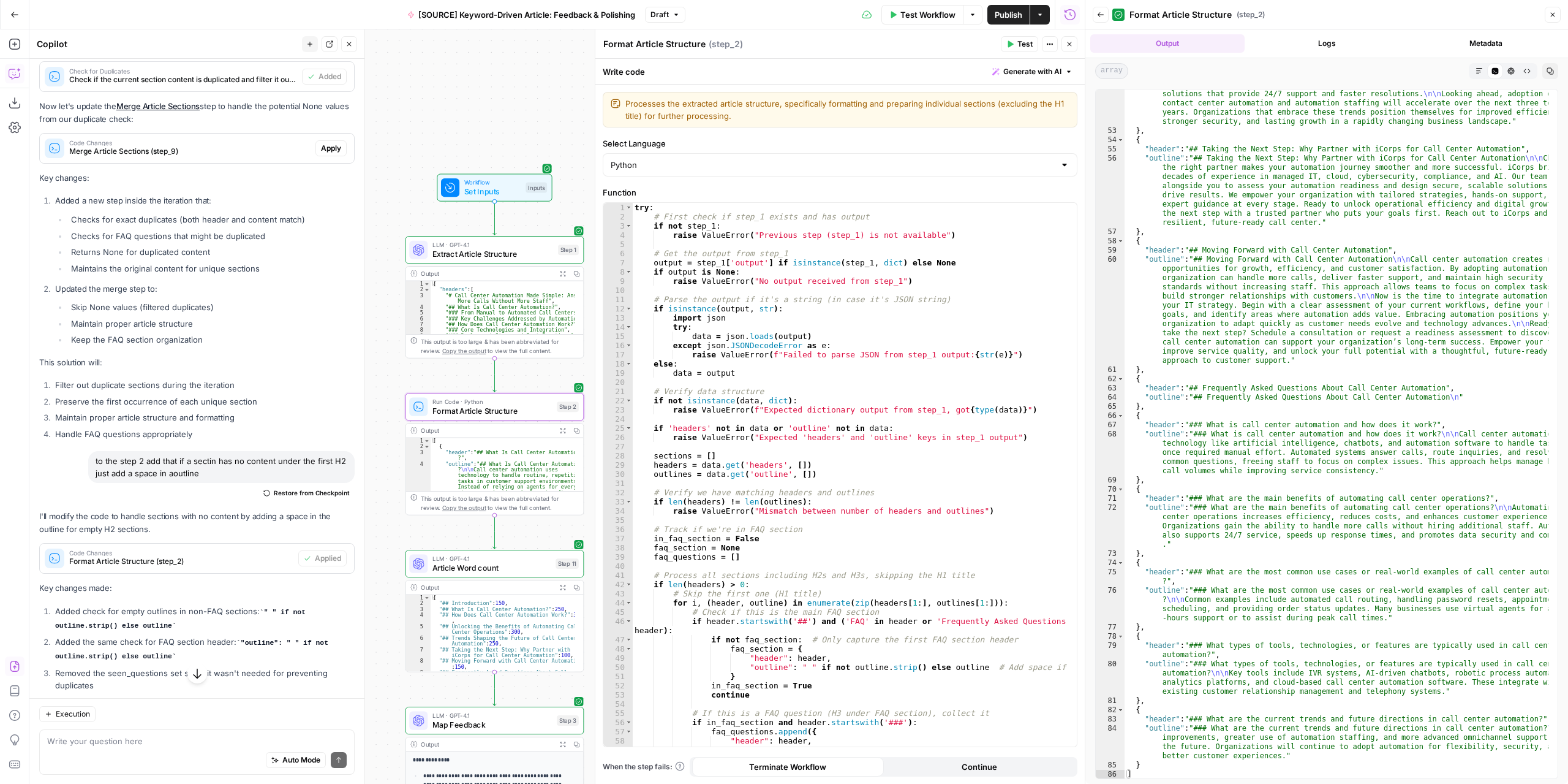
click at [1020, 45] on span "Test" at bounding box center [1025, 44] width 15 height 11
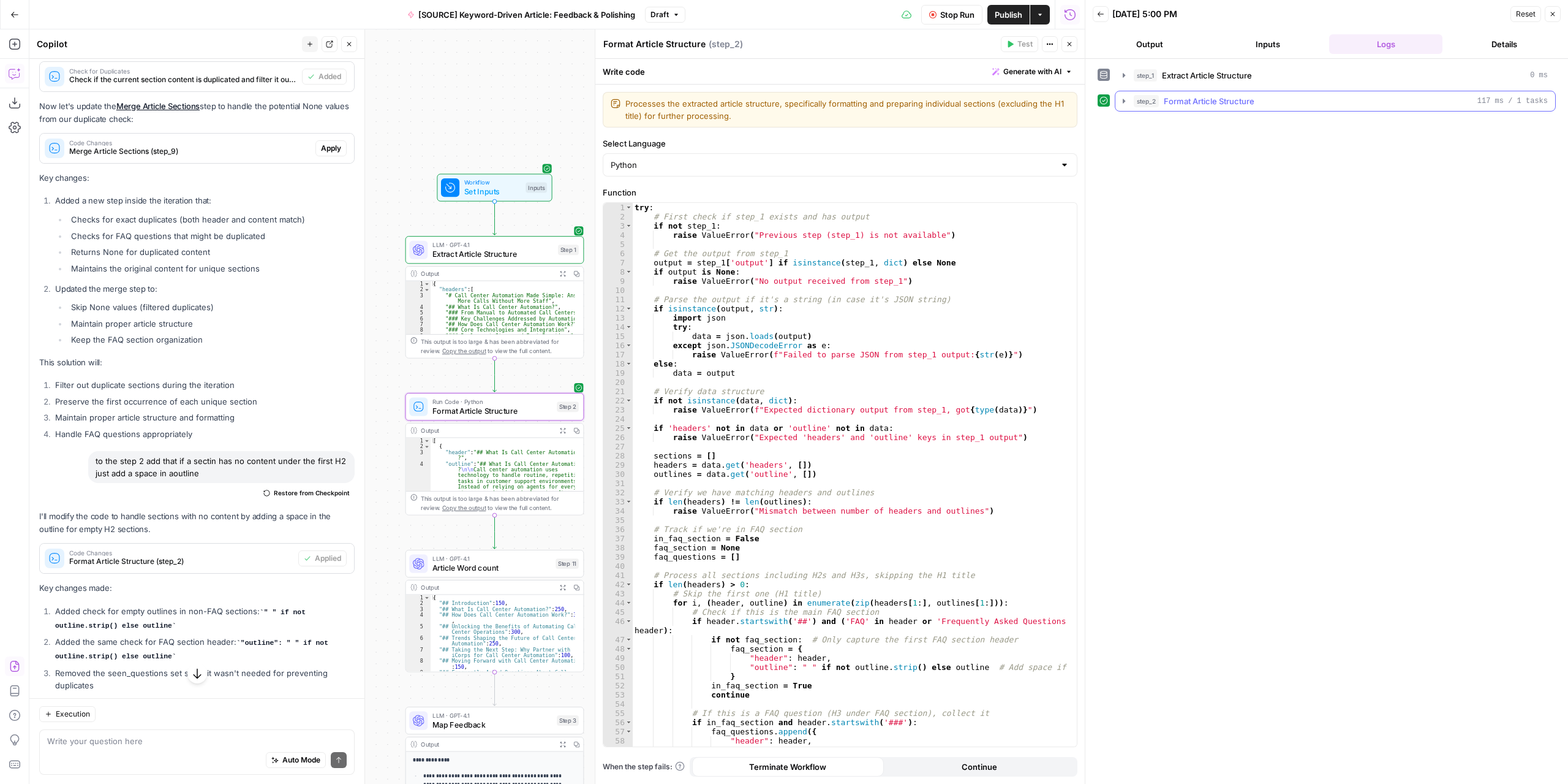
click at [1126, 98] on icon "button" at bounding box center [1124, 101] width 10 height 10
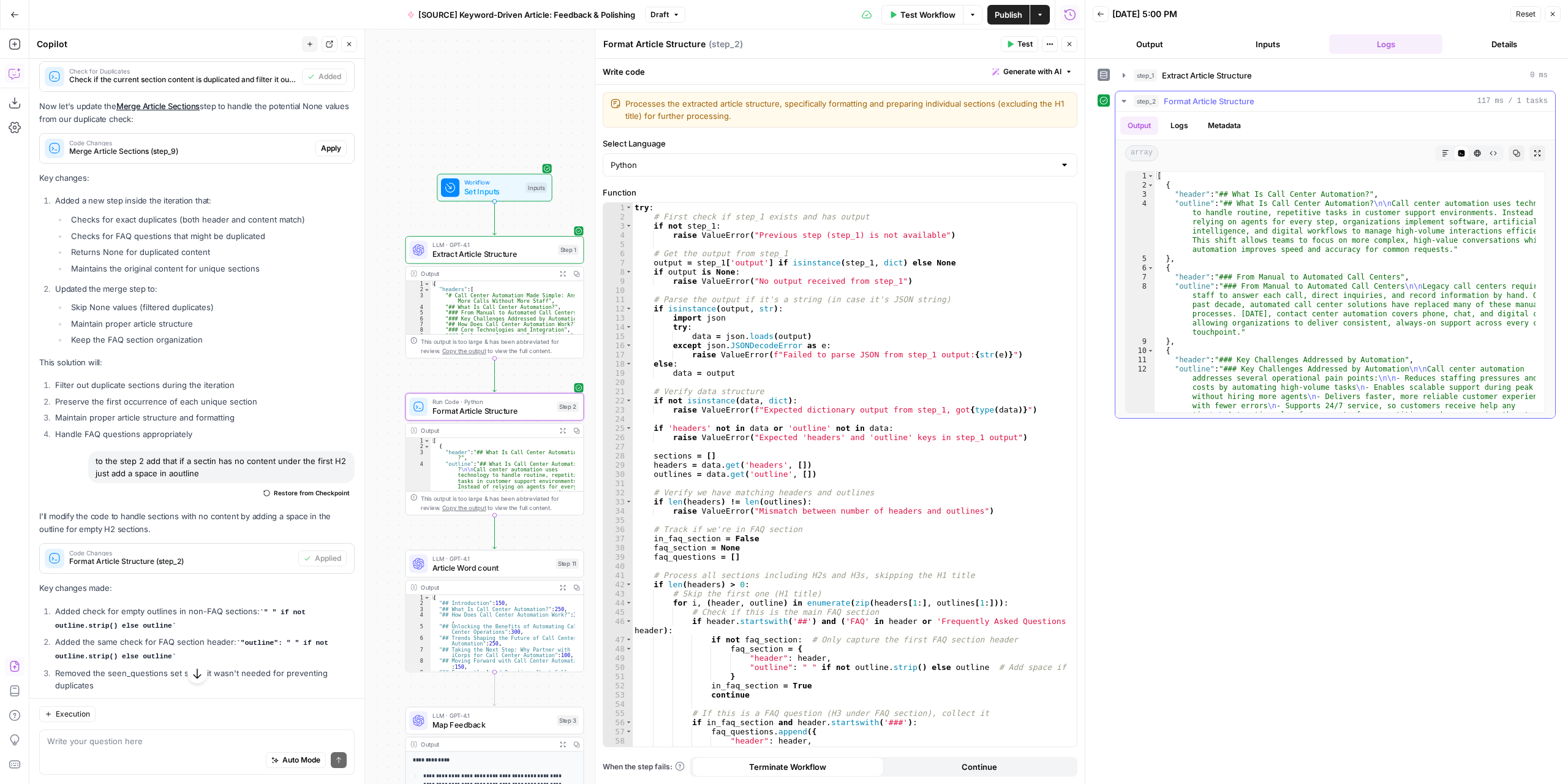
click at [1532, 156] on button "Expand Output" at bounding box center [1537, 153] width 16 height 16
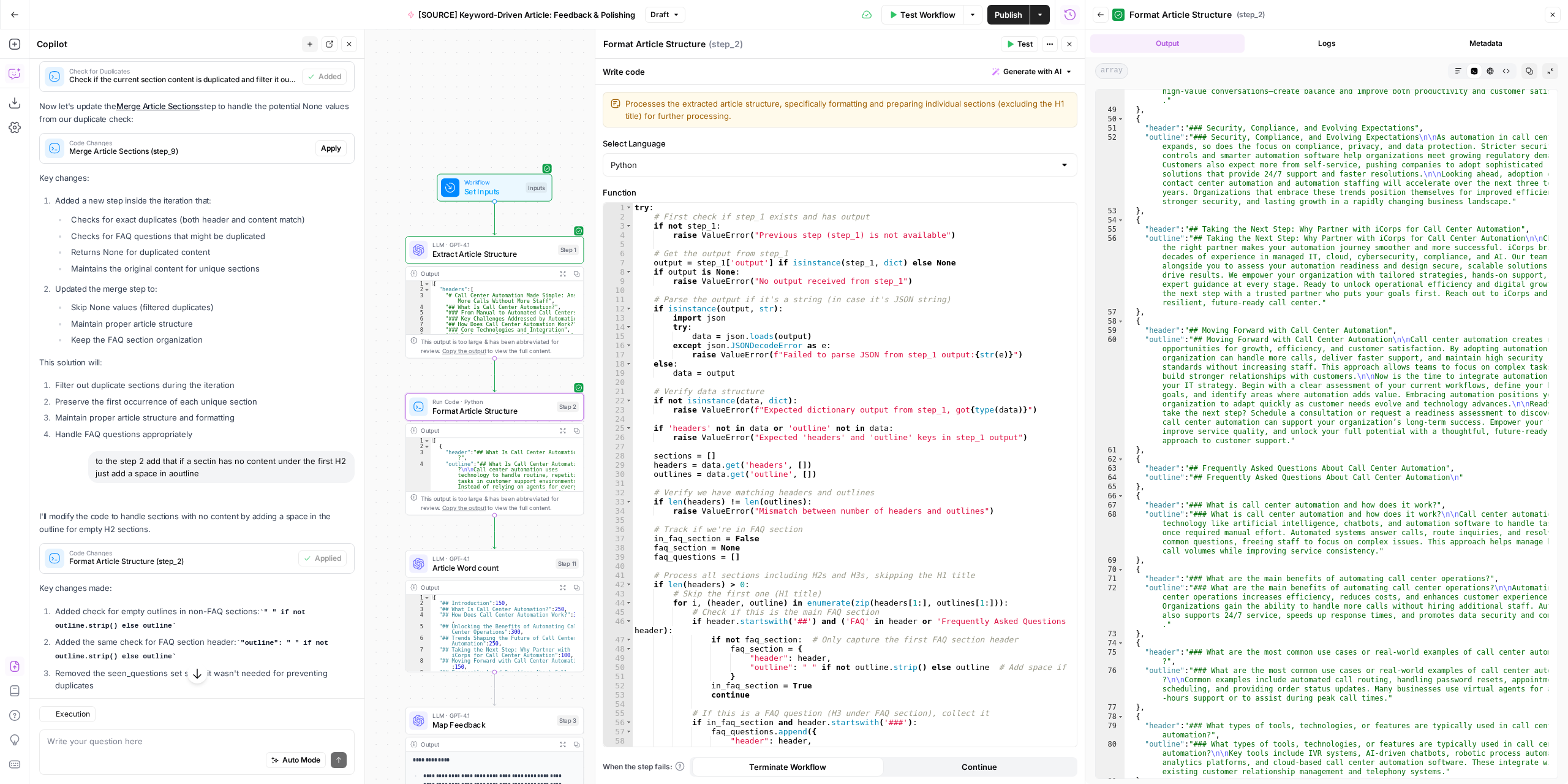
scroll to position [1195, 0]
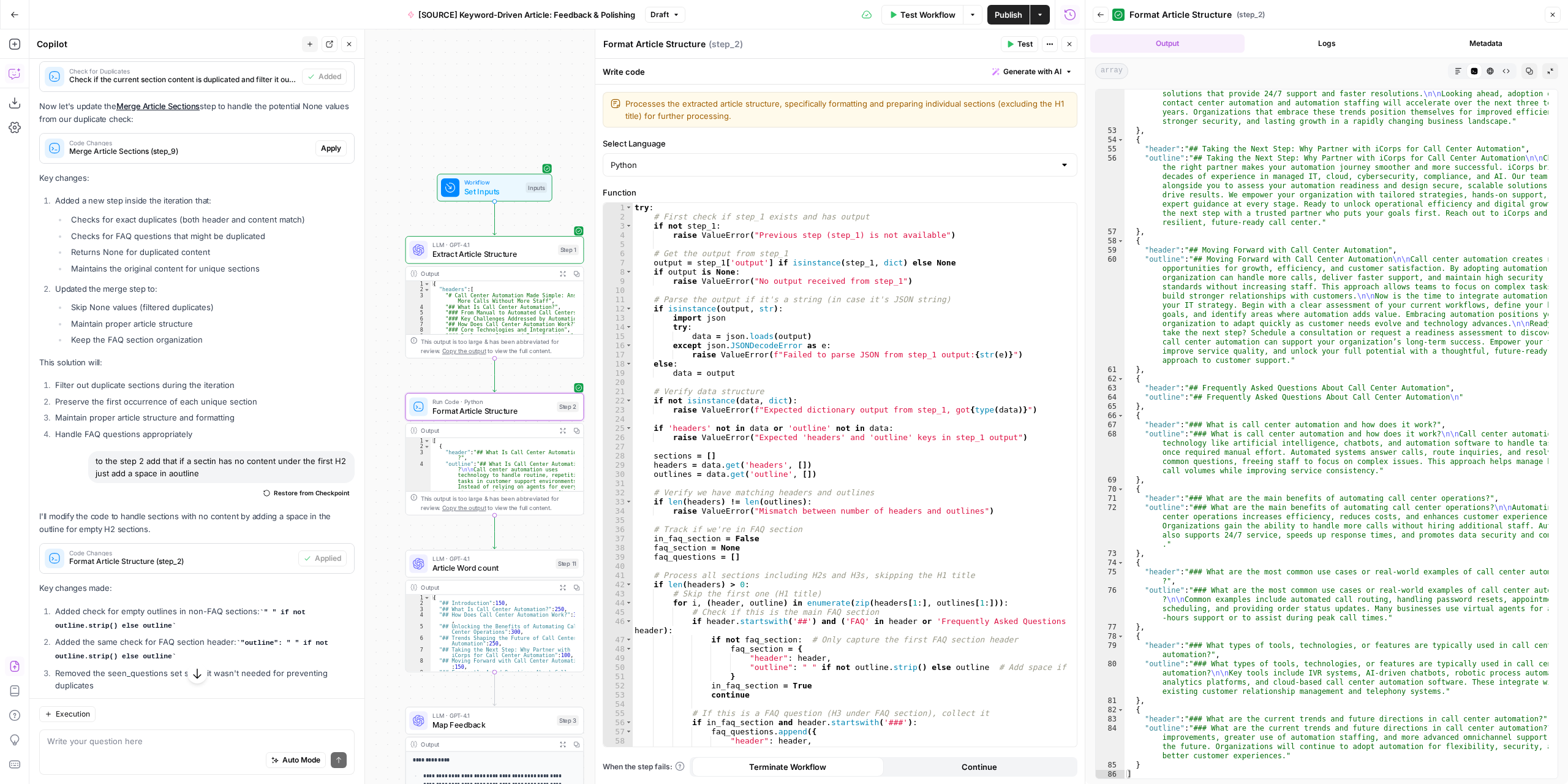
click at [664, 10] on span "Draft" at bounding box center [659, 14] width 18 height 11
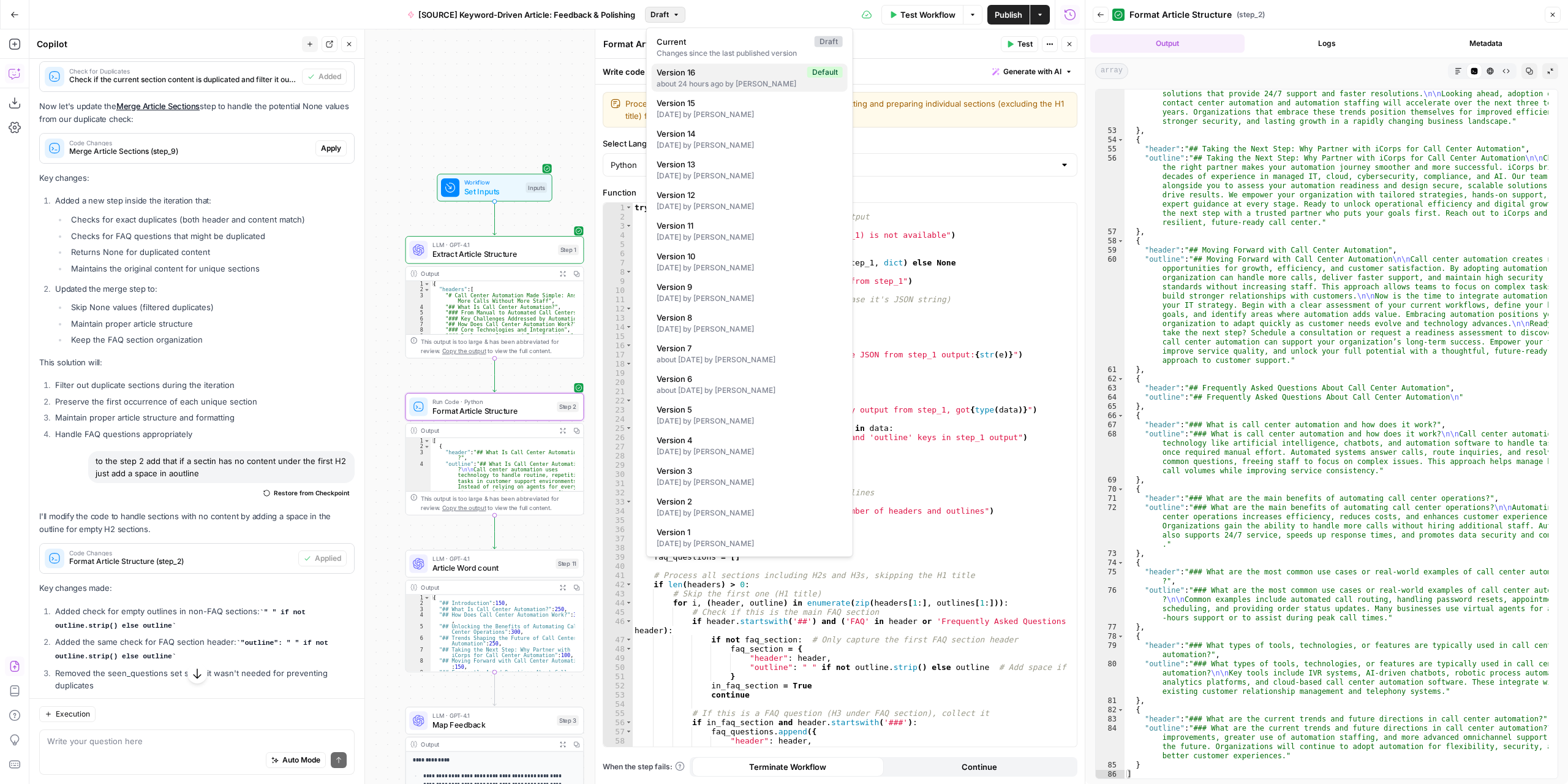
click at [696, 75] on span "Version 16" at bounding box center [729, 72] width 146 height 12
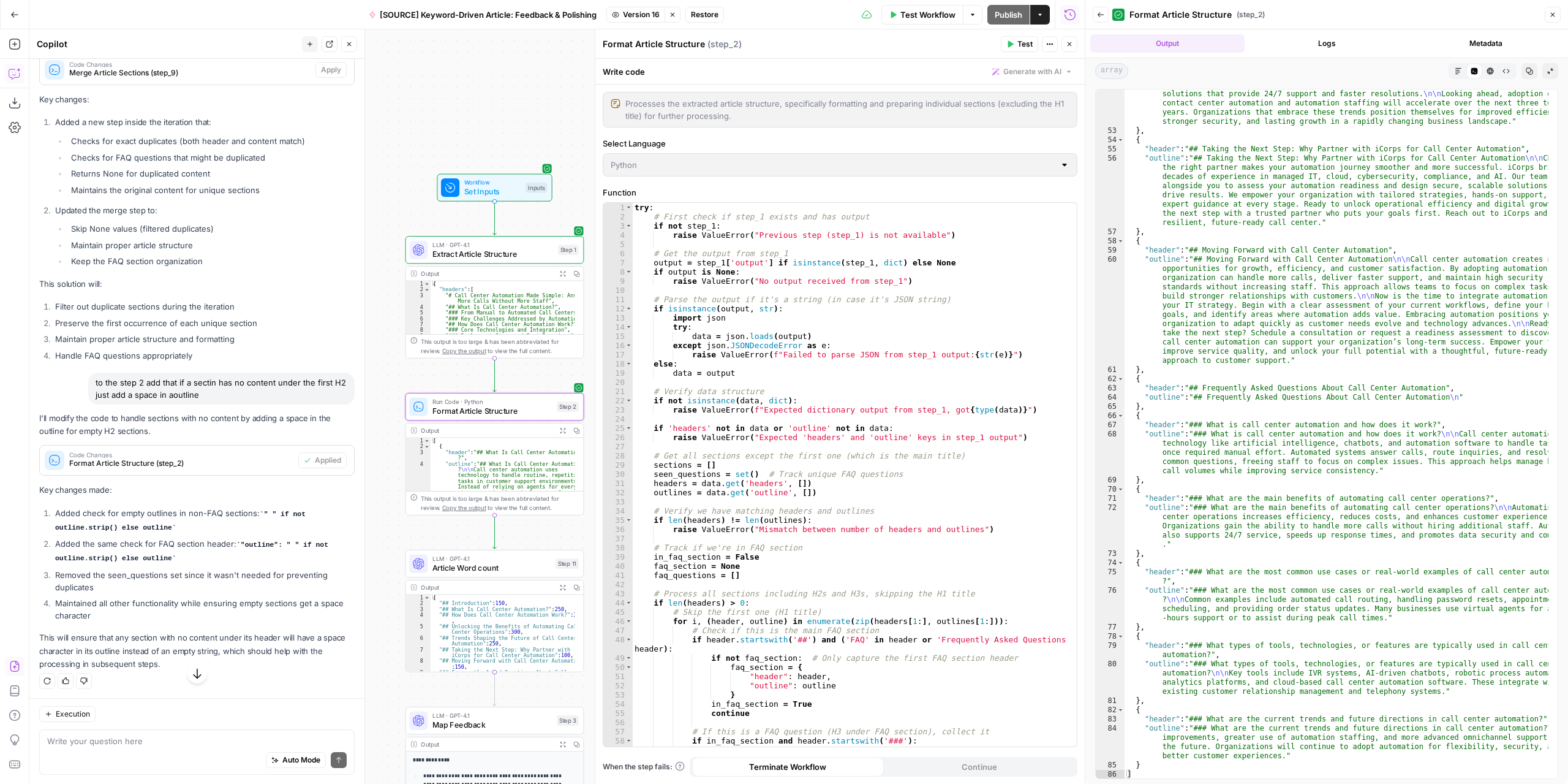
scroll to position [2510, 0]
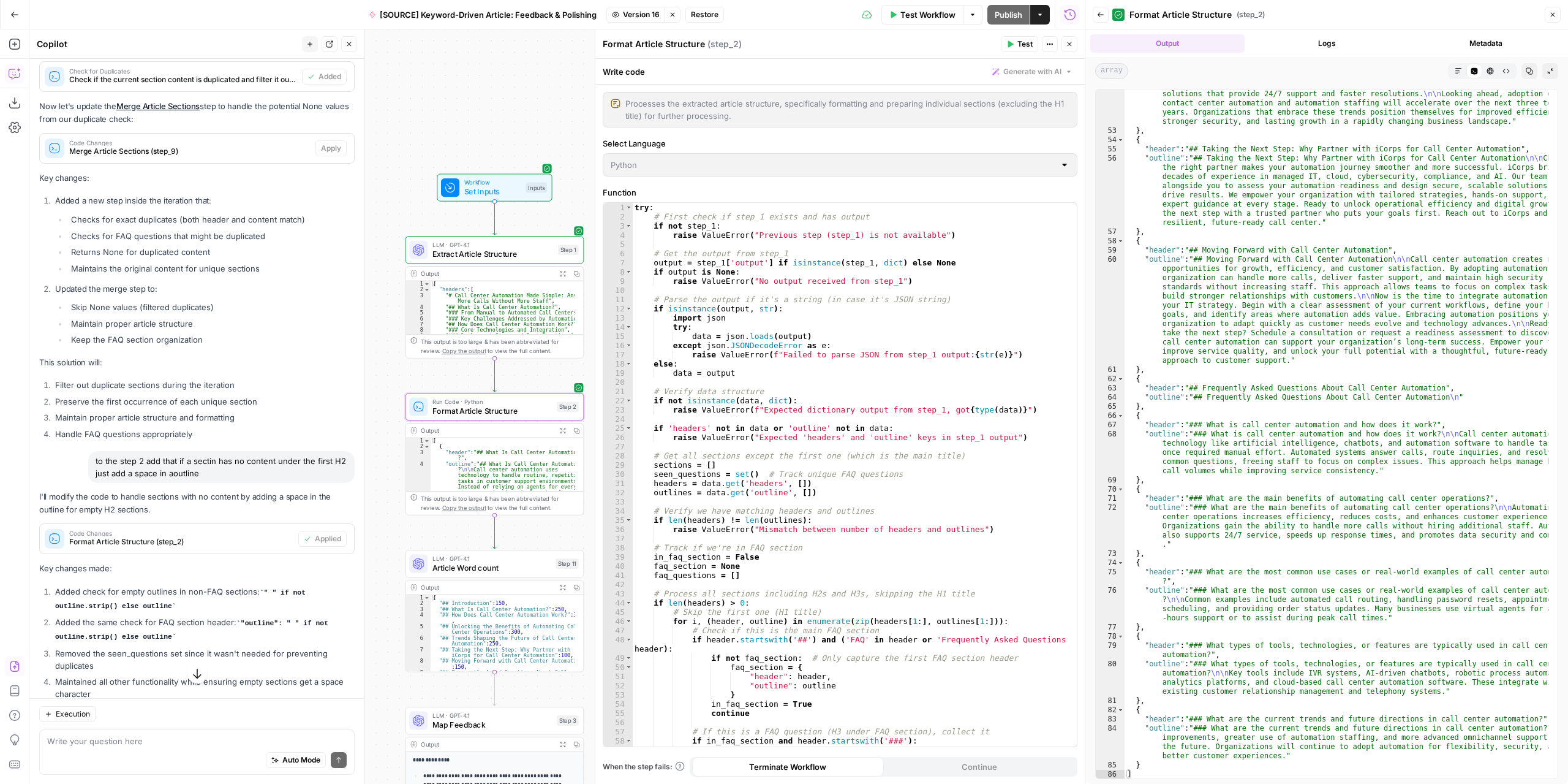
click at [711, 9] on span "Restore" at bounding box center [704, 14] width 28 height 11
click at [742, 134] on button "Restore" at bounding box center [743, 141] width 47 height 22
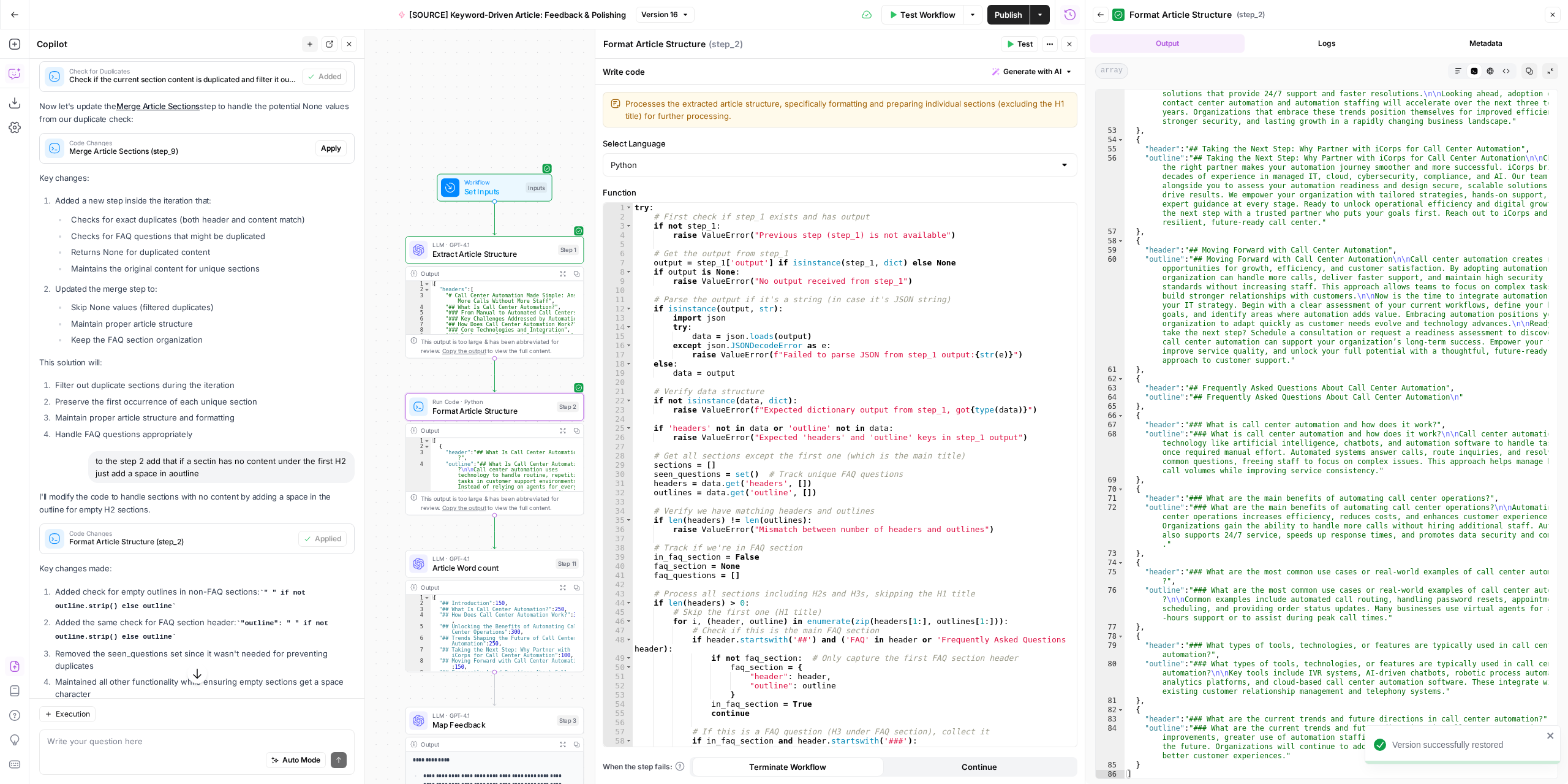
click at [188, 720] on div "Execution" at bounding box center [197, 713] width 315 height 16
click at [170, 735] on textarea at bounding box center [197, 740] width 299 height 12
click at [124, 739] on textarea "In step 2 any section, specially the frequently asked questiones one" at bounding box center [197, 740] width 299 height 12
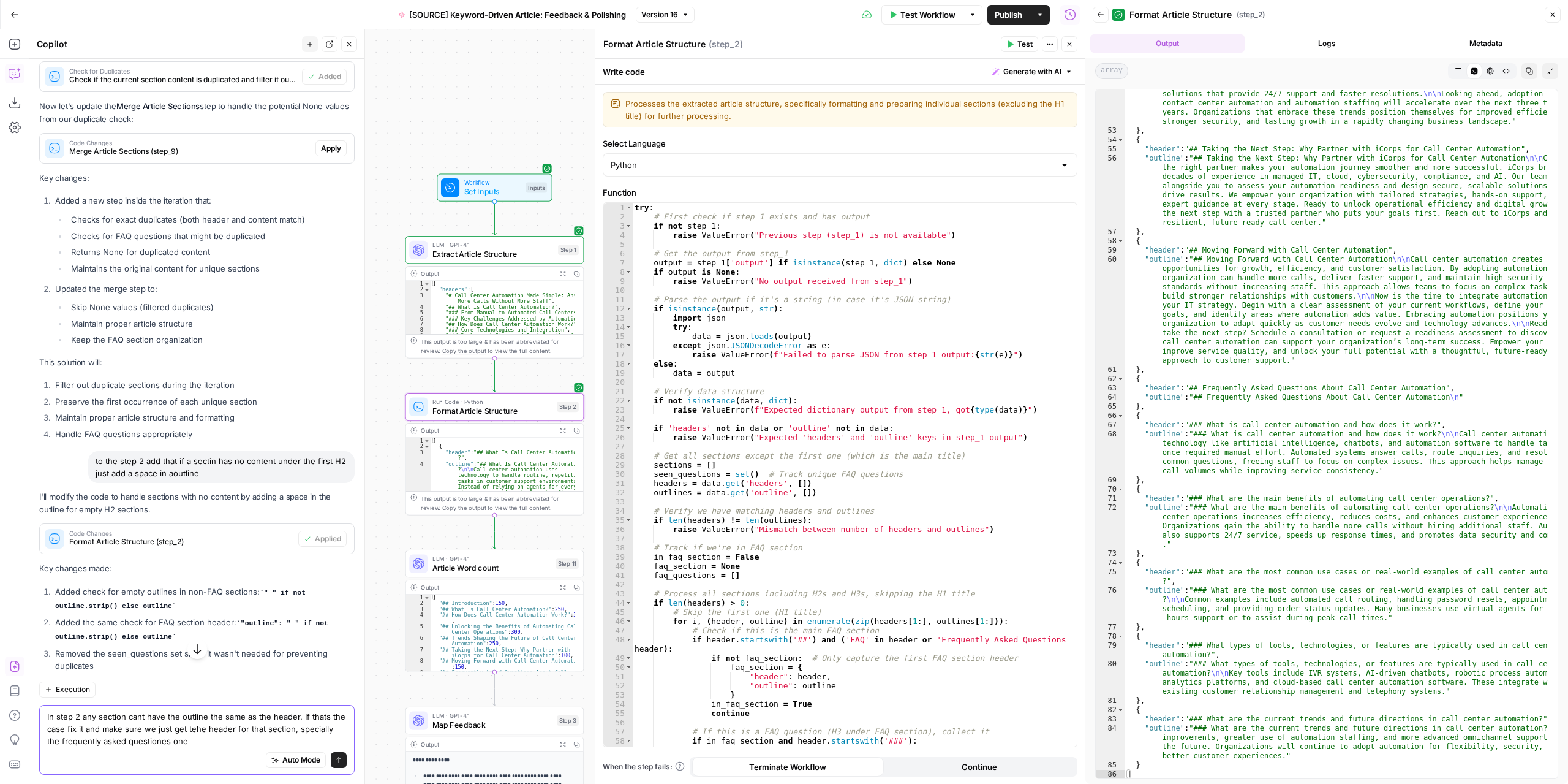
type textarea "In step 2 any section cant have the outline the same as the header. If thats th…"
drag, startPoint x: 326, startPoint y: 759, endPoint x: 472, endPoint y: 710, distance: 154.0
click at [335, 759] on icon "submit" at bounding box center [338, 759] width 7 height 7
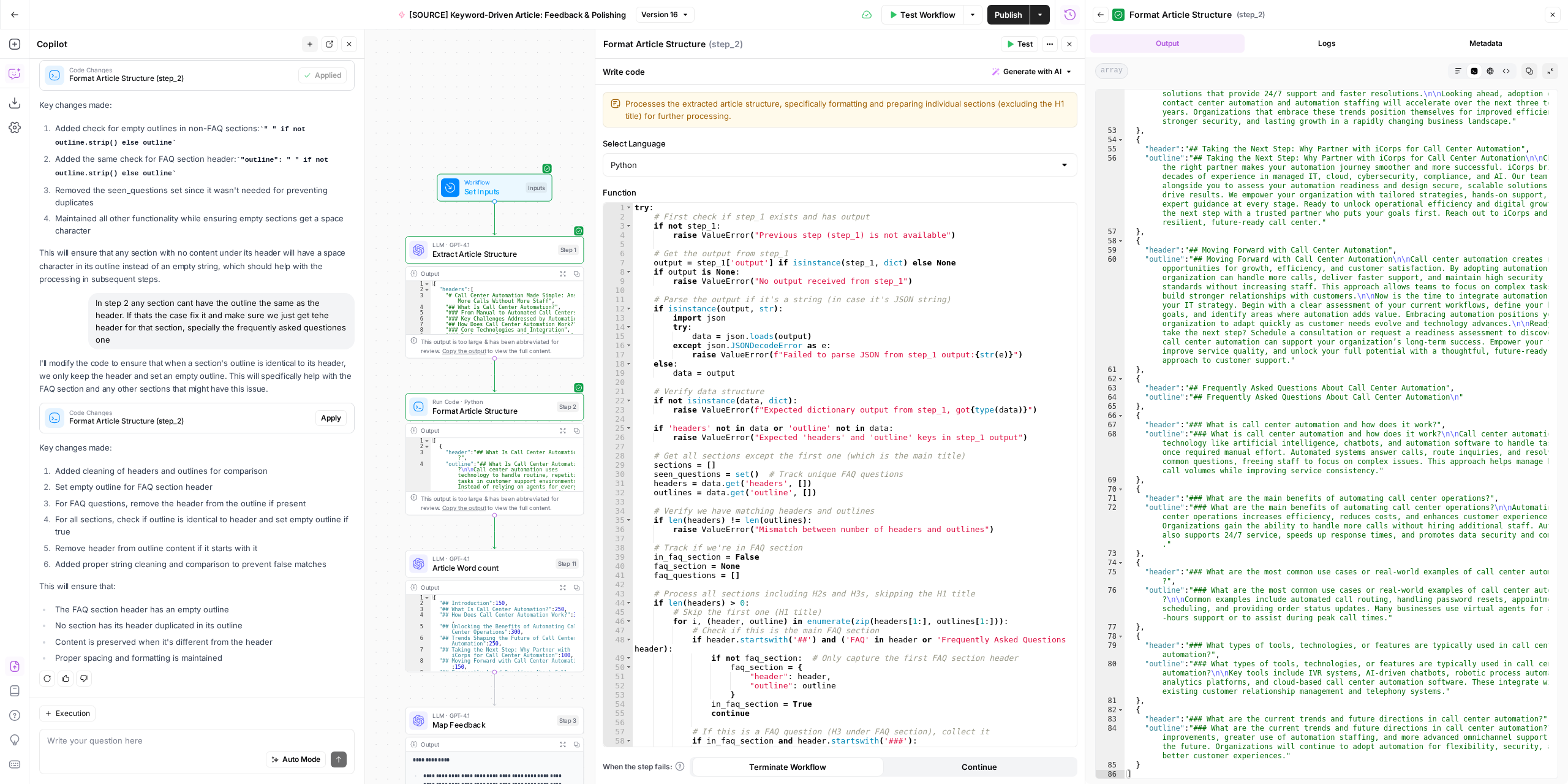
scroll to position [2940, 0]
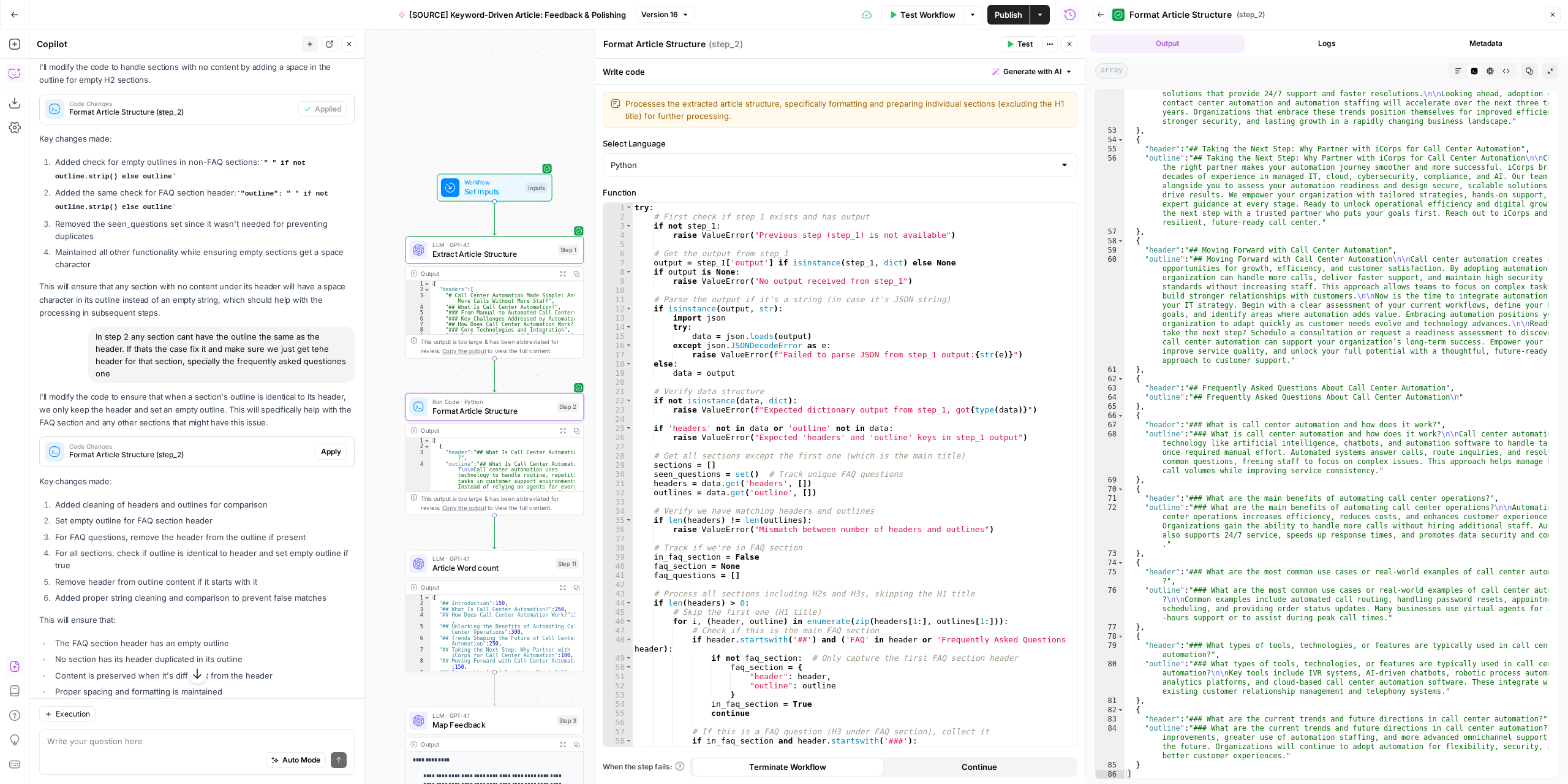
click at [321, 457] on span "Apply" at bounding box center [331, 451] width 20 height 11
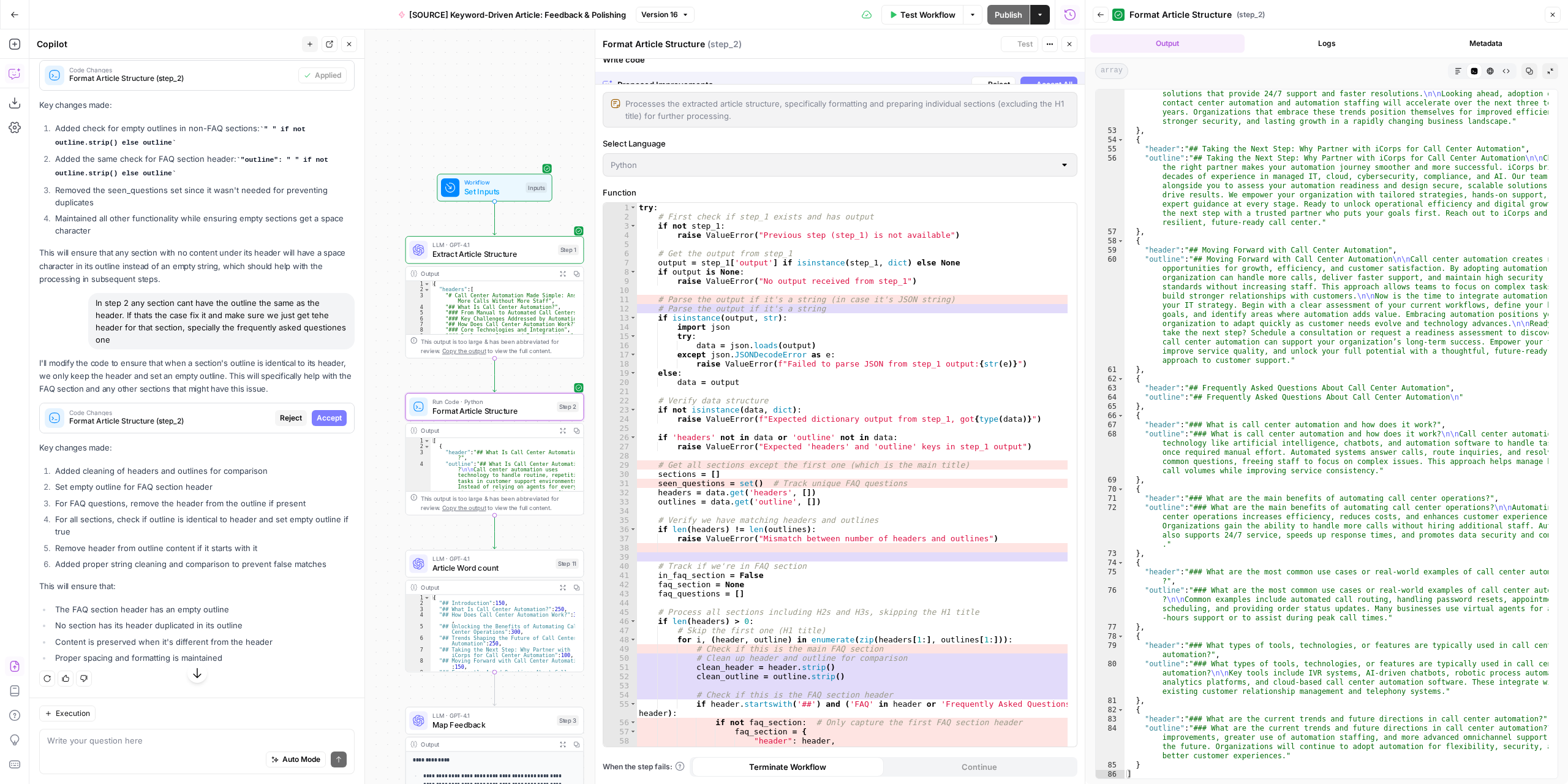
scroll to position [2881, 0]
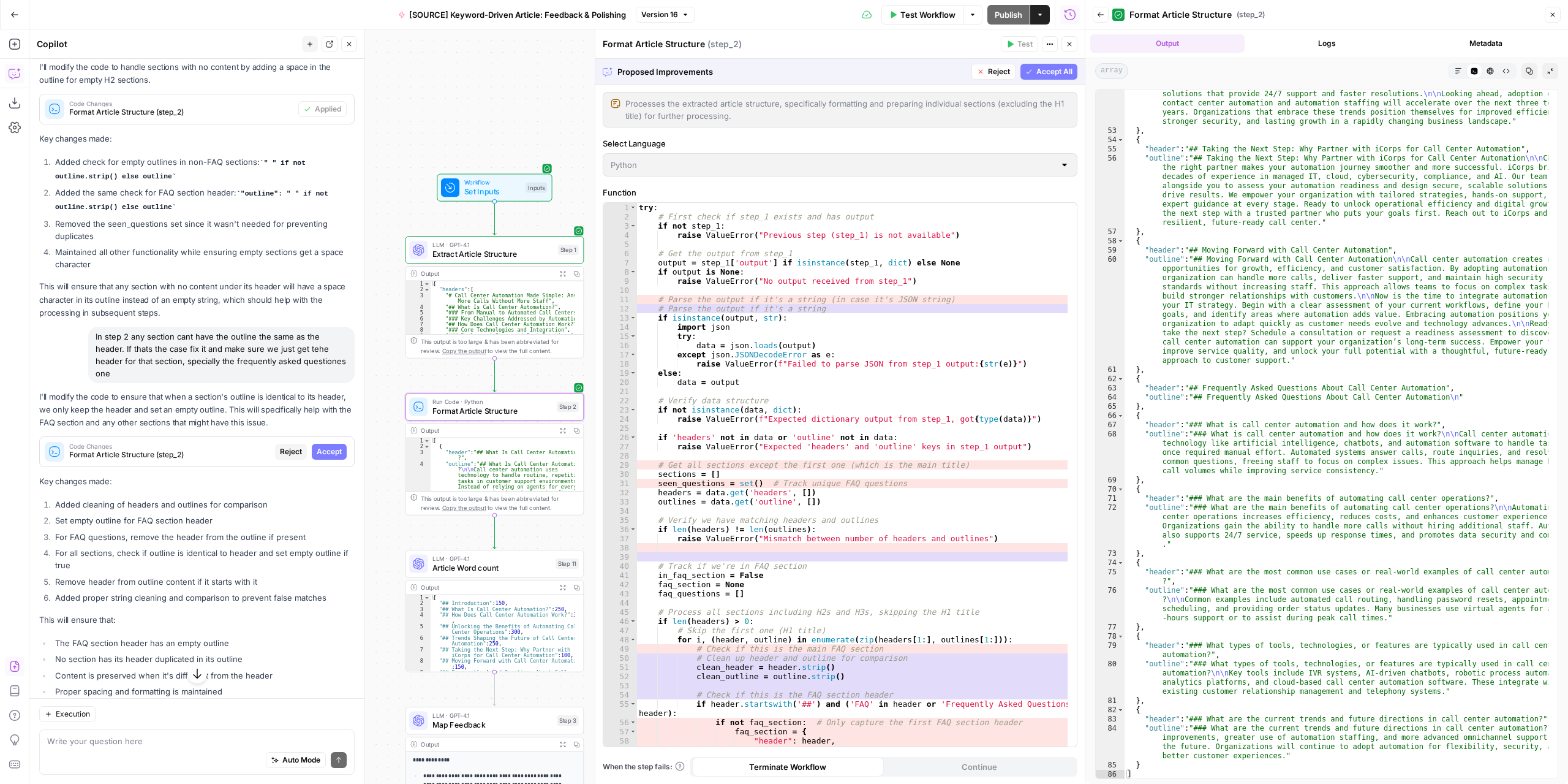
click at [319, 457] on span "Accept" at bounding box center [329, 451] width 25 height 11
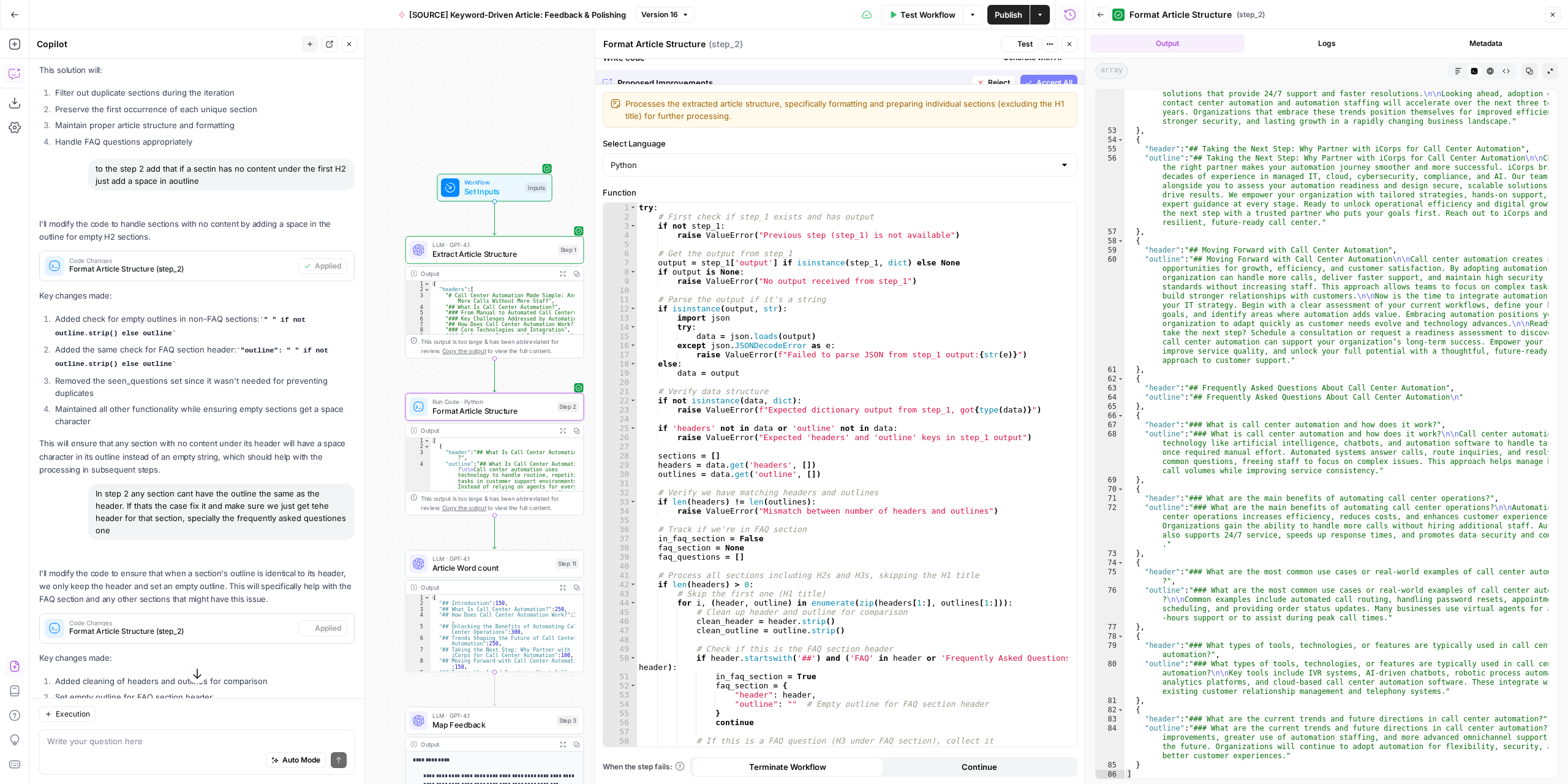
scroll to position [3019, 0]
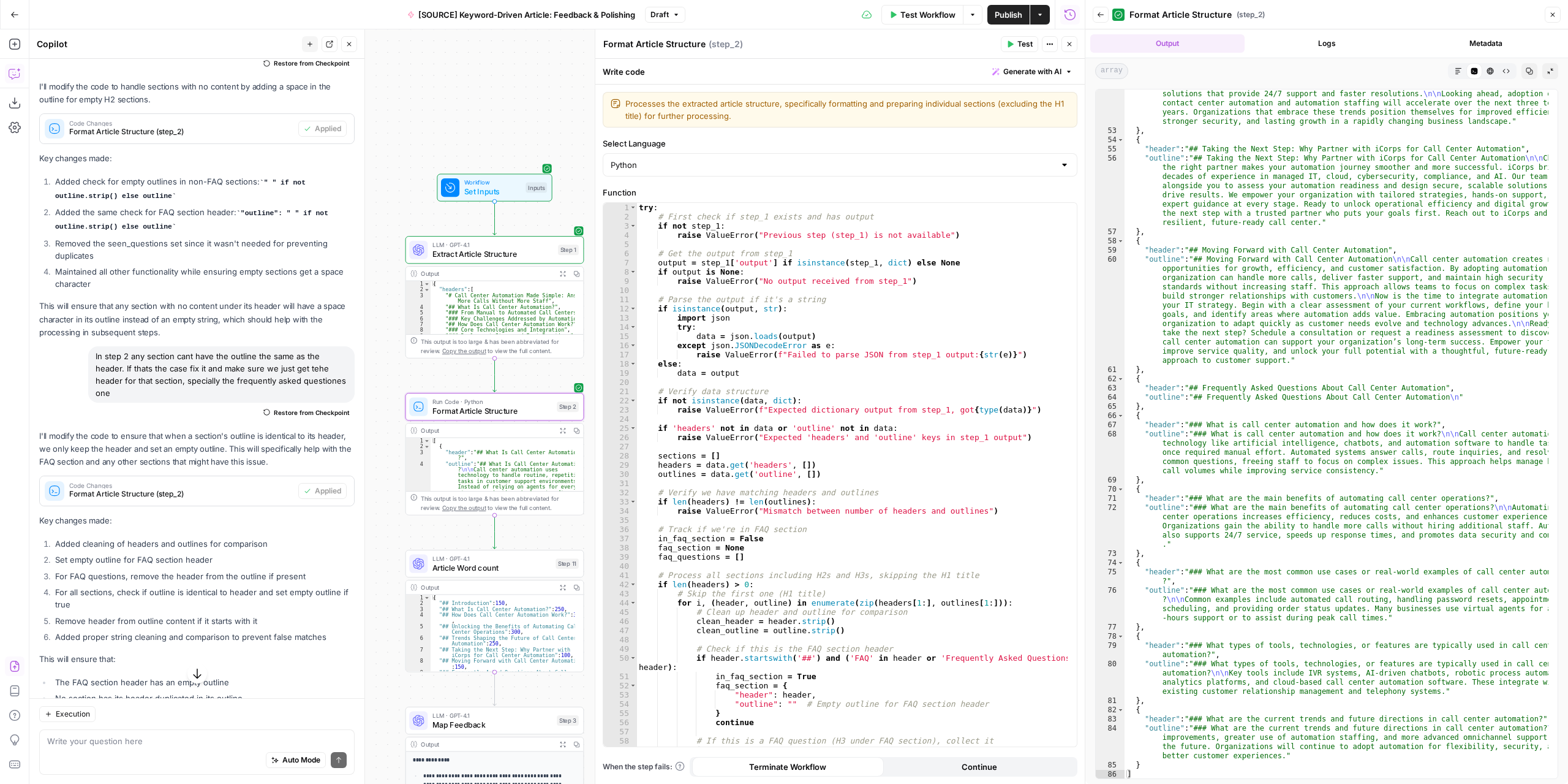
click at [1028, 45] on span "Test" at bounding box center [1025, 44] width 15 height 11
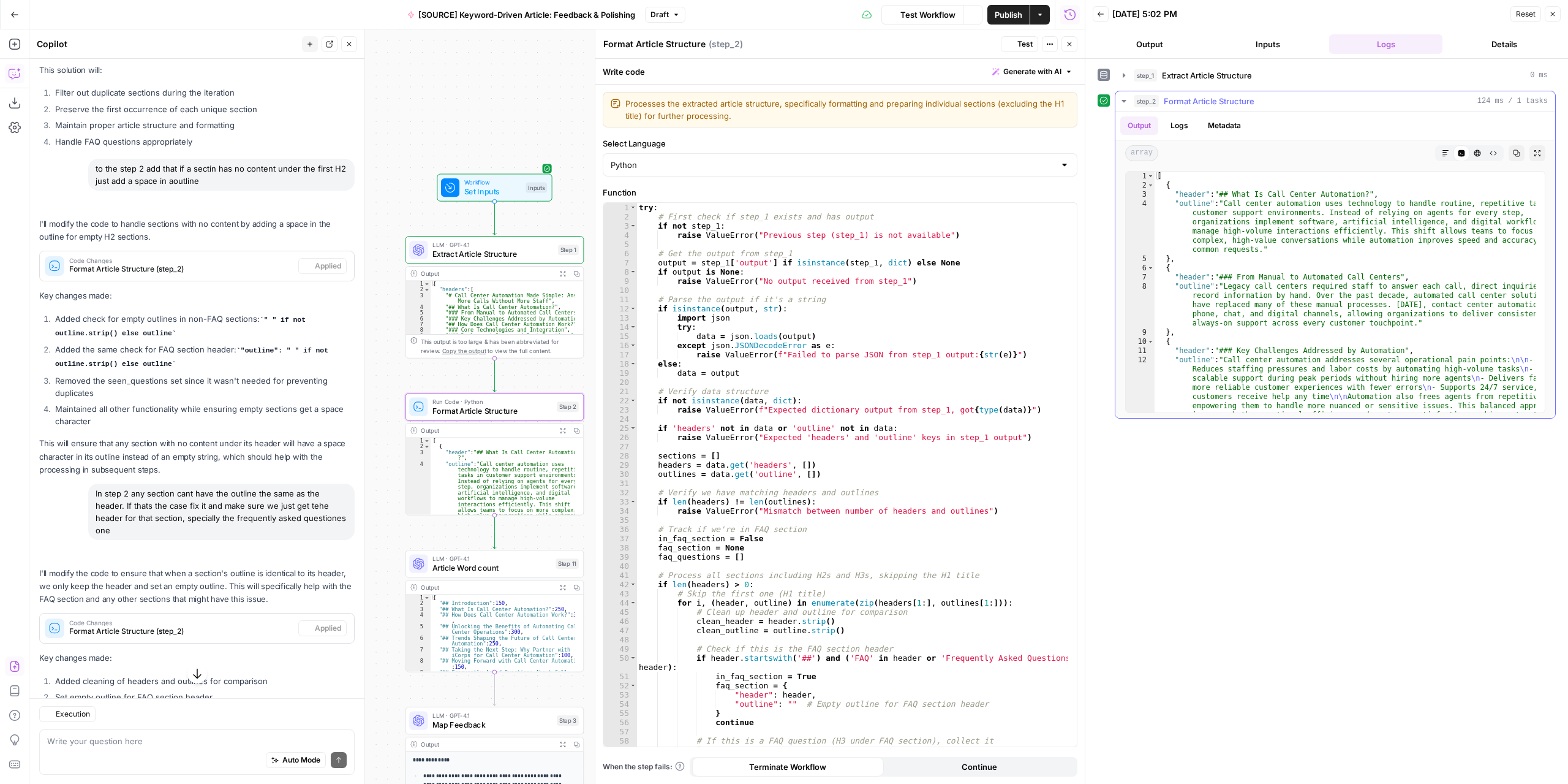
scroll to position [3019, 0]
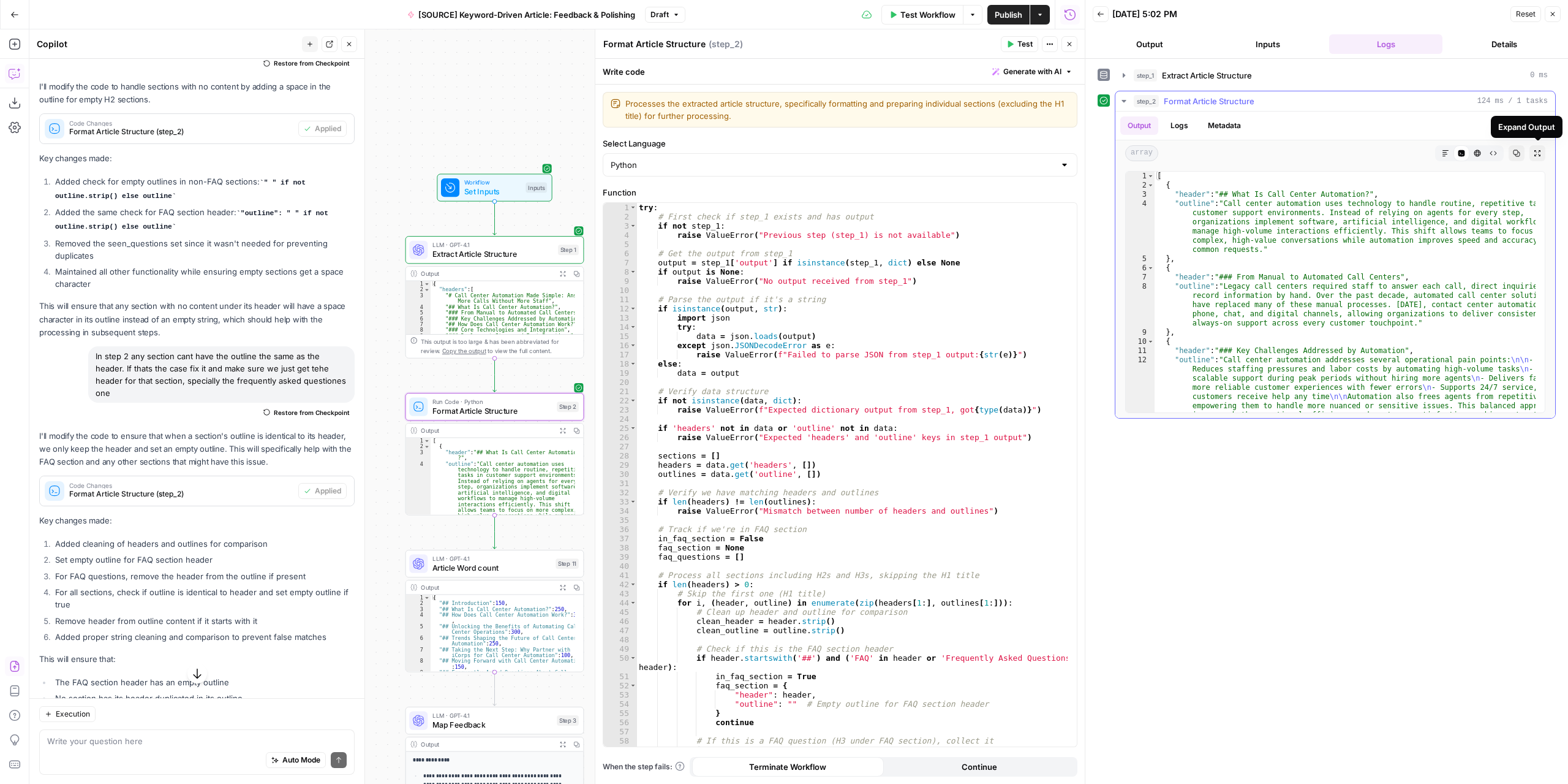
click at [1535, 150] on icon "button" at bounding box center [1537, 153] width 6 height 6
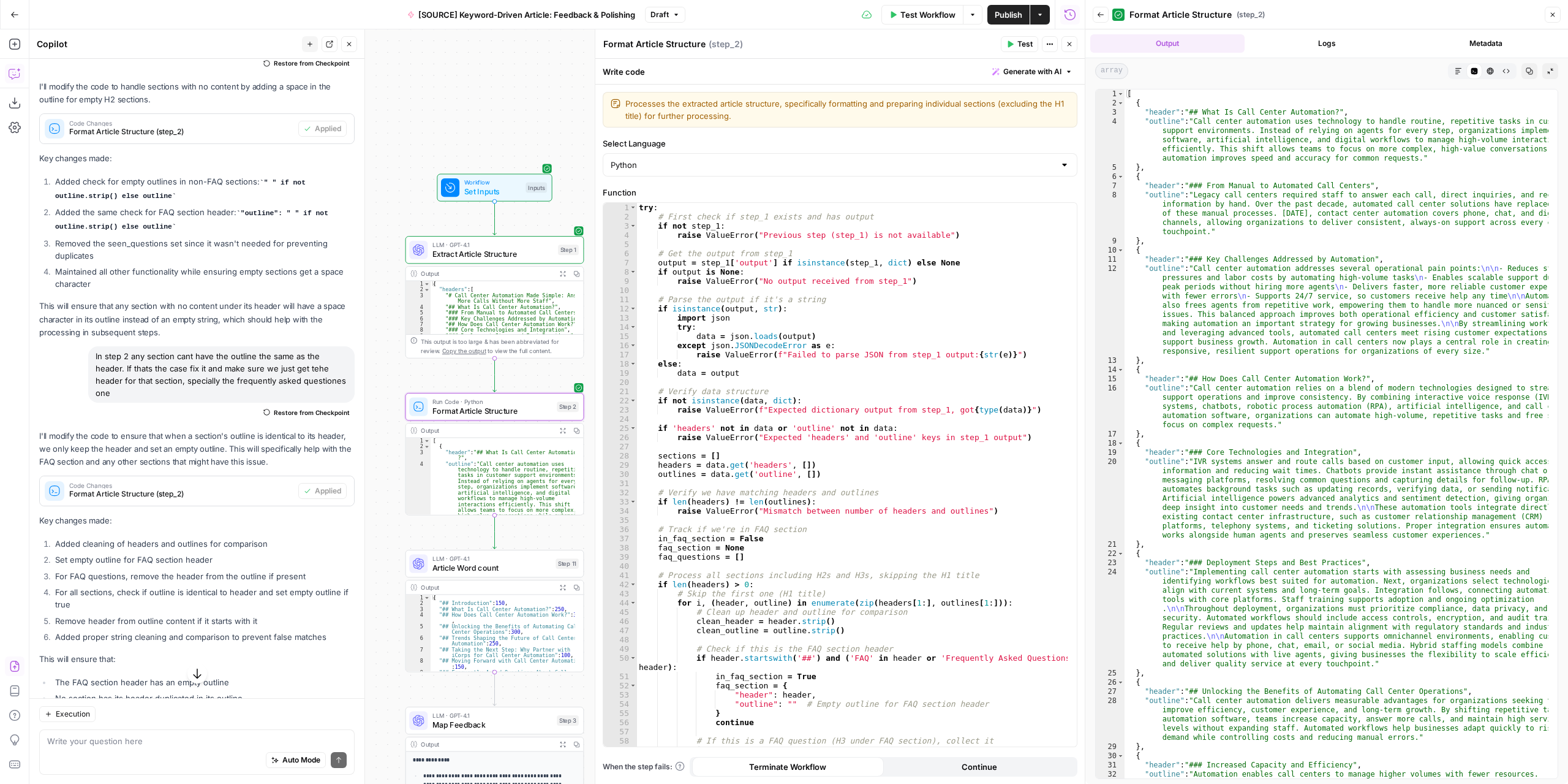
scroll to position [0, 0]
click at [932, 10] on span "Test Workflow" at bounding box center [928, 14] width 55 height 12
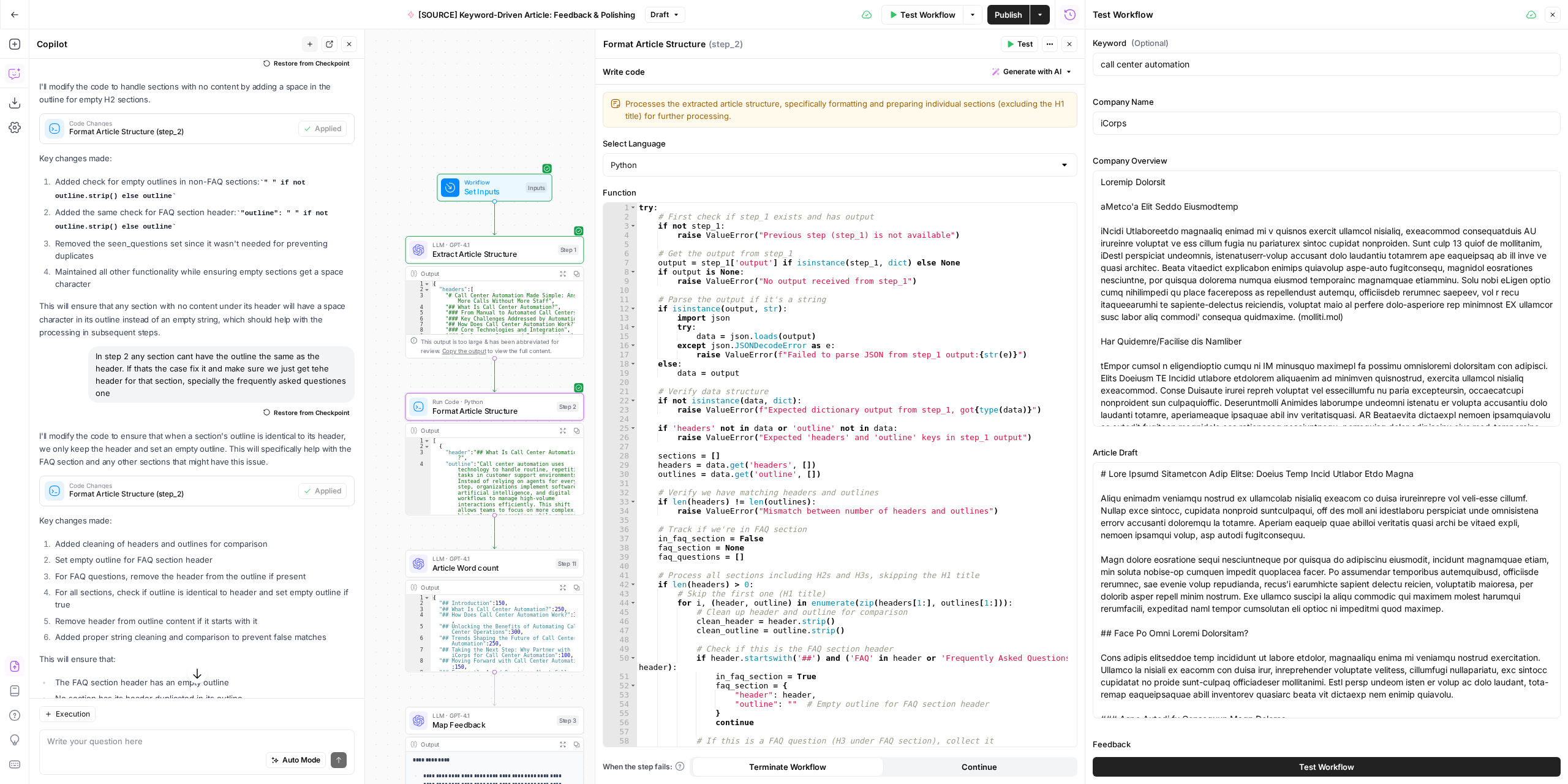
click at [1227, 763] on button "Test Workflow" at bounding box center [1326, 767] width 468 height 19
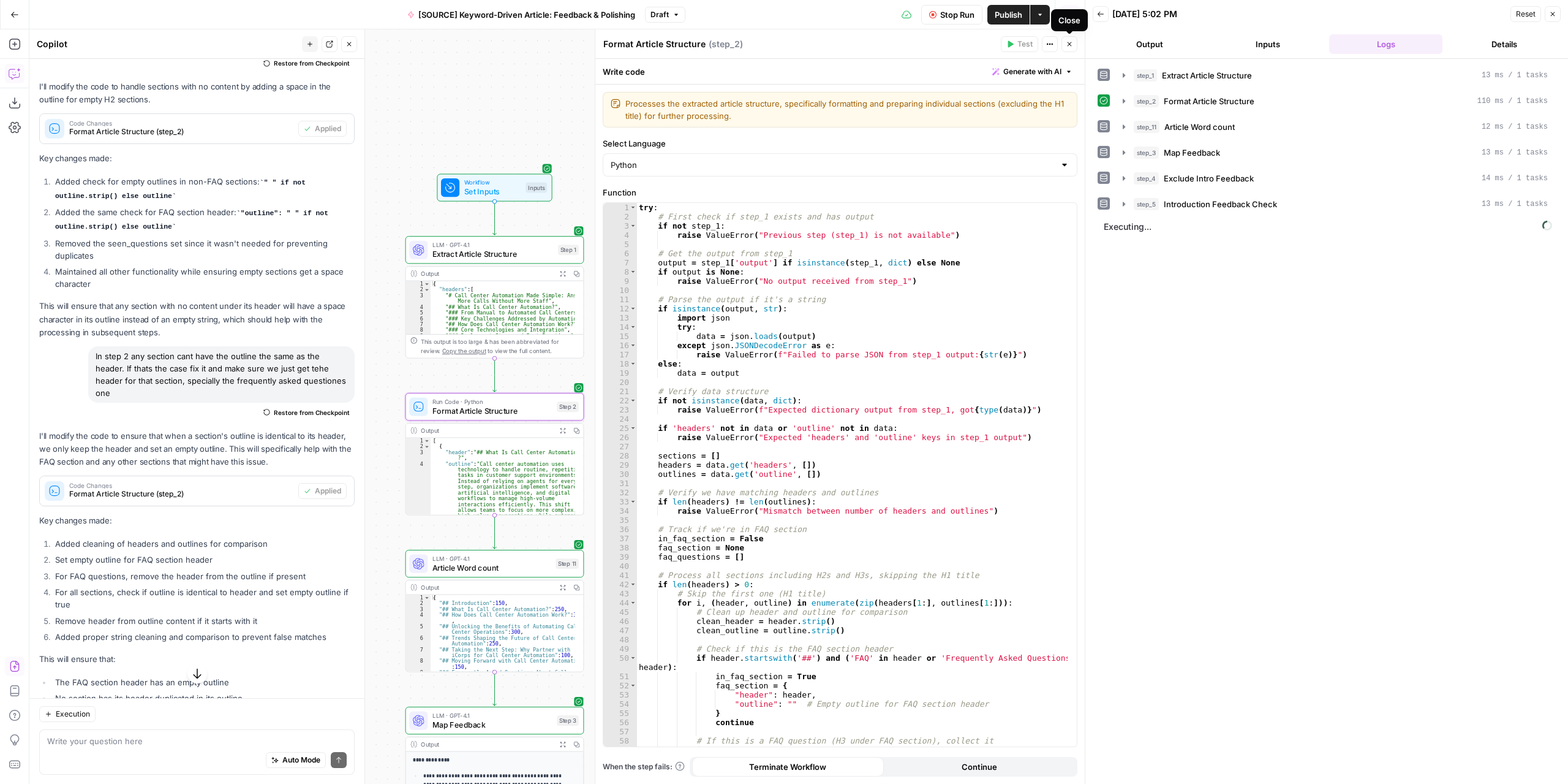
click at [1069, 45] on icon "button" at bounding box center [1069, 45] width 5 height 5
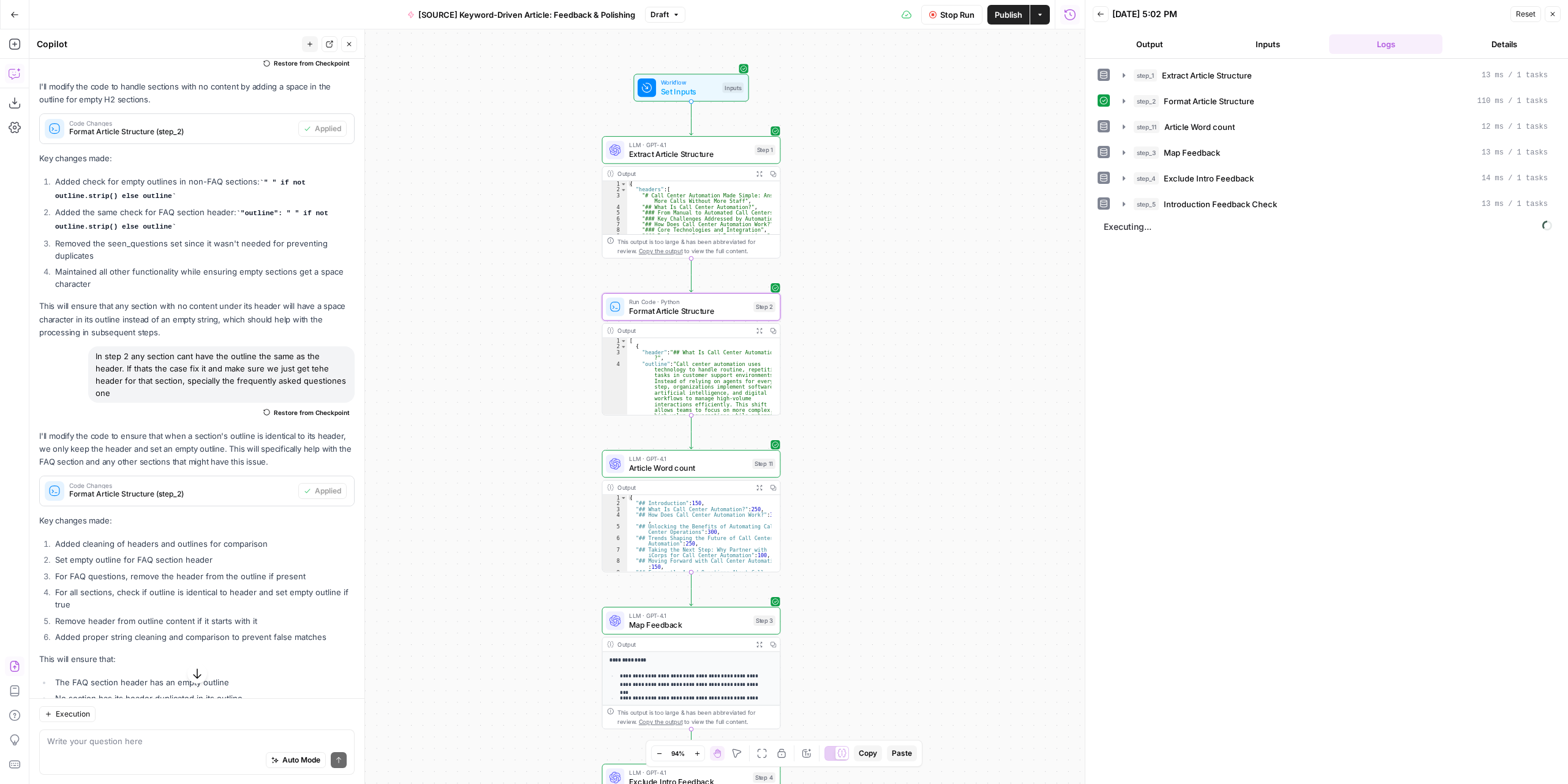
drag, startPoint x: 678, startPoint y: 412, endPoint x: 875, endPoint y: 312, distance: 220.9
click at [875, 312] on div "Workflow Set Inputs Inputs LLM · GPT-4.1 Extract Article Structure Step 1 Outpu…" at bounding box center [557, 407] width 1055 height 754
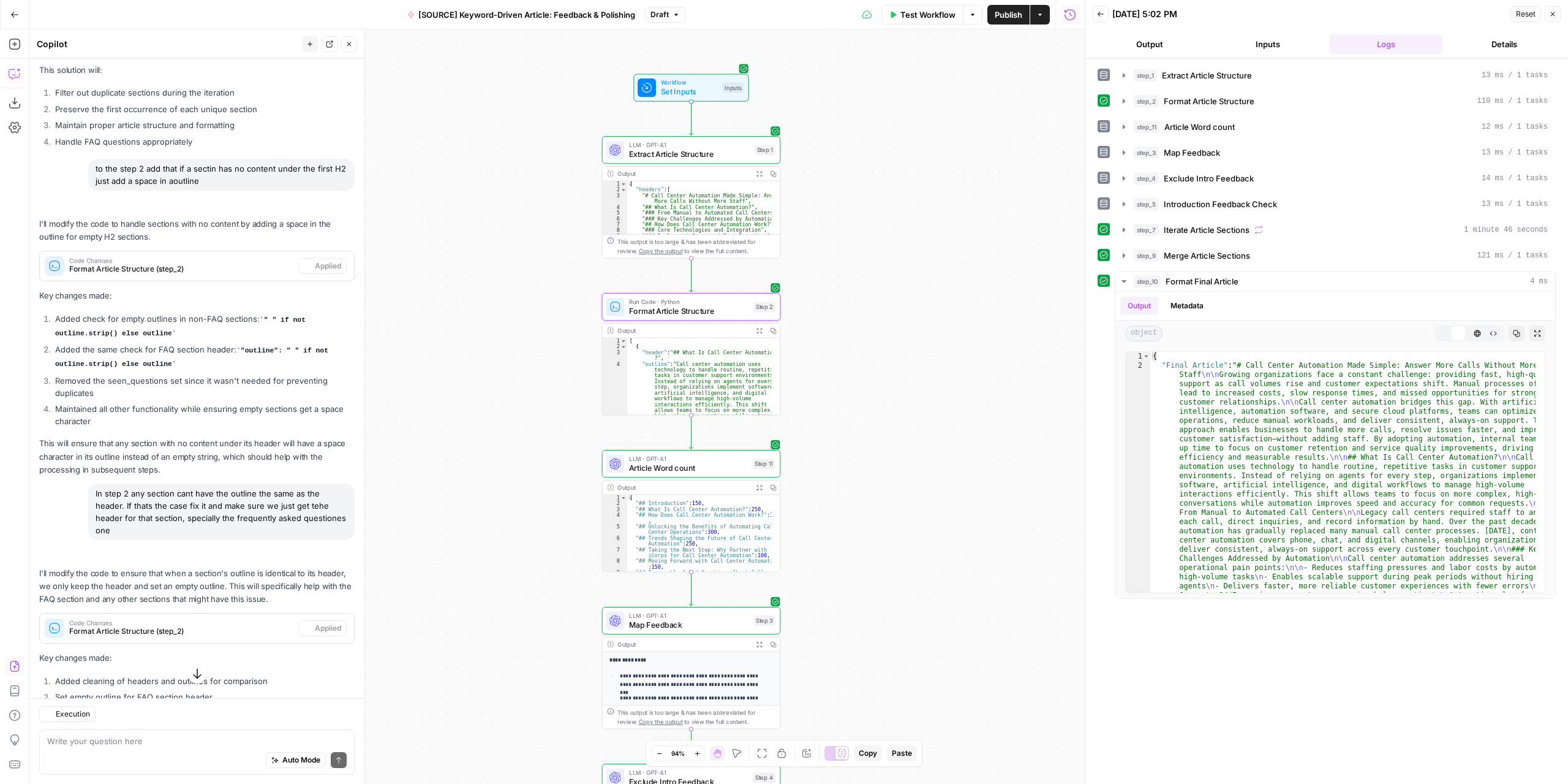
scroll to position [3019, 0]
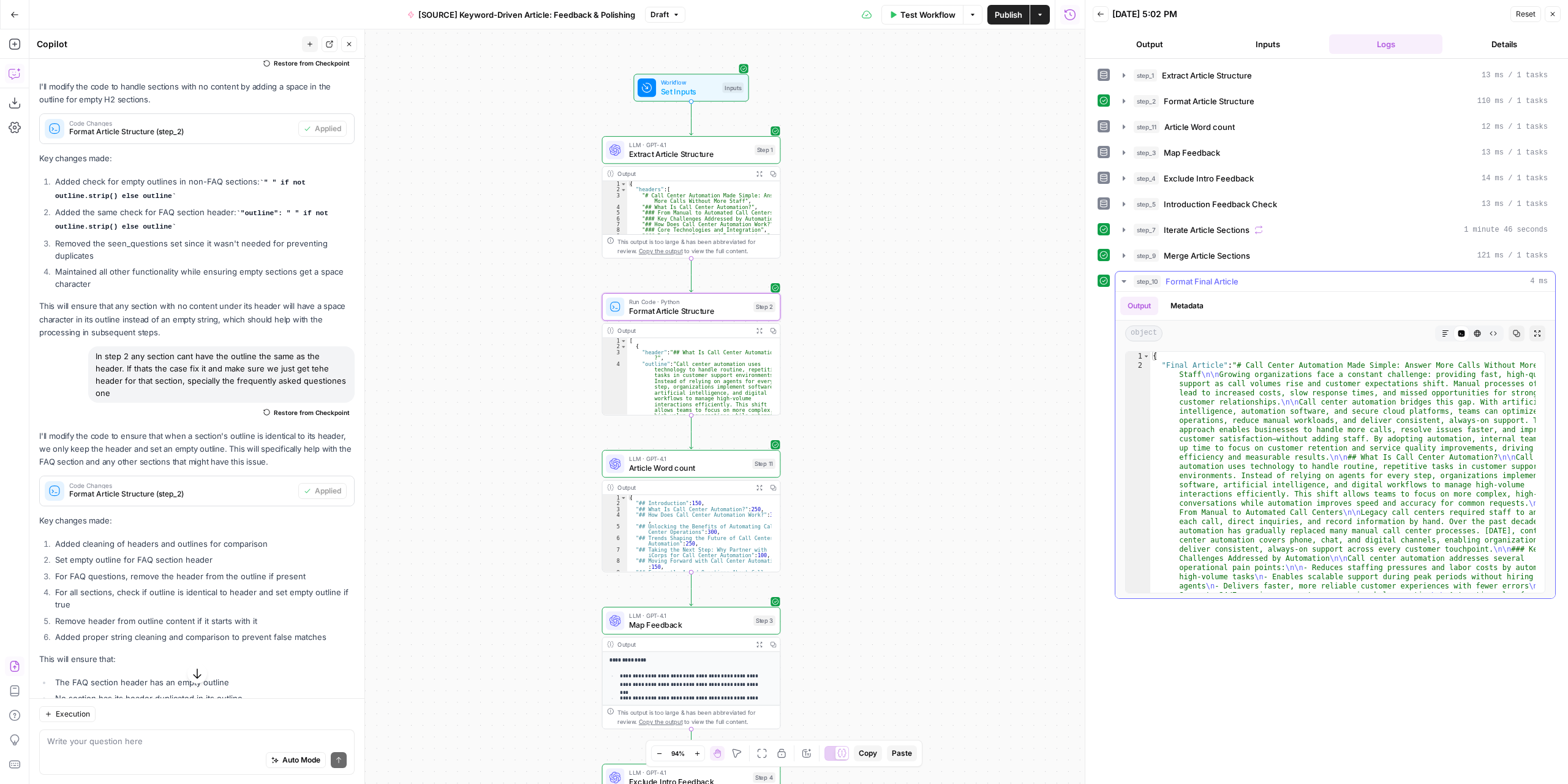
click at [1536, 330] on icon "button" at bounding box center [1537, 333] width 7 height 7
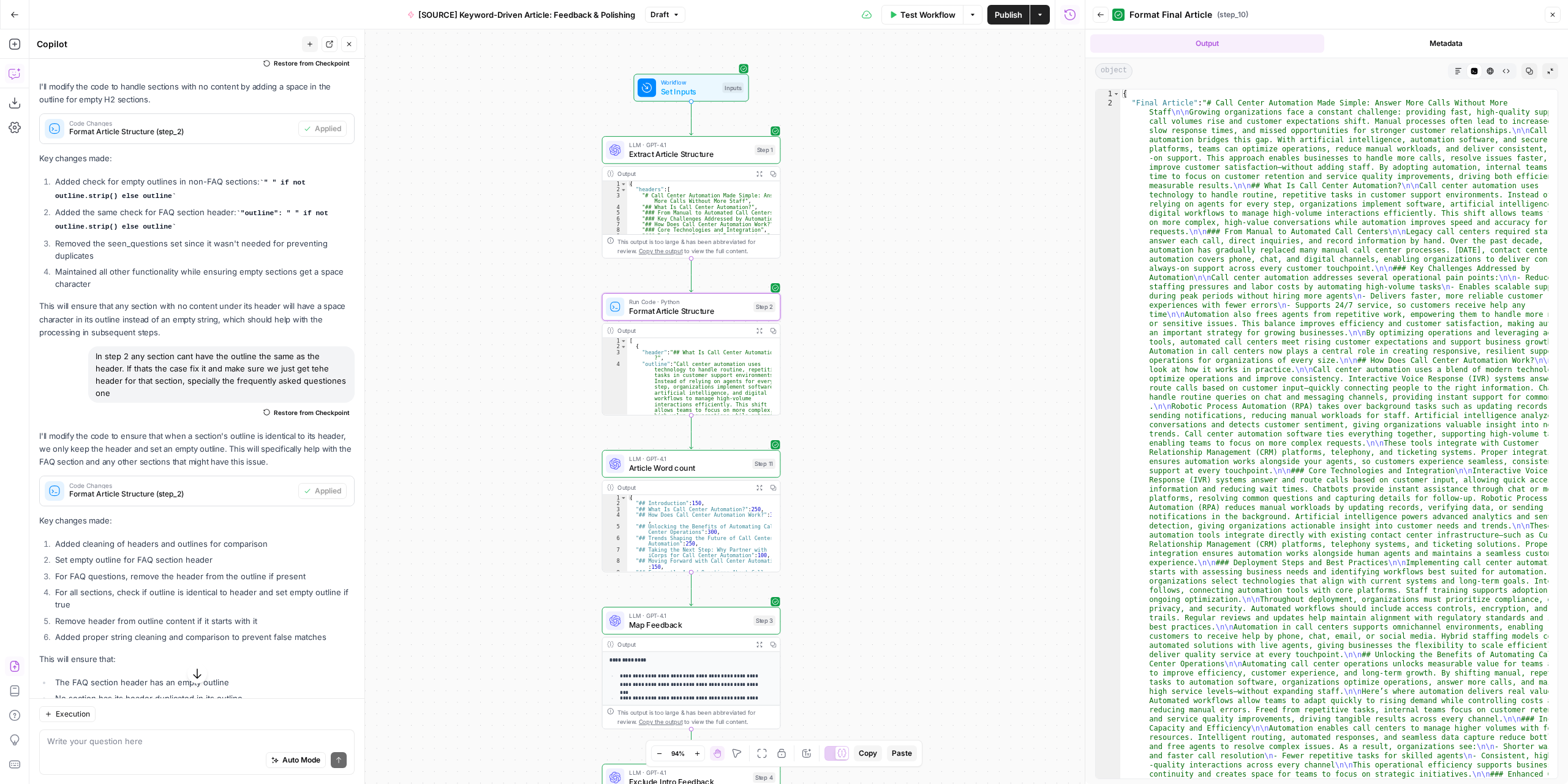
click at [1456, 75] on button "Markdown" at bounding box center [1458, 71] width 16 height 16
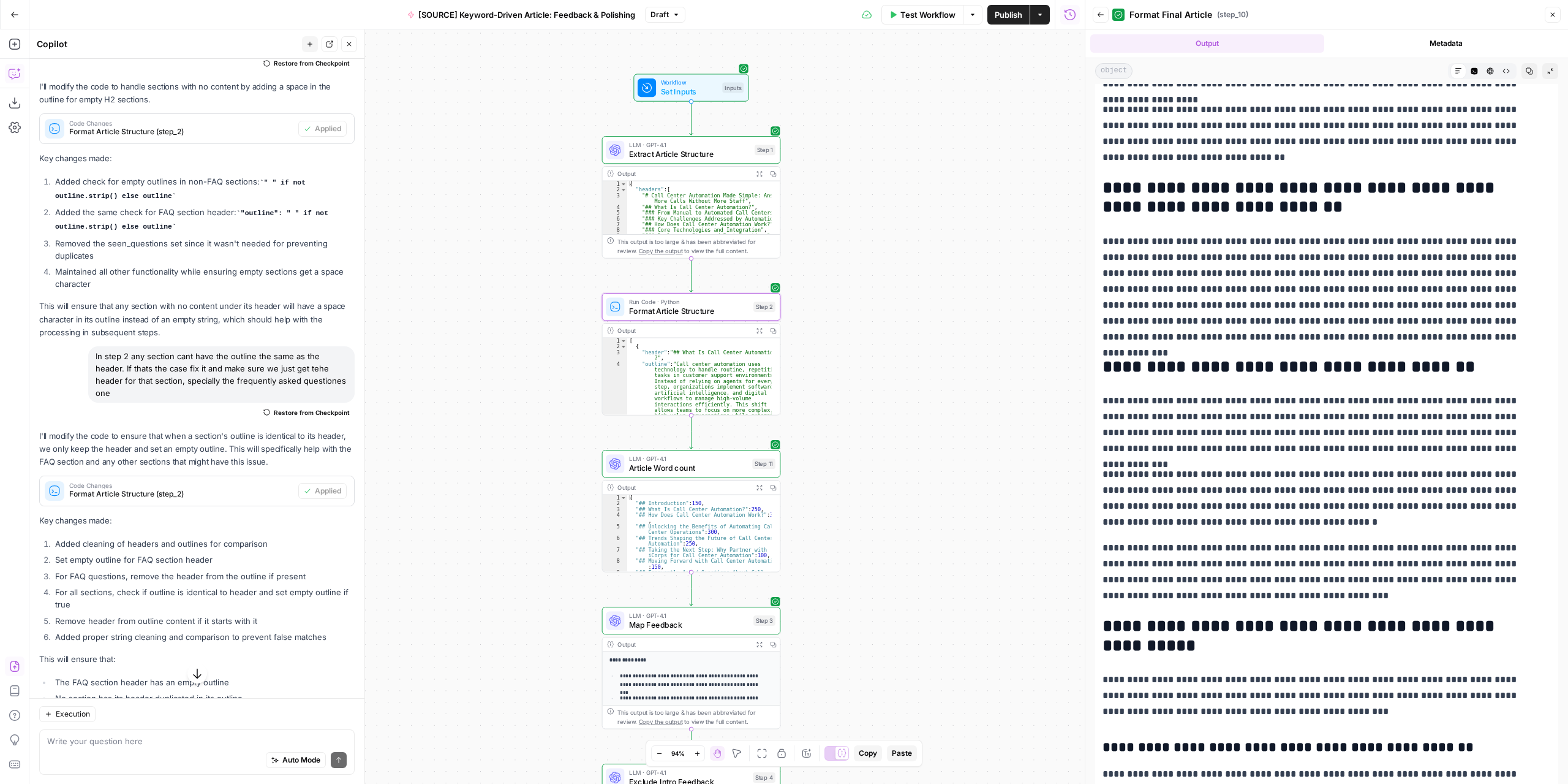
scroll to position [2782, 0]
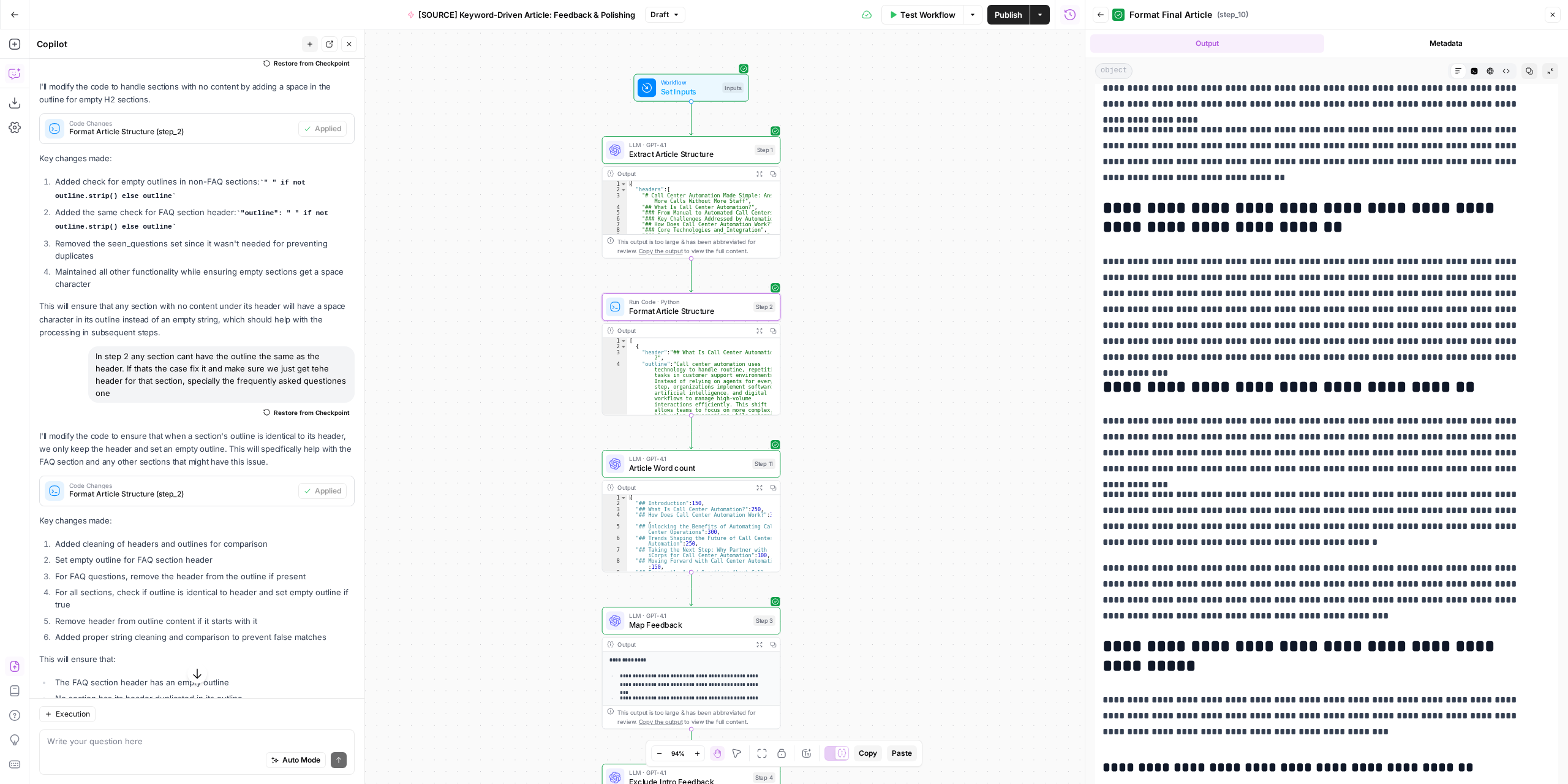
click at [1554, 15] on icon "button" at bounding box center [1552, 14] width 7 height 7
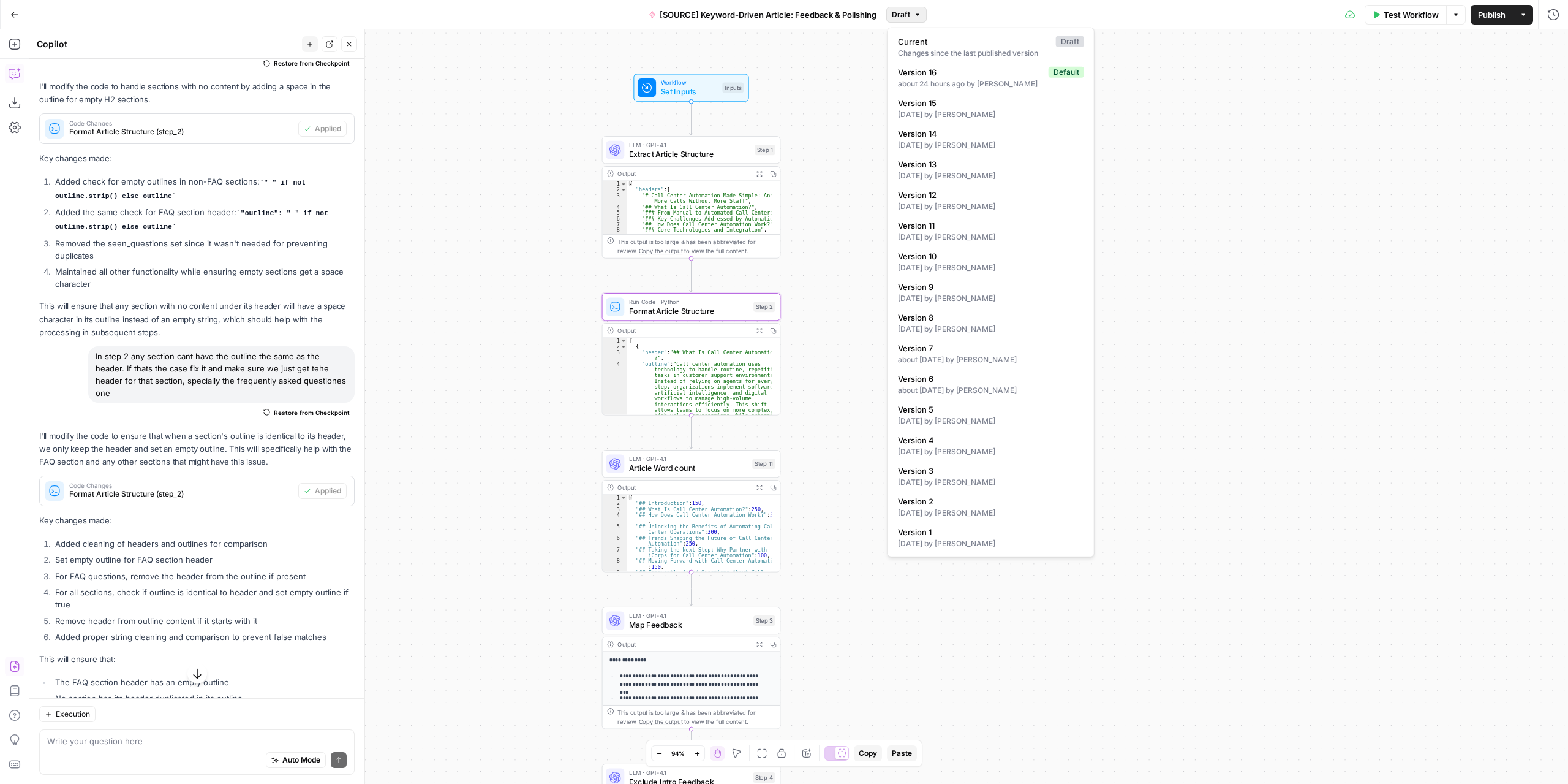
click at [902, 15] on span "Draft" at bounding box center [901, 14] width 18 height 11
click at [947, 75] on span "Version 16" at bounding box center [971, 72] width 146 height 12
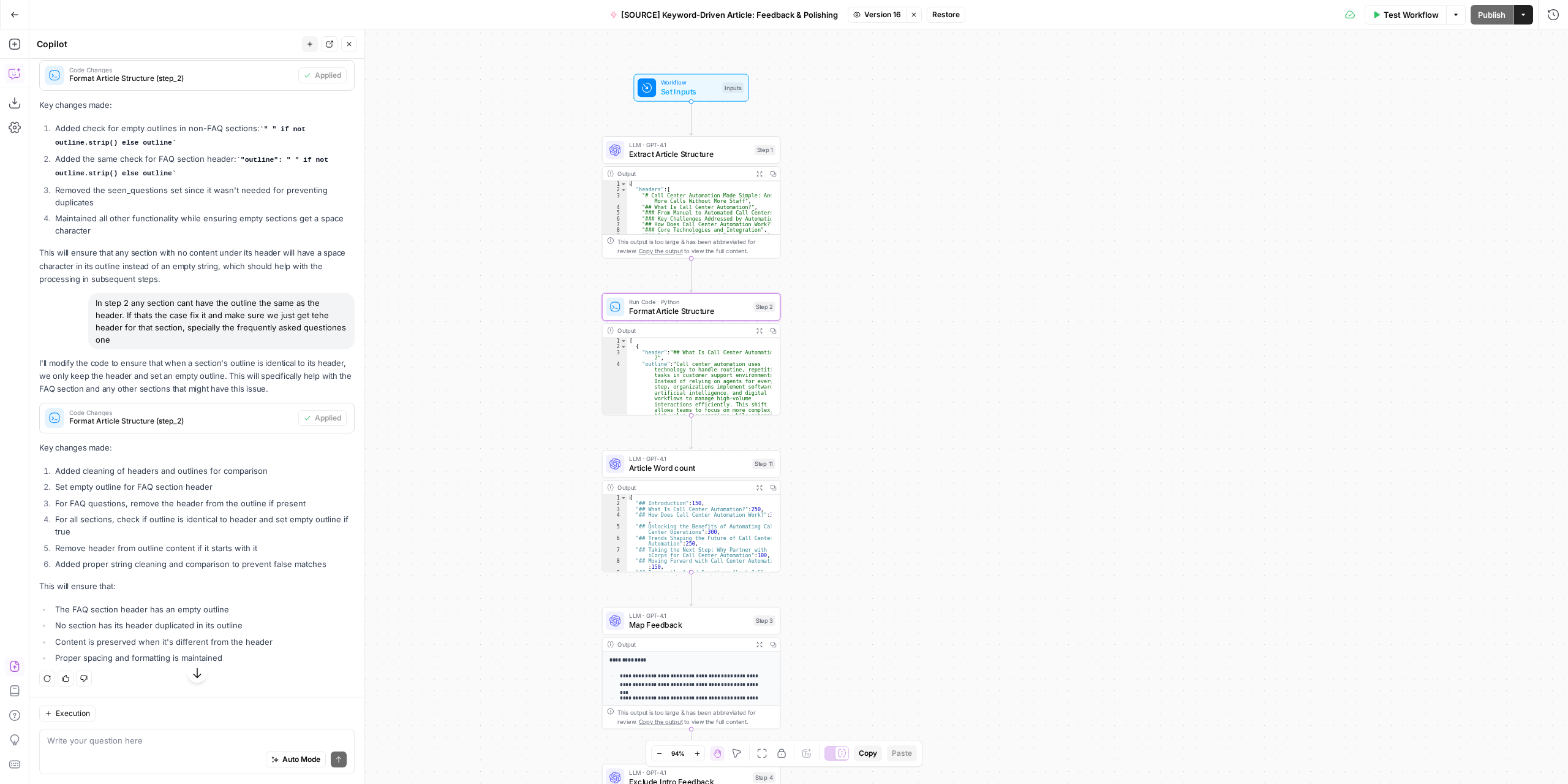
scroll to position [2940, 0]
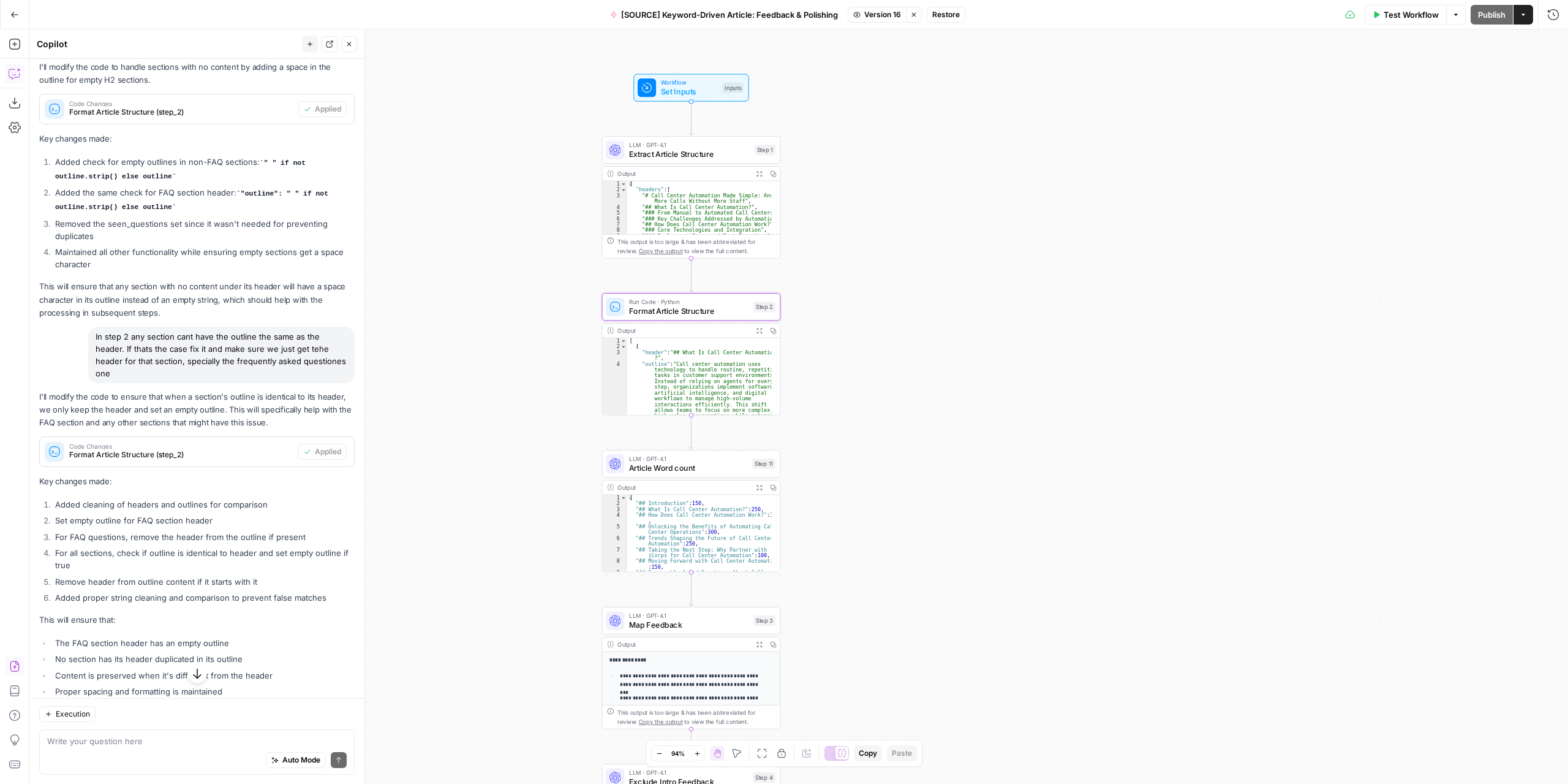
click at [948, 14] on span "Restore" at bounding box center [946, 14] width 28 height 11
click at [751, 138] on span "Restore" at bounding box center [743, 141] width 32 height 12
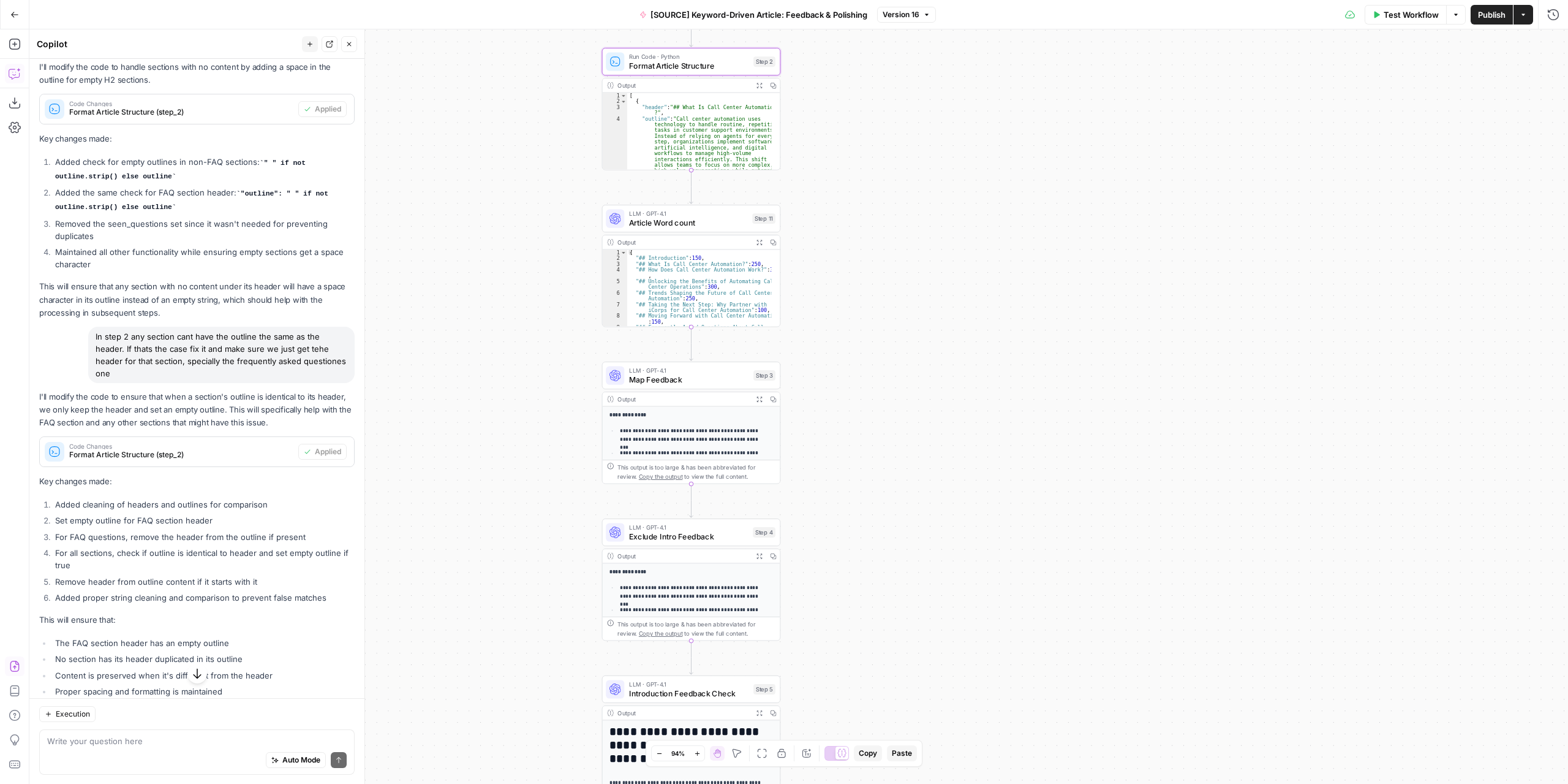
click at [760, 243] on button "Expand Output" at bounding box center [759, 243] width 14 height 14
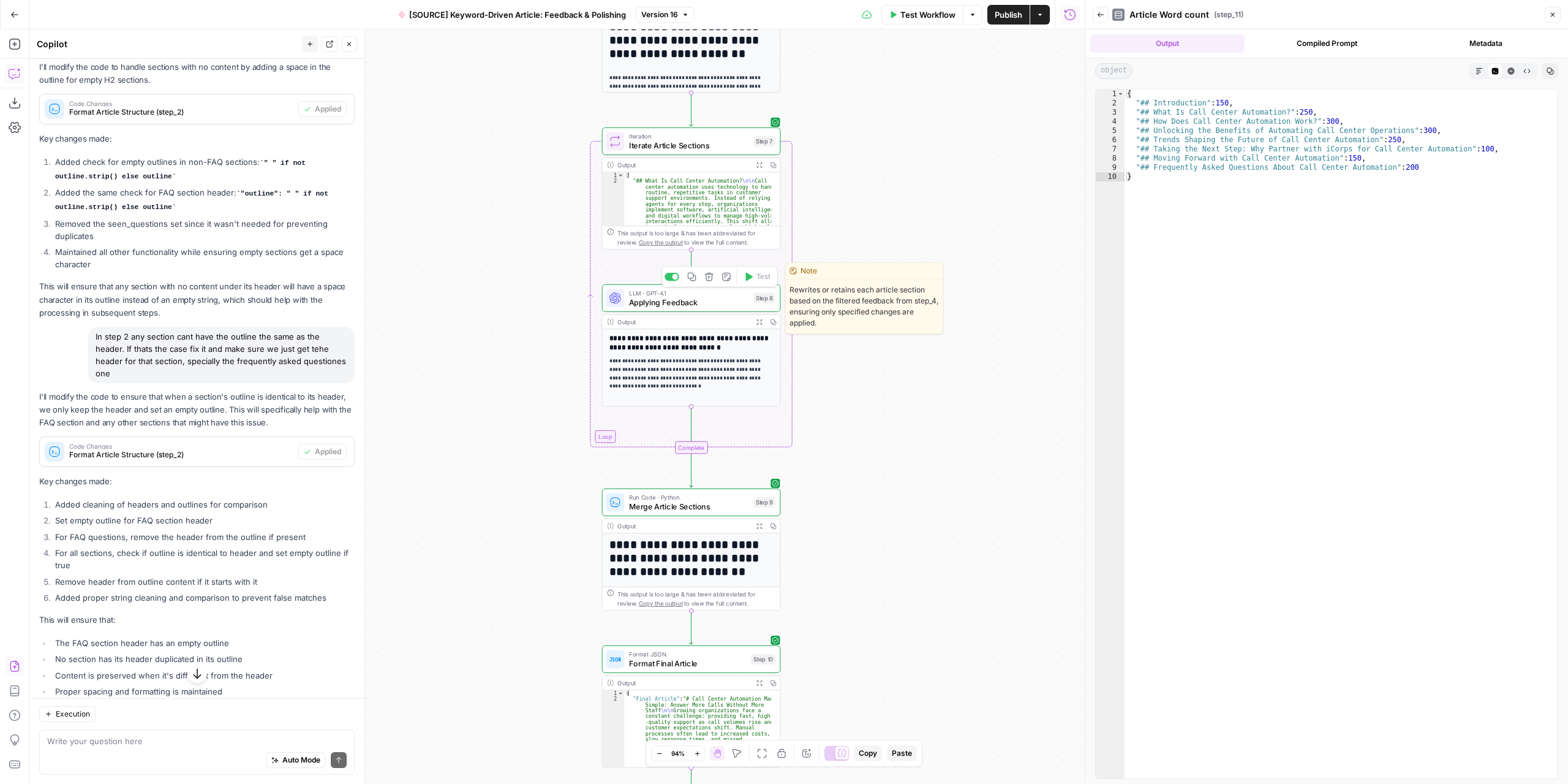
click at [698, 302] on span "Applying Feedback" at bounding box center [689, 303] width 120 height 12
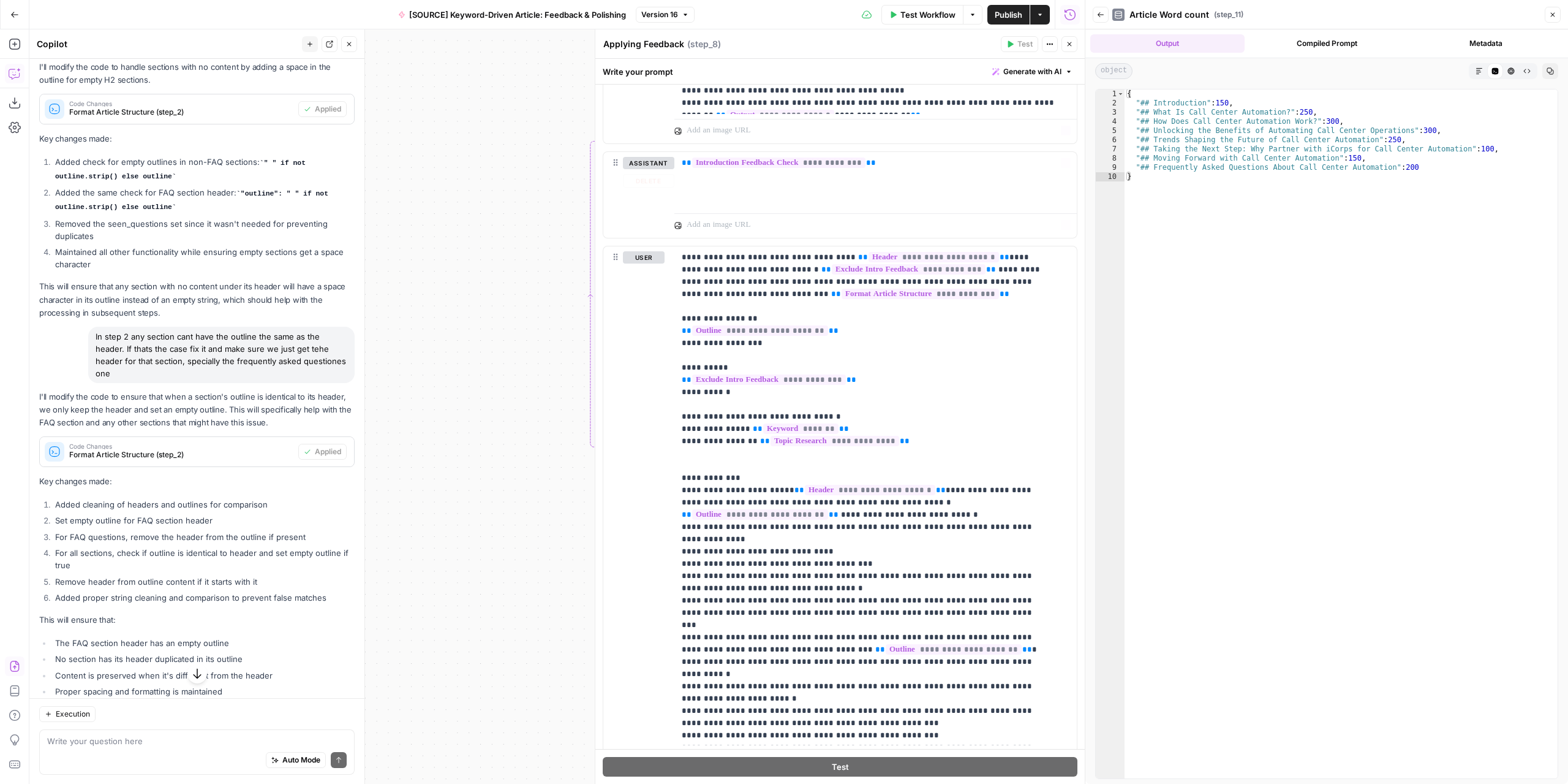
scroll to position [668, 0]
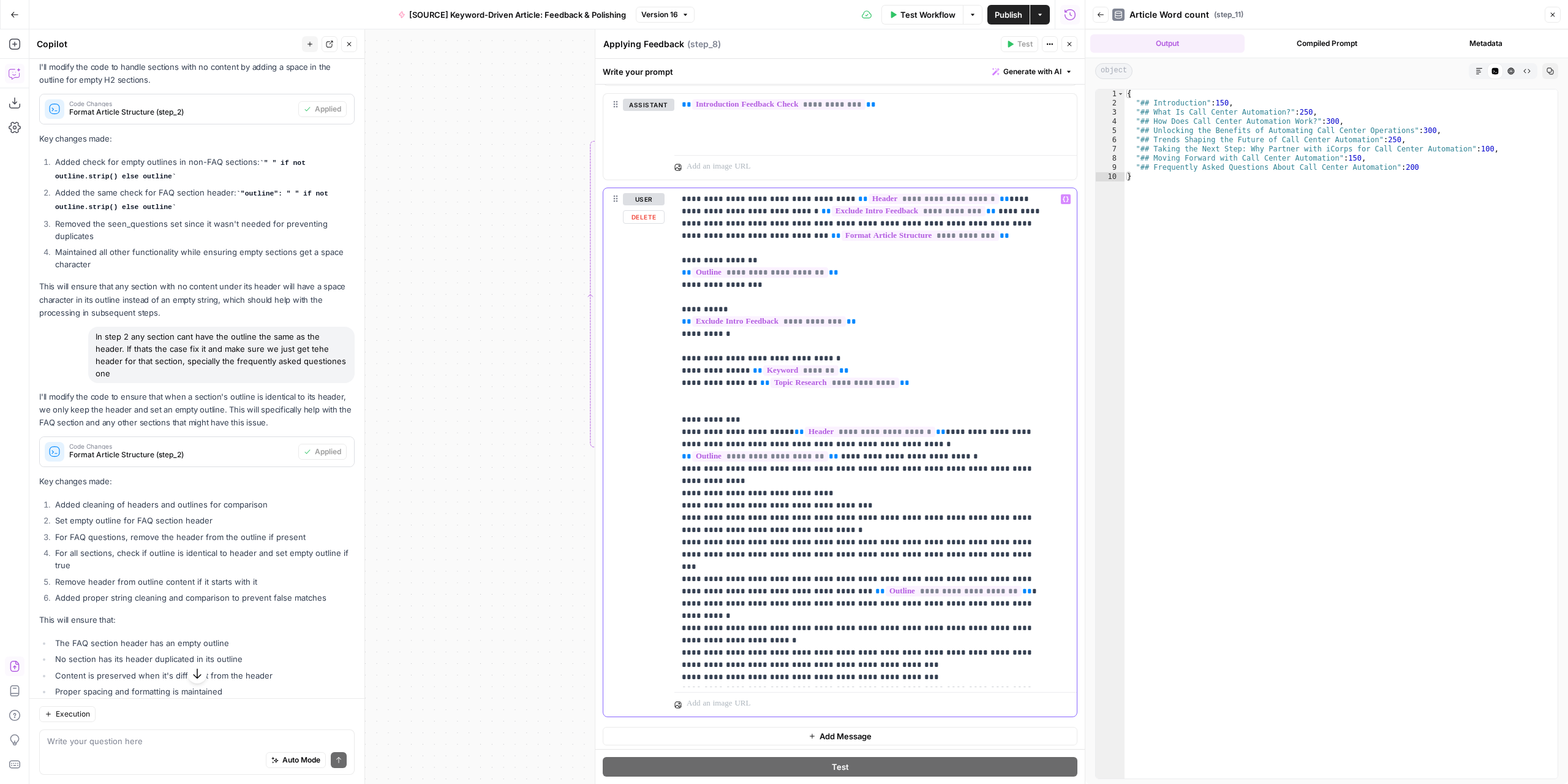
drag, startPoint x: 688, startPoint y: 465, endPoint x: 671, endPoint y: 468, distance: 17.3
click at [671, 468] on div "**********" at bounding box center [840, 452] width 473 height 528
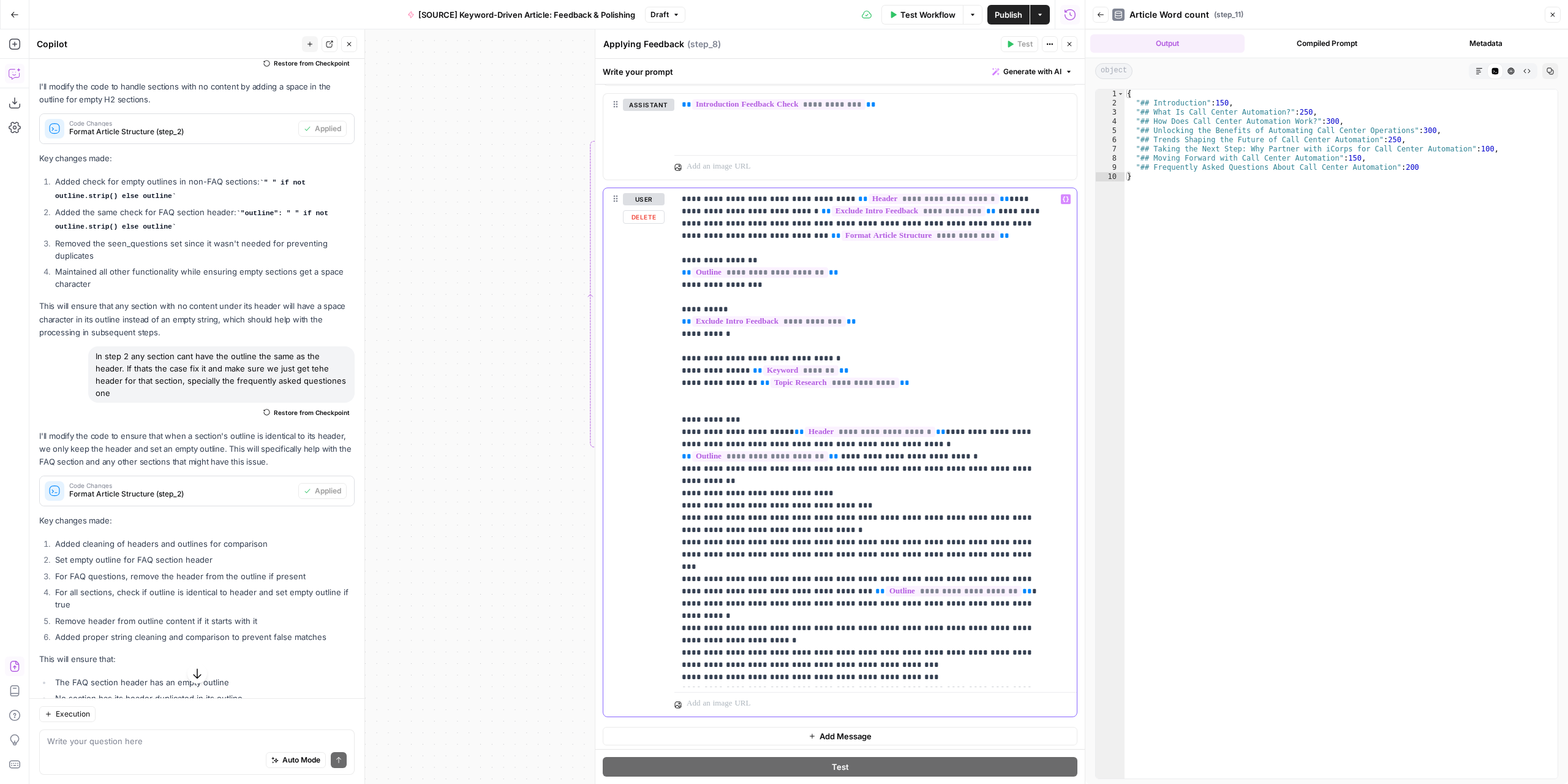
click at [1049, 468] on p "**********" at bounding box center [866, 481] width 370 height 576
click at [1061, 194] on button "Variables Menu" at bounding box center [1066, 199] width 10 height 10
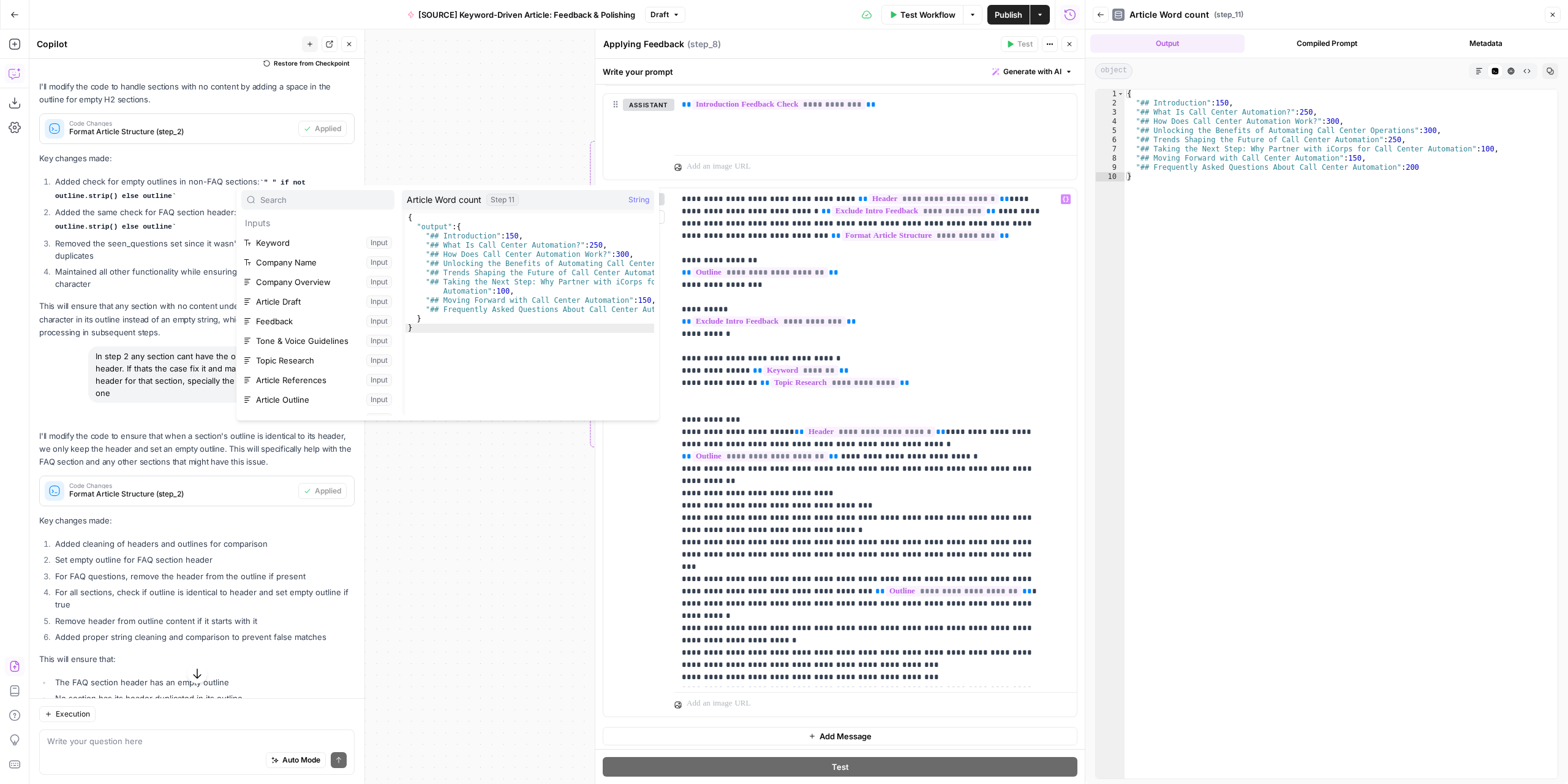
scroll to position [170, 0]
click at [297, 332] on button "Select variable Article Word count" at bounding box center [317, 328] width 153 height 19
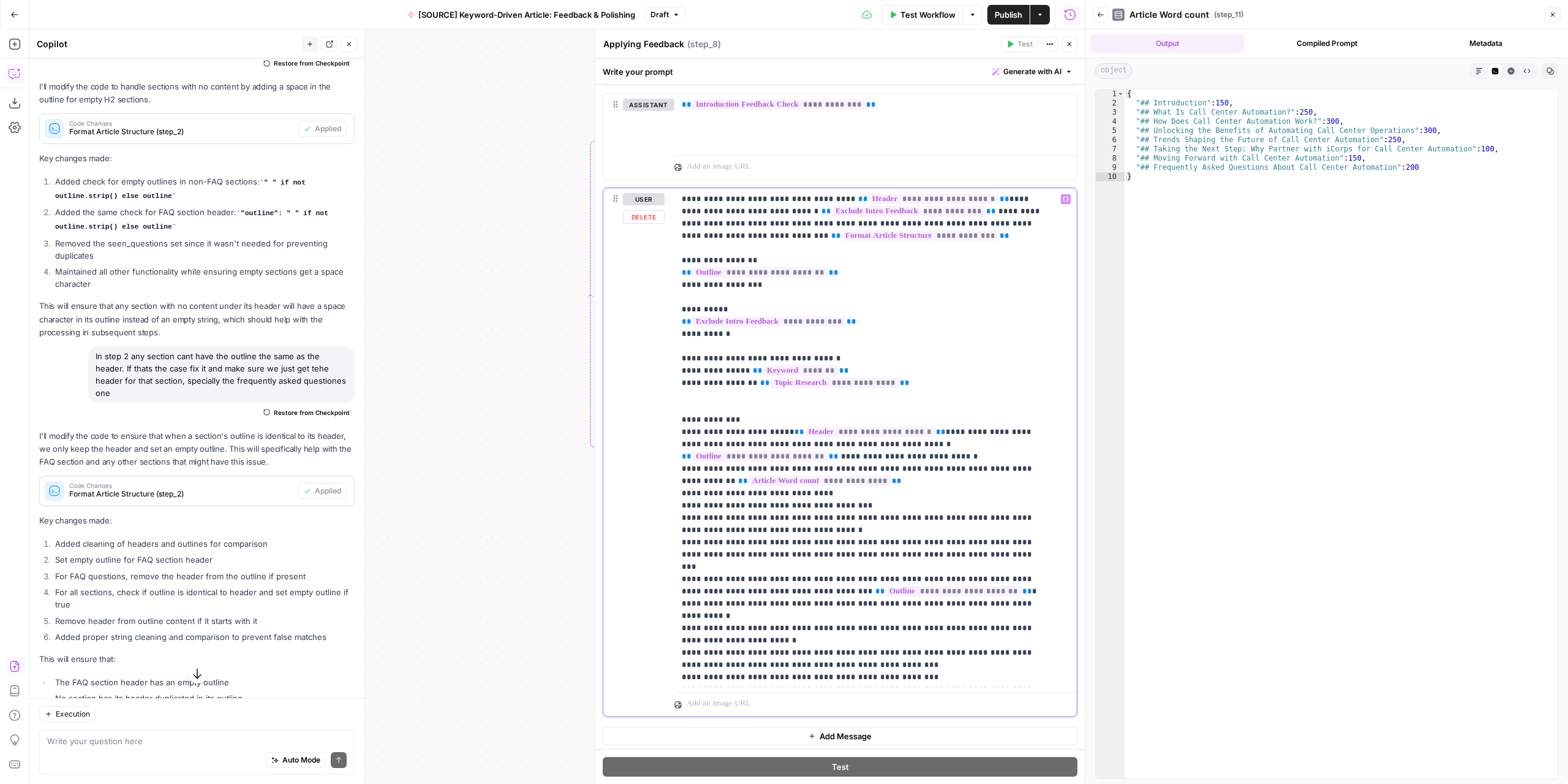
click at [781, 466] on p "**********" at bounding box center [866, 487] width 370 height 588
click at [835, 465] on p "**********" at bounding box center [866, 487] width 370 height 588
click at [1007, 15] on span "Publish" at bounding box center [1008, 14] width 28 height 12
click at [944, 55] on header "Applying Feedback Applying Feedback ( step_8 ) Test Actions Close" at bounding box center [840, 45] width 490 height 30
click at [1072, 42] on icon "button" at bounding box center [1069, 44] width 7 height 7
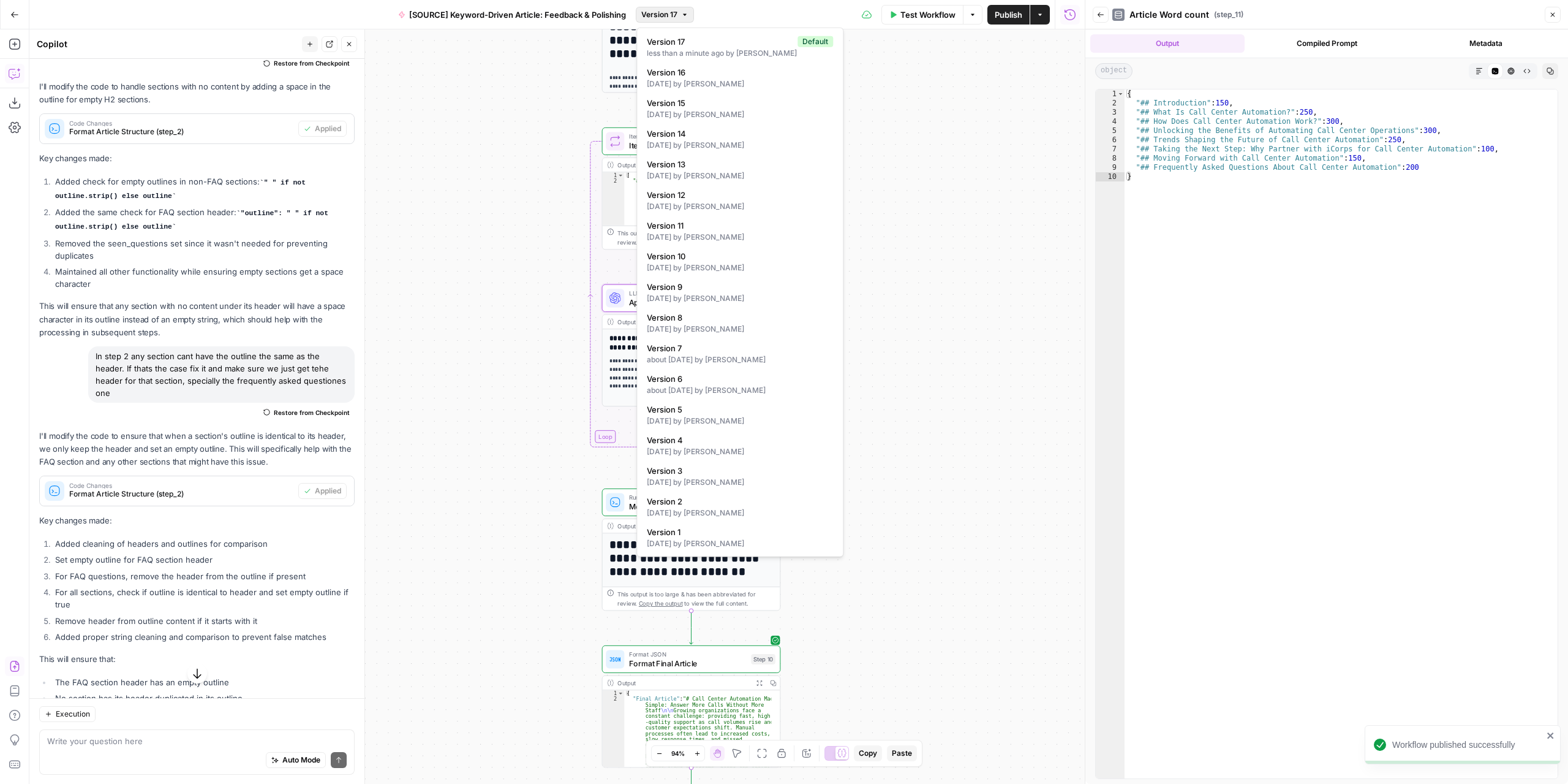
click at [666, 6] on button "Version 17" at bounding box center [665, 14] width 58 height 16
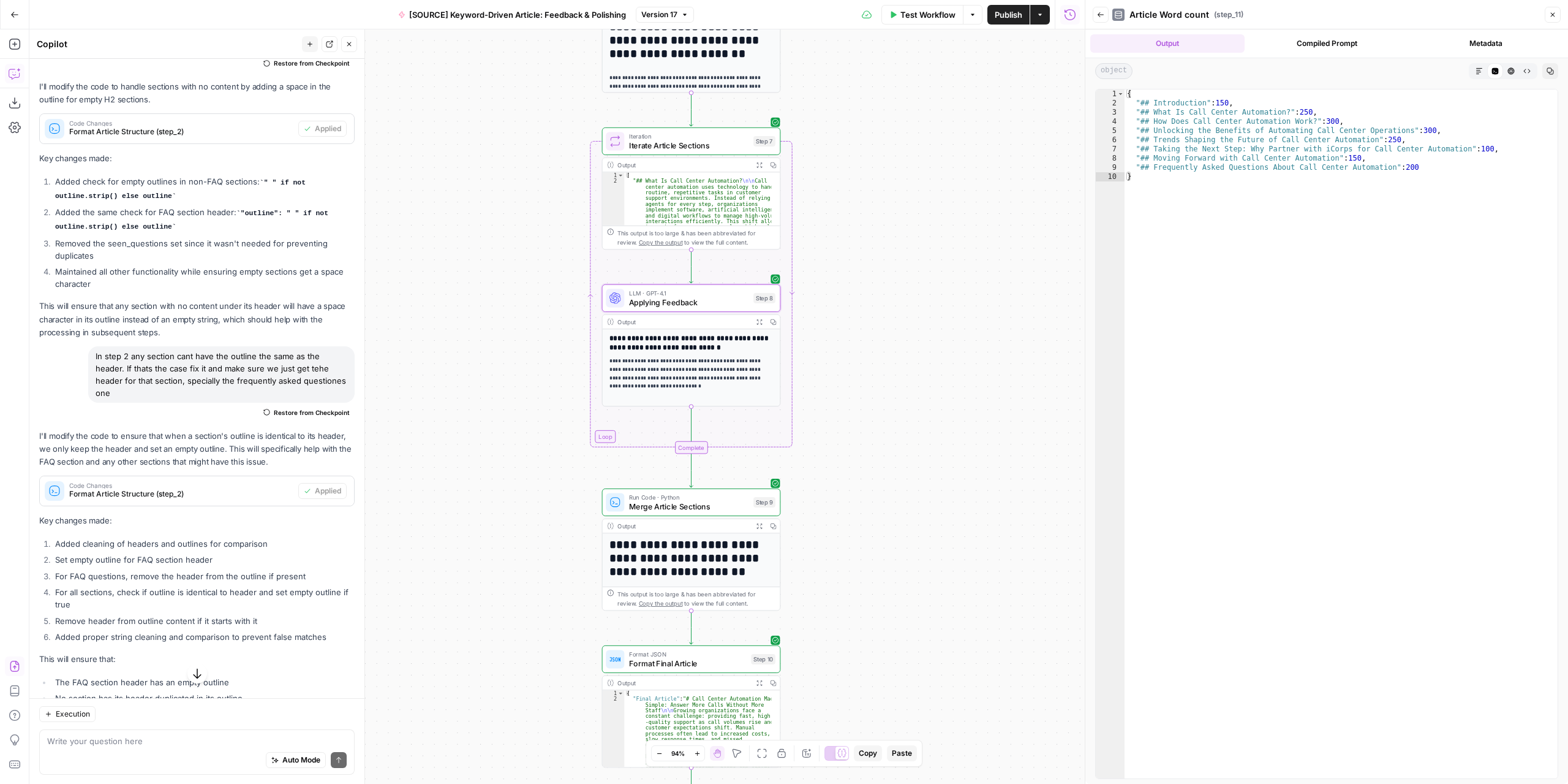
click at [1015, 160] on div "Workflow Set Inputs Inputs LLM · GPT-4.1 Extract Article Structure Step 1 Outpu…" at bounding box center [557, 407] width 1055 height 754
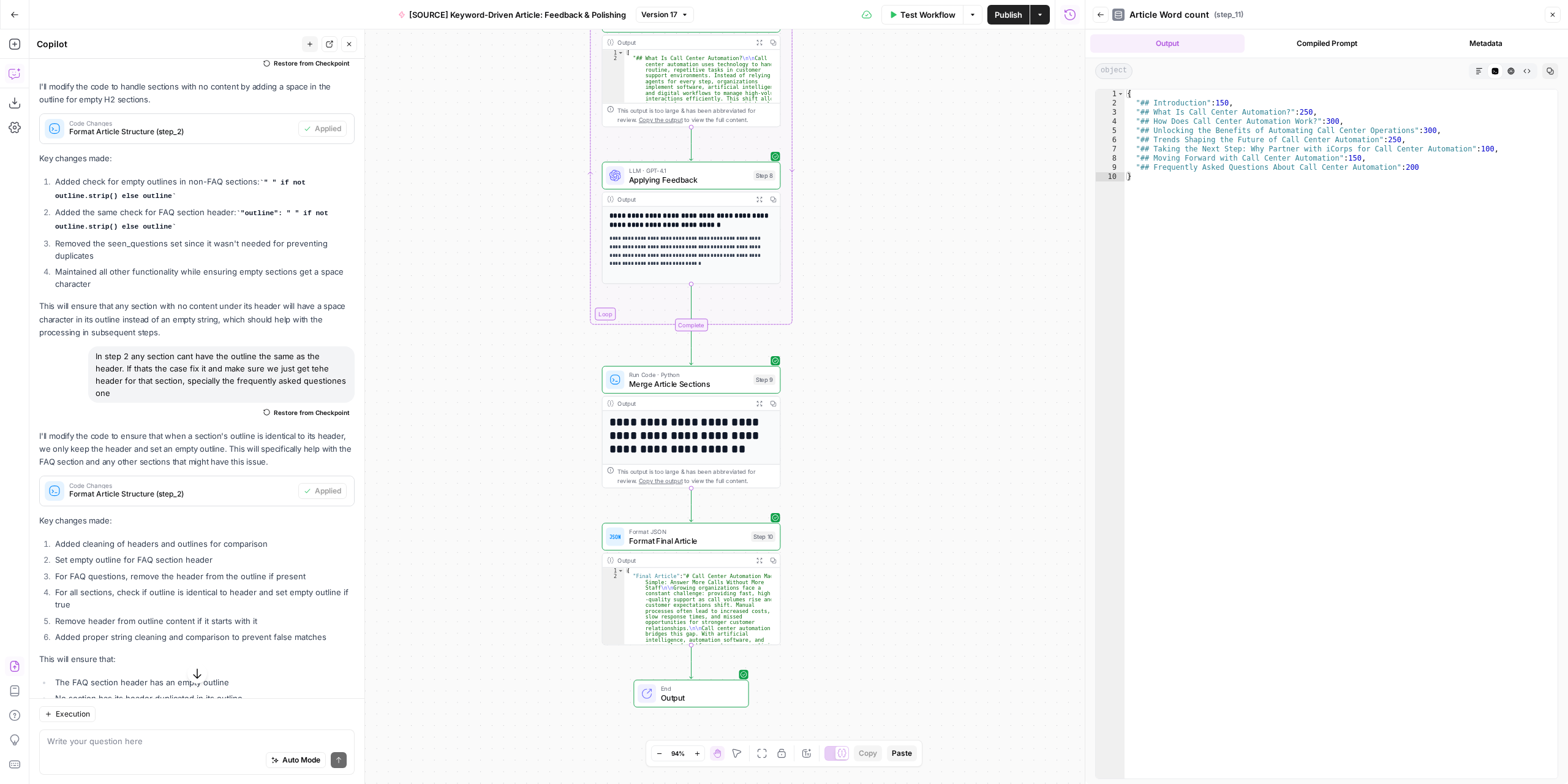
click at [762, 405] on icon "button" at bounding box center [759, 403] width 6 height 6
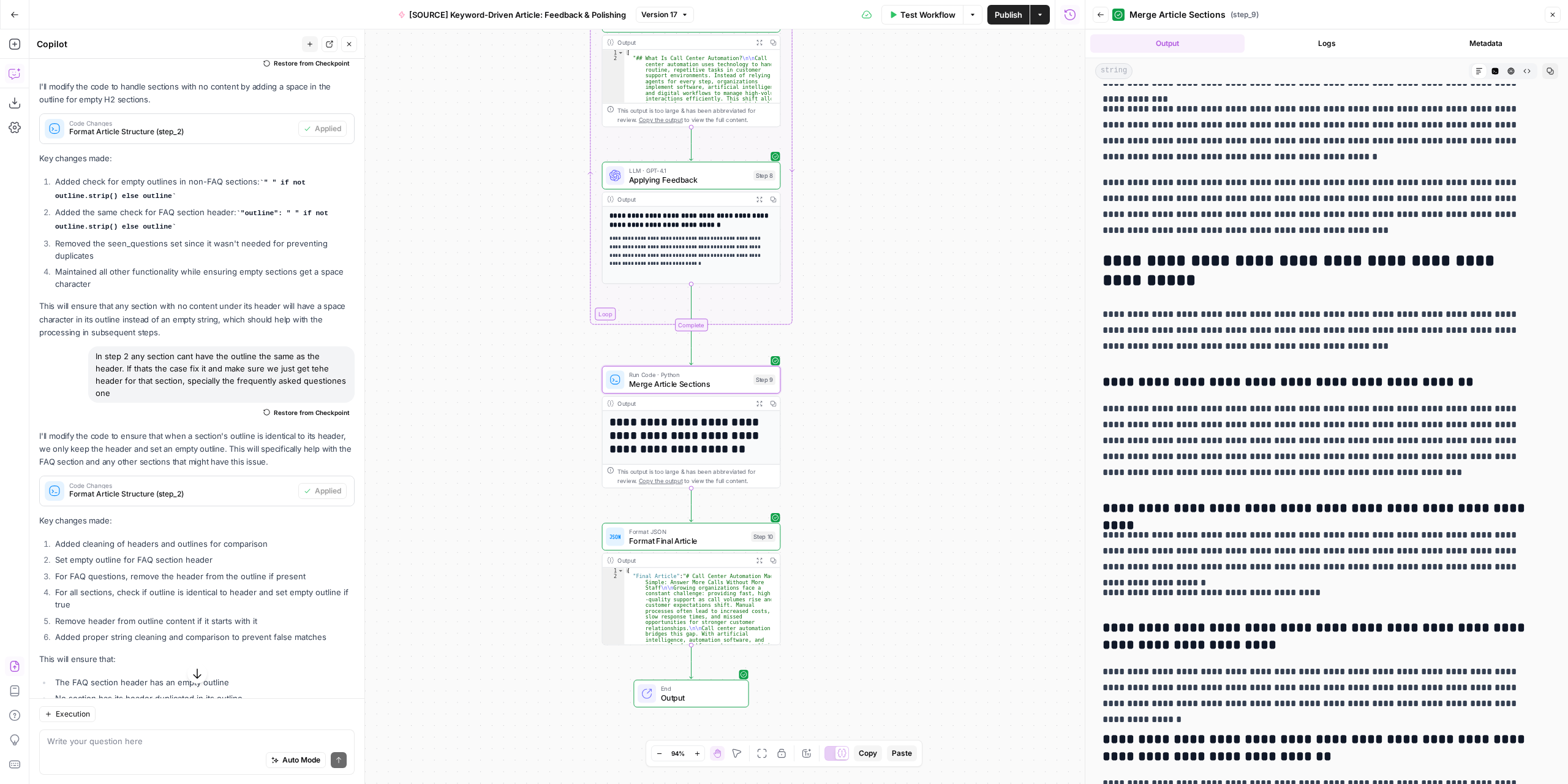
scroll to position [3130, 0]
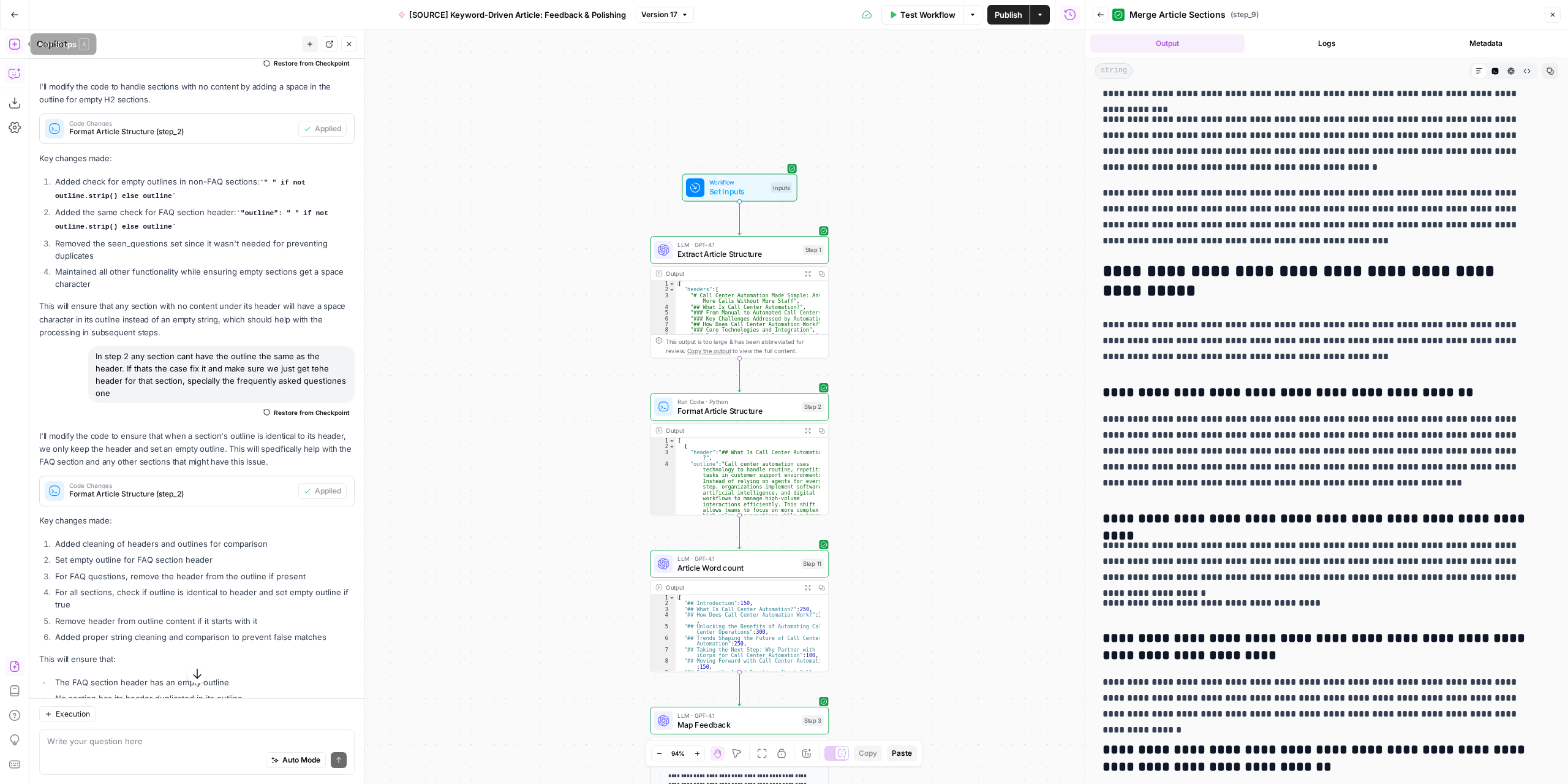
click at [18, 41] on icon "button" at bounding box center [14, 44] width 12 height 12
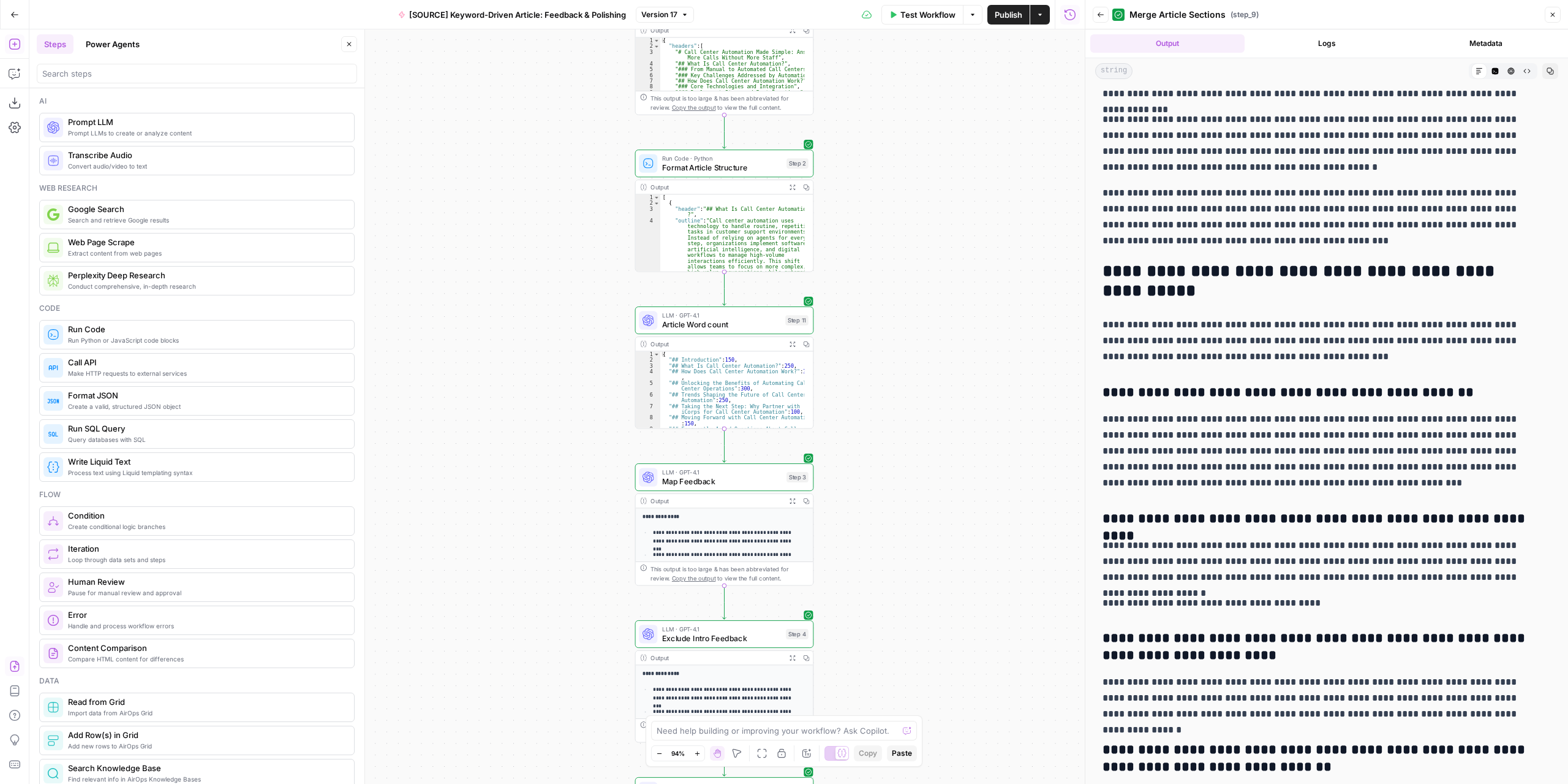
drag, startPoint x: 514, startPoint y: 487, endPoint x: 510, endPoint y: 223, distance: 264.0
click at [508, 206] on div "Workflow Set Inputs Inputs LLM · GPT-4.1 Extract Article Structure Step 1 Outpu…" at bounding box center [557, 407] width 1055 height 754
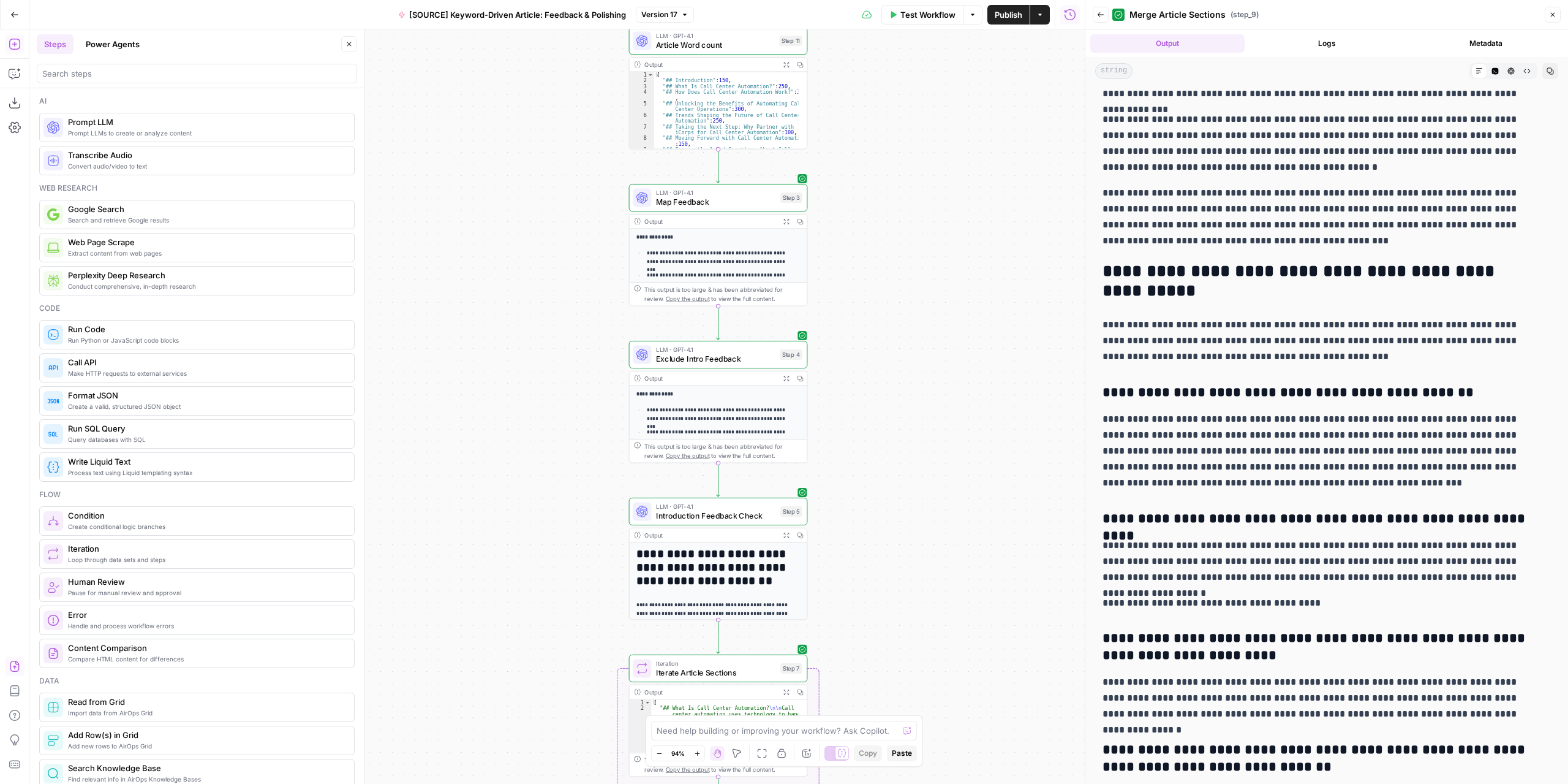
drag, startPoint x: 547, startPoint y: 516, endPoint x: 542, endPoint y: 252, distance: 264.0
click at [543, 247] on div "Workflow Set Inputs Inputs LLM · GPT-4.1 Extract Article Structure Step 1 Outpu…" at bounding box center [557, 407] width 1055 height 754
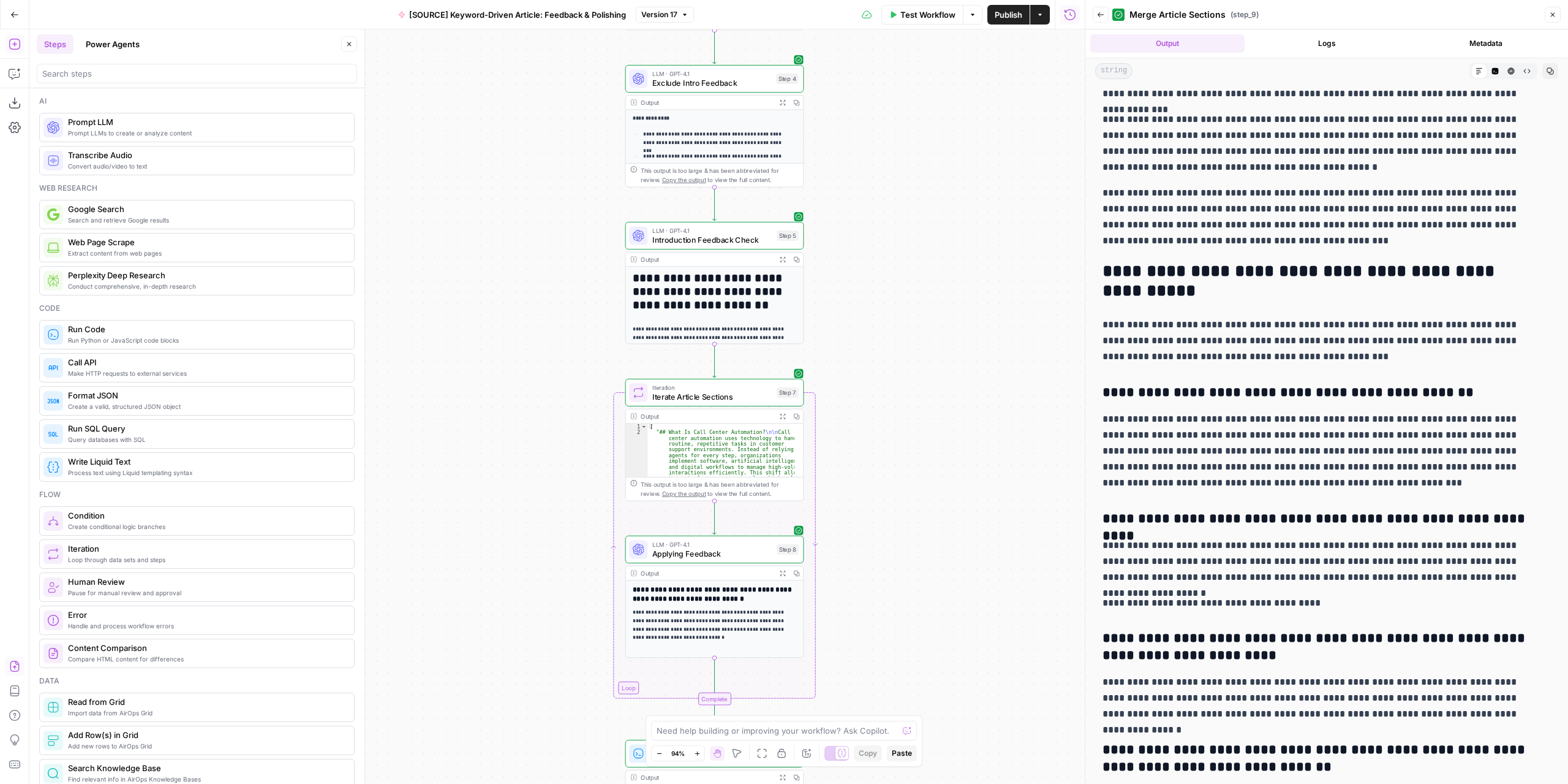
drag, startPoint x: 534, startPoint y: 531, endPoint x: 520, endPoint y: 259, distance: 272.4
click at [520, 252] on div "Workflow Set Inputs Inputs LLM · GPT-4.1 Extract Article Structure Step 1 Outpu…" at bounding box center [557, 407] width 1055 height 754
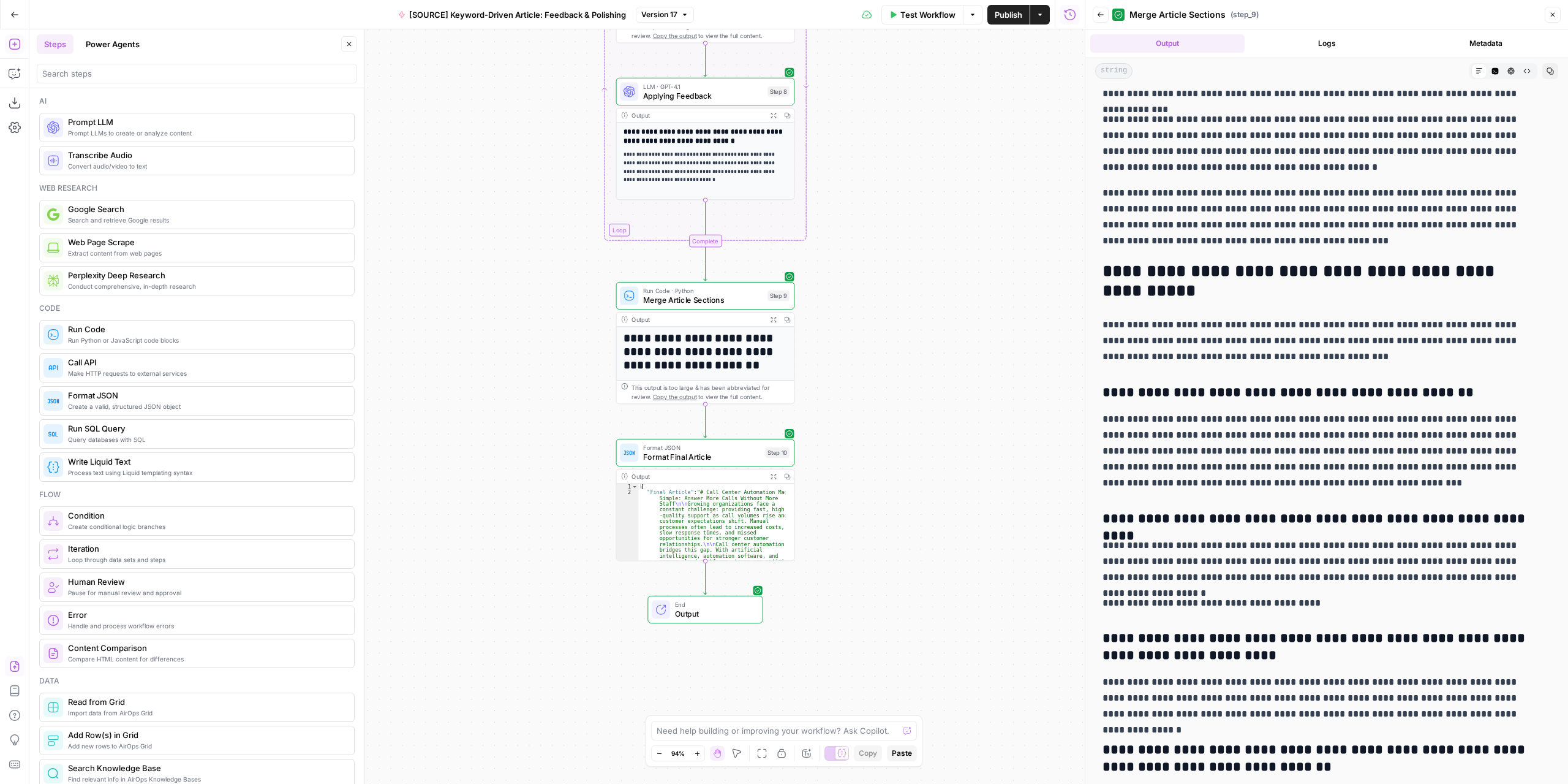
drag, startPoint x: 520, startPoint y: 523, endPoint x: 527, endPoint y: 355, distance: 168.1
click at [527, 355] on div "Workflow Set Inputs Inputs LLM · GPT-4.1 Extract Article Structure Step 1 Outpu…" at bounding box center [557, 407] width 1055 height 754
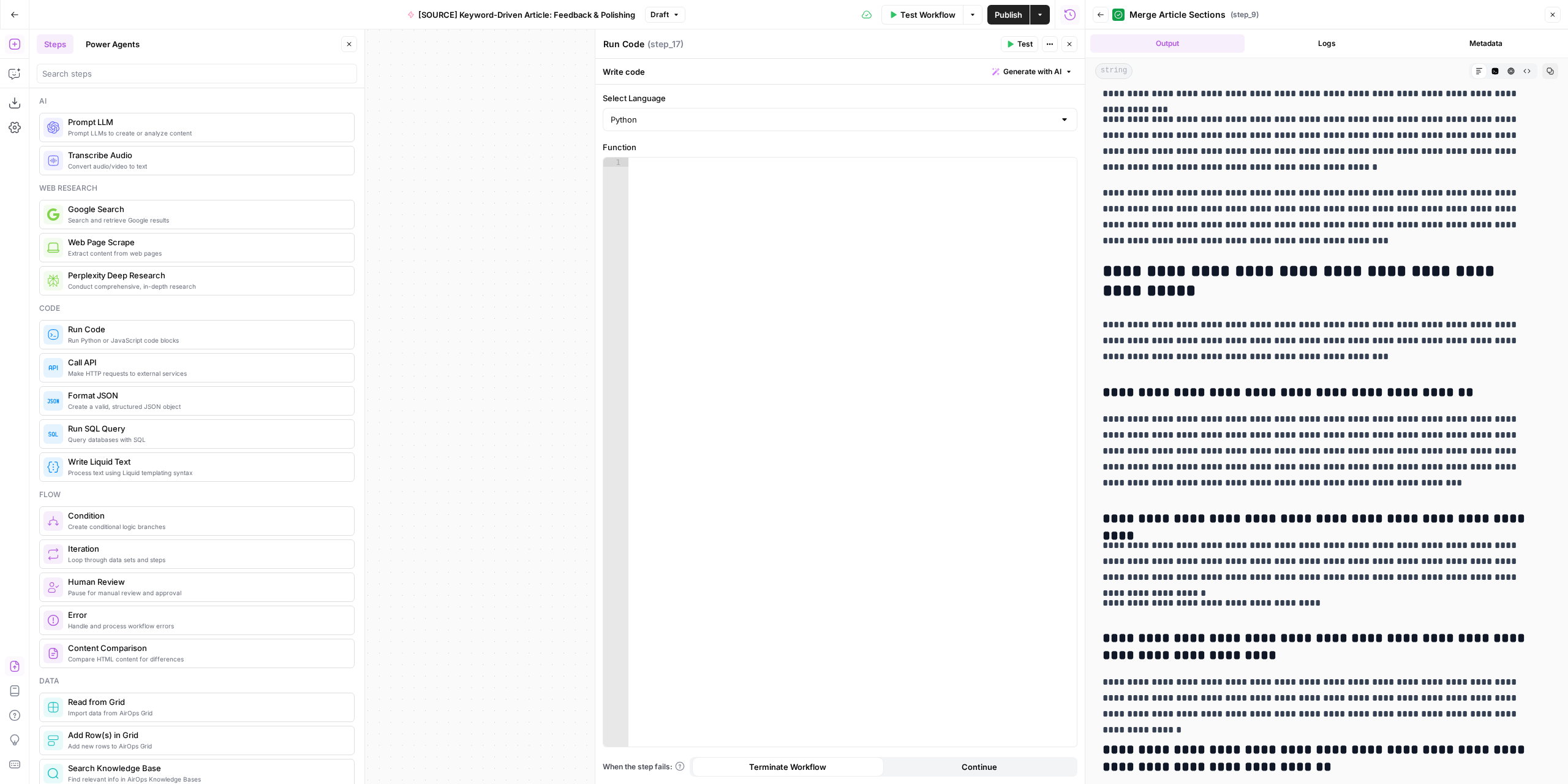
click at [1065, 40] on button "Close" at bounding box center [1069, 44] width 16 height 16
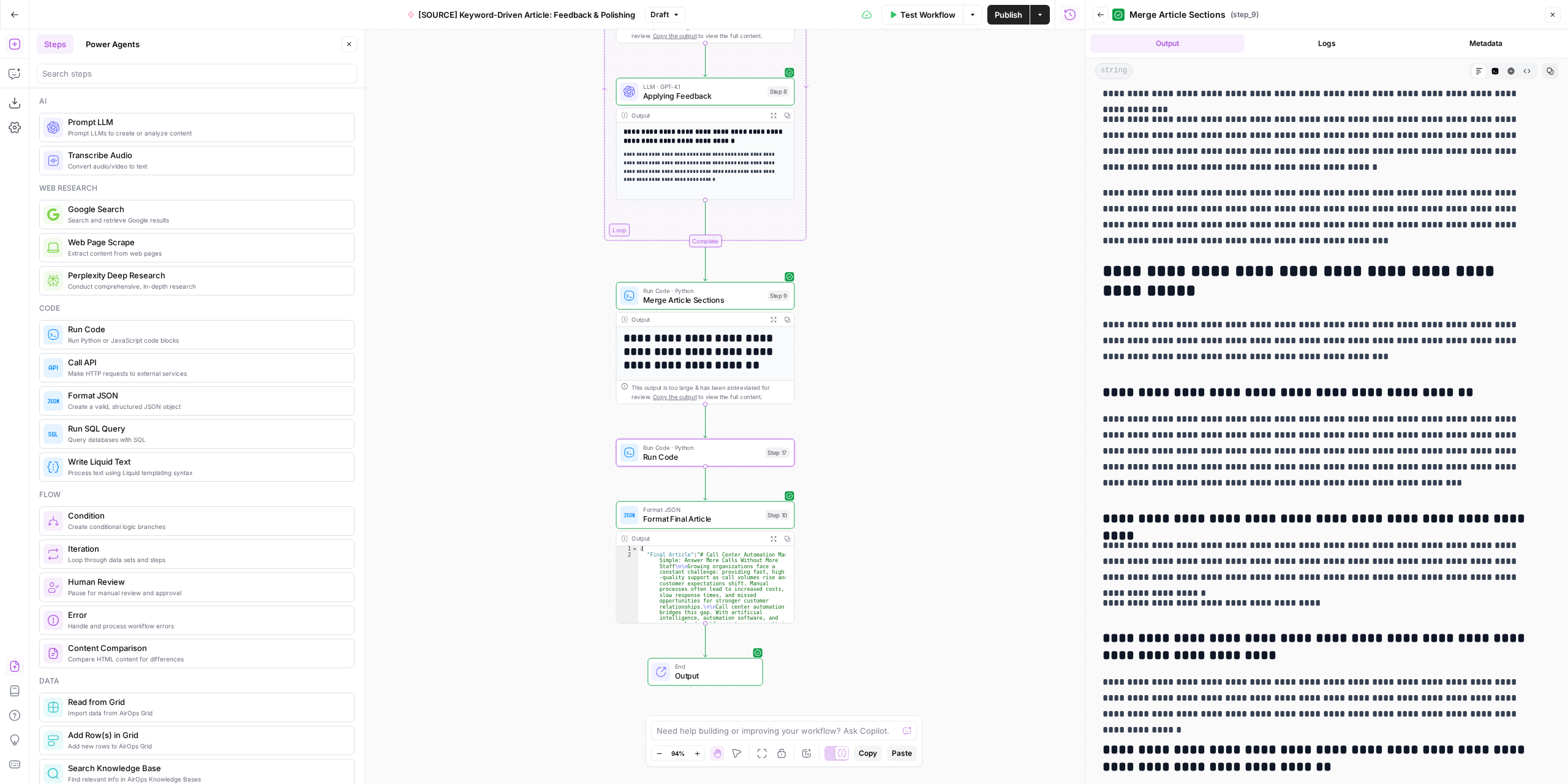
drag, startPoint x: 770, startPoint y: 739, endPoint x: 768, endPoint y: 734, distance: 5.4
click at [768, 734] on div "Lock/Unlock U" at bounding box center [782, 729] width 57 height 12
click at [727, 740] on div "Need help building or improving your workflow? Ask Copilot." at bounding box center [784, 730] width 266 height 19
type textarea "make step 17 check the output from step 9 and look for duplicated questionsat t…"
drag, startPoint x: 912, startPoint y: 696, endPoint x: 906, endPoint y: 667, distance: 29.6
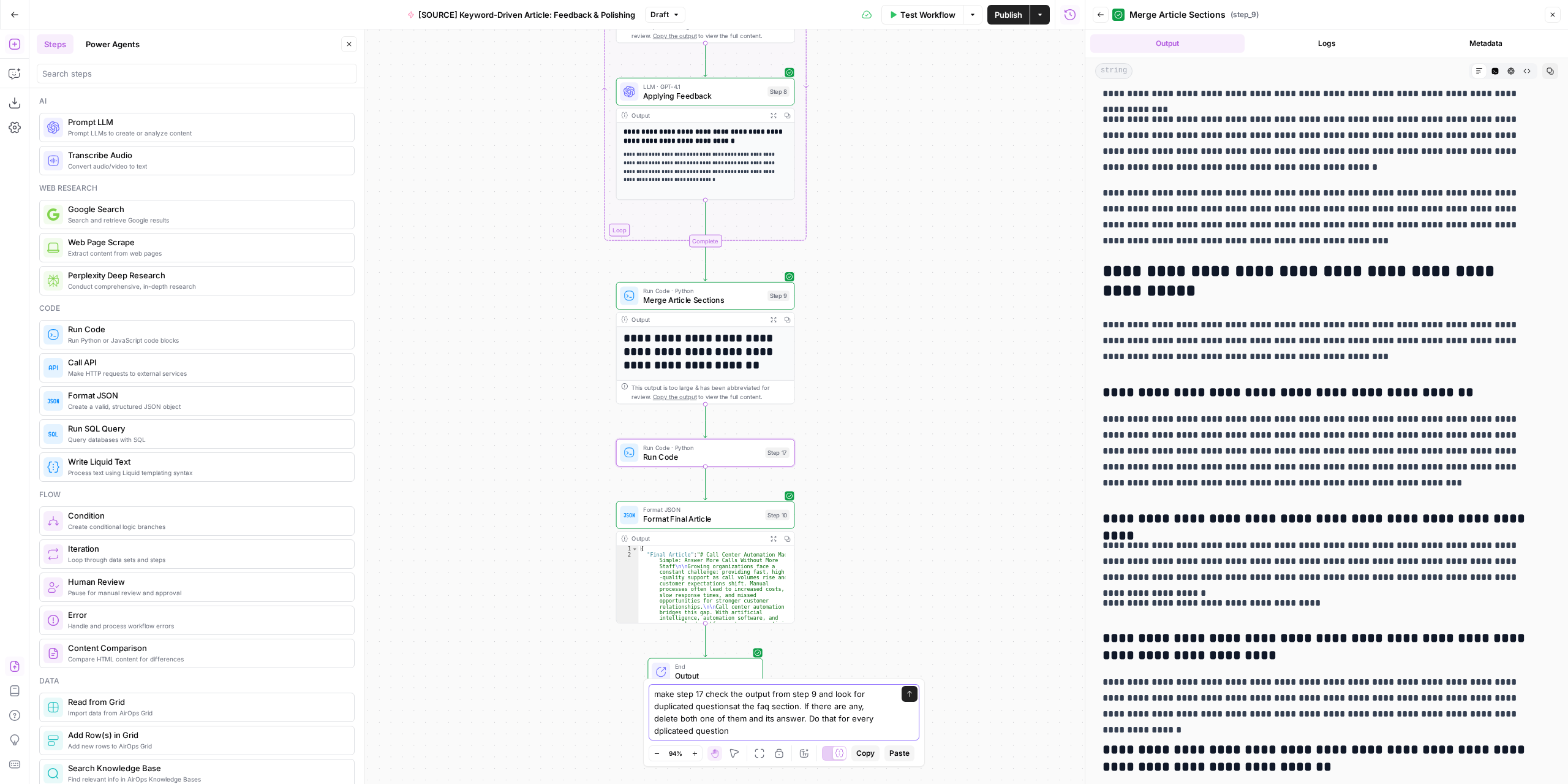
click at [911, 697] on icon "submit" at bounding box center [909, 693] width 7 height 7
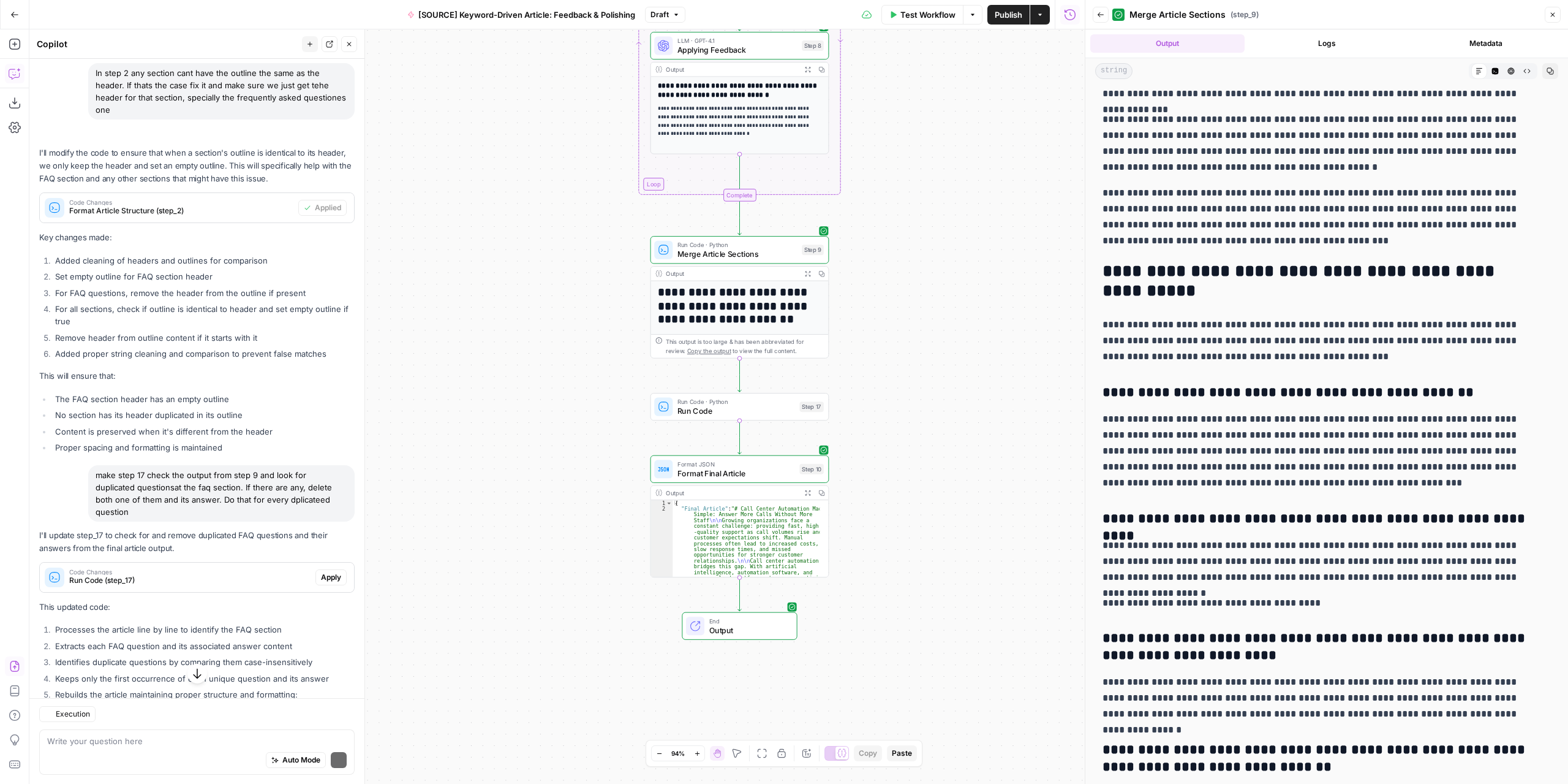
scroll to position [3482, 0]
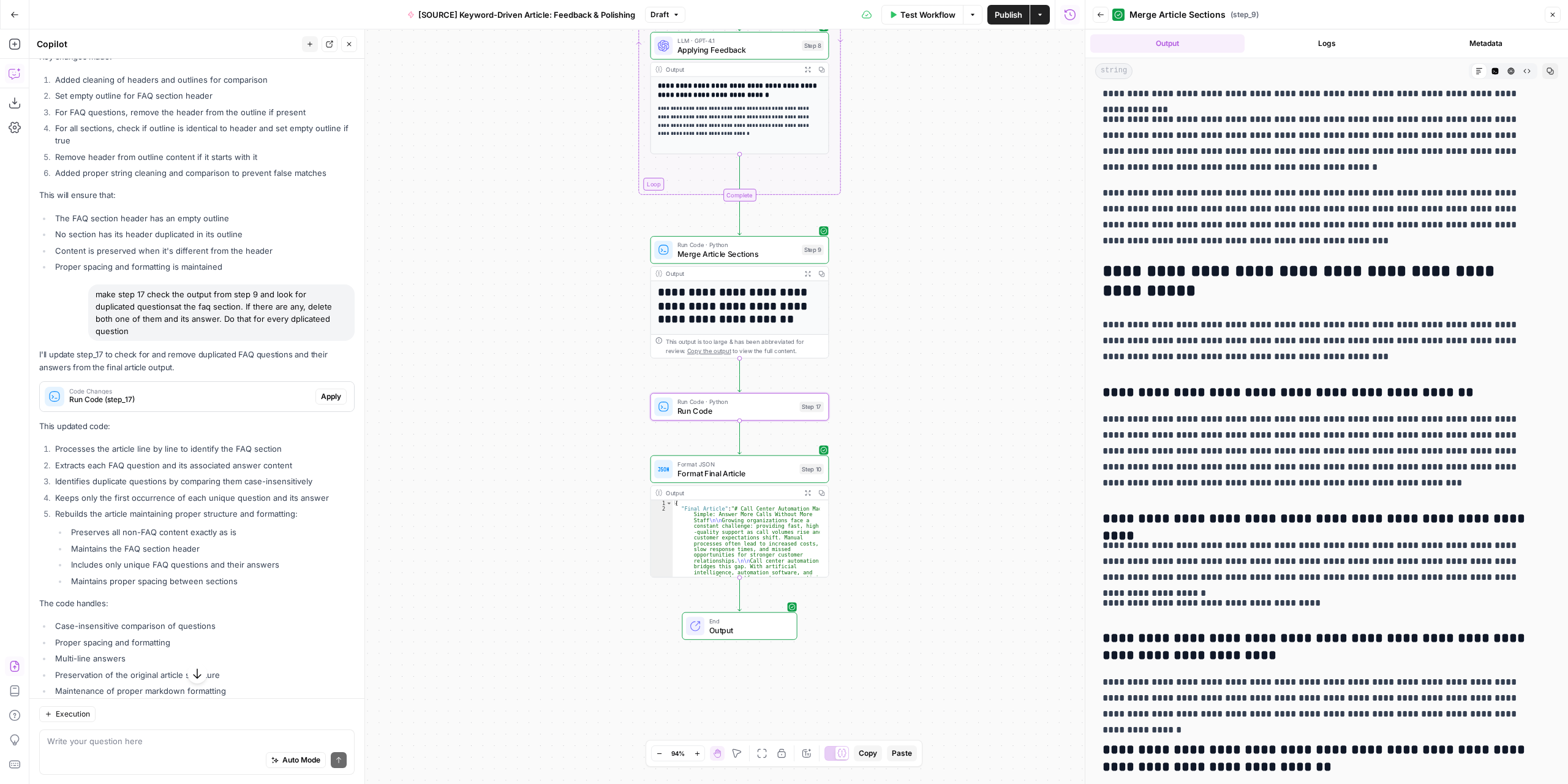
click at [321, 402] on span "Apply" at bounding box center [331, 396] width 20 height 11
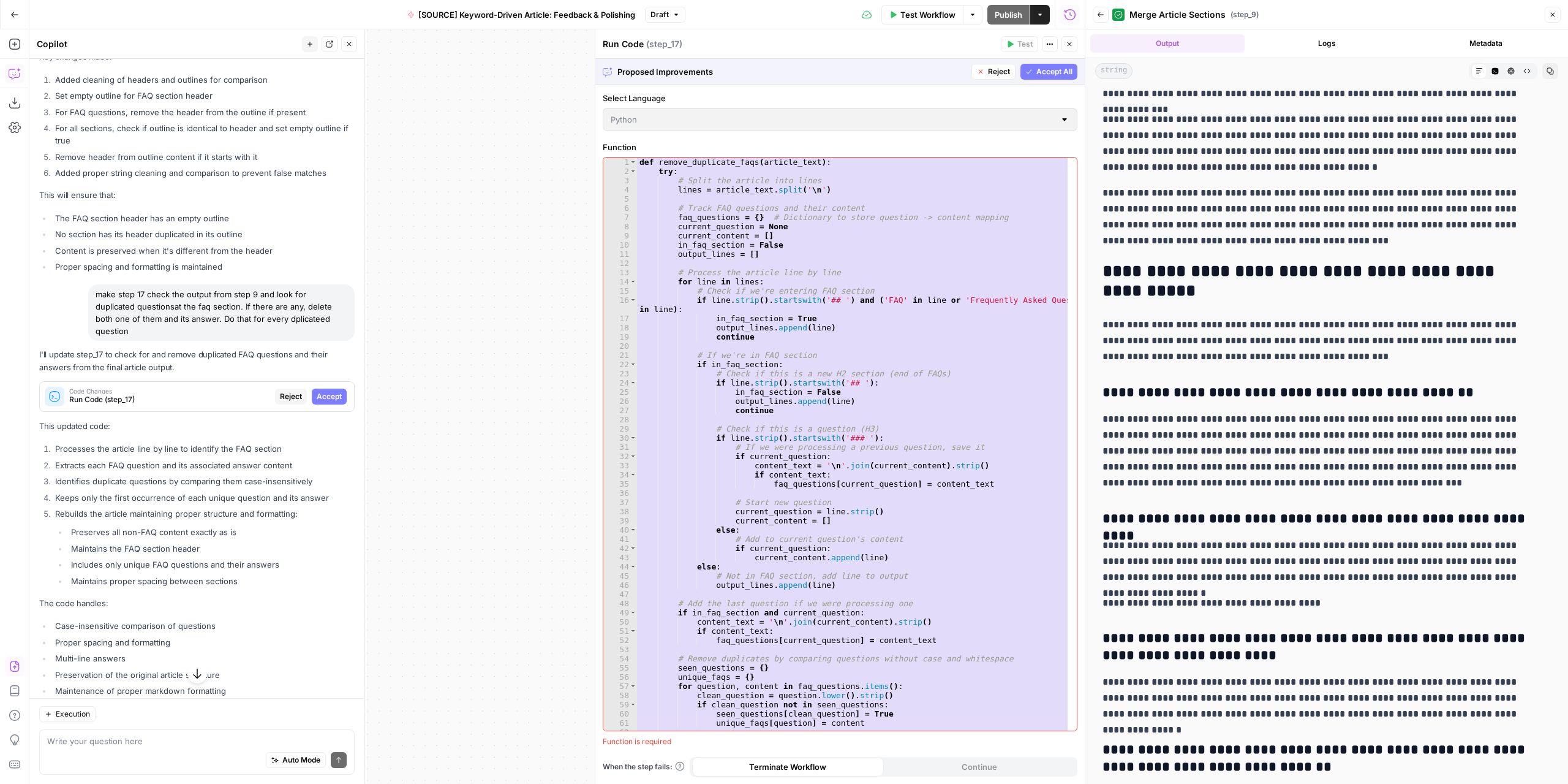
click at [317, 402] on span "Accept" at bounding box center [329, 396] width 25 height 11
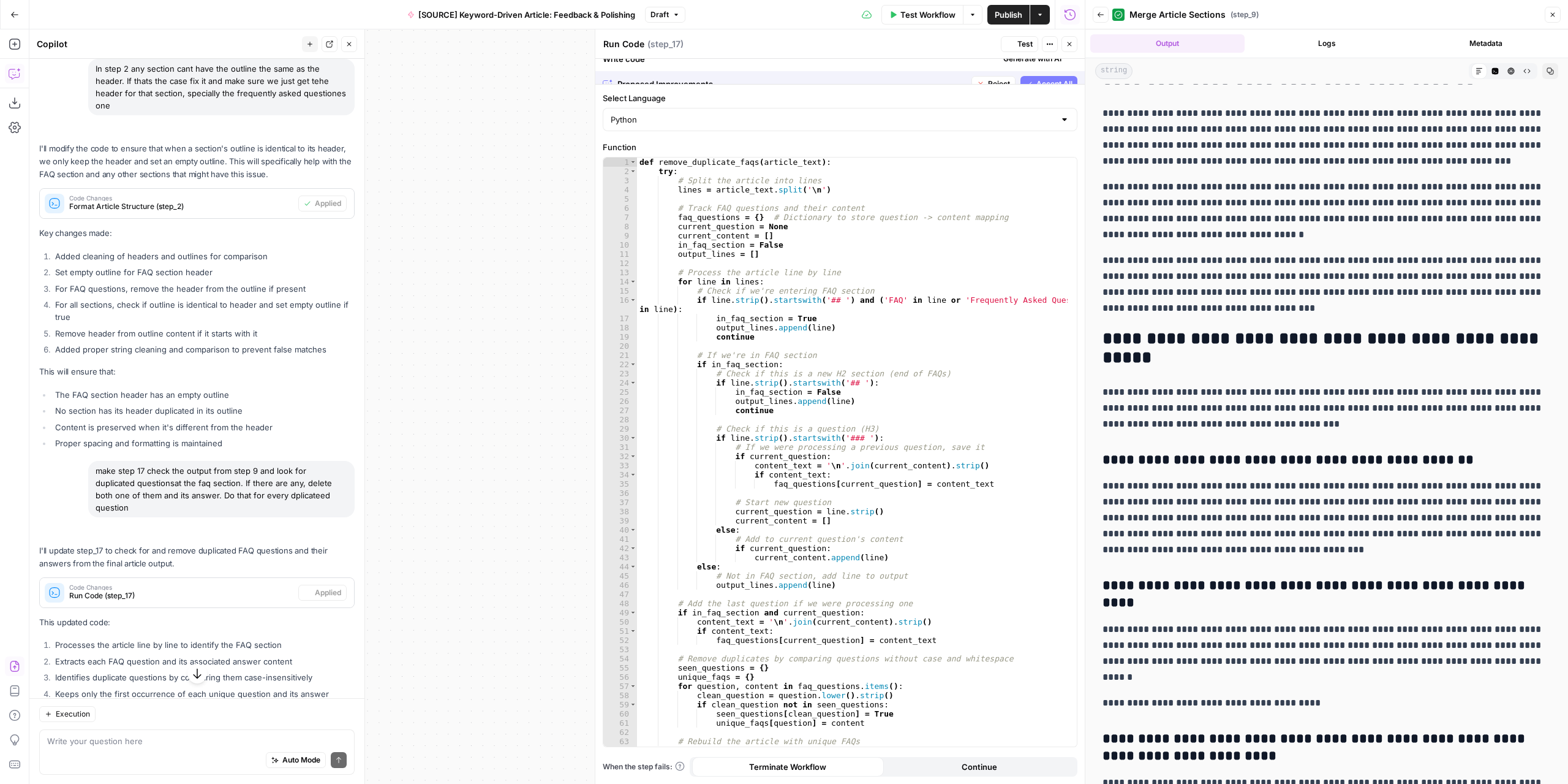
scroll to position [0, 0]
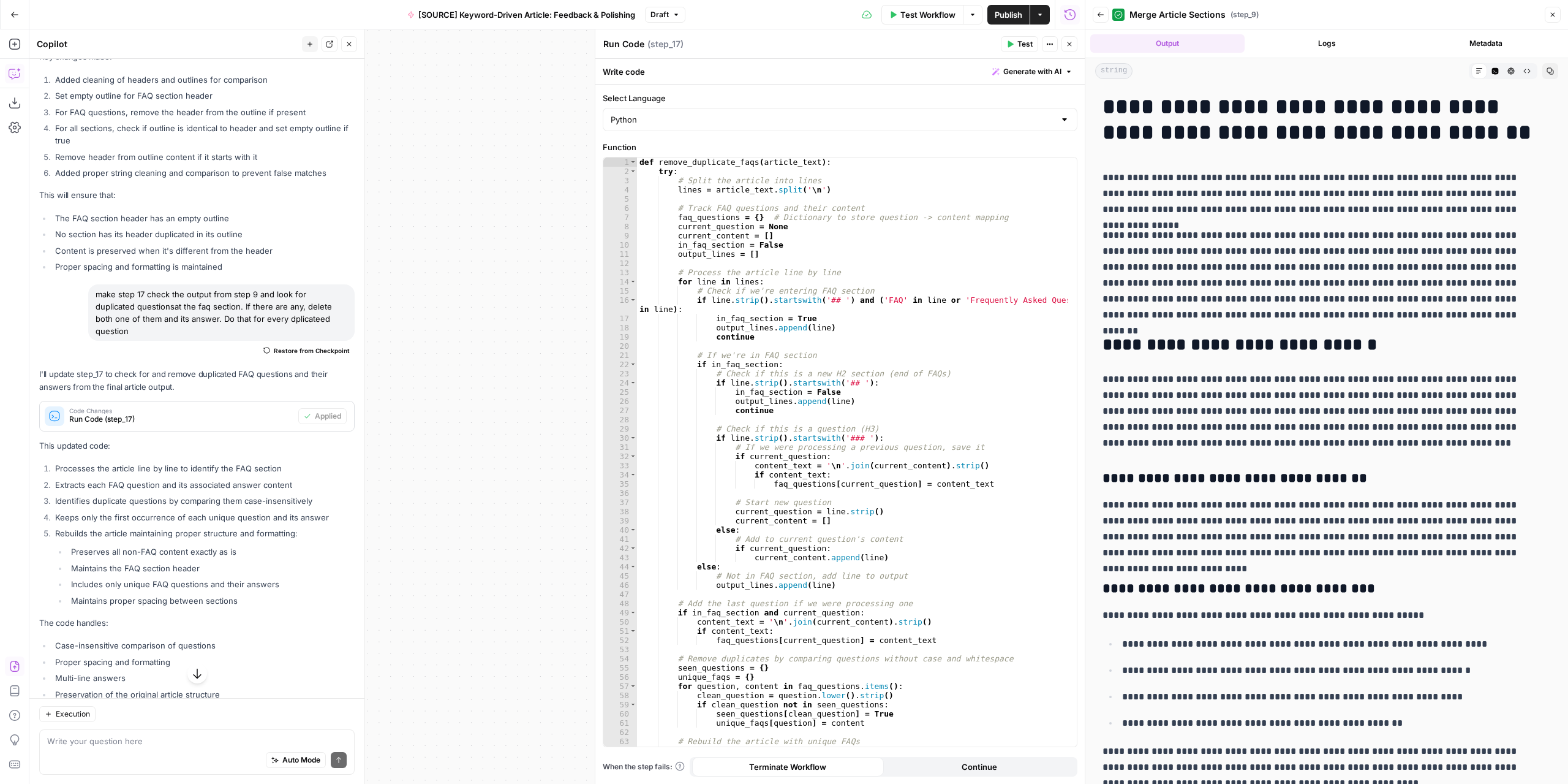
click at [1022, 38] on button "Test" at bounding box center [1020, 44] width 37 height 16
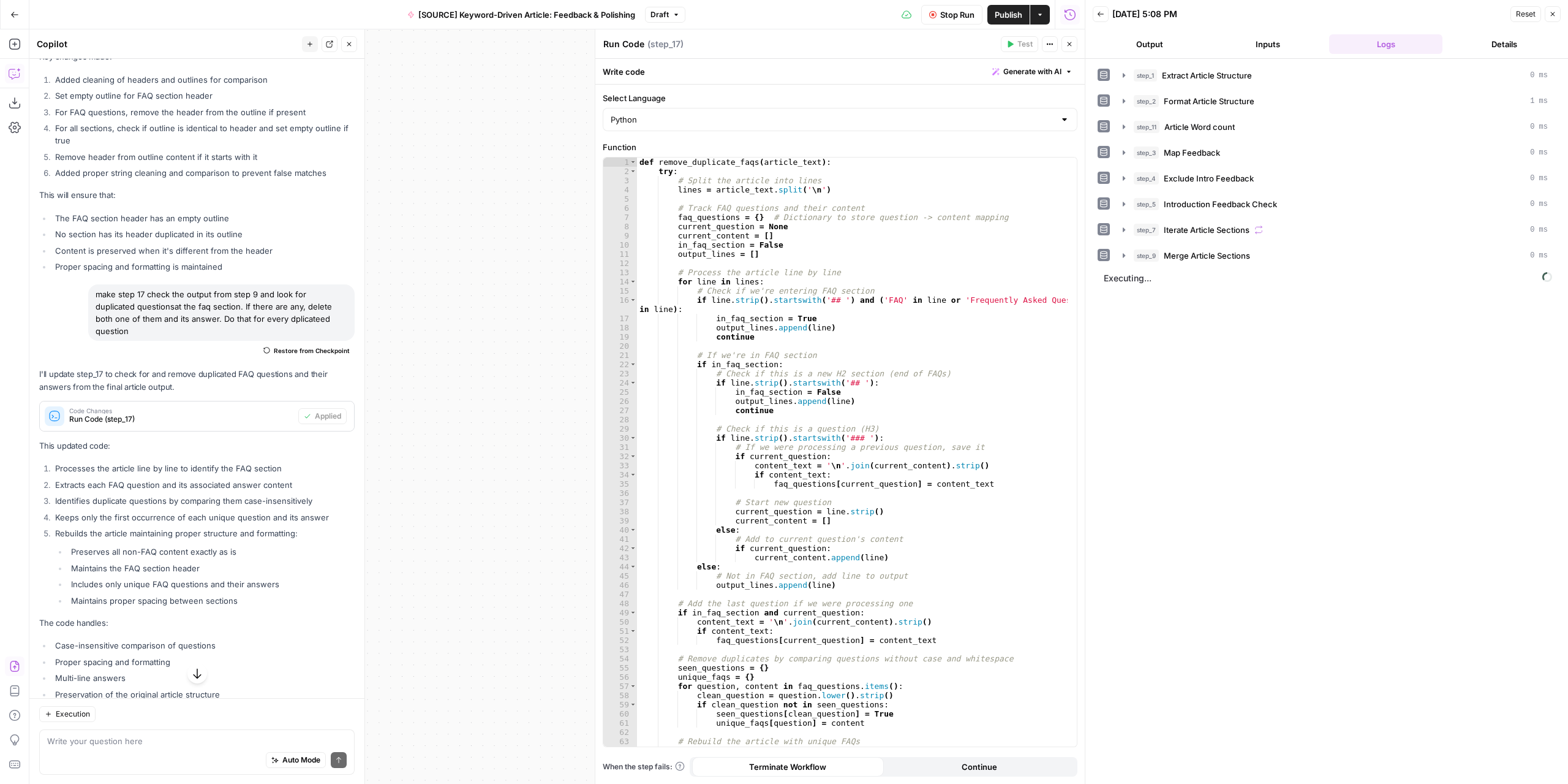
click at [1180, 35] on button "Output" at bounding box center [1149, 44] width 114 height 19
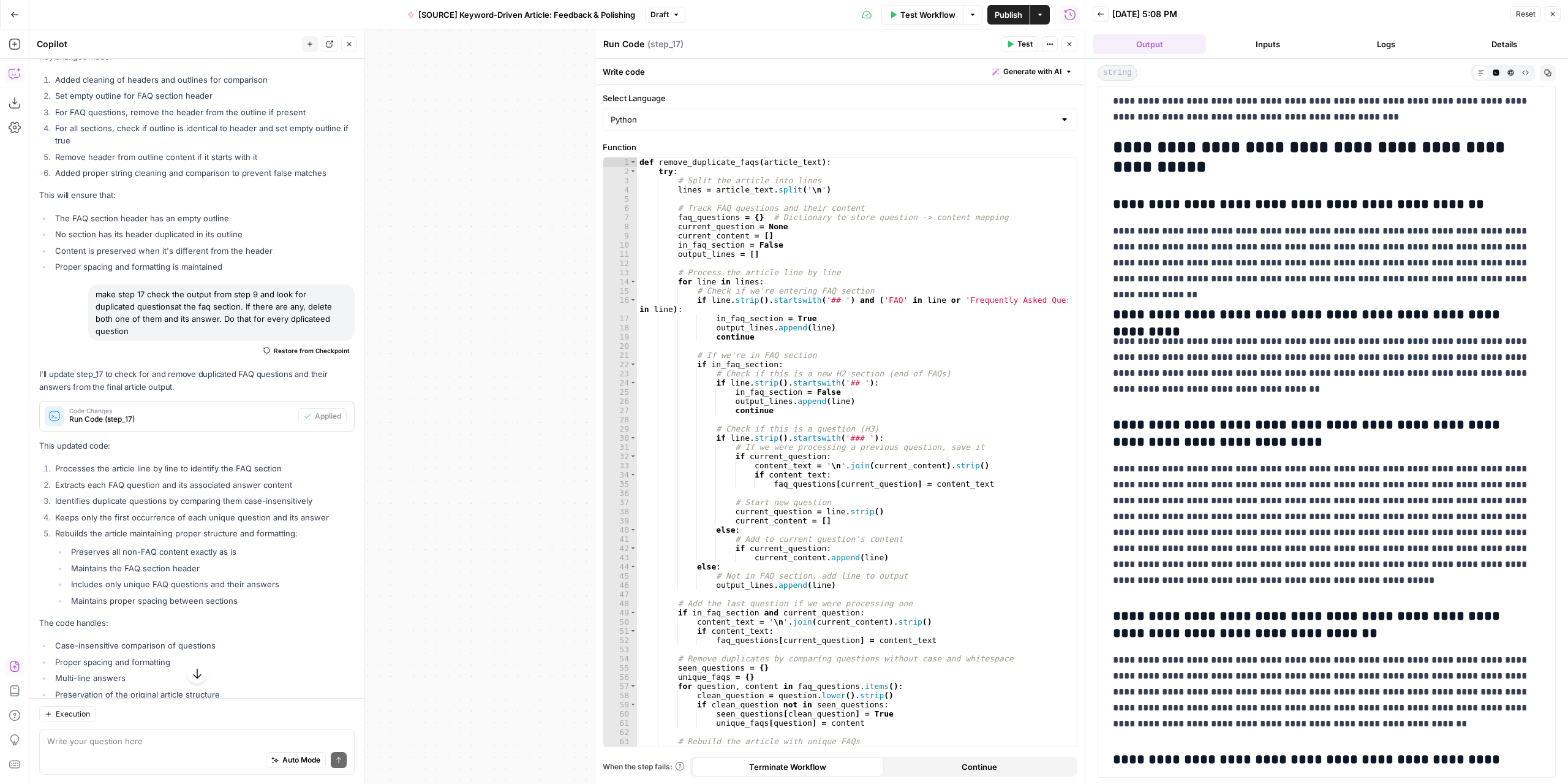
scroll to position [3312, 0]
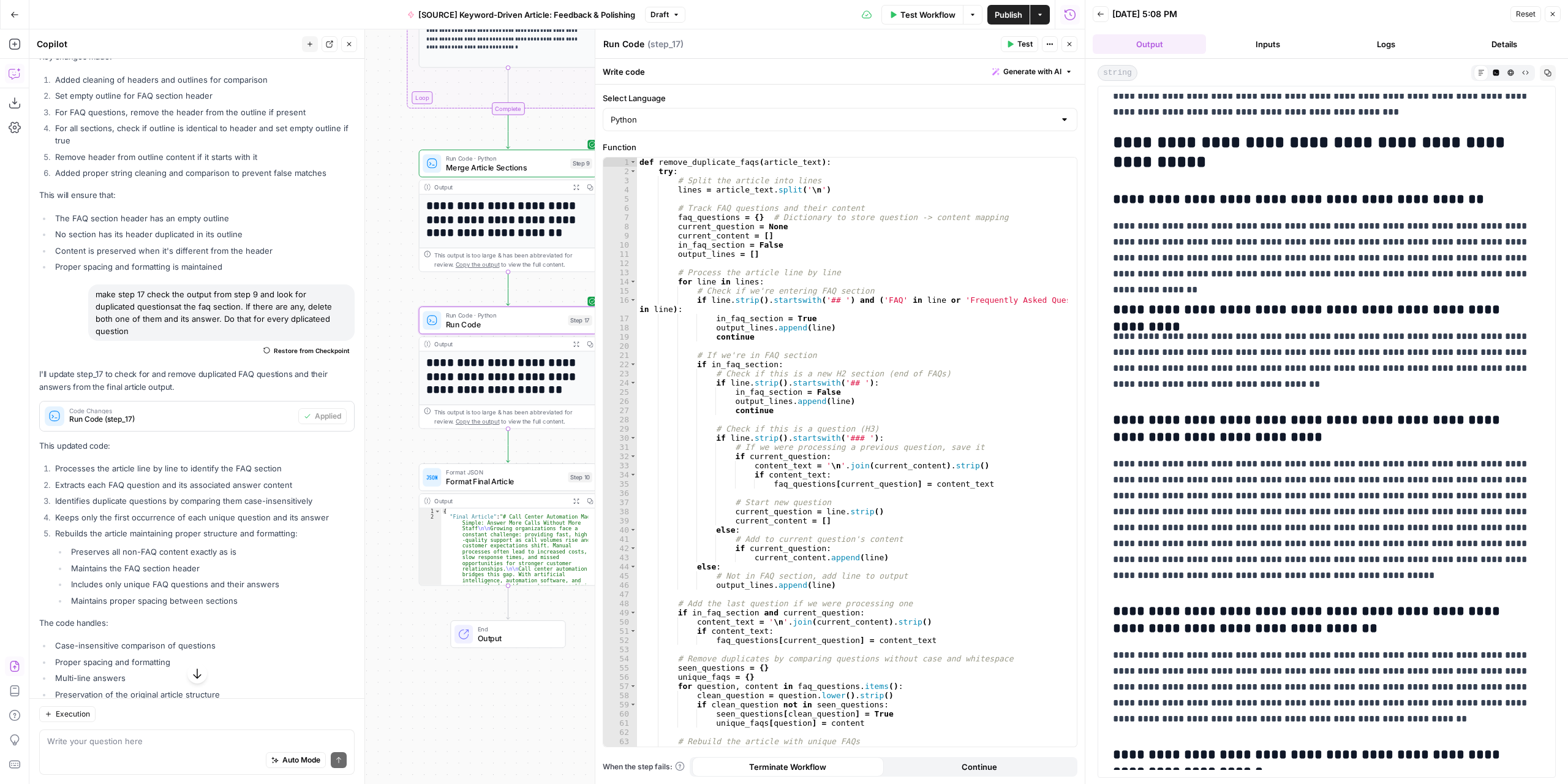
drag, startPoint x: 540, startPoint y: 469, endPoint x: 310, endPoint y: 348, distance: 259.9
click at [316, 396] on body "Marketers in Demand New Home Browse Your Data Usage Settings Recent Grids [SOUR…" at bounding box center [784, 392] width 1568 height 784
click at [354, 43] on button "Close" at bounding box center [349, 44] width 16 height 16
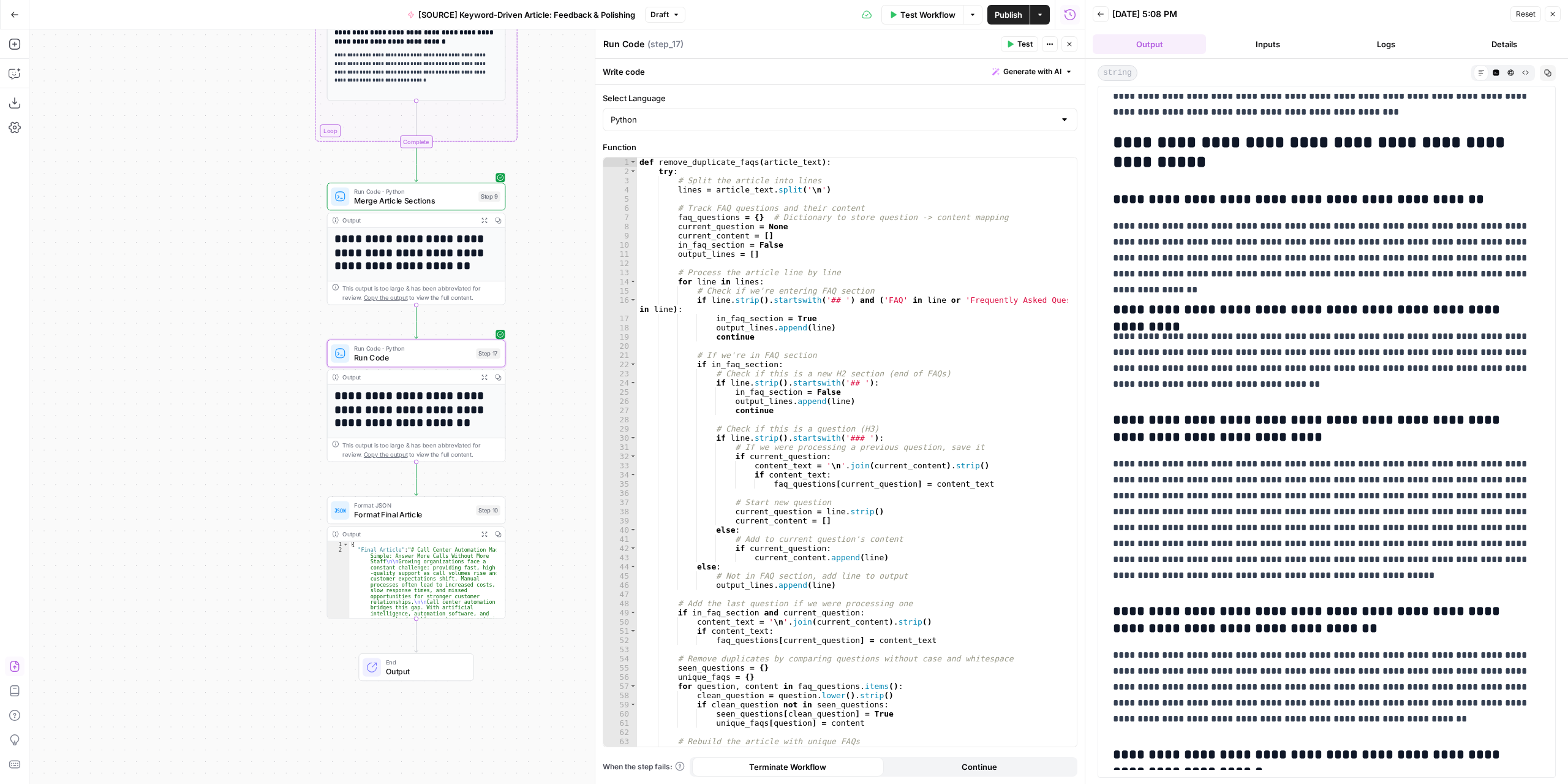
drag, startPoint x: 297, startPoint y: 305, endPoint x: 346, endPoint y: 279, distance: 55.5
click at [226, 337] on div "Workflow Set Inputs Inputs LLM · GPT-4.1 Extract Article Structure Step 1 Outpu…" at bounding box center [557, 407] width 1055 height 754
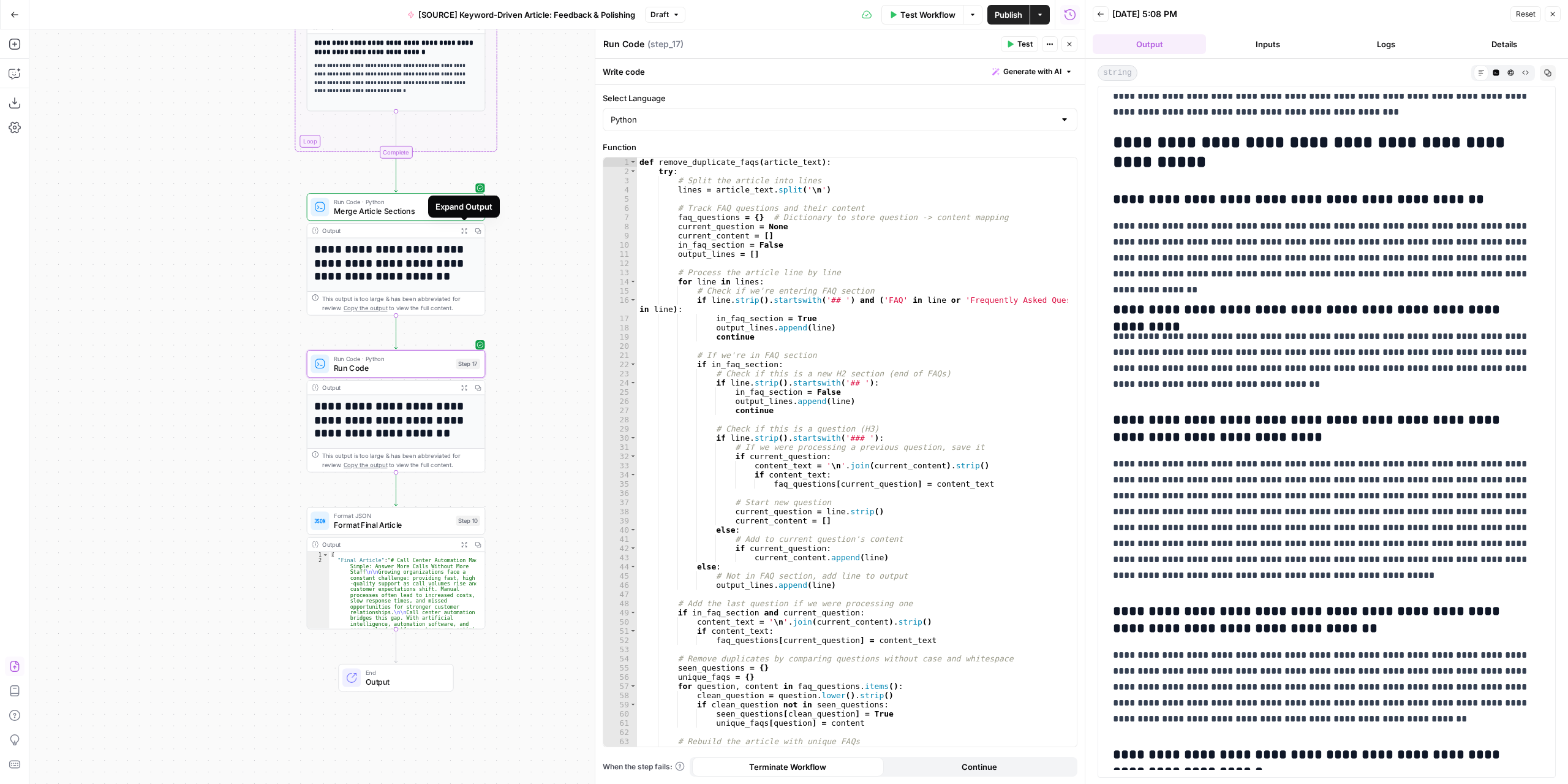
click at [464, 231] on icon "button" at bounding box center [464, 230] width 6 height 6
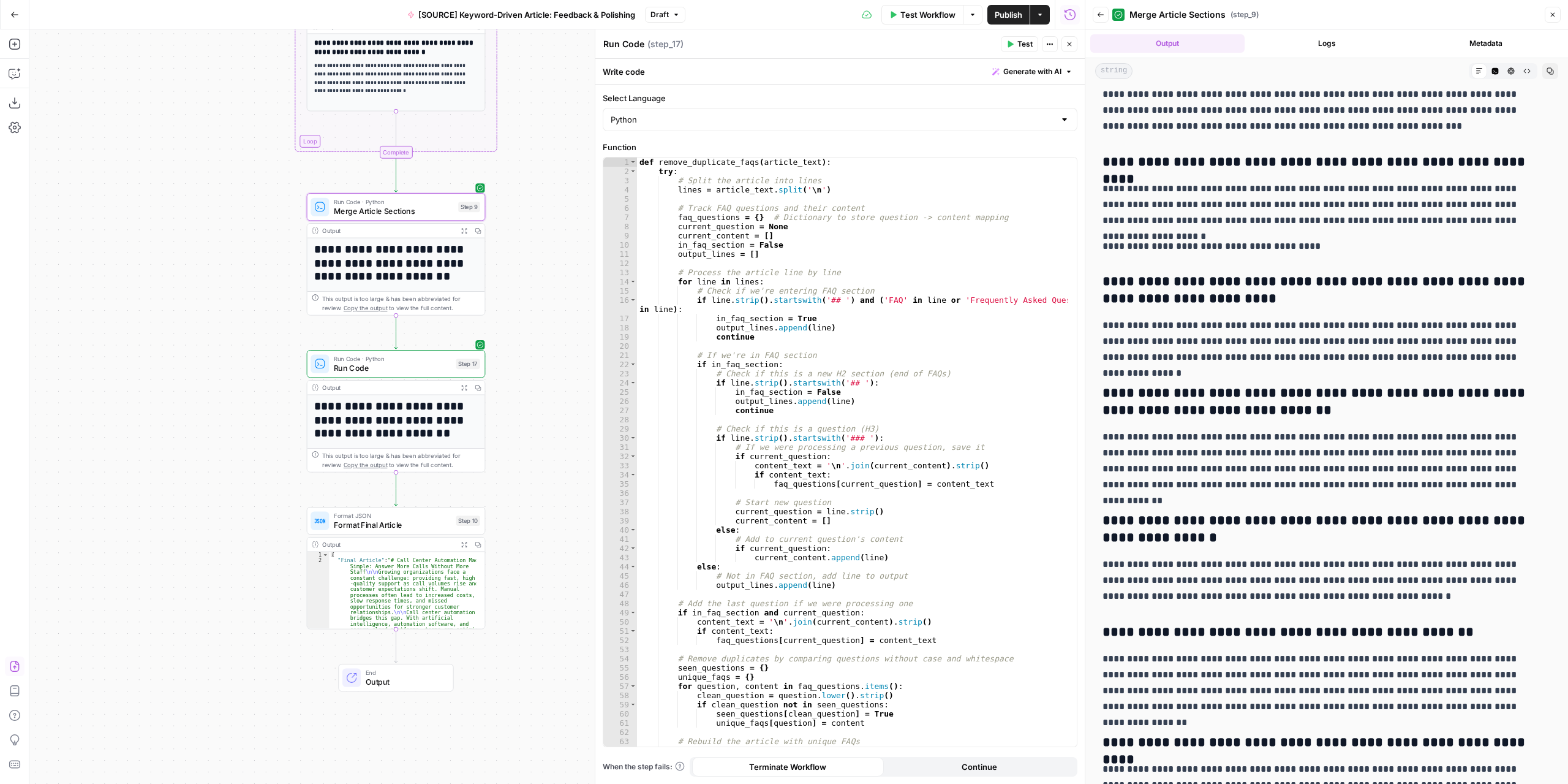
scroll to position [3497, 0]
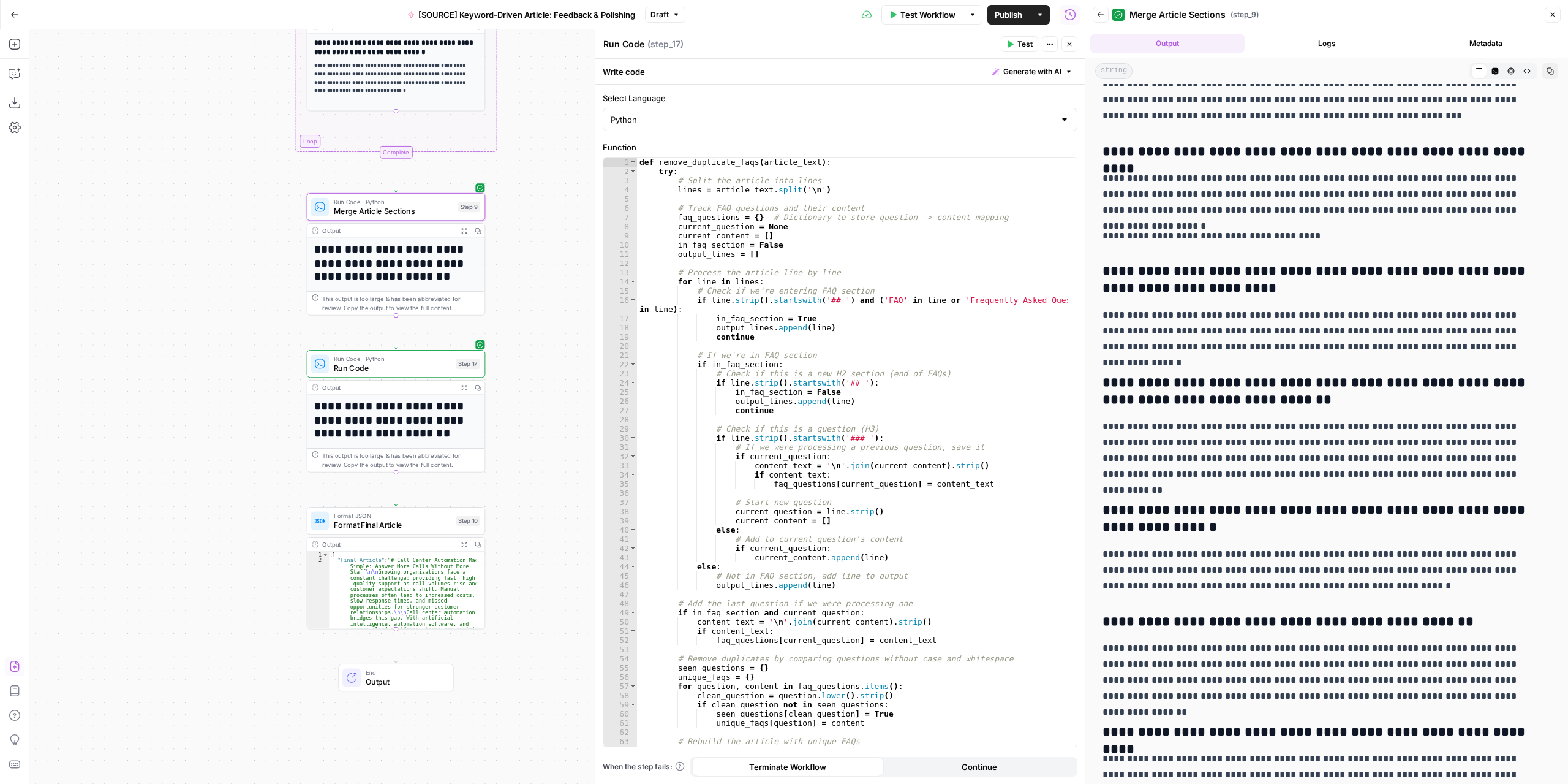
click at [1038, 15] on icon "button" at bounding box center [1040, 14] width 7 height 7
click at [1394, 334] on p "**********" at bounding box center [1322, 331] width 439 height 48
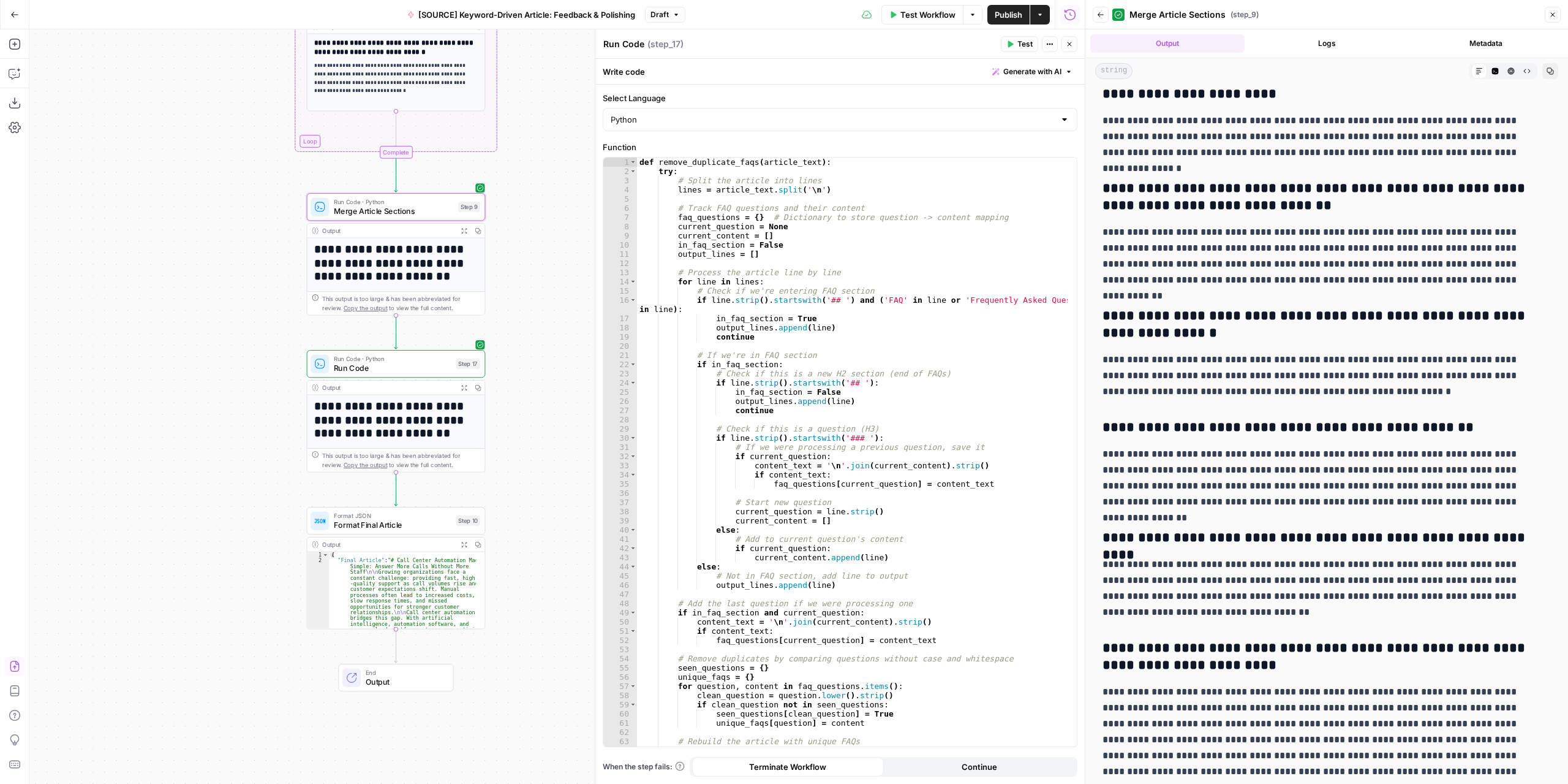
scroll to position [3742, 0]
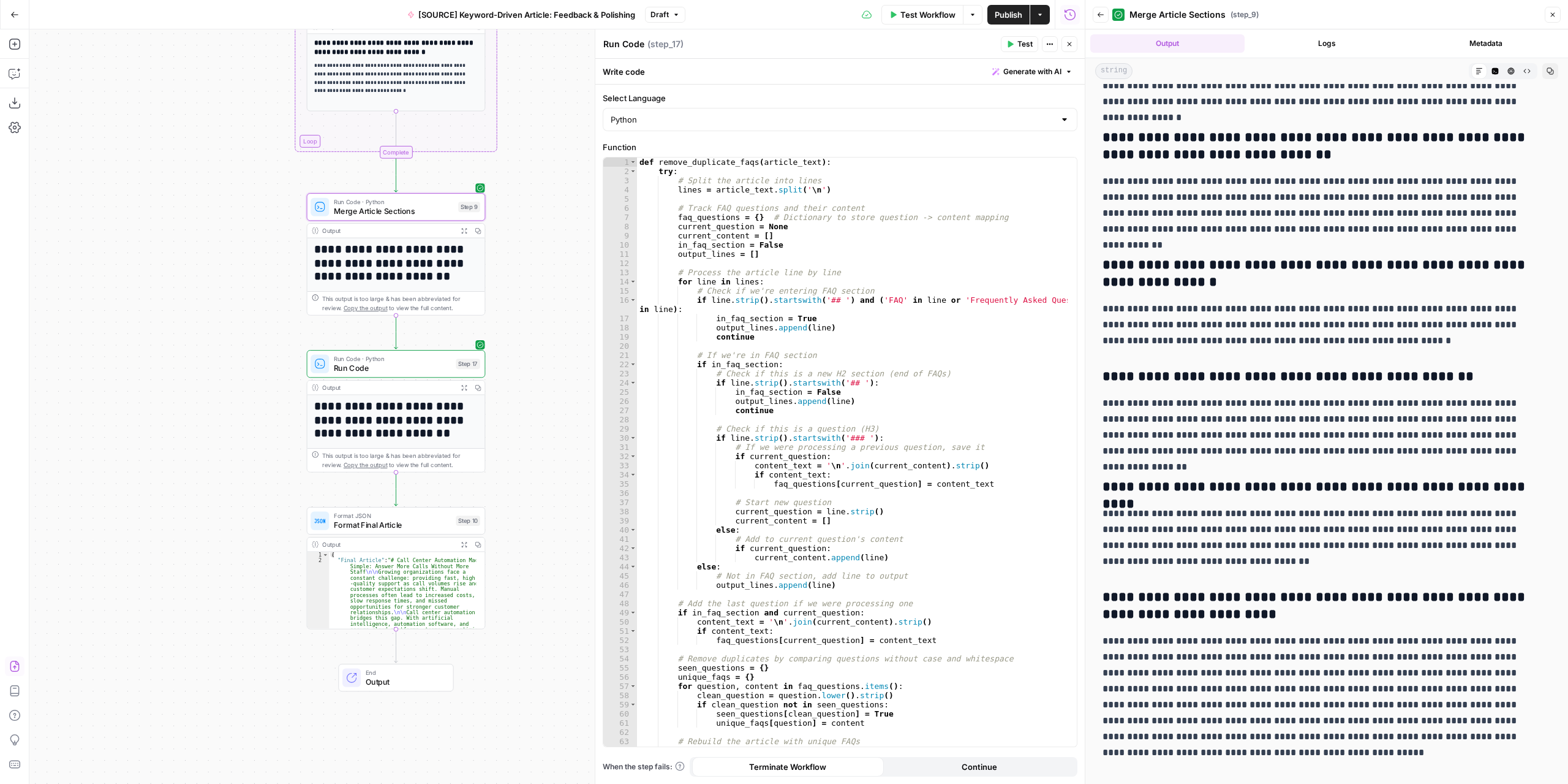
click at [464, 384] on icon "button" at bounding box center [463, 387] width 6 height 6
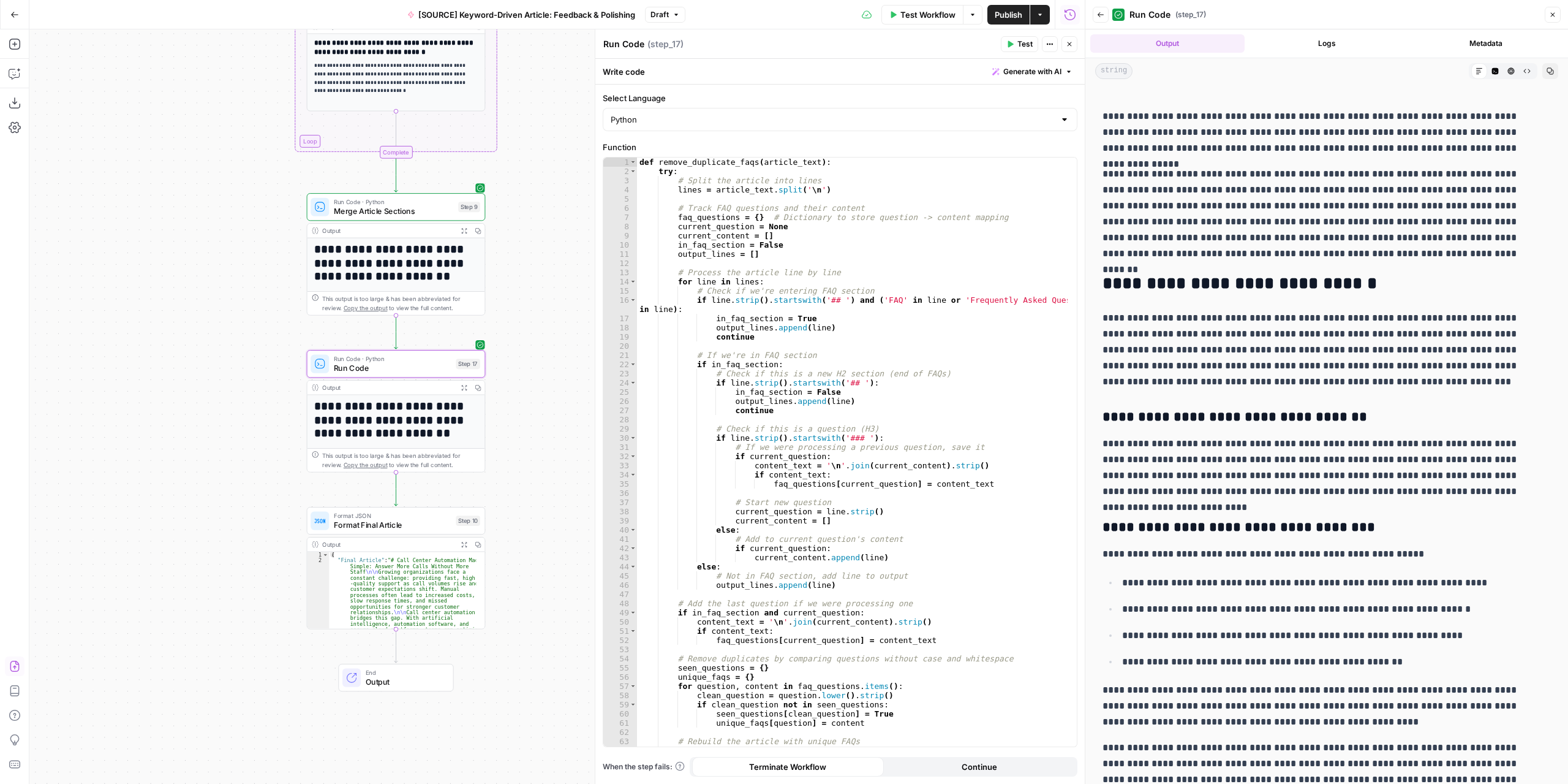
scroll to position [0, 0]
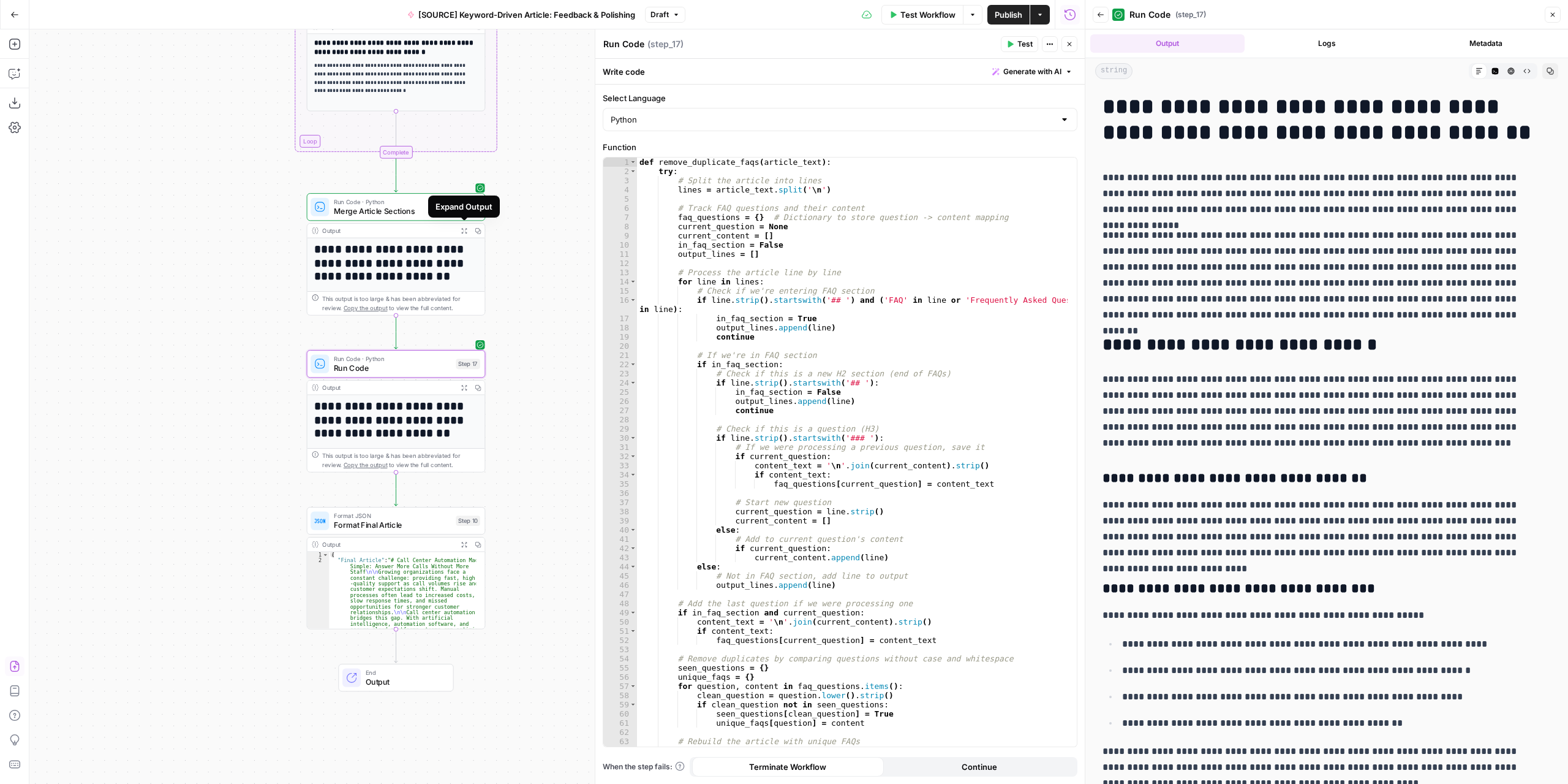
click at [461, 230] on icon "button" at bounding box center [463, 230] width 6 height 6
click at [465, 385] on icon "button" at bounding box center [464, 387] width 6 height 6
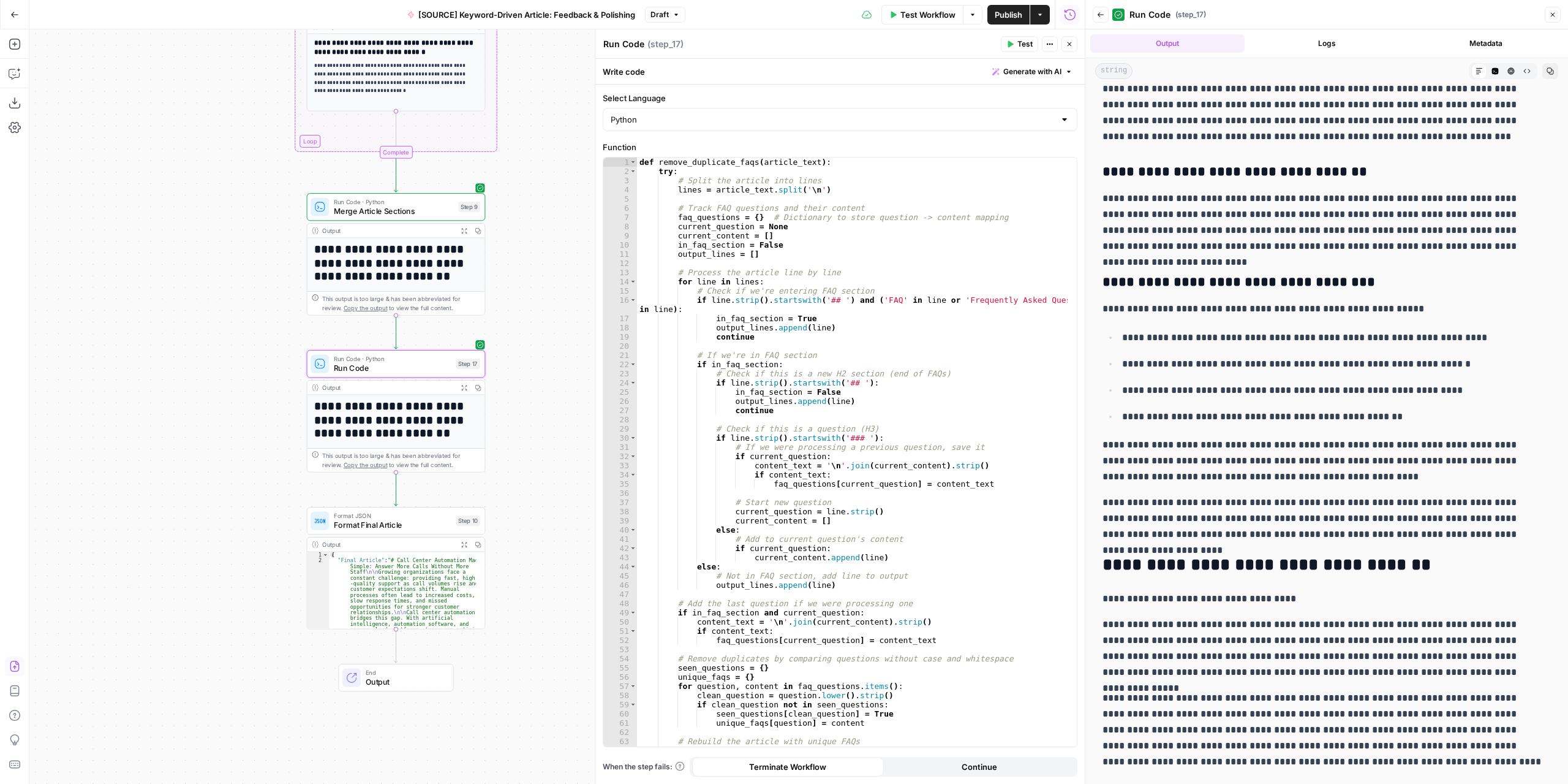
scroll to position [613, 0]
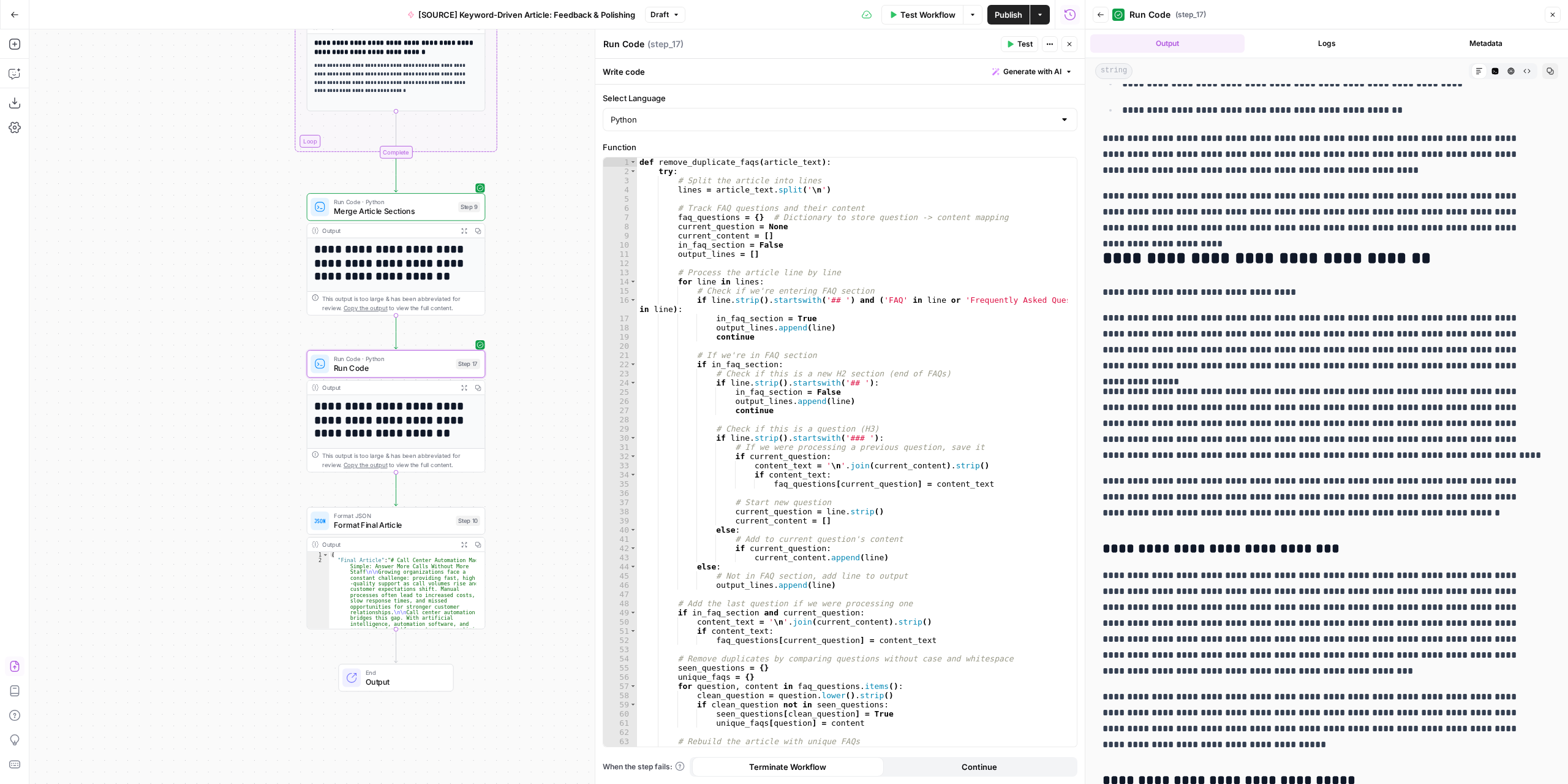
click at [462, 234] on button "Expand Output" at bounding box center [464, 231] width 14 height 14
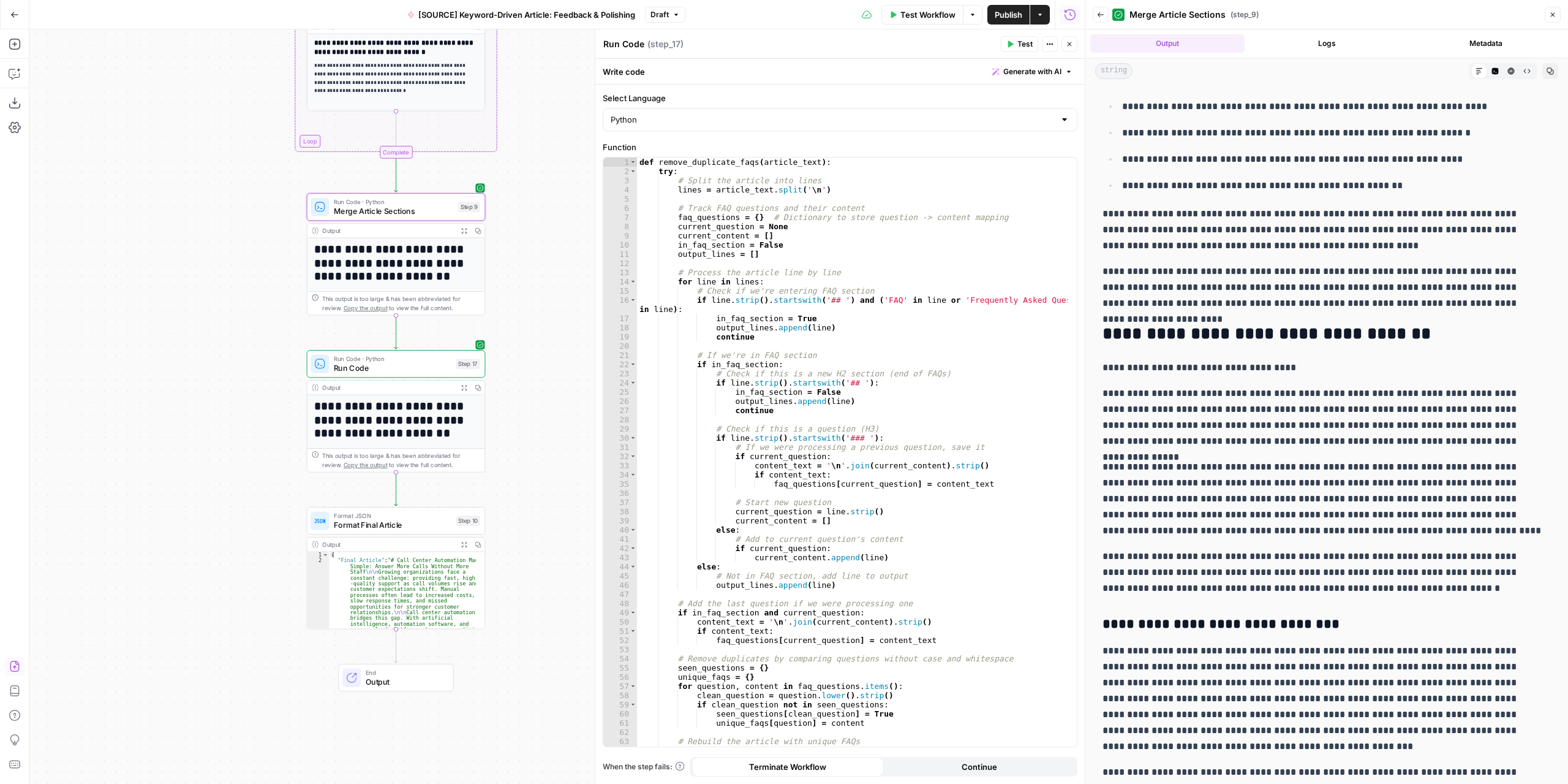
scroll to position [674, 0]
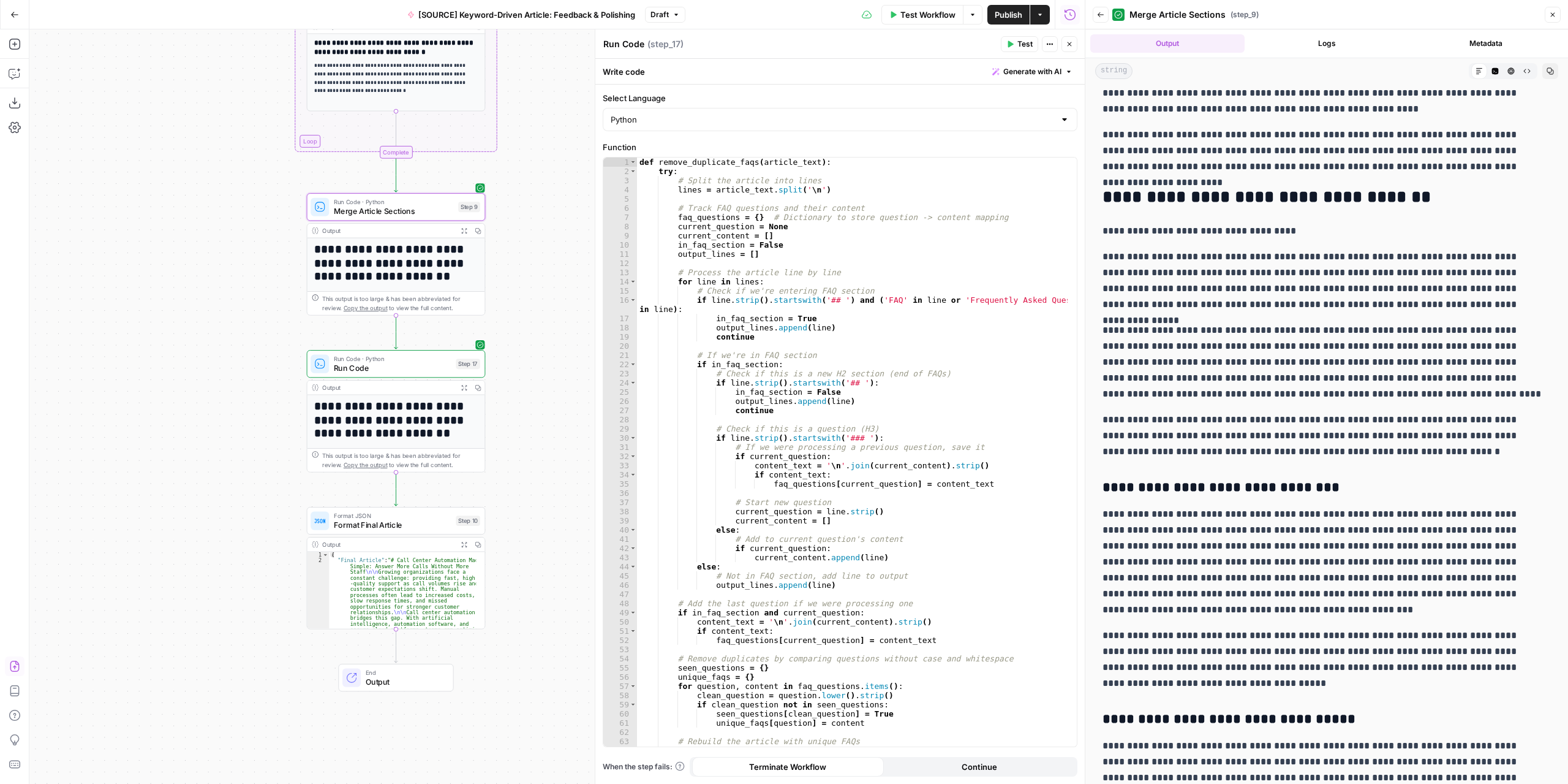
click at [461, 384] on icon "button" at bounding box center [463, 387] width 6 height 6
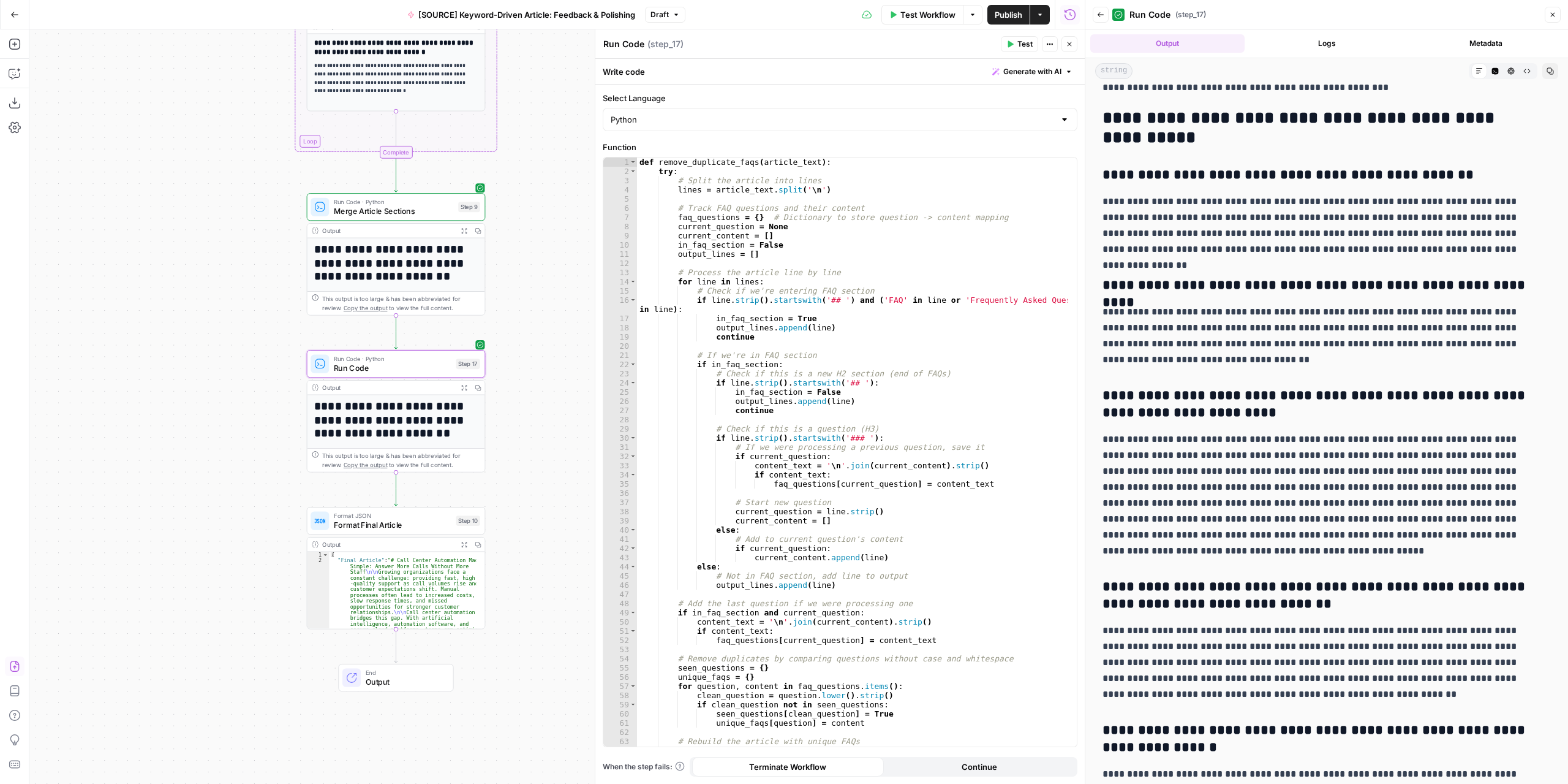
scroll to position [3320, 0]
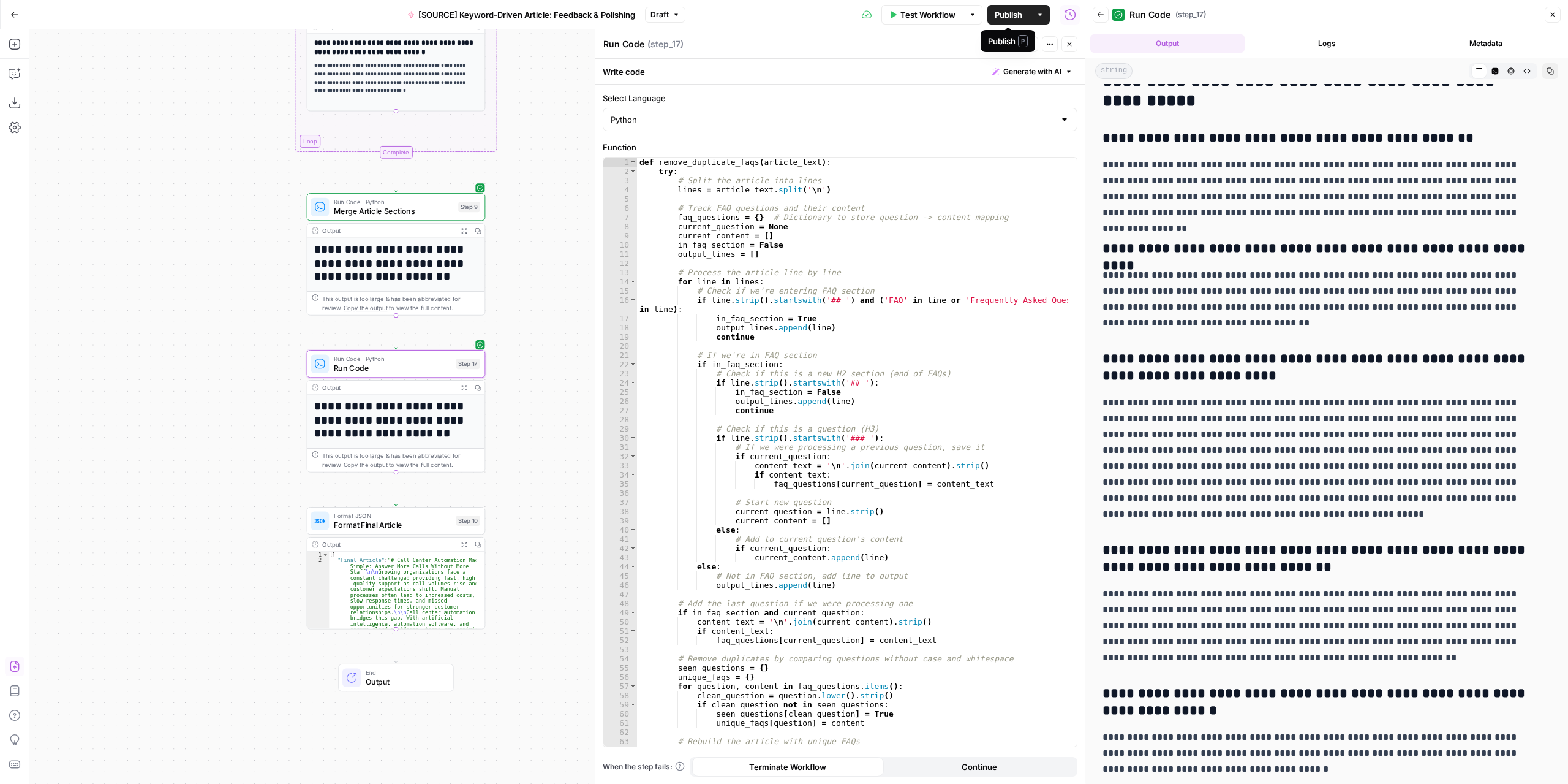
click at [663, 12] on span "Draft" at bounding box center [659, 14] width 18 height 11
click at [659, 10] on span "Draft" at bounding box center [659, 14] width 18 height 11
click at [1000, 10] on span "Publish" at bounding box center [1008, 14] width 28 height 12
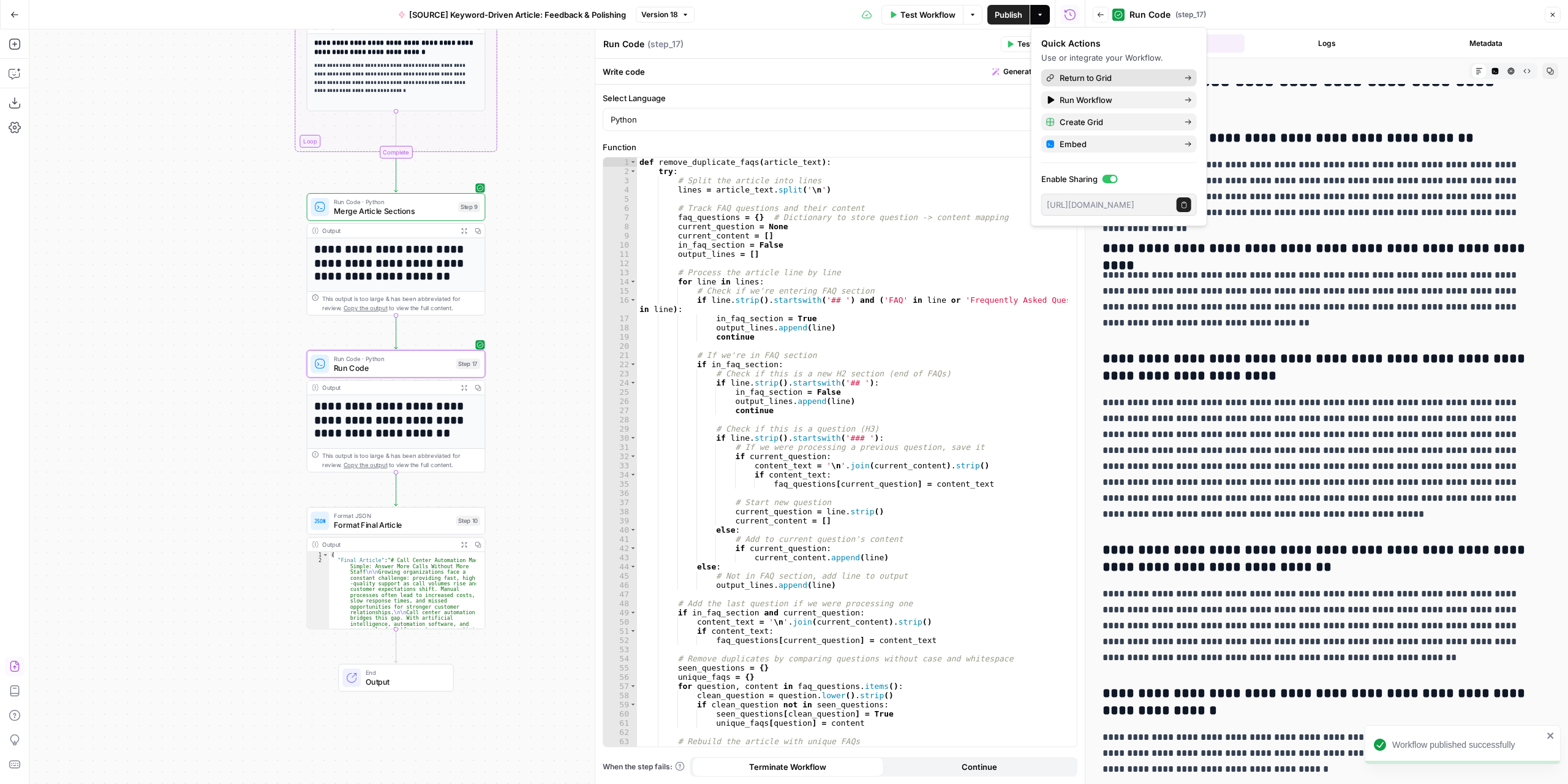
click at [1090, 77] on span "Return to Grid" at bounding box center [1117, 77] width 115 height 12
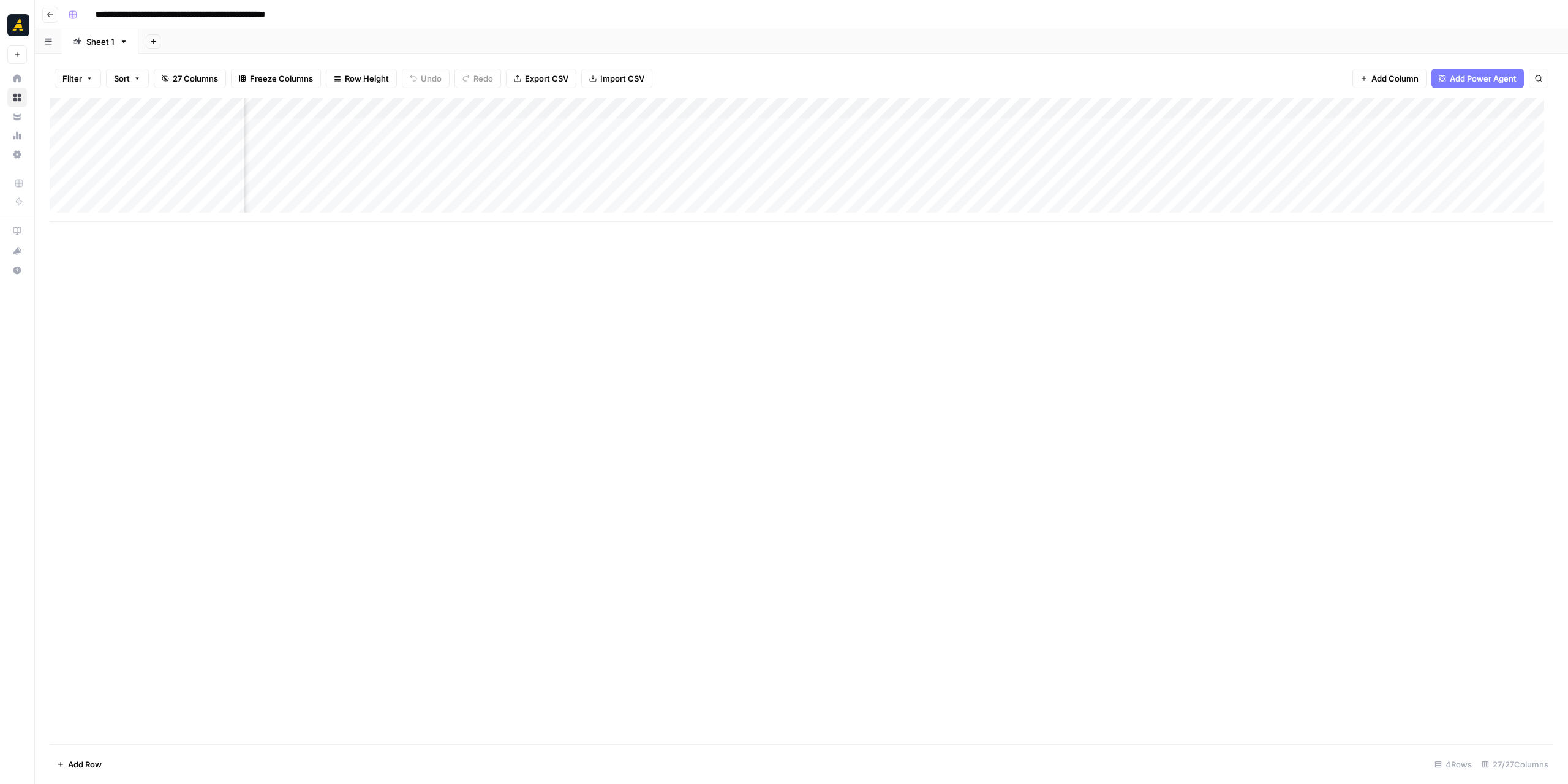
scroll to position [0, 2020]
click at [680, 187] on div "Add Column" at bounding box center [801, 160] width 1503 height 124
click at [791, 194] on div "Add Column" at bounding box center [801, 160] width 1503 height 124
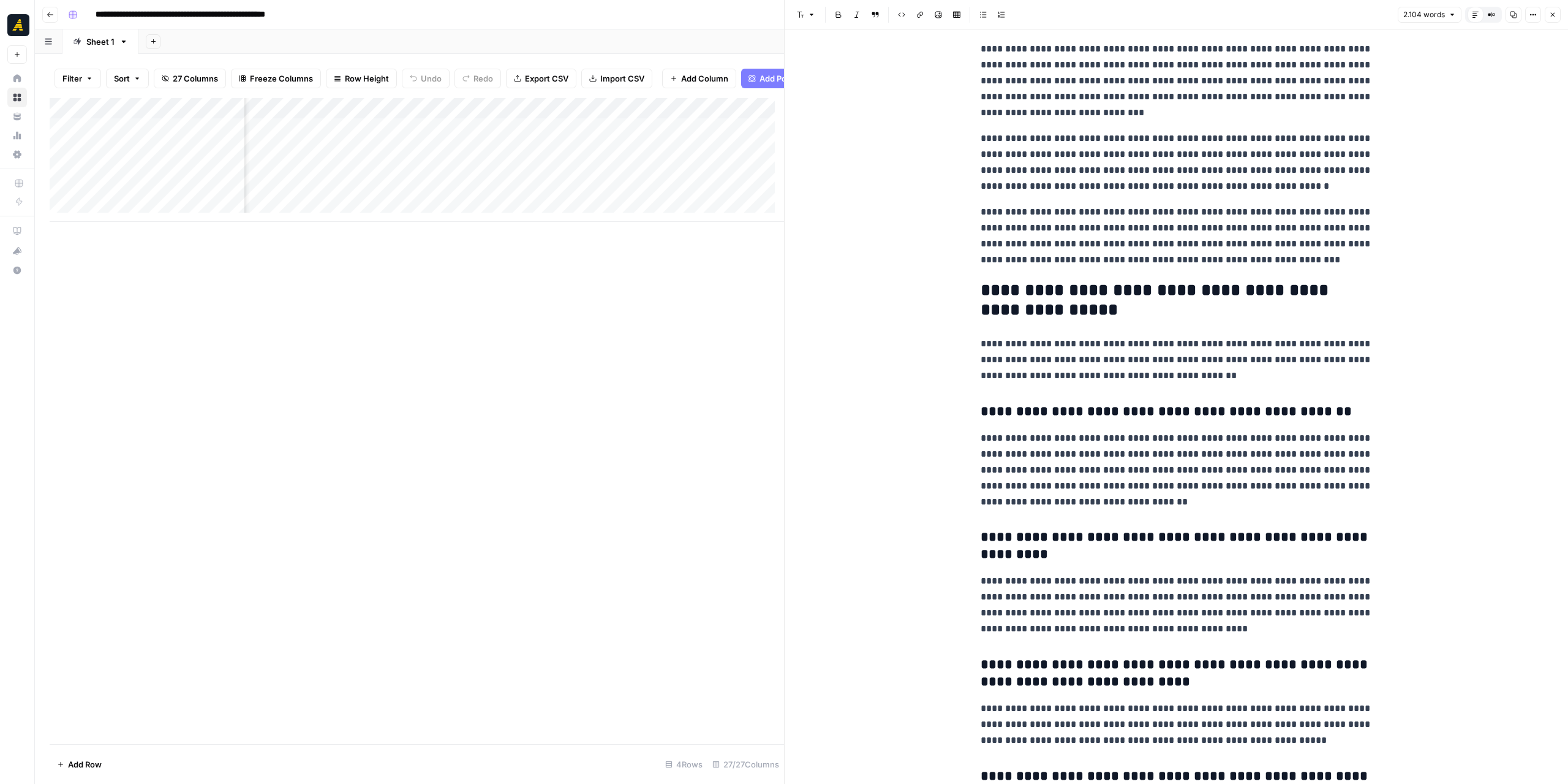
scroll to position [3321, 0]
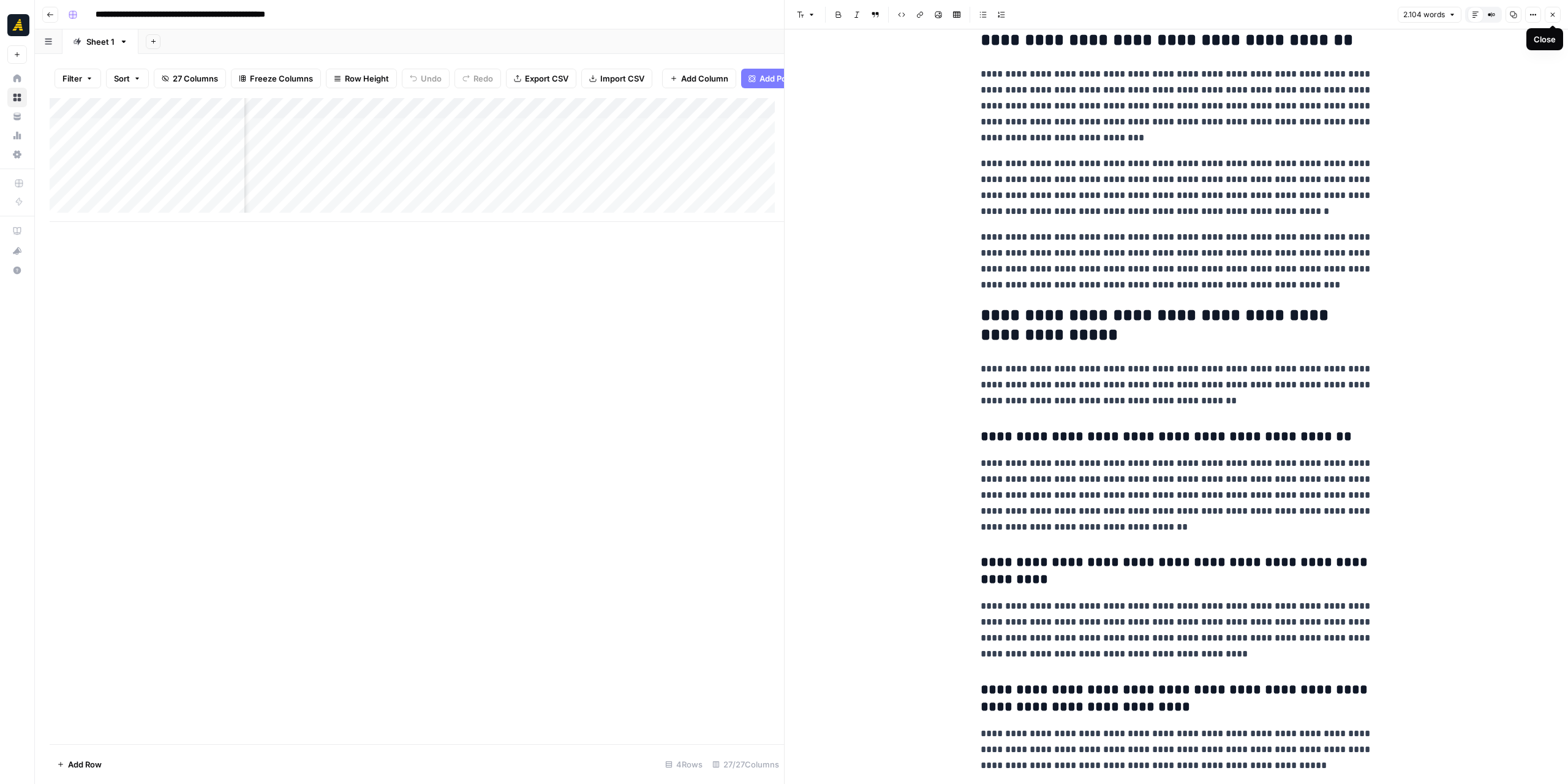
click at [1551, 16] on icon "button" at bounding box center [1553, 15] width 5 height 5
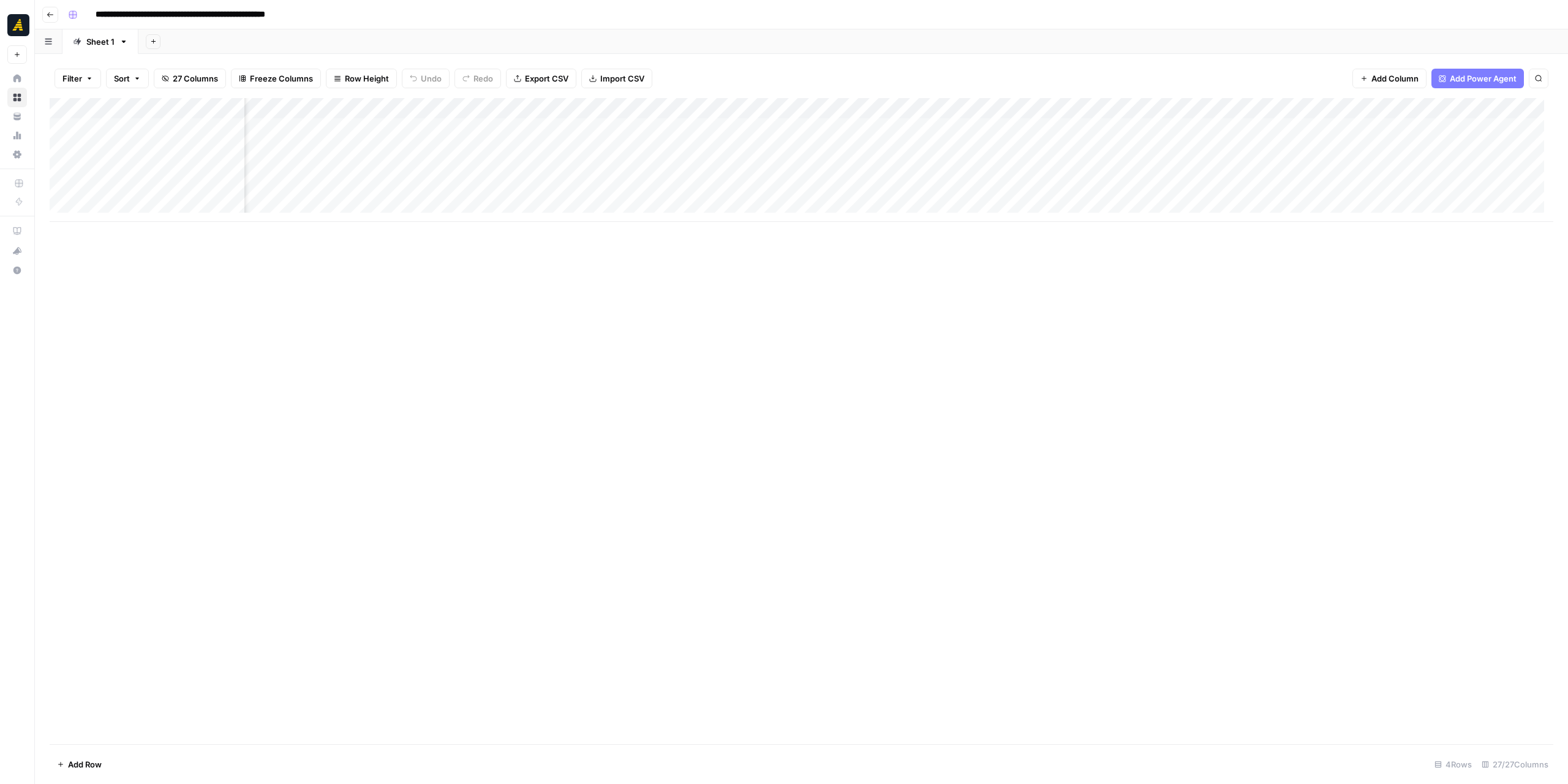
click at [637, 112] on div "Add Column" at bounding box center [801, 160] width 1503 height 124
click at [582, 226] on span "Edit Workflow" at bounding box center [588, 228] width 107 height 12
click at [780, 185] on div "Add Column" at bounding box center [801, 160] width 1503 height 124
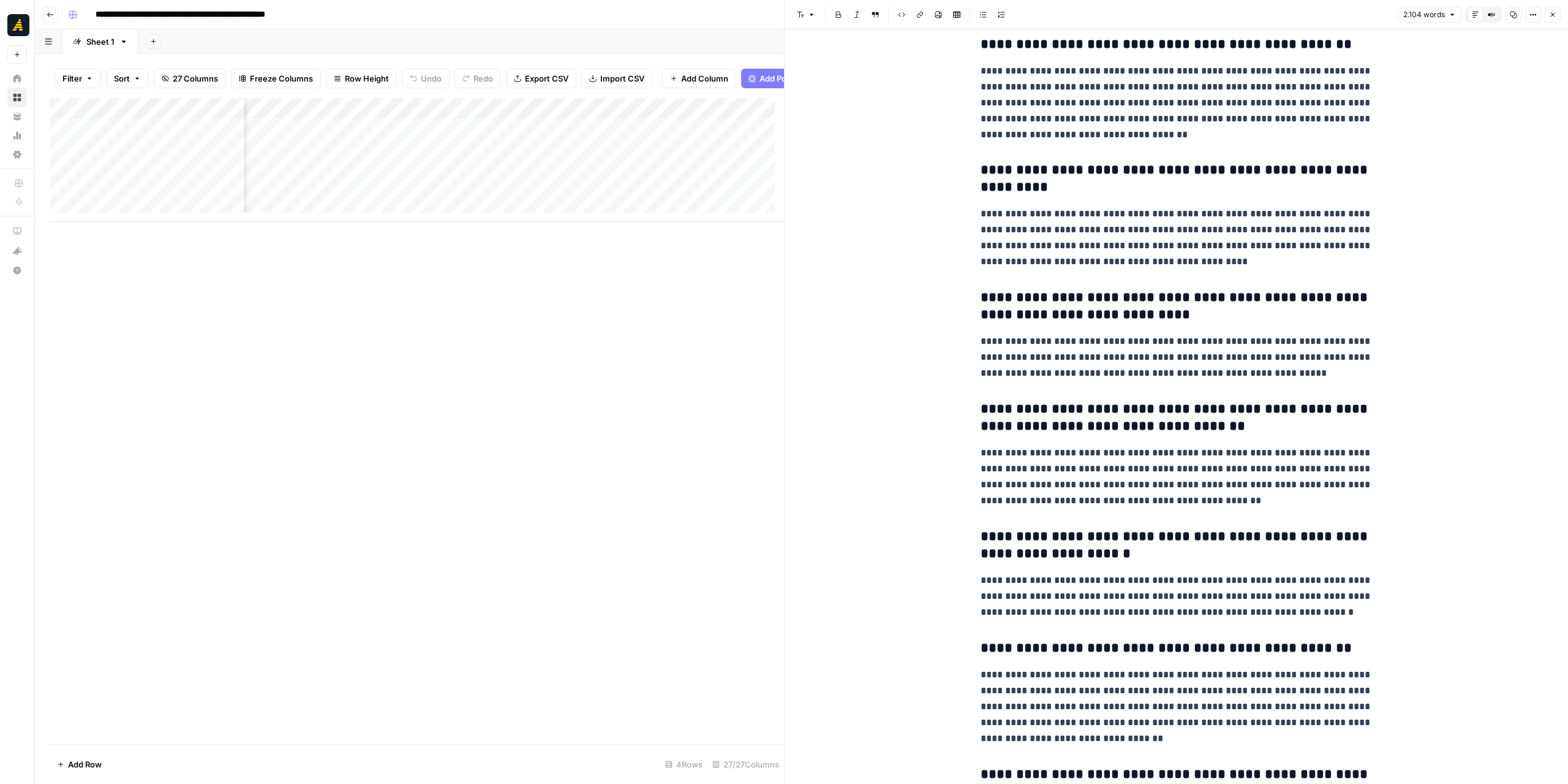
scroll to position [3693, 0]
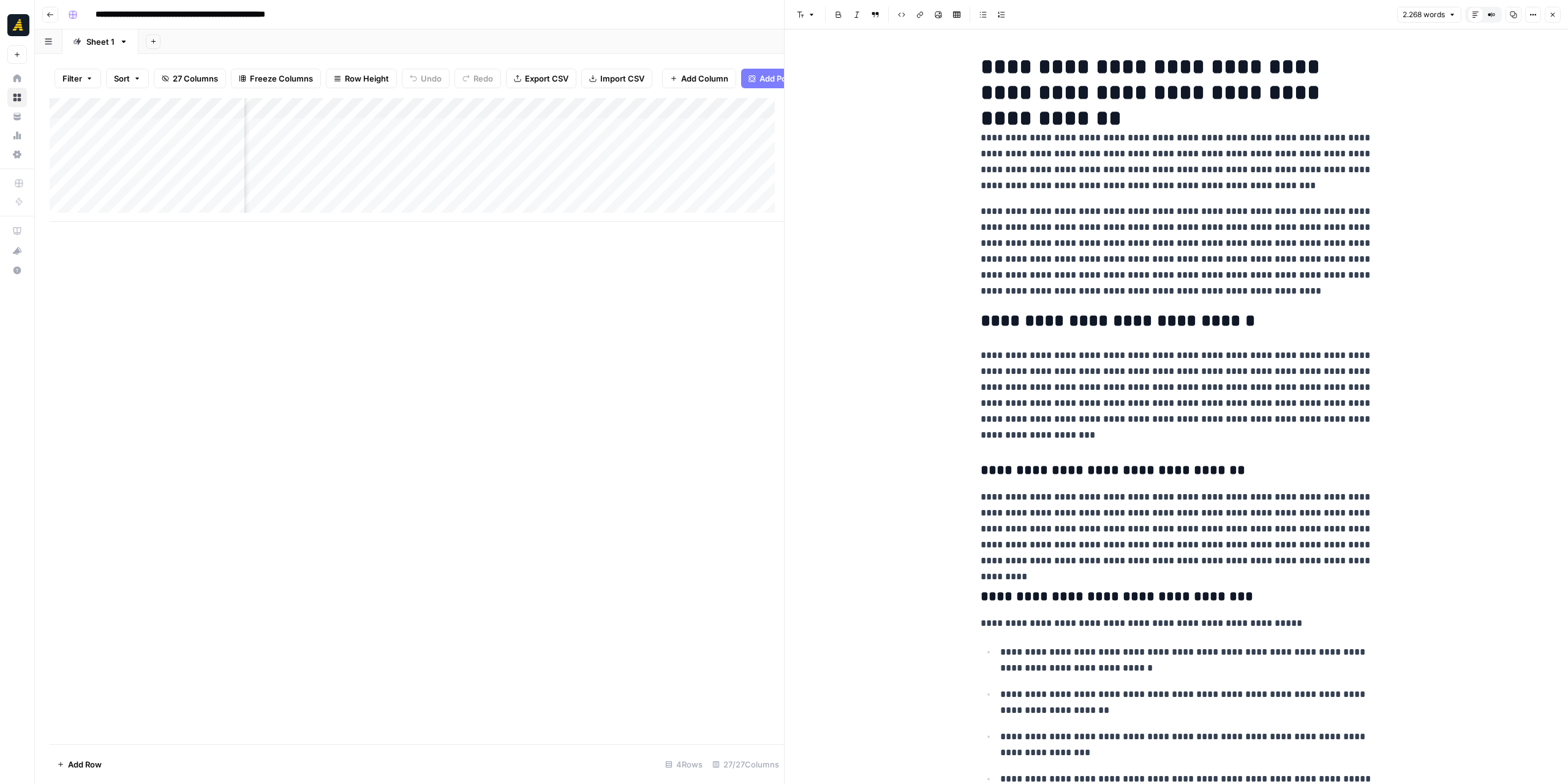
scroll to position [4012, 0]
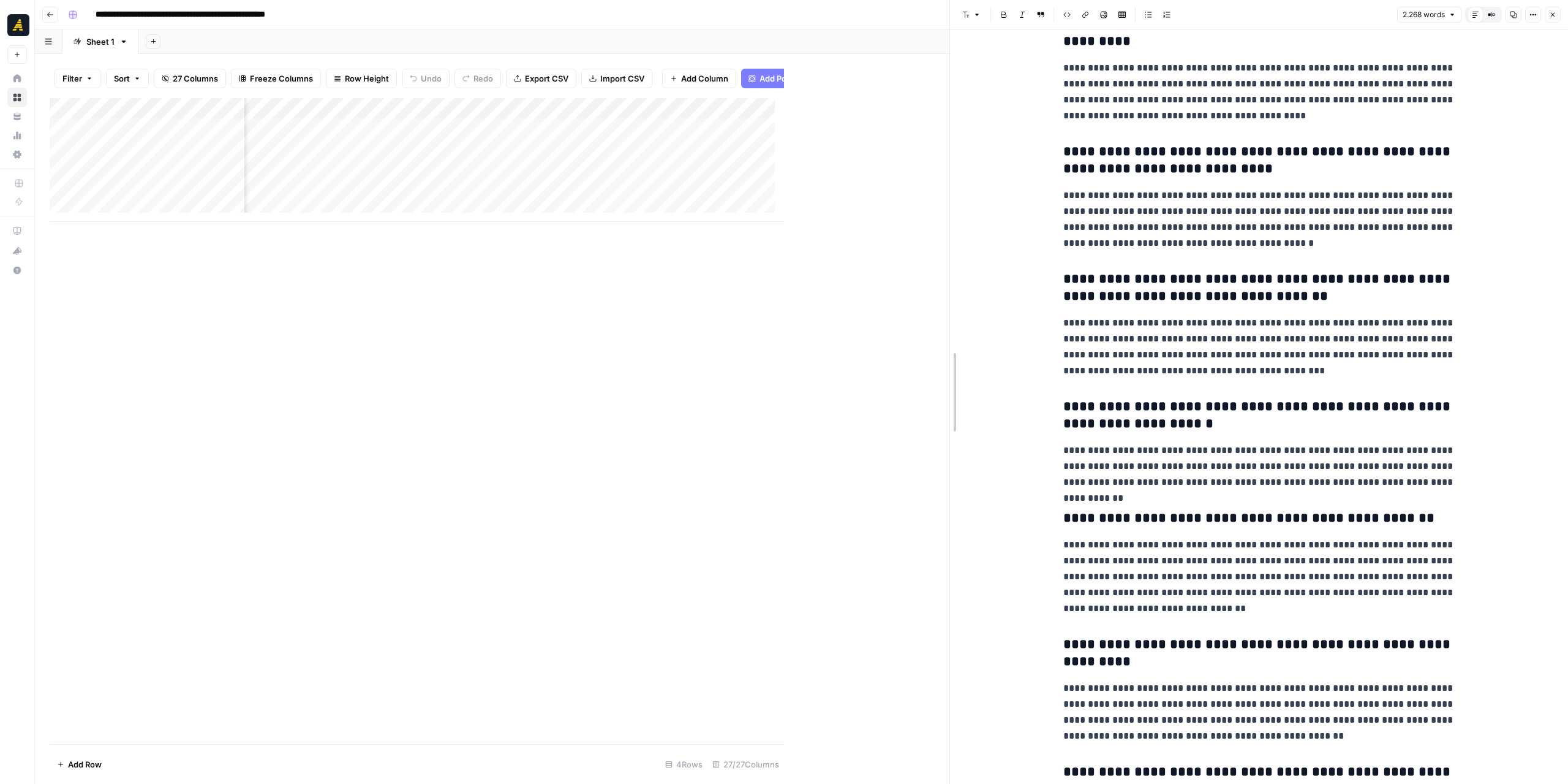
drag, startPoint x: 783, startPoint y: 235, endPoint x: 948, endPoint y: 230, distance: 165.1
click at [948, 230] on div at bounding box center [949, 392] width 12 height 784
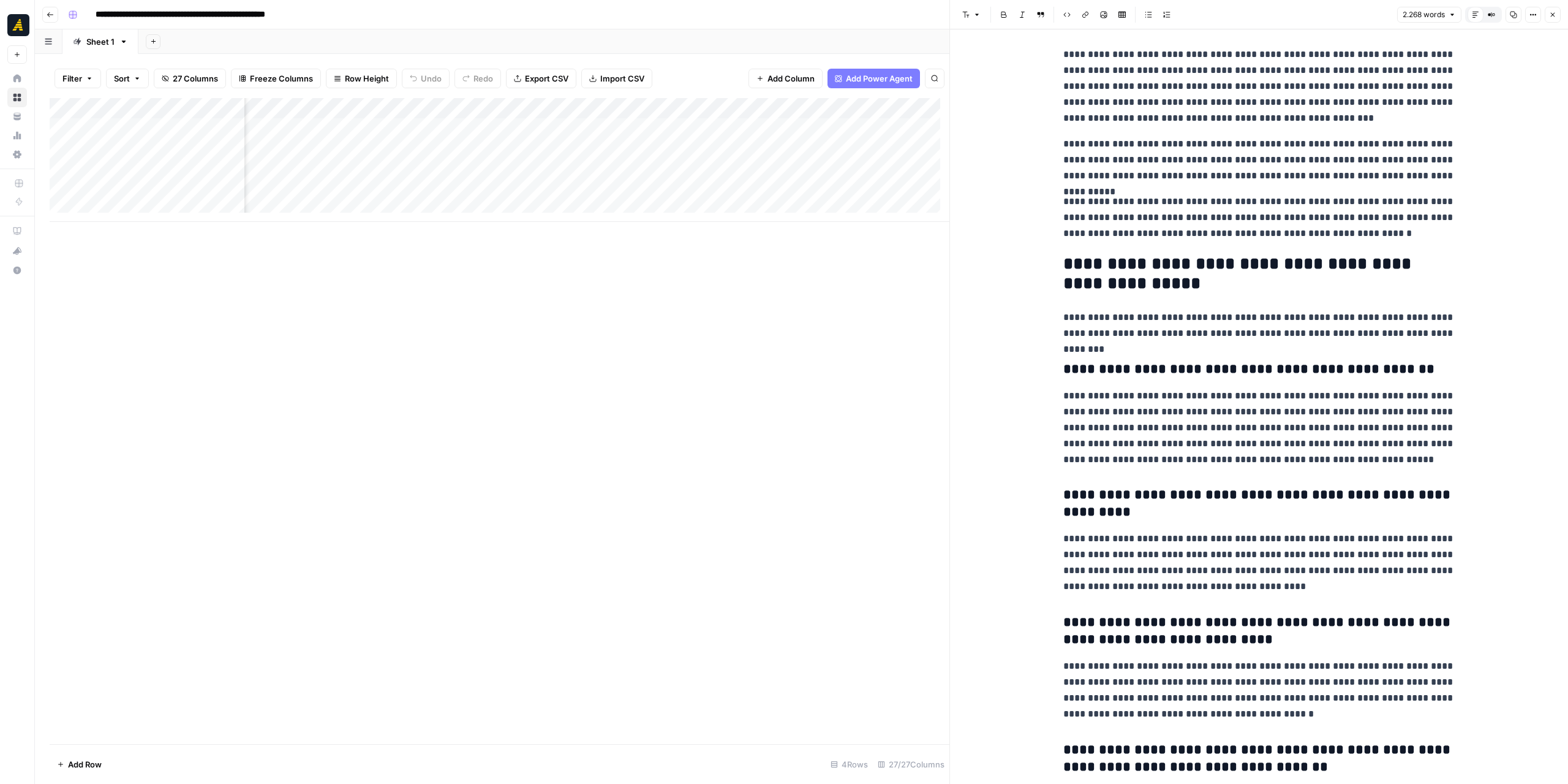
scroll to position [3399, 0]
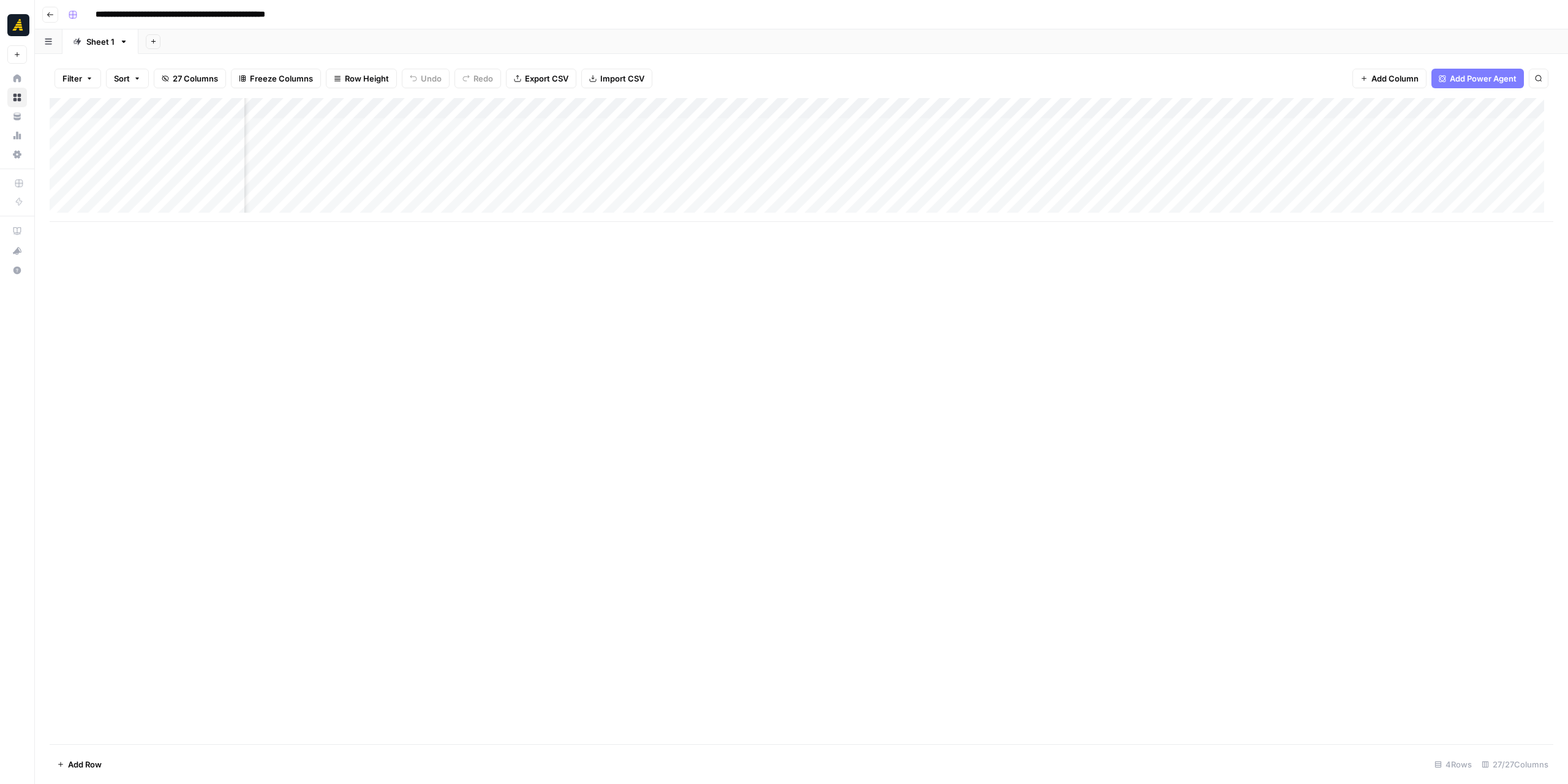
scroll to position [0, 1482]
click at [891, 188] on div "Add Column" at bounding box center [801, 160] width 1503 height 124
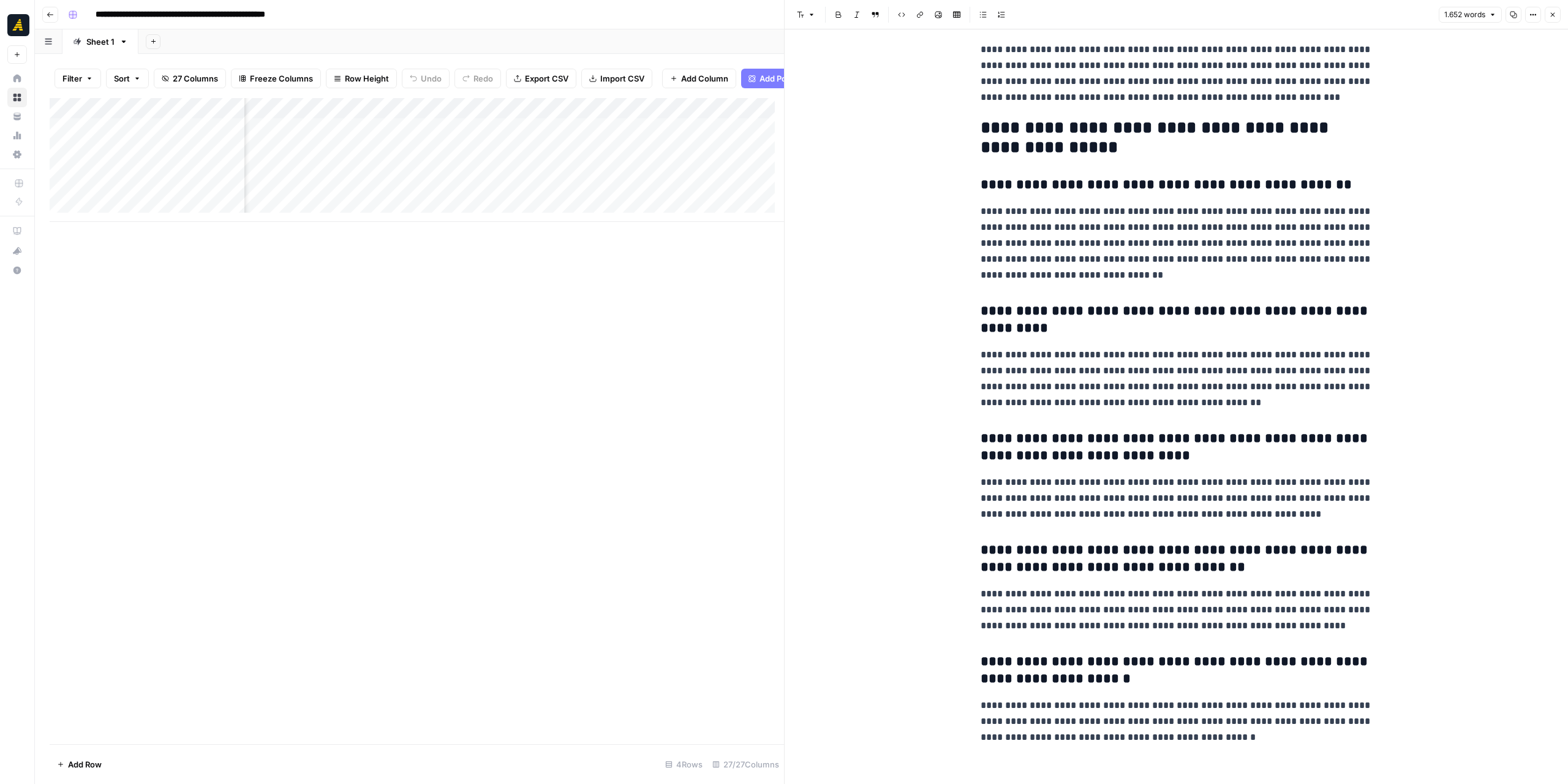
scroll to position [3264, 0]
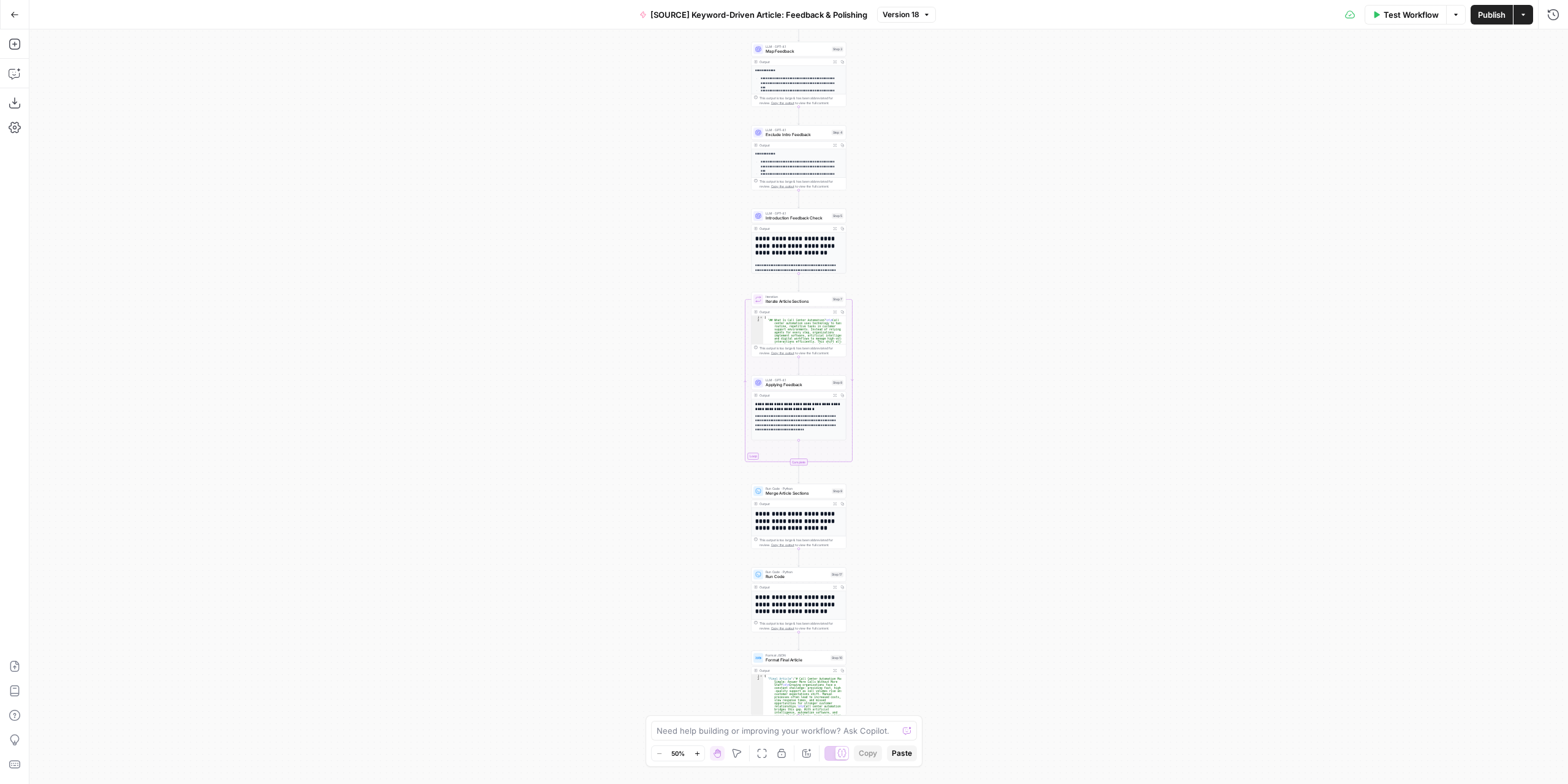
click at [1525, 23] on button "Actions" at bounding box center [1523, 15] width 19 height 19
click at [1451, 80] on span "Return to Grid" at bounding box center [1443, 77] width 115 height 12
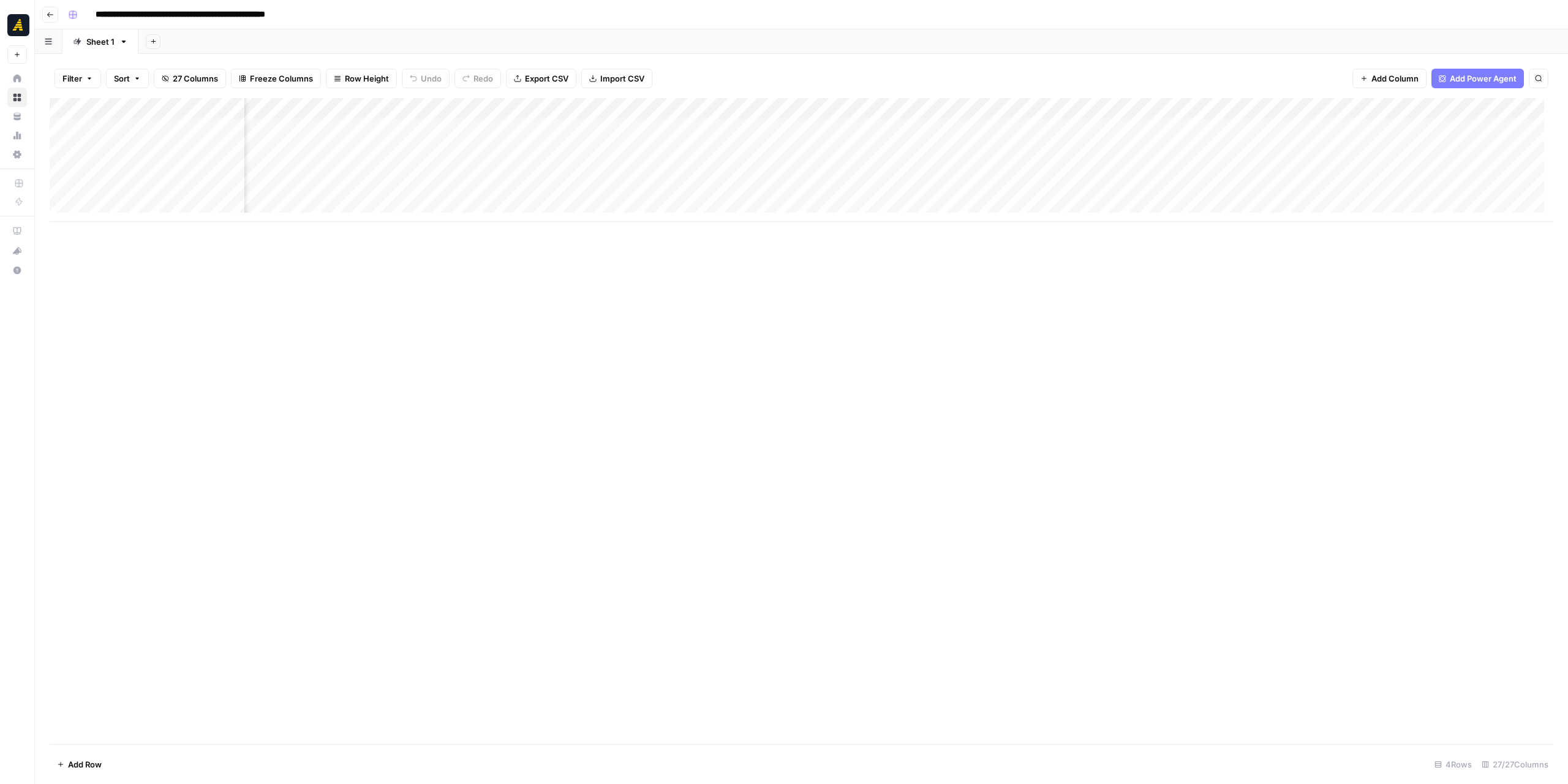
scroll to position [0, 2027]
click at [669, 192] on div "Add Column" at bounding box center [801, 160] width 1503 height 124
click at [782, 186] on div "Add Column" at bounding box center [801, 160] width 1503 height 124
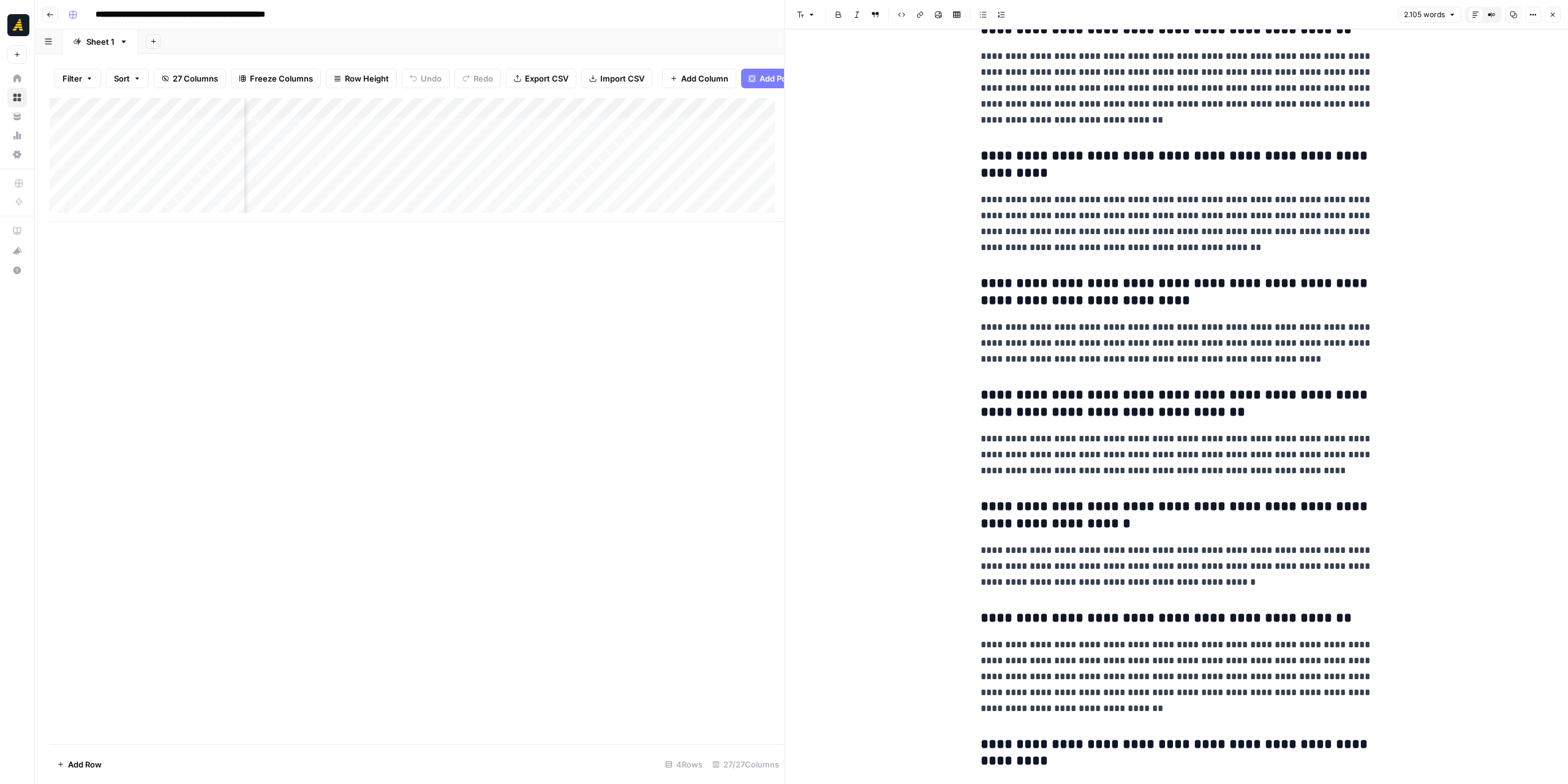
scroll to position [3827, 0]
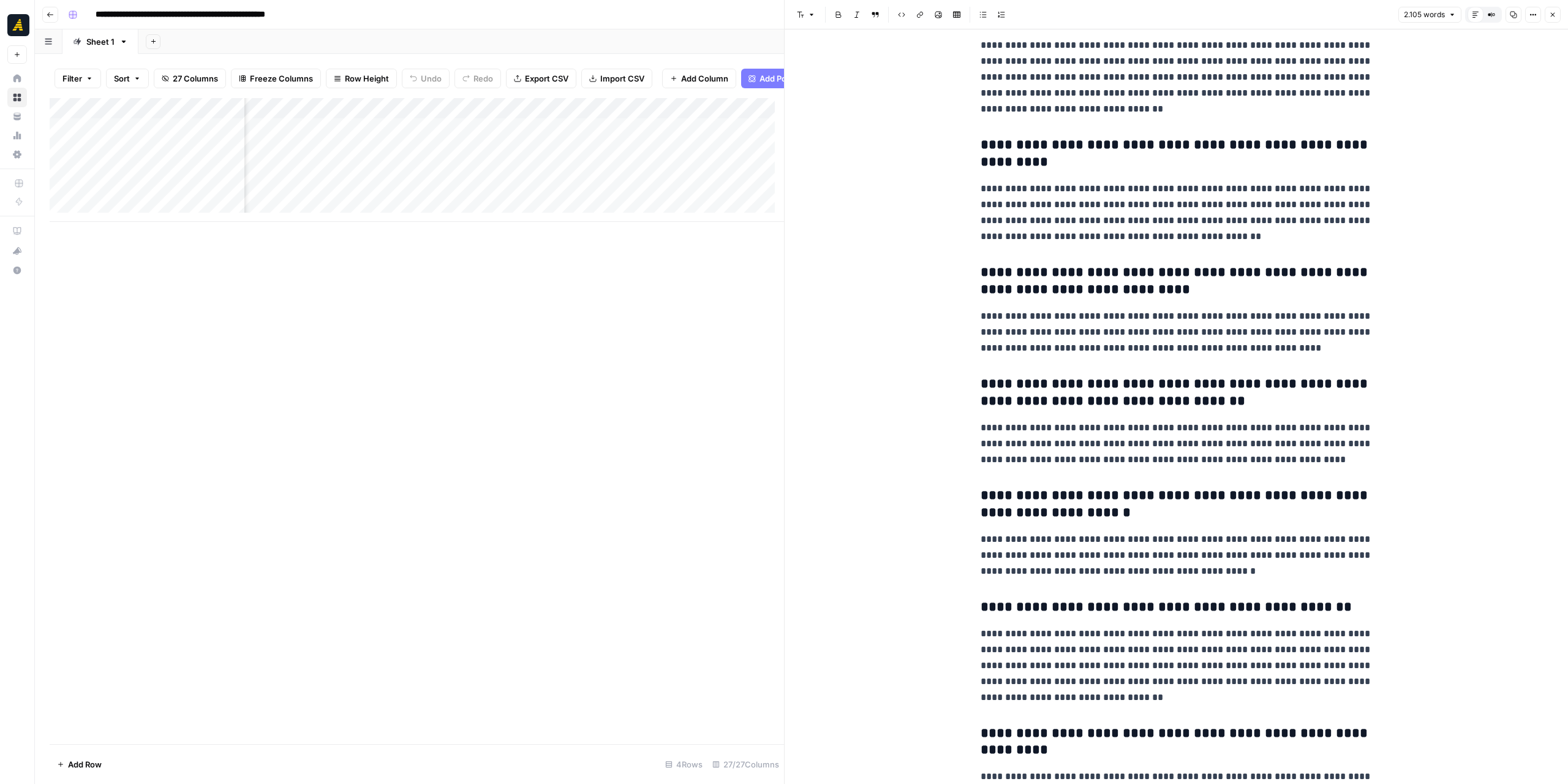
click at [595, 112] on div "Add Column" at bounding box center [417, 160] width 735 height 124
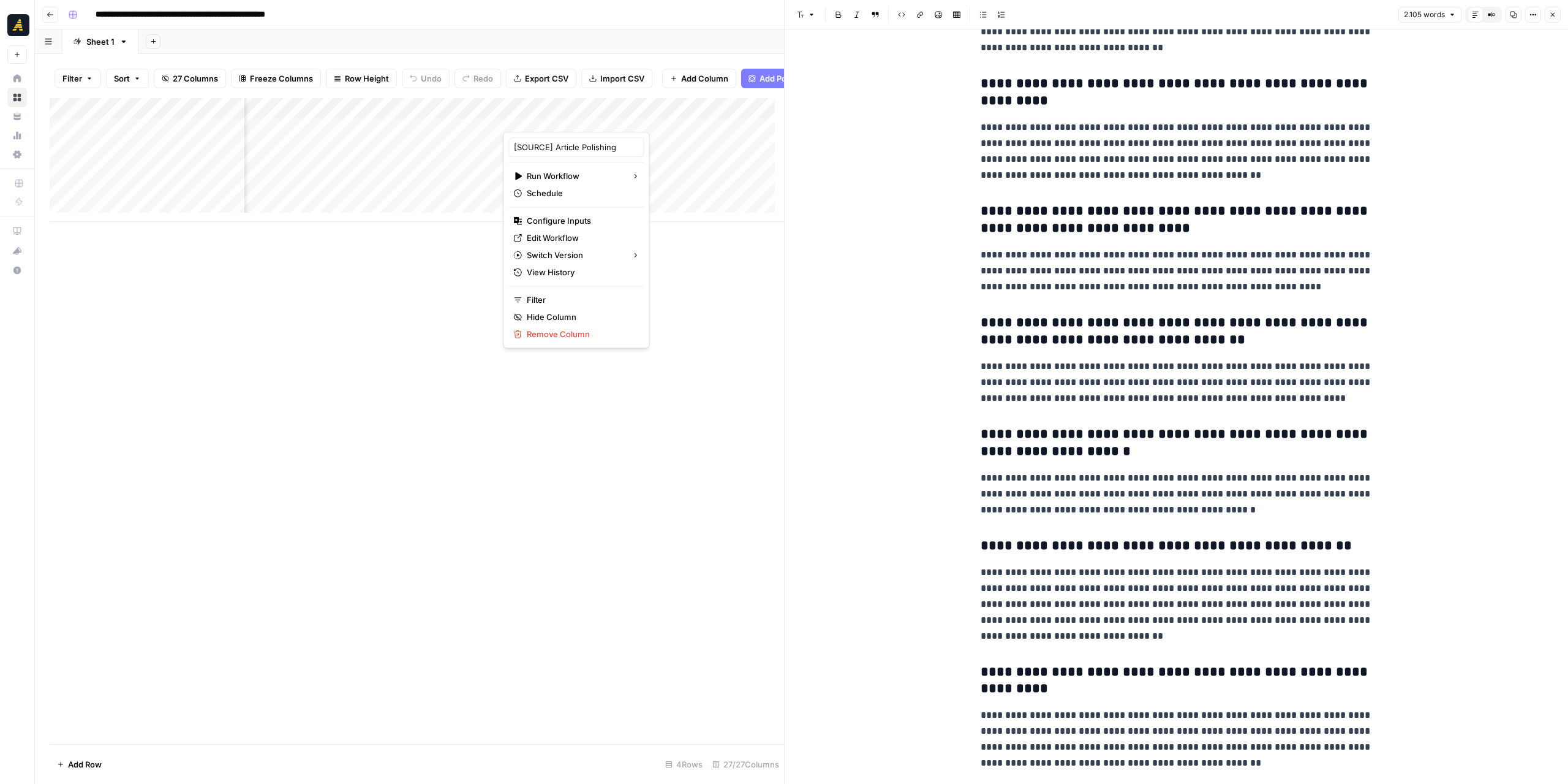
scroll to position [4251, 0]
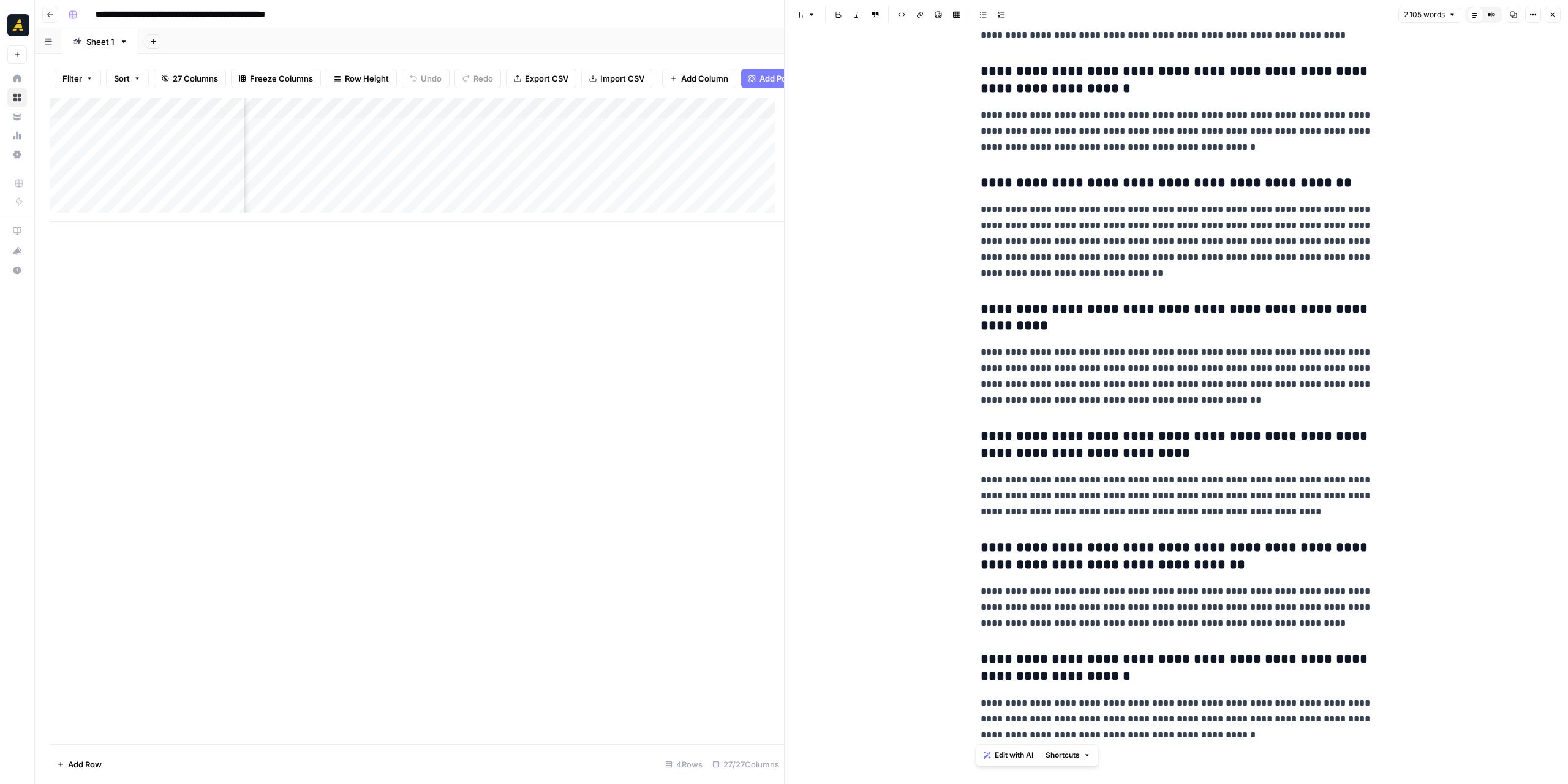
drag, startPoint x: 1273, startPoint y: 741, endPoint x: 968, endPoint y: 181, distance: 637.7
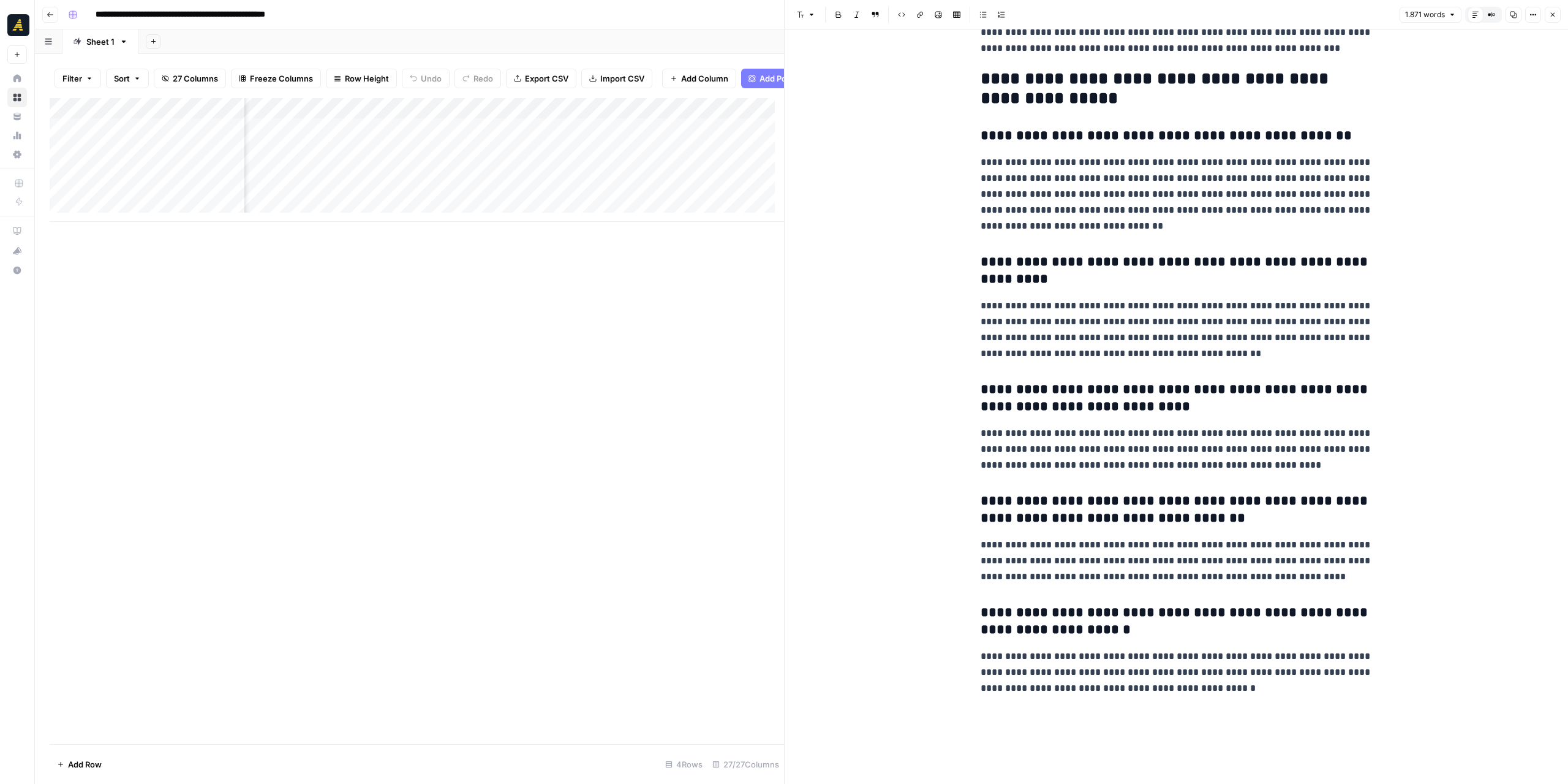
scroll to position [3664, 0]
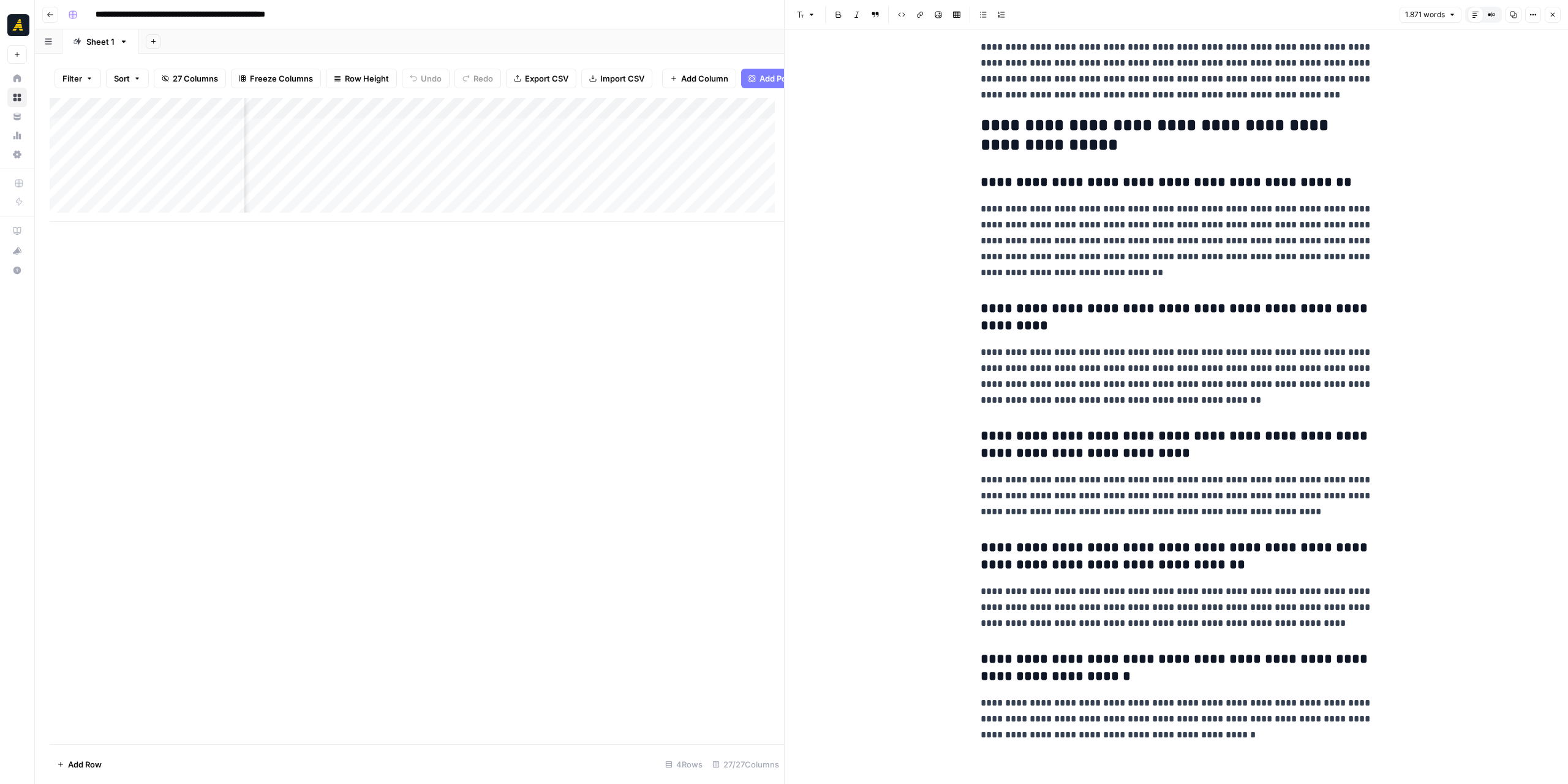
click at [568, 119] on div "Add Column" at bounding box center [417, 160] width 735 height 124
click at [565, 236] on span "Edit Workflow" at bounding box center [581, 237] width 107 height 12
drag, startPoint x: 1197, startPoint y: 123, endPoint x: 973, endPoint y: 126, distance: 224.0
copy h2 "**********"
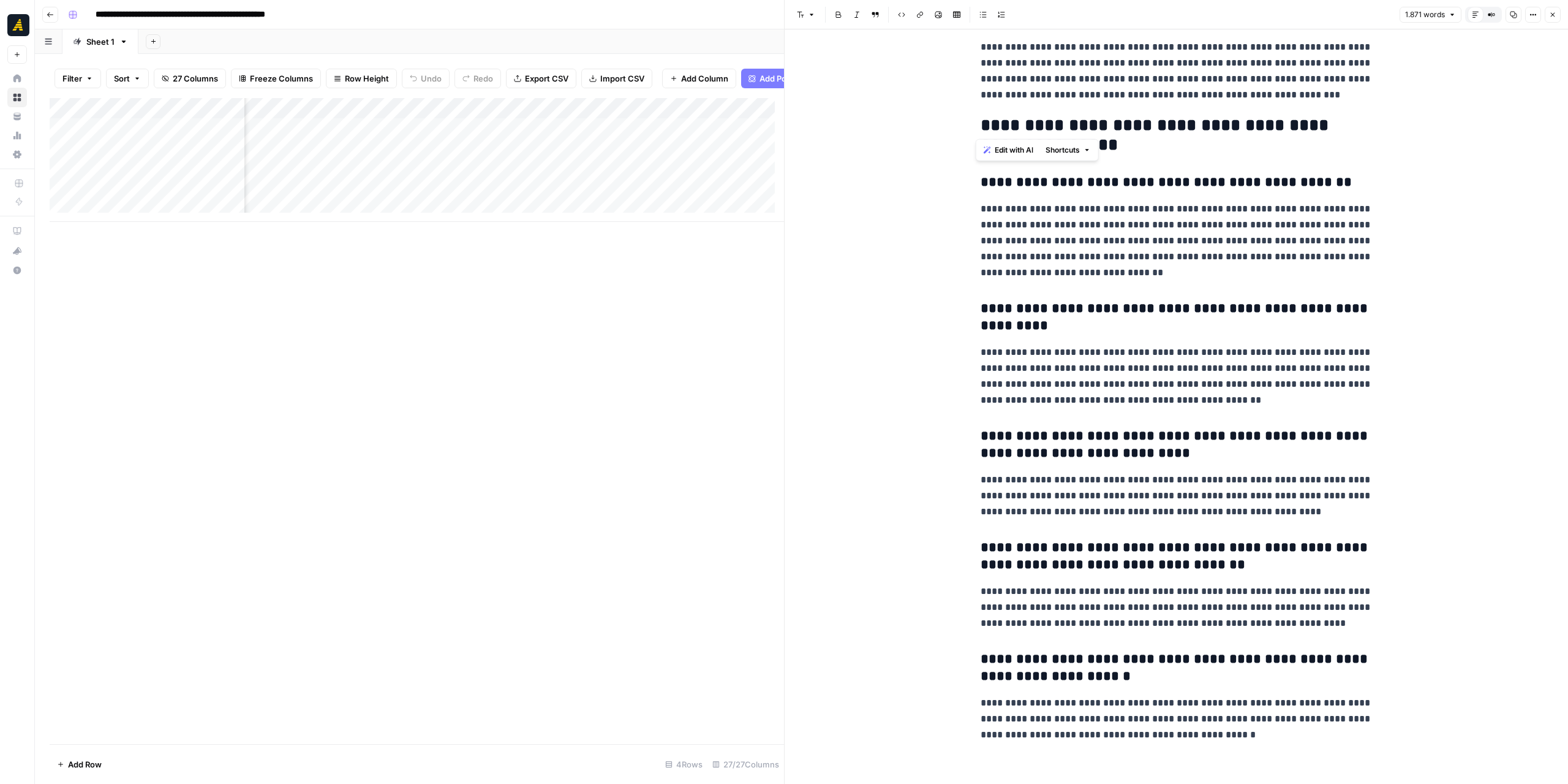
click at [628, 118] on div "Add Column" at bounding box center [417, 160] width 735 height 124
click at [1010, 371] on p "**********" at bounding box center [1176, 376] width 392 height 64
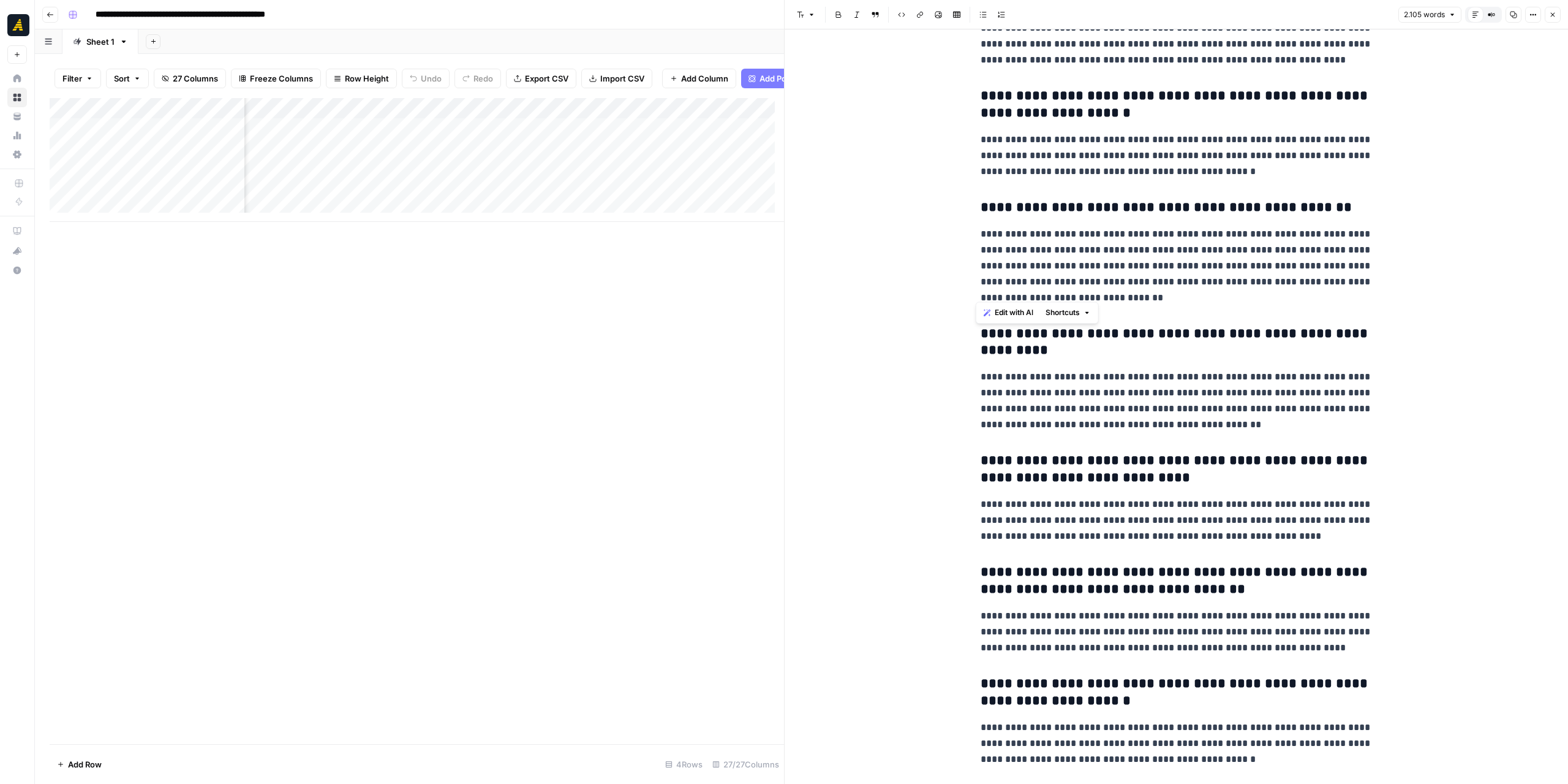
scroll to position [4251, 0]
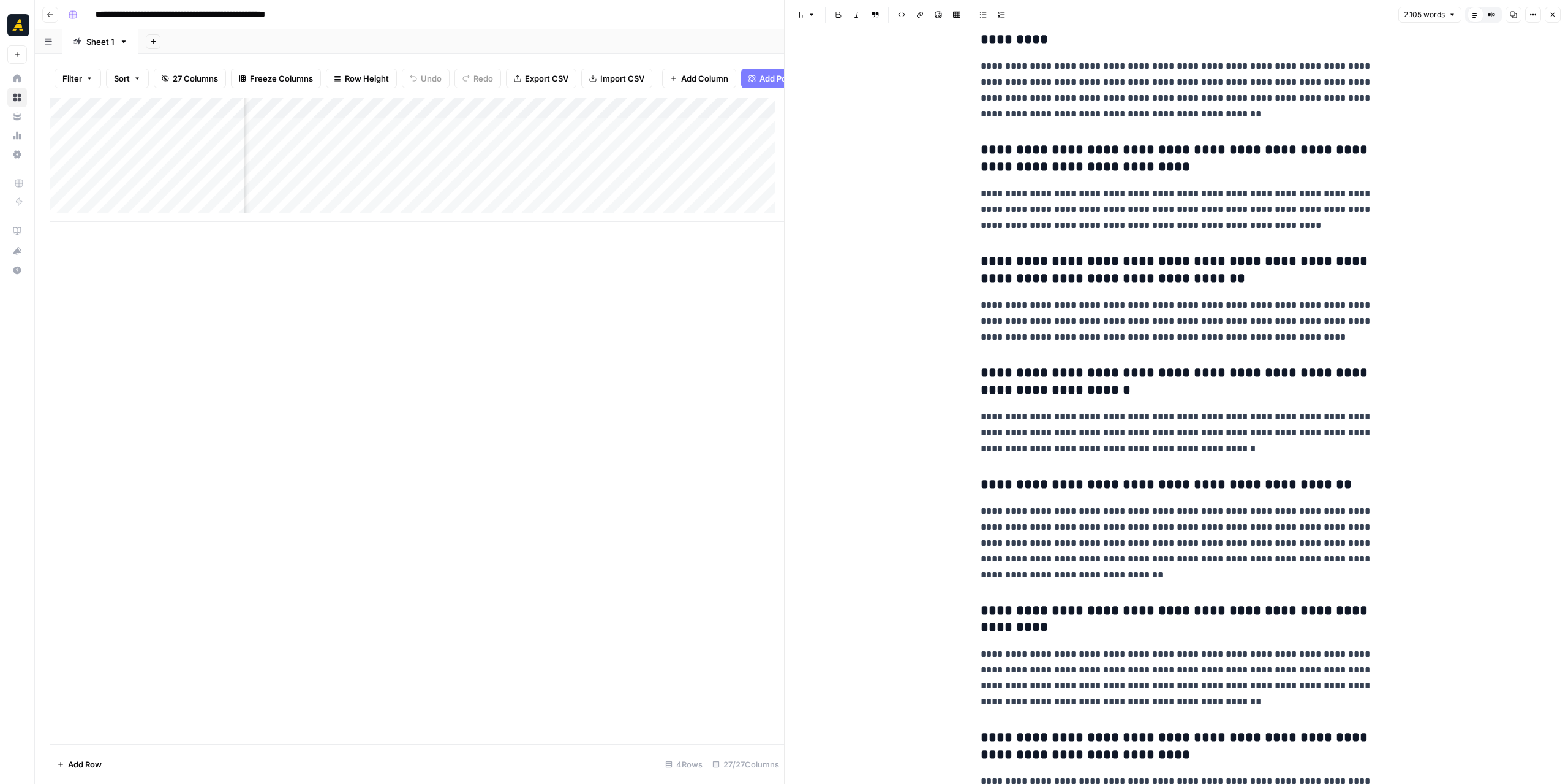
scroll to position [3945, 0]
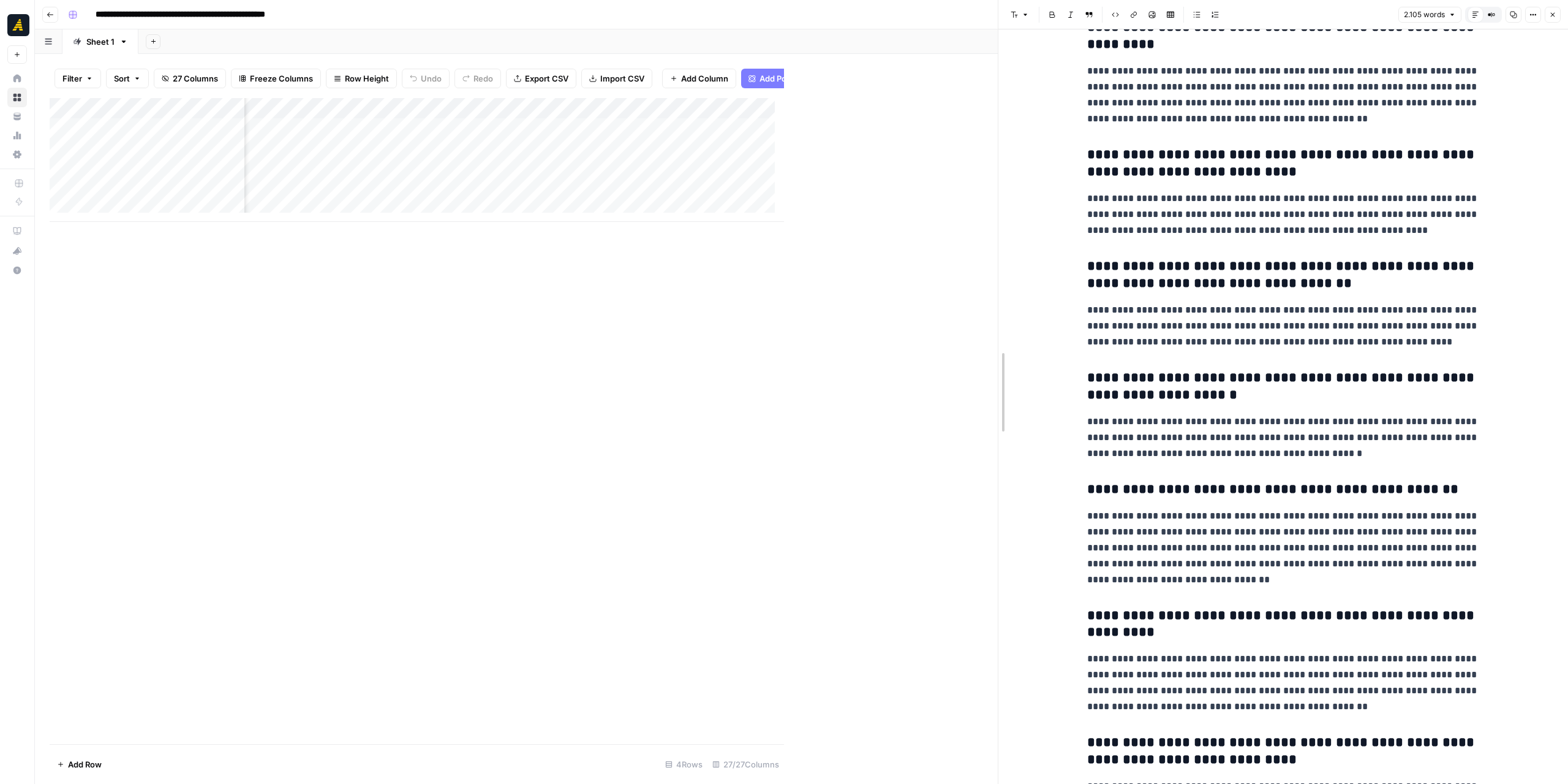
drag, startPoint x: 788, startPoint y: 259, endPoint x: 1003, endPoint y: 261, distance: 215.0
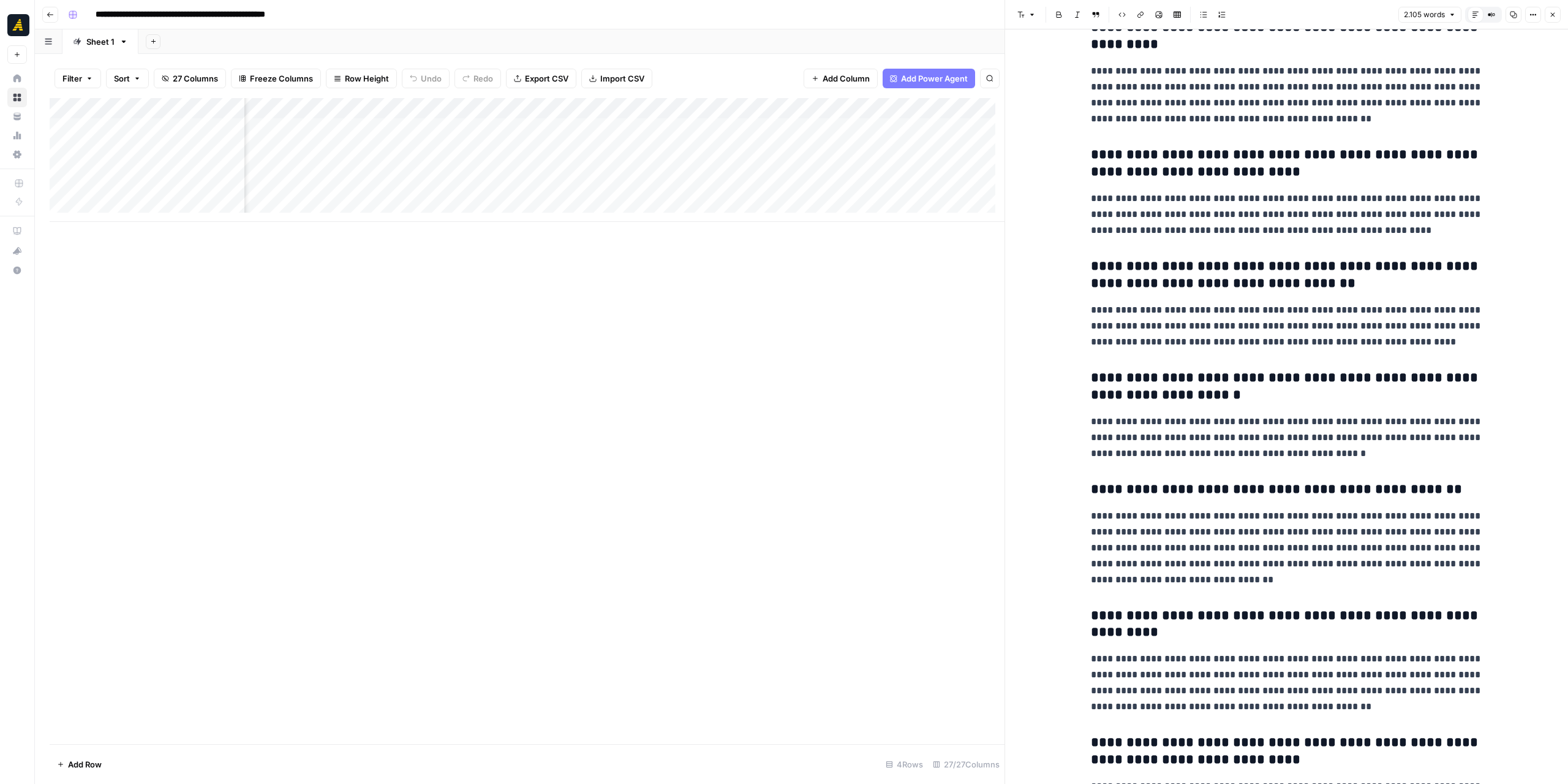
scroll to position [0, 1731]
click at [697, 190] on div "Add Column" at bounding box center [527, 160] width 955 height 124
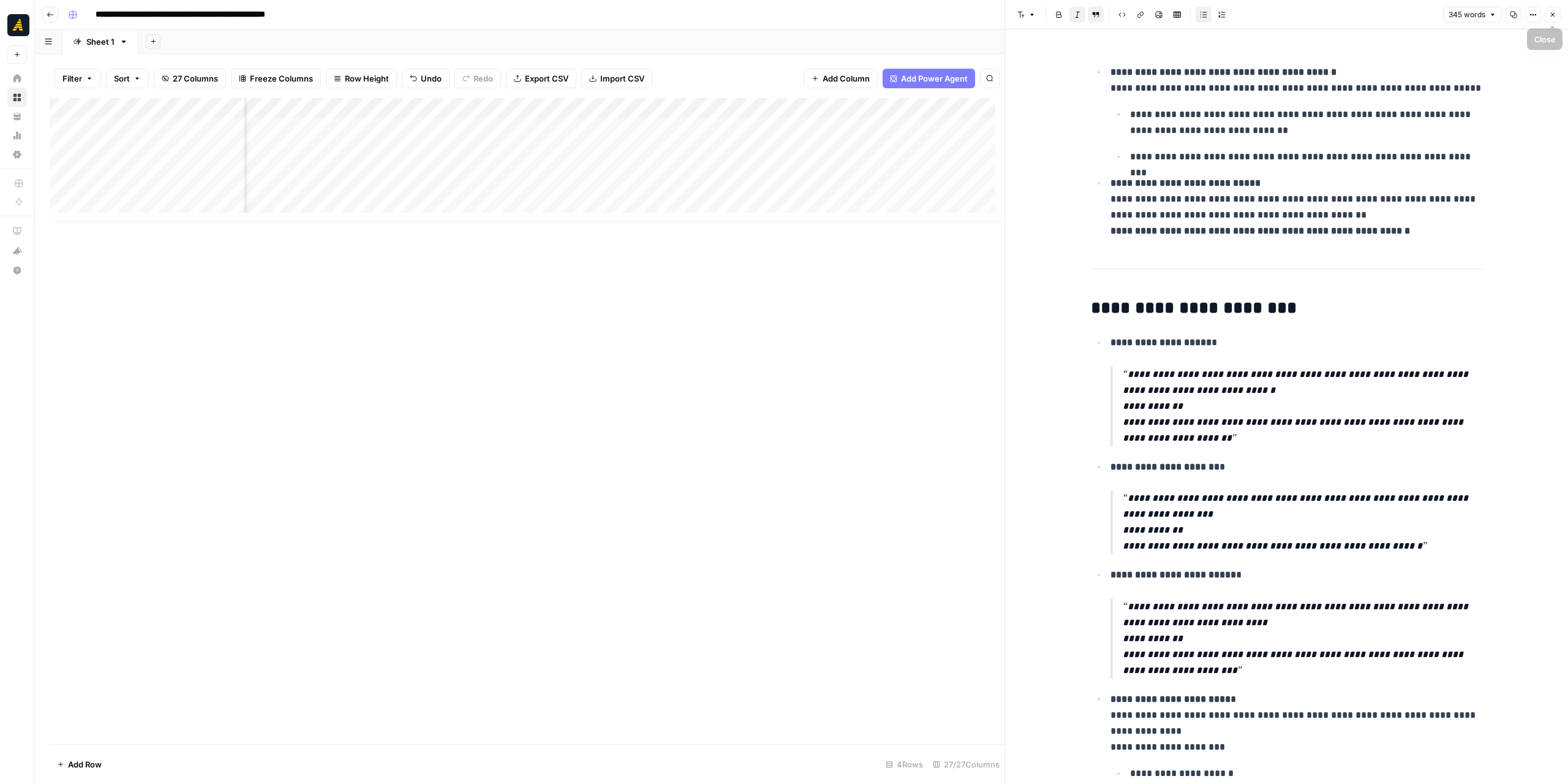
click at [1549, 12] on icon "button" at bounding box center [1552, 14] width 7 height 7
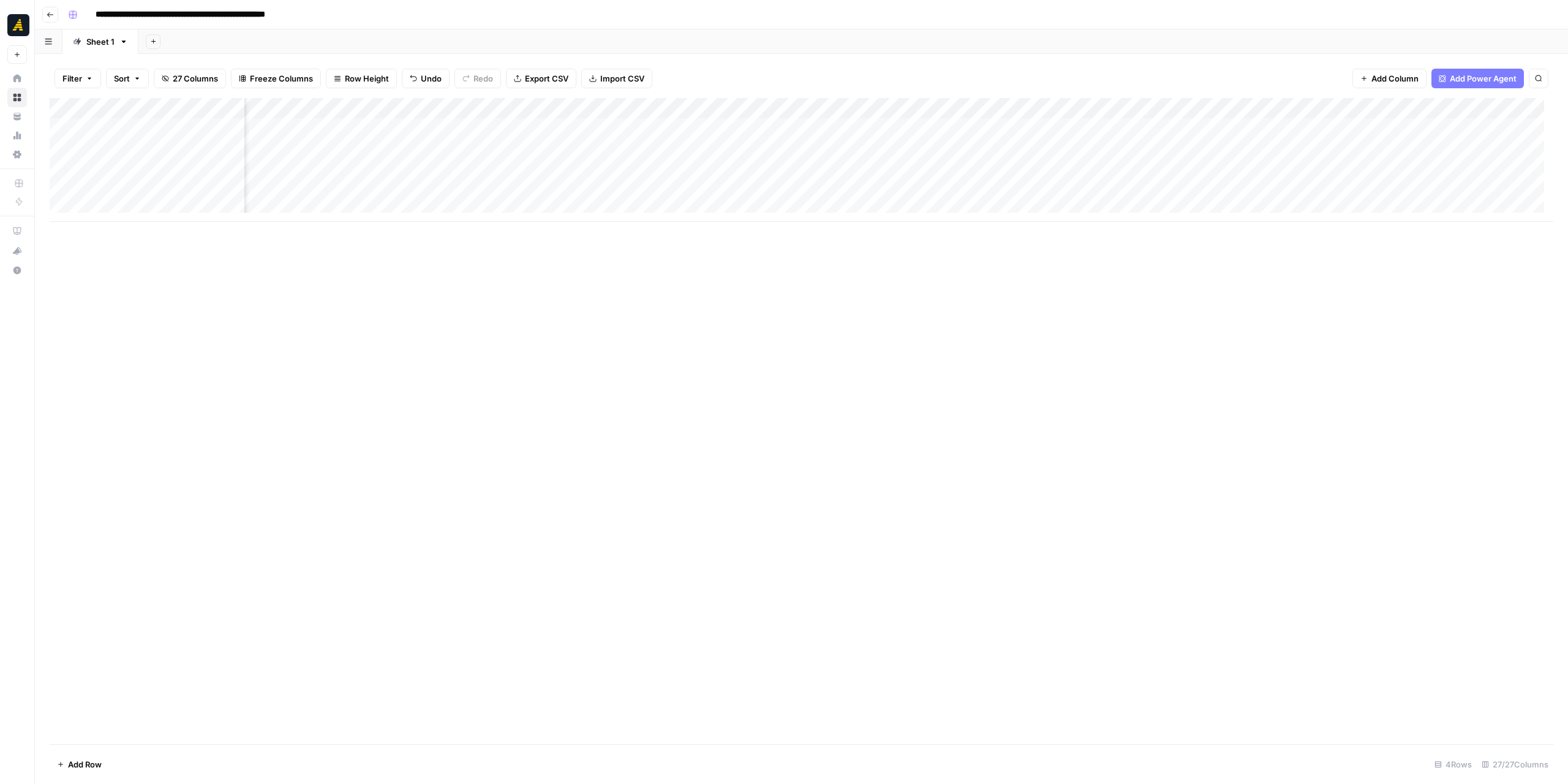
click at [588, 194] on div "Add Column" at bounding box center [801, 160] width 1503 height 124
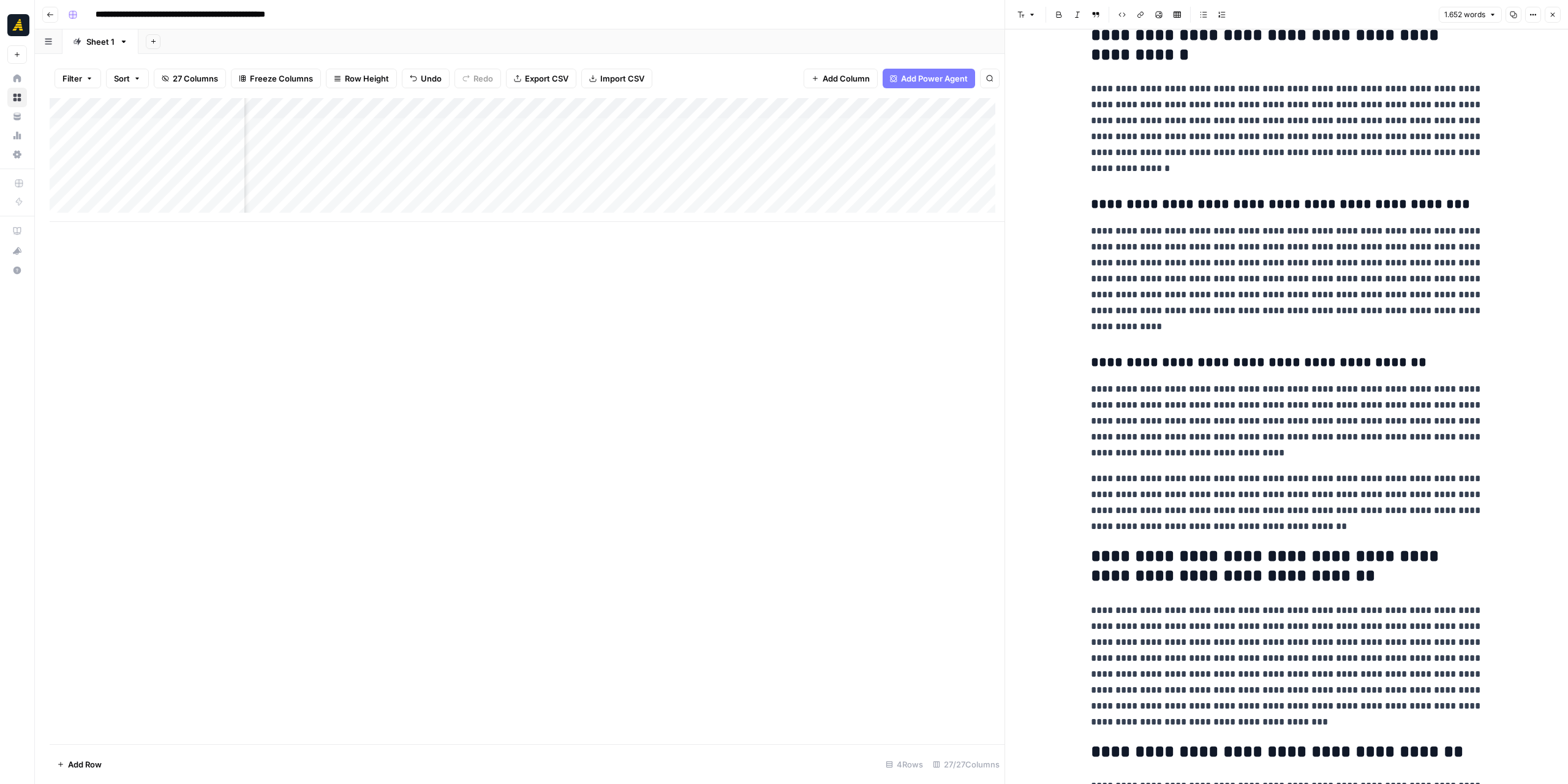
scroll to position [0, 2070]
click at [575, 112] on div "Add Column" at bounding box center [527, 160] width 955 height 124
click at [556, 213] on span "Configure Inputs" at bounding box center [537, 211] width 107 height 12
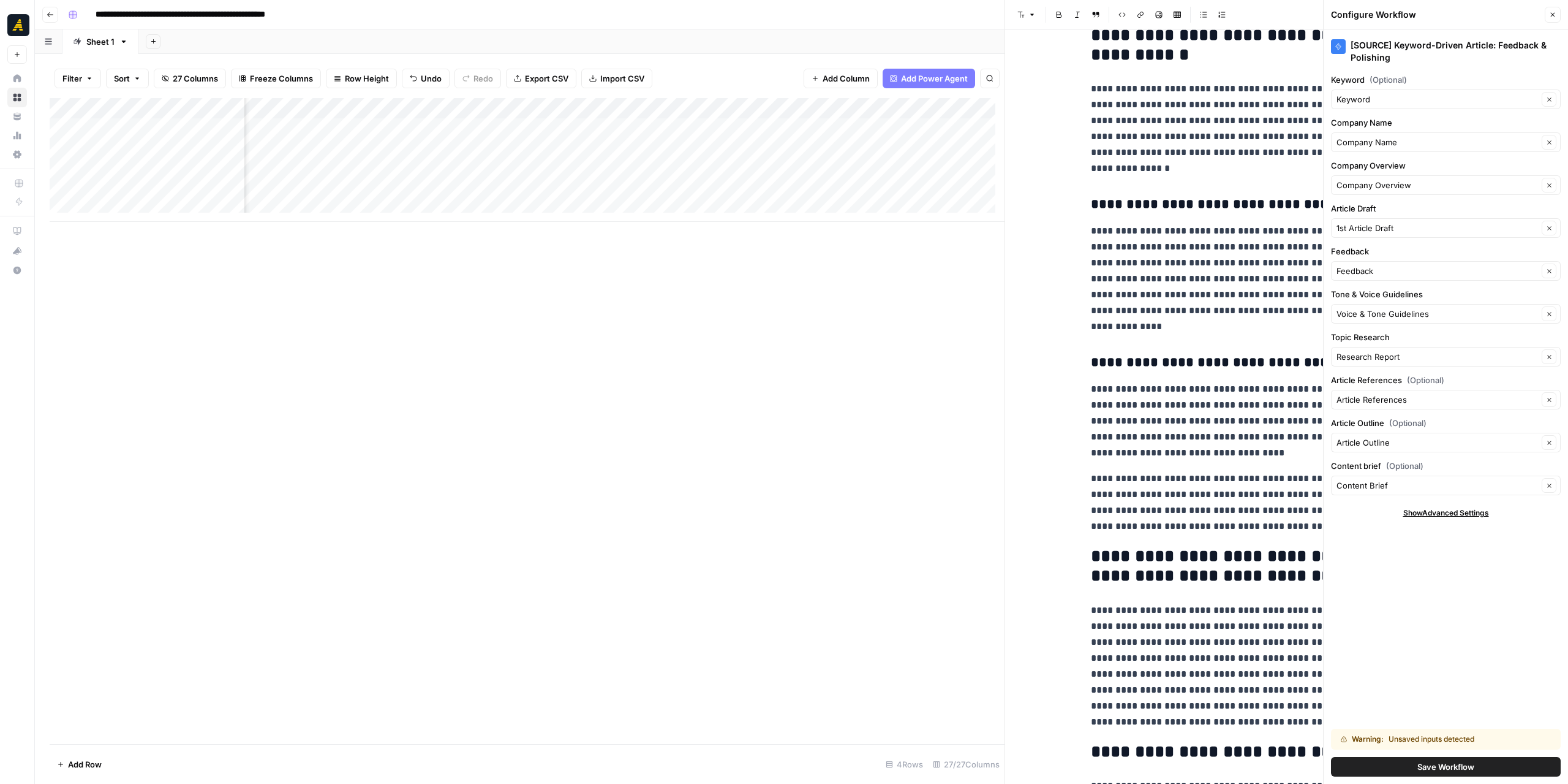
click at [1436, 759] on button "Save Workflow" at bounding box center [1445, 767] width 230 height 19
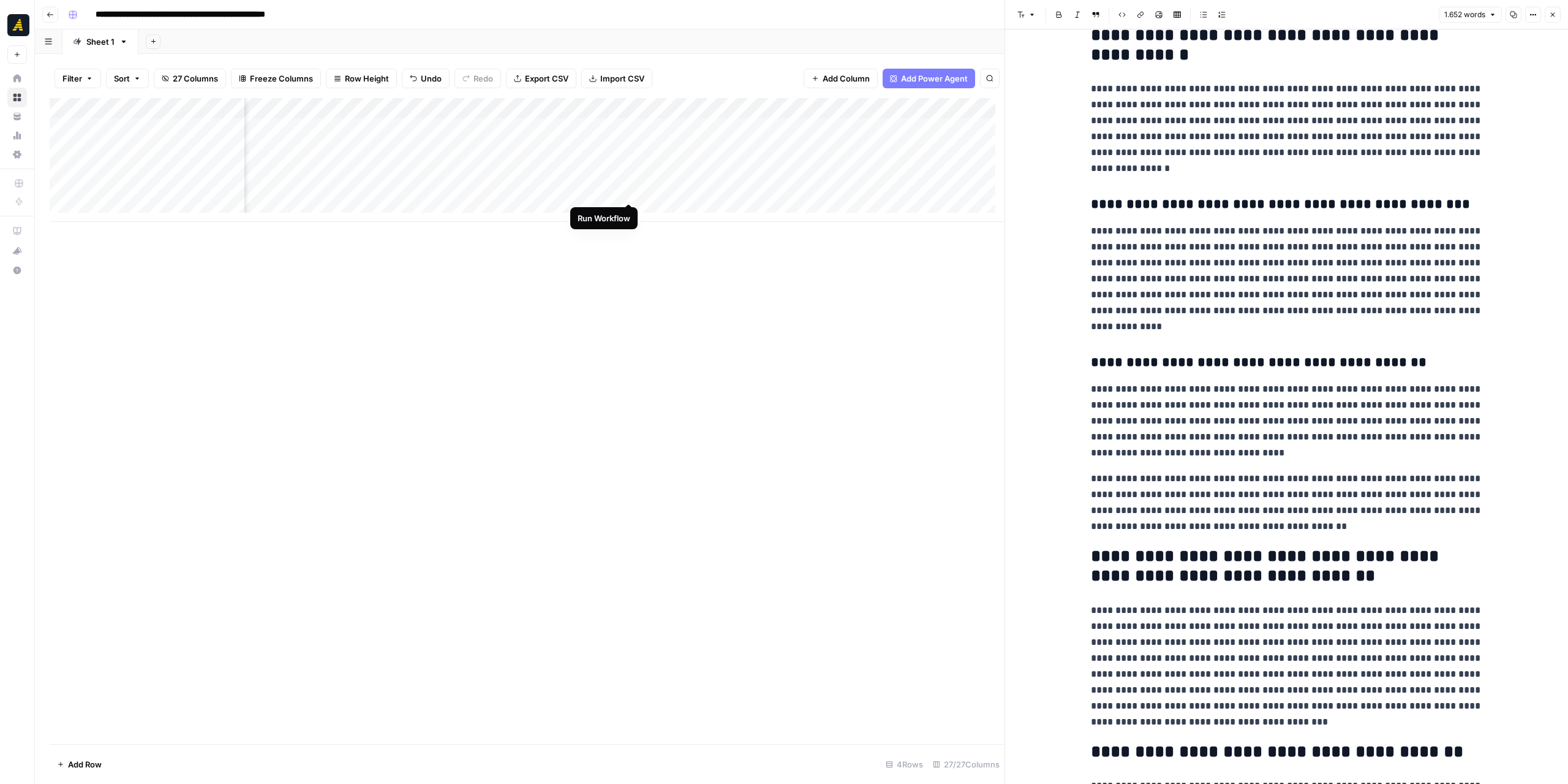
click at [627, 188] on div "Add Column" at bounding box center [527, 160] width 955 height 124
click at [613, 189] on div "Add Column" at bounding box center [527, 160] width 955 height 124
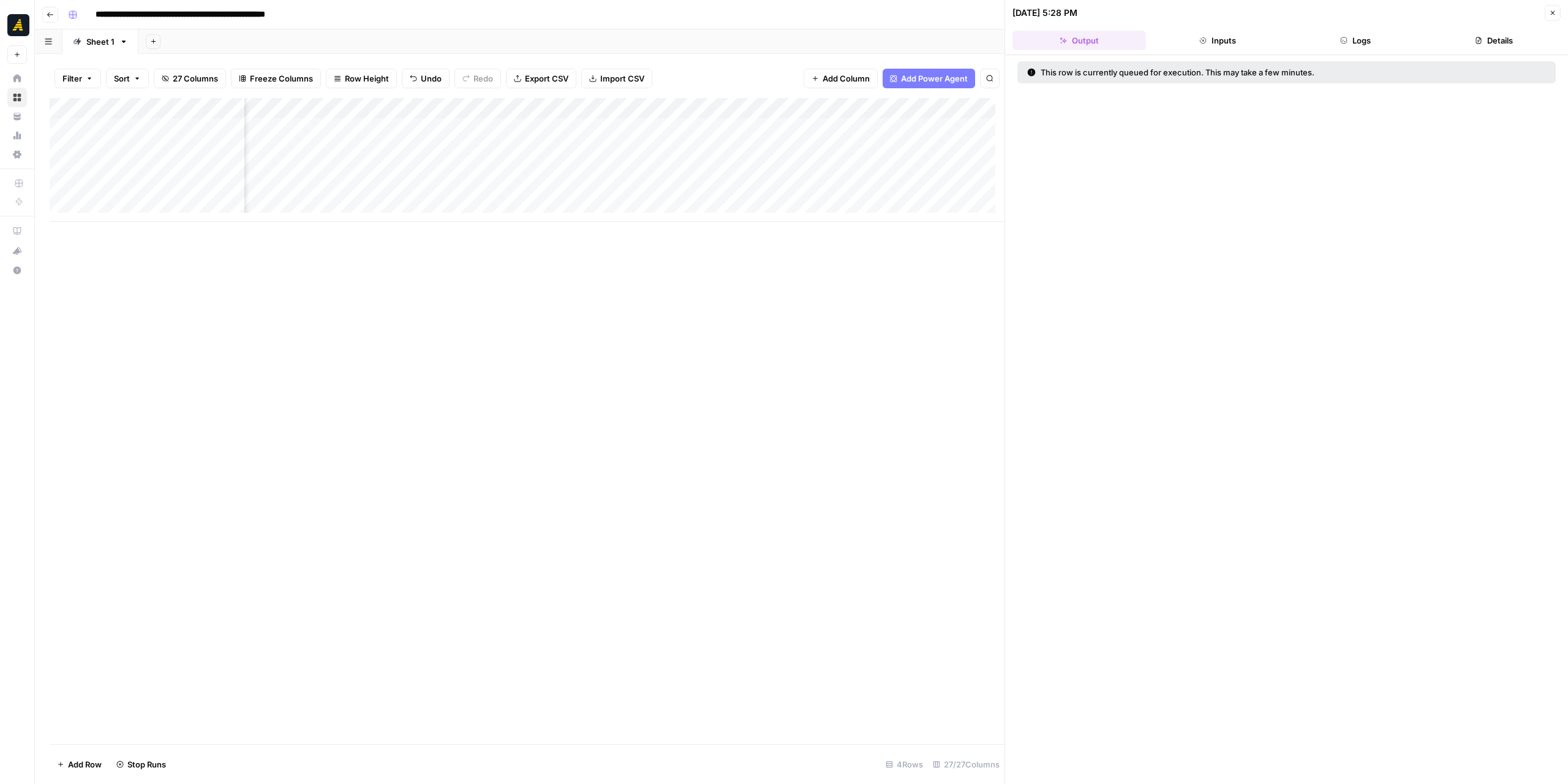
click at [624, 188] on div "Add Column" at bounding box center [527, 160] width 955 height 124
click at [572, 111] on div "Add Column" at bounding box center [527, 160] width 955 height 124
click at [542, 231] on span "Edit Workflow" at bounding box center [537, 228] width 107 height 12
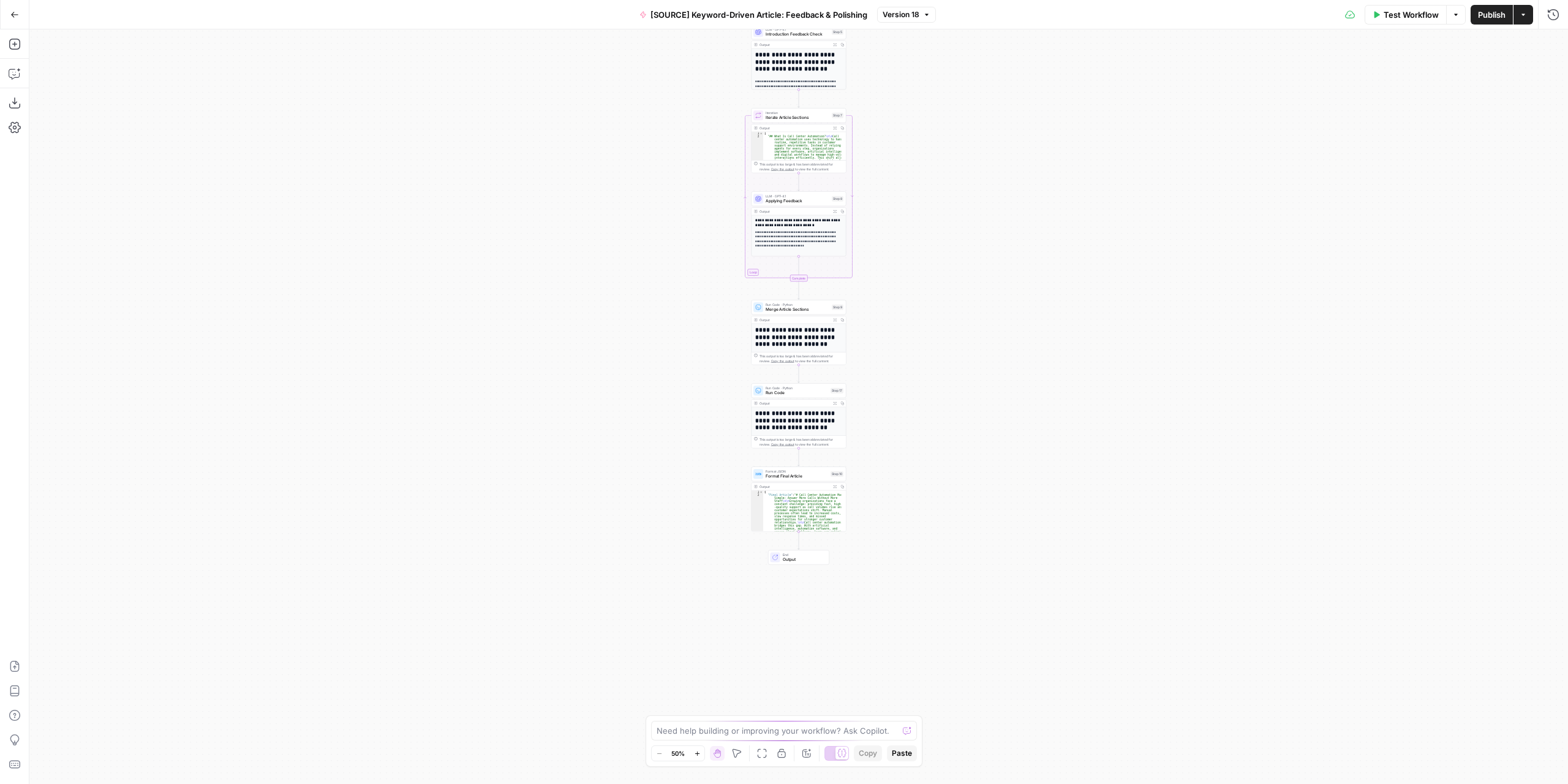
click at [833, 403] on icon "button" at bounding box center [835, 403] width 4 height 4
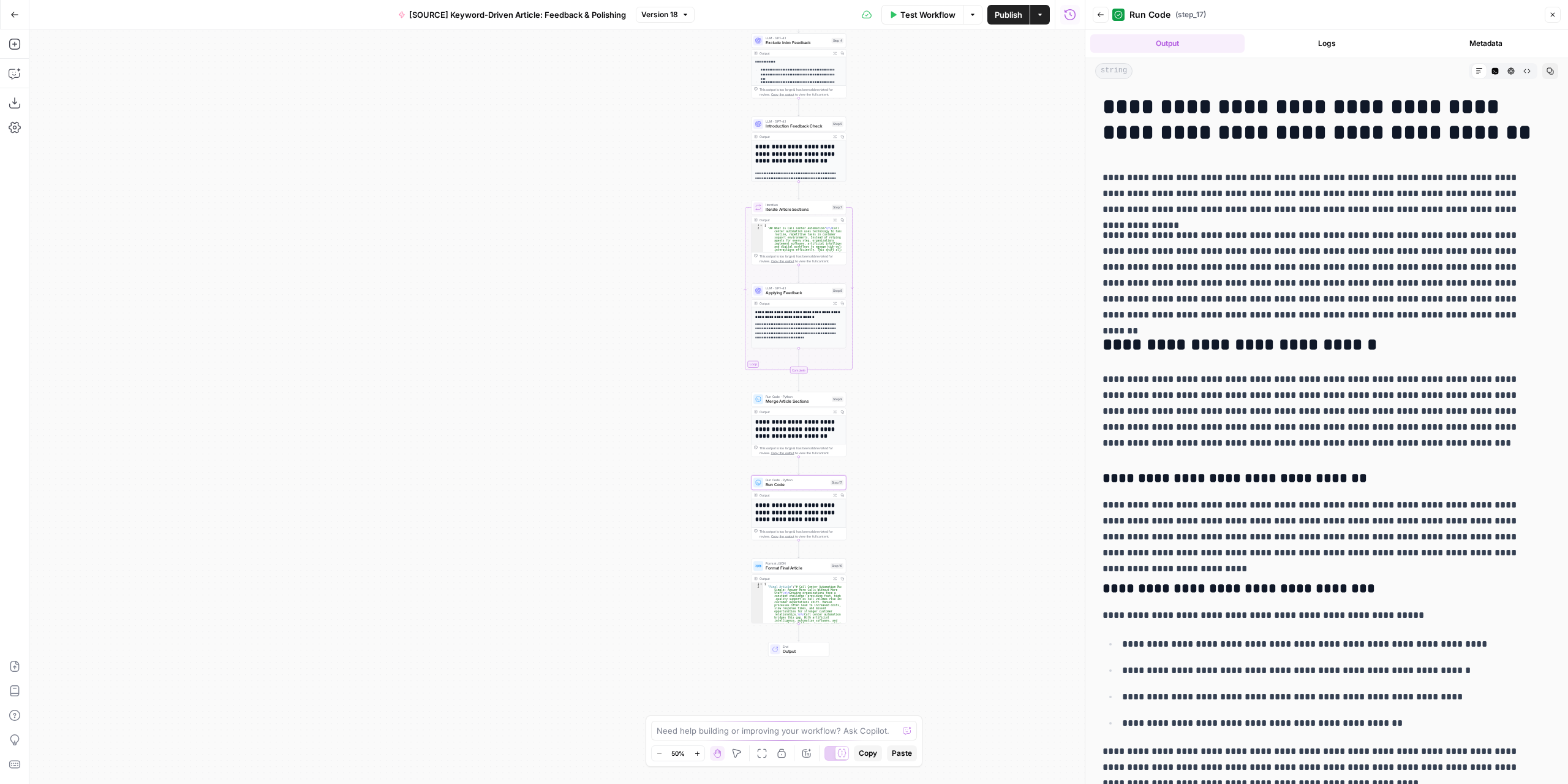
click at [900, 532] on div "Workflow Set Inputs Inputs LLM · GPT-4.1 Extract Article Structure Step 1 Outpu…" at bounding box center [557, 407] width 1055 height 754
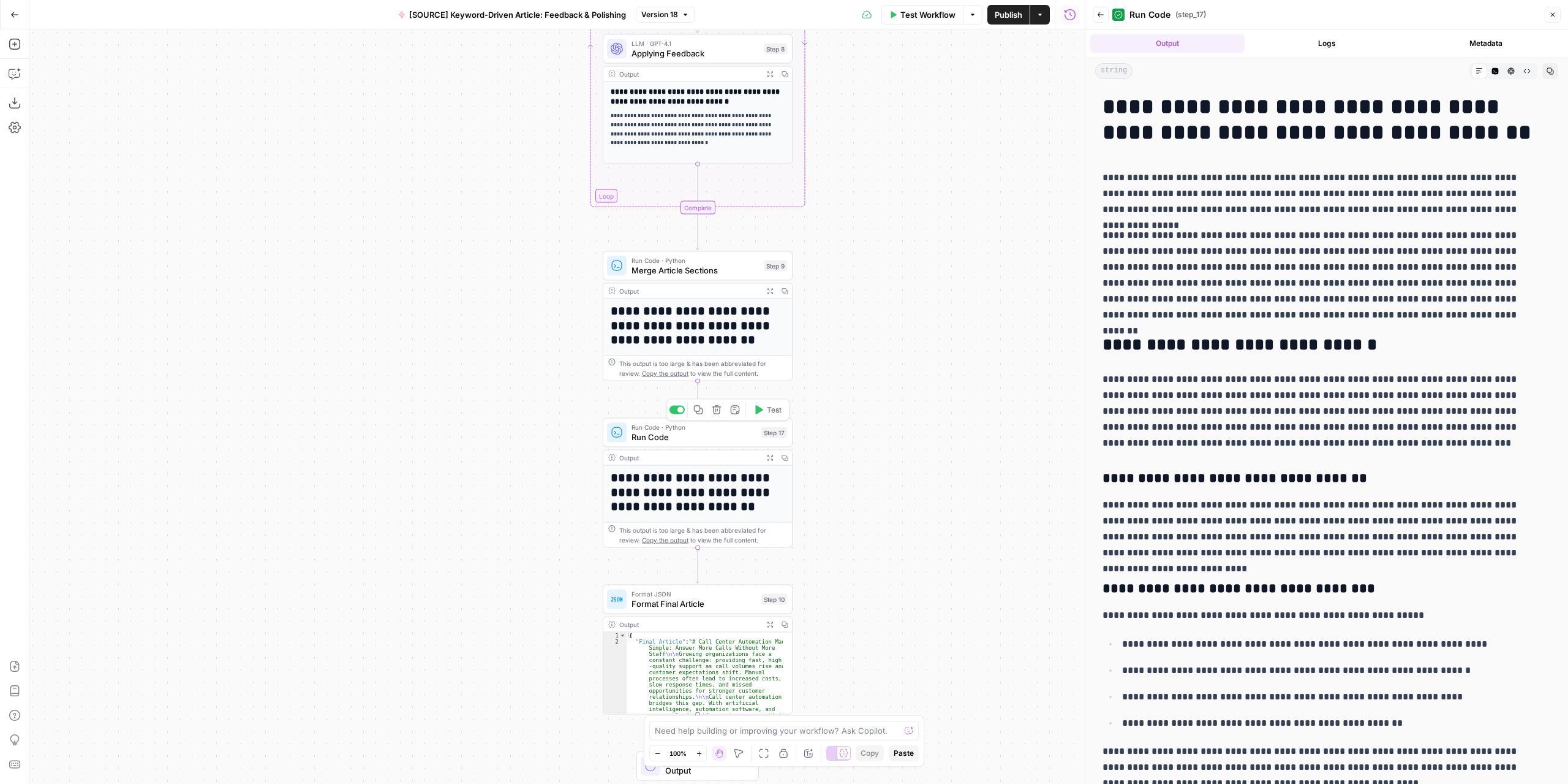
click at [728, 437] on span "Run Code" at bounding box center [694, 437] width 125 height 12
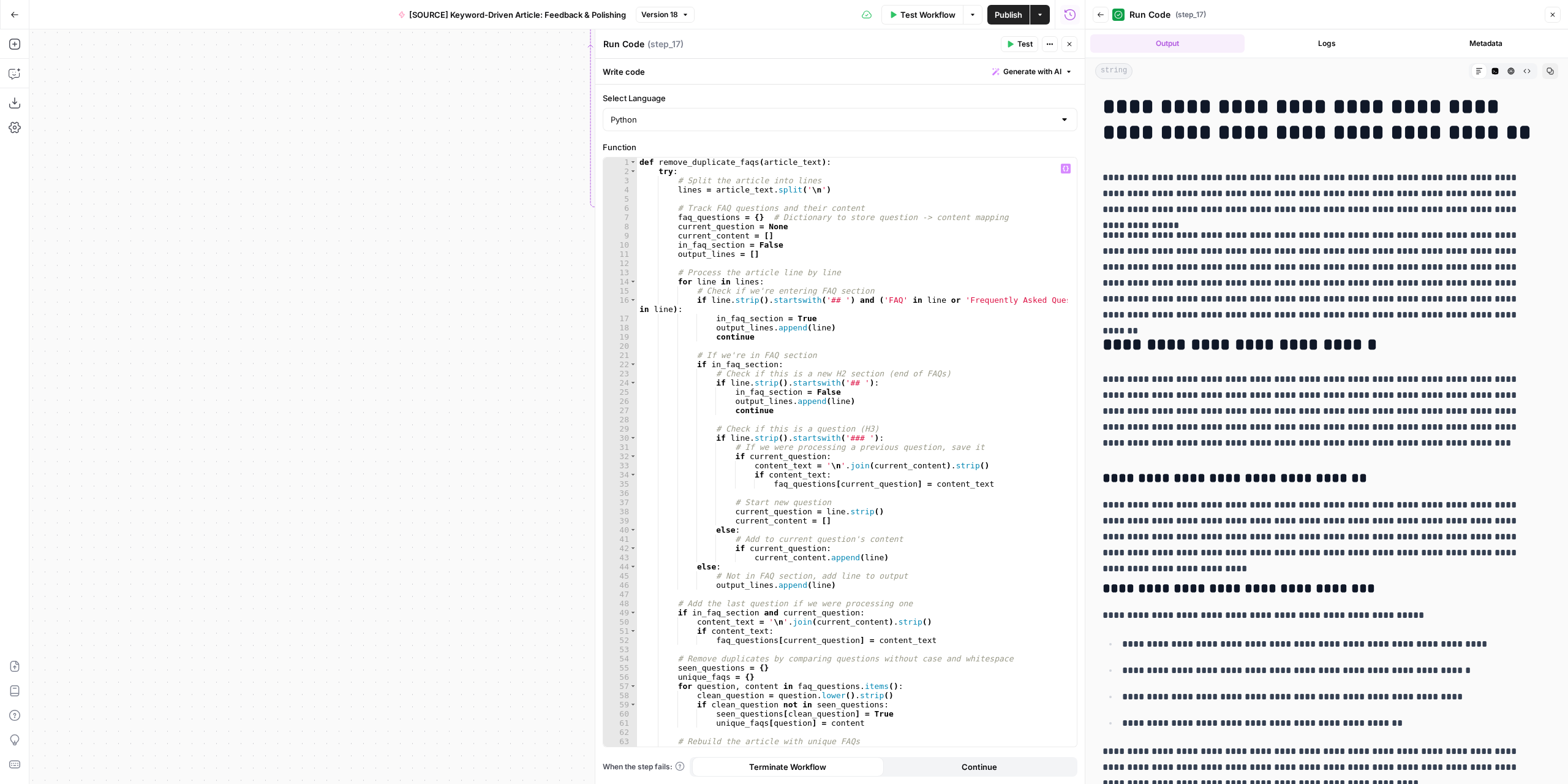
scroll to position [221, 0]
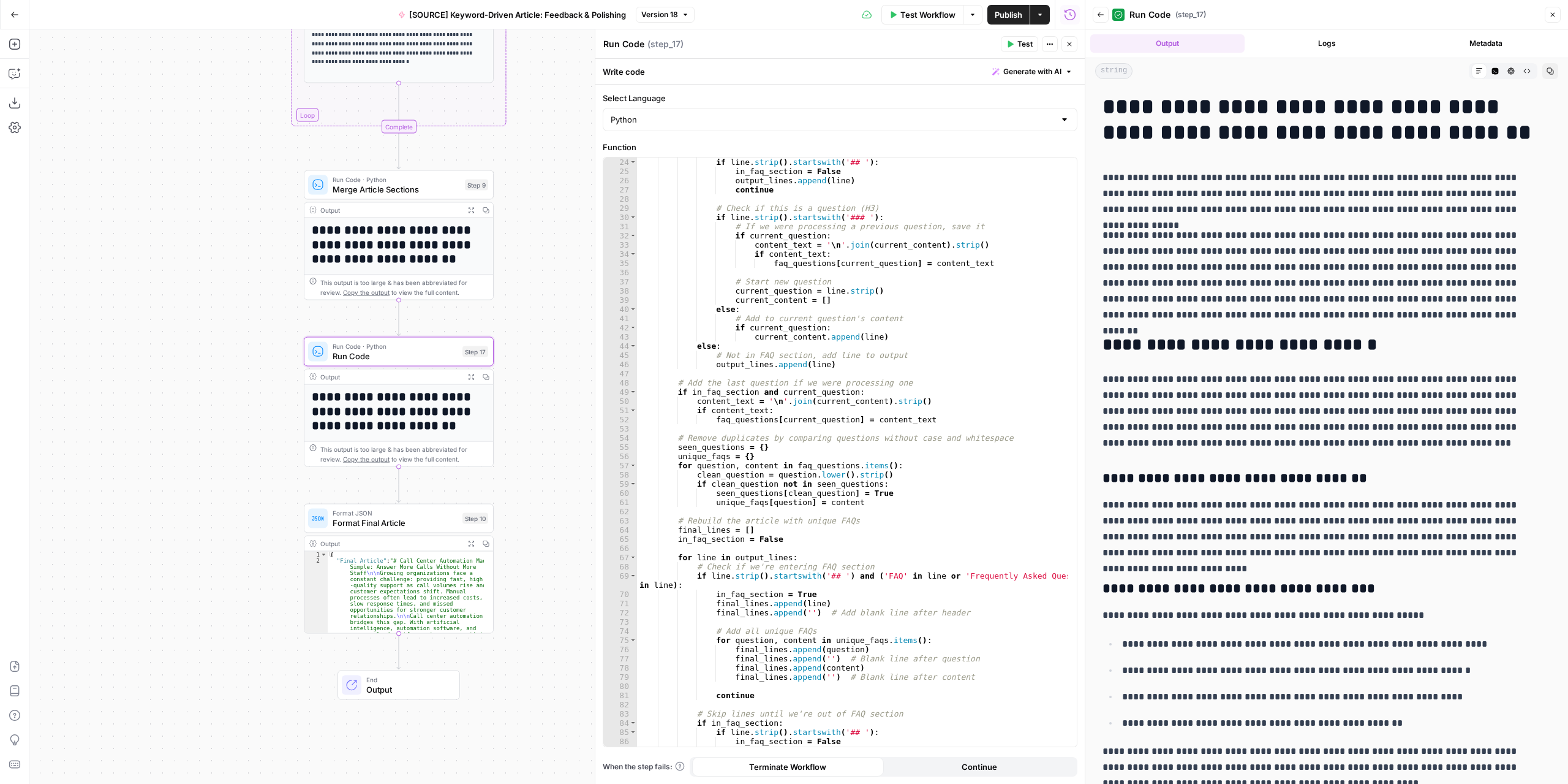
drag, startPoint x: 477, startPoint y: 422, endPoint x: 186, endPoint y: 343, distance: 301.5
click at [186, 343] on div "Workflow Set Inputs Inputs LLM · GPT-4.1 Extract Article Structure Step 1 Outpu…" at bounding box center [557, 407] width 1055 height 754
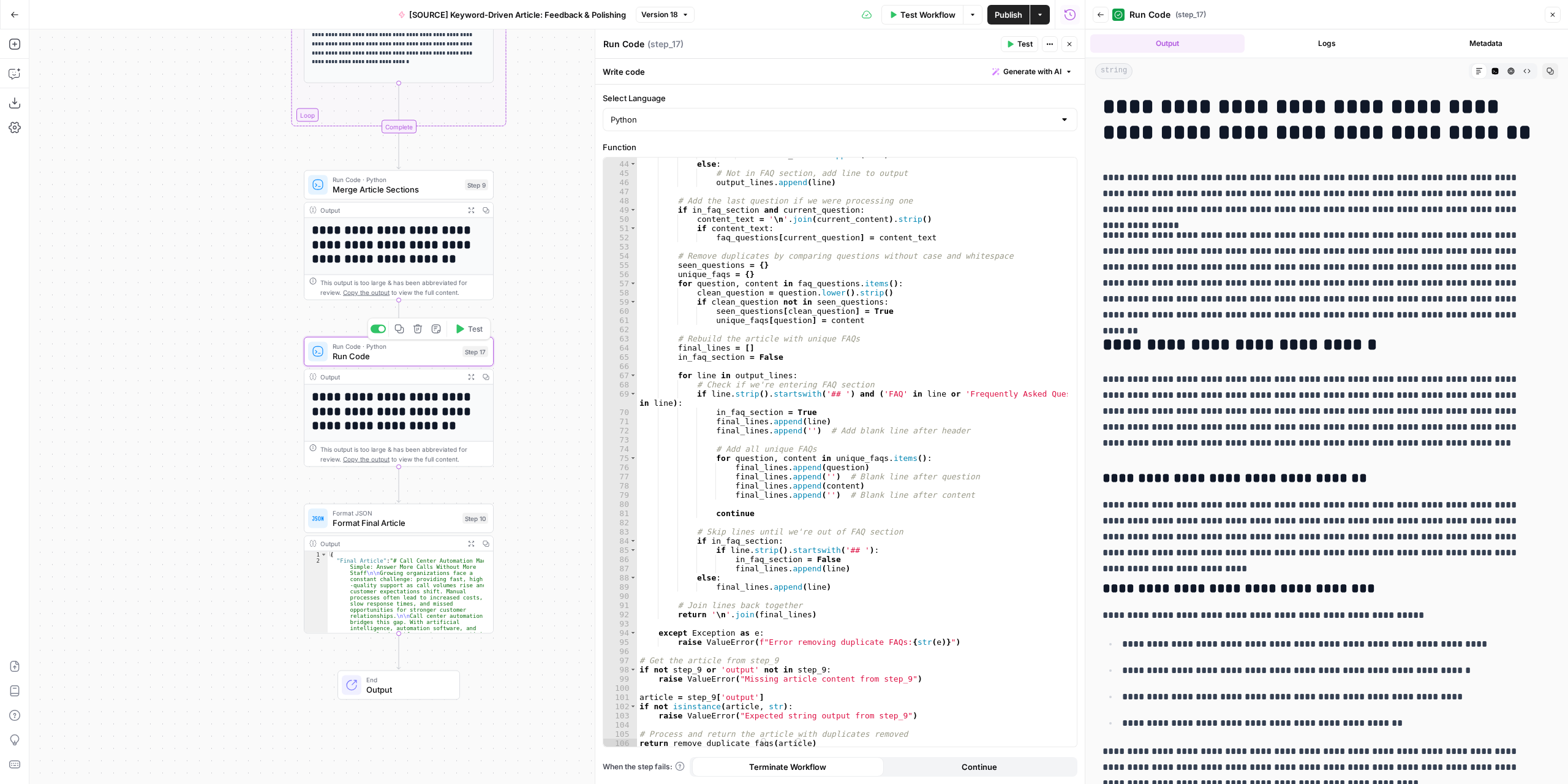
click at [462, 330] on icon "button" at bounding box center [459, 328] width 10 height 10
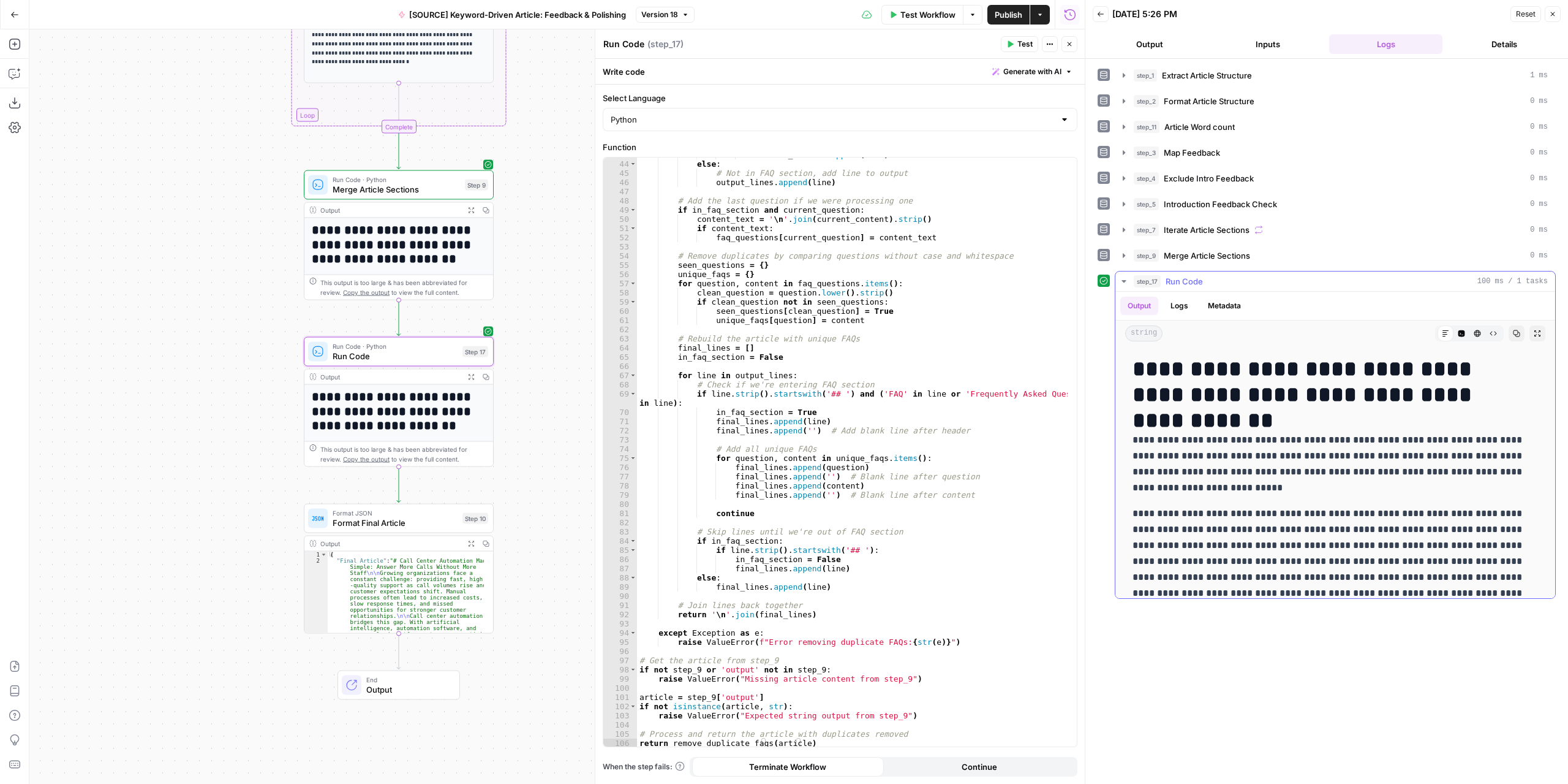
click at [1534, 330] on icon "button" at bounding box center [1537, 333] width 7 height 7
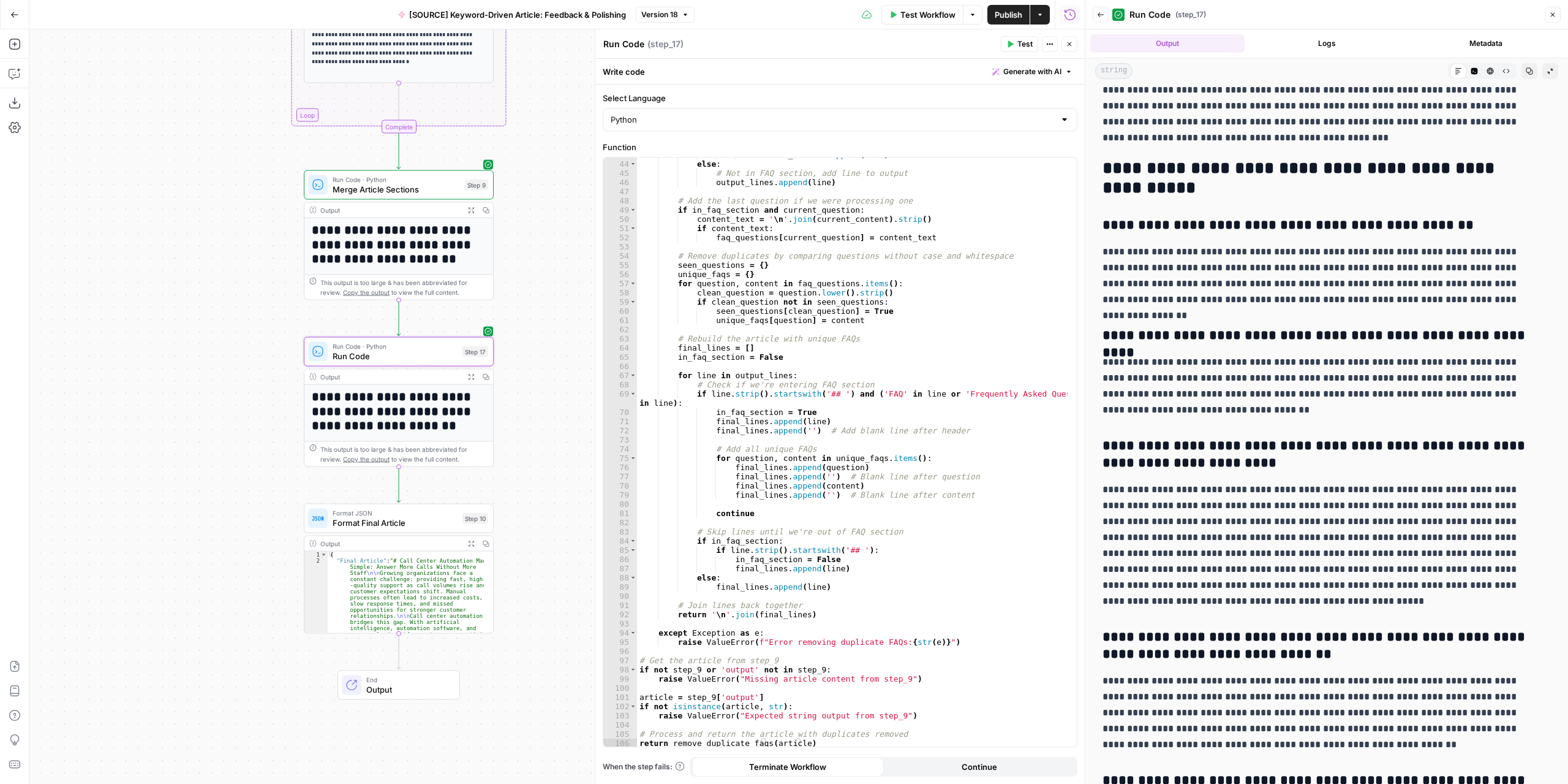
scroll to position [3320, 0]
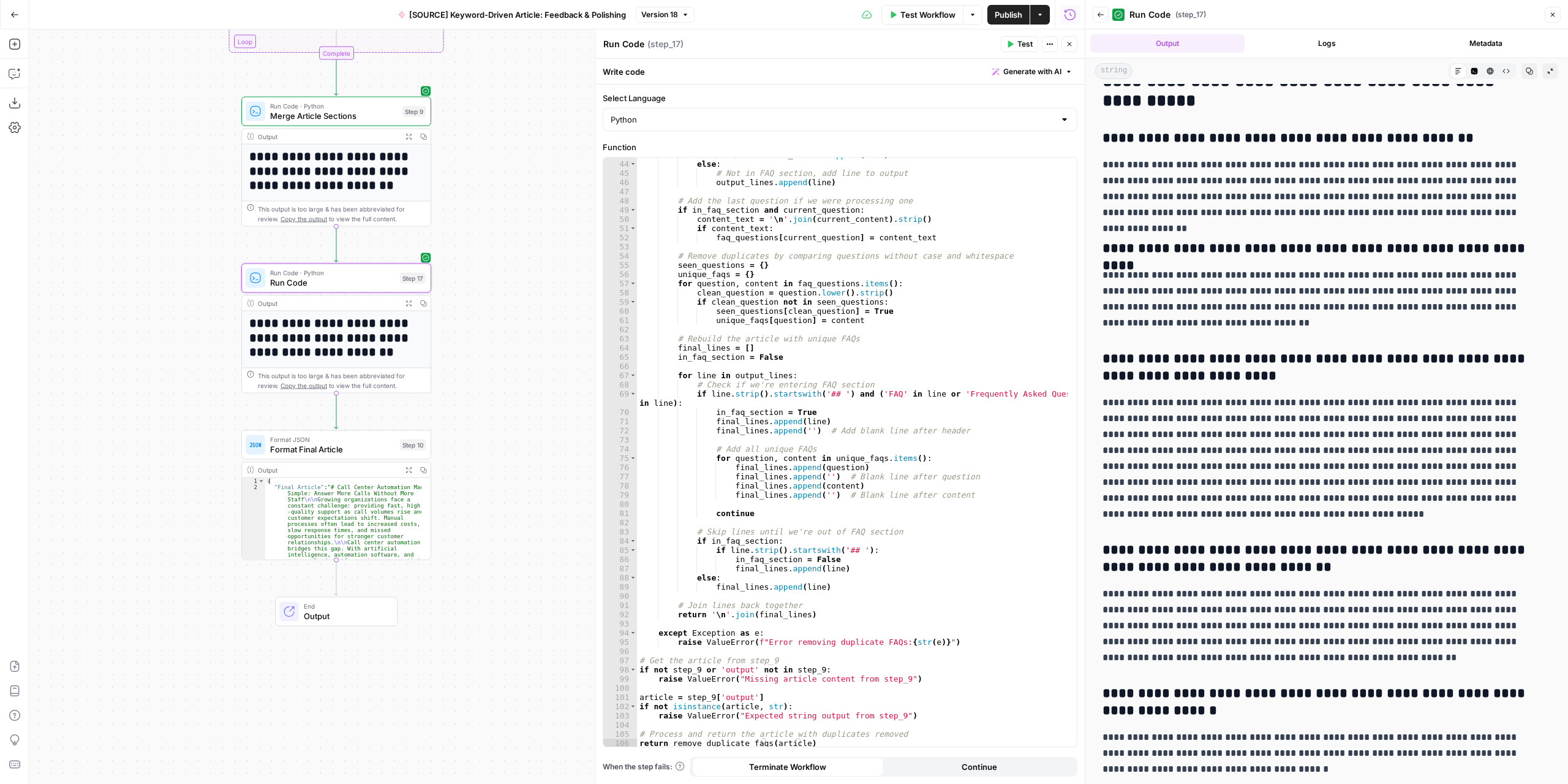
drag, startPoint x: 541, startPoint y: 540, endPoint x: 478, endPoint y: 467, distance: 96.4
click at [478, 467] on div "Workflow Set Inputs Inputs LLM · GPT-4.1 Extract Article Structure Step 1 Outpu…" at bounding box center [557, 407] width 1055 height 754
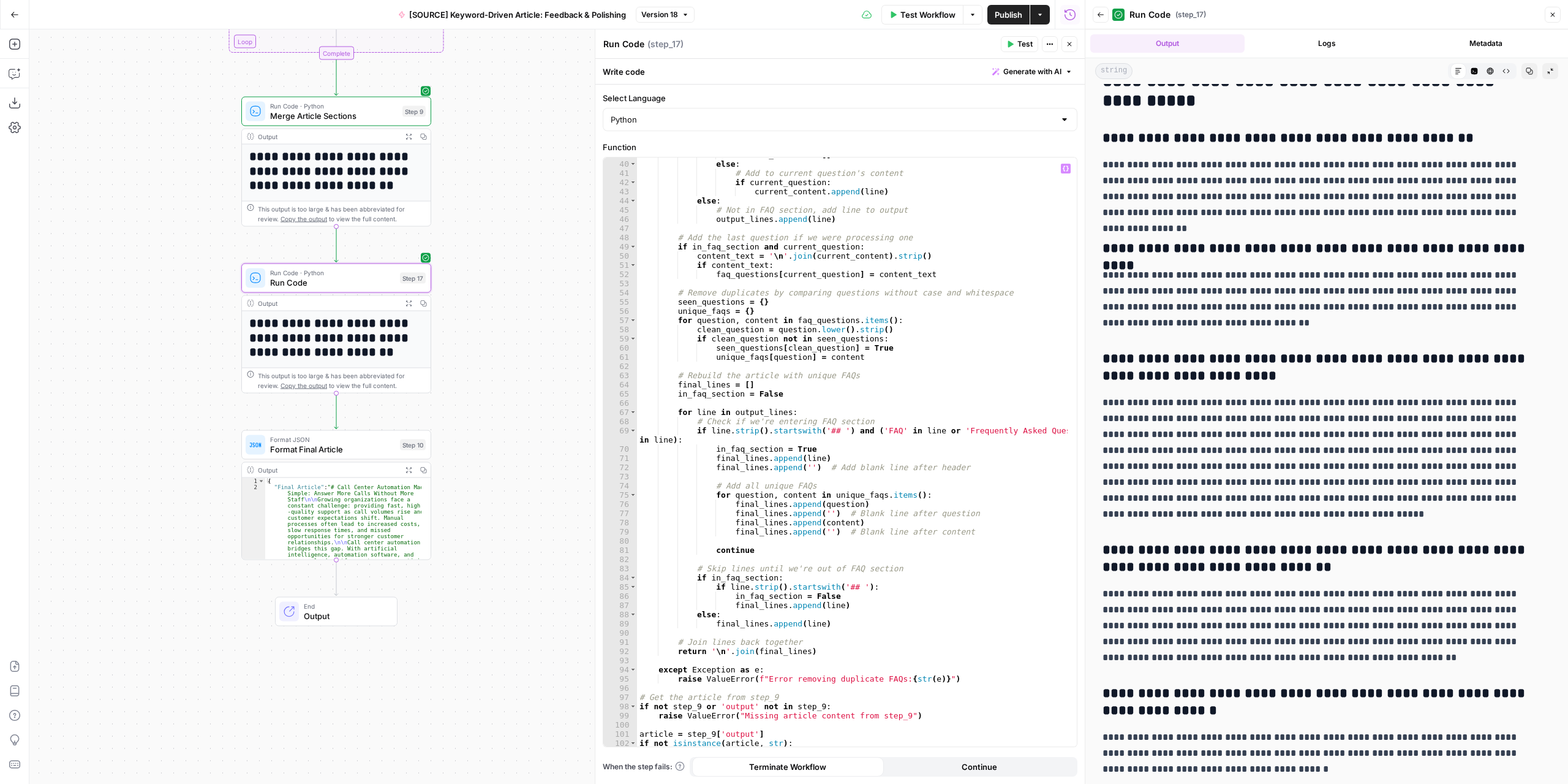
scroll to position [366, 0]
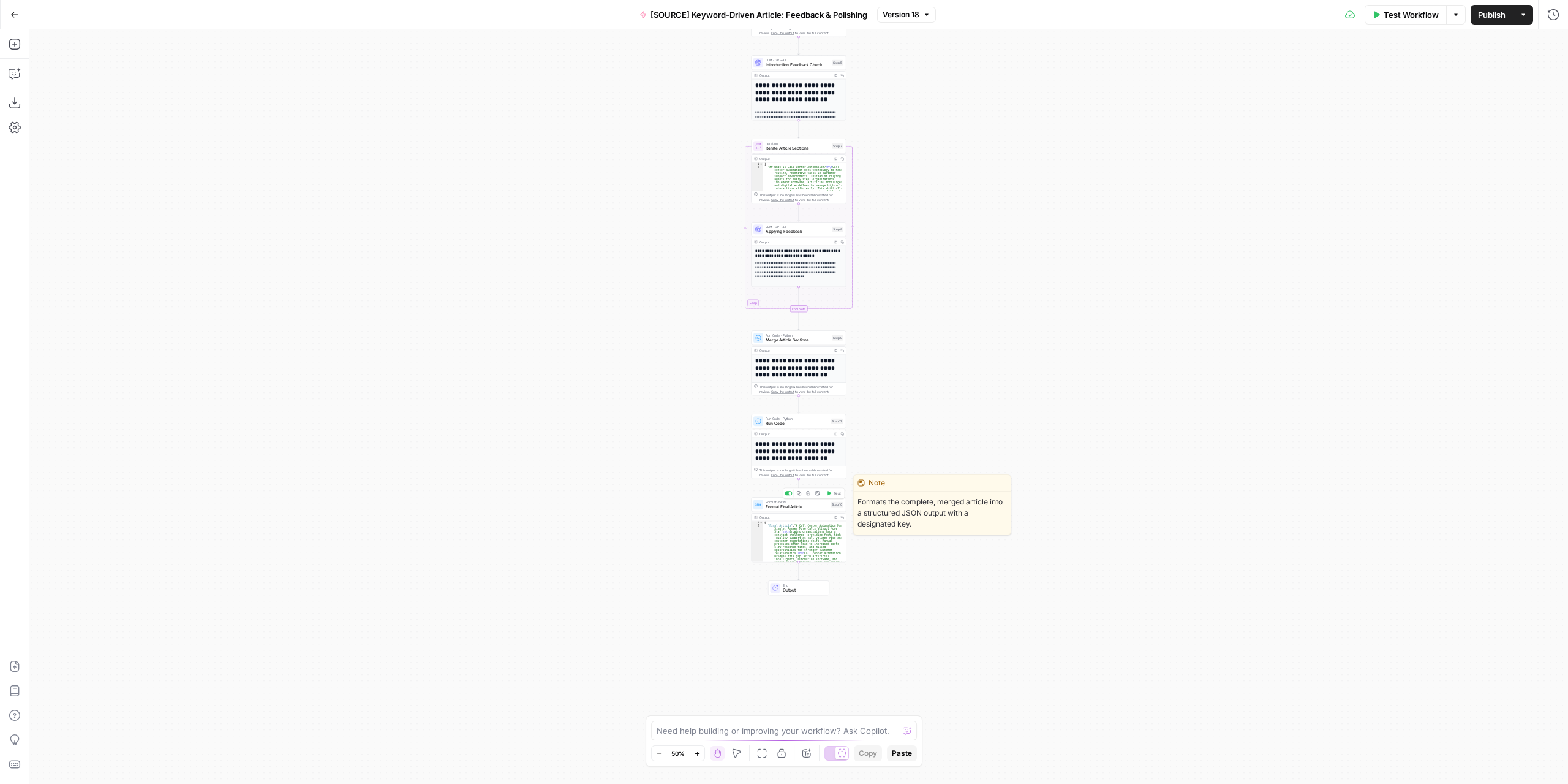
click at [806, 502] on span "Format JSON" at bounding box center [797, 502] width 63 height 5
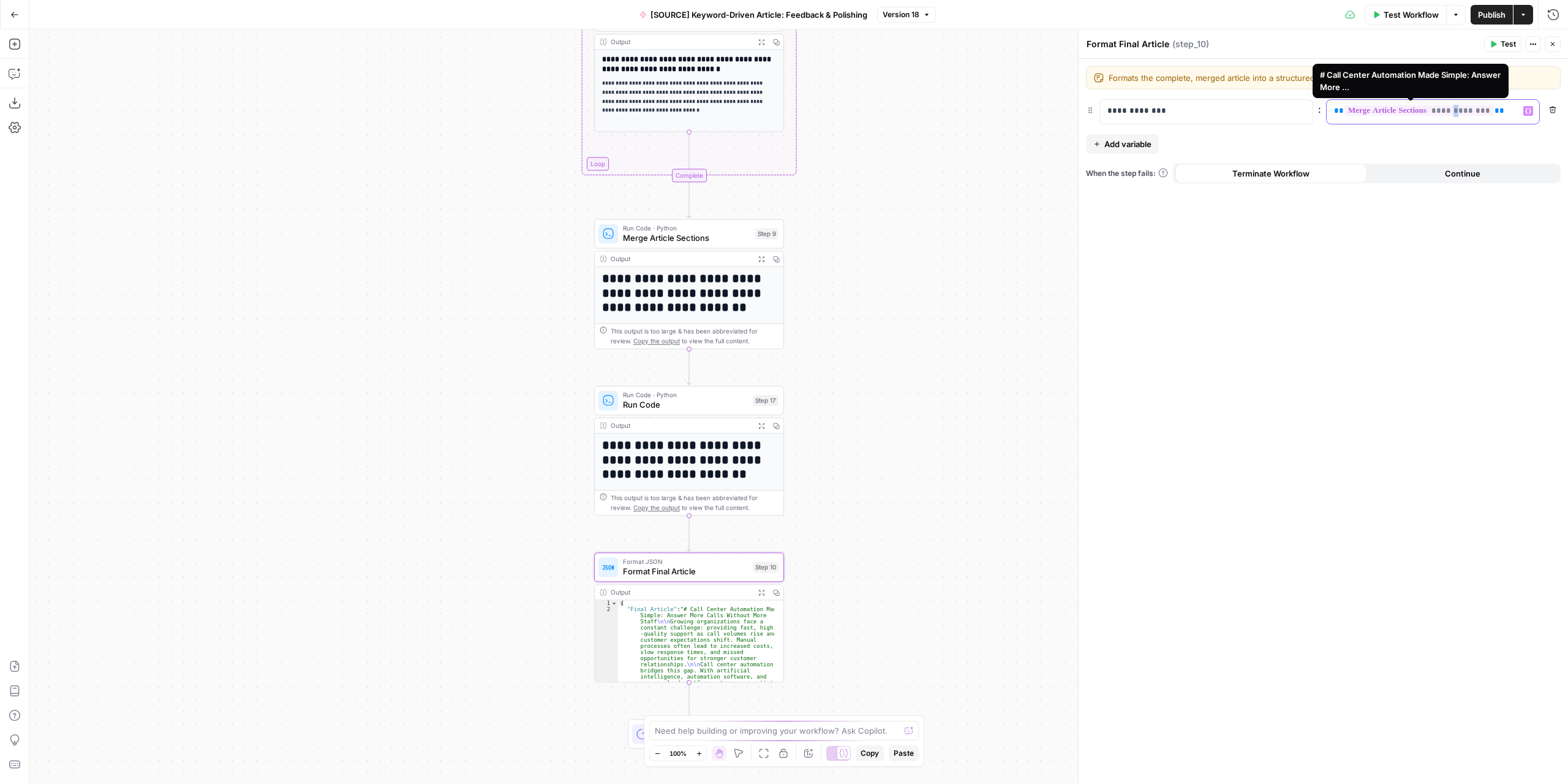
click at [1452, 105] on span "**********" at bounding box center [1419, 110] width 150 height 10
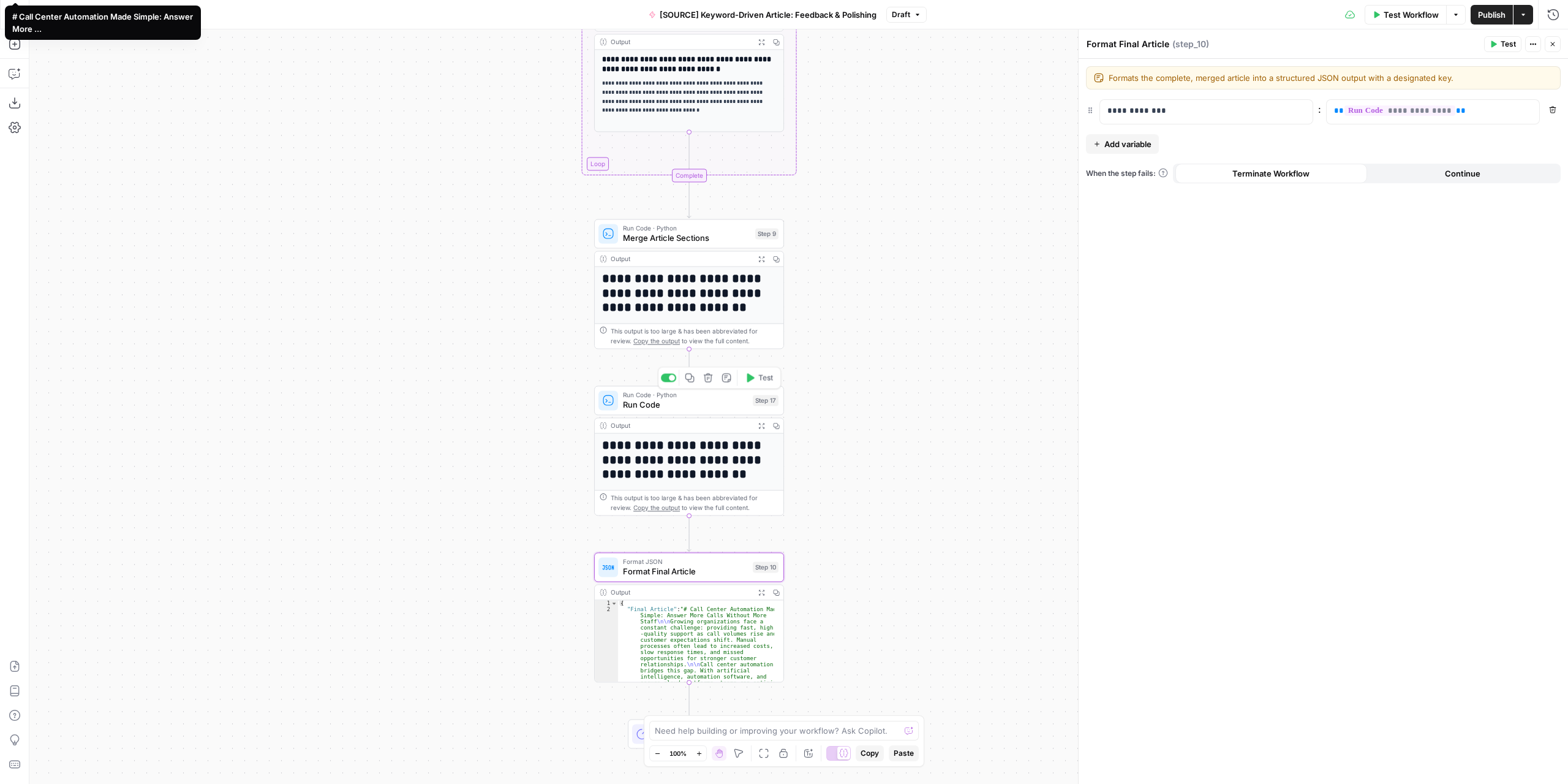
click at [650, 406] on span "Run Code" at bounding box center [686, 404] width 125 height 12
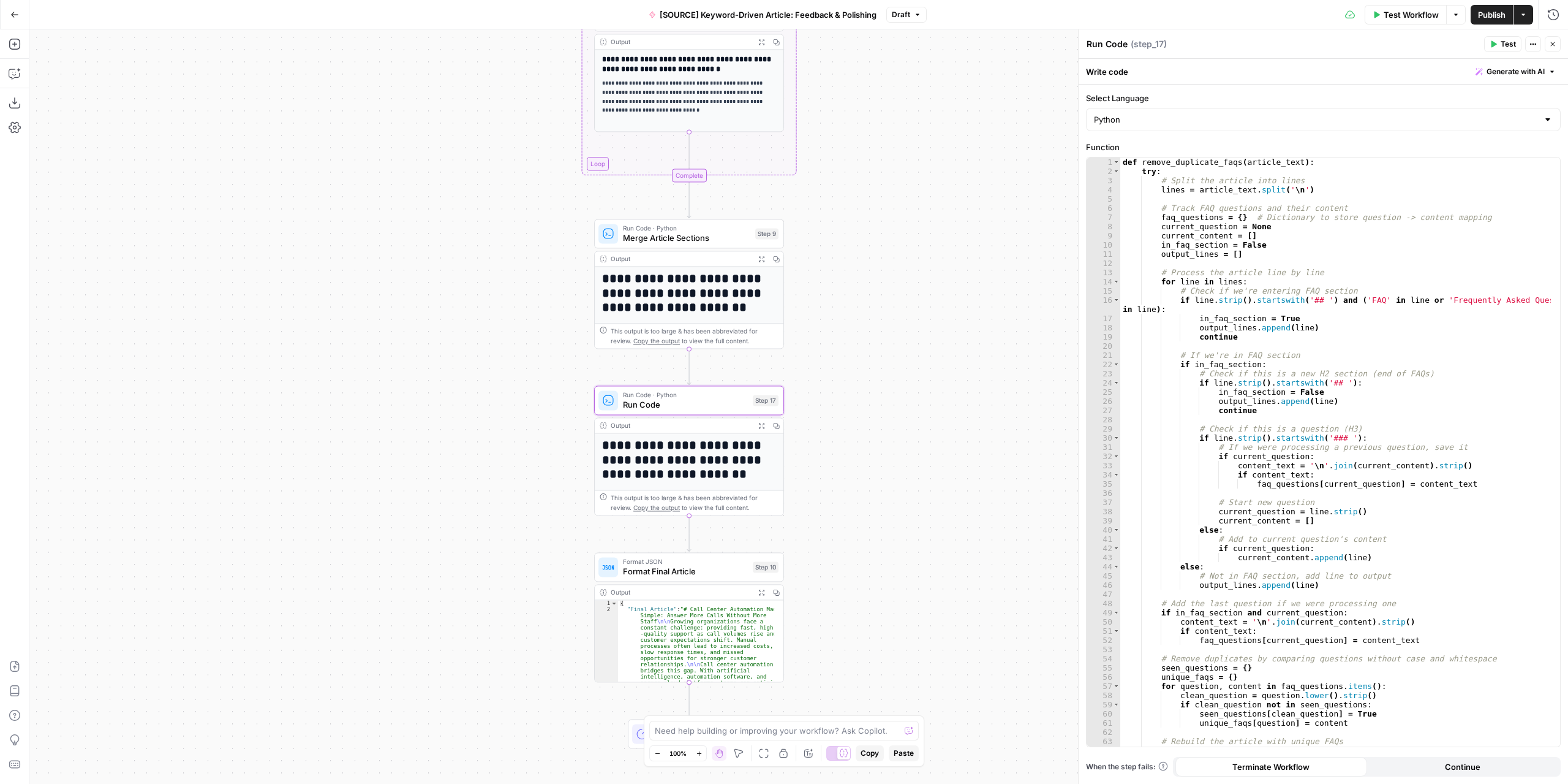
click at [1126, 46] on textarea "Run Code" at bounding box center [1107, 44] width 41 height 12
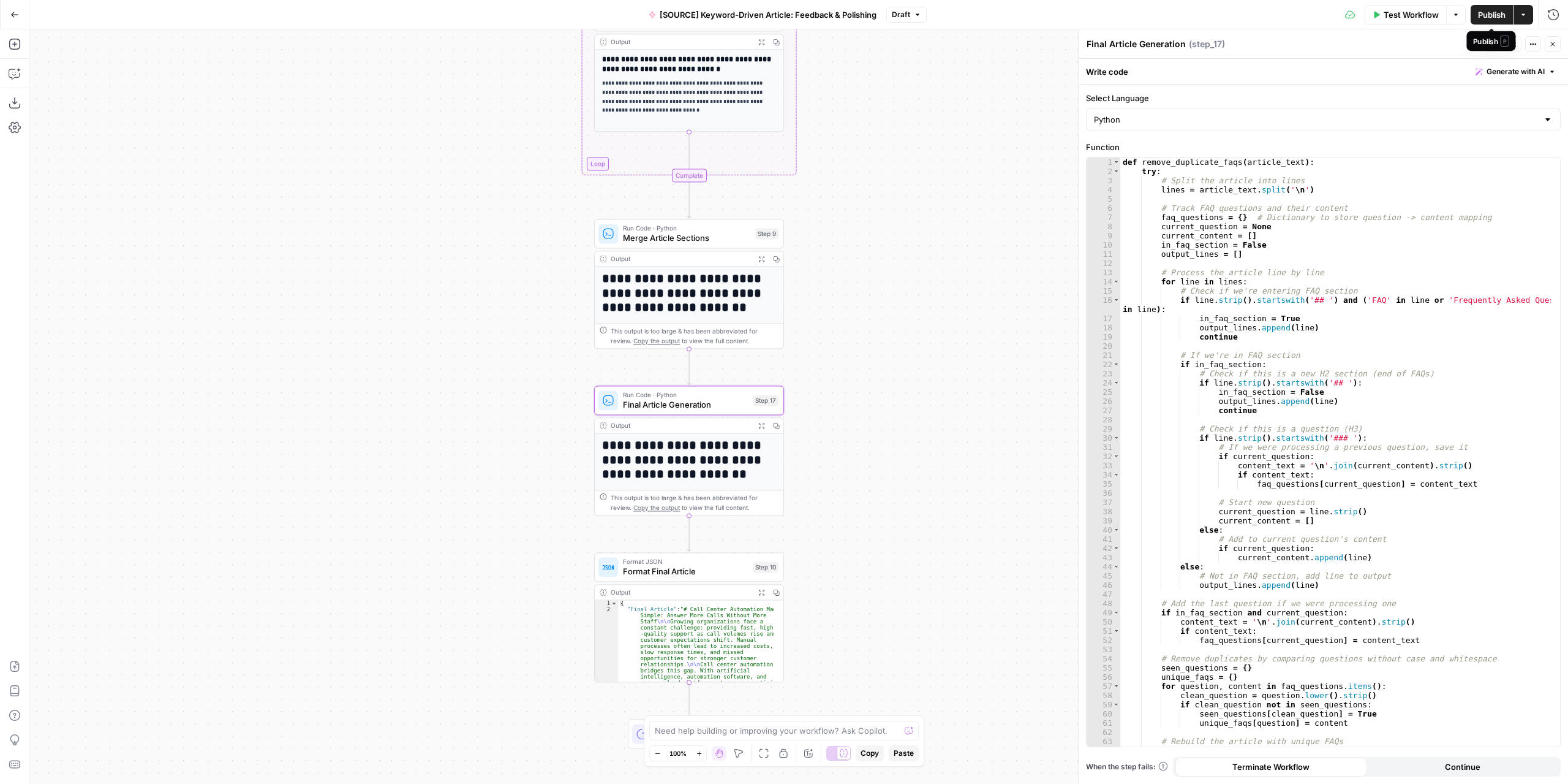
type textarea "Final Article Generation"
drag, startPoint x: 1500, startPoint y: 41, endPoint x: 1376, endPoint y: 31, distance: 124.4
click at [1374, 30] on body "Marketers in Demand New Home Browse Your Data Usage Settings Recent Grids [SOUR…" at bounding box center [784, 392] width 1568 height 784
click at [1415, 10] on span "Test Workflow" at bounding box center [1411, 14] width 55 height 12
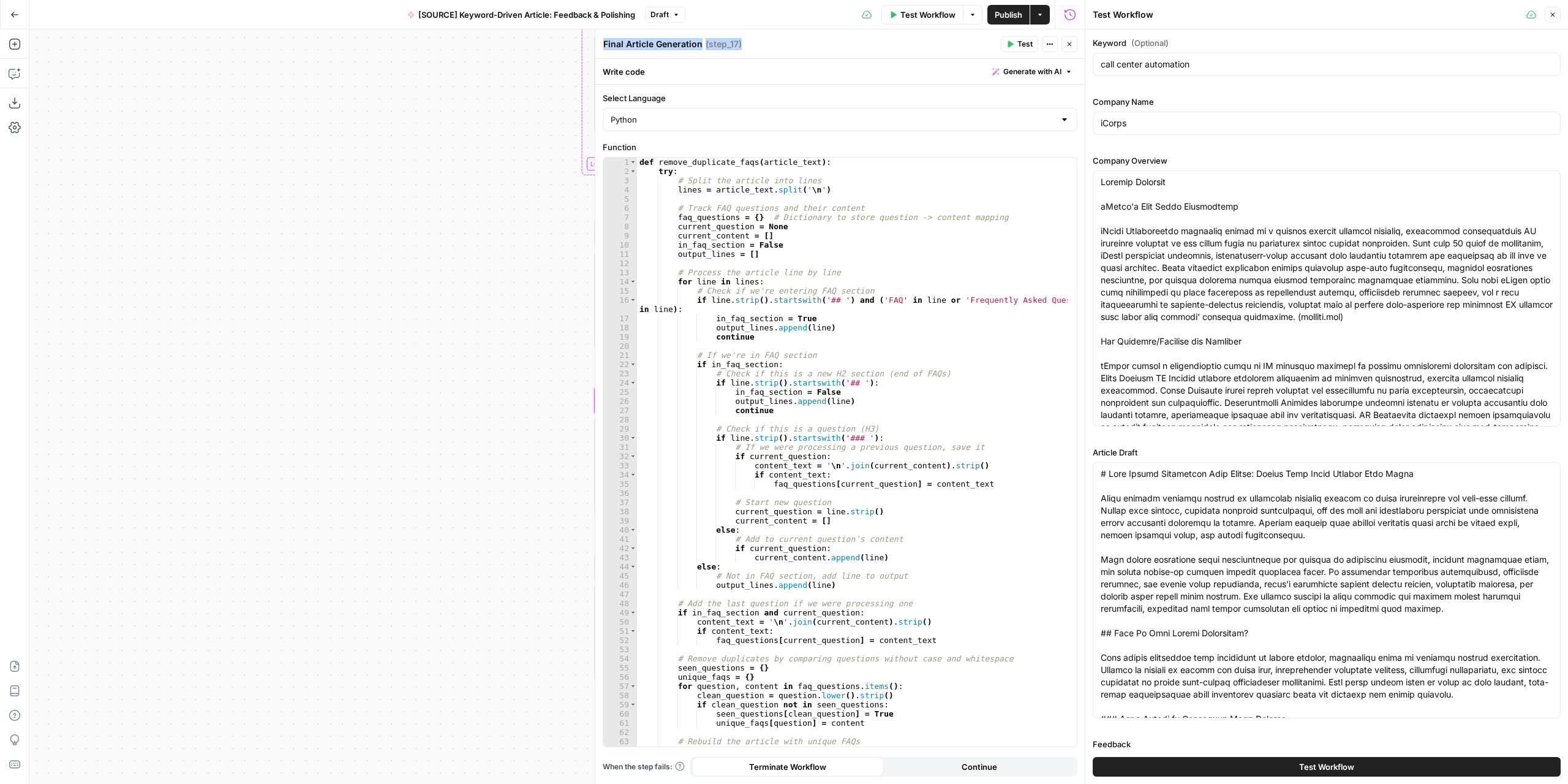
click at [1006, 18] on span "Publish" at bounding box center [1008, 14] width 28 height 12
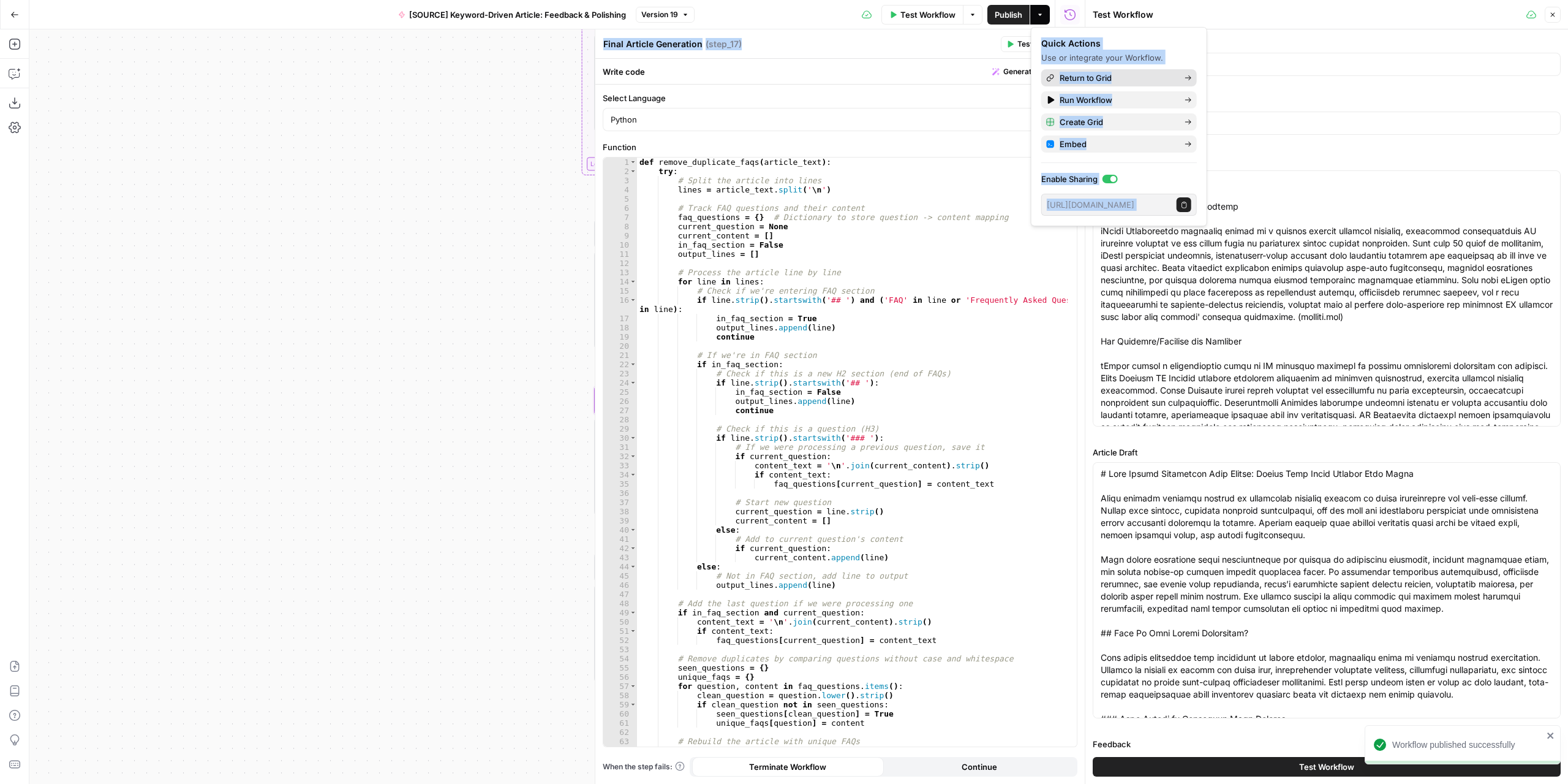
click at [1192, 75] on link "Return to Grid" at bounding box center [1118, 77] width 155 height 17
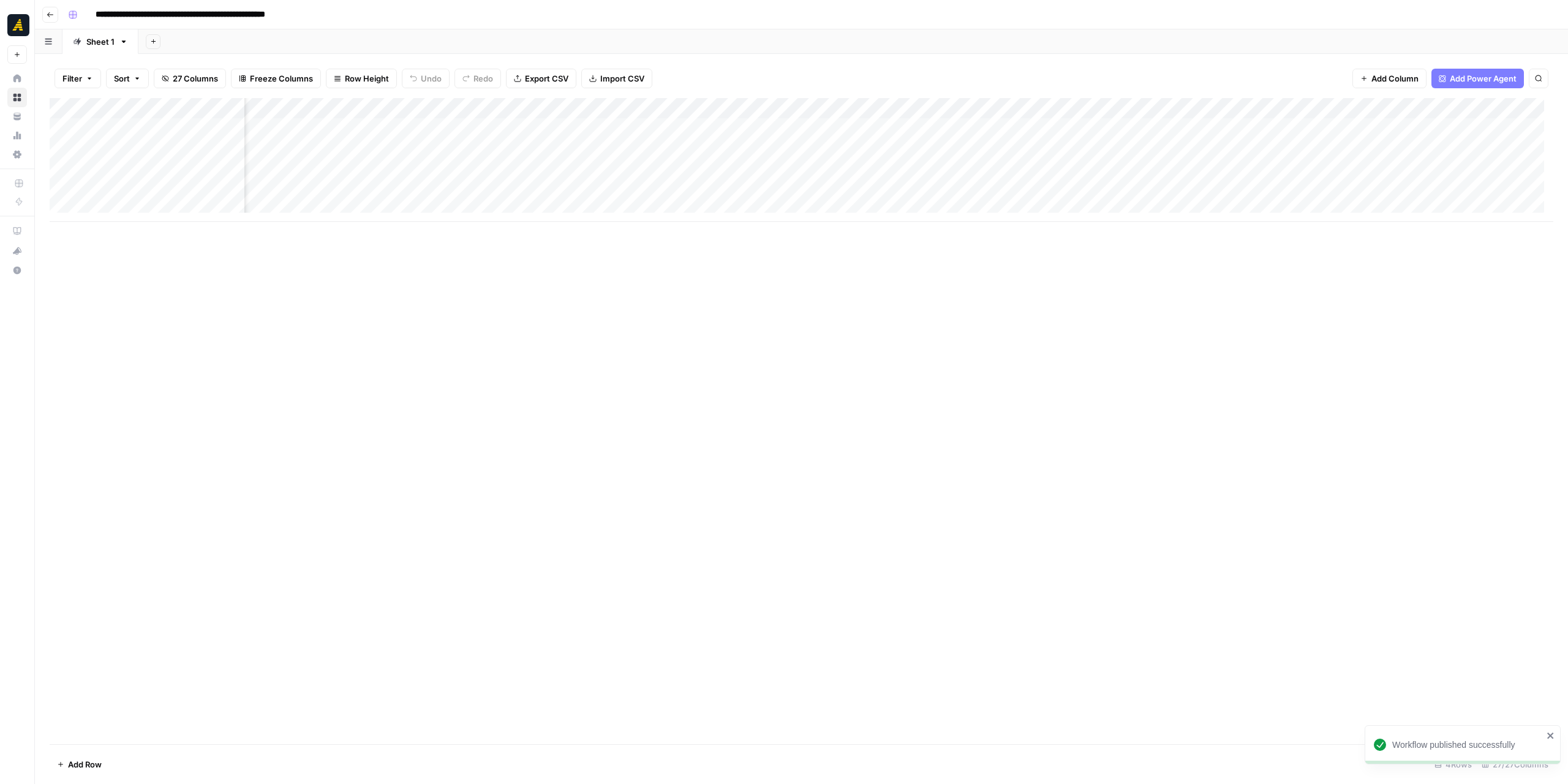
scroll to position [0, 1909]
click at [793, 192] on div "Add Column" at bounding box center [801, 160] width 1503 height 124
